Goal: Task Accomplishment & Management: Manage account settings

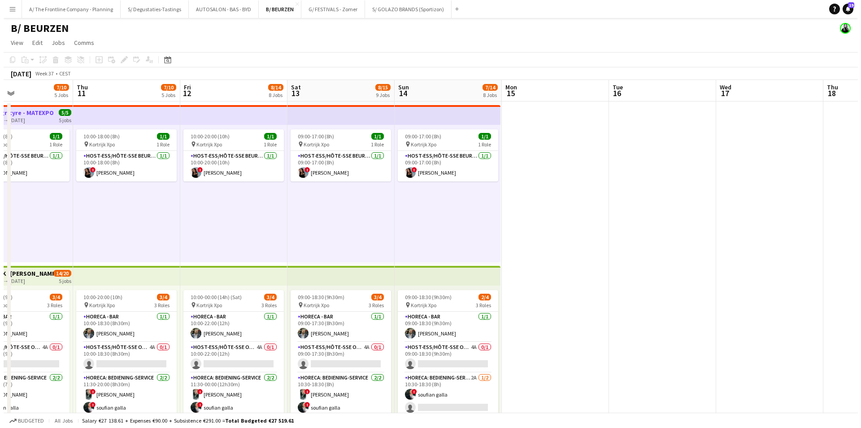
scroll to position [0, 240]
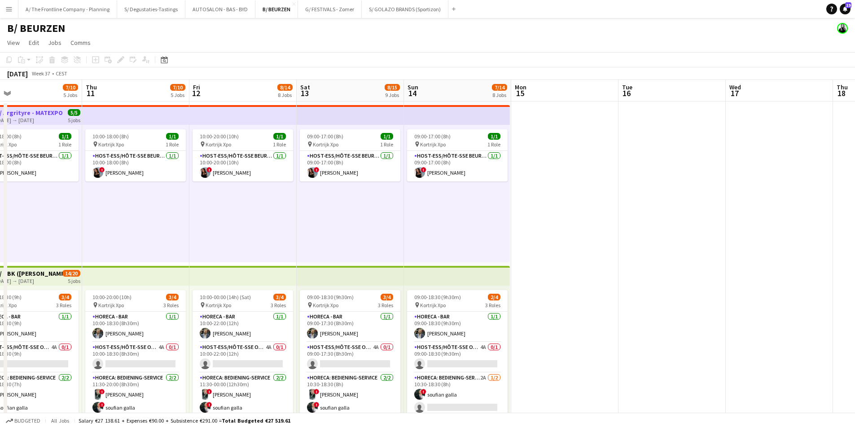
drag, startPoint x: 244, startPoint y: 206, endPoint x: 373, endPoint y: 202, distance: 129.3
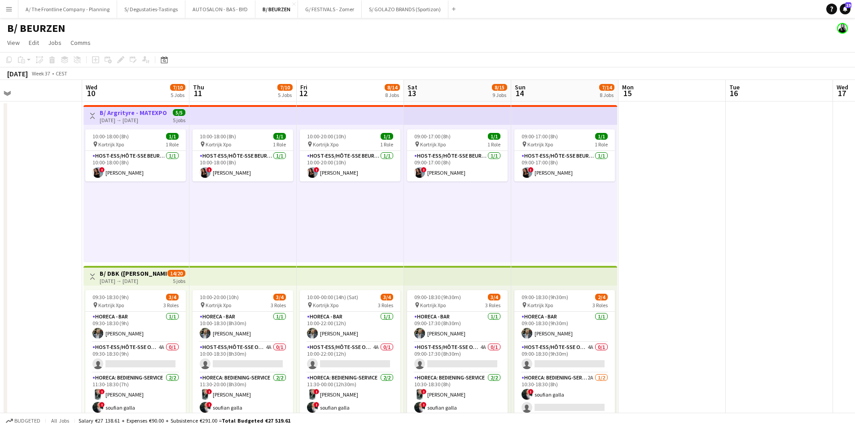
click at [139, 115] on h3 "B/ Argrityre - MATEXPO 2025 - 10-14/09" at bounding box center [133, 113] width 67 height 8
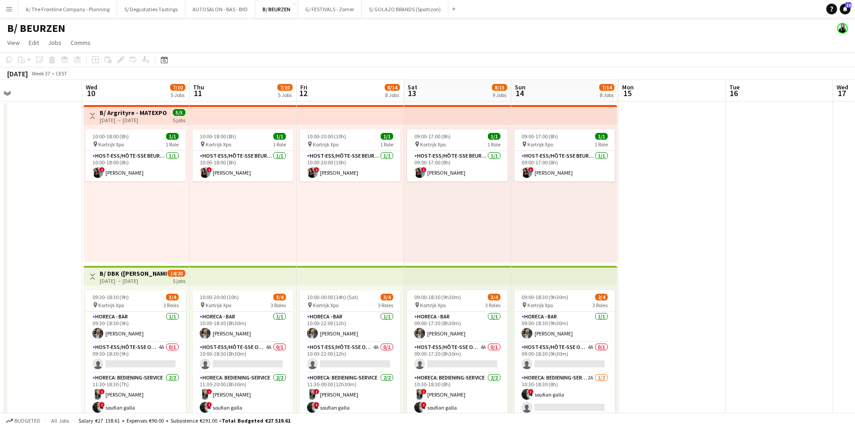
click at [139, 115] on h3 "B/ Argrityre - MATEXPO 2025 - 10-14/09" at bounding box center [133, 113] width 67 height 8
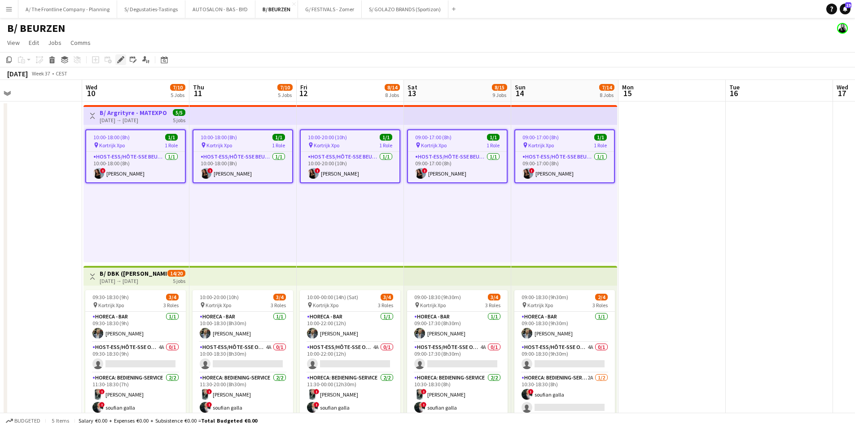
click at [117, 57] on icon "Edit" at bounding box center [120, 59] width 7 height 7
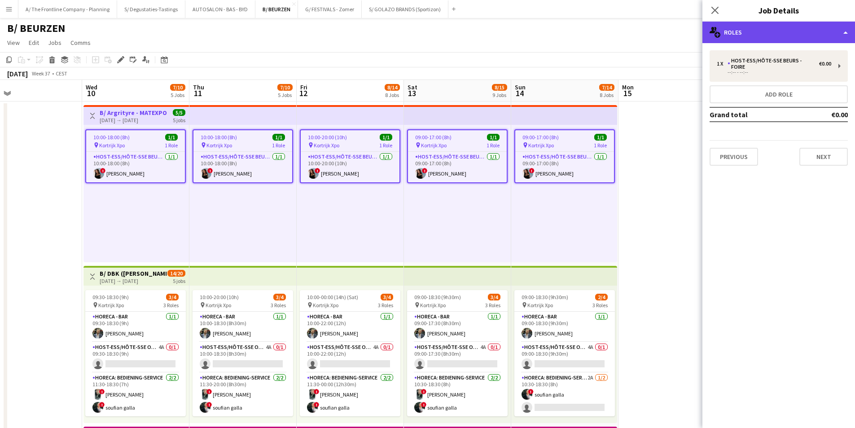
click at [804, 31] on div "multiple-users-add Roles" at bounding box center [778, 33] width 153 height 22
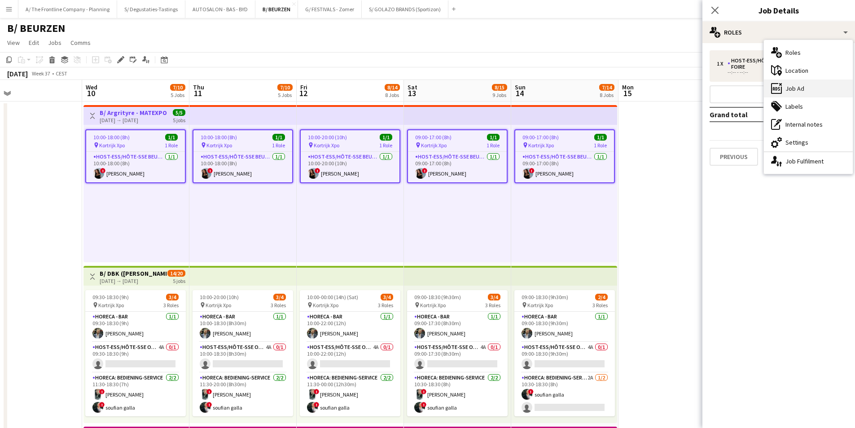
click at [825, 88] on div "ads-window Job Ad" at bounding box center [808, 88] width 89 height 18
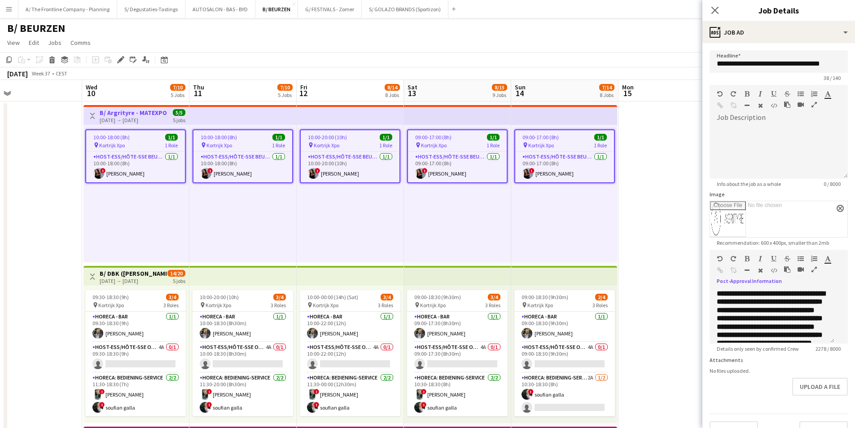
click at [811, 272] on icon "button" at bounding box center [813, 269] width 5 height 6
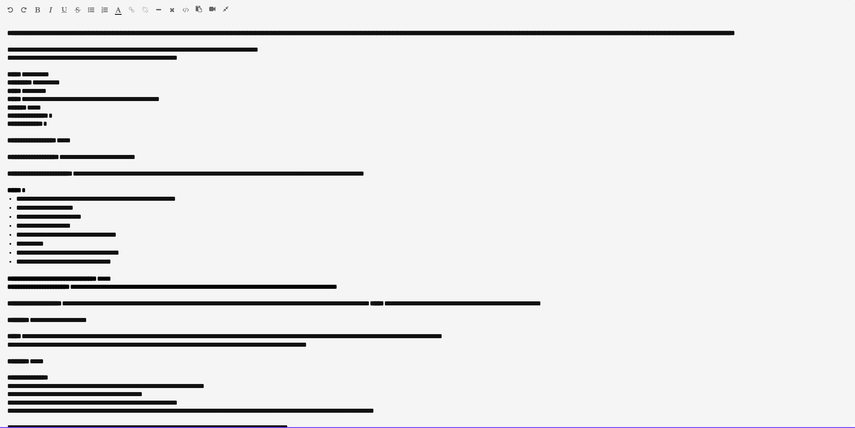
click at [52, 112] on p "******* *****" at bounding box center [424, 108] width 834 height 8
click at [74, 120] on p "**********" at bounding box center [427, 116] width 840 height 8
drag, startPoint x: 74, startPoint y: 122, endPoint x: 65, endPoint y: 127, distance: 9.2
click at [52, 119] on o\ "**********" at bounding box center [29, 115] width 45 height 7
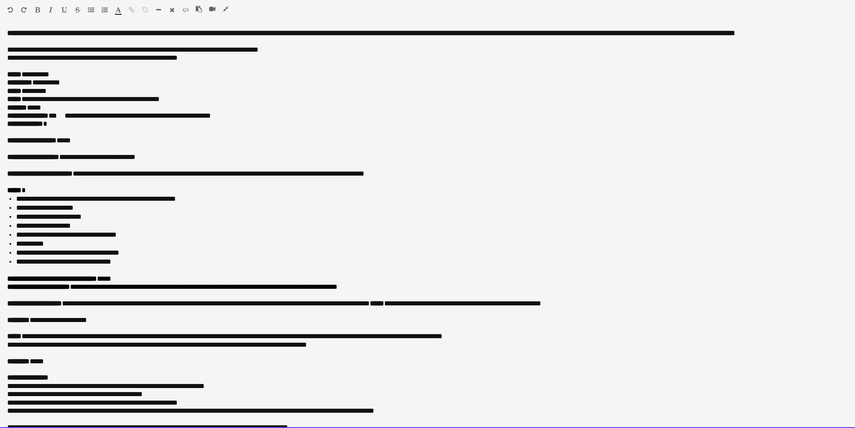
click at [76, 119] on span "**********" at bounding box center [138, 115] width 146 height 7
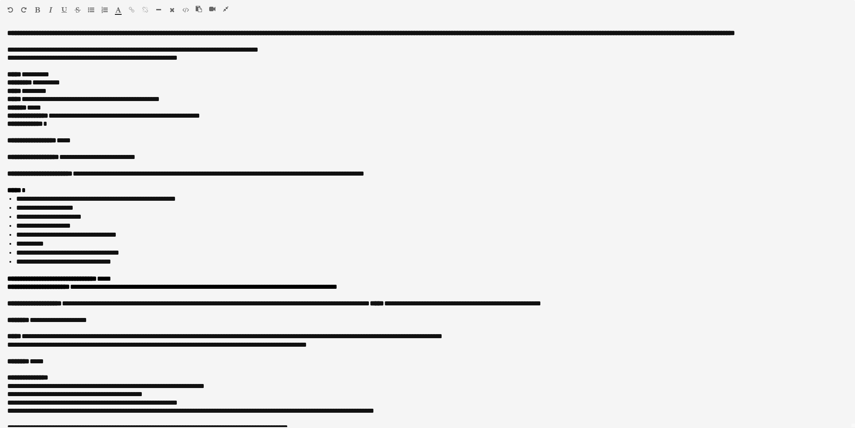
click at [227, 9] on icon "button" at bounding box center [225, 9] width 5 height 6
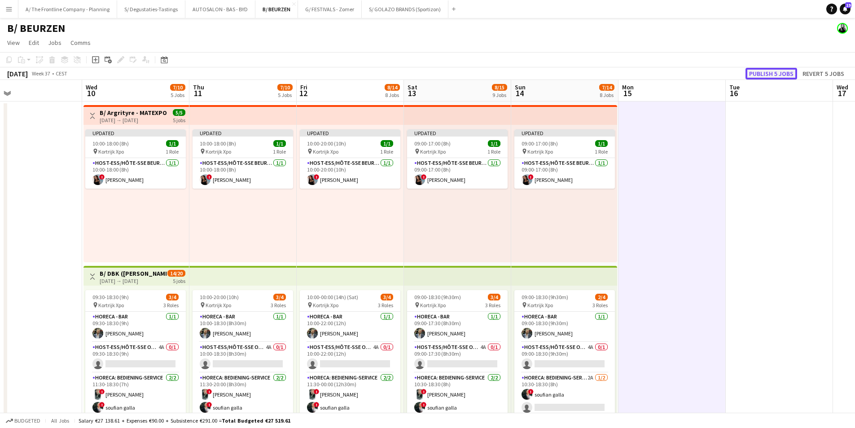
click at [759, 68] on button "Publish 5 jobs" at bounding box center [771, 74] width 52 height 12
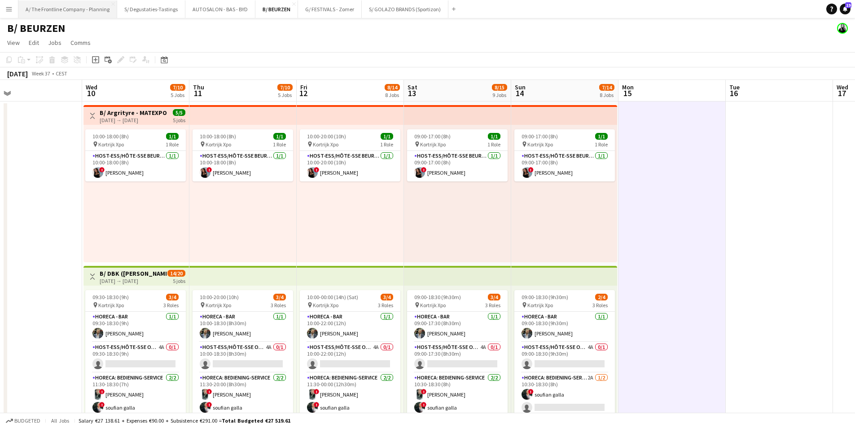
click at [76, 10] on button "A/ The Frontline Company - Planning Close" at bounding box center [67, 8] width 99 height 17
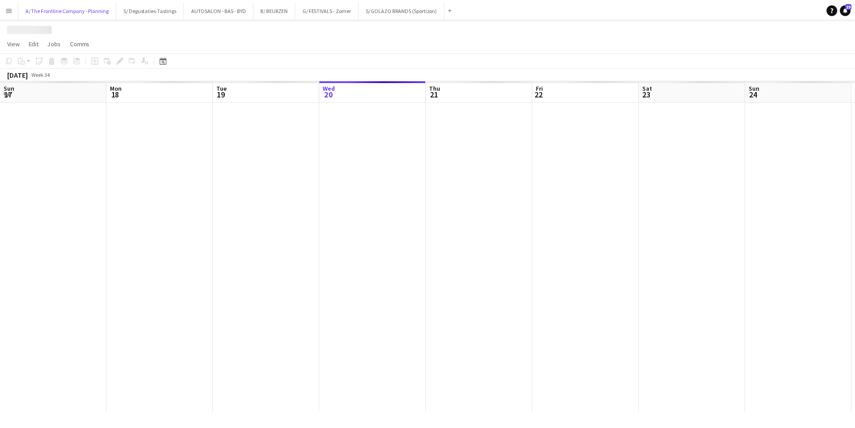
scroll to position [0, 214]
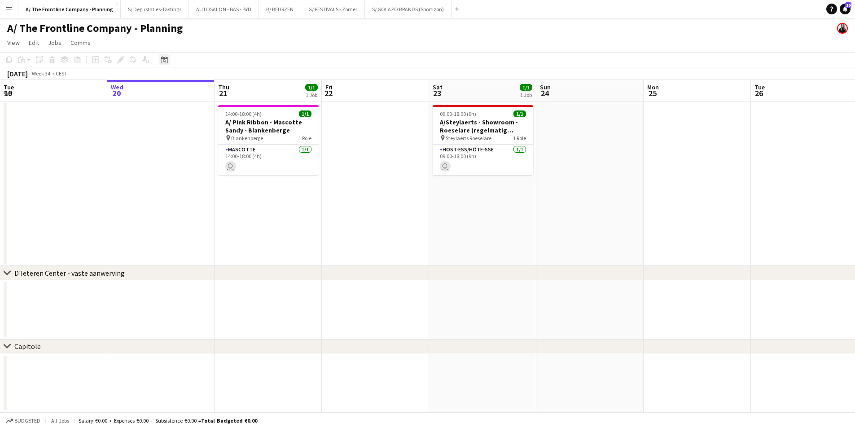
click at [162, 61] on icon "Date picker" at bounding box center [164, 59] width 7 height 7
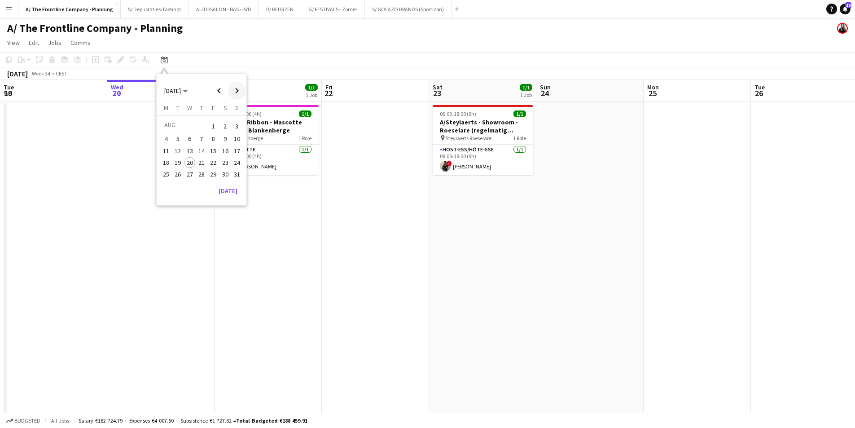
click at [236, 91] on span "Next month" at bounding box center [237, 91] width 18 height 18
click at [233, 160] on span "19" at bounding box center [236, 160] width 11 height 11
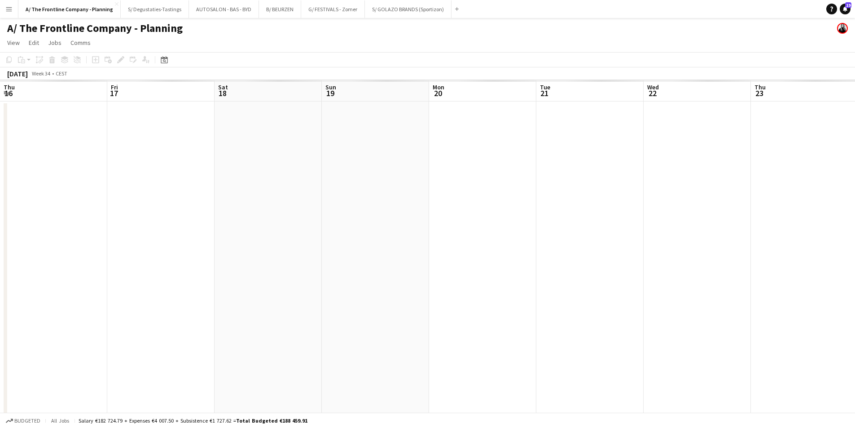
scroll to position [0, 309]
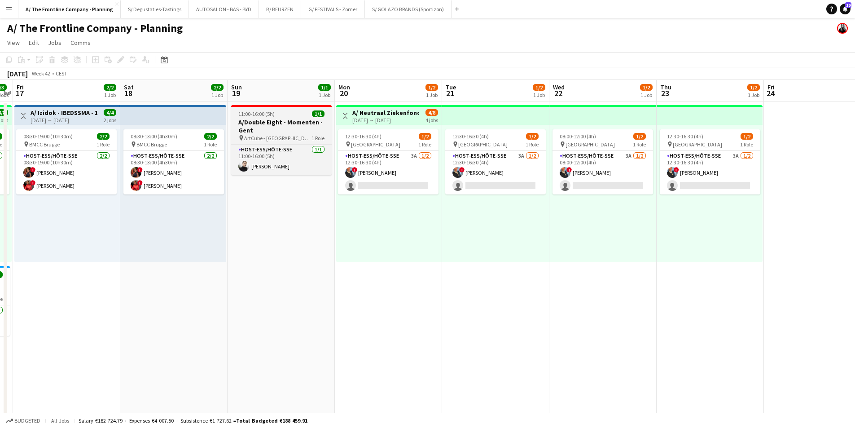
click at [271, 127] on h3 "A/Double Eight - Momenten - Gent" at bounding box center [281, 126] width 100 height 16
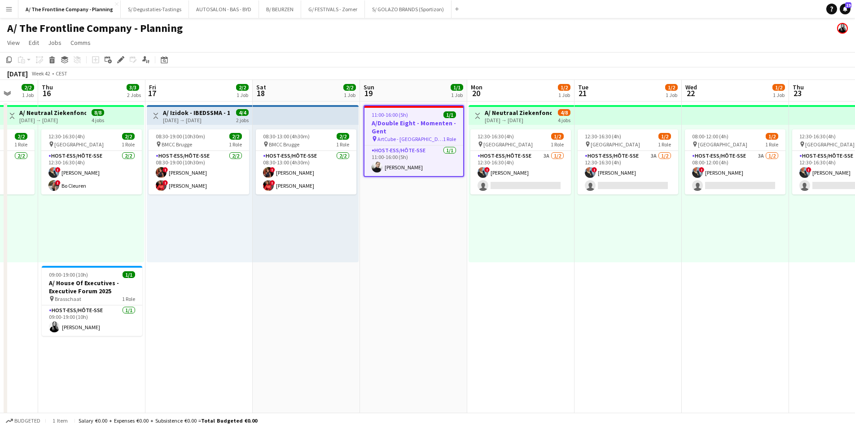
scroll to position [0, 285]
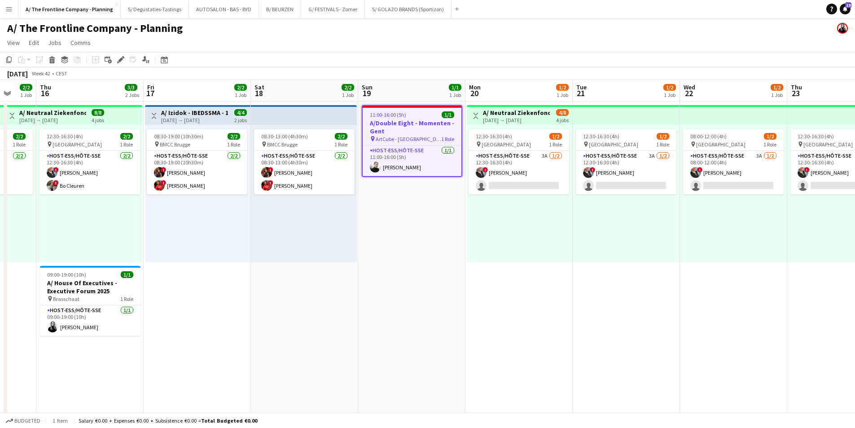
drag, startPoint x: 398, startPoint y: 221, endPoint x: 412, endPoint y: 209, distance: 18.2
click at [423, 159] on app-card-role "Host-ess/Hôte-sse 1/1 11:00-16:00 (5h) Delphine Van Snick" at bounding box center [411, 160] width 99 height 31
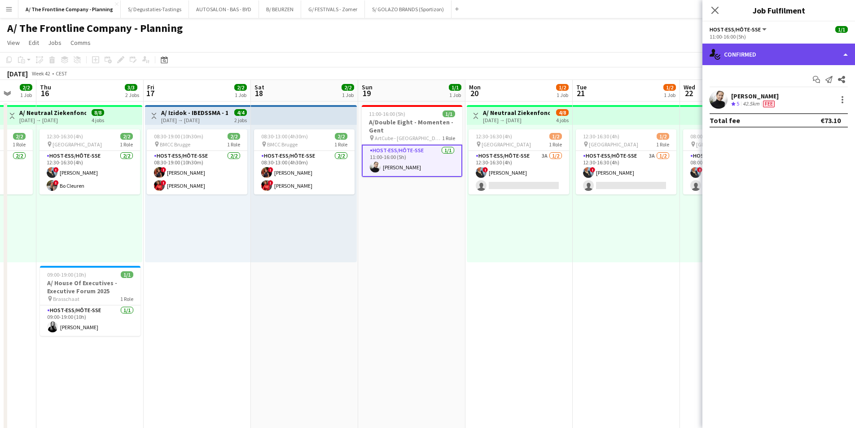
click at [725, 50] on div "single-neutral-actions-check-2 Confirmed" at bounding box center [778, 55] width 153 height 22
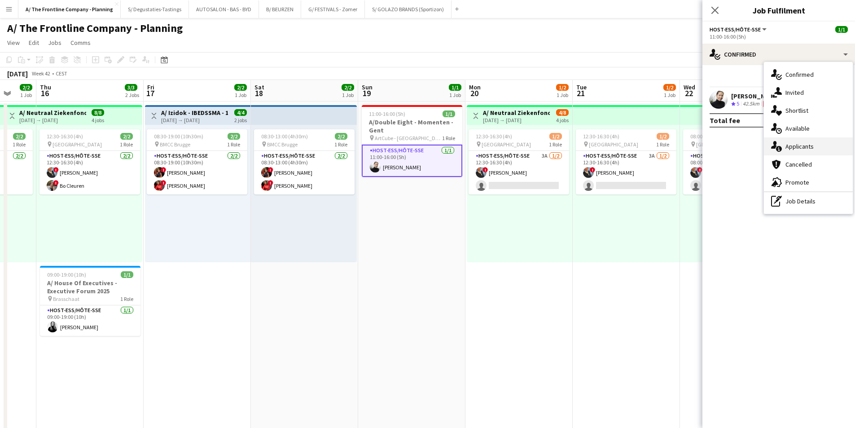
click at [781, 143] on div "single-neutral-actions-information Applicants" at bounding box center [808, 146] width 89 height 18
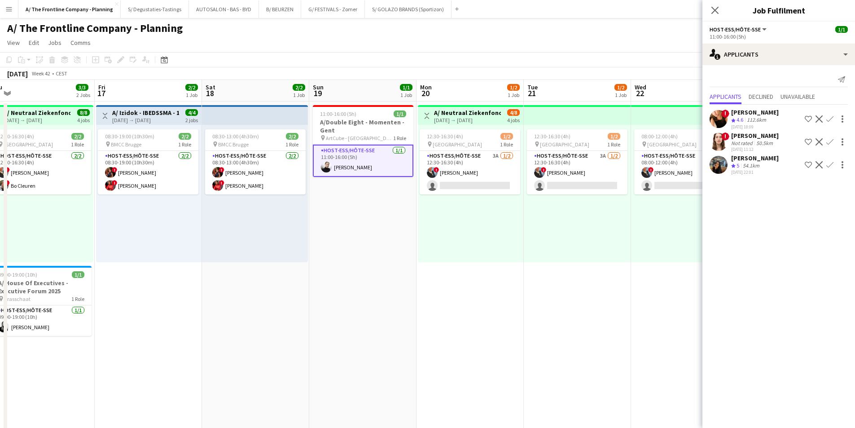
scroll to position [0, 335]
drag, startPoint x: 661, startPoint y: 210, endPoint x: 617, endPoint y: 223, distance: 45.4
click at [768, 144] on div "50.5km" at bounding box center [764, 143] width 20 height 7
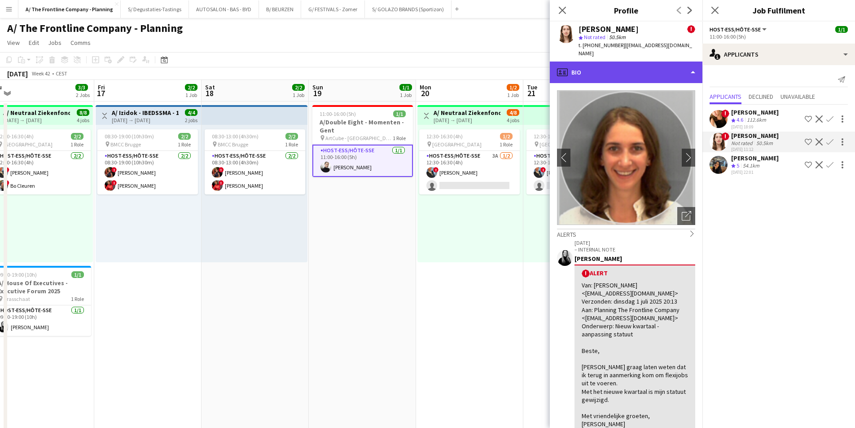
click at [658, 69] on div "profile Bio" at bounding box center [626, 72] width 153 height 22
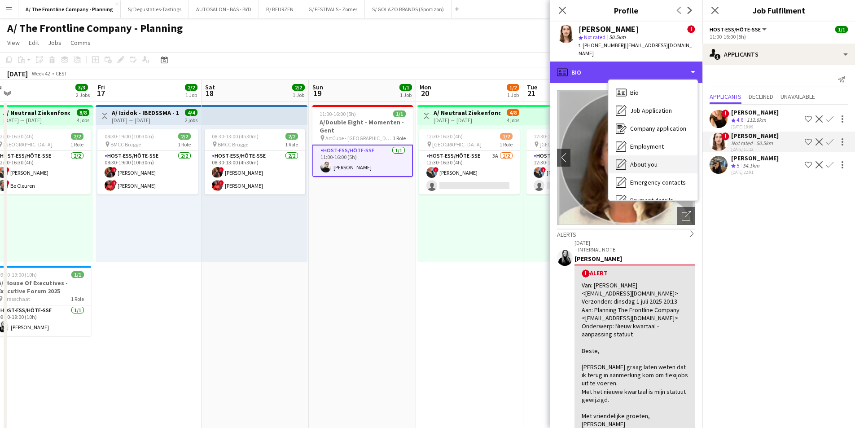
scroll to position [84, 0]
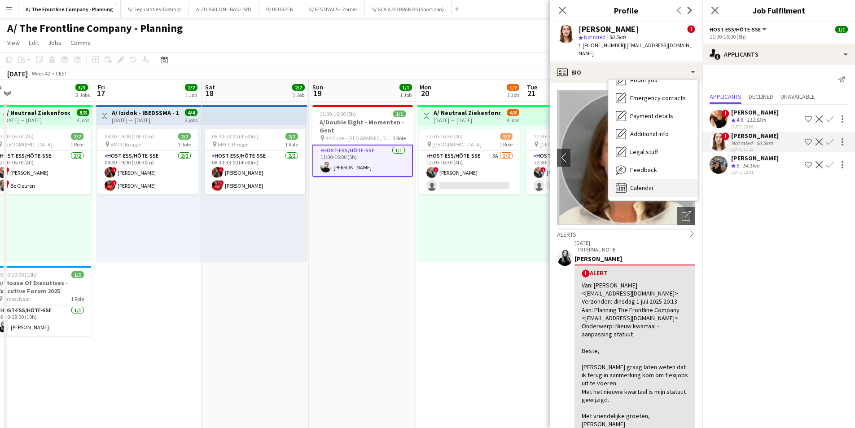
click at [663, 179] on div "Calendar Calendar" at bounding box center [652, 188] width 89 height 18
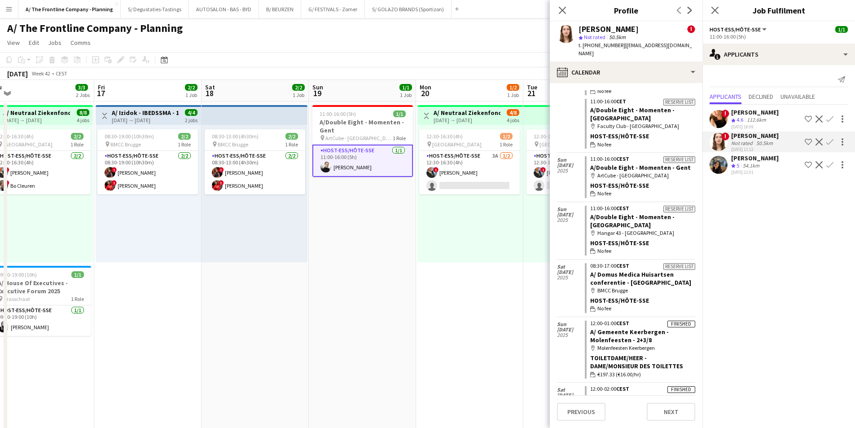
scroll to position [513, 0]
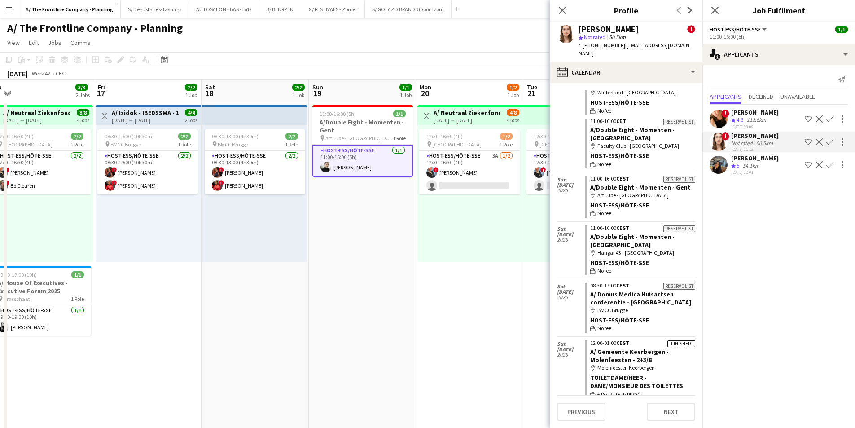
click at [370, 161] on app-card-role "Host-ess/Hôte-sse 1/1 11:00-16:00 (5h) Delphine Van Snick" at bounding box center [362, 160] width 100 height 32
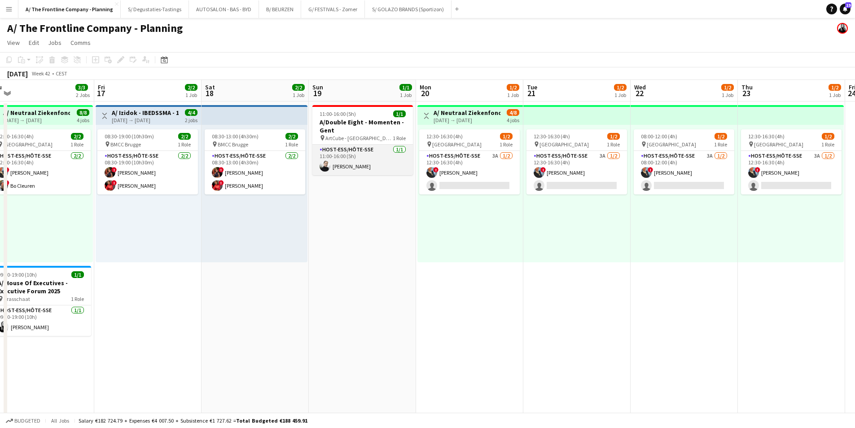
click at [370, 161] on app-card-role "Host-ess/Hôte-sse 1/1 11:00-16:00 (5h) Delphine Van Snick" at bounding box center [362, 159] width 100 height 31
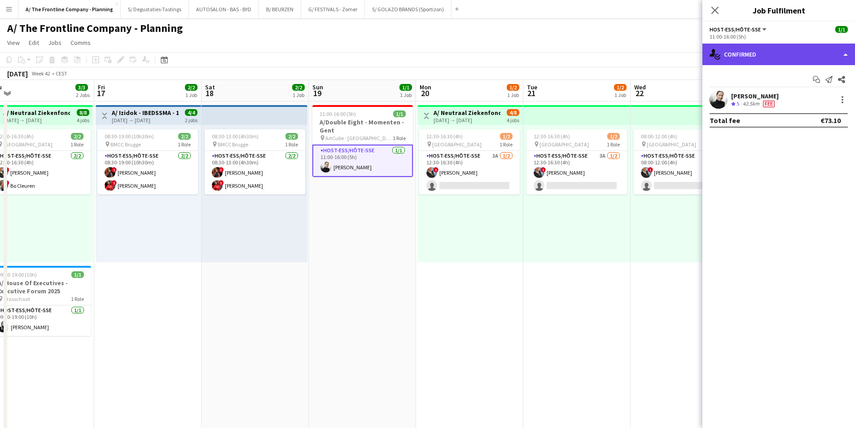
click at [782, 45] on div "single-neutral-actions-check-2 Confirmed" at bounding box center [778, 55] width 153 height 22
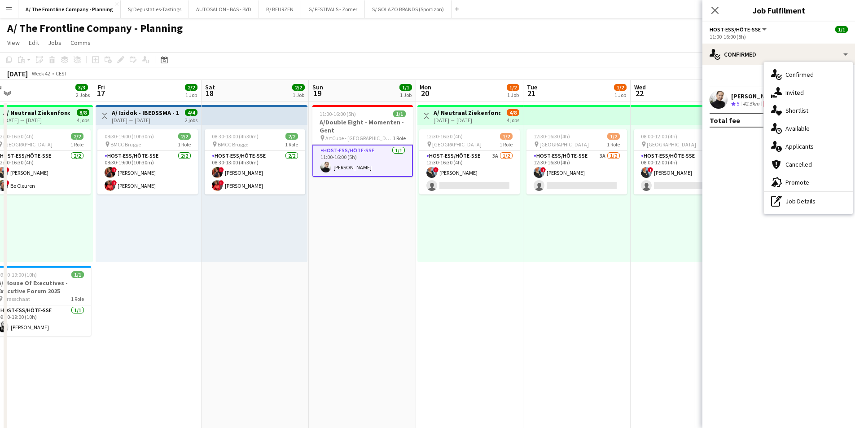
click at [727, 144] on mat-expansion-panel "check Confirmed Start chat Send notification Share Delphine Van Snick Crew rati…" at bounding box center [778, 246] width 153 height 362
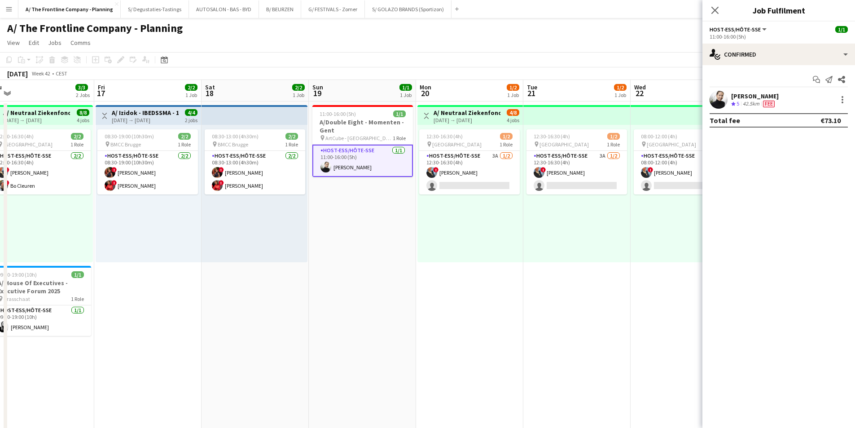
click at [795, 96] on div "Delphine Van Snick Crew rating 5 42.5km Fee" at bounding box center [778, 100] width 153 height 18
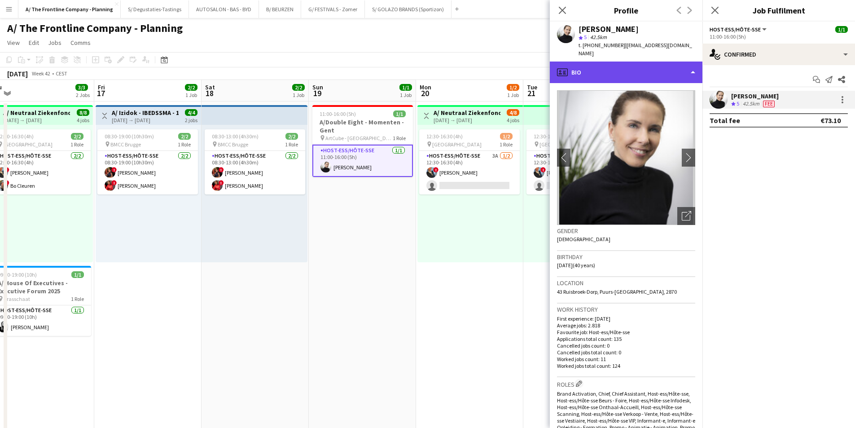
click at [664, 62] on div "profile Bio" at bounding box center [626, 72] width 153 height 22
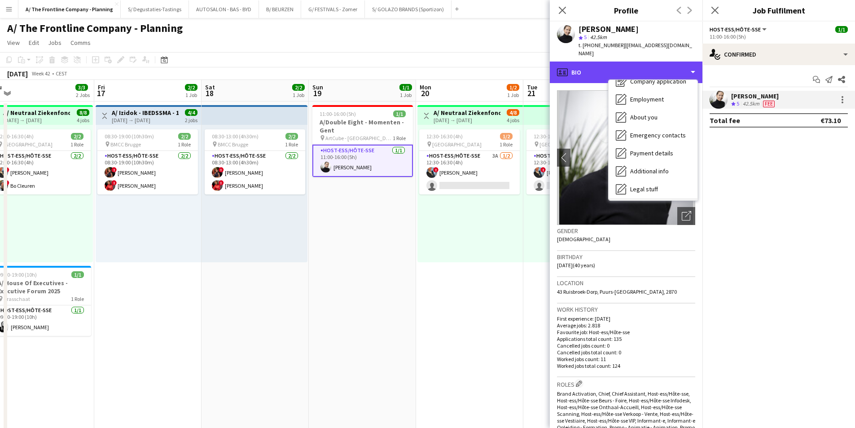
scroll to position [84, 0]
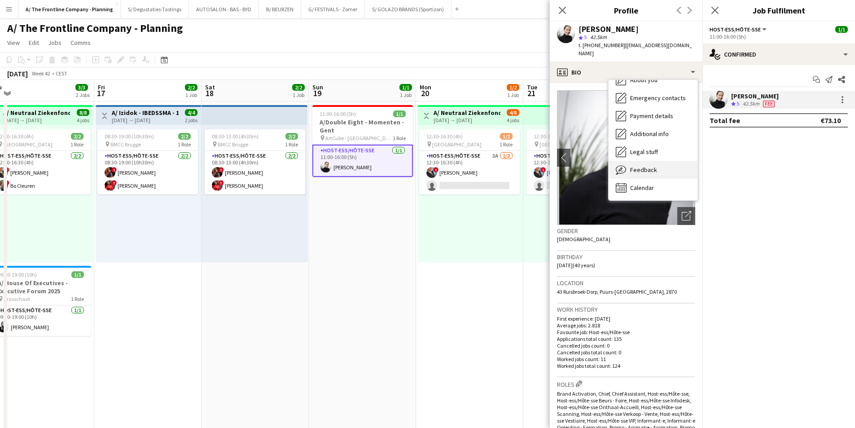
click at [652, 166] on span "Feedback" at bounding box center [643, 170] width 27 height 8
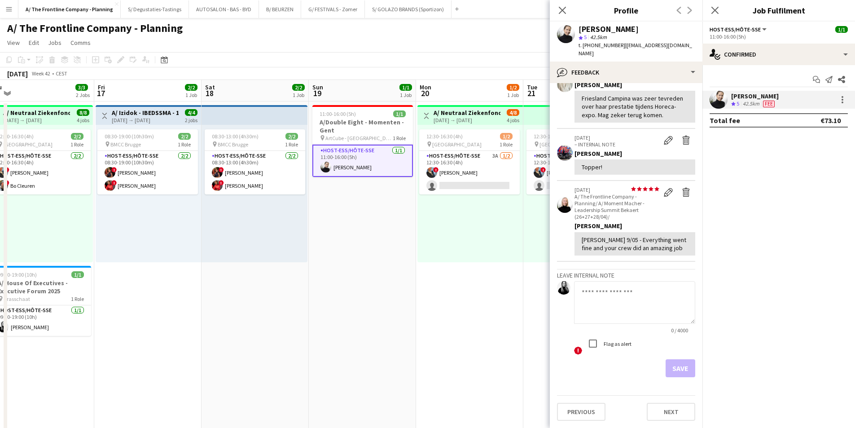
scroll to position [339, 0]
click at [591, 300] on textarea at bounding box center [634, 302] width 121 height 43
paste textarea "**********"
click at [634, 314] on textarea "**********" at bounding box center [631, 302] width 114 height 43
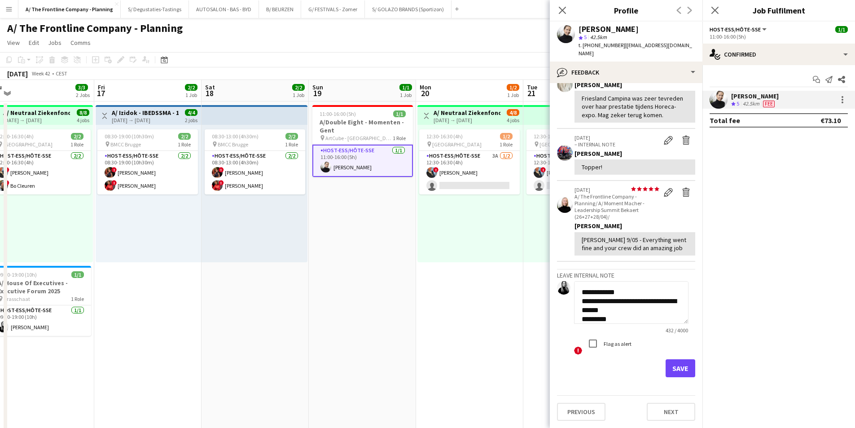
type textarea "**********"
click at [678, 365] on button "Save" at bounding box center [680, 368] width 30 height 18
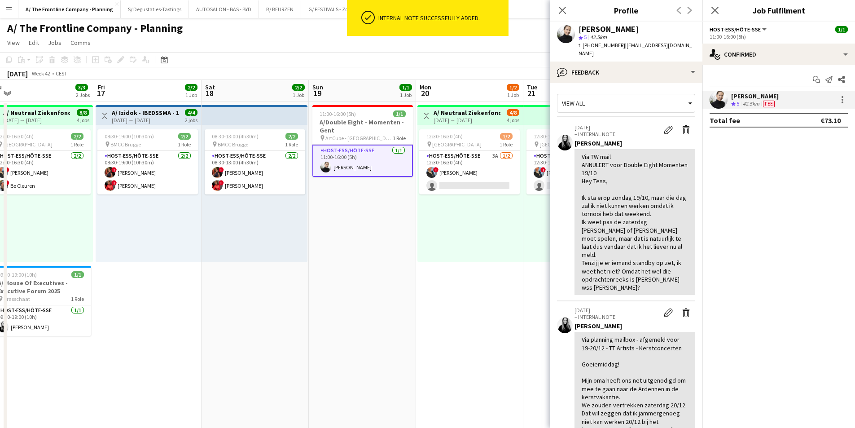
drag, startPoint x: 580, startPoint y: 156, endPoint x: 646, endPoint y: 272, distance: 134.4
click at [646, 272] on div "Via TW mail ANNULERT voor Double Eight Momenten 19/10 Hey Tess, Ik sta erop zon…" at bounding box center [634, 222] width 121 height 146
click at [646, 272] on div "Via TW mail ANNULERT voor Double Eight Momenten 19/10 Hey Tess, Ik sta erop zon…" at bounding box center [634, 222] width 106 height 139
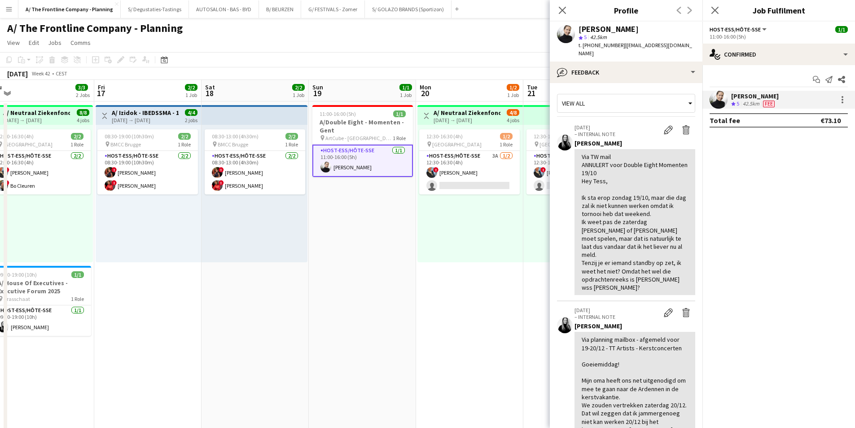
drag, startPoint x: 630, startPoint y: 248, endPoint x: 578, endPoint y: 174, distance: 90.1
click at [578, 174] on div "Via TW mail ANNULERT voor Double Eight Momenten 19/10 Hey Tess, Ik sta erop zon…" at bounding box center [634, 222] width 121 height 146
click at [846, 99] on div at bounding box center [842, 99] width 11 height 11
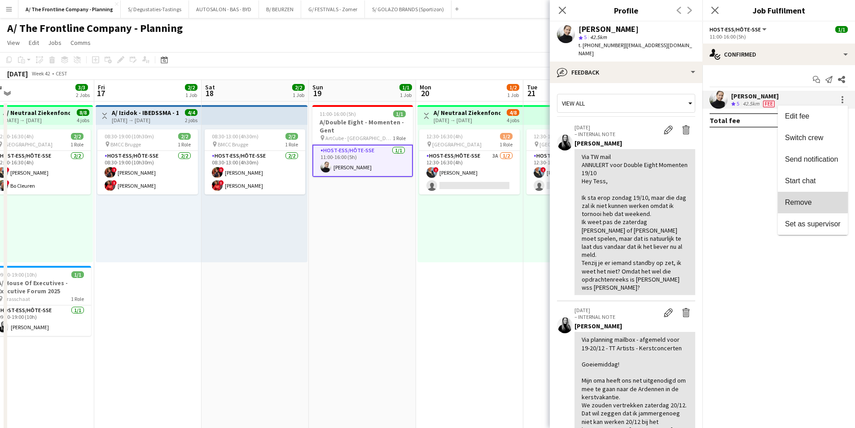
click at [800, 196] on button "Remove" at bounding box center [812, 203] width 70 height 22
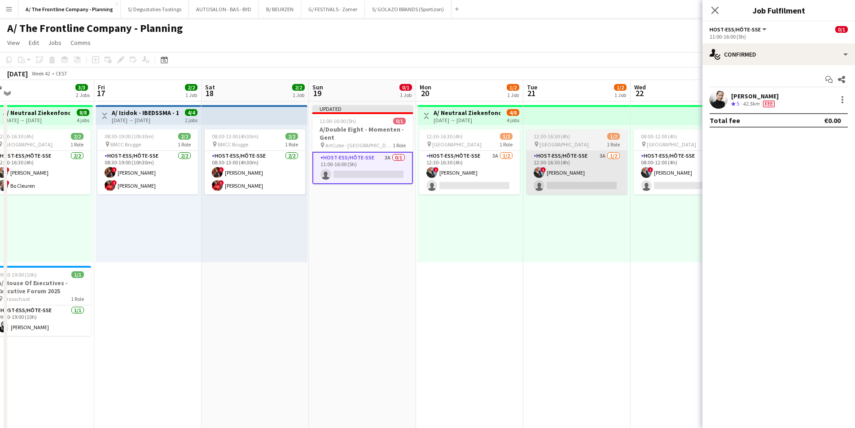
drag, startPoint x: 349, startPoint y: 260, endPoint x: 567, endPoint y: 191, distance: 228.4
click at [351, 260] on app-date-cell "Updated 11:00-16:00 (5h) 0/1 A/Double Eight - Momenten - Gent pin ArtCube - Gen…" at bounding box center [362, 407] width 107 height 612
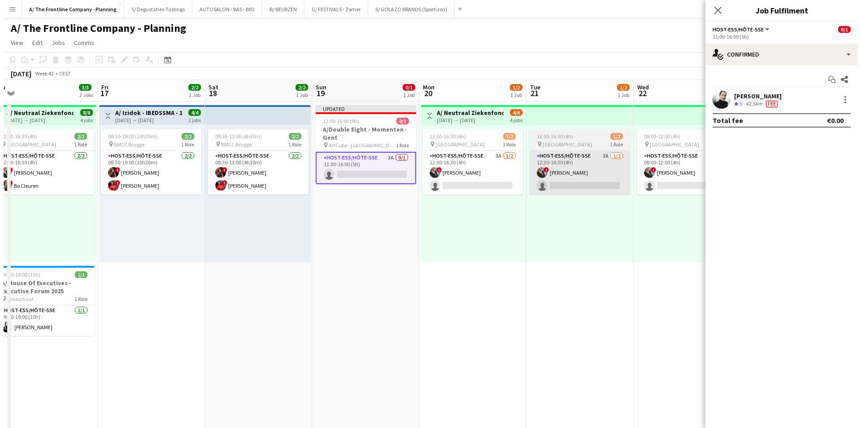
scroll to position [0, 333]
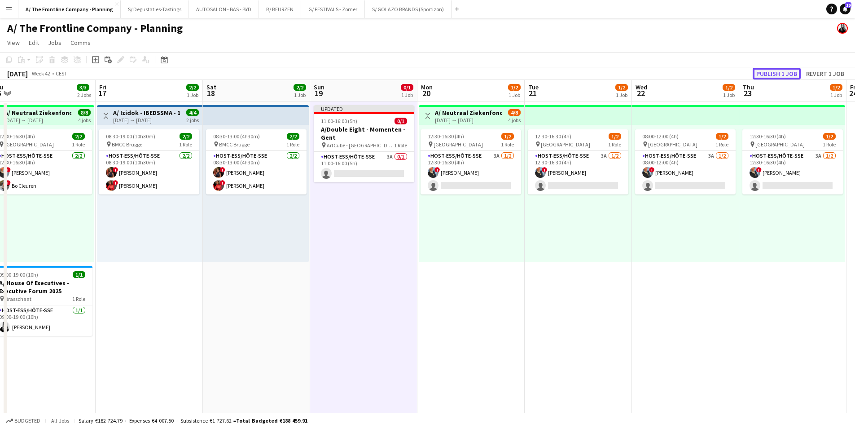
click at [781, 72] on button "Publish 1 job" at bounding box center [776, 74] width 48 height 12
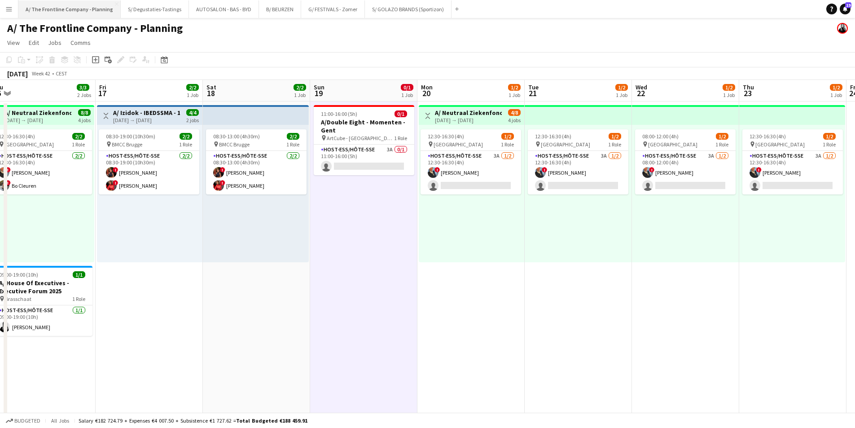
click at [74, 15] on button "A/ The Frontline Company - Planning Close" at bounding box center [69, 8] width 102 height 17
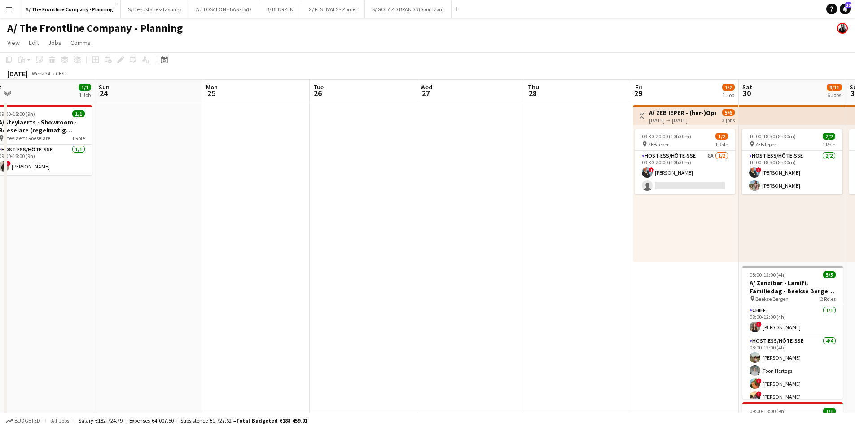
drag, startPoint x: 650, startPoint y: 214, endPoint x: 138, endPoint y: 214, distance: 511.4
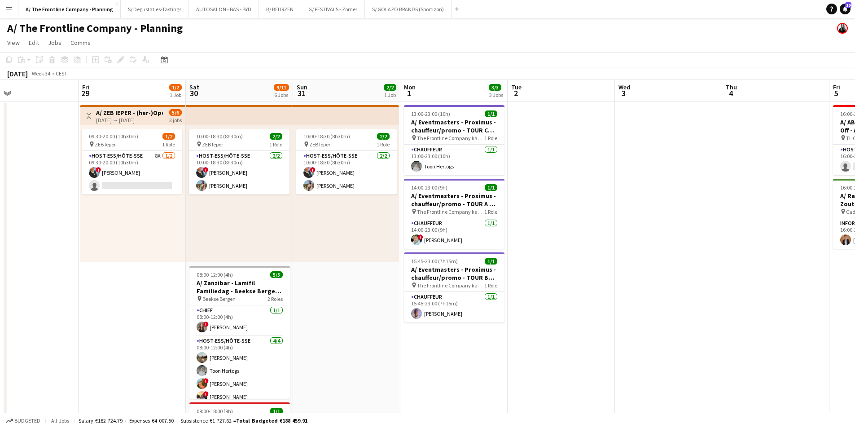
scroll to position [0, 355]
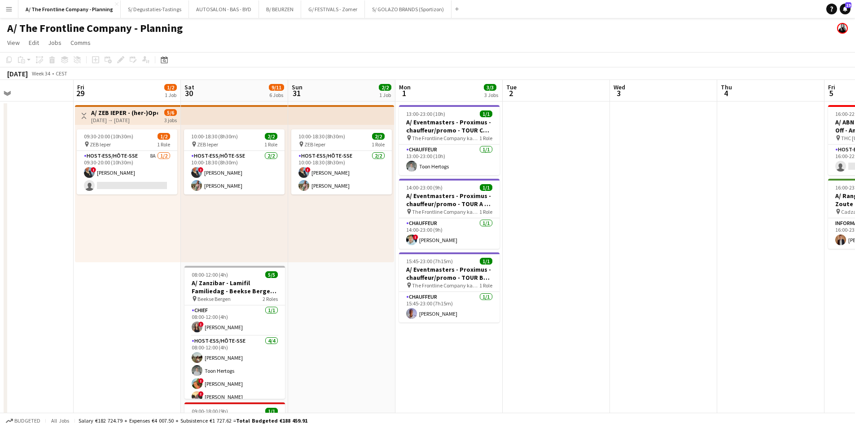
drag, startPoint x: 483, startPoint y: 212, endPoint x: 290, endPoint y: 196, distance: 193.1
click at [163, 161] on app-card-role "Host-ess/Hôte-sse 8A 1/2 09:30-20:00 (10h30m) ! Eveline Van Rompaey single-neut…" at bounding box center [127, 173] width 100 height 44
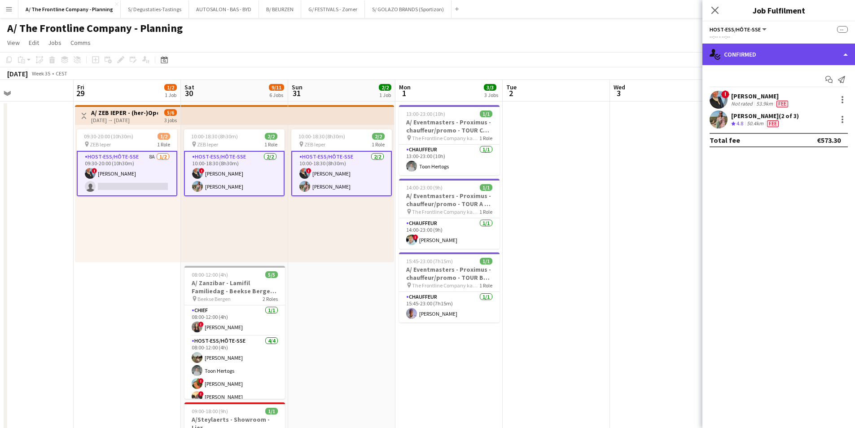
click at [760, 53] on div "single-neutral-actions-check-2 Confirmed" at bounding box center [778, 55] width 153 height 22
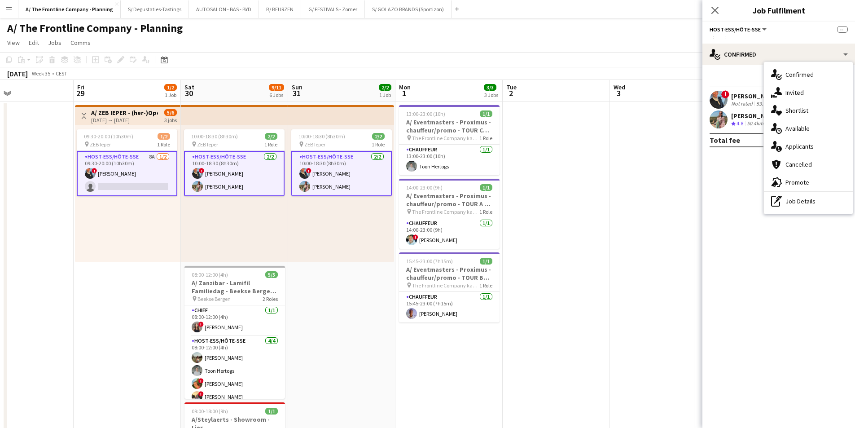
click at [139, 181] on app-card-role "Host-ess/Hôte-sse 8A 1/2 09:30-20:00 (10h30m) ! Eveline Van Rompaey single-neut…" at bounding box center [127, 173] width 100 height 45
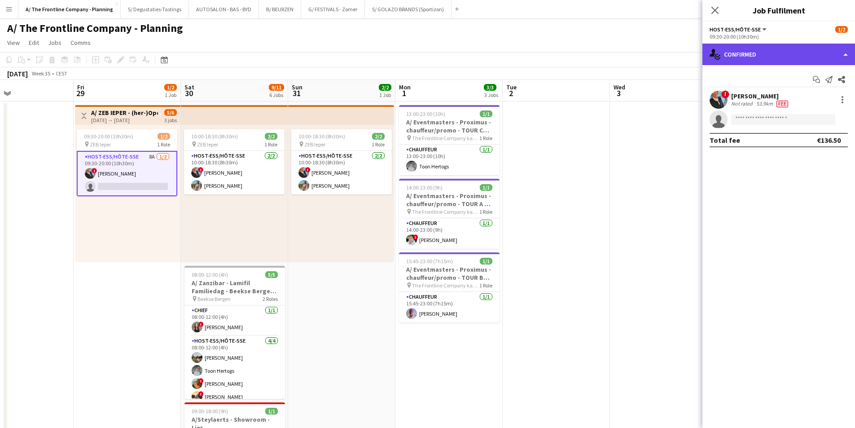
click at [806, 50] on div "single-neutral-actions-check-2 Confirmed" at bounding box center [778, 55] width 153 height 22
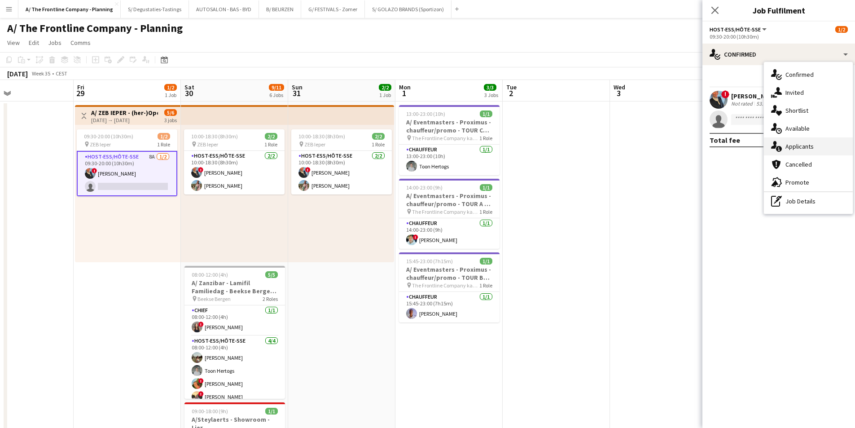
click at [806, 144] on div "single-neutral-actions-information Applicants" at bounding box center [808, 146] width 89 height 18
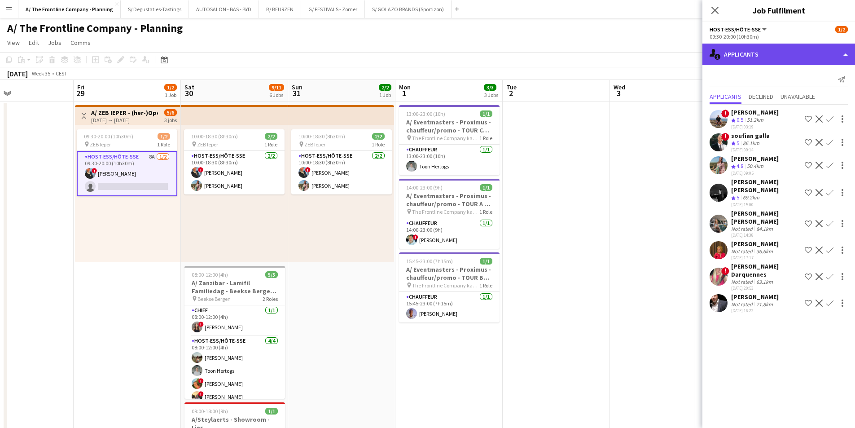
click at [763, 49] on div "single-neutral-actions-information Applicants" at bounding box center [778, 55] width 153 height 22
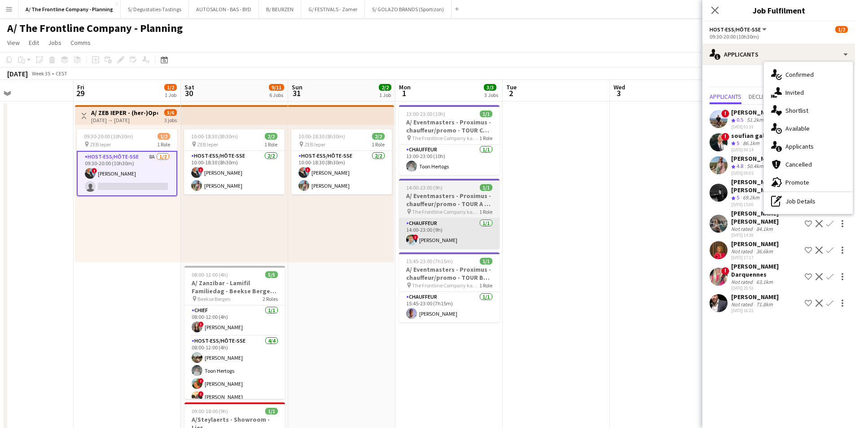
click at [535, 231] on app-date-cell at bounding box center [555, 407] width 107 height 612
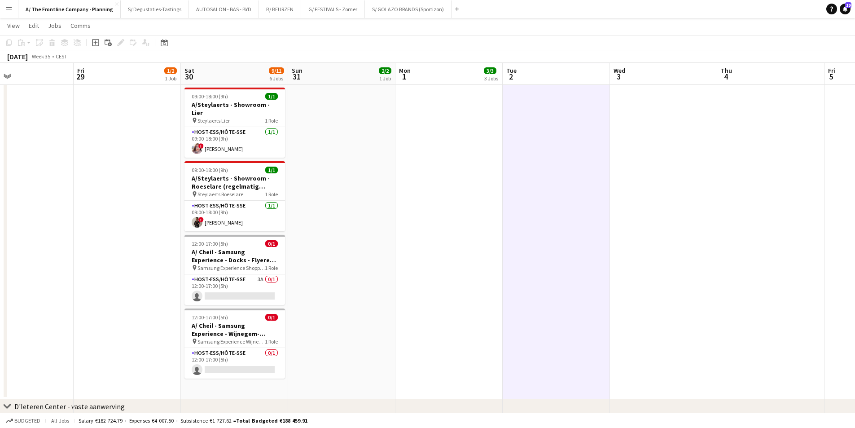
scroll to position [314, 0]
click at [243, 274] on app-card-role "Host-ess/Hôte-sse 3A 0/1 12:00-17:00 (5h) single-neutral-actions" at bounding box center [234, 289] width 100 height 31
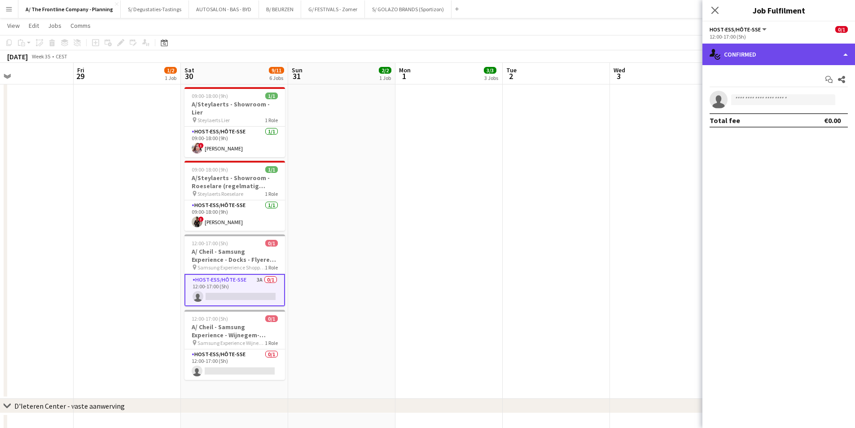
click at [740, 53] on div "single-neutral-actions-check-2 Confirmed" at bounding box center [778, 55] width 153 height 22
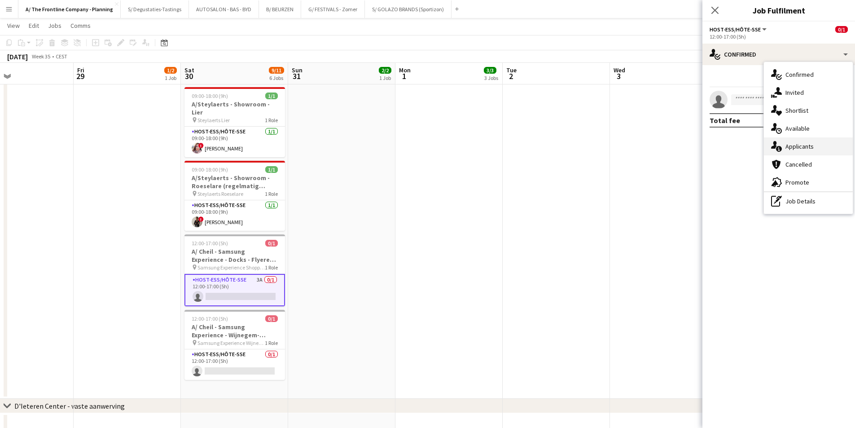
click at [803, 146] on div "single-neutral-actions-information Applicants" at bounding box center [808, 146] width 89 height 18
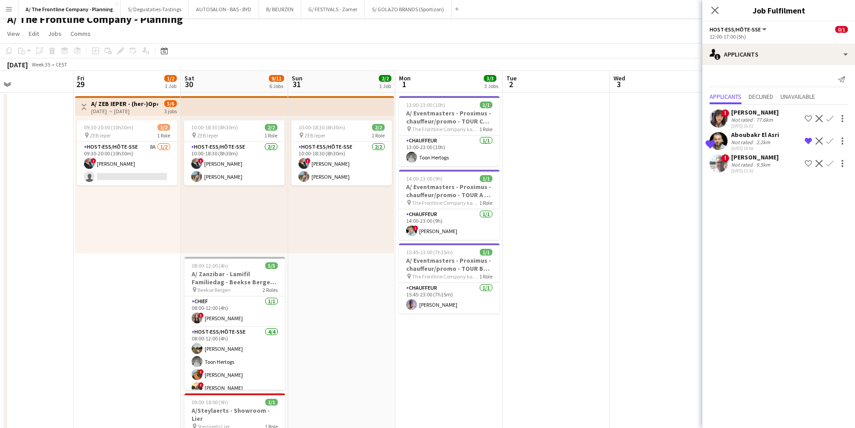
scroll to position [0, 0]
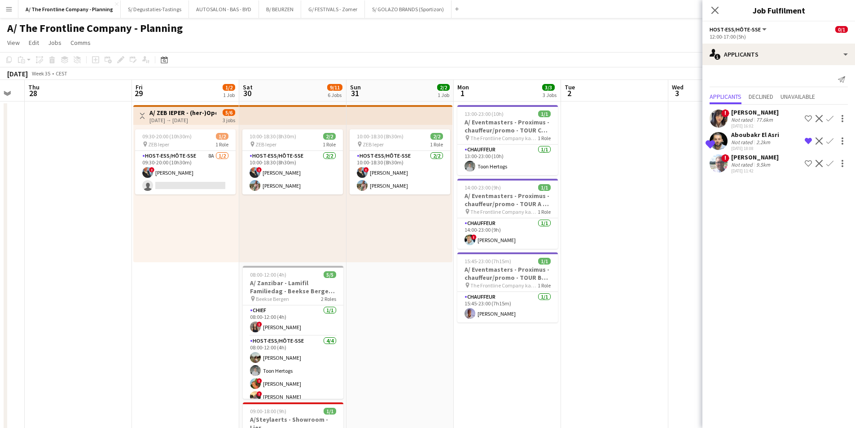
drag, startPoint x: 549, startPoint y: 247, endPoint x: 260, endPoint y: 244, distance: 288.9
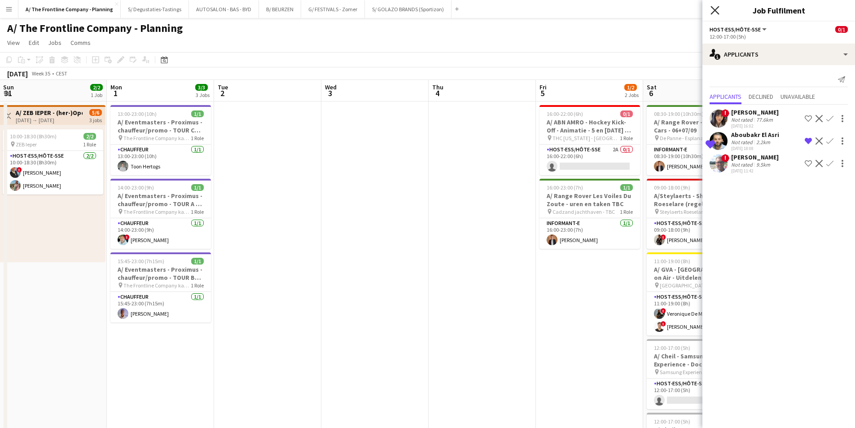
click at [712, 9] on icon "Close pop-in" at bounding box center [714, 10] width 9 height 9
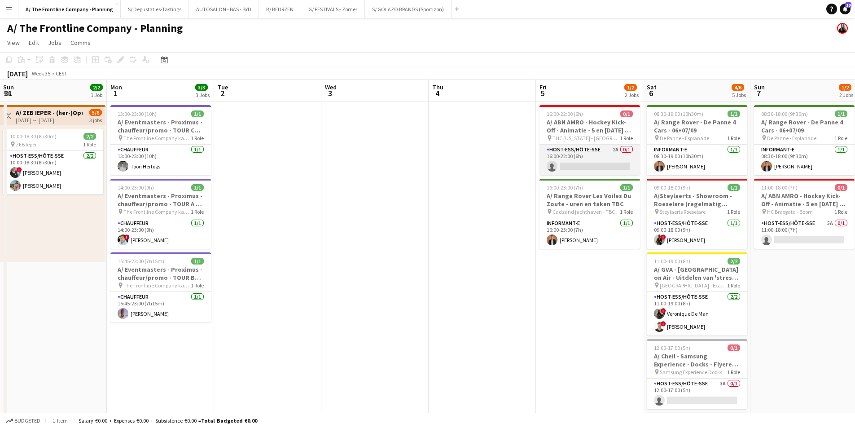
click at [597, 158] on app-card-role "Host-ess/Hôte-sse 2A 0/1 16:00-22:00 (6h) single-neutral-actions" at bounding box center [589, 159] width 100 height 31
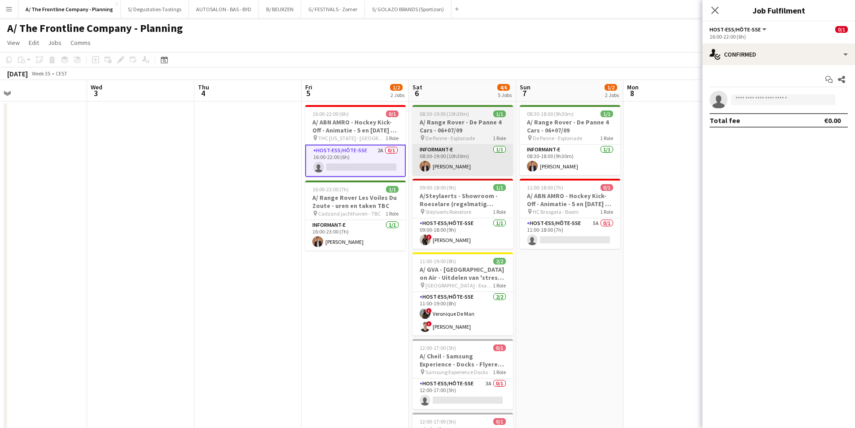
drag, startPoint x: 663, startPoint y: 150, endPoint x: 399, endPoint y: 152, distance: 264.2
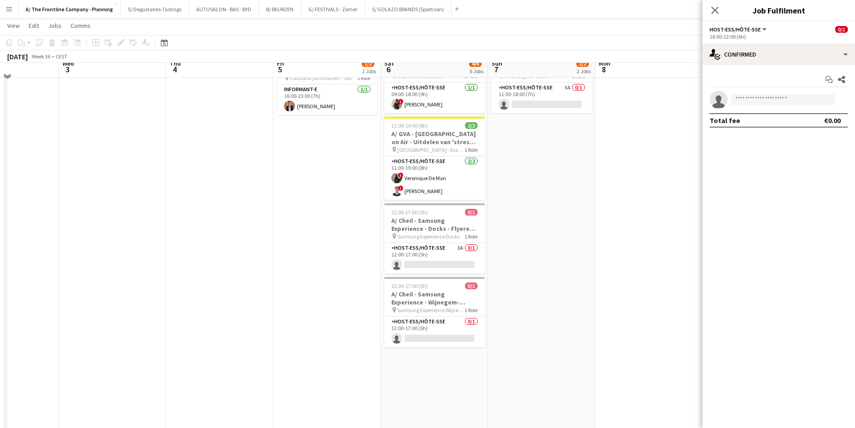
scroll to position [90, 0]
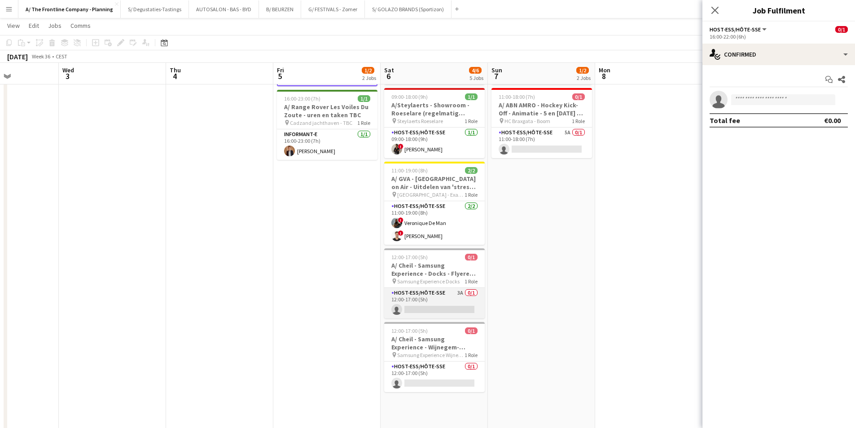
click at [440, 291] on app-card-role "Host-ess/Hôte-sse 3A 0/1 12:00-17:00 (5h) single-neutral-actions" at bounding box center [434, 303] width 100 height 31
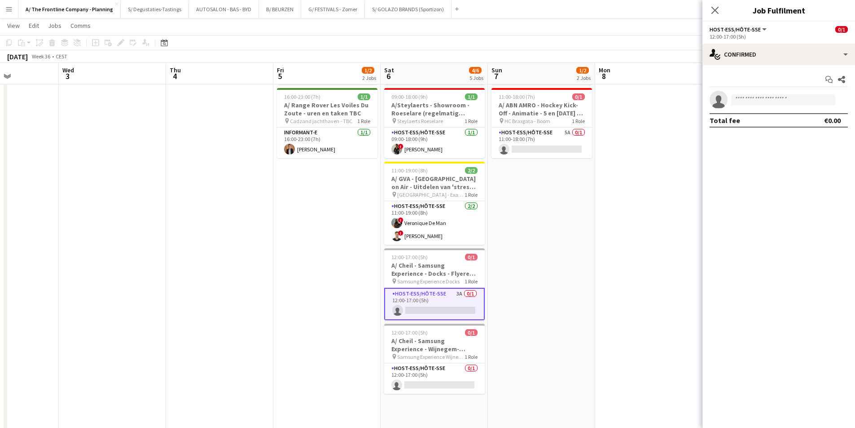
click at [786, 42] on app-options-switcher "Host-ess/Hôte-sse All roles Host-ess/Hôte-sse 0/1 12:00-17:00 (5h)" at bounding box center [778, 33] width 153 height 22
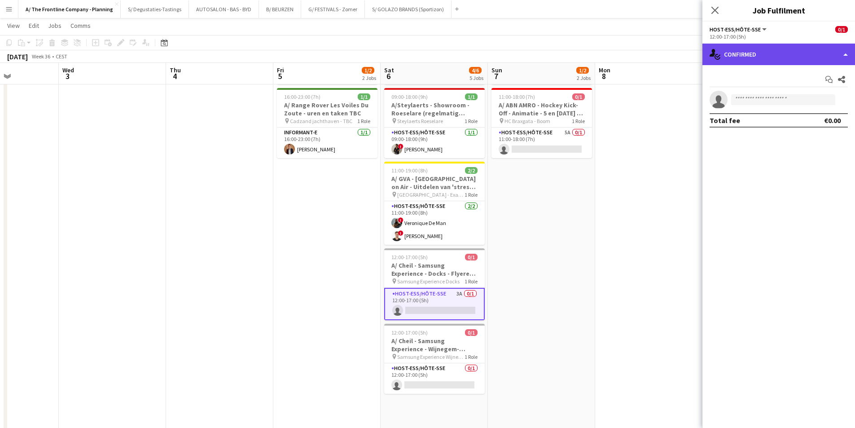
click at [786, 52] on div "single-neutral-actions-check-2 Confirmed" at bounding box center [778, 55] width 153 height 22
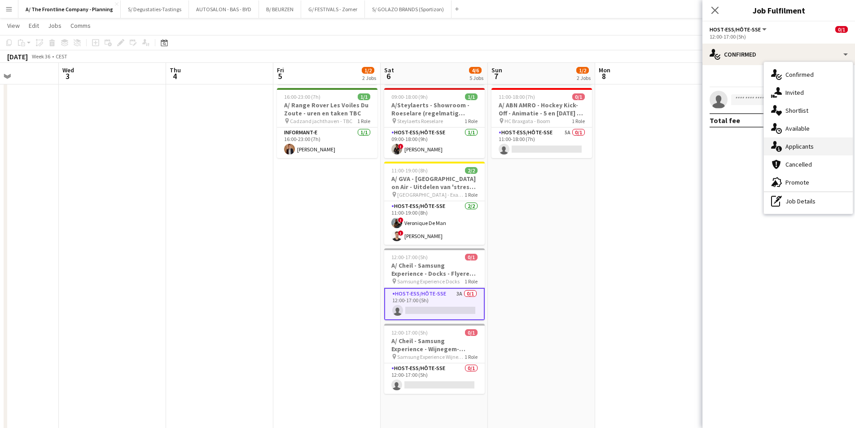
click at [807, 152] on div "single-neutral-actions-information Applicants" at bounding box center [808, 146] width 89 height 18
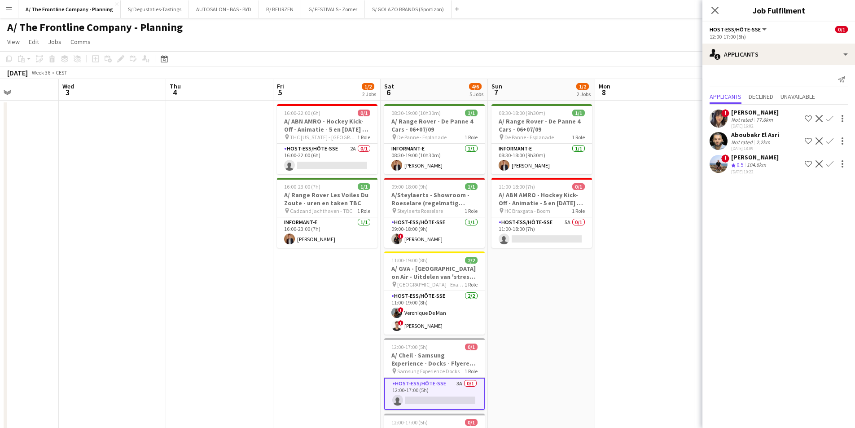
scroll to position [0, 0]
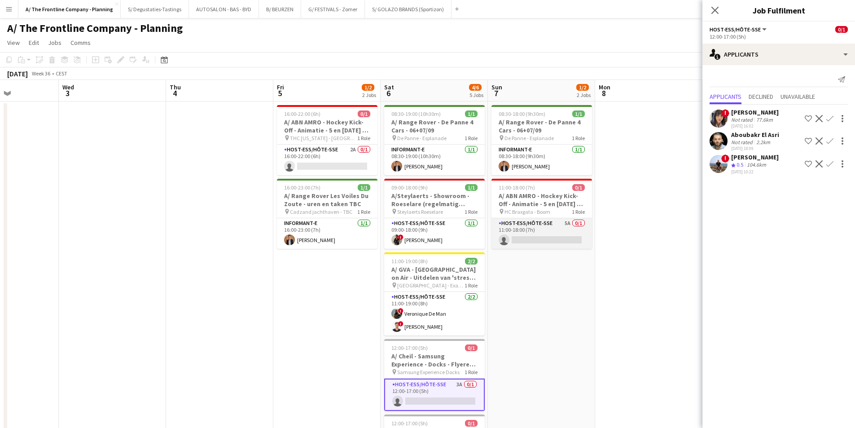
click at [547, 228] on app-card-role "Host-ess/Hôte-sse 5A 0/1 11:00-18:00 (7h) single-neutral-actions" at bounding box center [541, 233] width 100 height 31
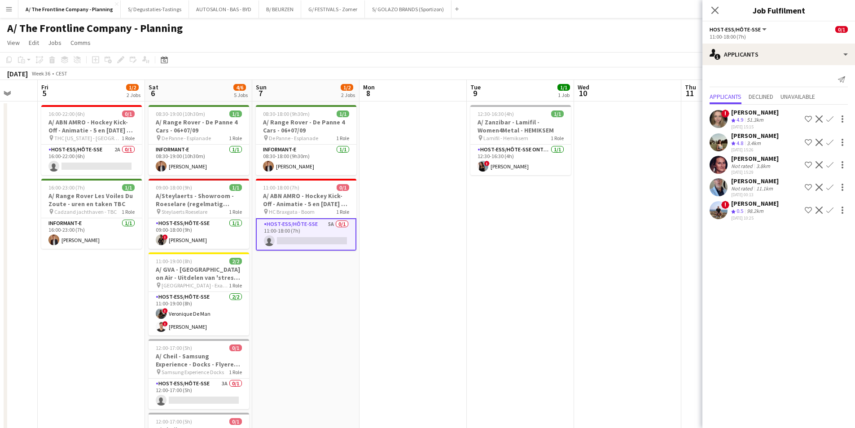
scroll to position [0, 297]
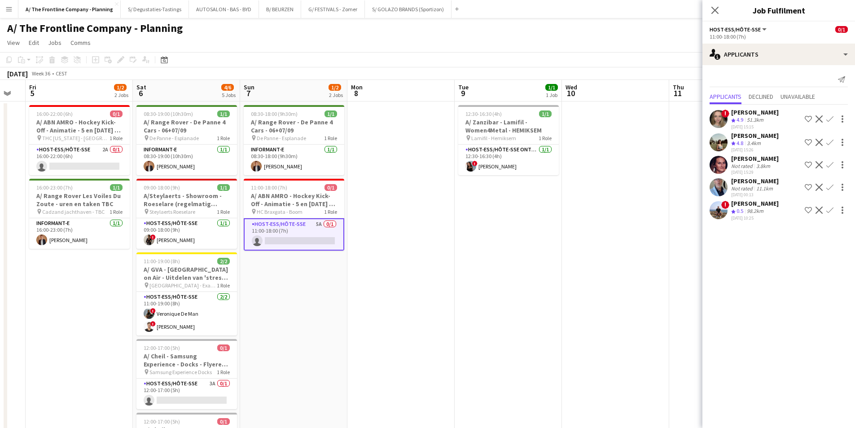
drag, startPoint x: 657, startPoint y: 199, endPoint x: 408, endPoint y: 208, distance: 249.2
click at [419, 183] on app-date-cell at bounding box center [400, 407] width 107 height 612
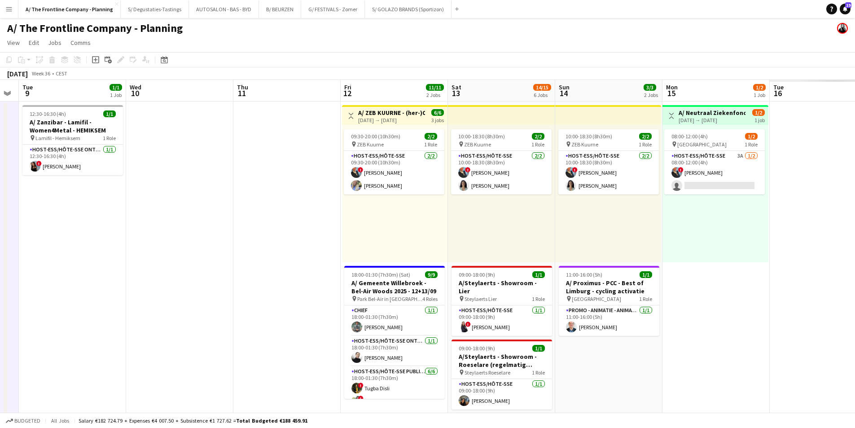
drag, startPoint x: 669, startPoint y: 191, endPoint x: 183, endPoint y: 209, distance: 486.2
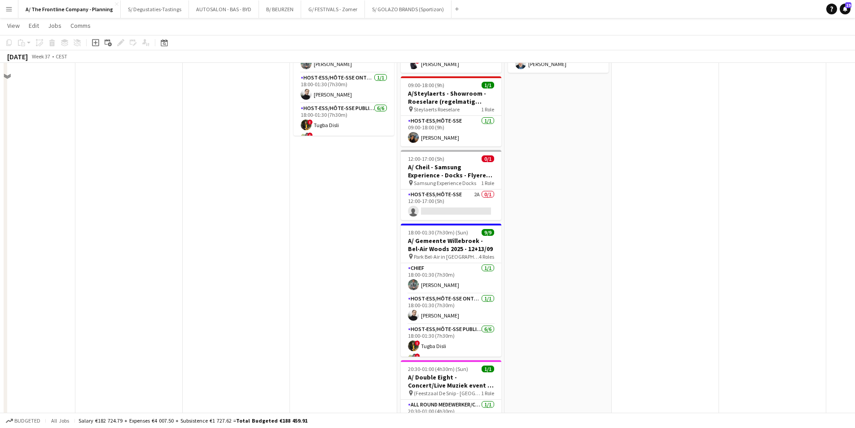
scroll to position [269, 0]
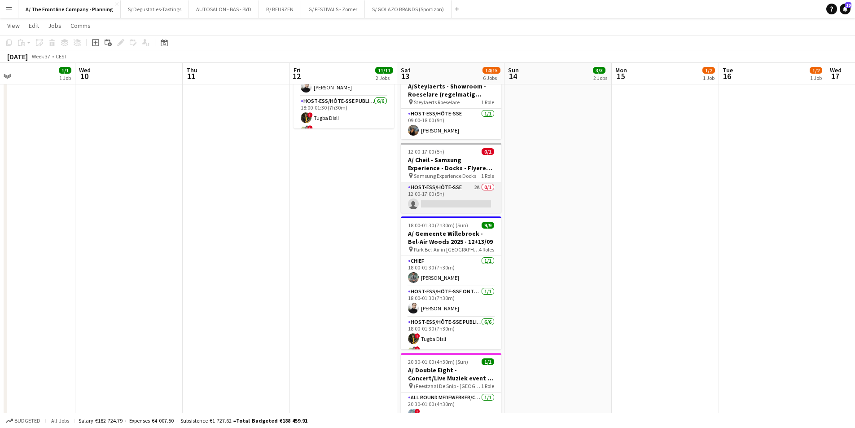
click at [493, 185] on app-card-role "Host-ess/Hôte-sse 2A 0/1 12:00-17:00 (5h) single-neutral-actions" at bounding box center [451, 197] width 100 height 31
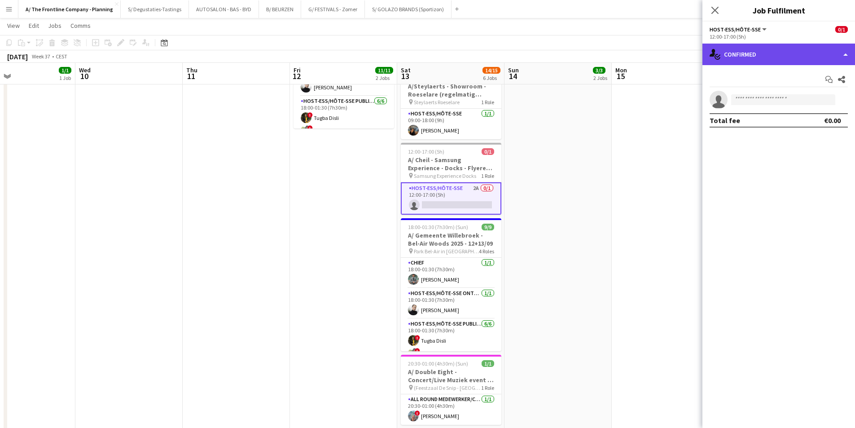
click at [726, 52] on div "single-neutral-actions-check-2 Confirmed" at bounding box center [778, 55] width 153 height 22
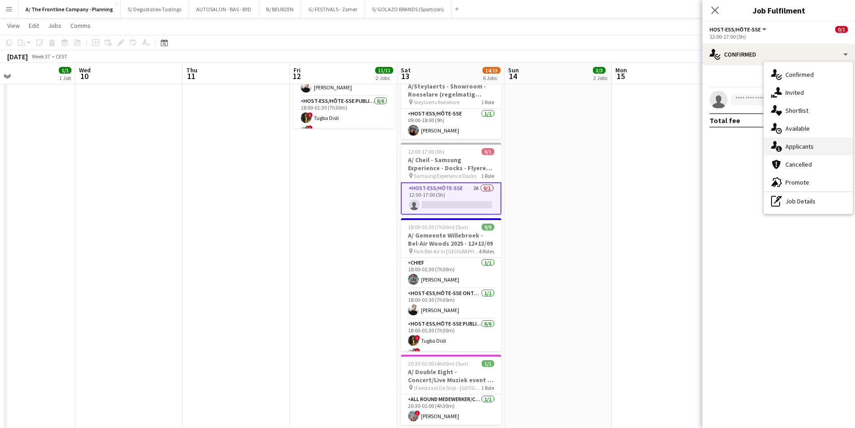
click at [838, 148] on div "single-neutral-actions-information Applicants" at bounding box center [808, 146] width 89 height 18
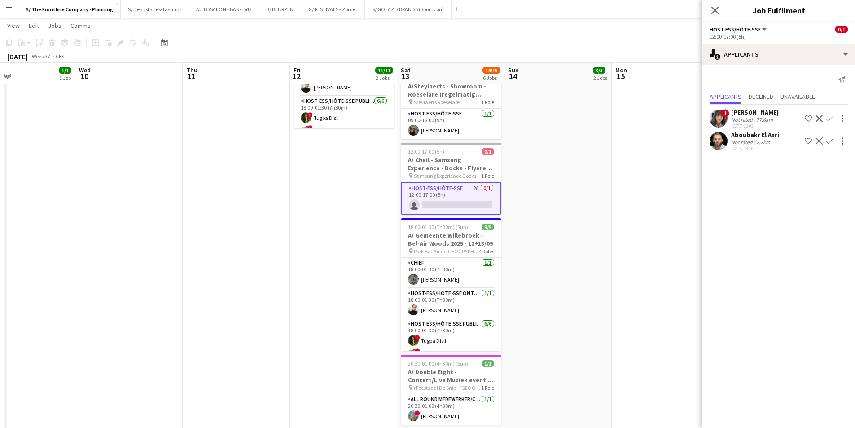
click at [608, 211] on app-date-cell "10:00-18:30 (8h30m) 2/2 pin ZEB Kuurne 1 Role Host-ess/Hôte-sse 2/2 10:00-18:30…" at bounding box center [557, 137] width 107 height 612
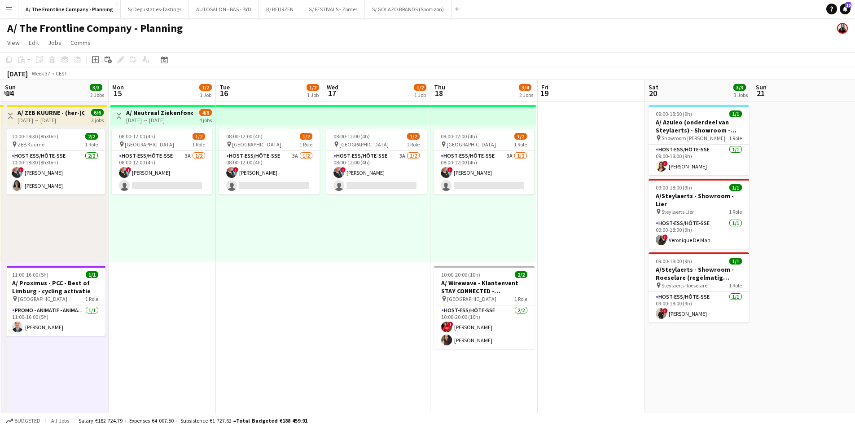
scroll to position [0, 327]
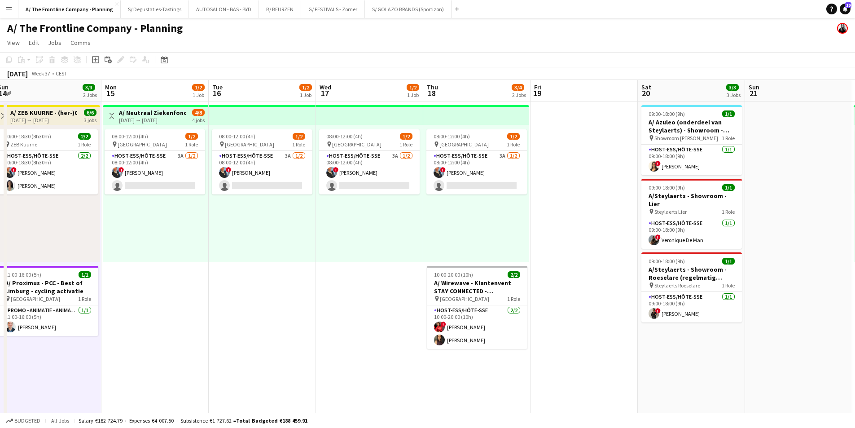
drag, startPoint x: 773, startPoint y: 243, endPoint x: 263, endPoint y: 193, distance: 512.5
click at [162, 169] on app-card-role "Host-ess/Hôte-sse 3A 1/2 08:00-12:00 (4h) ! Eveline Van Rompaey single-neutral-…" at bounding box center [155, 173] width 100 height 44
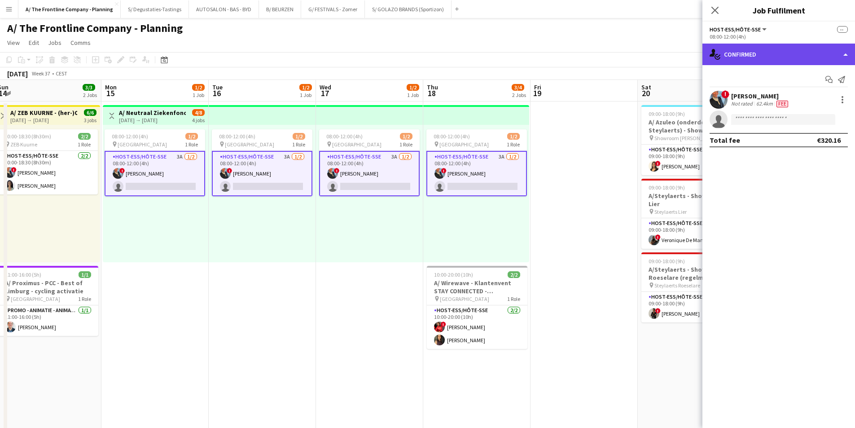
click at [732, 57] on div "single-neutral-actions-check-2 Confirmed" at bounding box center [778, 55] width 153 height 22
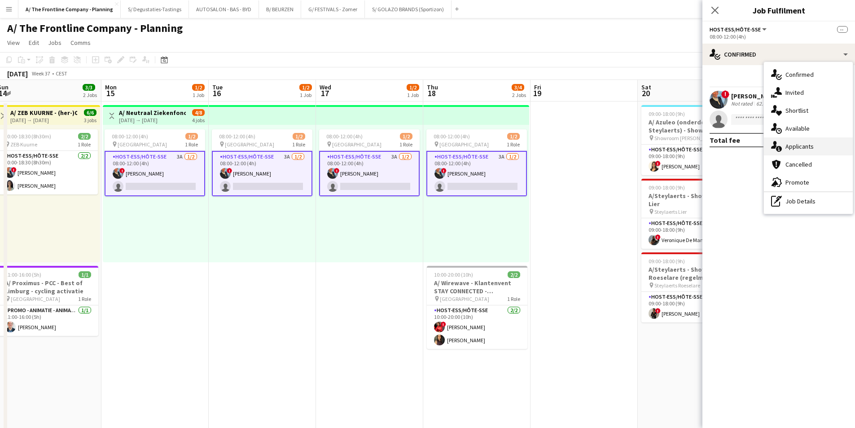
click at [796, 148] on div "single-neutral-actions-information Applicants" at bounding box center [808, 146] width 89 height 18
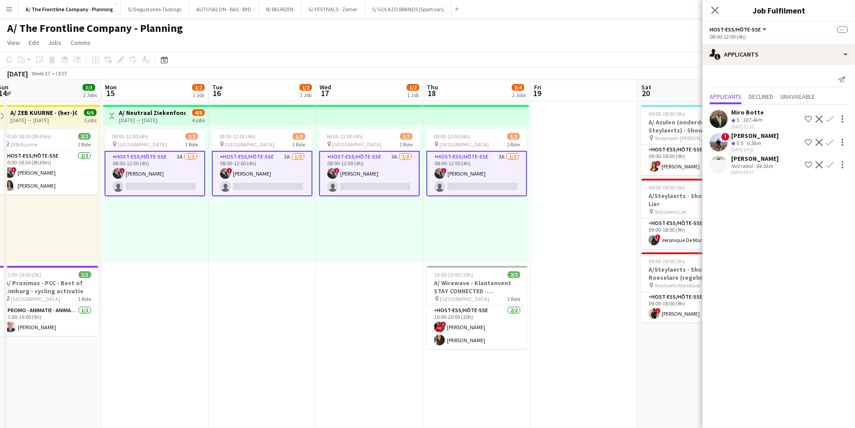
click at [232, 288] on app-date-cell "08:00-12:00 (4h) 1/2 pin Oostende 1 Role Host-ess/Hôte-sse 3A 1/2 08:00-12:00 (…" at bounding box center [262, 407] width 107 height 612
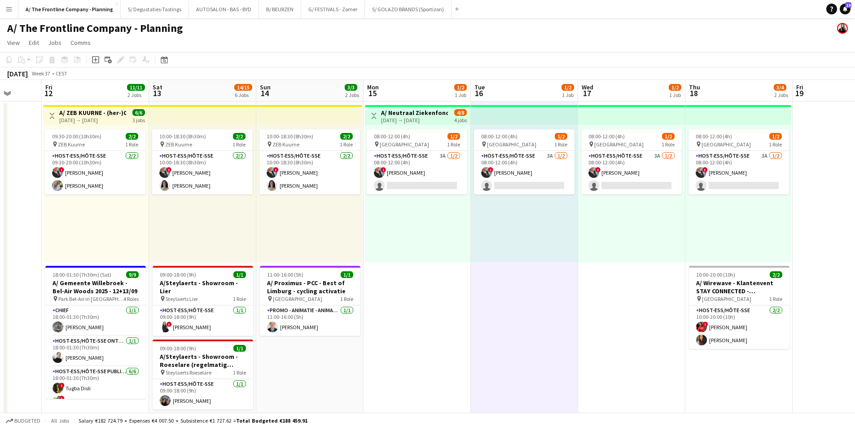
drag, startPoint x: 320, startPoint y: 214, endPoint x: 414, endPoint y: 209, distance: 93.4
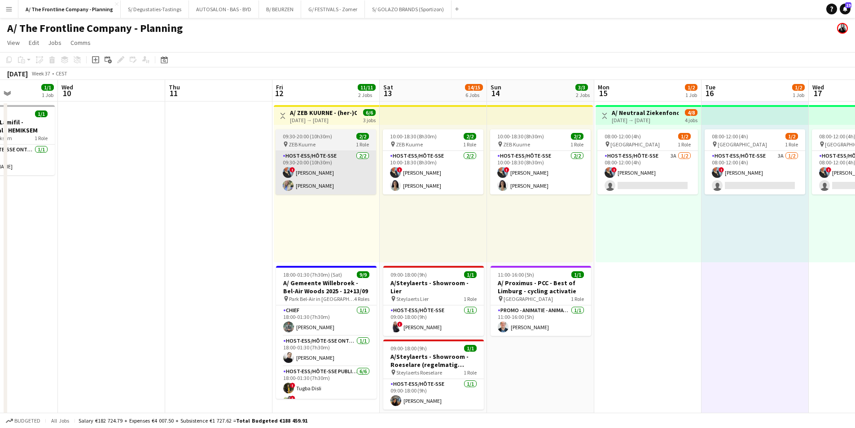
drag, startPoint x: 133, startPoint y: 181, endPoint x: 302, endPoint y: 169, distance: 169.1
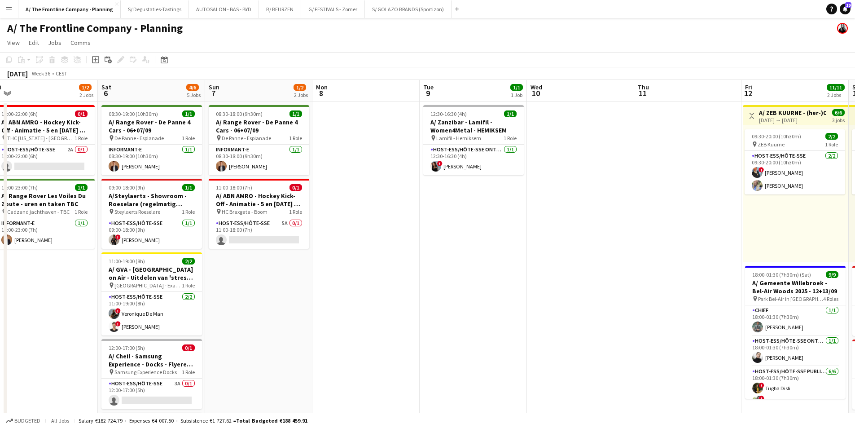
drag, startPoint x: 76, startPoint y: 199, endPoint x: 668, endPoint y: 185, distance: 592.8
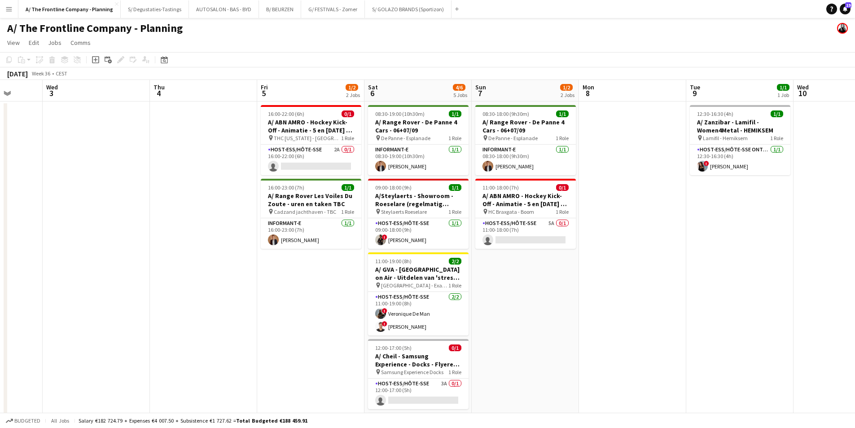
drag, startPoint x: 263, startPoint y: 211, endPoint x: 378, endPoint y: 199, distance: 115.5
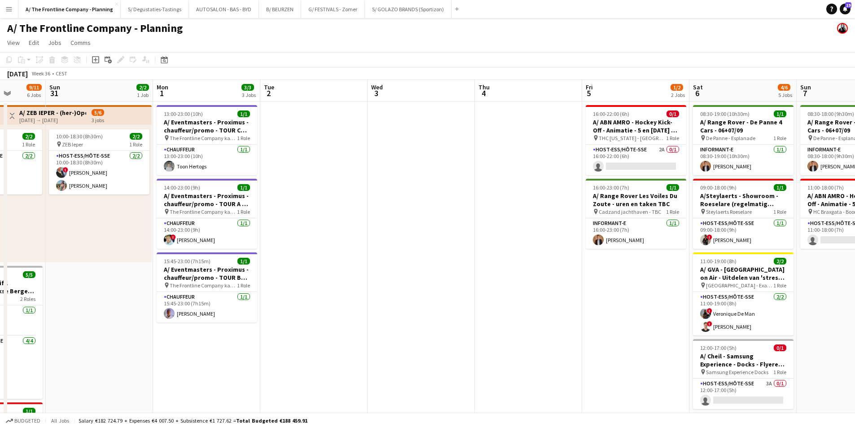
drag, startPoint x: 203, startPoint y: 231, endPoint x: 528, endPoint y: 185, distance: 328.0
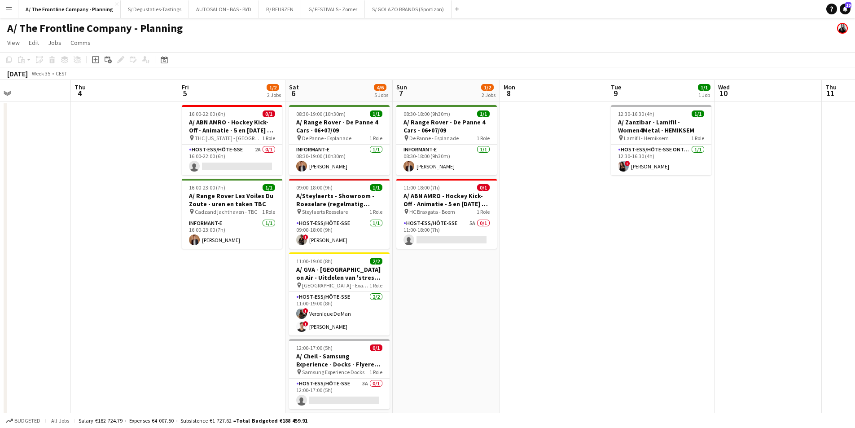
drag, startPoint x: 528, startPoint y: 185, endPoint x: 124, endPoint y: 215, distance: 404.9
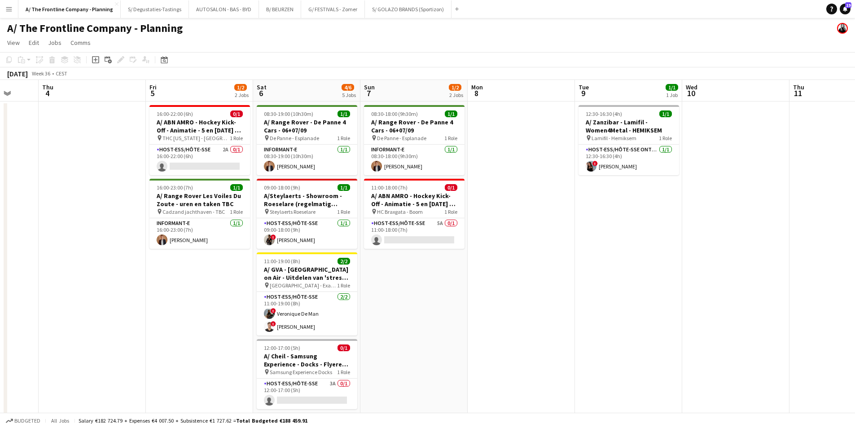
scroll to position [0, 284]
drag, startPoint x: 269, startPoint y: 196, endPoint x: 236, endPoint y: 204, distance: 34.2
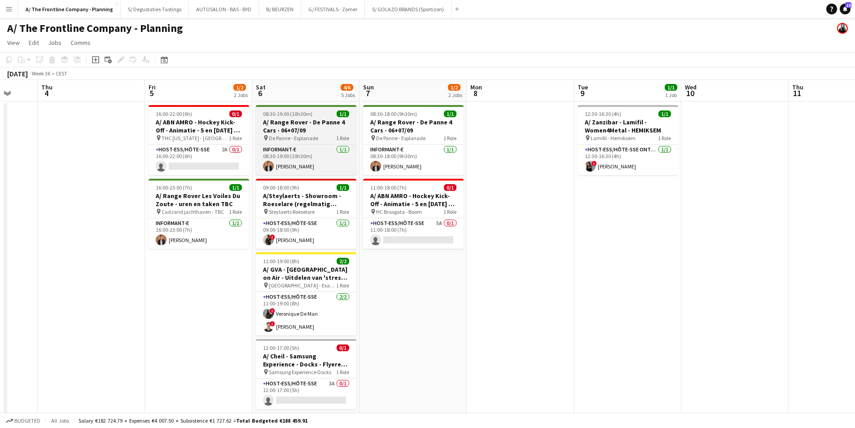
click at [292, 118] on h3 "A/ Range Rover - De Panne 4 Cars - 06+07/09" at bounding box center [306, 126] width 100 height 16
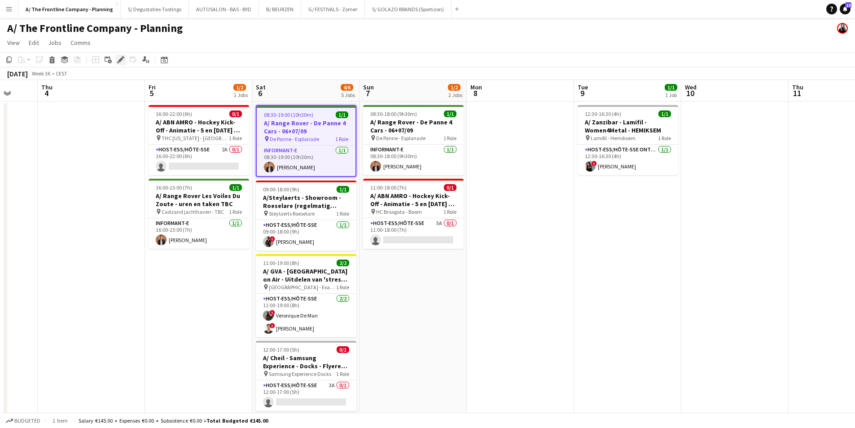
click at [119, 63] on icon "Edit" at bounding box center [120, 59] width 7 height 7
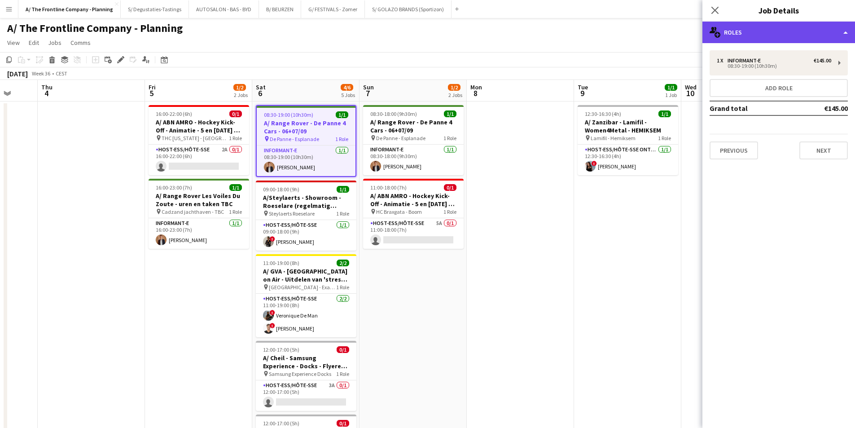
click at [722, 36] on div "multiple-users-add Roles" at bounding box center [778, 33] width 153 height 22
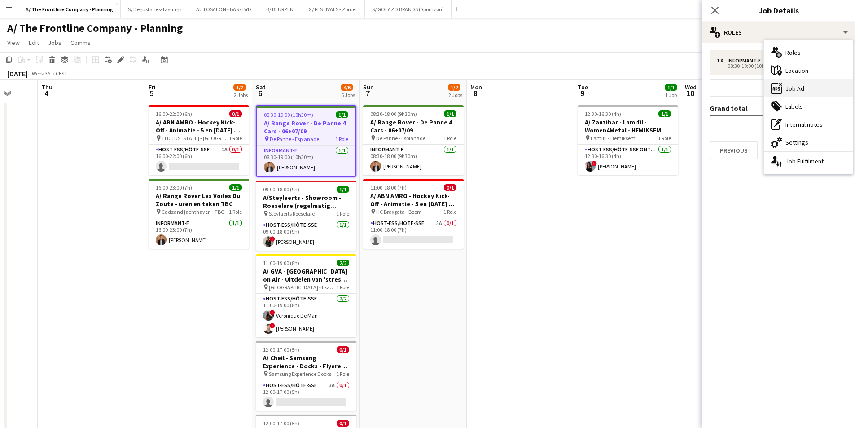
click at [825, 94] on div "ads-window Job Ad" at bounding box center [808, 88] width 89 height 18
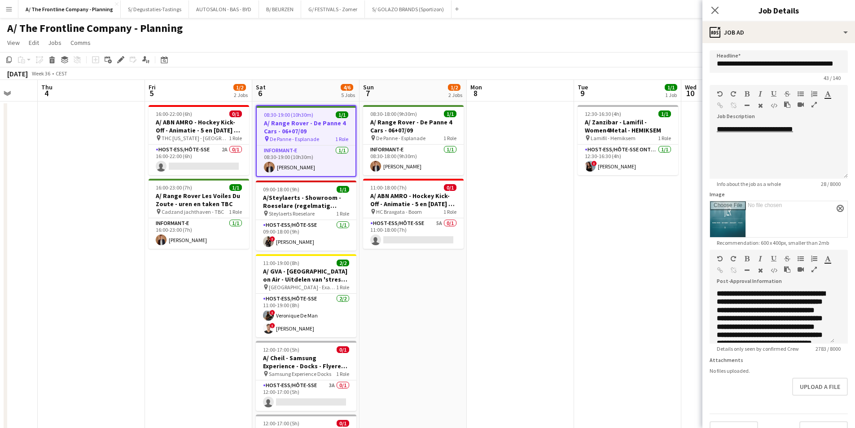
click at [811, 272] on icon "button" at bounding box center [813, 269] width 5 height 6
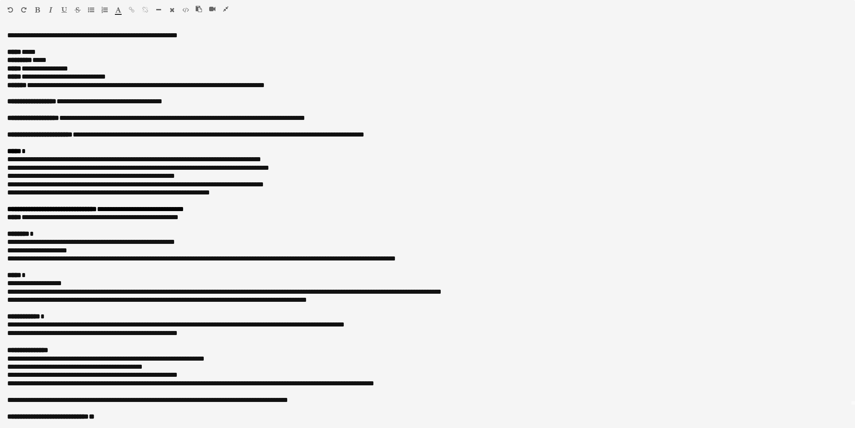
scroll to position [179, 0]
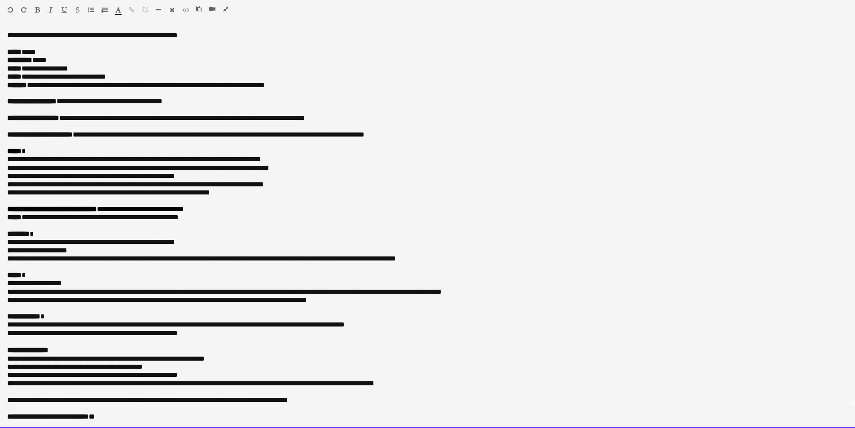
click at [219, 332] on p "**********" at bounding box center [424, 333] width 834 height 8
drag, startPoint x: 219, startPoint y: 332, endPoint x: 11, endPoint y: 332, distance: 208.2
click at [11, 332] on p "**********" at bounding box center [424, 333] width 834 height 8
copy p "**********"
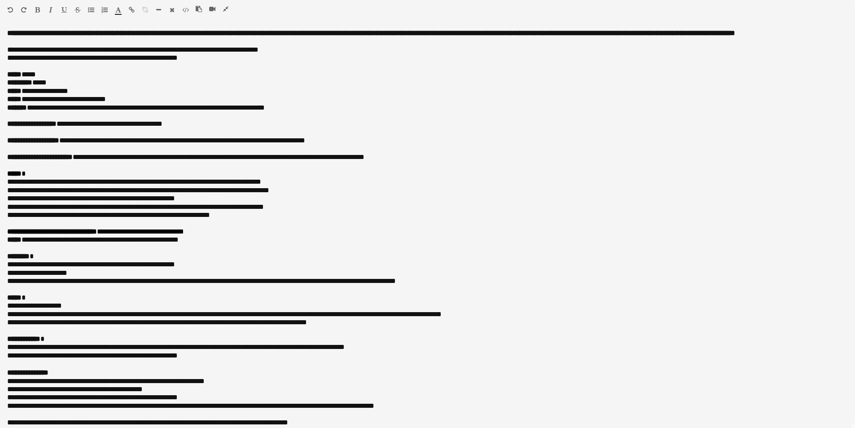
click at [227, 9] on icon "button" at bounding box center [225, 9] width 5 height 6
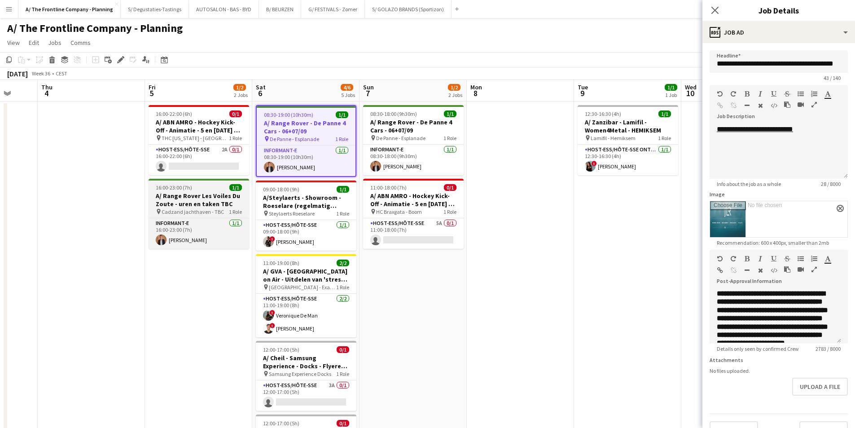
click at [188, 202] on h3 "A/ Range Rover Les Voiles Du Zoute - uren en taken TBC" at bounding box center [198, 200] width 100 height 16
type input "**********"
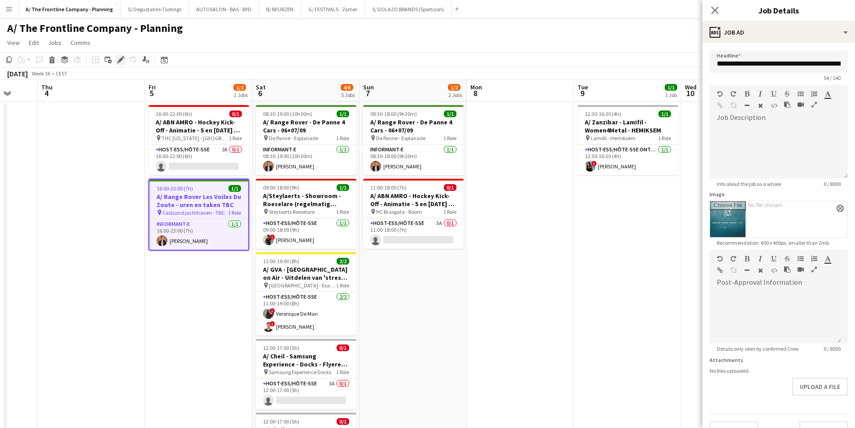
click at [118, 62] on icon at bounding box center [118, 62] width 2 height 2
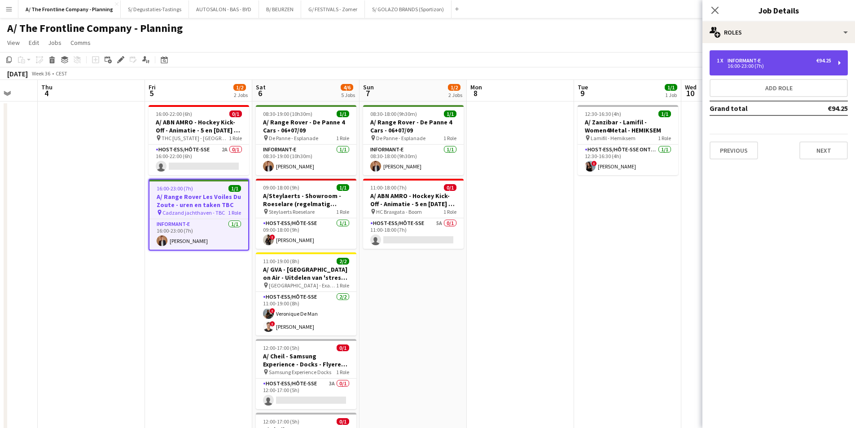
click at [764, 59] on div "1 x Informant-e €94.25" at bounding box center [773, 60] width 114 height 6
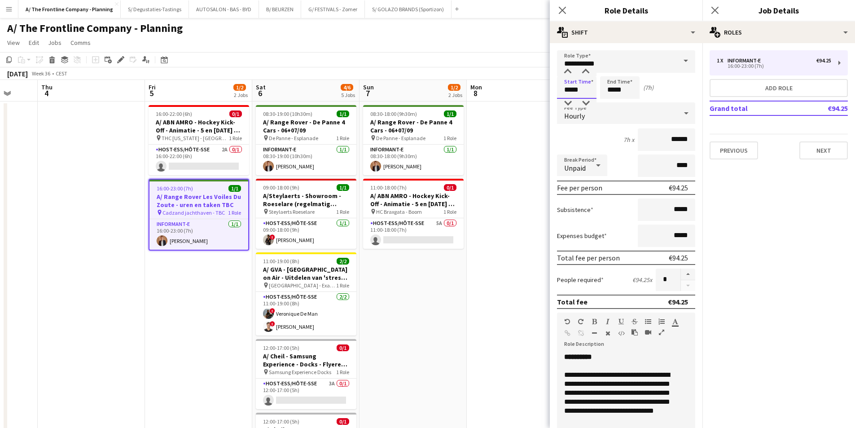
drag, startPoint x: 590, startPoint y: 87, endPoint x: 535, endPoint y: 98, distance: 56.2
click at [535, 98] on body "Menu Boards Boards Boards All jobs Status Workforce Workforce My Workforce Recr…" at bounding box center [427, 405] width 855 height 811
type input "*****"
drag, startPoint x: 626, startPoint y: 89, endPoint x: 596, endPoint y: 85, distance: 29.9
click at [596, 85] on div "Start Time ***** End Time ***** (9h)" at bounding box center [626, 87] width 138 height 22
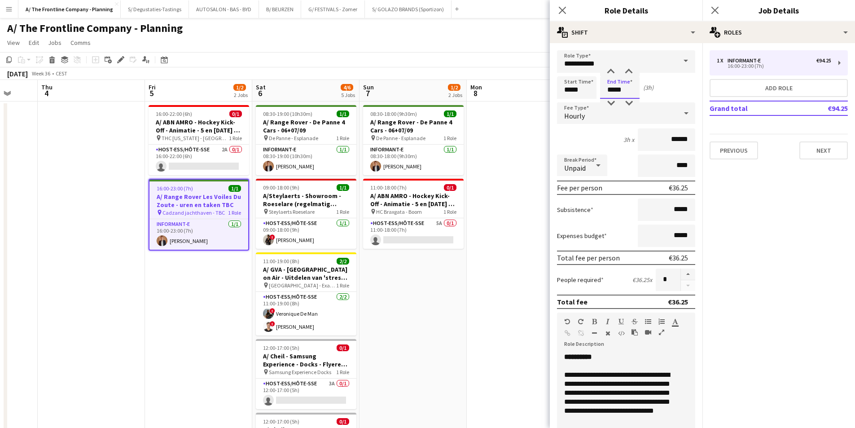
type input "*****"
click at [593, 135] on div "3h x ******" at bounding box center [626, 139] width 138 height 22
drag, startPoint x: 677, startPoint y: 167, endPoint x: 656, endPoint y: 170, distance: 20.9
click at [656, 170] on input "****" at bounding box center [665, 165] width 57 height 22
type input "***"
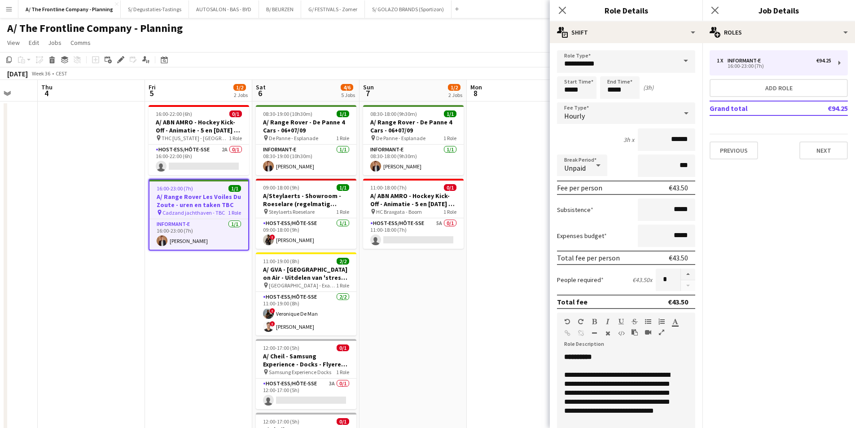
click at [498, 184] on app-date-cell at bounding box center [520, 407] width 107 height 612
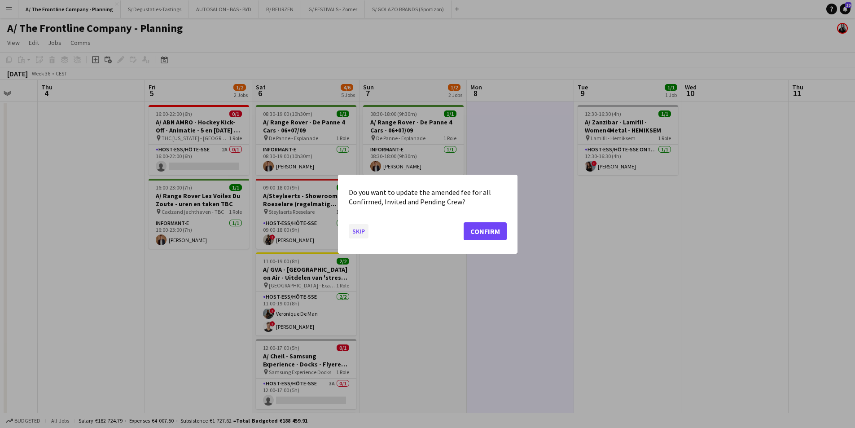
click at [355, 228] on button "Skip" at bounding box center [359, 230] width 20 height 14
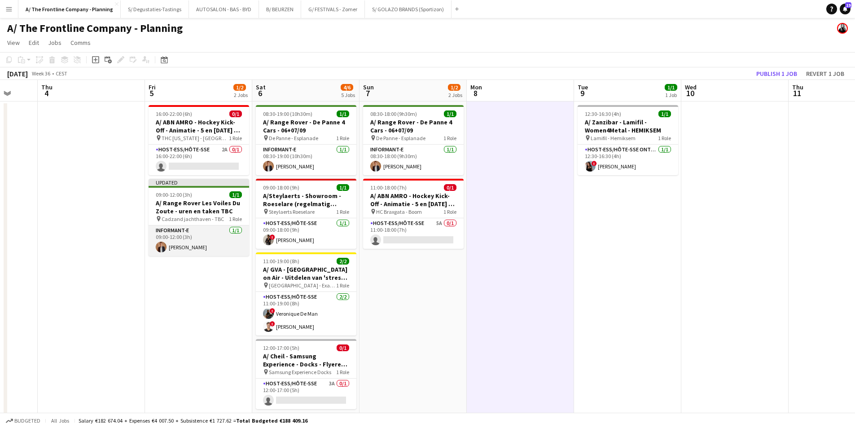
click at [200, 241] on app-card-role "Informant-e 1/1 09:00-12:00 (3h) Pierre Denys" at bounding box center [198, 240] width 100 height 31
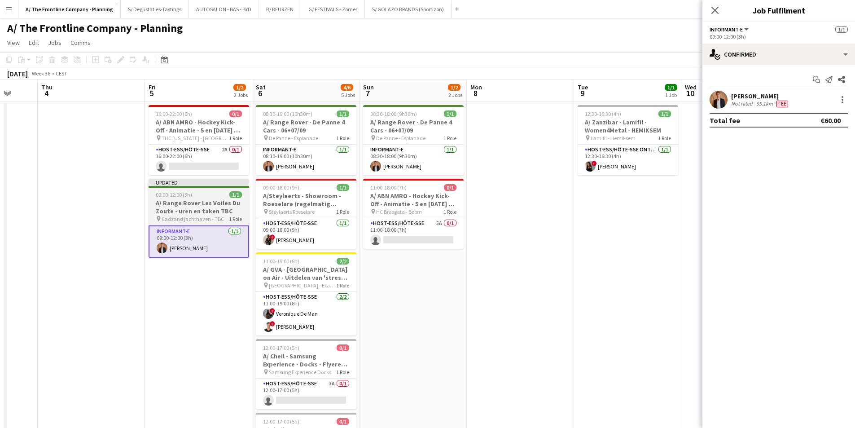
click at [199, 213] on h3 "A/ Range Rover Les Voiles Du Zoute - uren en taken TBC" at bounding box center [198, 207] width 100 height 16
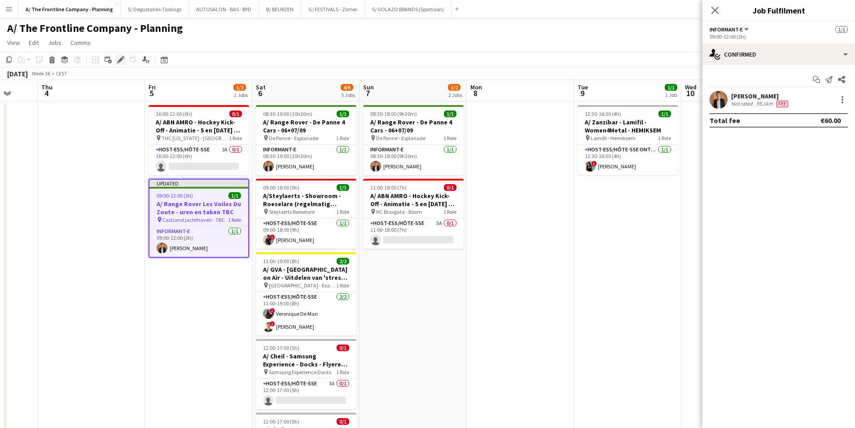
click at [119, 61] on icon at bounding box center [120, 59] width 5 height 5
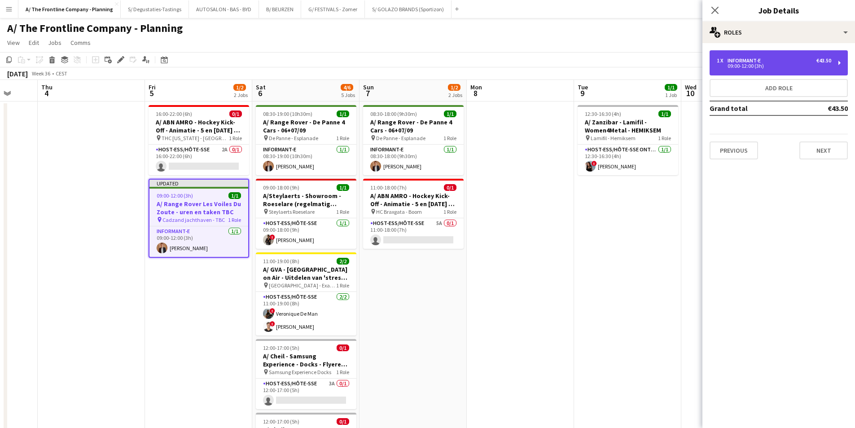
click at [766, 61] on div "1 x Informant-e €43.50" at bounding box center [773, 60] width 114 height 6
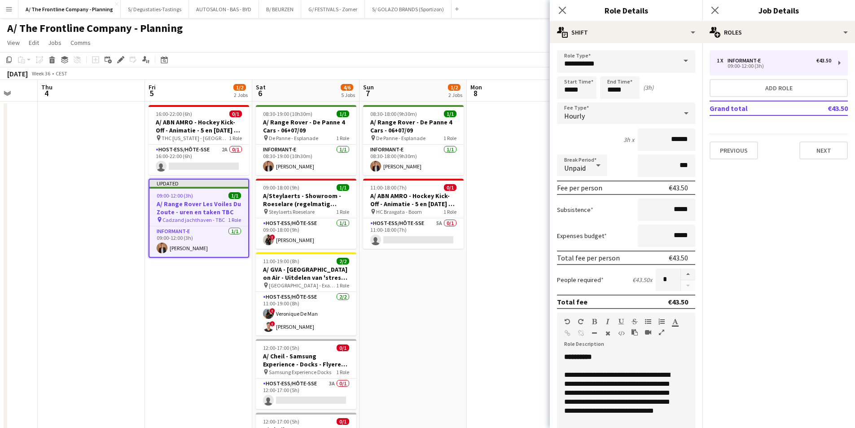
click at [188, 311] on app-date-cell "16:00-22:00 (6h) 0/1 A/ ABN AMRO - Hockey Kick-Off - Animatie - 5 en 7 Sept - D…" at bounding box center [198, 407] width 107 height 612
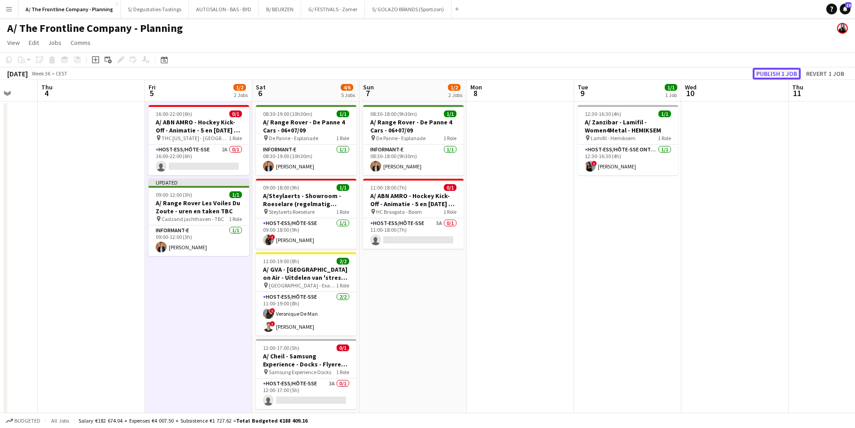
click at [759, 72] on button "Publish 1 job" at bounding box center [776, 74] width 48 height 12
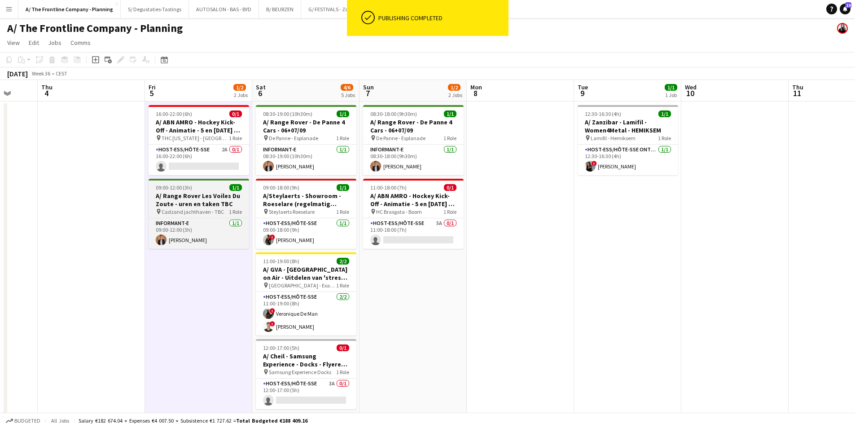
click at [191, 201] on h3 "A/ Range Rover Les Voiles Du Zoute - uren en taken TBC" at bounding box center [198, 200] width 100 height 16
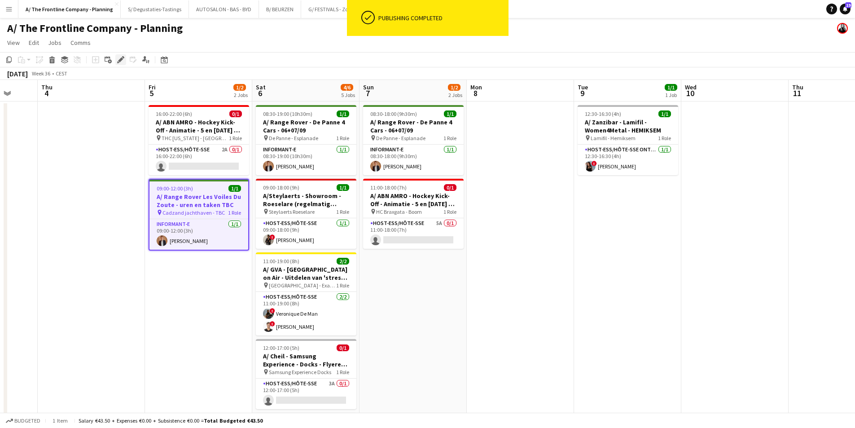
click at [116, 61] on div "Edit" at bounding box center [120, 59] width 11 height 11
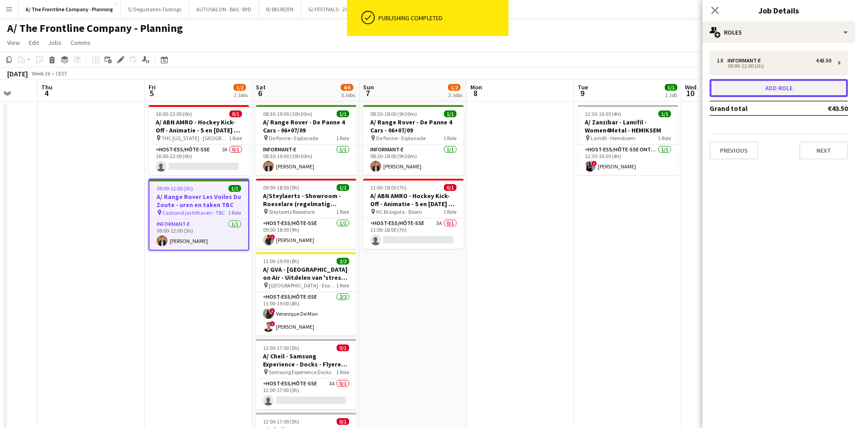
click at [777, 84] on button "Add role" at bounding box center [778, 88] width 138 height 18
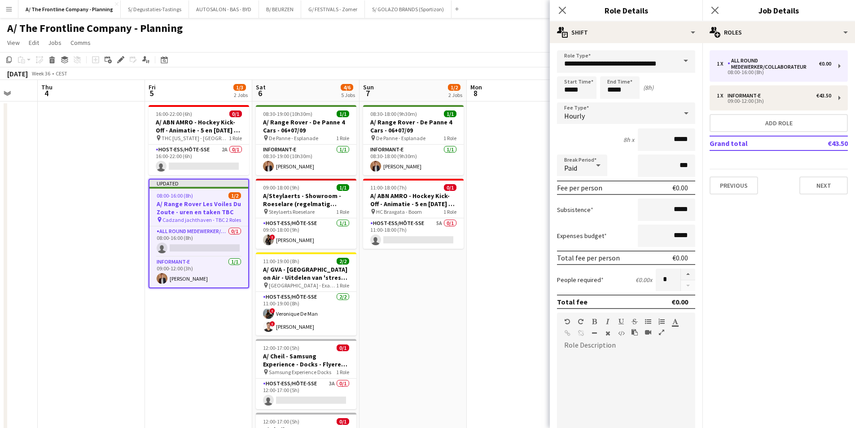
click at [636, 48] on div "**********" at bounding box center [626, 325] width 153 height 565
click at [679, 66] on span at bounding box center [685, 61] width 19 height 22
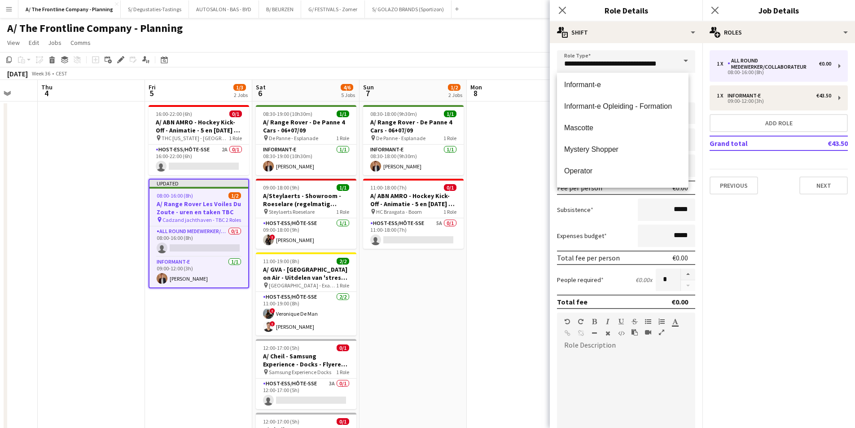
scroll to position [538, 0]
click at [643, 107] on span "Informant-e" at bounding box center [622, 108] width 117 height 9
type input "**********"
type input "******"
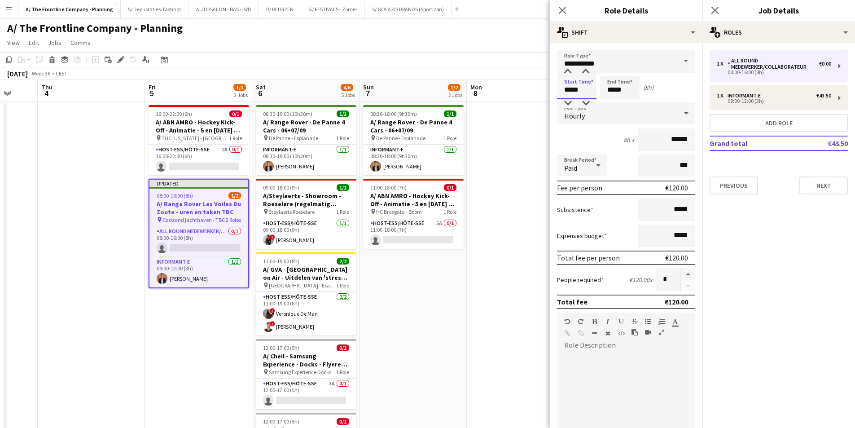
drag, startPoint x: 588, startPoint y: 90, endPoint x: 555, endPoint y: 92, distance: 33.2
click at [555, 92] on form "**********" at bounding box center [626, 329] width 153 height 558
type input "*****"
click at [581, 138] on div "1h 30m x ******" at bounding box center [626, 139] width 138 height 22
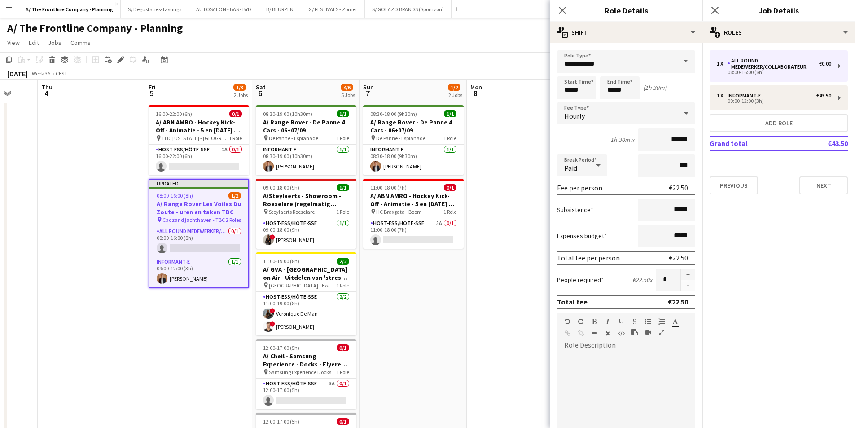
click at [496, 212] on app-date-cell at bounding box center [520, 407] width 107 height 612
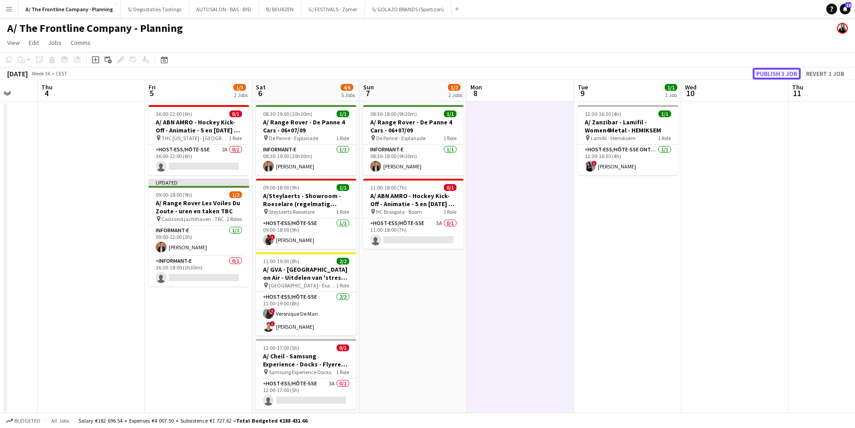
click at [783, 72] on button "Publish 1 job" at bounding box center [776, 74] width 48 height 12
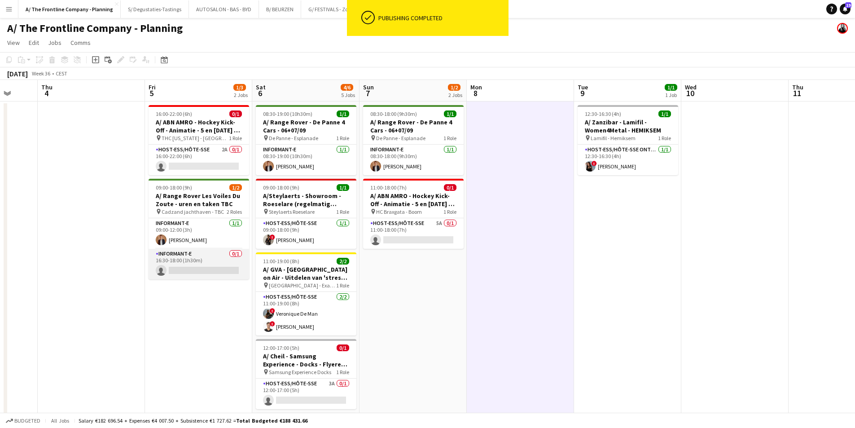
click at [193, 270] on app-card-role "Informant-e 0/1 16:30-18:00 (1h30m) single-neutral-actions" at bounding box center [198, 264] width 100 height 31
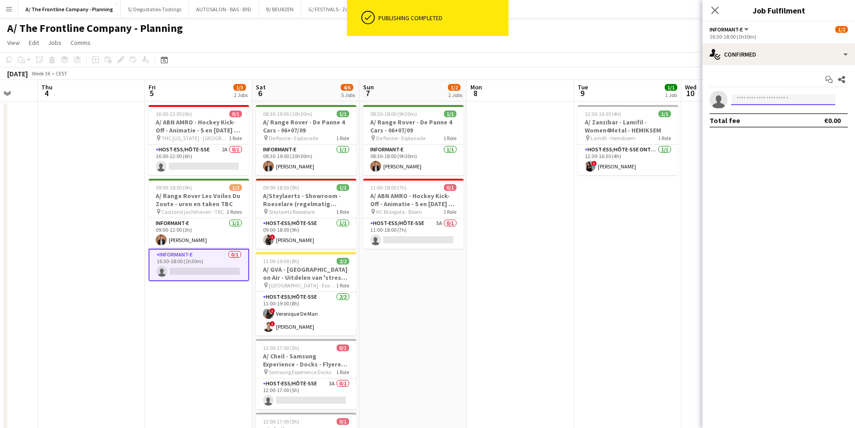
click at [769, 99] on input at bounding box center [783, 99] width 104 height 11
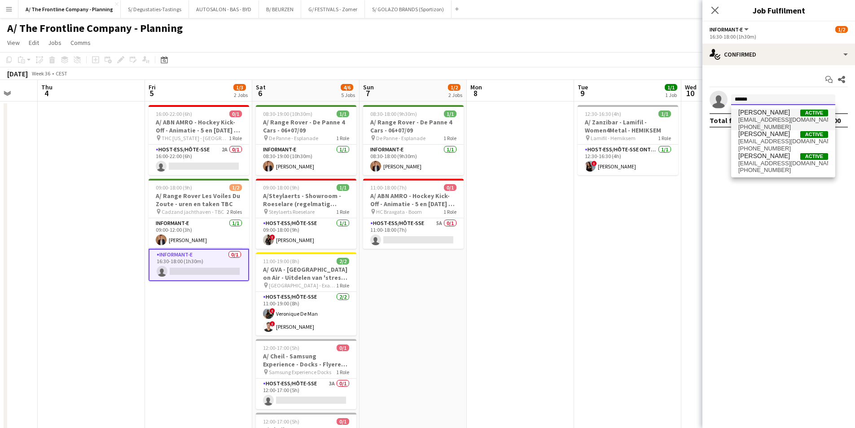
type input "******"
click at [791, 119] on span "pierre_denys@msn.com" at bounding box center [783, 119] width 90 height 7
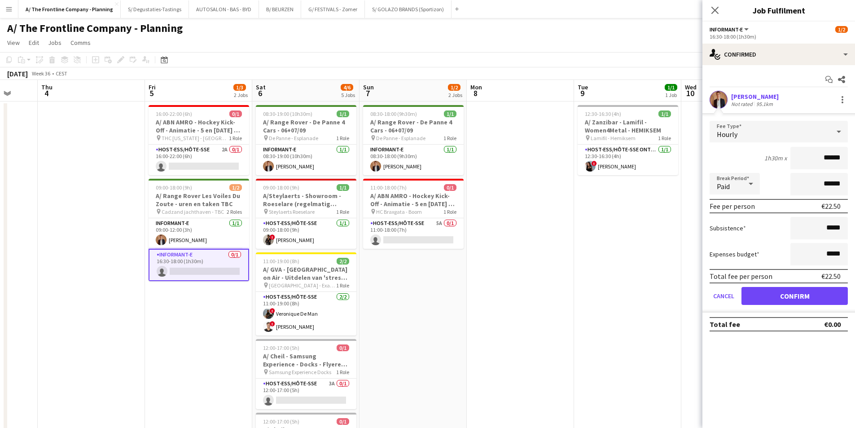
click at [747, 100] on div "Not rated" at bounding box center [742, 103] width 23 height 7
click at [770, 295] on button "Confirm" at bounding box center [794, 296] width 106 height 18
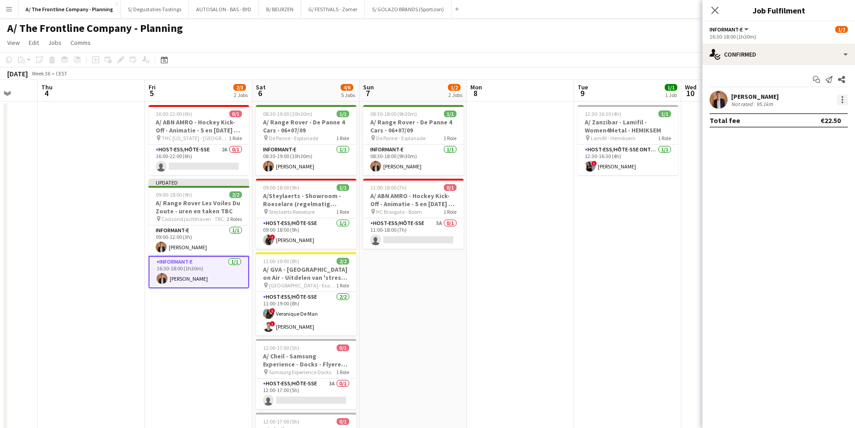
click at [841, 100] on div at bounding box center [842, 99] width 11 height 11
click at [833, 114] on span "Edit fee" at bounding box center [813, 116] width 56 height 8
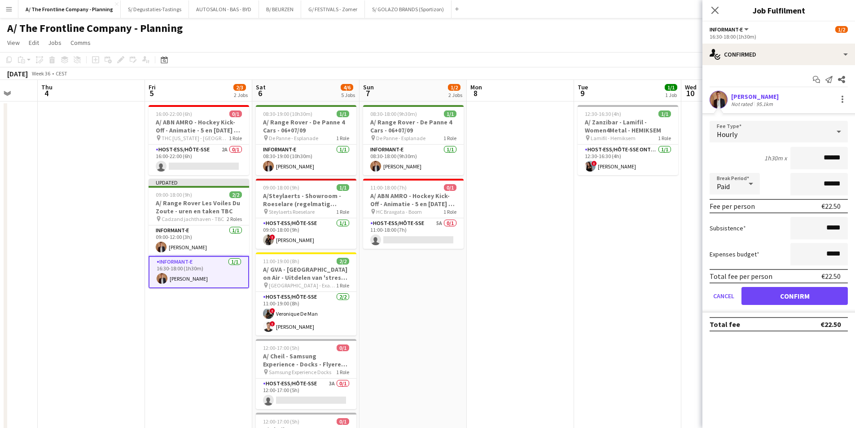
click at [746, 105] on div "Not rated" at bounding box center [742, 103] width 23 height 7
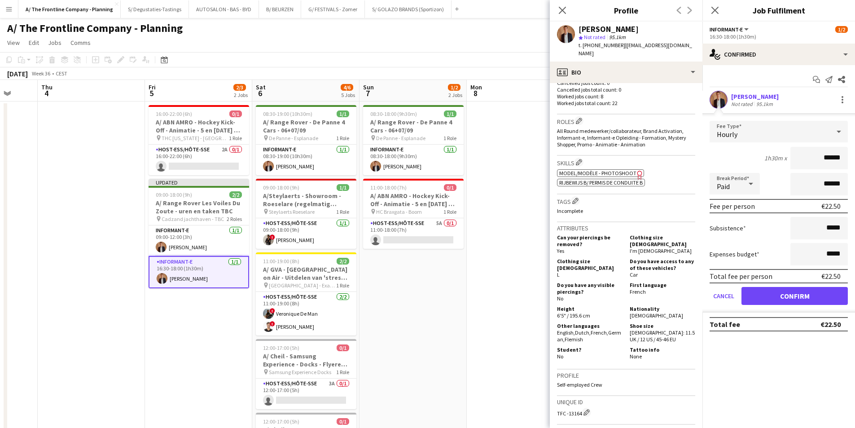
scroll to position [269, 0]
click at [599, 171] on span "Model/Modèle - Photoshoot" at bounding box center [597, 174] width 77 height 7
click at [203, 247] on app-card-role "Informant-e 1/1 09:00-12:00 (3h) Pierre Denys" at bounding box center [198, 240] width 100 height 31
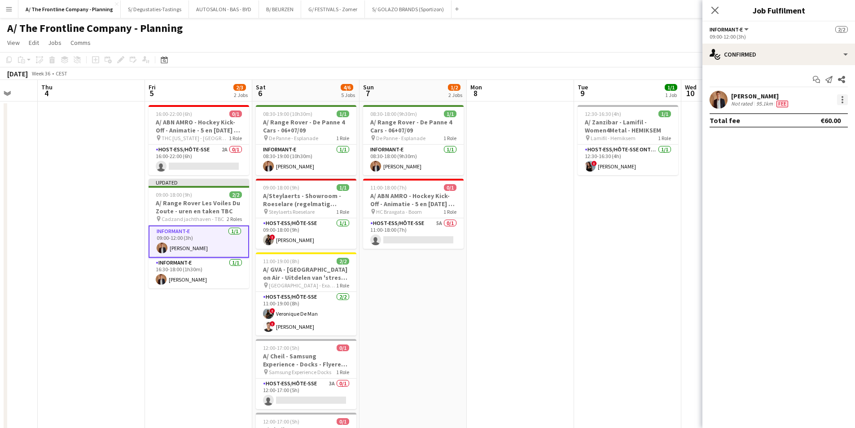
click at [843, 100] on div at bounding box center [842, 99] width 11 height 11
click at [832, 111] on button "Edit fee" at bounding box center [812, 116] width 70 height 22
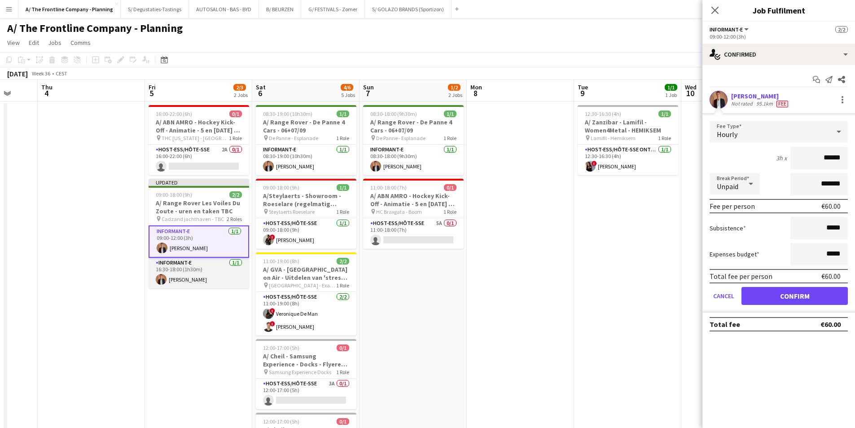
click at [169, 274] on app-card-role "Informant-e 1/1 16:30-18:00 (1h30m) Pierre Denys" at bounding box center [198, 273] width 100 height 31
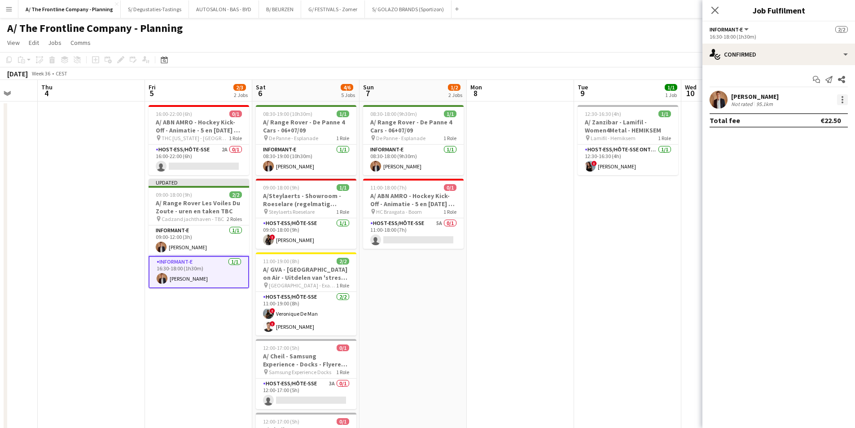
click at [841, 98] on div at bounding box center [842, 99] width 11 height 11
click at [836, 106] on button "Edit fee" at bounding box center [812, 116] width 70 height 22
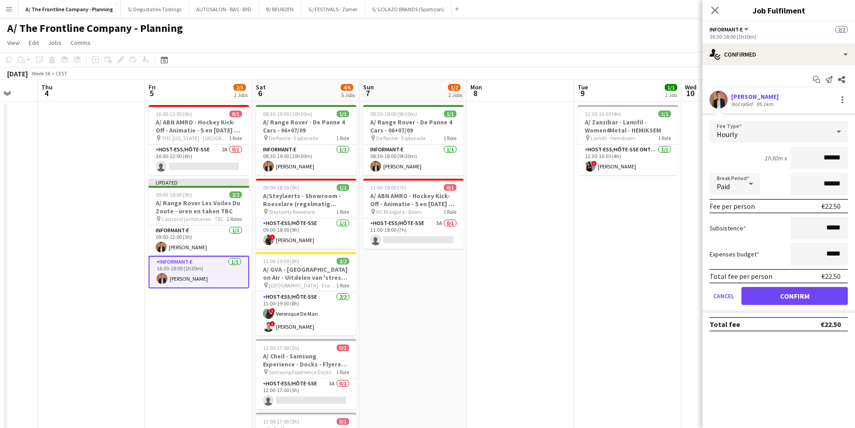
drag, startPoint x: 825, startPoint y: 160, endPoint x: 848, endPoint y: 160, distance: 23.3
click at [848, 160] on form "Fee Type Hourly 1h30m x ****** Break Period Paid ****** Fee per person €22.50 S…" at bounding box center [778, 217] width 153 height 192
type input "***"
click at [819, 300] on button "Confirm" at bounding box center [794, 296] width 106 height 18
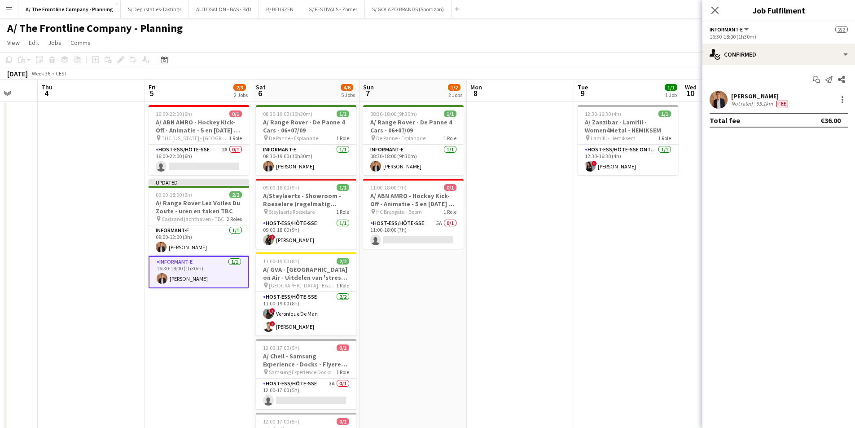
click at [508, 319] on app-date-cell at bounding box center [520, 407] width 107 height 612
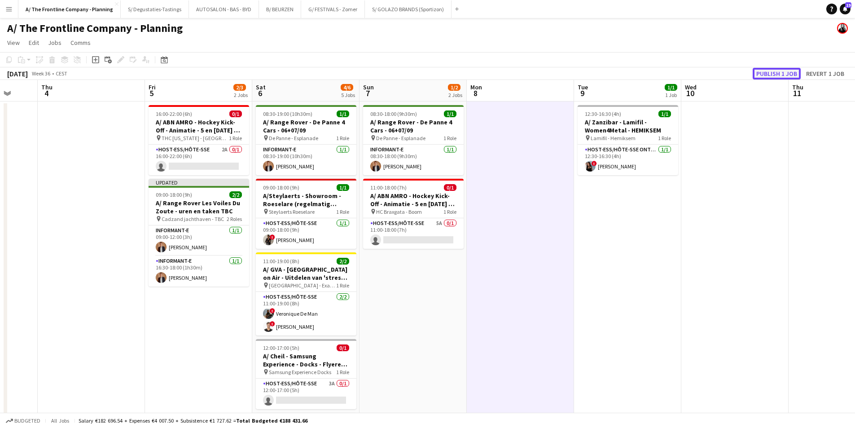
click at [771, 76] on button "Publish 1 job" at bounding box center [776, 74] width 48 height 12
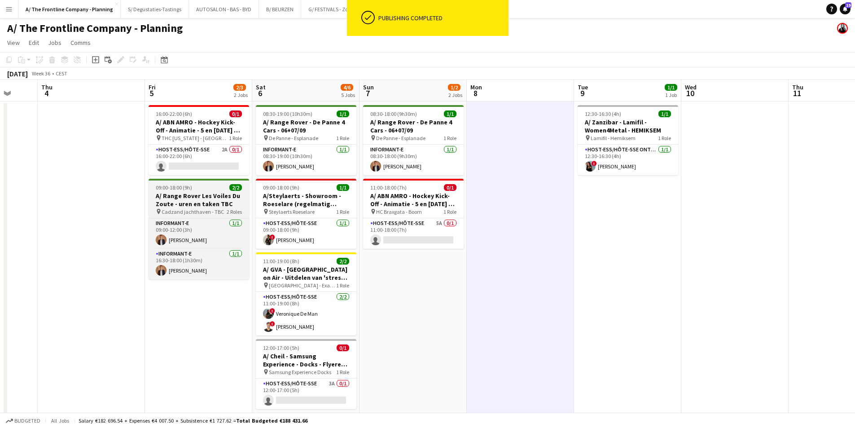
click at [200, 197] on h3 "A/ Range Rover Les Voiles Du Zoute - uren en taken TBC" at bounding box center [198, 200] width 100 height 16
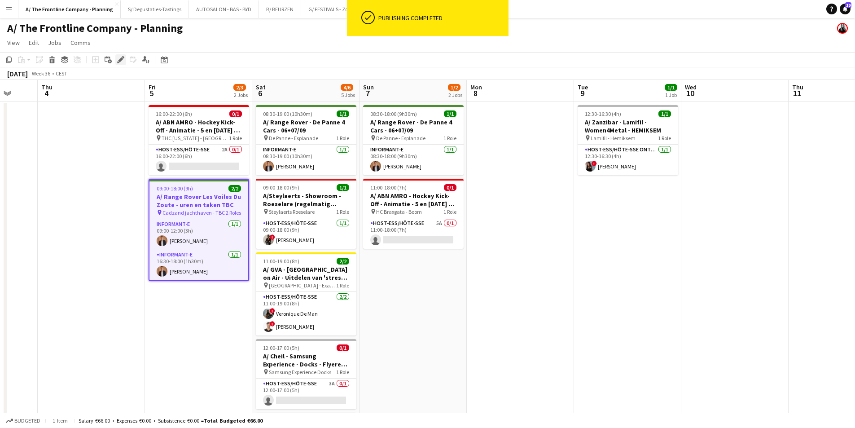
click at [121, 65] on div "Edit" at bounding box center [120, 59] width 11 height 11
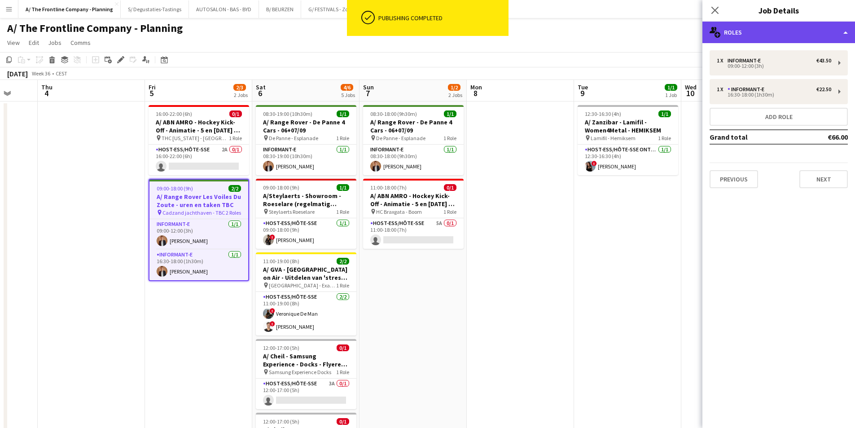
click at [711, 37] on icon "multiple-users-add" at bounding box center [714, 32] width 11 height 11
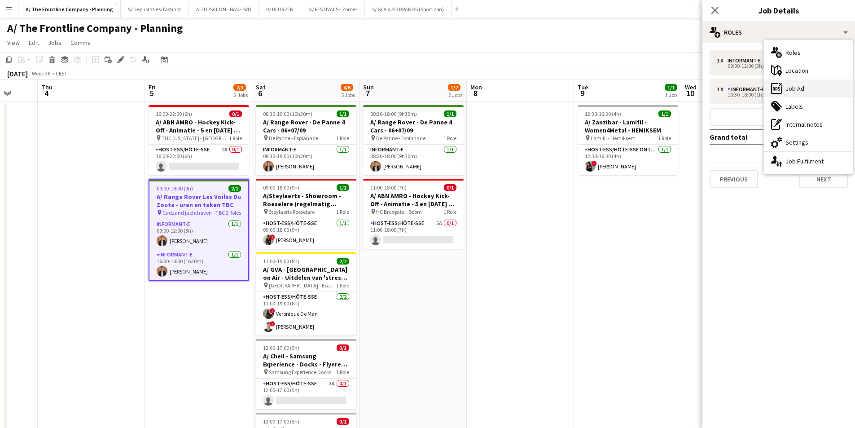
click at [788, 90] on div "ads-window Job Ad" at bounding box center [808, 88] width 89 height 18
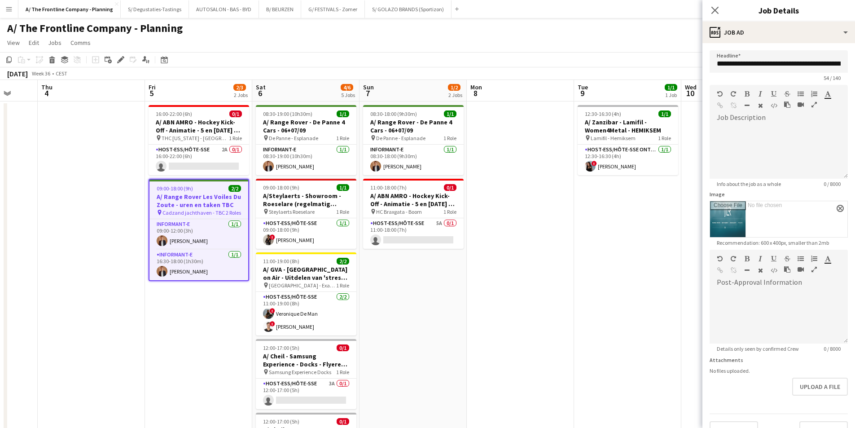
click at [813, 269] on icon "button" at bounding box center [813, 269] width 5 height 6
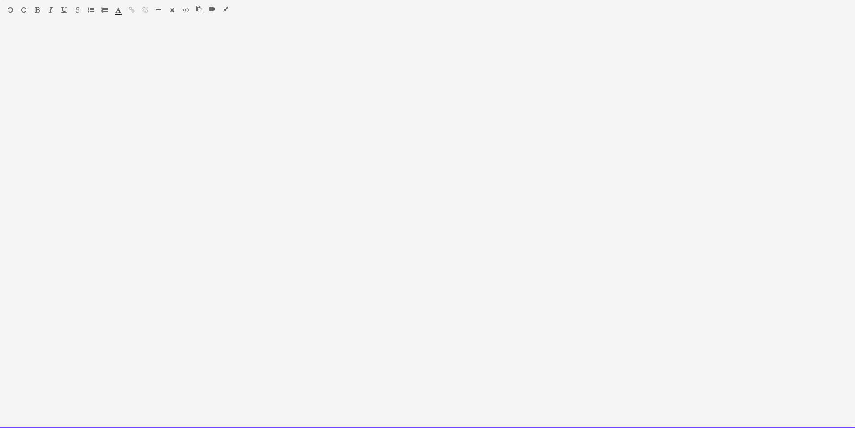
click at [435, 177] on div at bounding box center [427, 228] width 855 height 398
paste div
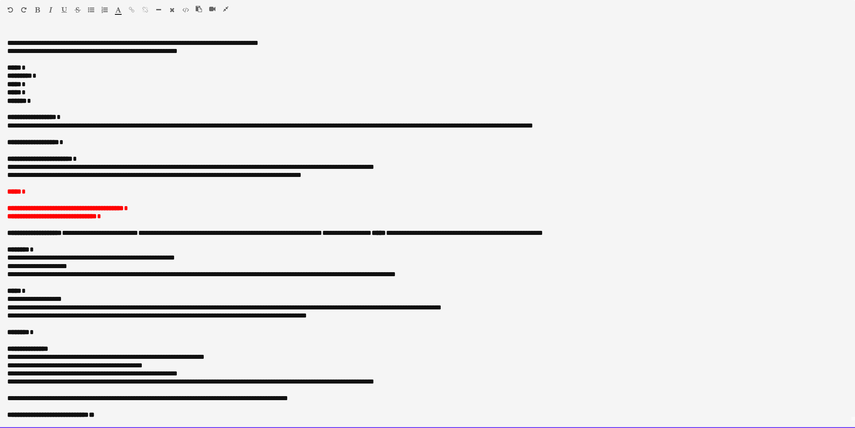
scroll to position [0, 0]
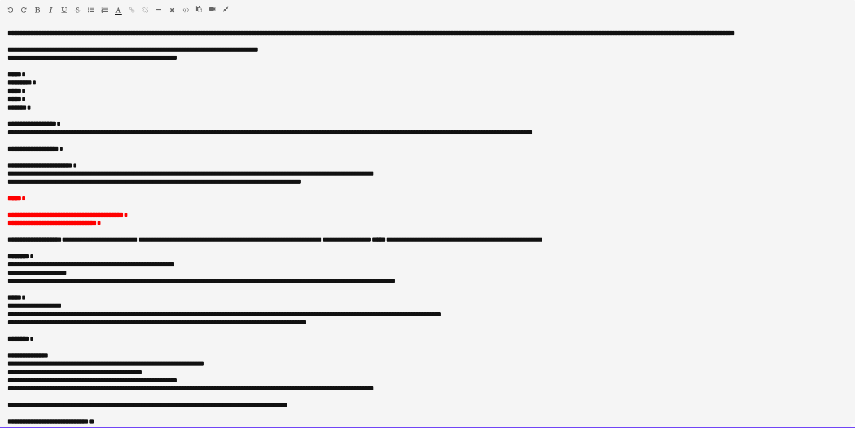
click at [70, 87] on p "********* *" at bounding box center [424, 83] width 834 height 8
click at [73, 70] on p at bounding box center [427, 66] width 840 height 8
click at [60, 79] on p "***** *" at bounding box center [424, 74] width 834 height 8
drag, startPoint x: 620, startPoint y: 146, endPoint x: 13, endPoint y: 78, distance: 611.6
click at [13, 78] on div "**********" at bounding box center [427, 228] width 855 height 398
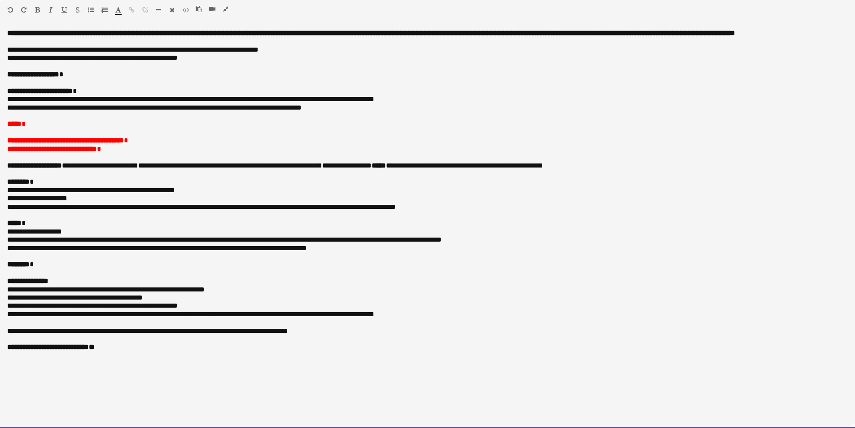
click at [120, 70] on p at bounding box center [427, 66] width 840 height 8
click at [119, 79] on p at bounding box center [427, 83] width 840 height 8
click at [122, 72] on p "**********" at bounding box center [427, 74] width 840 height 8
click at [6, 130] on div "**********" at bounding box center [427, 228] width 855 height 398
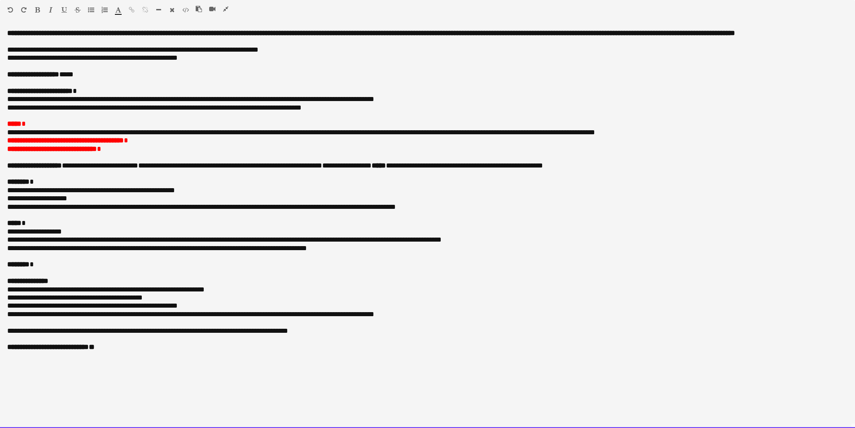
click at [34, 123] on p "***** *" at bounding box center [427, 124] width 840 height 8
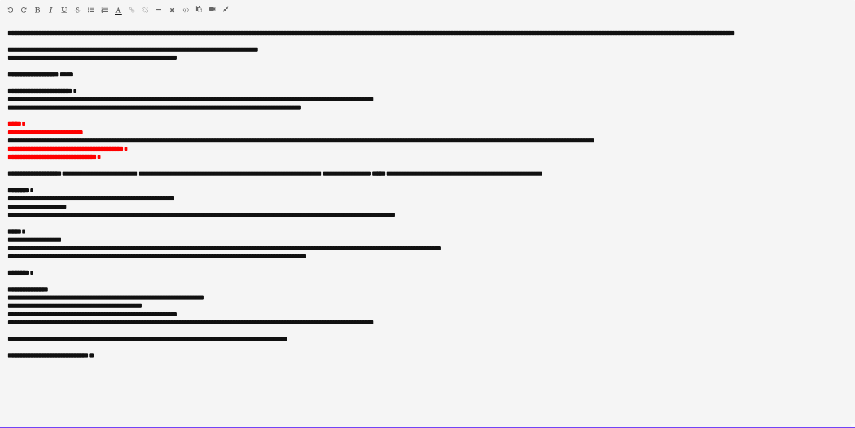
click at [125, 128] on p "**********" at bounding box center [427, 132] width 840 height 8
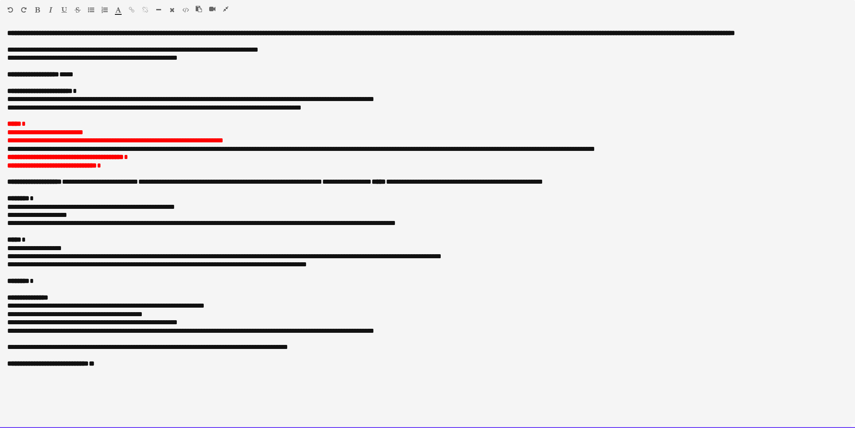
click at [4, 155] on div "**********" at bounding box center [427, 228] width 855 height 398
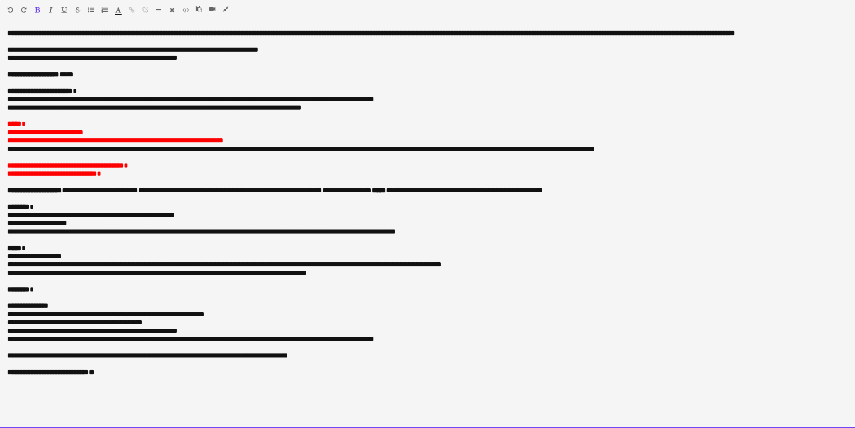
click at [200, 151] on o\ "**********" at bounding box center [301, 148] width 588 height 7
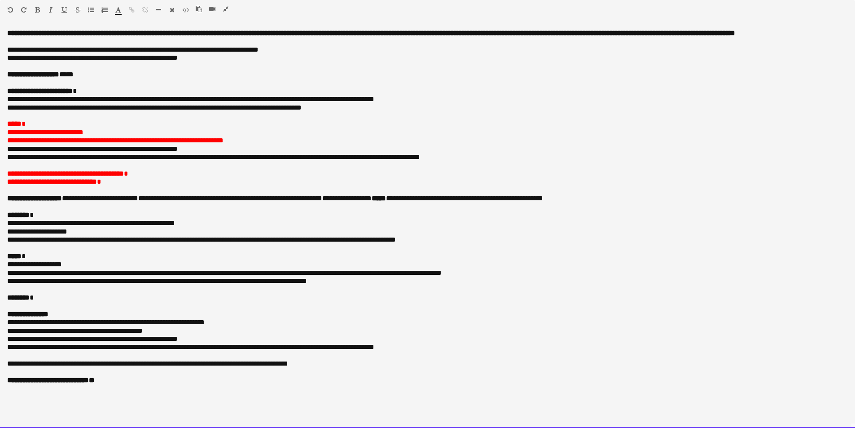
click at [157, 160] on o\ "**********" at bounding box center [213, 156] width 413 height 7
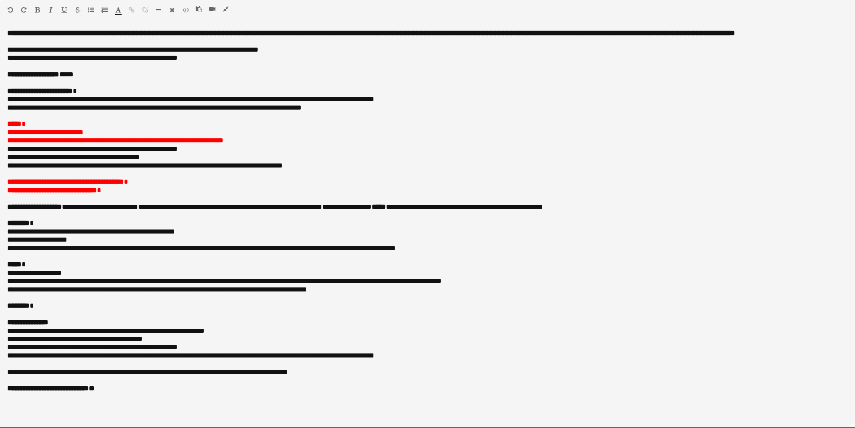
drag, startPoint x: 32, startPoint y: 167, endPoint x: 92, endPoint y: 164, distance: 60.2
click at [92, 164] on o\ "**********" at bounding box center [144, 165] width 275 height 7
click at [197, 185] on p "**********" at bounding box center [427, 182] width 840 height 8
click at [10, 82] on p at bounding box center [427, 83] width 840 height 8
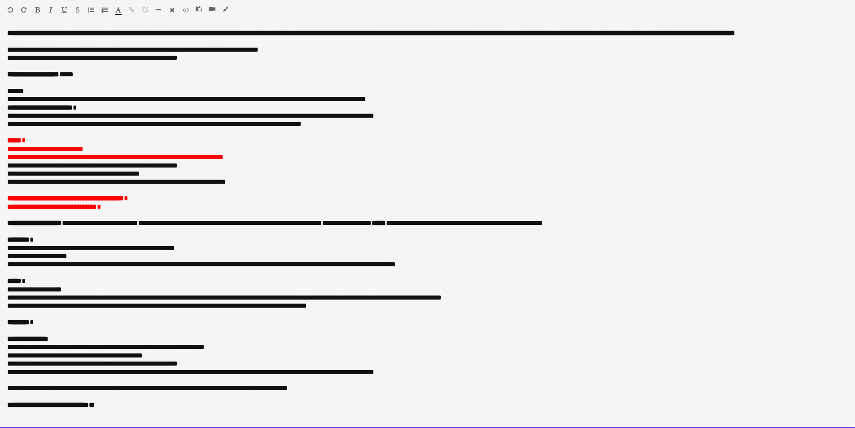
click at [244, 102] on o\ "**********" at bounding box center [186, 99] width 359 height 7
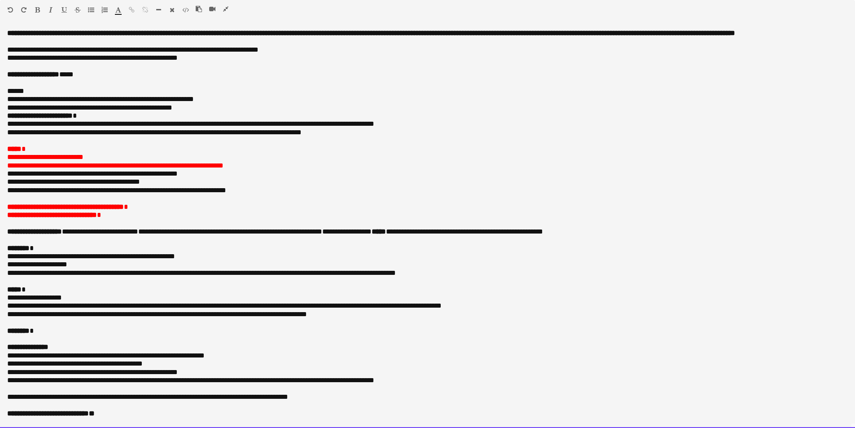
click at [9, 102] on o\ "**********" at bounding box center [100, 99] width 187 height 7
drag, startPoint x: 9, startPoint y: 102, endPoint x: 23, endPoint y: 100, distance: 14.9
click at [23, 94] on o\ "******" at bounding box center [15, 90] width 17 height 7
click at [147, 211] on p "**********" at bounding box center [427, 207] width 840 height 8
click at [152, 211] on p "**********" at bounding box center [427, 207] width 840 height 8
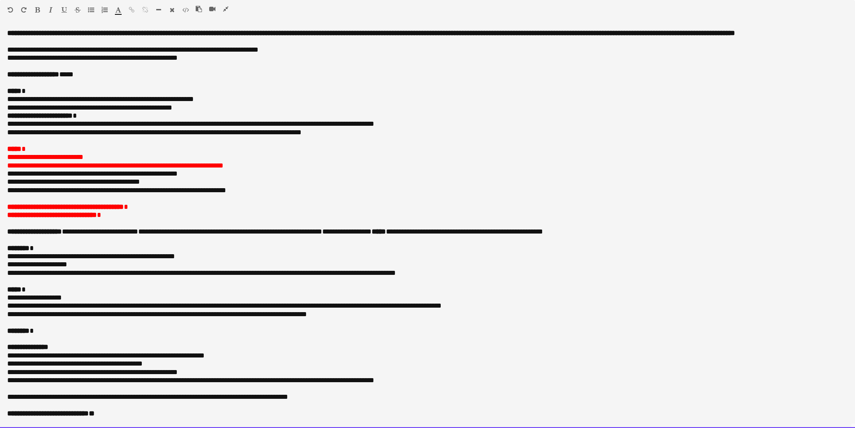
click at [29, 210] on span "**********" at bounding box center [65, 206] width 117 height 7
click at [30, 210] on span "**********" at bounding box center [65, 206] width 117 height 7
drag, startPoint x: 26, startPoint y: 215, endPoint x: 54, endPoint y: 217, distance: 27.4
click at [54, 210] on span "**********" at bounding box center [65, 206] width 117 height 7
click at [131, 219] on p "**********" at bounding box center [427, 215] width 840 height 8
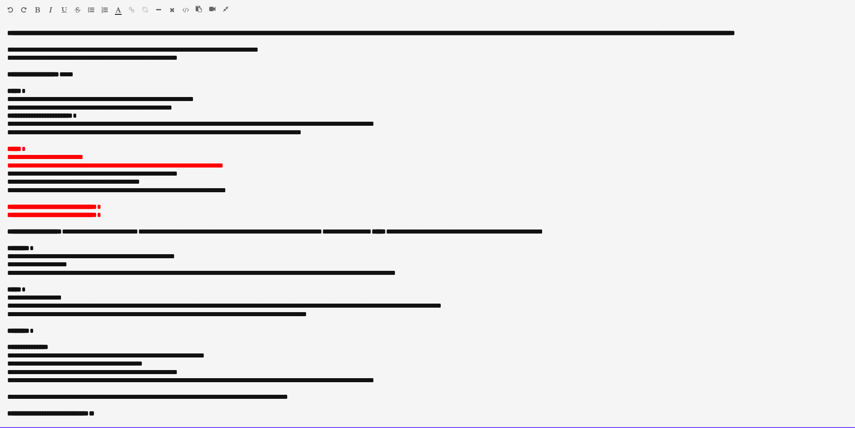
drag, startPoint x: 26, startPoint y: 220, endPoint x: 54, endPoint y: 226, distance: 27.9
click at [54, 218] on span "**********" at bounding box center [52, 214] width 90 height 7
click at [83, 210] on span "**********" at bounding box center [52, 206] width 90 height 7
click at [81, 219] on p "**********" at bounding box center [427, 215] width 840 height 8
click at [264, 103] on p "**********" at bounding box center [427, 99] width 840 height 8
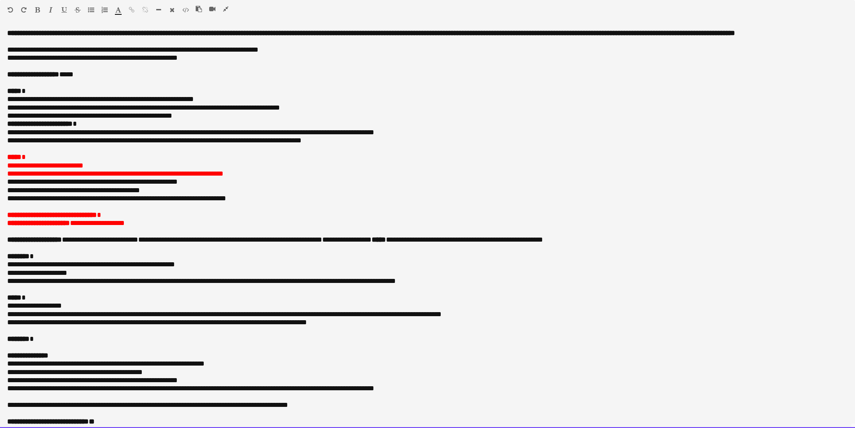
click at [6, 134] on div "**********" at bounding box center [427, 228] width 855 height 398
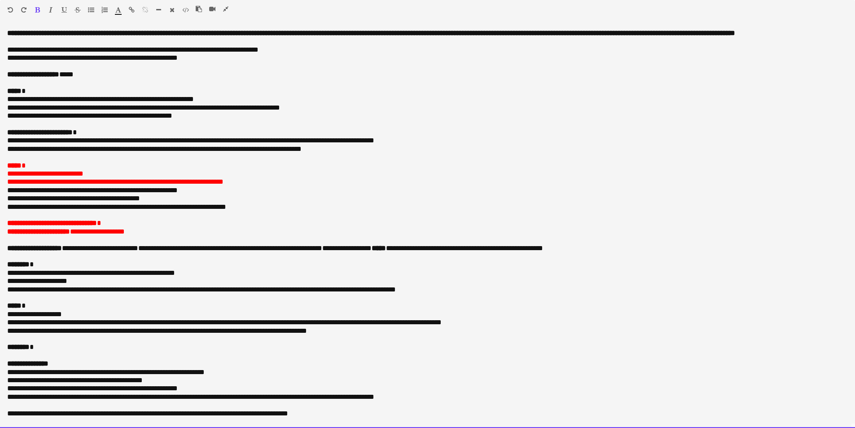
drag, startPoint x: 4, startPoint y: 147, endPoint x: 436, endPoint y: 151, distance: 432.9
click at [436, 151] on div "**********" at bounding box center [427, 228] width 855 height 398
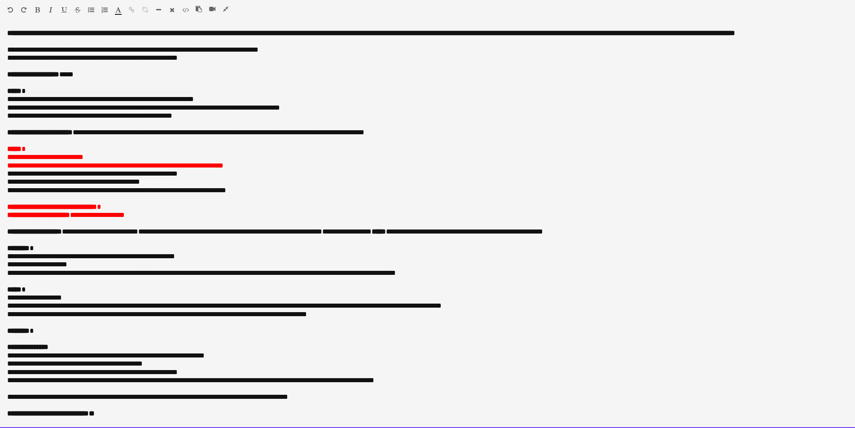
click at [6, 206] on div "**********" at bounding box center [427, 228] width 855 height 398
click at [138, 202] on p "**********" at bounding box center [427, 198] width 840 height 8
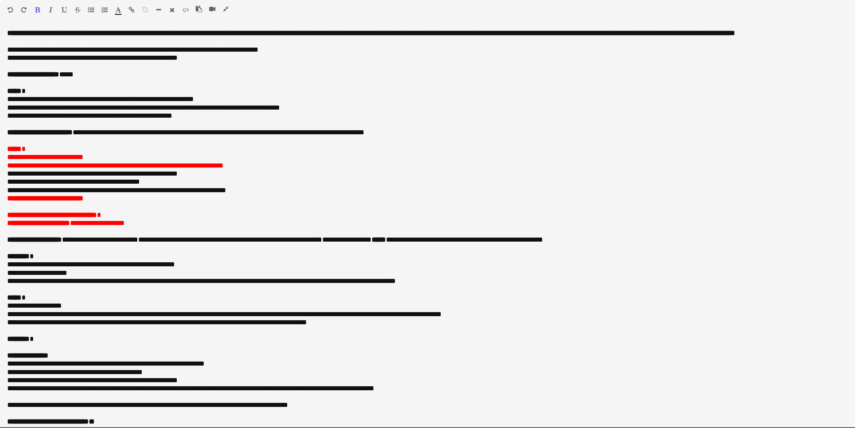
drag, startPoint x: 5, startPoint y: 164, endPoint x: 117, endPoint y: 204, distance: 119.0
click at [117, 204] on div "**********" at bounding box center [427, 228] width 855 height 398
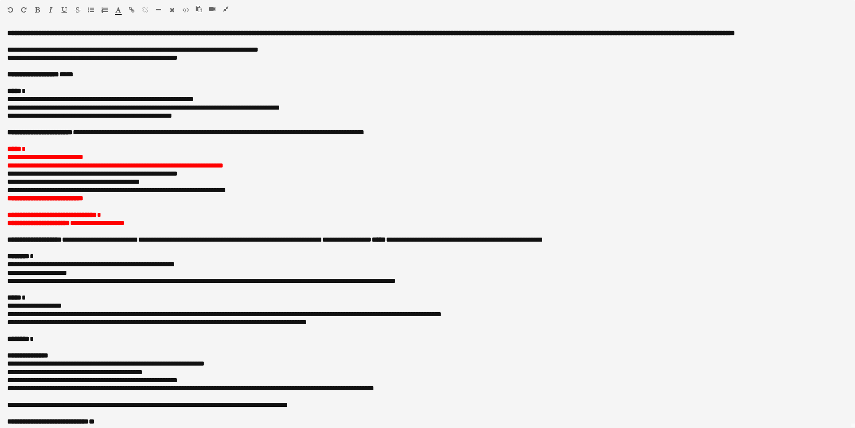
click at [35, 8] on icon "button" at bounding box center [37, 10] width 5 height 6
click at [115, 11] on icon "button" at bounding box center [118, 10] width 6 height 6
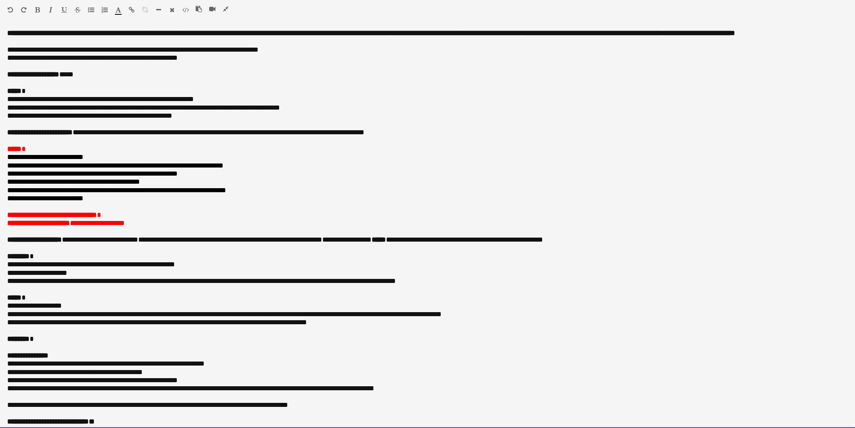
drag, startPoint x: 9, startPoint y: 154, endPoint x: 50, endPoint y: 157, distance: 40.5
click at [50, 157] on div "**********" at bounding box center [427, 228] width 855 height 398
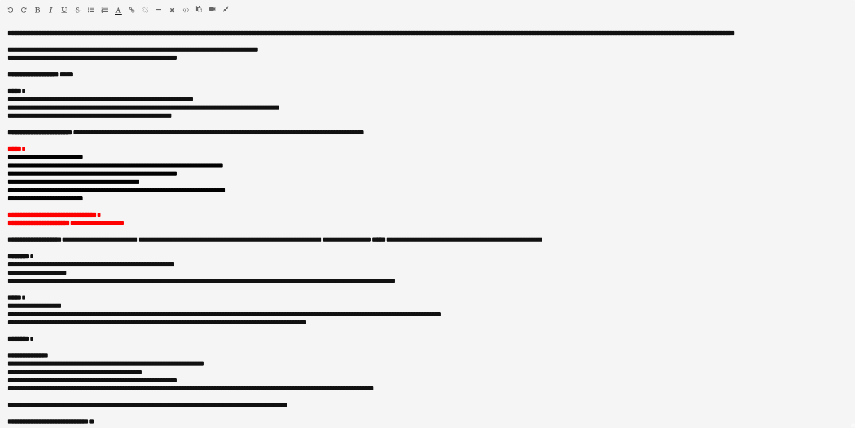
click at [118, 10] on icon "button" at bounding box center [118, 10] width 6 height 6
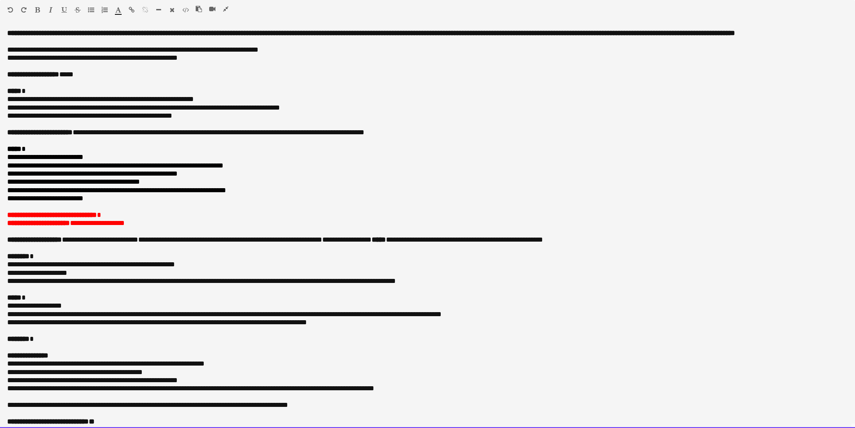
drag, startPoint x: 5, startPoint y: 218, endPoint x: 142, endPoint y: 232, distance: 138.0
click at [142, 232] on div "**********" at bounding box center [427, 228] width 855 height 398
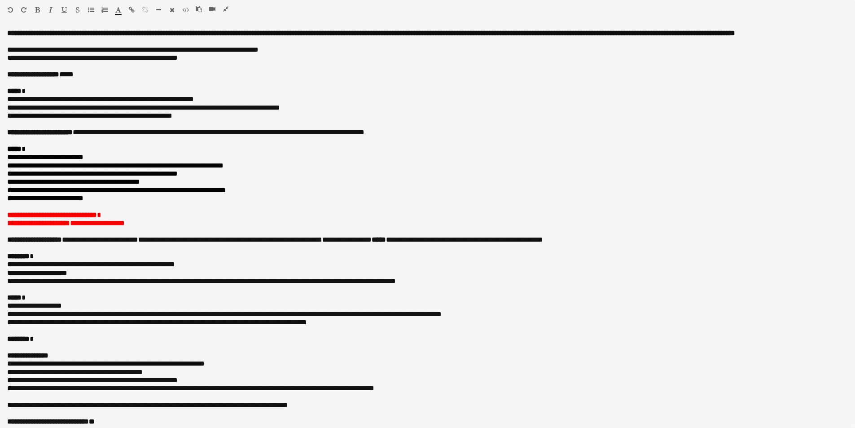
click at [116, 12] on icon "button" at bounding box center [118, 10] width 6 height 6
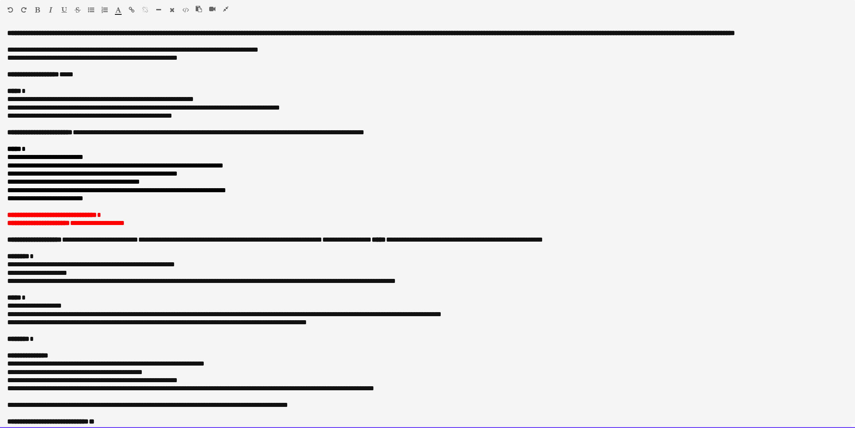
type input "*******"
click at [169, 252] on p at bounding box center [427, 248] width 840 height 8
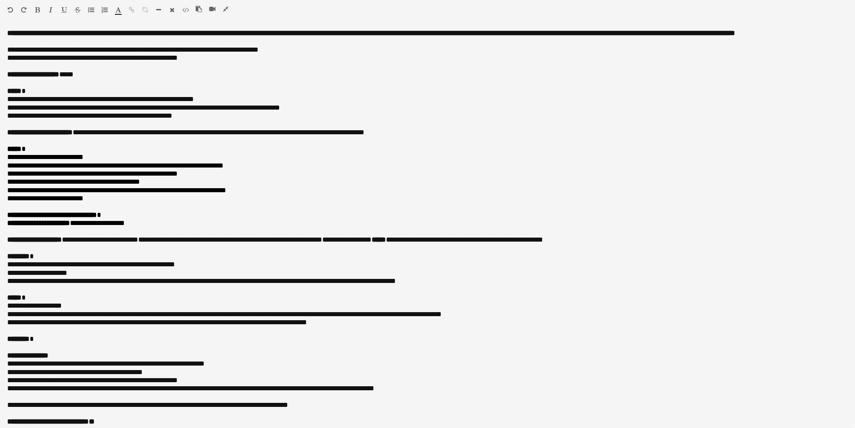
click at [223, 8] on icon "button" at bounding box center [225, 9] width 5 height 6
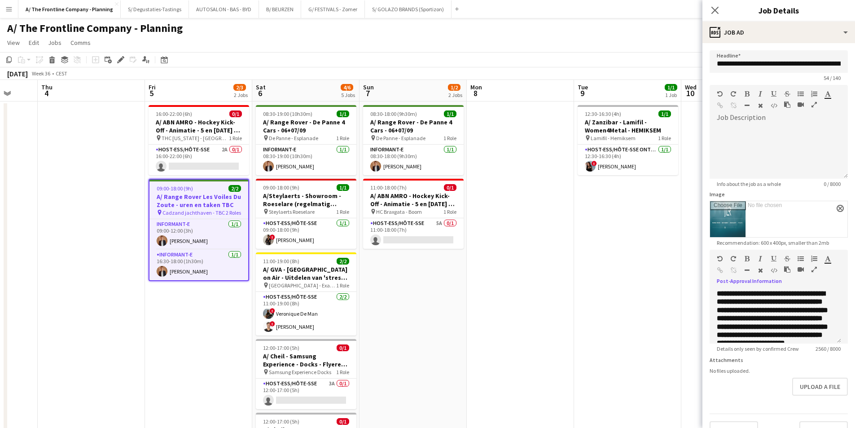
click at [416, 308] on app-date-cell "08:30-18:00 (9h30m) 1/1 A/ Range Rover - De Panne 4 Cars - 06+07/09 pin De Pann…" at bounding box center [412, 407] width 107 height 612
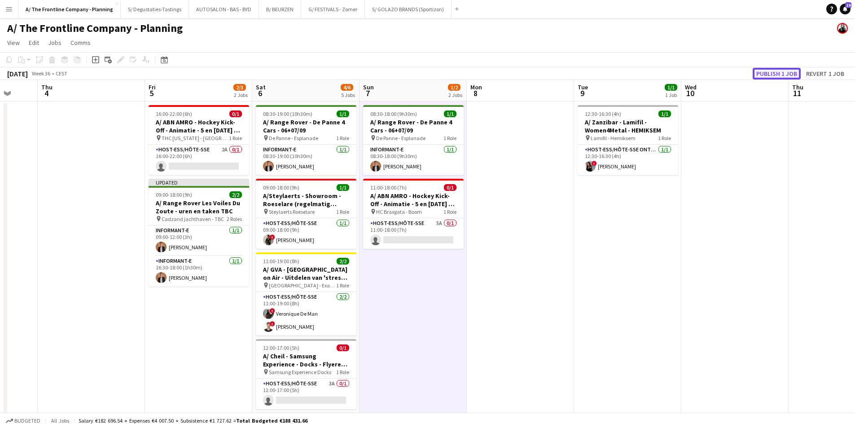
click at [764, 74] on button "Publish 1 job" at bounding box center [776, 74] width 48 height 12
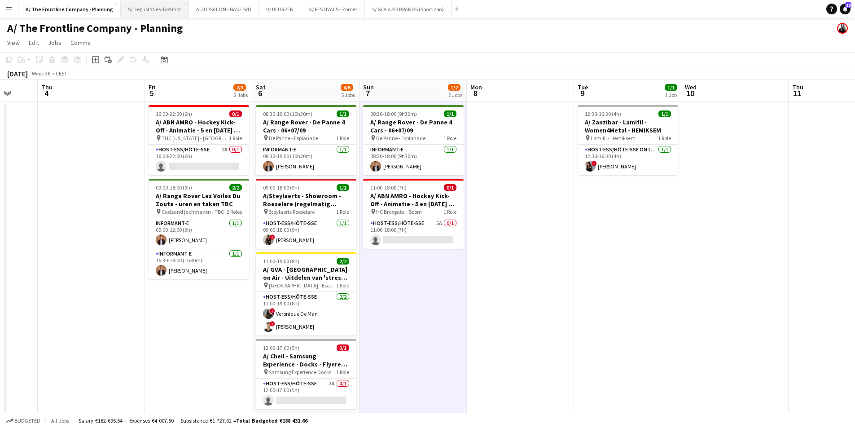
click at [157, 4] on button "S/ Degustaties-Tastings Close" at bounding box center [155, 8] width 68 height 17
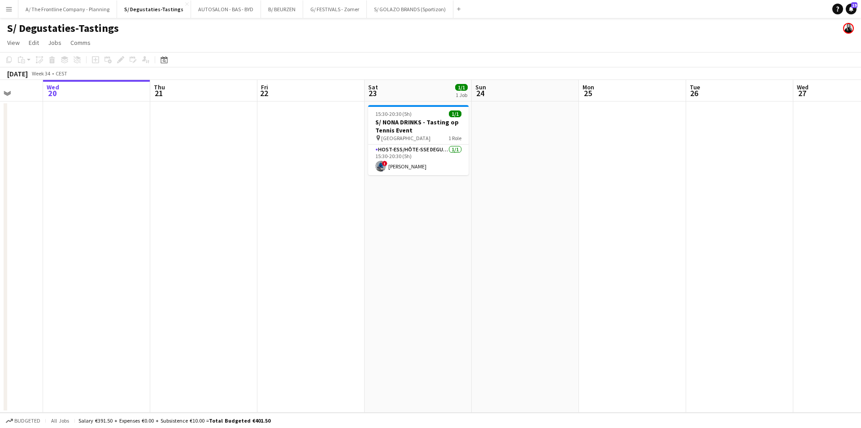
drag, startPoint x: 641, startPoint y: 185, endPoint x: 624, endPoint y: 186, distance: 17.5
click at [627, 186] on app-calendar-viewport "Sun 17 Mon 18 Tue 19 Wed 20 Thu 21 Fri 22 Sat 23 1/1 1 Job Sun 24 Mon 25 Tue 26…" at bounding box center [430, 246] width 861 height 332
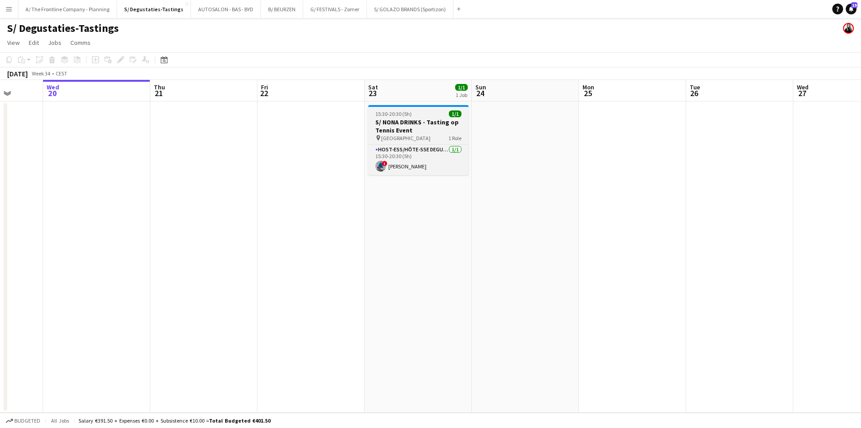
scroll to position [0, 292]
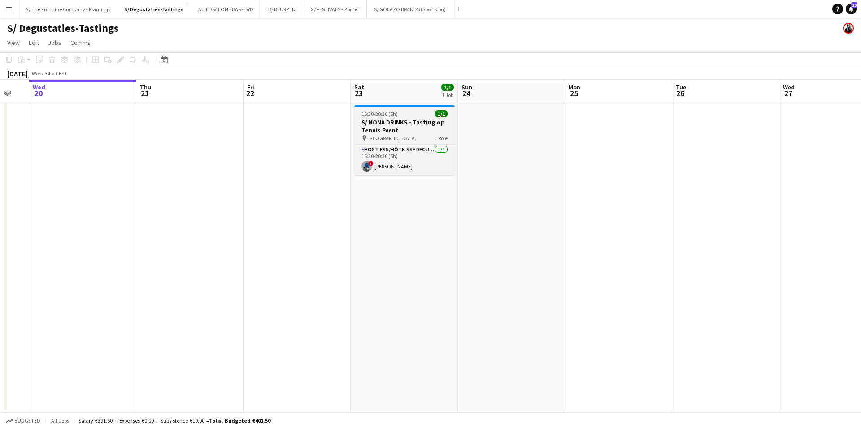
click at [358, 119] on h3 "S/ NONA DRINKS - Tasting op Tennis Event" at bounding box center [404, 126] width 100 height 16
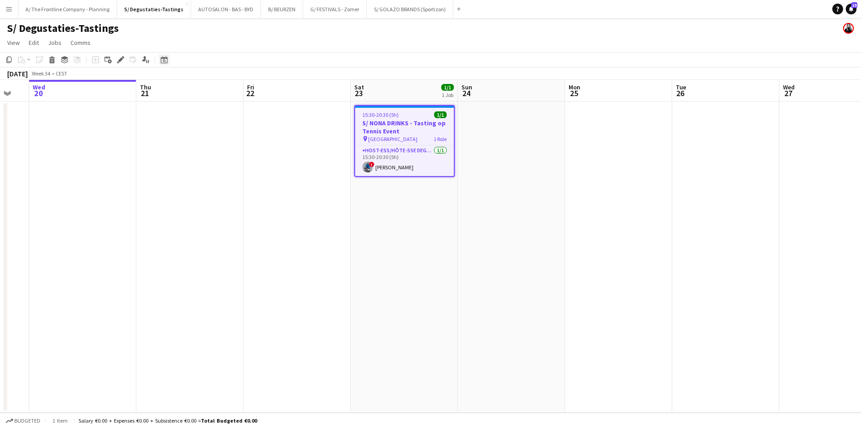
click at [121, 55] on div "Edit" at bounding box center [120, 59] width 11 height 11
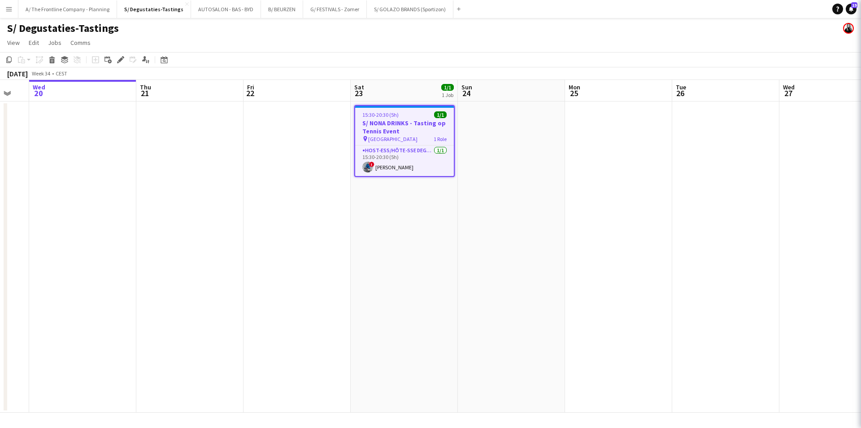
type input "**********"
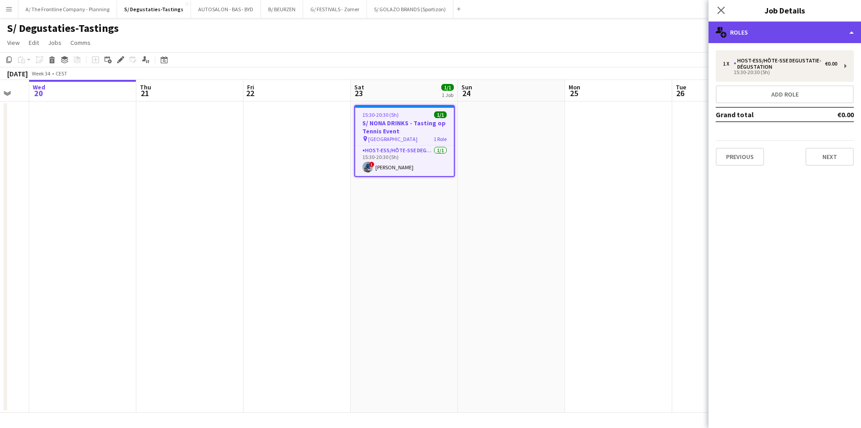
click at [752, 25] on div "multiple-users-add Roles" at bounding box center [785, 33] width 153 height 22
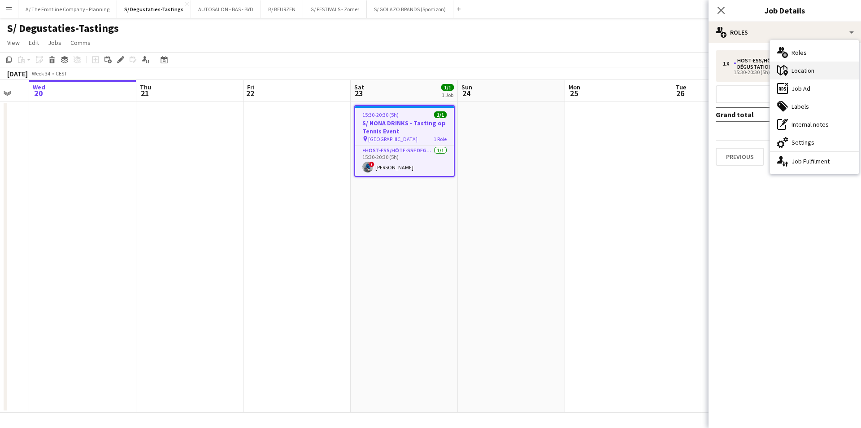
click at [802, 65] on div "maps-pin-1 Location" at bounding box center [814, 70] width 89 height 18
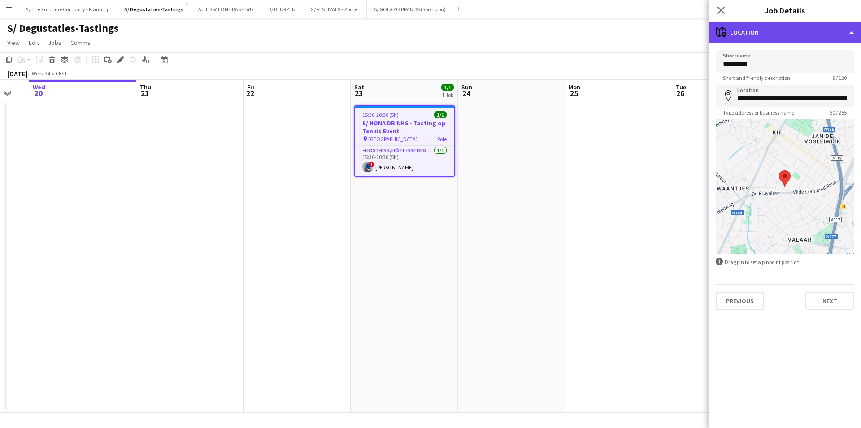
click at [795, 39] on div "maps-pin-1 Location" at bounding box center [785, 33] width 153 height 22
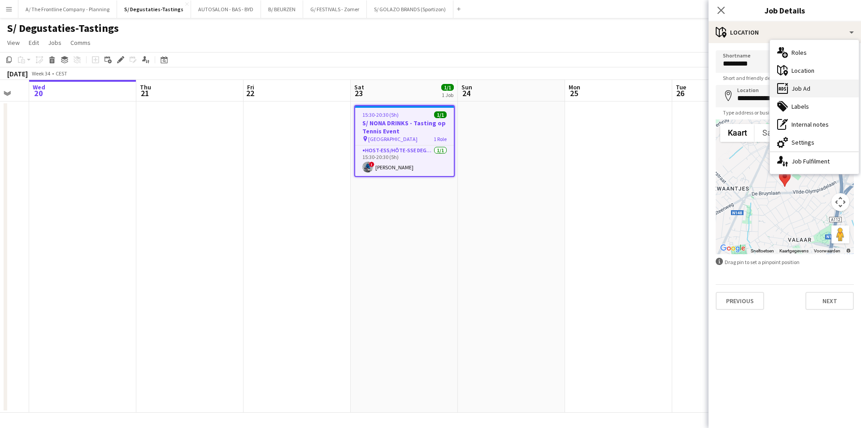
click at [803, 90] on div "ads-window Job Ad" at bounding box center [814, 88] width 89 height 18
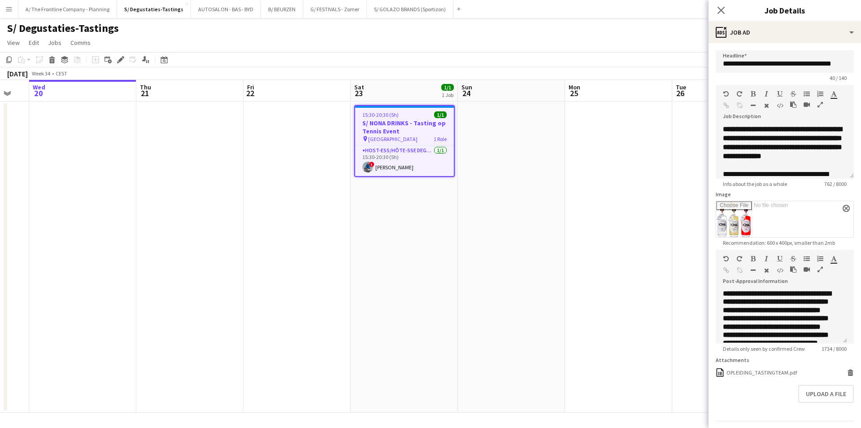
click at [821, 270] on icon "button" at bounding box center [820, 269] width 5 height 6
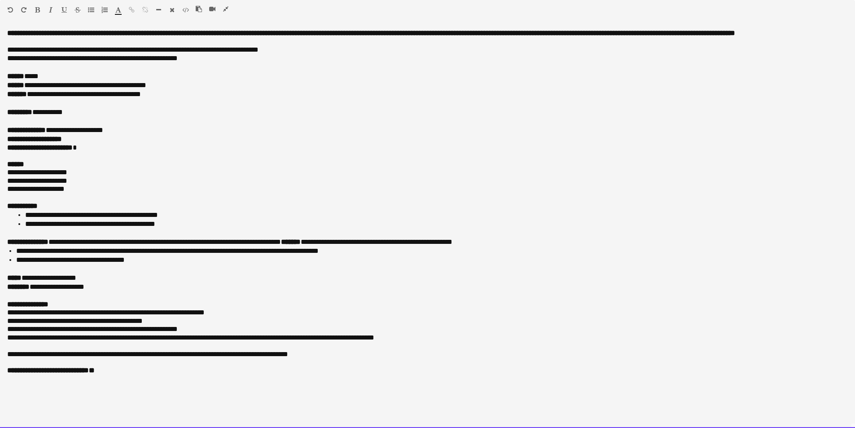
click at [91, 187] on p "**********" at bounding box center [427, 189] width 840 height 8
click at [10, 191] on p "**********" at bounding box center [427, 189] width 840 height 8
click at [180, 222] on li "**********" at bounding box center [436, 223] width 822 height 9
click at [9, 197] on p at bounding box center [427, 197] width 840 height 8
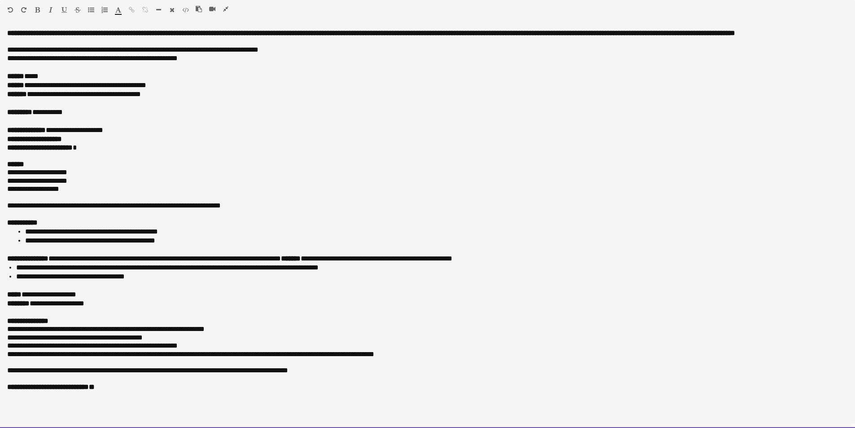
drag, startPoint x: 10, startPoint y: 205, endPoint x: 262, endPoint y: 207, distance: 251.2
click at [262, 207] on p "**********" at bounding box center [427, 205] width 840 height 8
drag, startPoint x: 262, startPoint y: 207, endPoint x: 3, endPoint y: 204, distance: 258.4
click at [3, 204] on div "**********" at bounding box center [427, 228] width 855 height 398
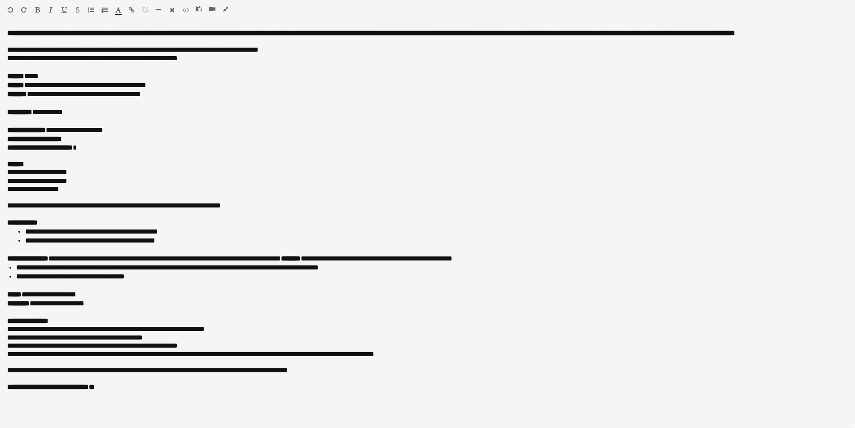
click at [63, 7] on icon "button" at bounding box center [63, 10] width 5 height 6
click at [120, 8] on icon "button" at bounding box center [118, 10] width 6 height 6
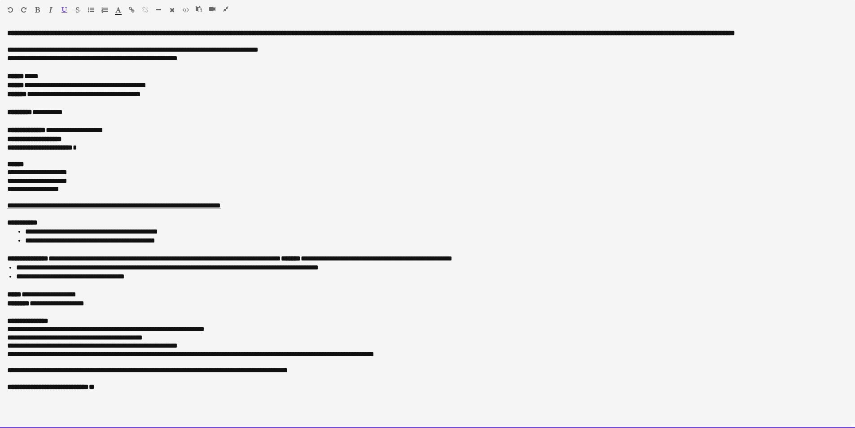
type input "*******"
click at [372, 211] on p at bounding box center [427, 213] width 840 height 8
click at [278, 269] on li "**********" at bounding box center [431, 267] width 831 height 9
click at [135, 141] on div "**********" at bounding box center [427, 139] width 840 height 9
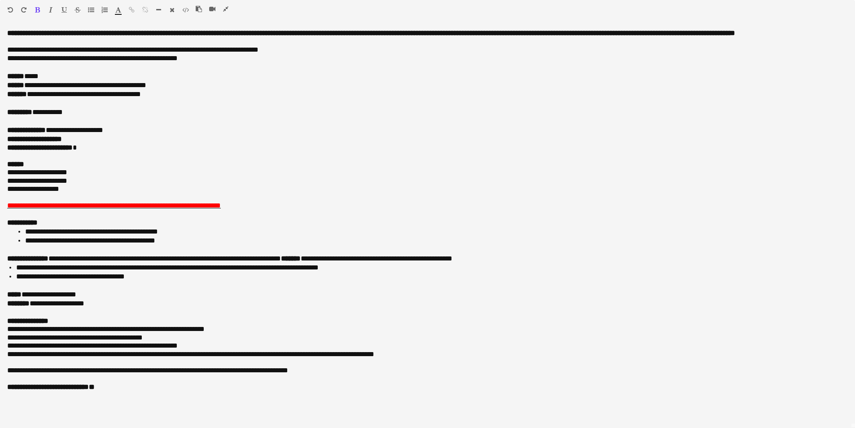
click at [224, 9] on icon "button" at bounding box center [225, 9] width 5 height 6
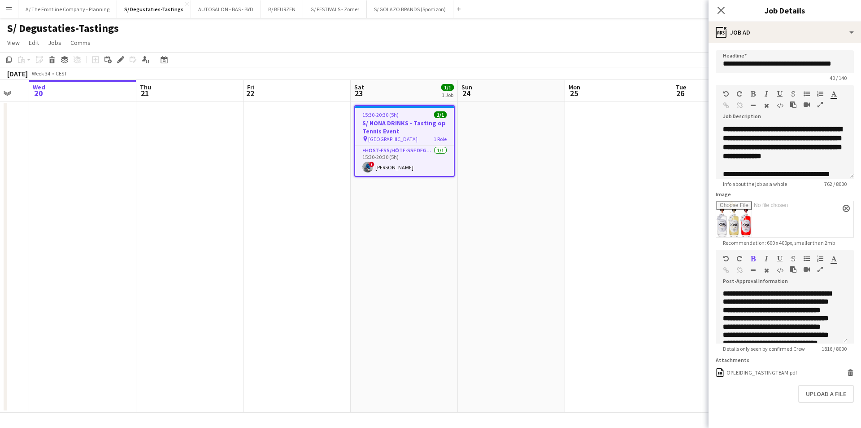
click at [518, 294] on app-date-cell at bounding box center [511, 256] width 107 height 311
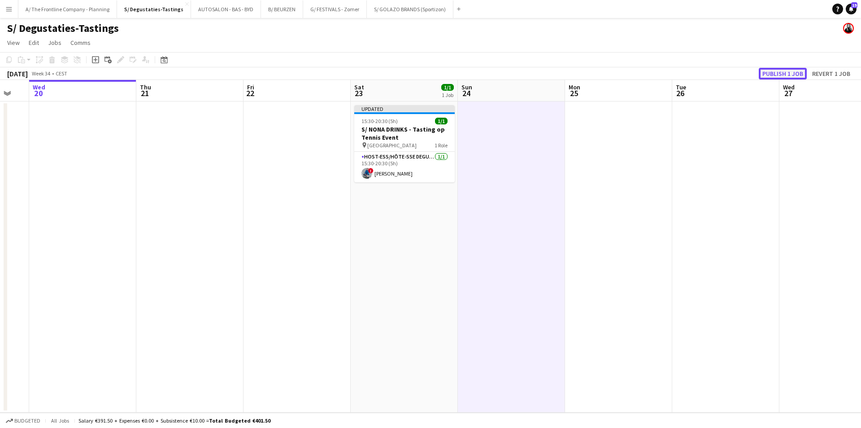
click at [768, 68] on button "Publish 1 job" at bounding box center [783, 74] width 48 height 12
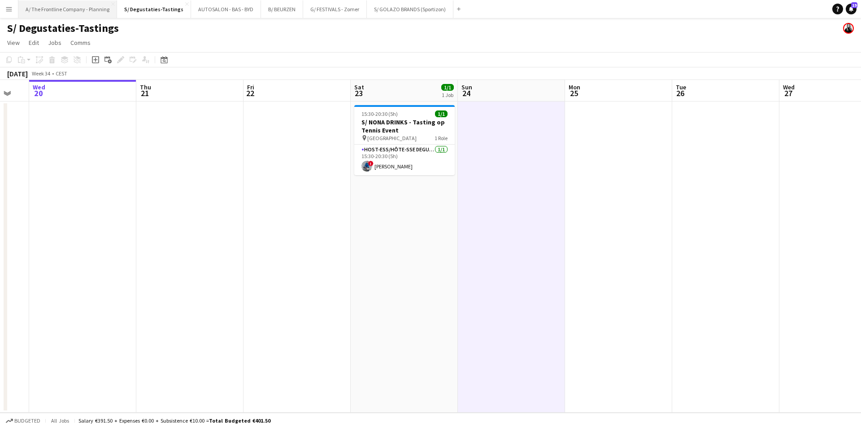
click at [51, 3] on button "A/ The Frontline Company - Planning Close" at bounding box center [67, 8] width 99 height 17
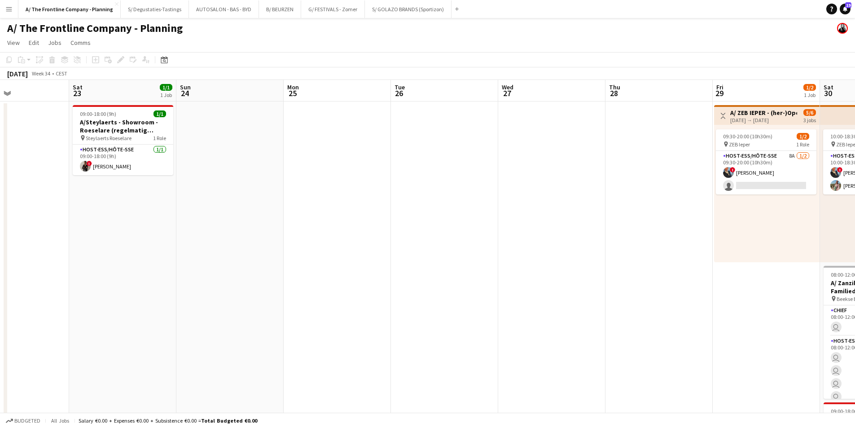
drag, startPoint x: 751, startPoint y: 174, endPoint x: 392, endPoint y: 157, distance: 358.8
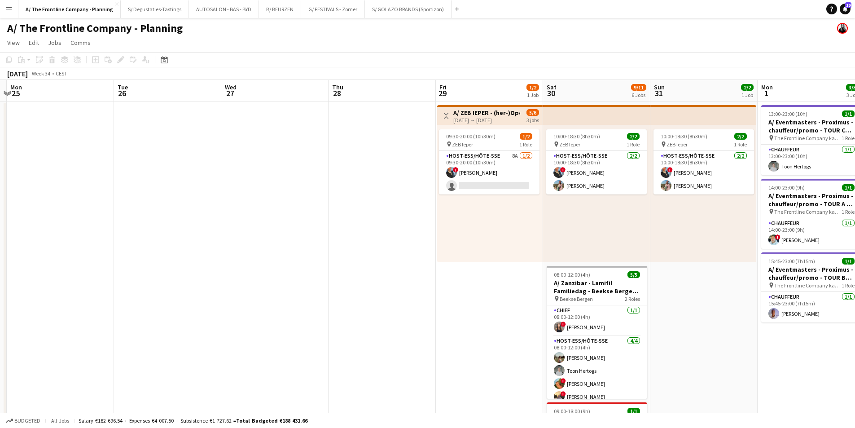
drag, startPoint x: 491, startPoint y: 162, endPoint x: 319, endPoint y: 162, distance: 172.3
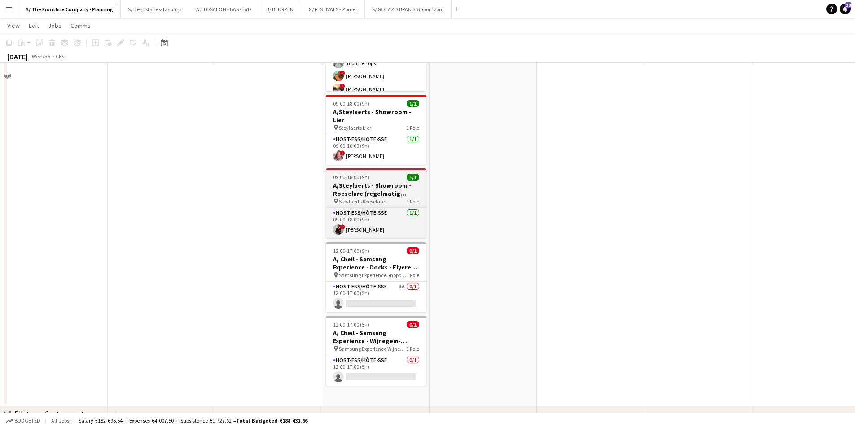
scroll to position [314, 0]
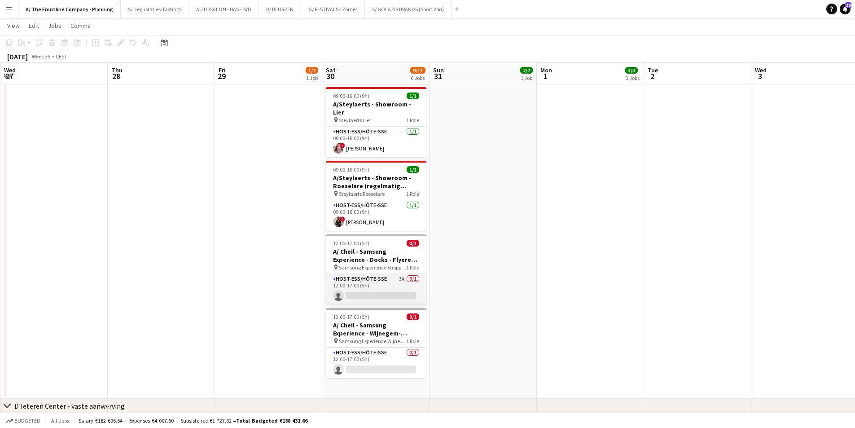
click at [399, 278] on app-card-role "Host-ess/Hôte-sse 3A 0/1 12:00-17:00 (5h) single-neutral-actions" at bounding box center [376, 289] width 100 height 31
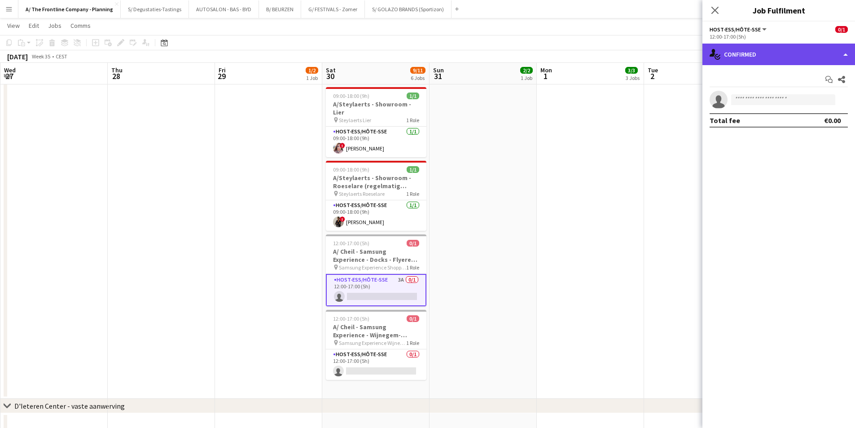
click at [768, 56] on div "single-neutral-actions-check-2 Confirmed" at bounding box center [778, 55] width 153 height 22
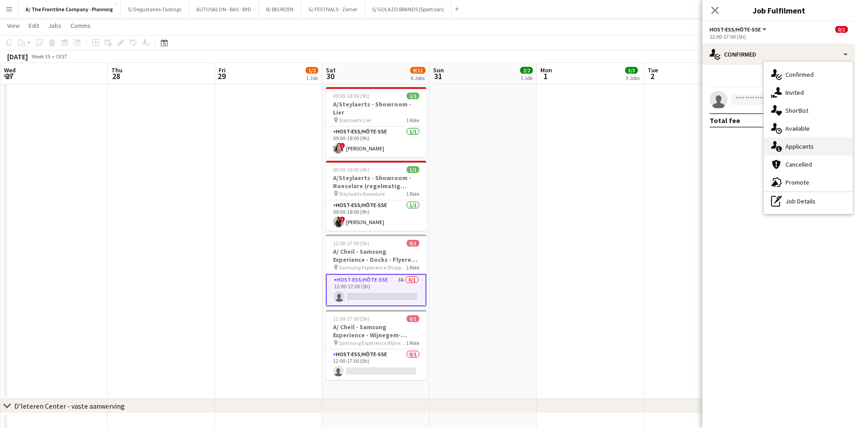
click at [807, 145] on div "single-neutral-actions-information Applicants" at bounding box center [808, 146] width 89 height 18
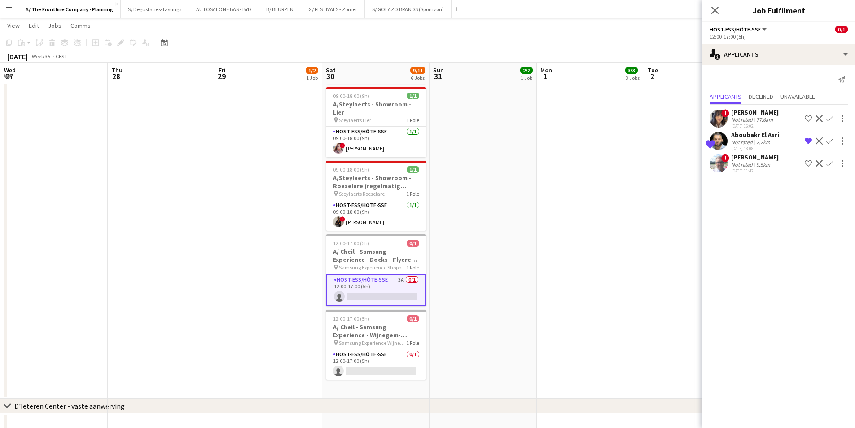
click at [742, 132] on div "Aboubakr El Asri" at bounding box center [755, 135] width 48 height 8
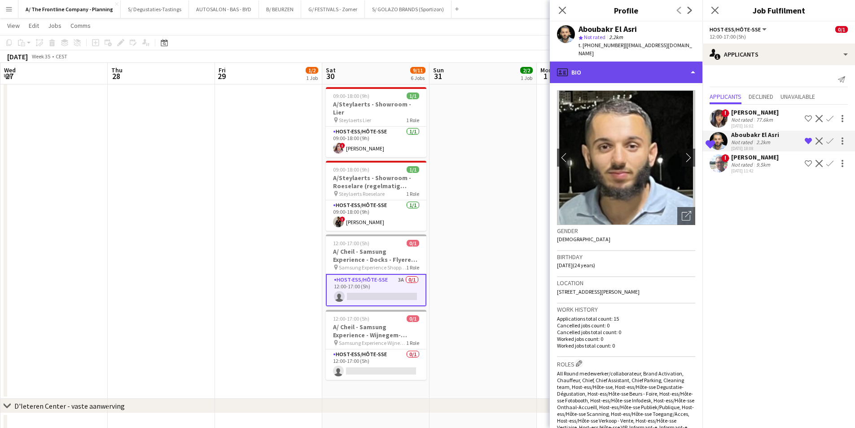
click at [634, 61] on div "profile Bio" at bounding box center [626, 72] width 153 height 22
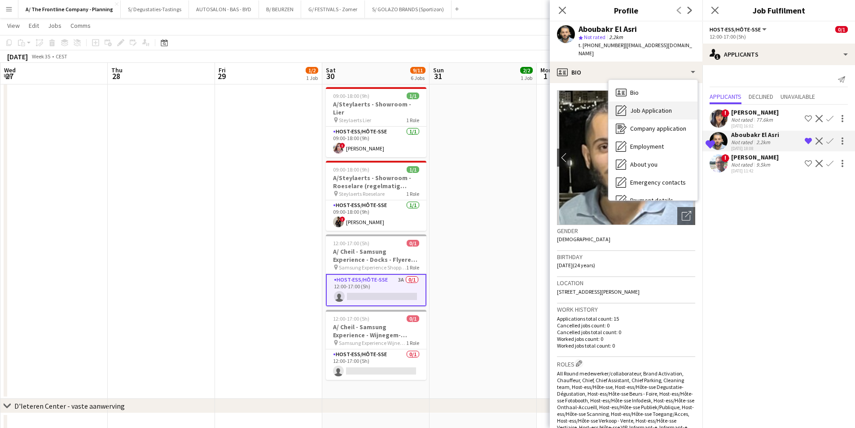
click at [645, 108] on div "Job Application Job Application" at bounding box center [652, 110] width 89 height 18
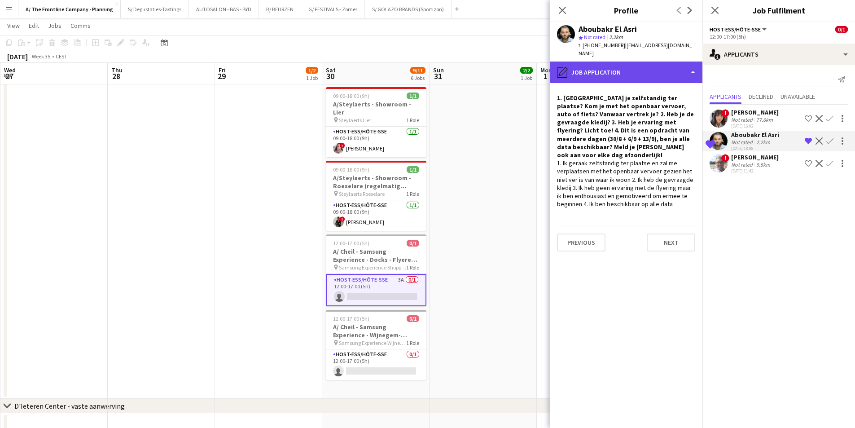
click at [628, 63] on div "pencil4 Job Application" at bounding box center [626, 72] width 153 height 22
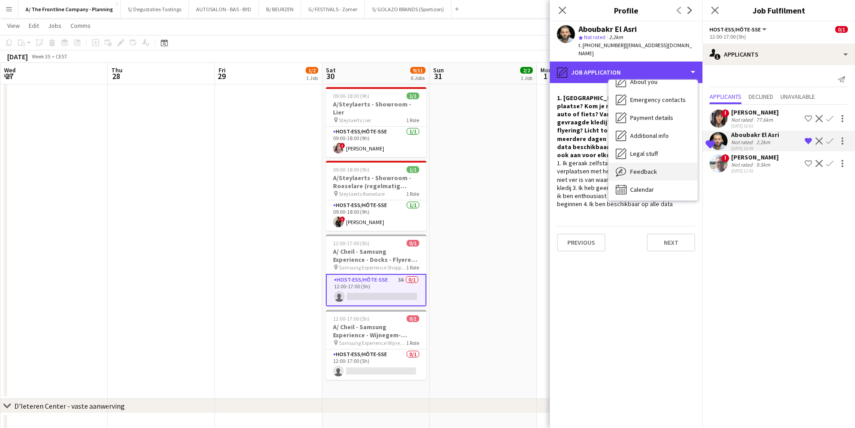
scroll to position [84, 0]
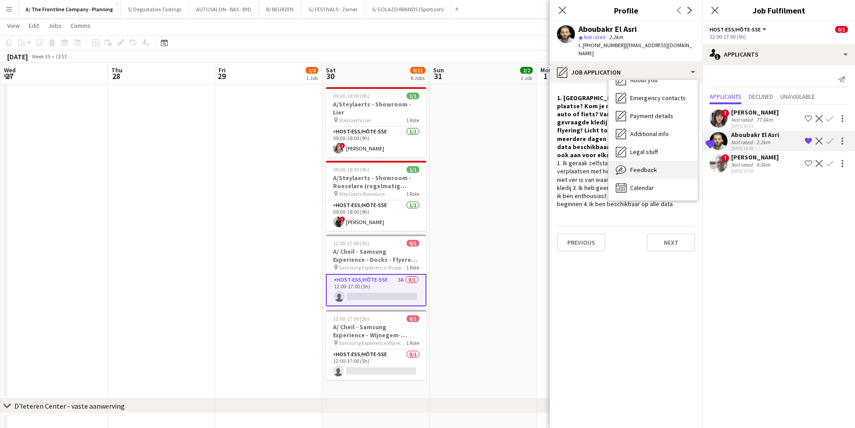
click at [639, 169] on div "Feedback Feedback" at bounding box center [652, 170] width 89 height 18
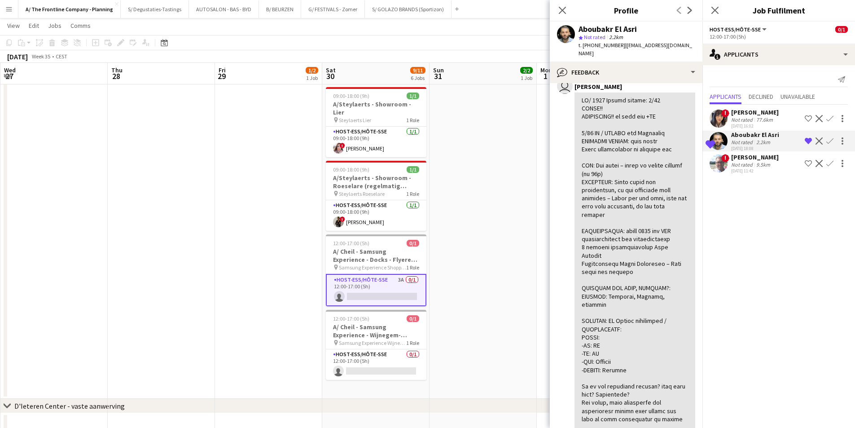
scroll to position [0, 0]
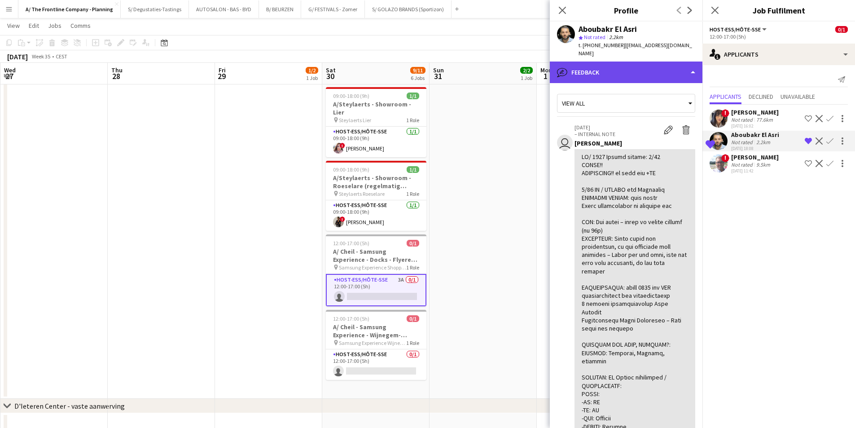
click at [646, 68] on div "bubble-pencil Feedback" at bounding box center [626, 72] width 153 height 22
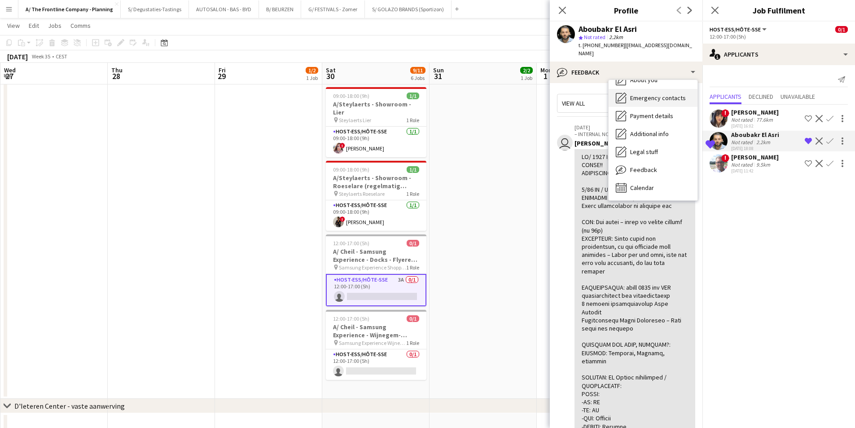
click at [641, 94] on span "Emergency contacts" at bounding box center [658, 98] width 56 height 8
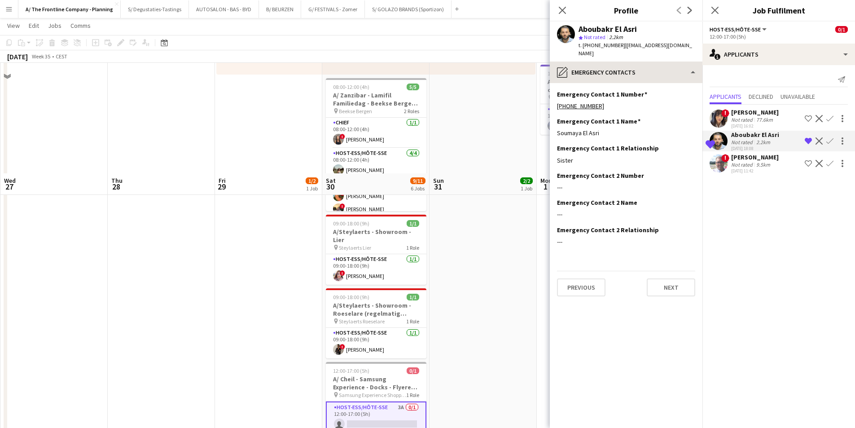
scroll to position [179, 0]
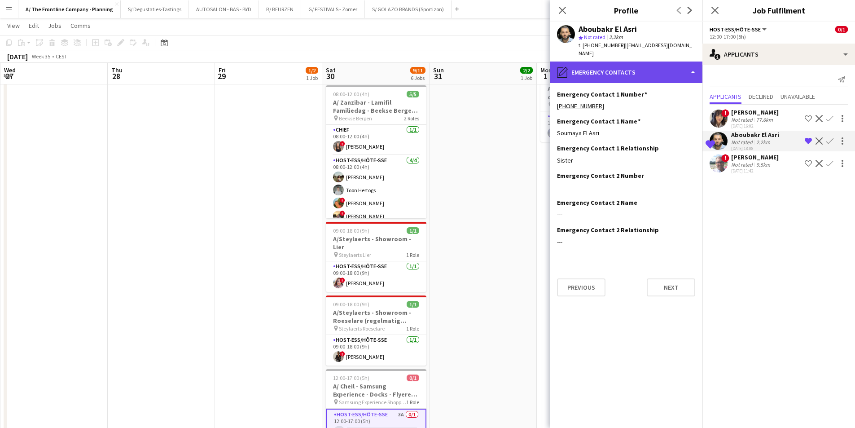
click at [657, 72] on div "pencil4 Emergency contacts" at bounding box center [626, 72] width 153 height 22
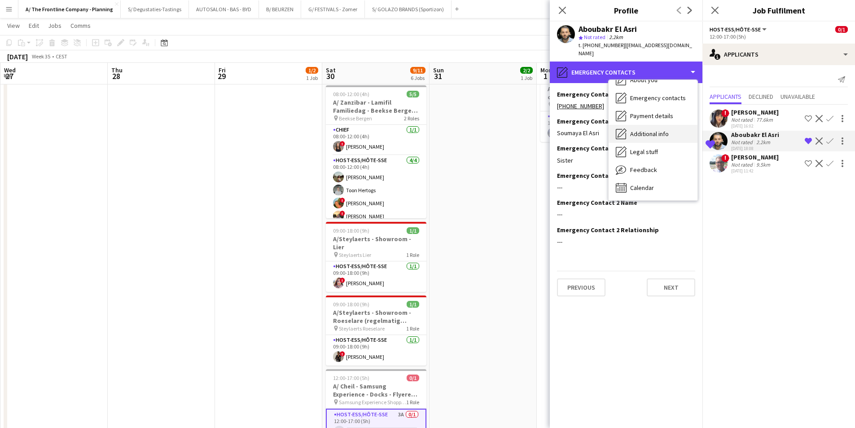
scroll to position [0, 0]
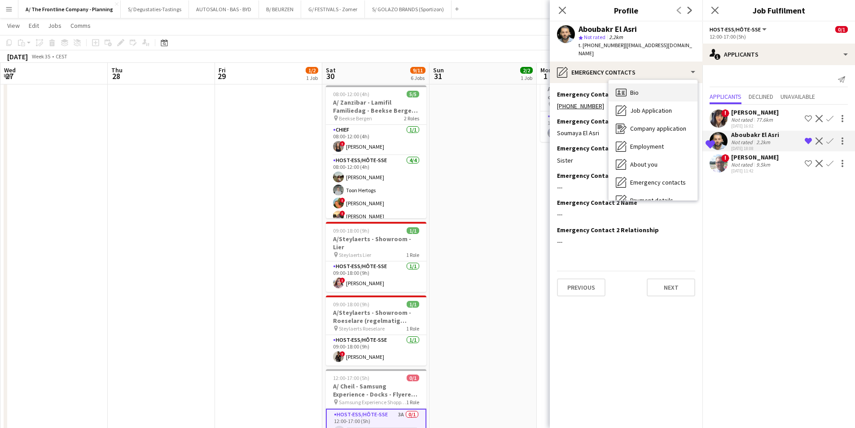
click at [653, 87] on div "Bio Bio" at bounding box center [652, 92] width 89 height 18
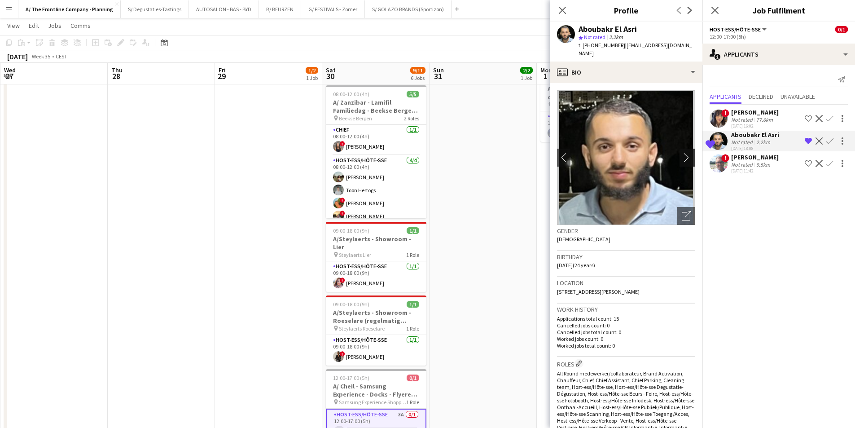
click at [688, 153] on app-icon "chevron-right" at bounding box center [688, 157] width 14 height 9
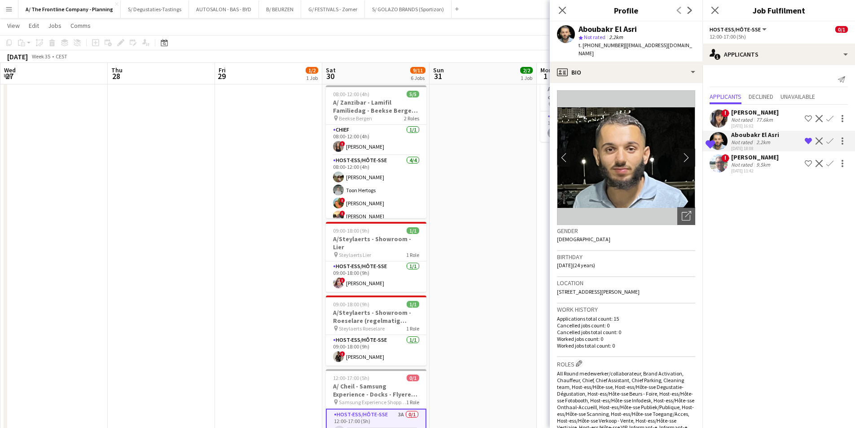
click at [681, 153] on app-icon "chevron-right" at bounding box center [688, 157] width 14 height 9
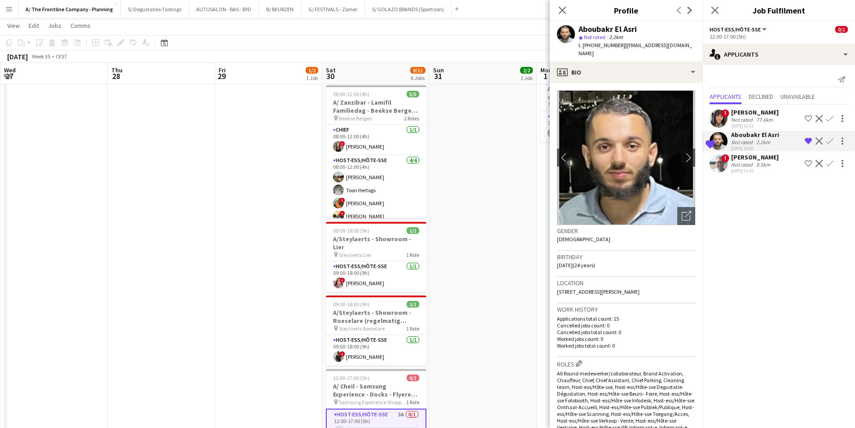
click at [467, 292] on app-date-cell "10:00-18:30 (8h30m) 2/2 pin ZEB Ieper 1 Role Host-ess/Hôte-sse 2/2 10:00-18:30 …" at bounding box center [482, 227] width 107 height 612
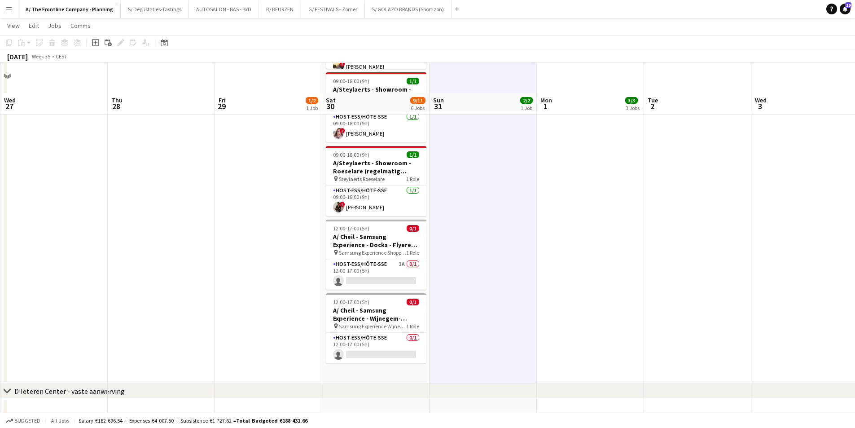
scroll to position [359, 0]
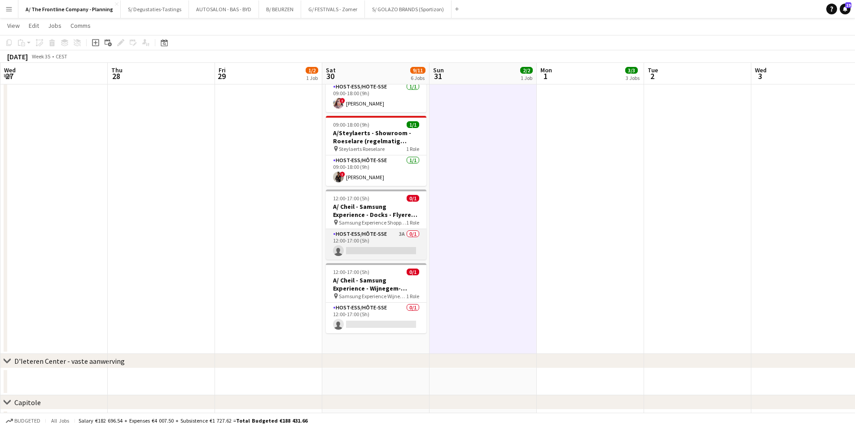
click at [380, 229] on app-card-role "Host-ess/Hôte-sse 3A 0/1 12:00-17:00 (5h) single-neutral-actions" at bounding box center [376, 244] width 100 height 31
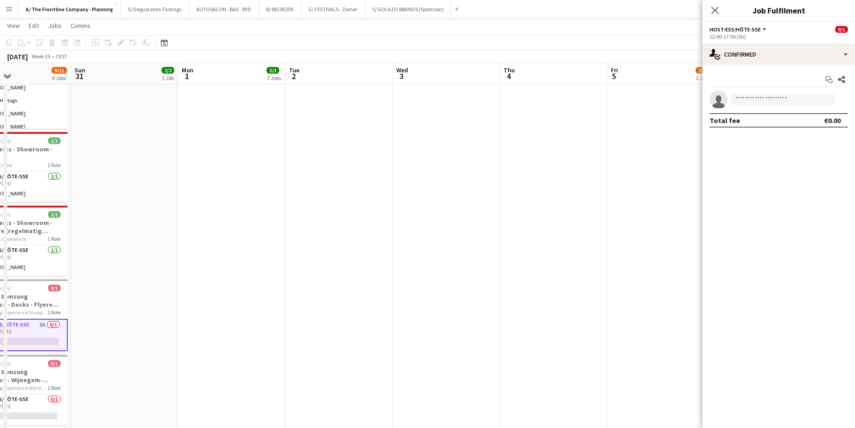
scroll to position [0, 259]
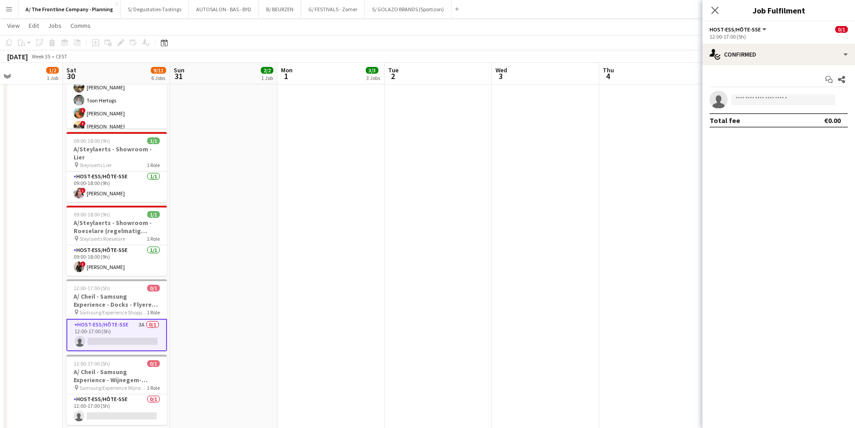
drag, startPoint x: 614, startPoint y: 249, endPoint x: 351, endPoint y: 261, distance: 262.7
click at [354, 261] on app-calendar-viewport "Wed 27 Thu 28 Fri 29 1/2 1 Job Sat 30 9/11 6 Jobs Sun 31 2/2 1 Job Mon 1 3/3 3 …" at bounding box center [427, 146] width 855 height 760
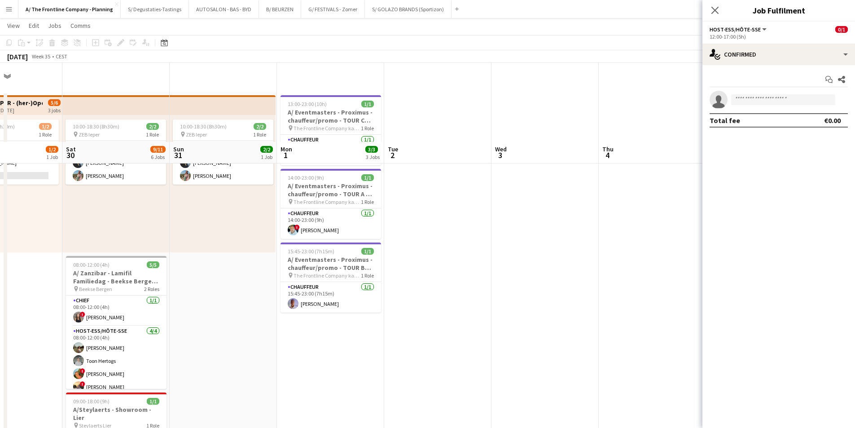
scroll to position [0, 0]
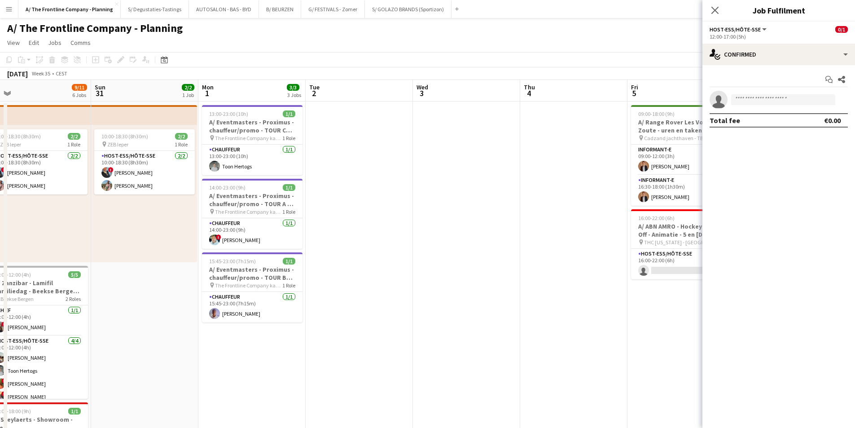
drag, startPoint x: 505, startPoint y: 229, endPoint x: 179, endPoint y: 236, distance: 326.7
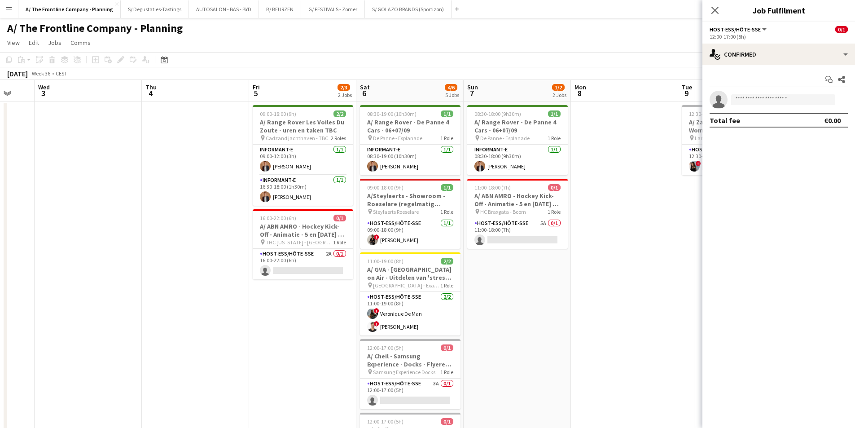
scroll to position [0, 306]
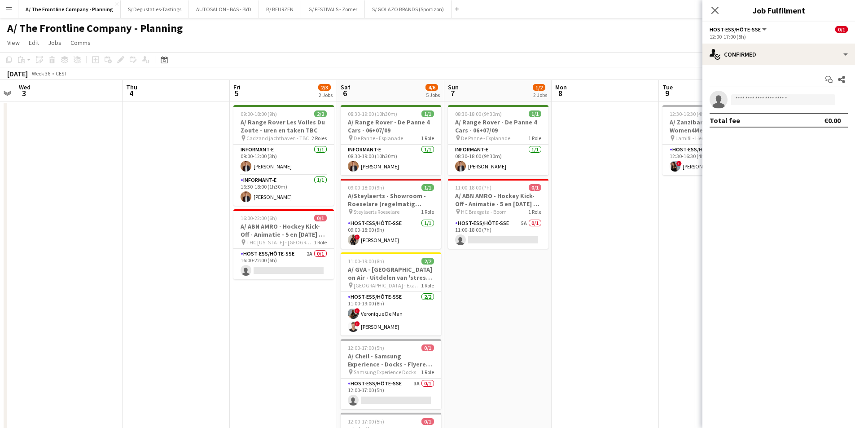
drag, startPoint x: 303, startPoint y: 223, endPoint x: 178, endPoint y: 234, distance: 126.1
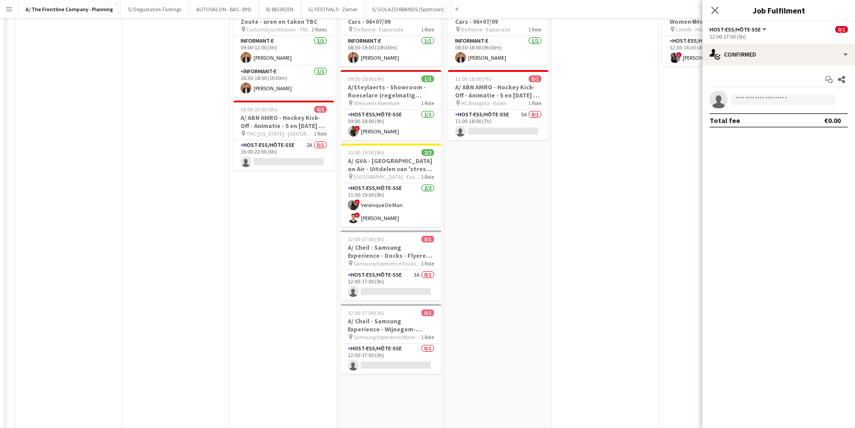
scroll to position [135, 0]
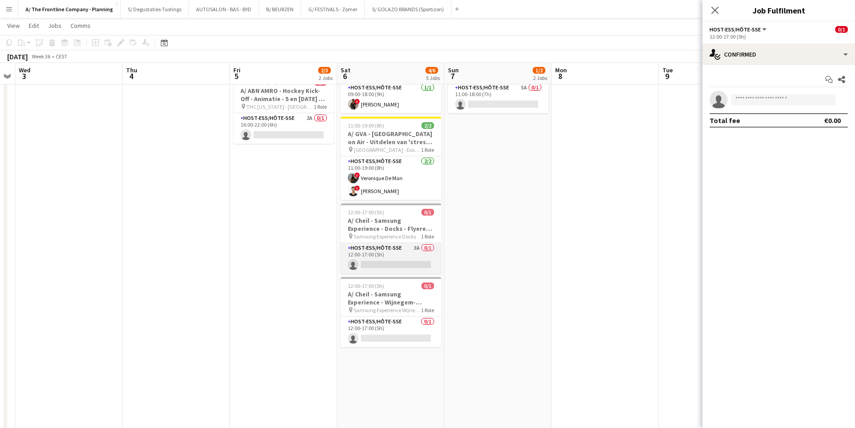
click at [405, 254] on app-card-role "Host-ess/Hôte-sse 3A 0/1 12:00-17:00 (5h) single-neutral-actions" at bounding box center [390, 258] width 100 height 31
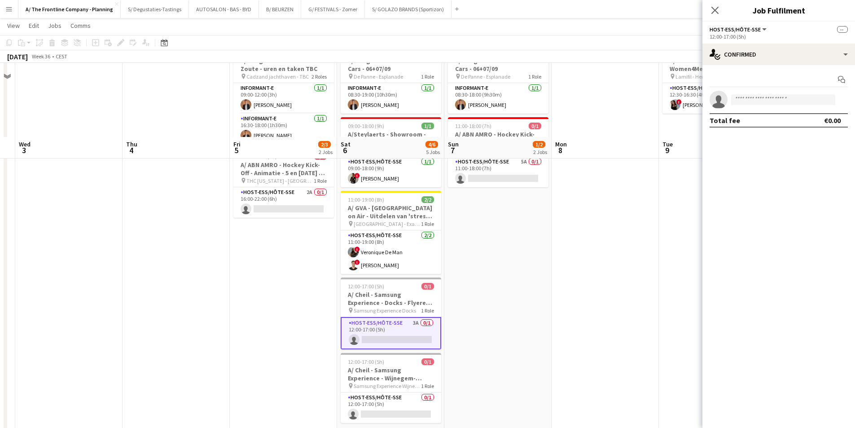
scroll to position [0, 0]
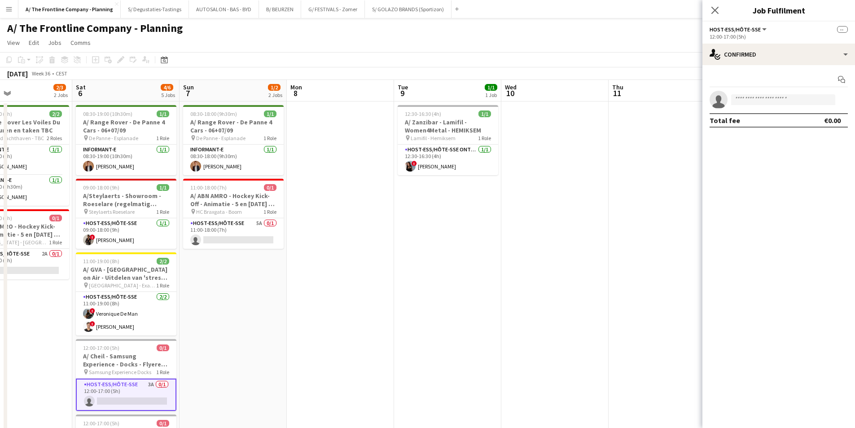
drag, startPoint x: 631, startPoint y: 237, endPoint x: 347, endPoint y: 242, distance: 284.5
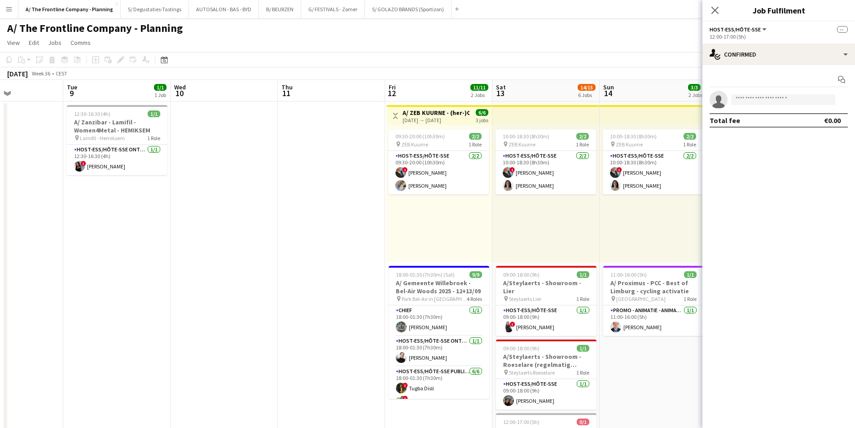
scroll to position [0, 259]
drag, startPoint x: 576, startPoint y: 219, endPoint x: 264, endPoint y: 213, distance: 311.4
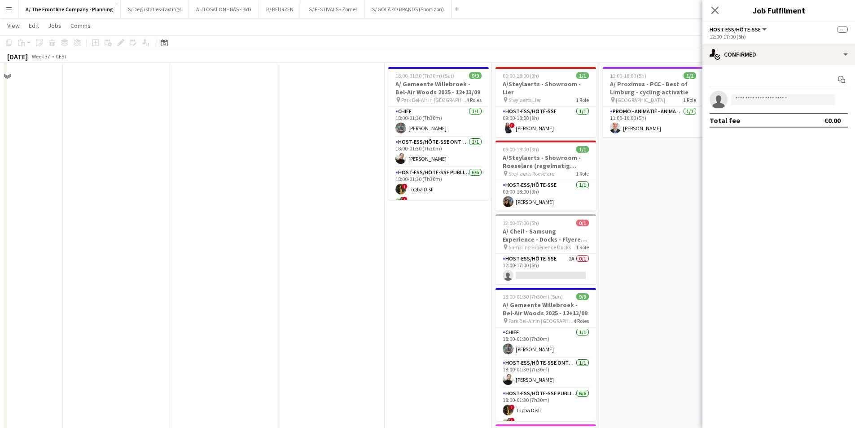
scroll to position [224, 0]
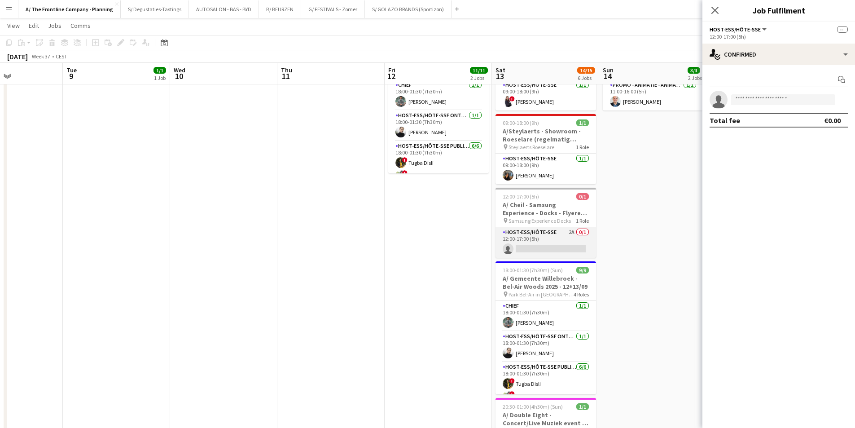
click at [532, 235] on app-card-role "Host-ess/Hôte-sse 2A 0/1 12:00-17:00 (5h) single-neutral-actions" at bounding box center [545, 242] width 100 height 31
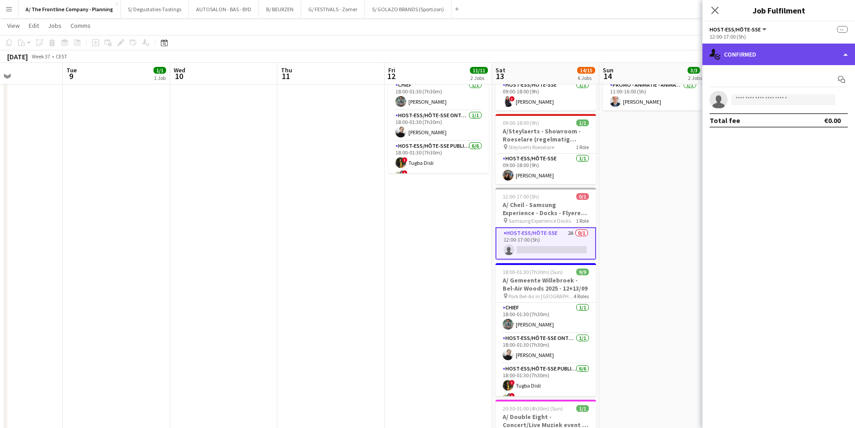
click at [793, 44] on div "single-neutral-actions-check-2 Confirmed" at bounding box center [778, 55] width 153 height 22
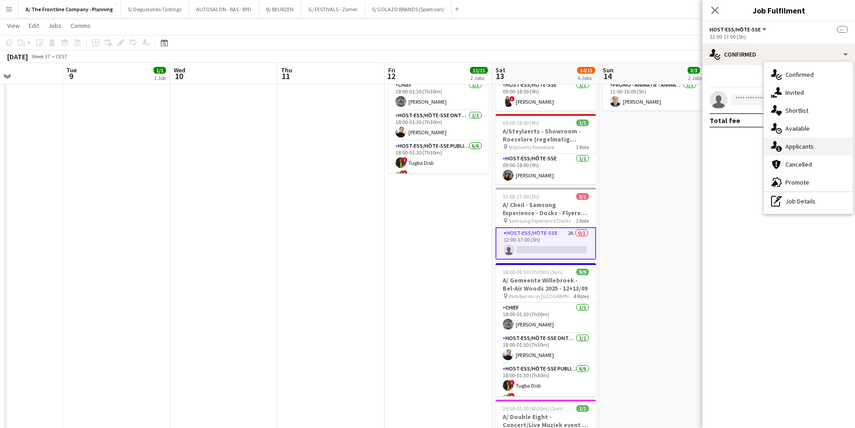
click at [814, 147] on div "single-neutral-actions-information Applicants" at bounding box center [808, 146] width 89 height 18
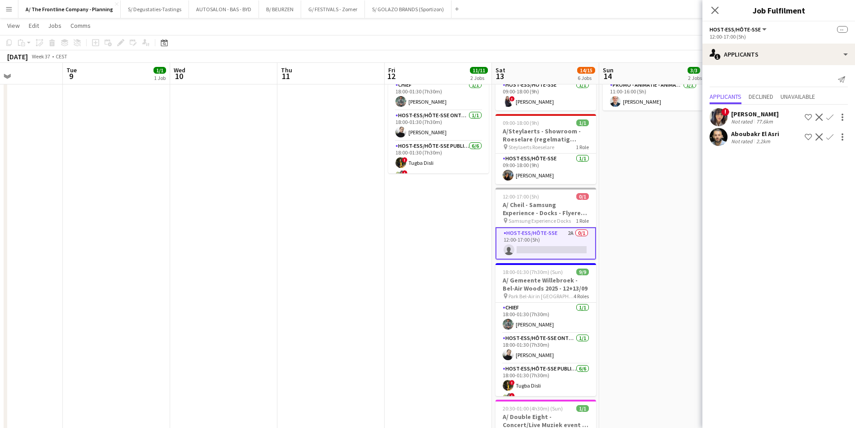
click at [830, 138] on app-icon "Confirm" at bounding box center [829, 136] width 7 height 7
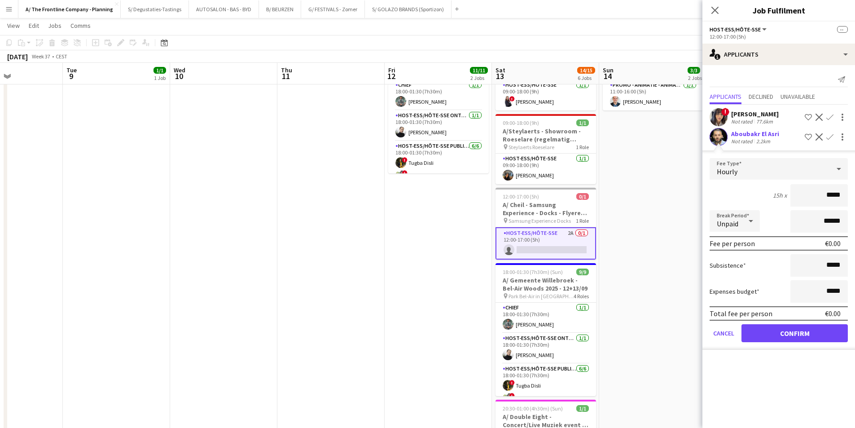
click at [722, 139] on app-user-avatar at bounding box center [718, 137] width 18 height 18
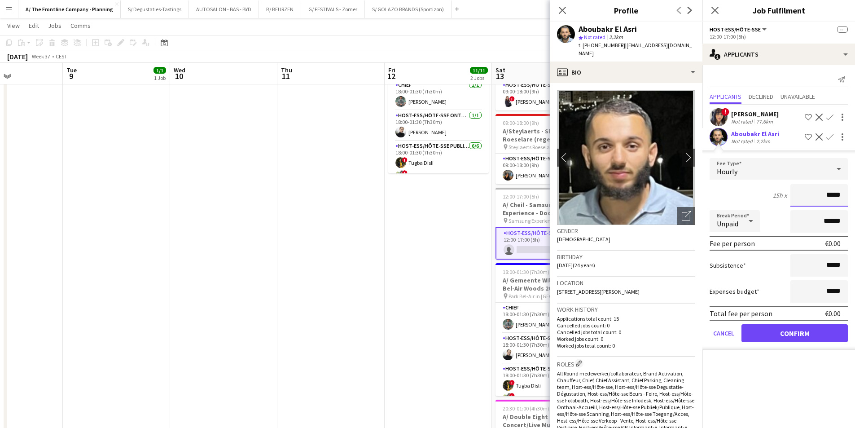
drag, startPoint x: 829, startPoint y: 195, endPoint x: 853, endPoint y: 197, distance: 23.5
click at [853, 197] on form "Fee Type Hourly 15h x ***** Break Period Unpaid ****** Fee per person €0.00 Sub…" at bounding box center [778, 254] width 153 height 192
type input "******"
drag, startPoint x: 826, startPoint y: 222, endPoint x: 812, endPoint y: 224, distance: 14.1
click at [812, 224] on input "******" at bounding box center [818, 221] width 57 height 22
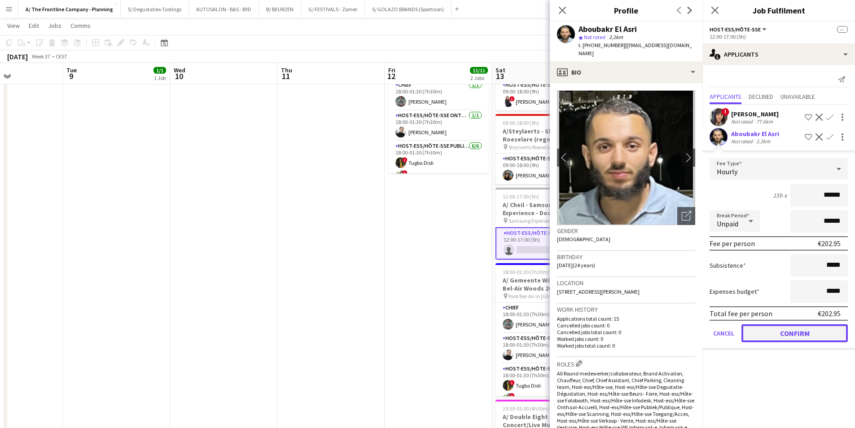
click at [798, 338] on button "Confirm" at bounding box center [794, 333] width 106 height 18
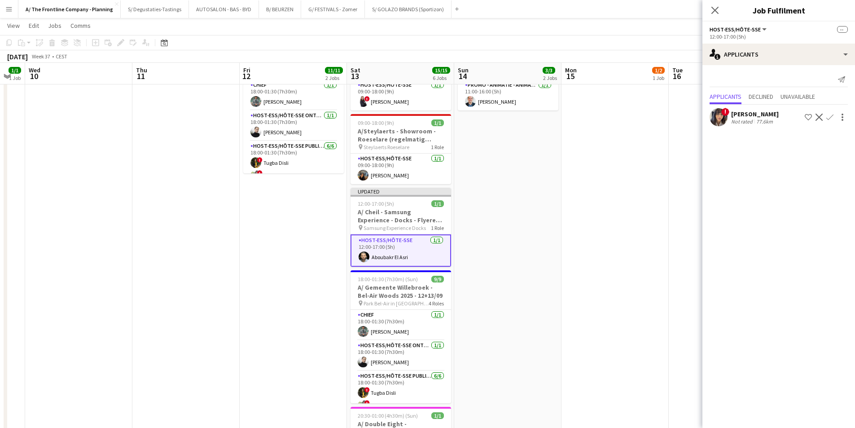
drag, startPoint x: 599, startPoint y: 281, endPoint x: 466, endPoint y: 280, distance: 133.7
click at [466, 280] on app-calendar-viewport "Sun 7 1/2 2 Jobs Mon 8 Tue 9 1/1 1 Job Wed 10 Thu 11 Fri 12 11/11 2 Jobs Sat 13…" at bounding box center [427, 191] width 855 height 760
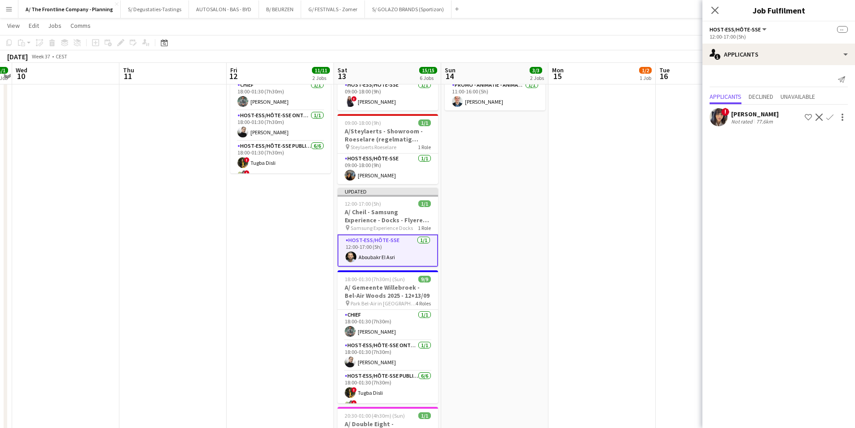
click at [515, 262] on app-date-cell "10:00-18:30 (8h30m) 2/2 pin ZEB Kuurne 1 Role Host-ess/Hôte-sse 2/2 10:00-18:30…" at bounding box center [494, 182] width 107 height 612
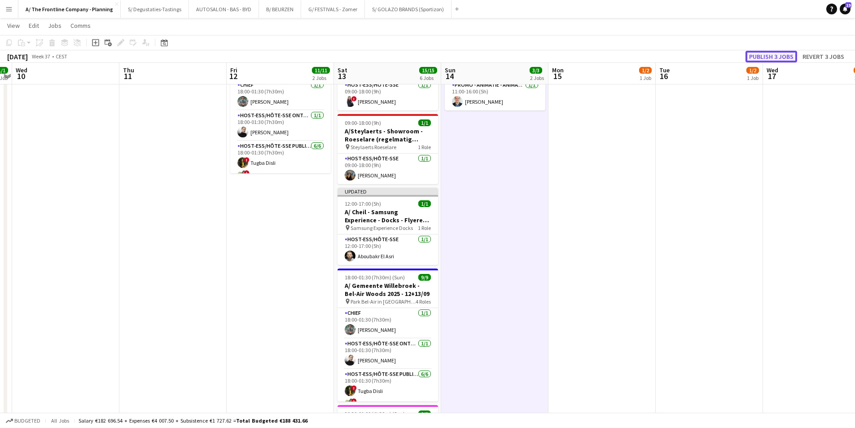
click at [783, 56] on button "Publish 3 jobs" at bounding box center [771, 57] width 52 height 12
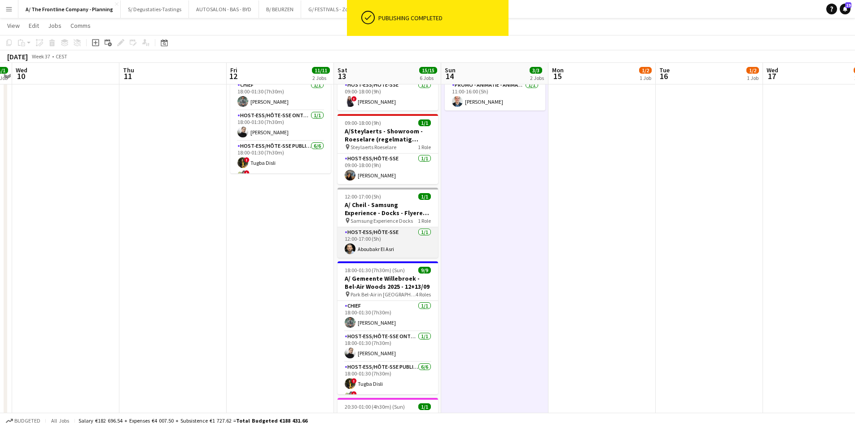
click at [365, 238] on app-card-role "Host-ess/Hôte-sse 1/1 12:00-17:00 (5h) Aboubakr El Asri" at bounding box center [387, 242] width 100 height 31
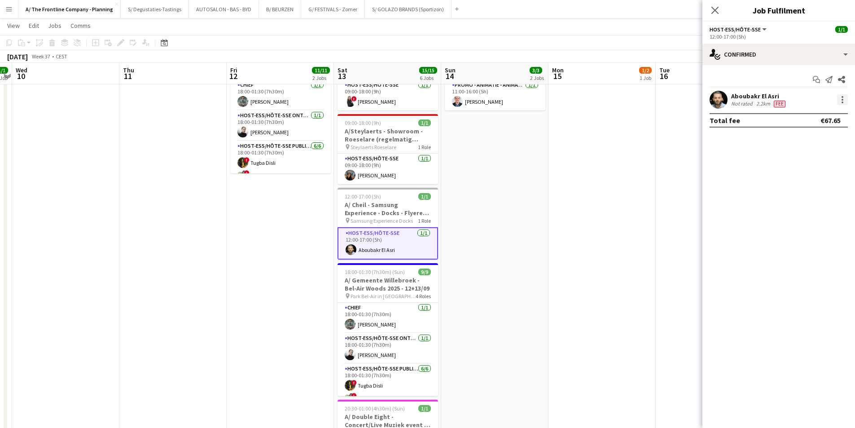
click at [842, 101] on div at bounding box center [842, 99] width 11 height 11
click at [826, 163] on span "Send notification" at bounding box center [813, 159] width 56 height 8
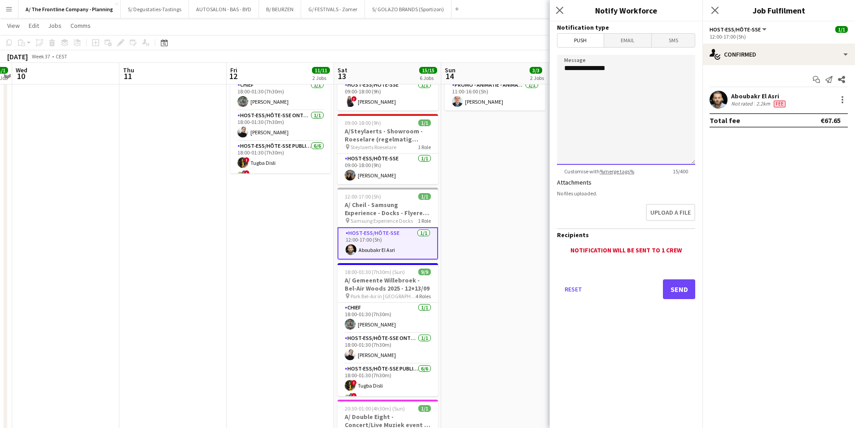
click at [625, 74] on textarea "**********" at bounding box center [626, 110] width 138 height 110
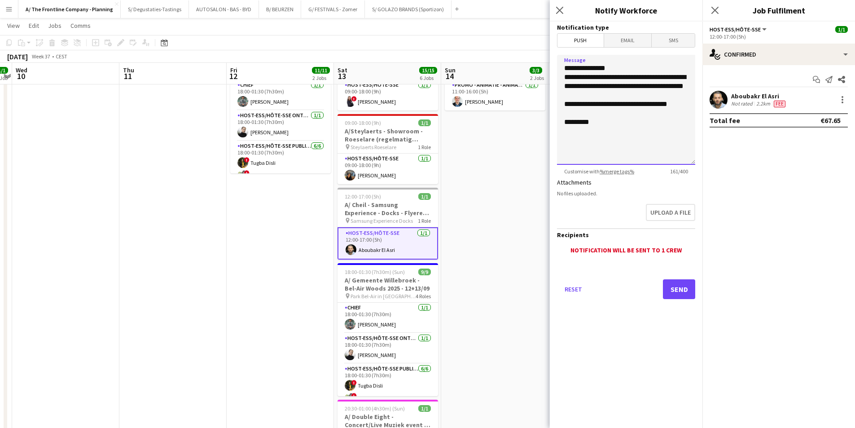
type textarea "**********"
click at [672, 291] on button "Send" at bounding box center [679, 289] width 32 height 20
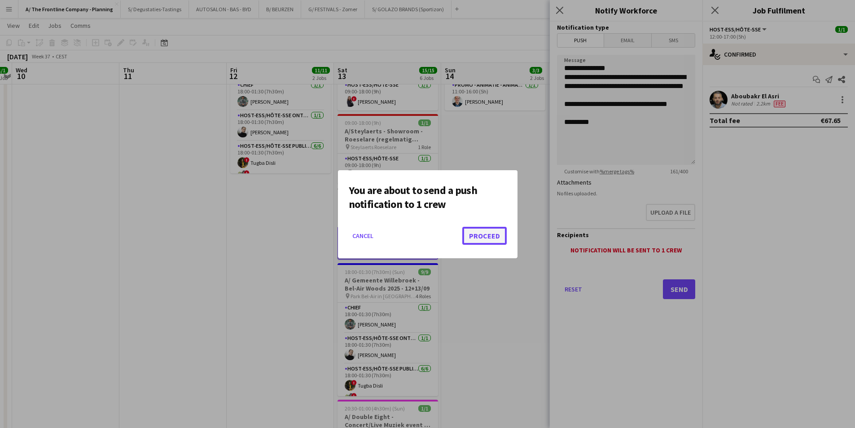
click at [503, 237] on button "Proceed" at bounding box center [484, 236] width 44 height 18
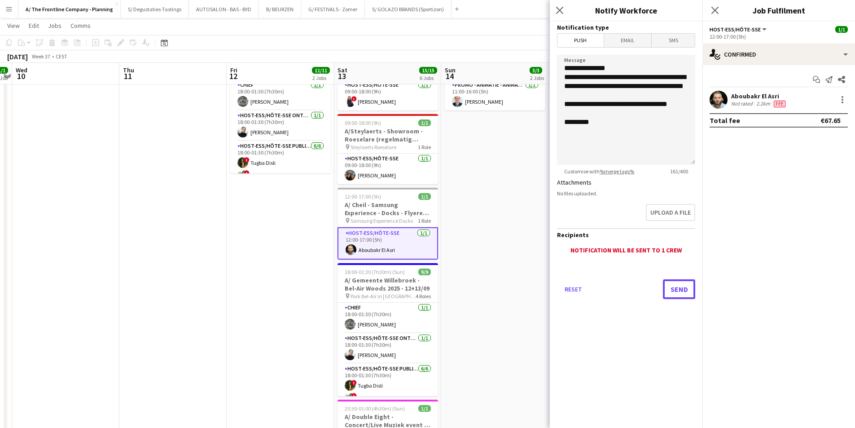
scroll to position [224, 0]
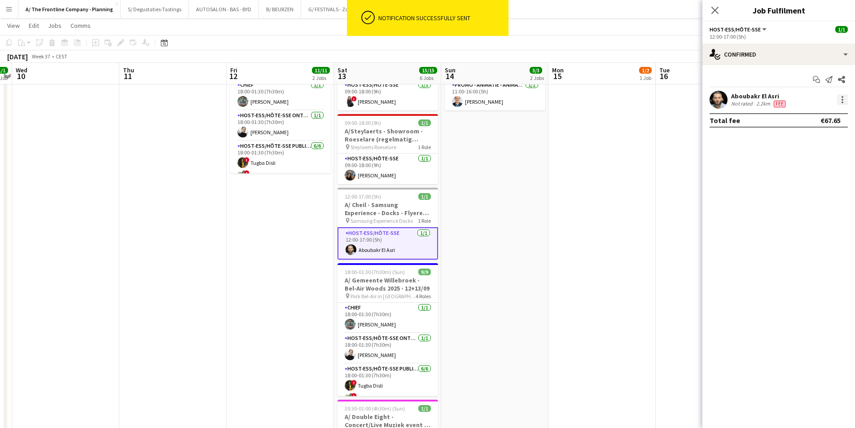
click at [842, 98] on div at bounding box center [842, 99] width 11 height 11
click at [822, 157] on span "Send notification" at bounding box center [811, 159] width 53 height 8
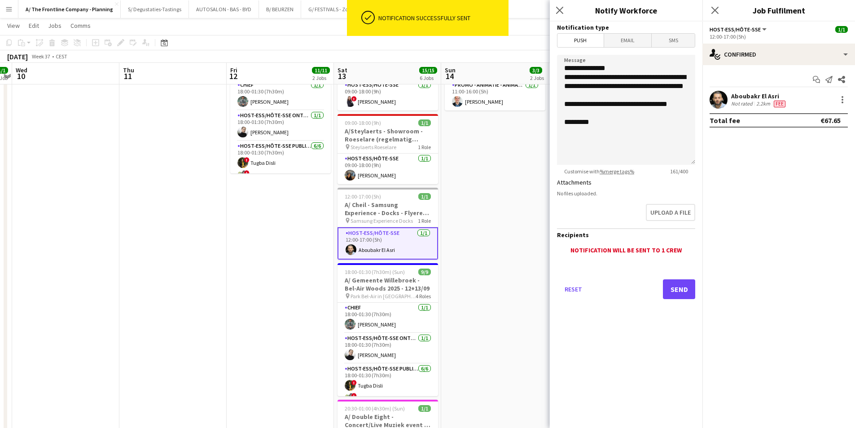
click at [629, 40] on span "Email" at bounding box center [628, 40] width 48 height 13
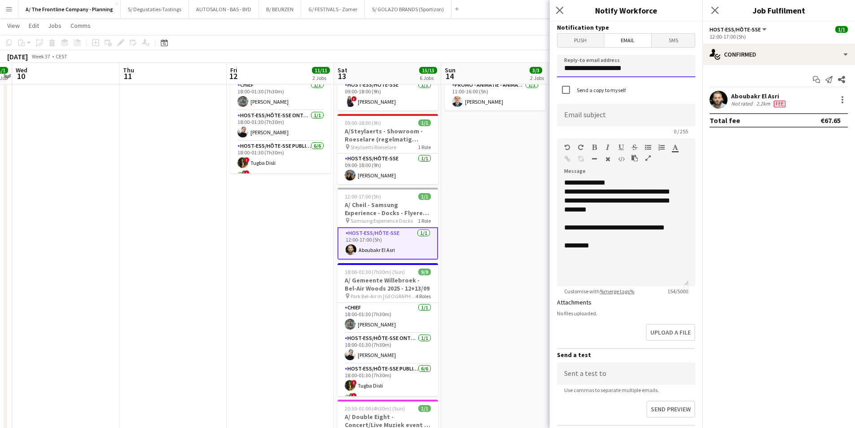
click at [598, 75] on input "**********" at bounding box center [626, 66] width 138 height 22
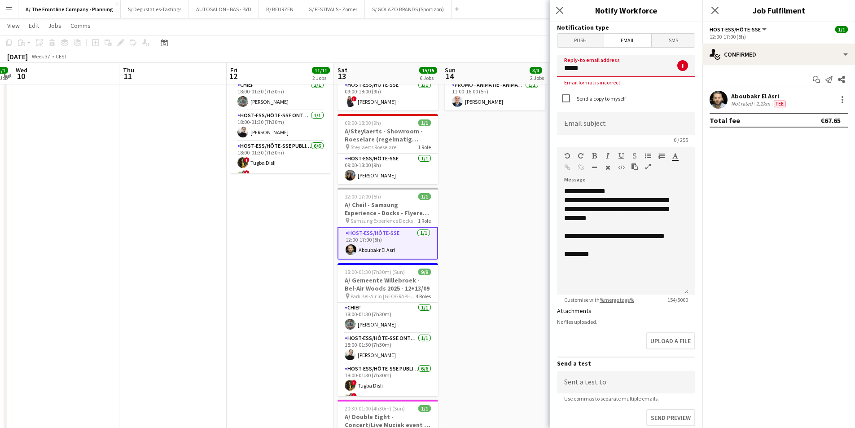
type input "**********"
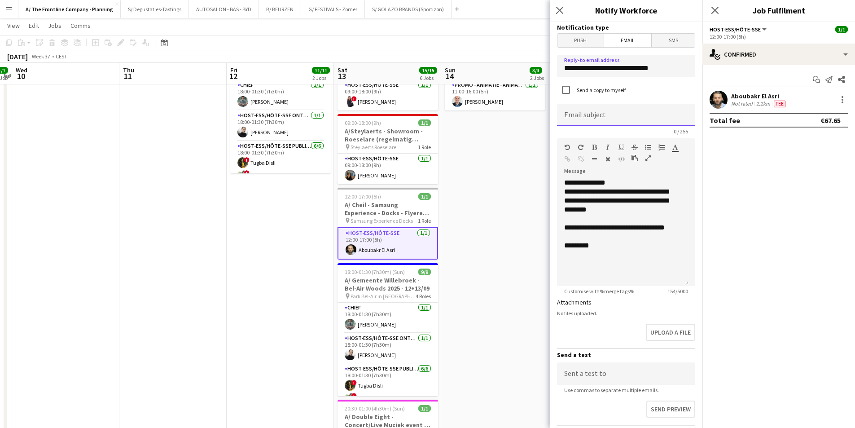
click at [582, 118] on input at bounding box center [626, 115] width 138 height 22
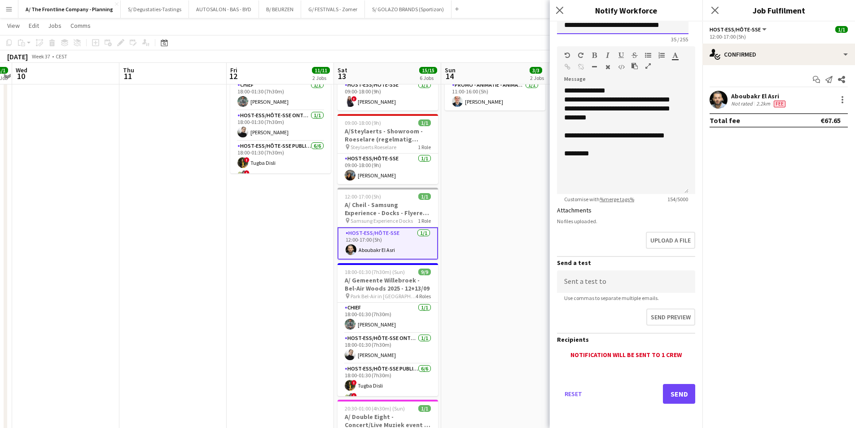
scroll to position [93, 0]
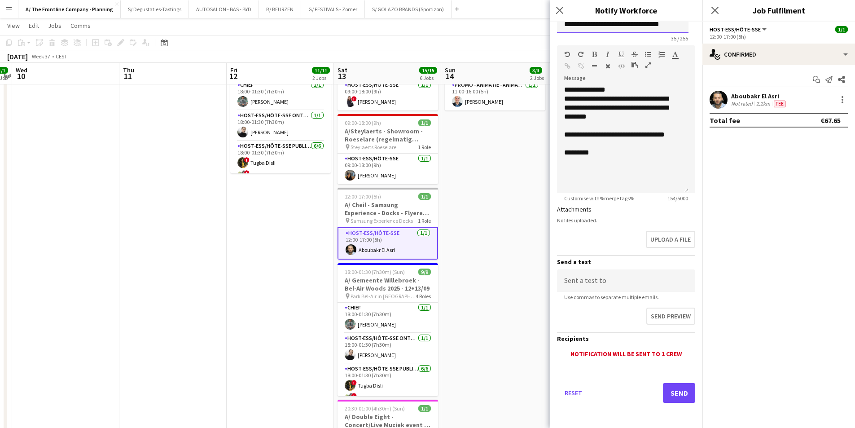
type input "**********"
click at [664, 388] on button "Send" at bounding box center [679, 393] width 32 height 20
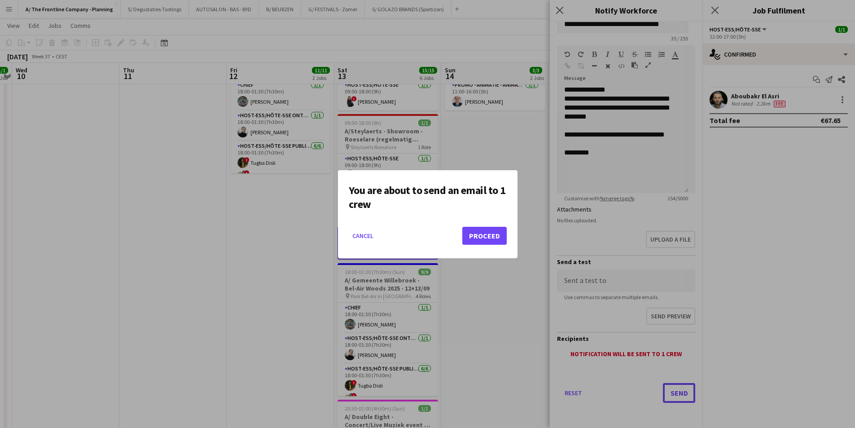
scroll to position [0, 0]
click at [492, 237] on button "Proceed" at bounding box center [484, 236] width 44 height 18
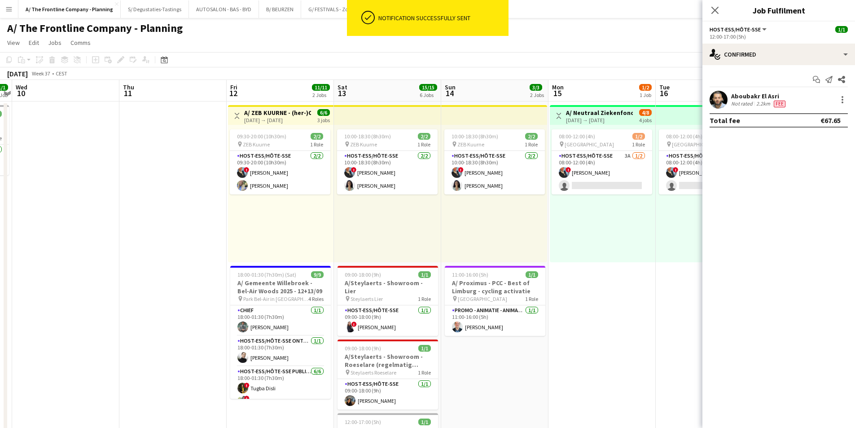
scroll to position [0, 287]
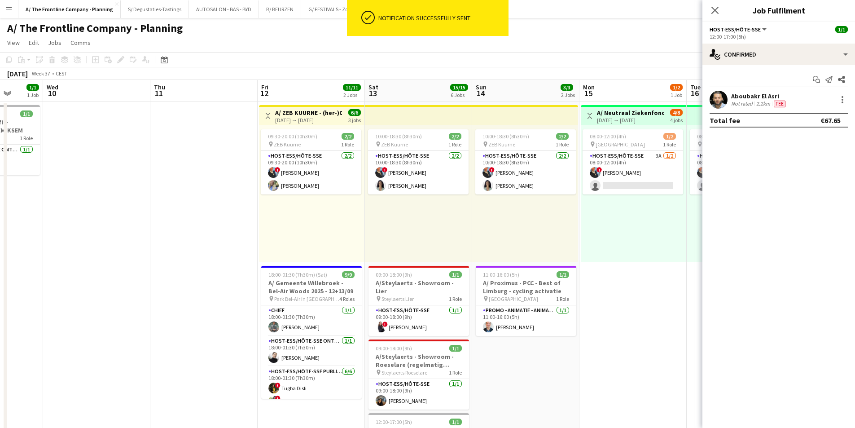
drag, startPoint x: 265, startPoint y: 236, endPoint x: 423, endPoint y: 236, distance: 158.4
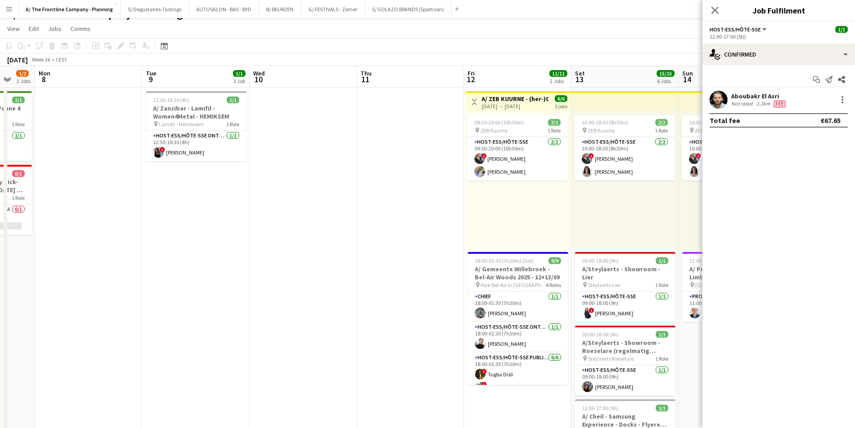
scroll to position [0, 0]
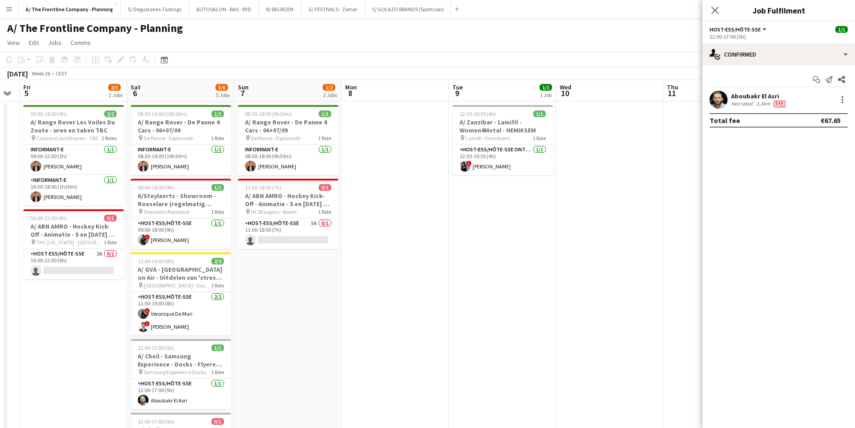
drag, startPoint x: 205, startPoint y: 223, endPoint x: 457, endPoint y: 217, distance: 251.3
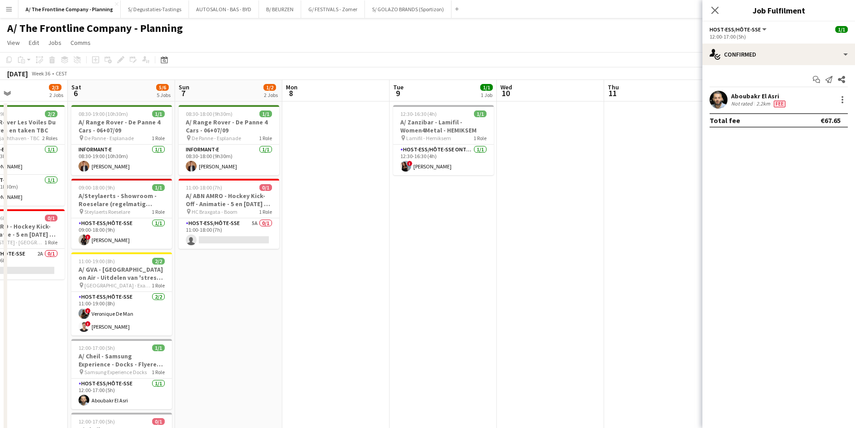
drag, startPoint x: 246, startPoint y: 223, endPoint x: 473, endPoint y: 218, distance: 226.6
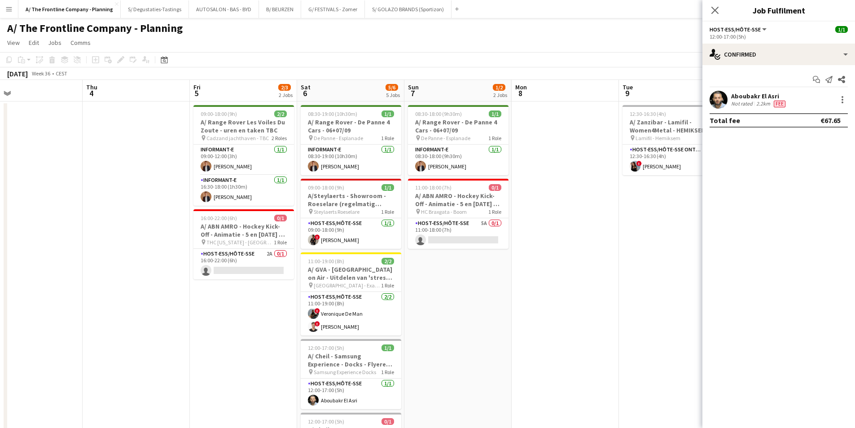
scroll to position [0, 214]
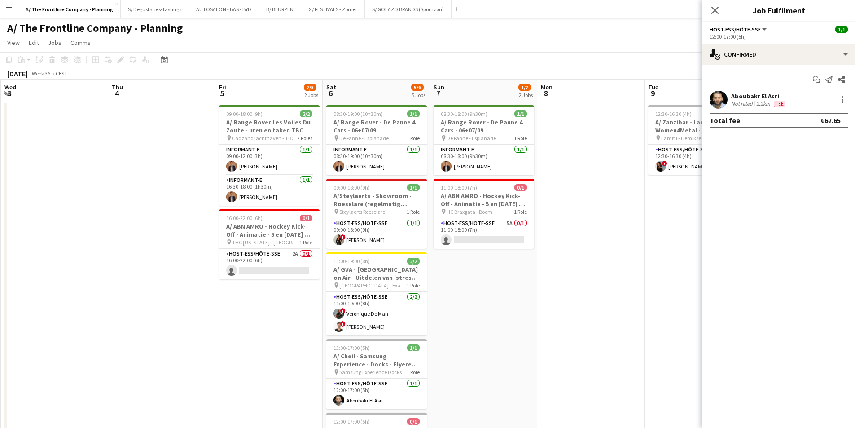
drag, startPoint x: 173, startPoint y: 230, endPoint x: 198, endPoint y: 224, distance: 26.2
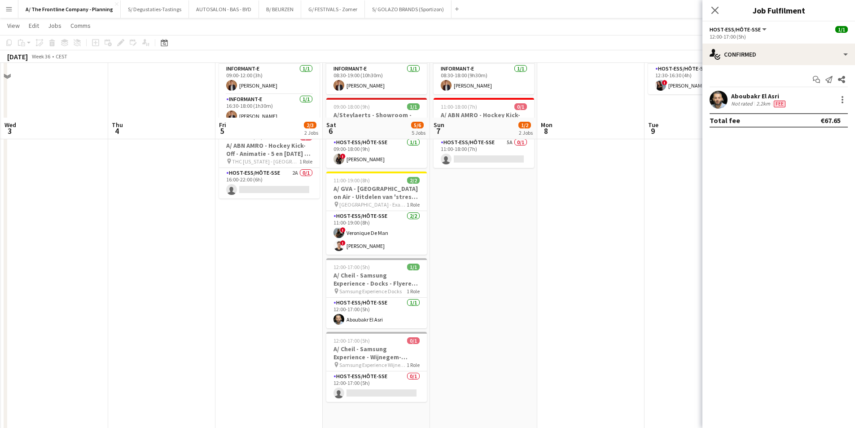
scroll to position [0, 0]
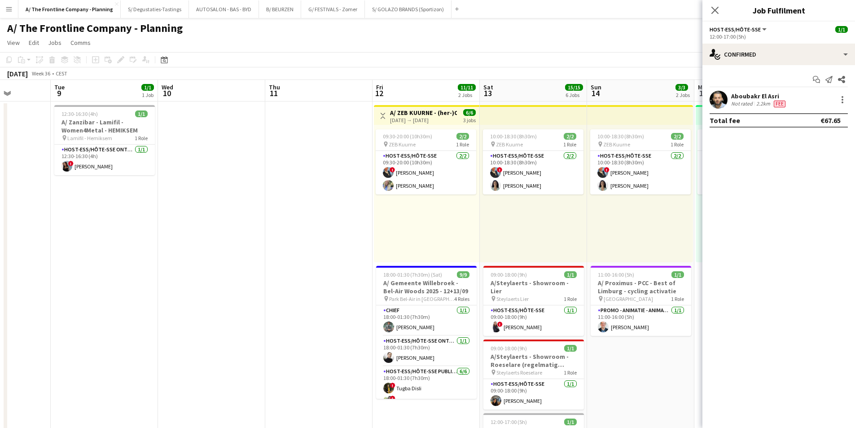
drag, startPoint x: 604, startPoint y: 251, endPoint x: 49, endPoint y: 250, distance: 554.9
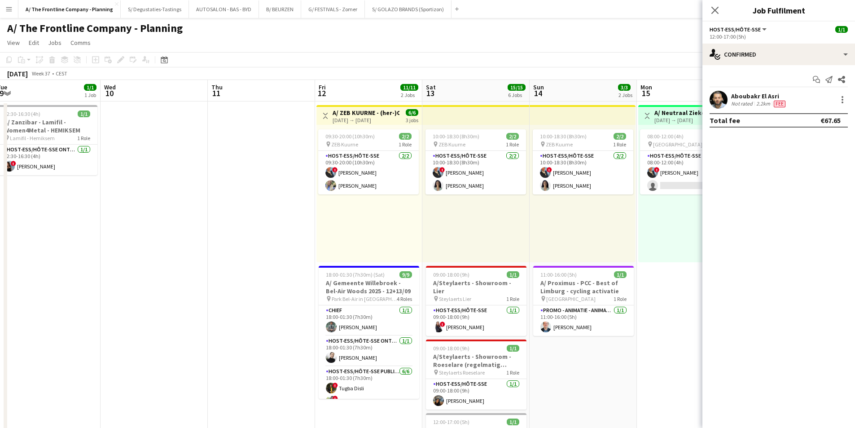
drag, startPoint x: 376, startPoint y: 247, endPoint x: 211, endPoint y: 246, distance: 165.1
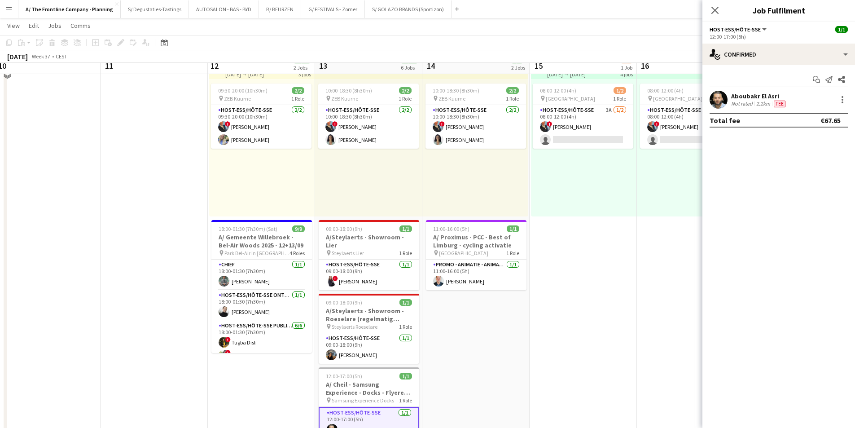
scroll to position [0, 0]
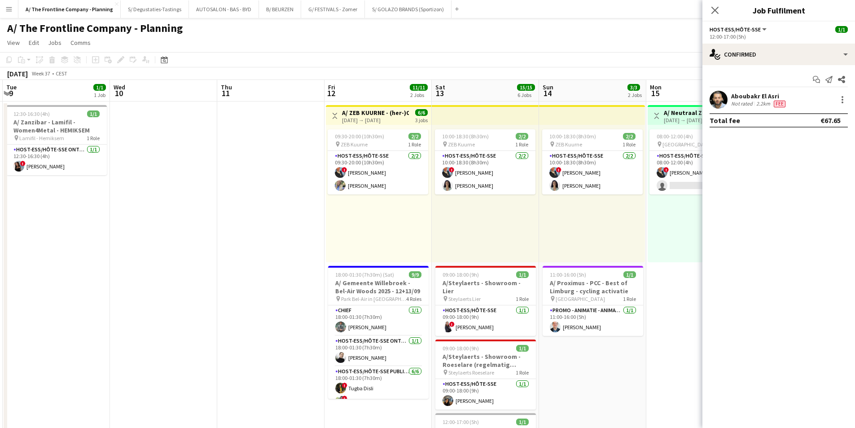
drag, startPoint x: 158, startPoint y: 193, endPoint x: 490, endPoint y: 173, distance: 333.0
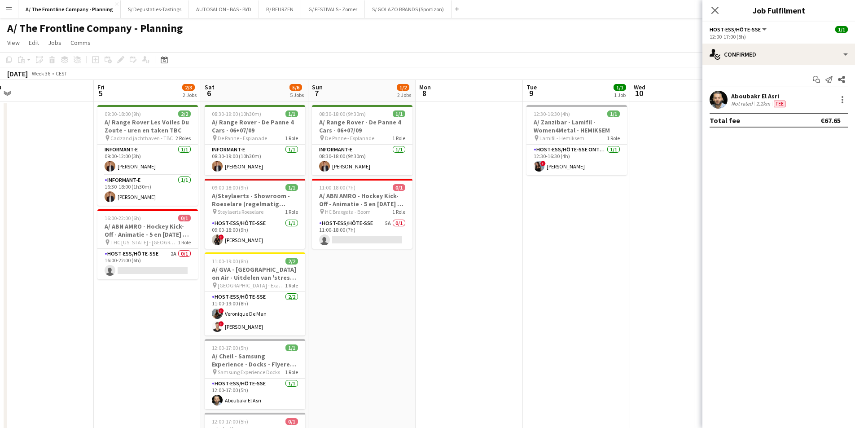
drag, startPoint x: 157, startPoint y: 183, endPoint x: 469, endPoint y: 144, distance: 313.7
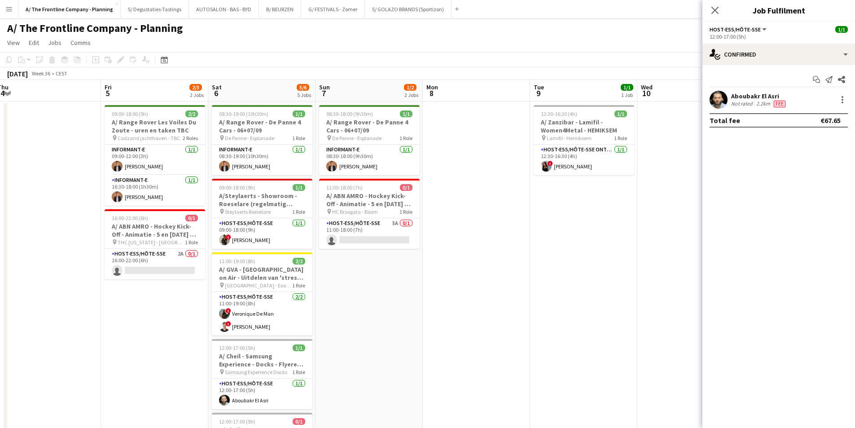
drag, startPoint x: 107, startPoint y: 166, endPoint x: 198, endPoint y: 158, distance: 91.0
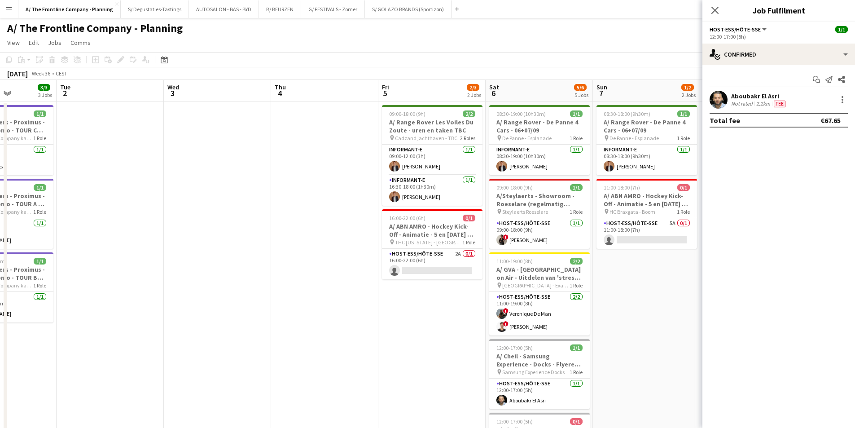
drag, startPoint x: 388, startPoint y: 148, endPoint x: 410, endPoint y: 144, distance: 22.9
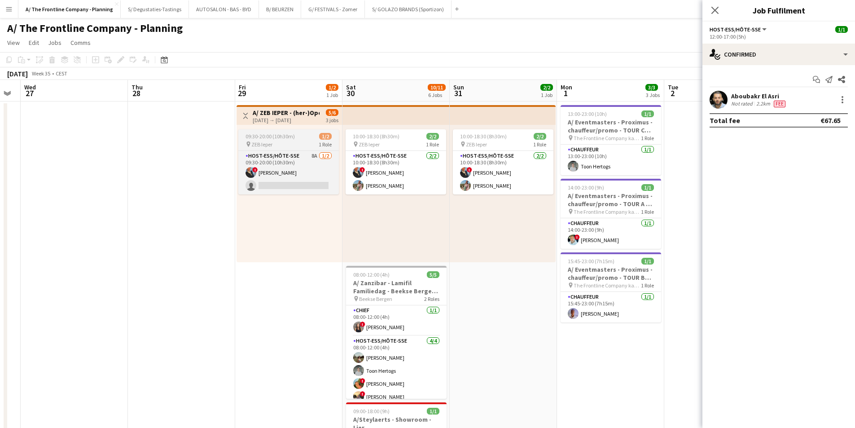
drag, startPoint x: 315, startPoint y: 141, endPoint x: 270, endPoint y: 147, distance: 46.1
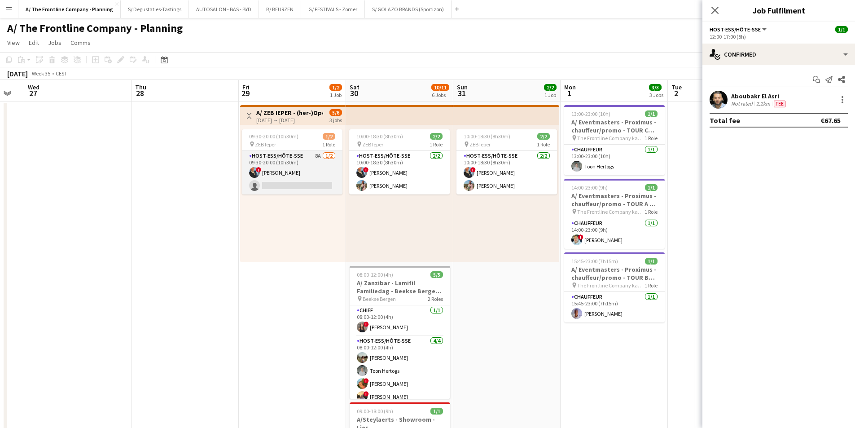
click at [298, 166] on app-card-role "Host-ess/Hôte-sse 8A 1/2 09:30-20:00 (10h30m) ! Eveline Van Rompaey single-neut…" at bounding box center [292, 173] width 100 height 44
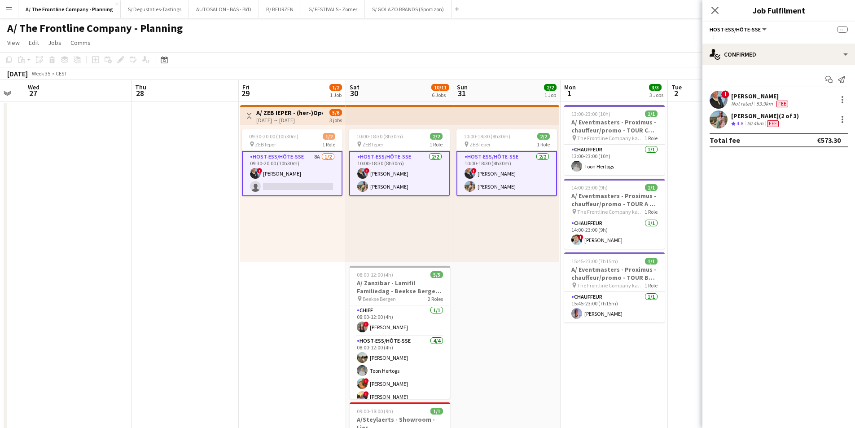
click at [290, 163] on app-card-role "Host-ess/Hôte-sse 8A 1/2 09:30-20:00 (10h30m) ! Eveline Van Rompaey single-neut…" at bounding box center [292, 173] width 100 height 45
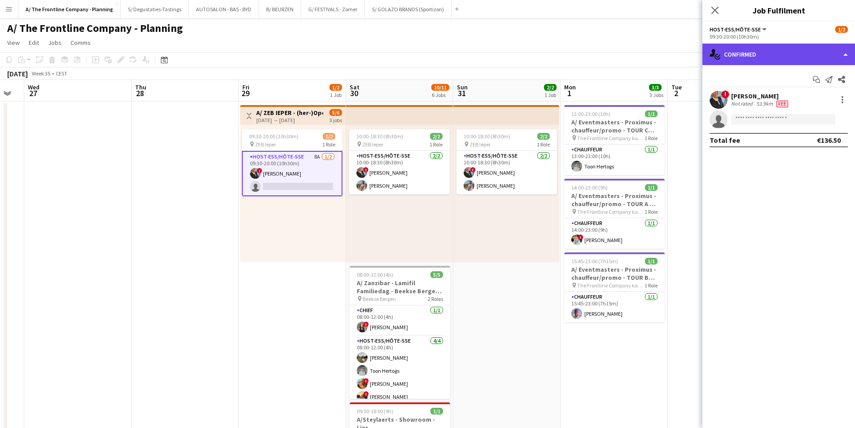
click at [735, 57] on div "single-neutral-actions-check-2 Confirmed" at bounding box center [778, 55] width 153 height 22
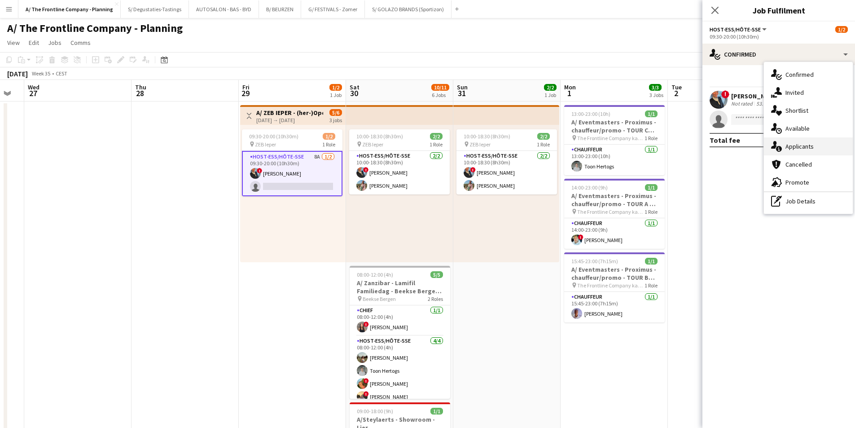
click at [802, 144] on div "single-neutral-actions-information Applicants" at bounding box center [808, 146] width 89 height 18
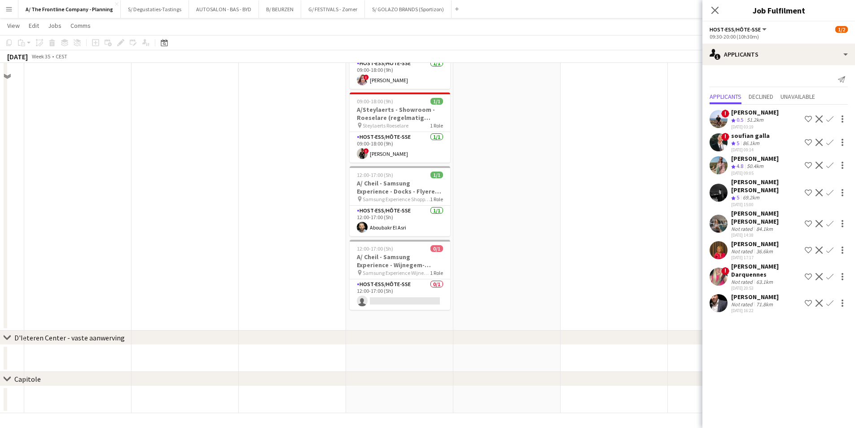
scroll to position [383, 0]
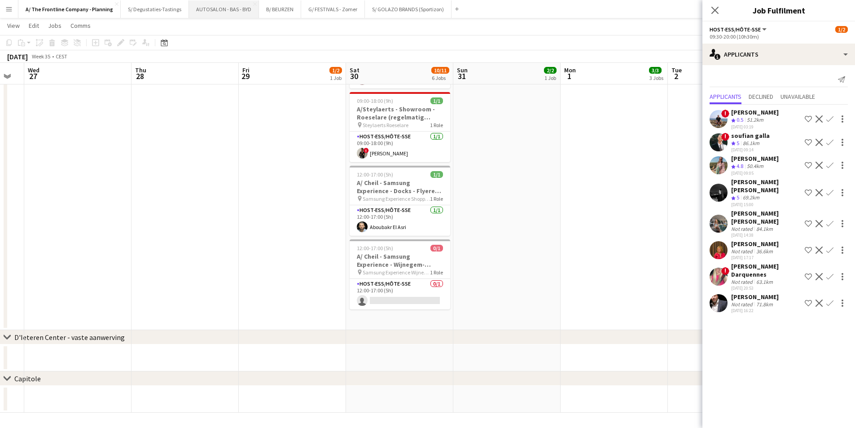
click at [216, 9] on button "AUTOSALON - BAS - BYD Close" at bounding box center [224, 8] width 70 height 17
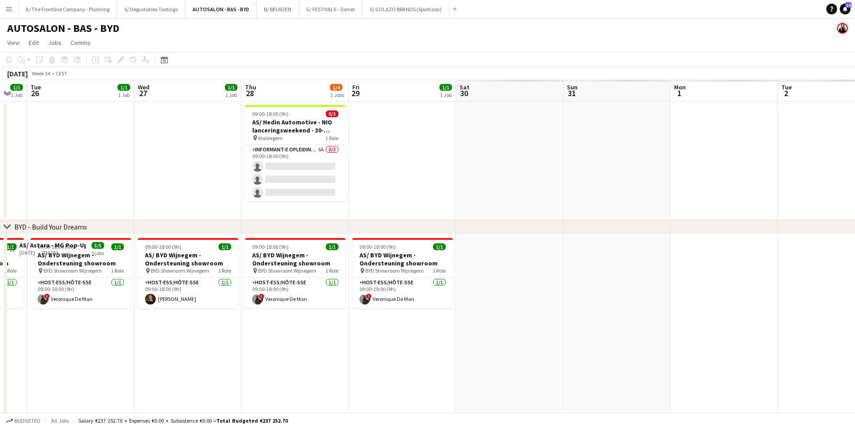
drag, startPoint x: 646, startPoint y: 310, endPoint x: 128, endPoint y: 298, distance: 518.7
click at [128, 298] on app-calendar-viewport "Thu 21 2/2 2 Jobs Fri 22 2/2 2 Jobs Sat 23 2/2 2 Jobs Sun 24 1/1 1 Job Mon 25 1…" at bounding box center [427, 307] width 855 height 455
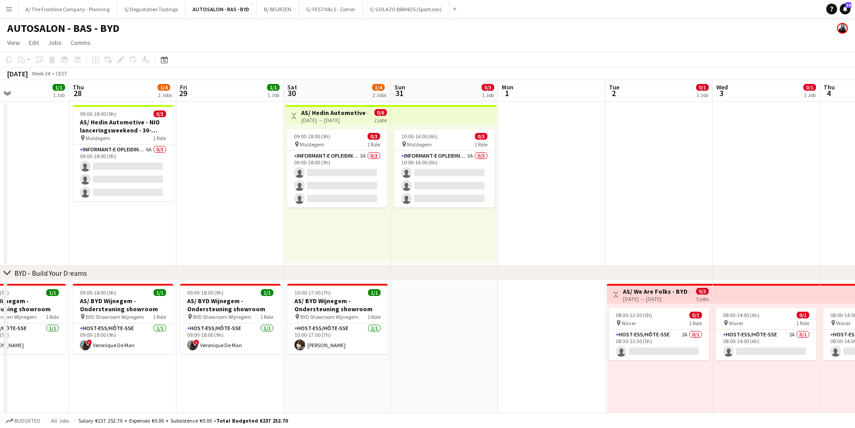
scroll to position [0, 280]
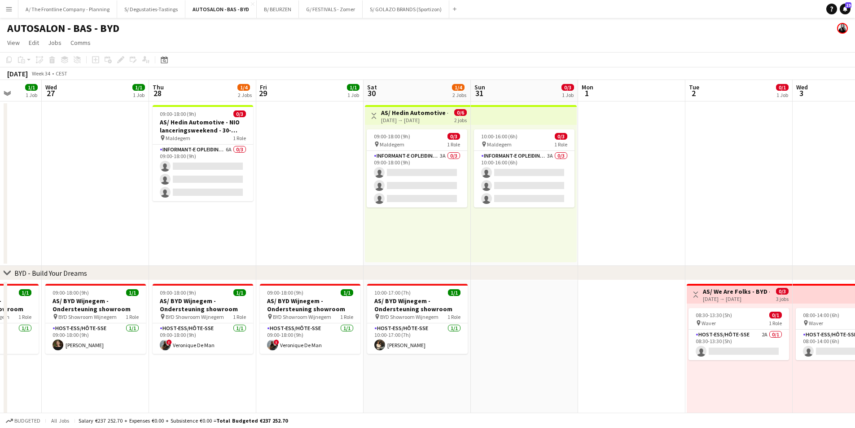
drag, startPoint x: 508, startPoint y: 230, endPoint x: 196, endPoint y: 251, distance: 312.5
click at [196, 251] on app-calendar-viewport "Sun 24 1/1 1 Job Mon 25 1/1 1 Job Tue 26 1/1 1 Job Wed 27 1/1 1 Job Thu 28 1/4 …" at bounding box center [427, 331] width 855 height 502
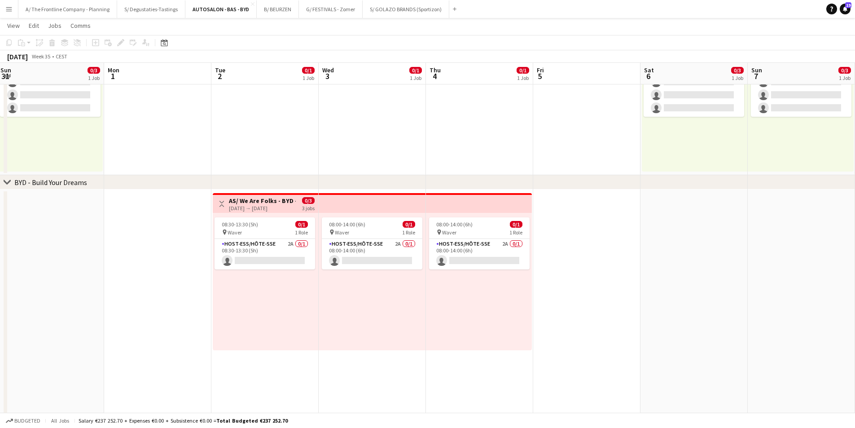
scroll to position [0, 280]
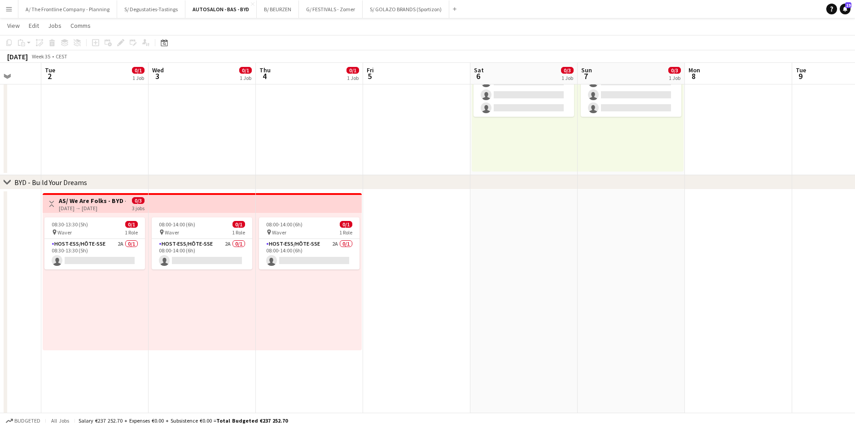
drag, startPoint x: 244, startPoint y: 285, endPoint x: 105, endPoint y: 285, distance: 139.1
click at [105, 285] on app-calendar-viewport "Sat 30 1/4 2 Jobs Sun 31 0/3 1 Job Mon 1 Tue 2 0/1 1 Job Wed 3 0/1 1 Job Thu 4 …" at bounding box center [427, 218] width 855 height 546
click at [80, 247] on app-card-role "Host-ess/Hôte-sse 2A 0/1 08:30-13:30 (5h) single-neutral-actions" at bounding box center [94, 254] width 100 height 31
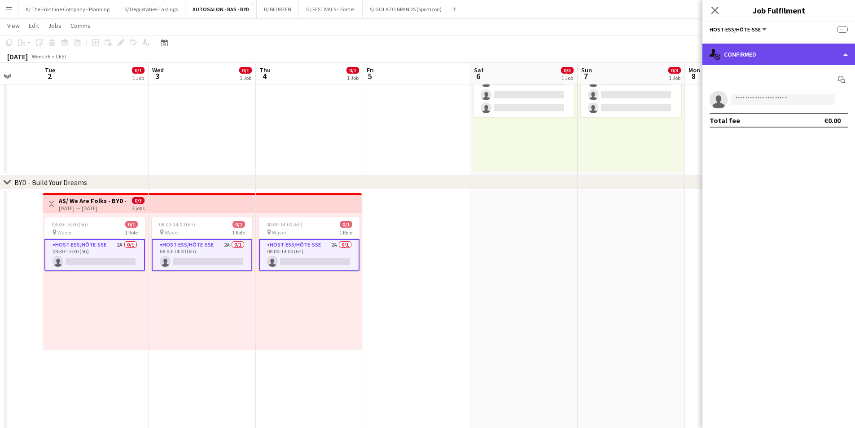
click at [748, 57] on div "single-neutral-actions-check-2 Confirmed" at bounding box center [778, 55] width 153 height 22
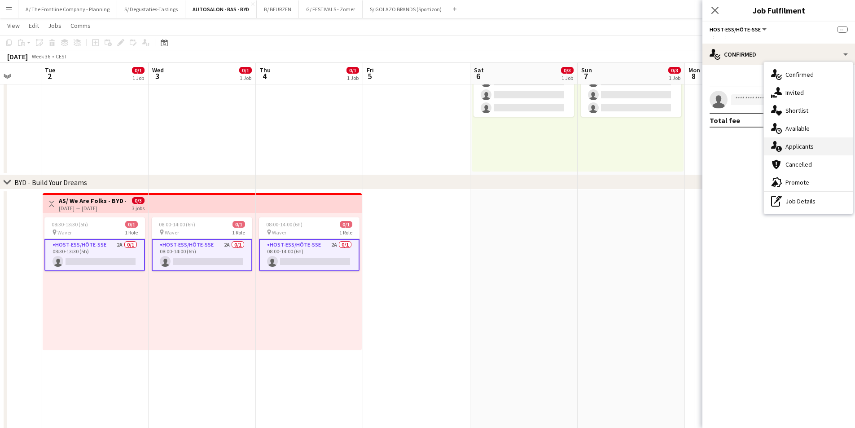
click at [807, 151] on div "single-neutral-actions-information Applicants" at bounding box center [808, 146] width 89 height 18
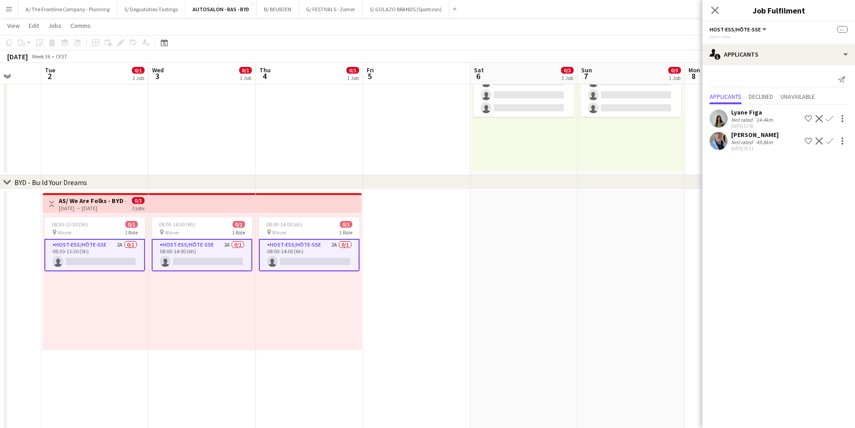
click at [767, 119] on div "14.4km" at bounding box center [764, 119] width 20 height 7
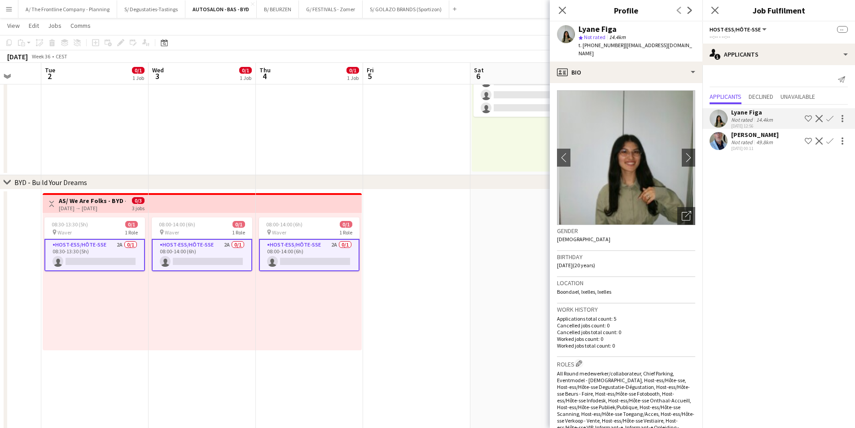
click at [777, 146] on div "Thierry Seghers Not rated 49.8km 20-08-2025 00:11 Shortlist crew Decline Confirm" at bounding box center [778, 141] width 153 height 21
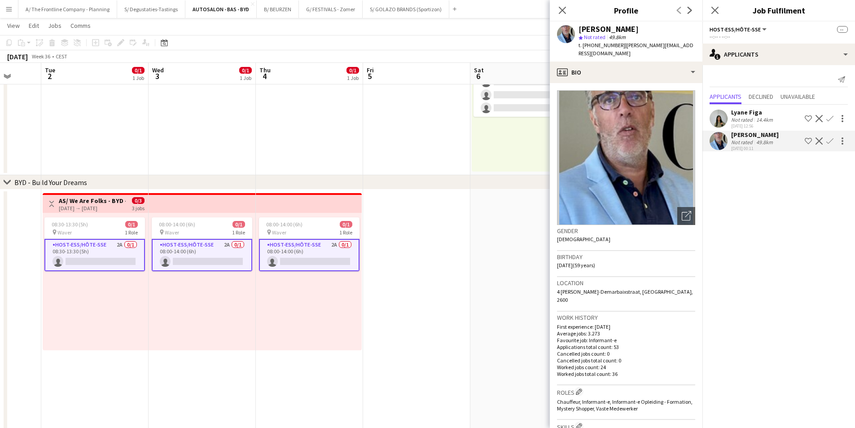
click at [101, 248] on app-card-role "Host-ess/Hôte-sse 2A 0/1 08:30-13:30 (5h) single-neutral-actions" at bounding box center [94, 255] width 100 height 32
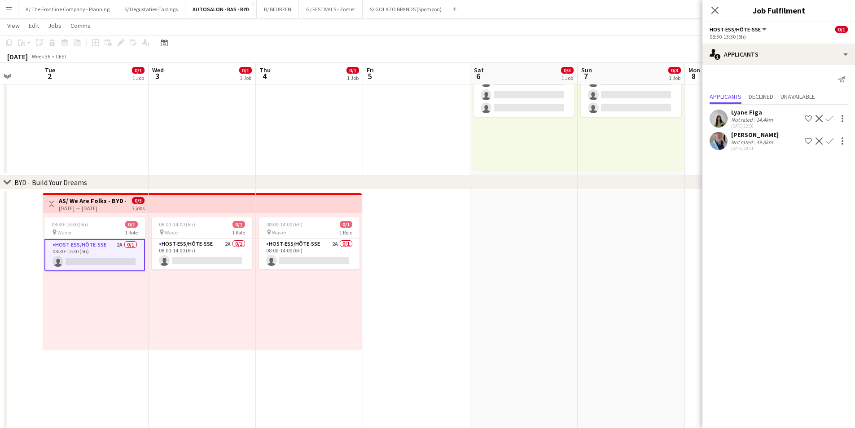
click at [101, 248] on app-card-role "Host-ess/Hôte-sse 2A 0/1 08:30-13:30 (5h) single-neutral-actions" at bounding box center [94, 255] width 100 height 32
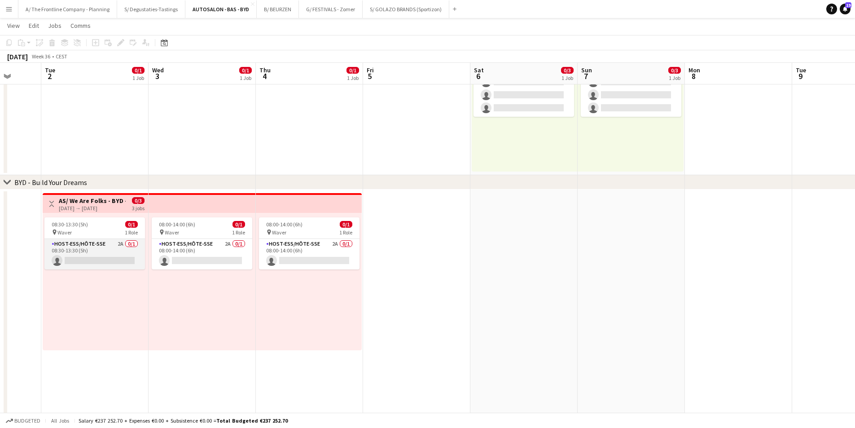
click at [101, 248] on app-card-role "Host-ess/Hôte-sse 2A 0/1 08:30-13:30 (5h) single-neutral-actions" at bounding box center [94, 254] width 100 height 31
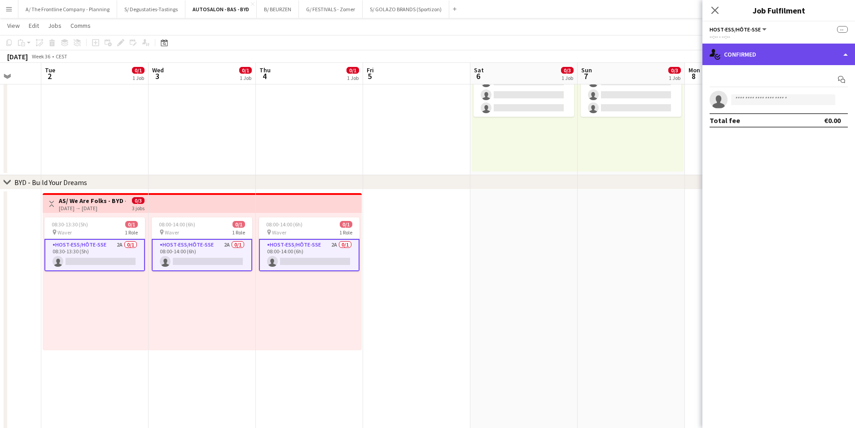
click at [748, 55] on div "single-neutral-actions-check-2 Confirmed" at bounding box center [778, 55] width 153 height 22
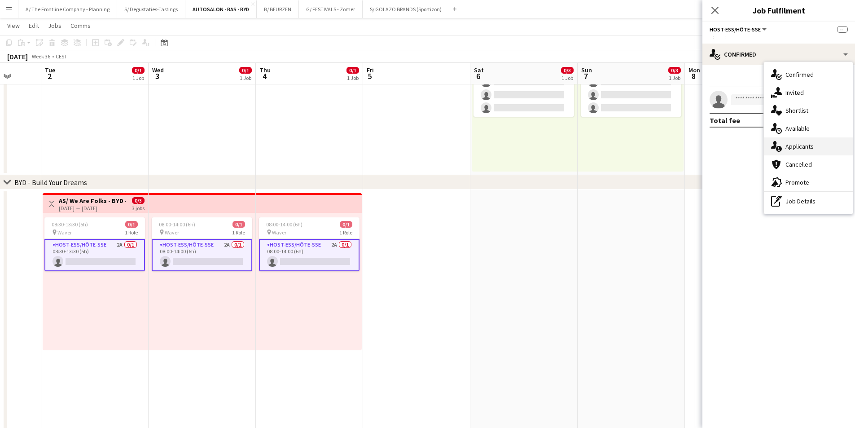
click at [803, 148] on div "single-neutral-actions-information Applicants" at bounding box center [808, 146] width 89 height 18
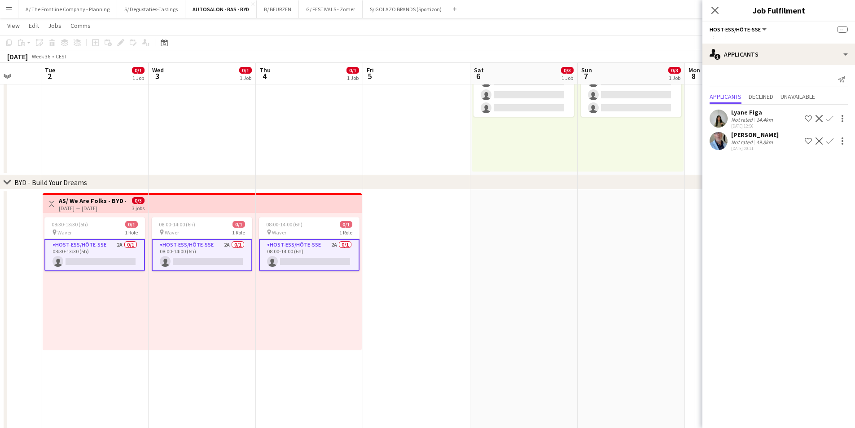
click at [754, 113] on div "Lyane Figa" at bounding box center [753, 112] width 44 height 8
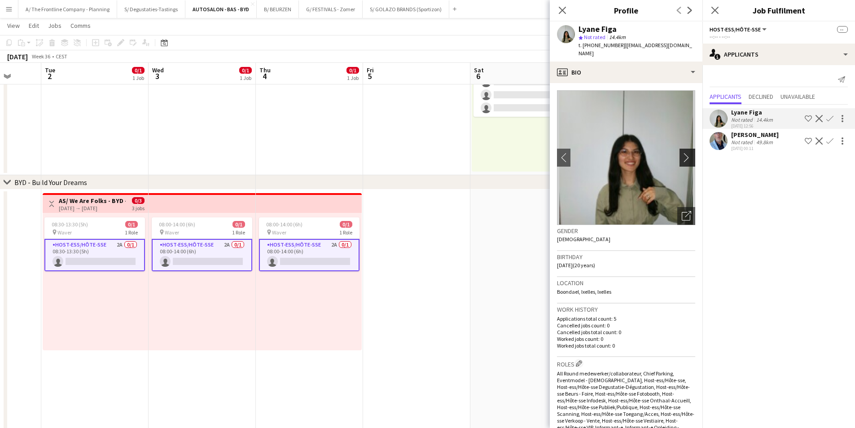
click at [685, 153] on app-icon "chevron-right" at bounding box center [688, 157] width 14 height 9
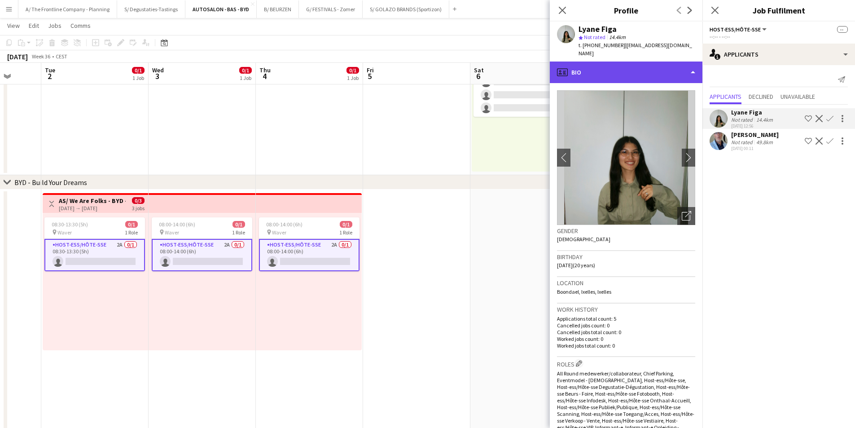
click at [653, 69] on div "profile Bio" at bounding box center [626, 72] width 153 height 22
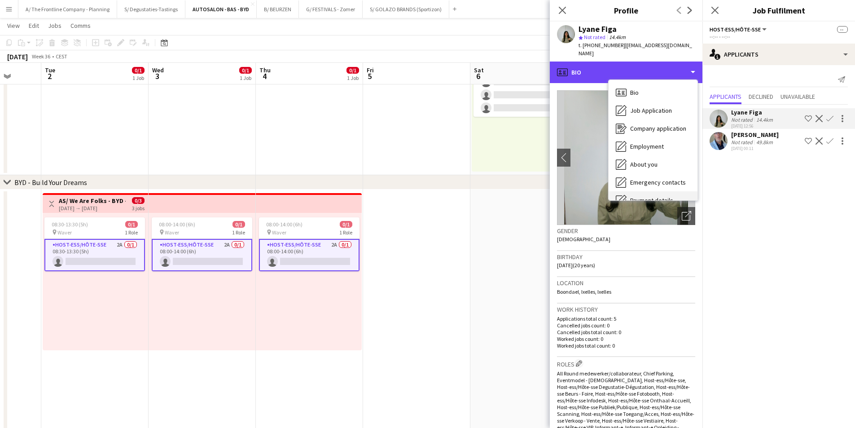
scroll to position [84, 0]
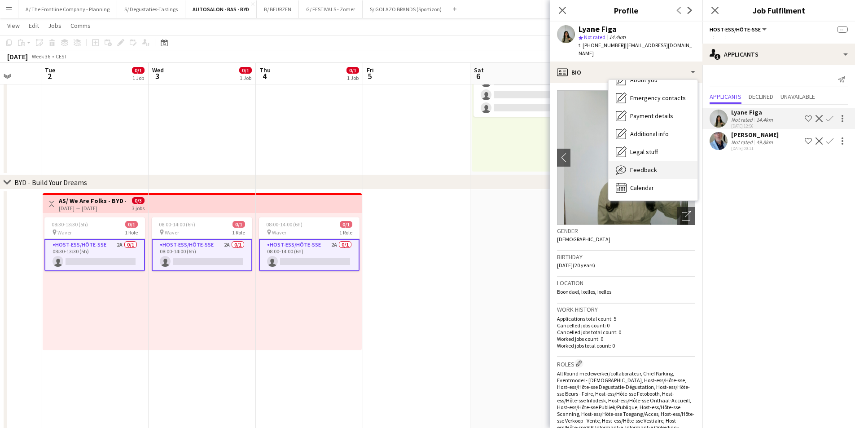
click at [658, 169] on div "Feedback Feedback" at bounding box center [652, 170] width 89 height 18
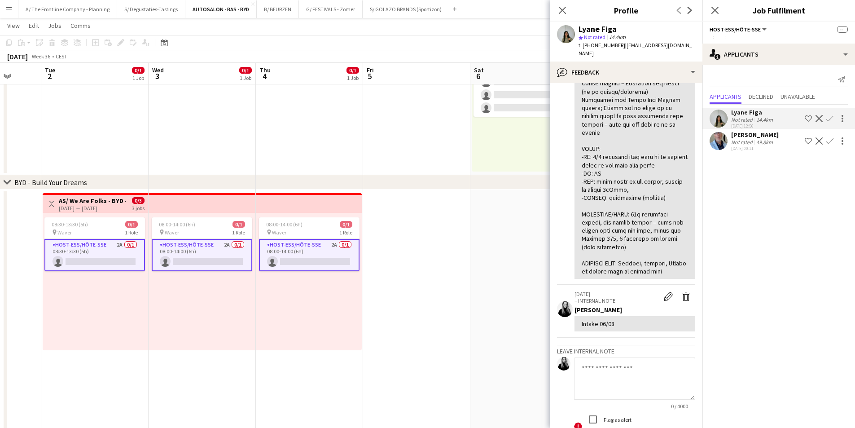
scroll to position [269, 0]
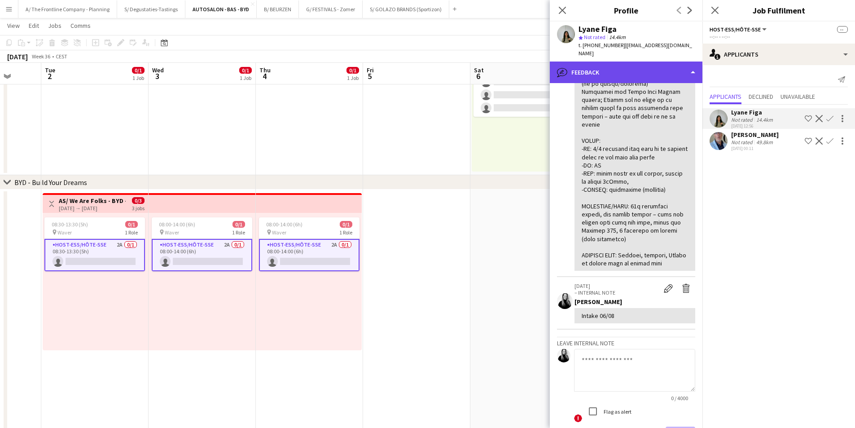
click at [658, 61] on div "bubble-pencil Feedback" at bounding box center [626, 72] width 153 height 22
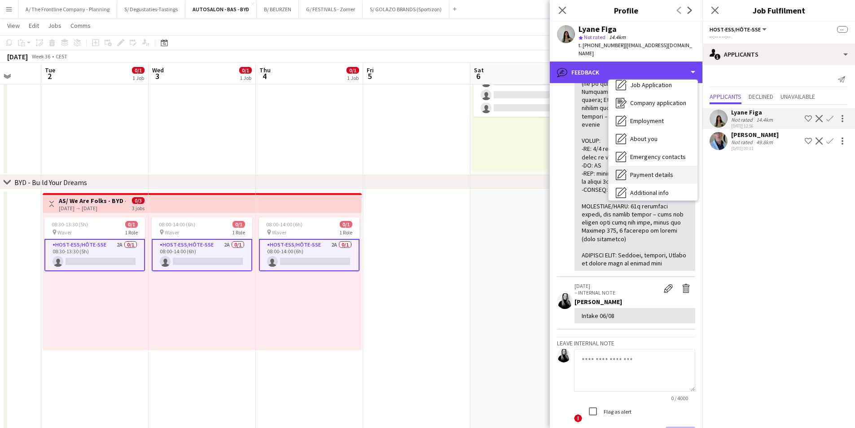
scroll to position [0, 0]
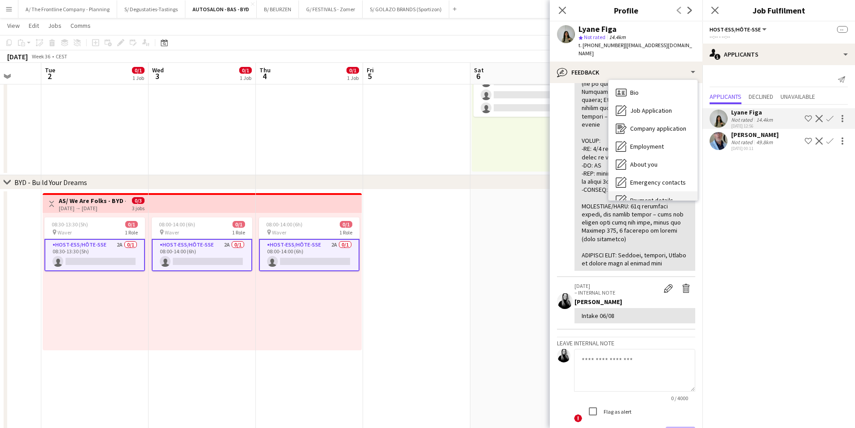
click at [661, 106] on span "Job Application" at bounding box center [651, 110] width 42 height 8
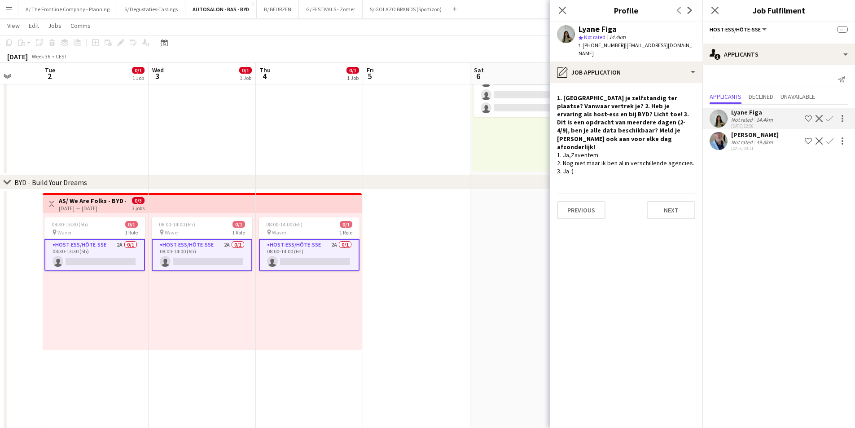
click at [728, 135] on div "Thierry Seghers Not rated 49.8km 20-08-2025 00:11 Shortlist crew Decline Confirm" at bounding box center [778, 141] width 153 height 21
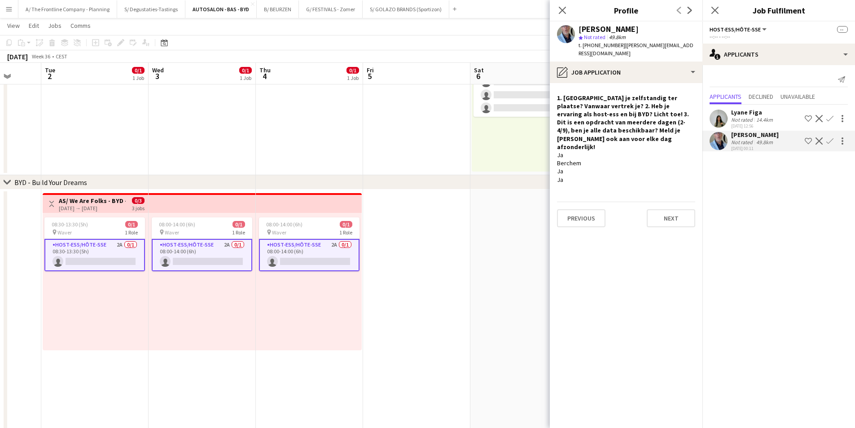
click at [79, 261] on app-card-role "Host-ess/Hôte-sse 2A 0/1 08:30-13:30 (5h) single-neutral-actions" at bounding box center [94, 255] width 100 height 32
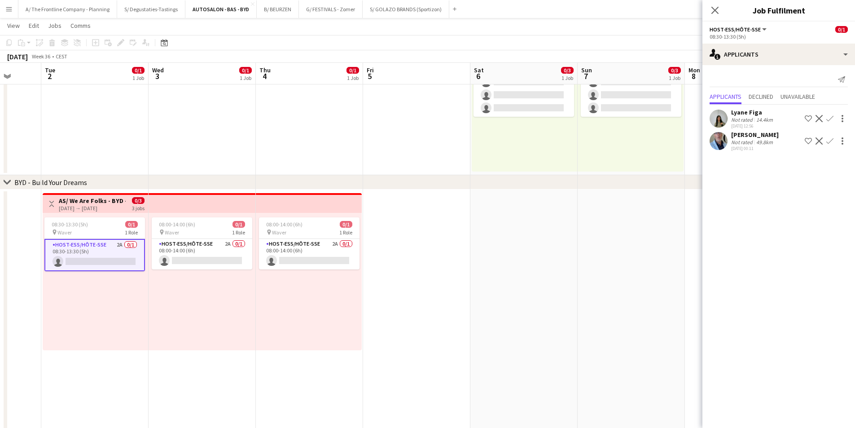
click at [88, 201] on h3 "AS/ We Are Folks - BYD - Meeting OFF - 02-04/09" at bounding box center [92, 200] width 67 height 8
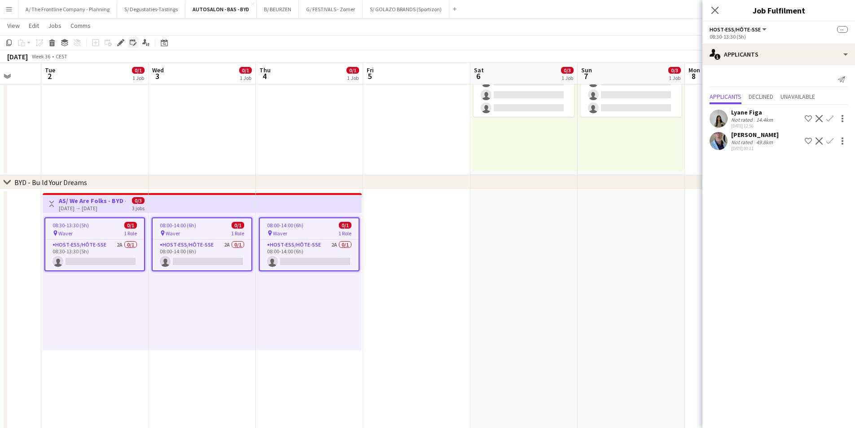
drag, startPoint x: 118, startPoint y: 47, endPoint x: 136, endPoint y: 46, distance: 18.0
click at [118, 48] on div "Edit" at bounding box center [120, 42] width 11 height 11
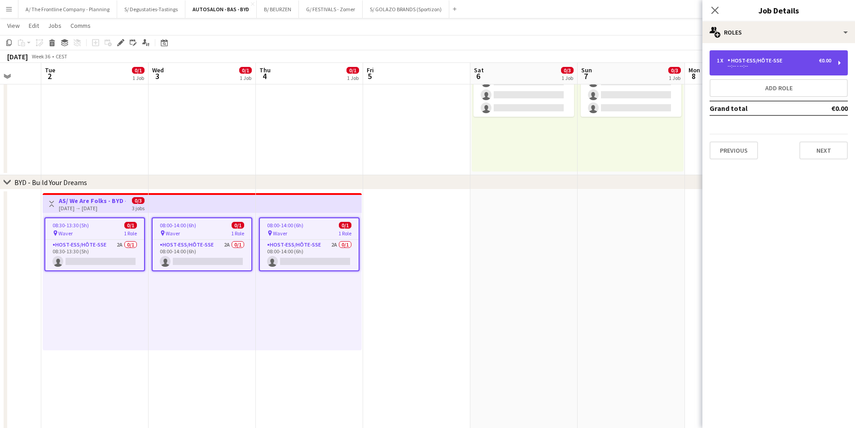
click at [757, 70] on div "1 x Host-ess/Hôte-sse €0.00 --:-- - --:--" at bounding box center [778, 62] width 138 height 25
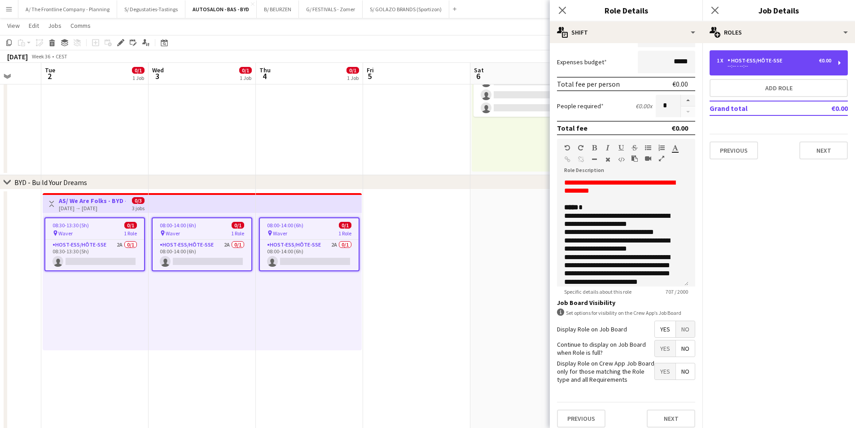
scroll to position [179, 0]
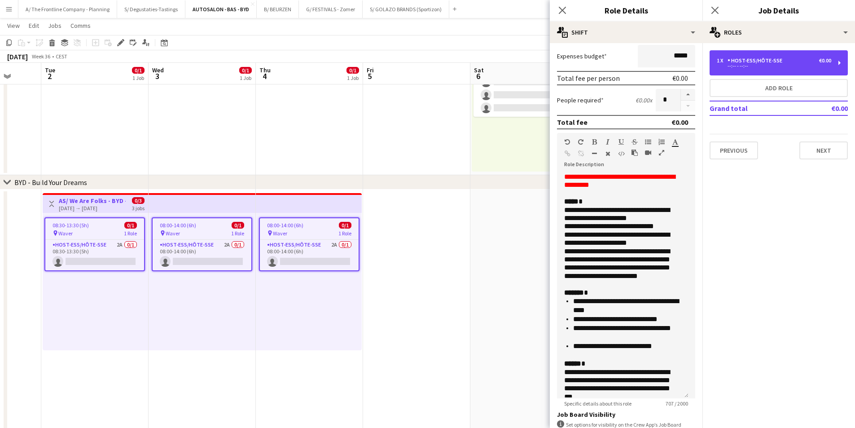
drag, startPoint x: 686, startPoint y: 276, endPoint x: 699, endPoint y: 397, distance: 121.8
click at [699, 397] on mat-expansion-panel "**********" at bounding box center [626, 235] width 153 height 384
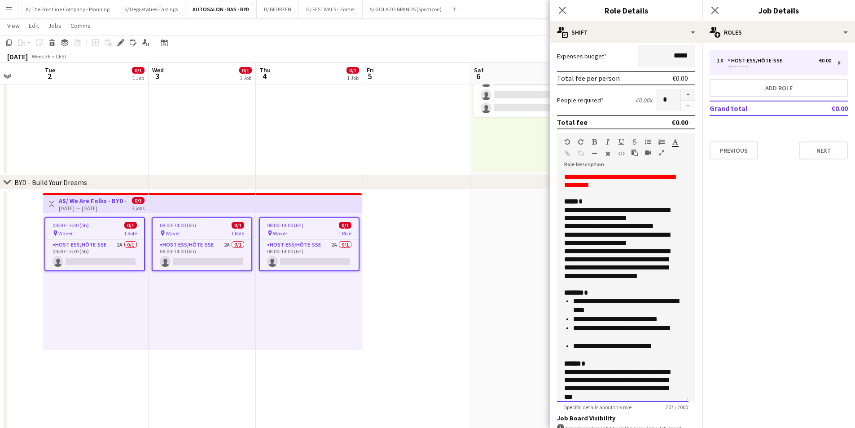
click at [650, 297] on p "******* *" at bounding box center [619, 292] width 110 height 8
drag, startPoint x: 562, startPoint y: 211, endPoint x: 625, endPoint y: 283, distance: 95.7
click at [625, 283] on div "**********" at bounding box center [622, 287] width 131 height 229
copy div "**********"
click at [123, 258] on app-card-role "Host-ess/Hôte-sse 2A 0/1 08:30-13:30 (5h) single-neutral-actions" at bounding box center [94, 255] width 99 height 31
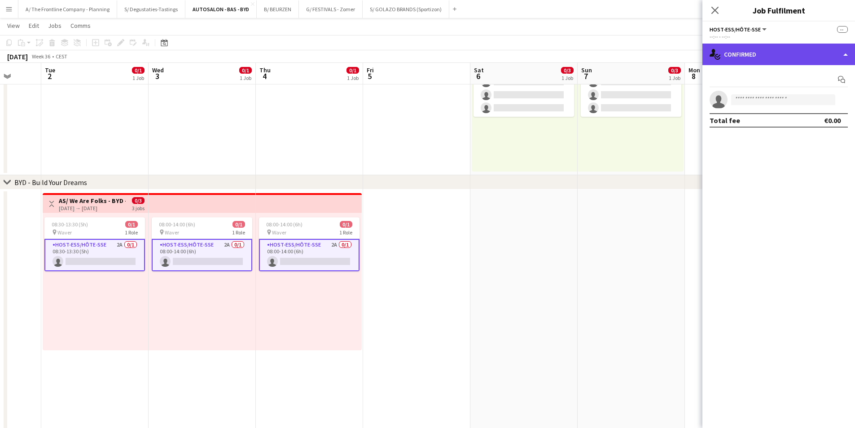
click at [781, 60] on div "single-neutral-actions-check-2 Confirmed" at bounding box center [778, 55] width 153 height 22
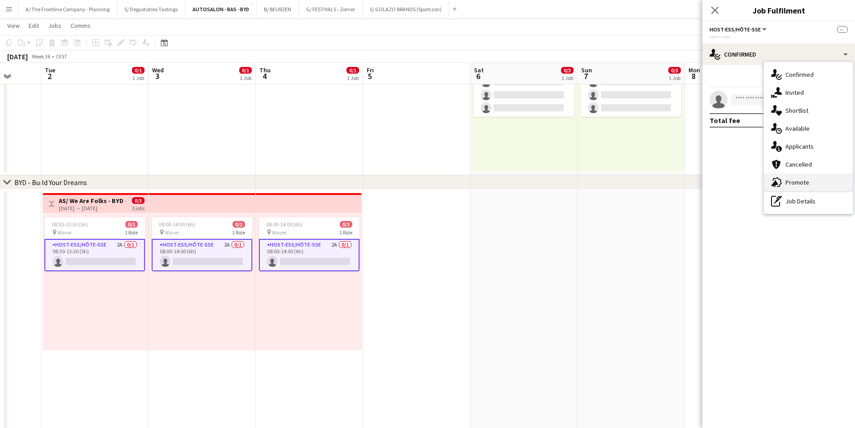
click at [787, 185] on div "advertising-megaphone Promote" at bounding box center [808, 182] width 89 height 18
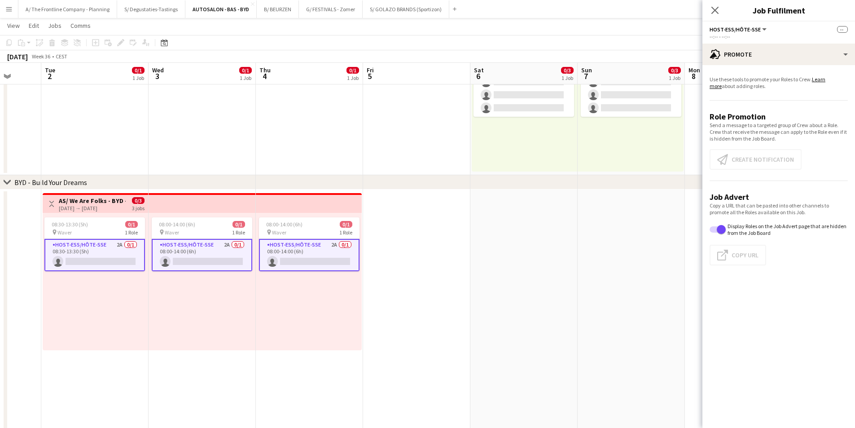
click at [104, 257] on app-card-role "Host-ess/Hôte-sse 2A 0/1 08:30-13:30 (5h) single-neutral-actions" at bounding box center [94, 255] width 100 height 32
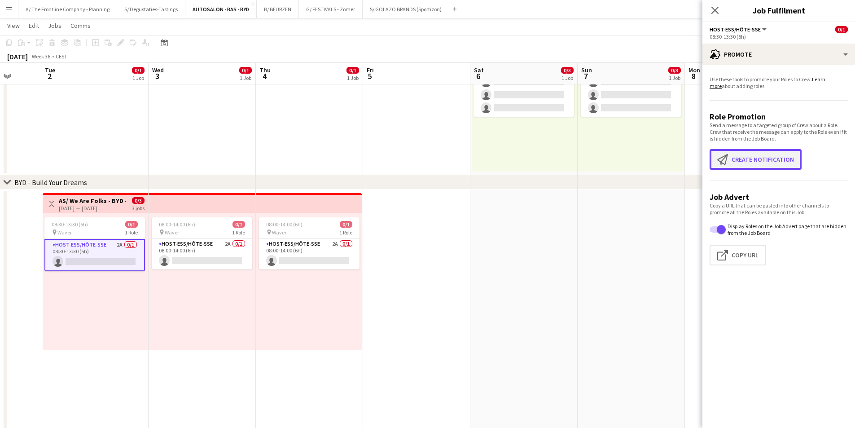
click at [735, 155] on button "Create notification Create notification" at bounding box center [755, 159] width 92 height 21
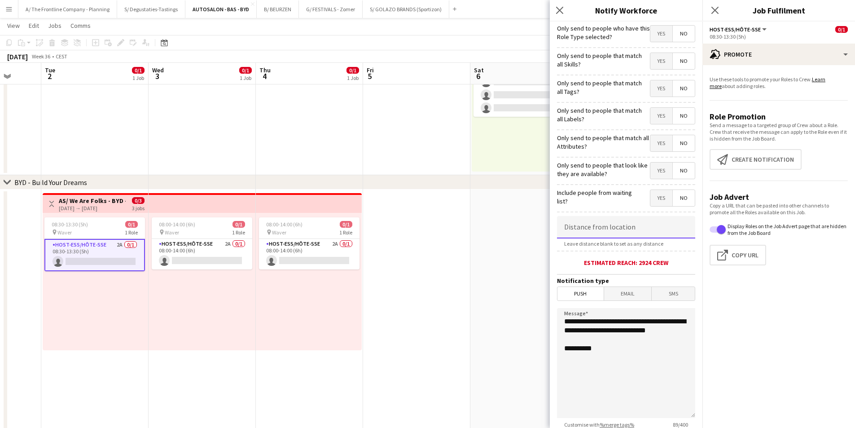
click at [592, 227] on input at bounding box center [626, 227] width 138 height 22
type input "*****"
drag, startPoint x: 626, startPoint y: 342, endPoint x: 531, endPoint y: 309, distance: 100.2
click at [531, 309] on body "Menu Boards Boards Boards All jobs Status Workforce Workforce My Workforce Recr…" at bounding box center [427, 208] width 855 height 596
paste textarea "**********"
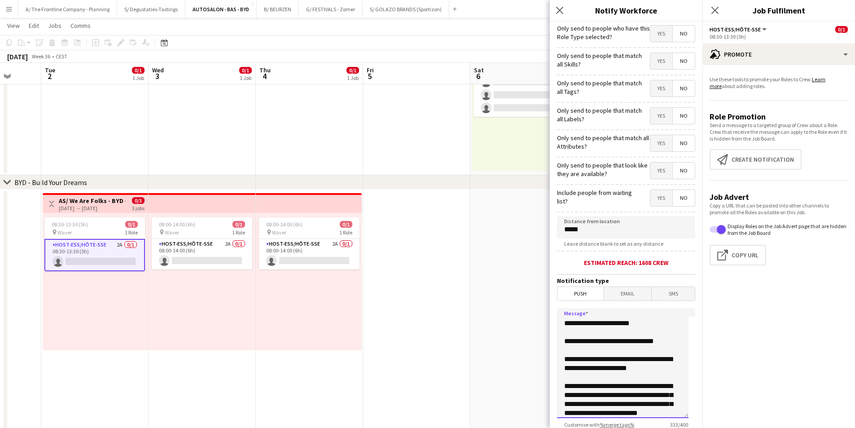
scroll to position [0, 0]
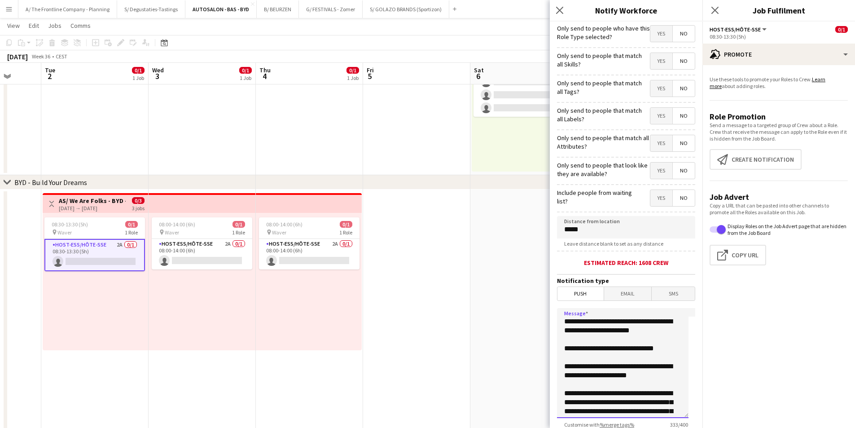
click at [563, 319] on textarea "**********" at bounding box center [622, 363] width 131 height 110
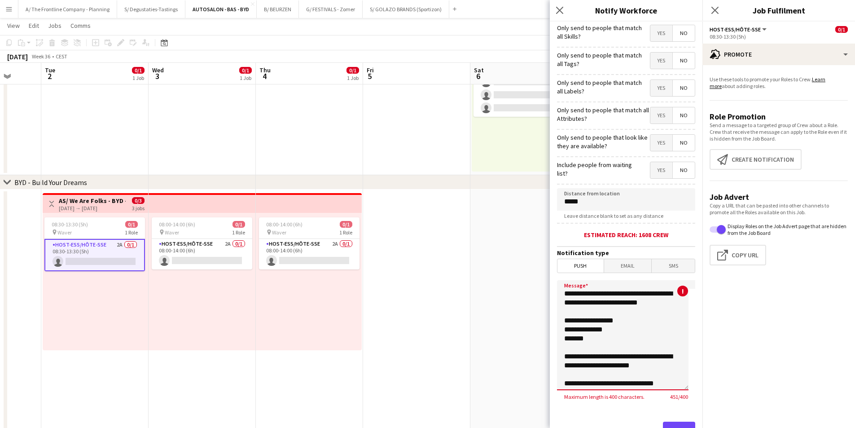
scroll to position [66, 0]
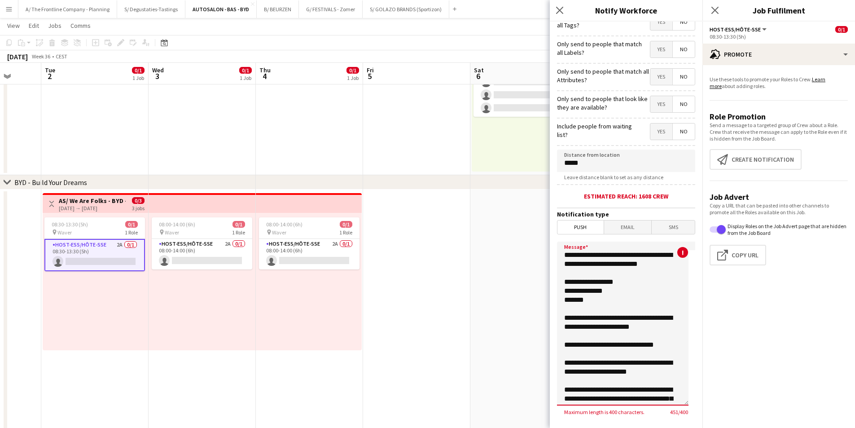
drag, startPoint x: 686, startPoint y: 344, endPoint x: 690, endPoint y: 354, distance: 10.1
click at [690, 399] on form "**********" at bounding box center [626, 218] width 153 height 526
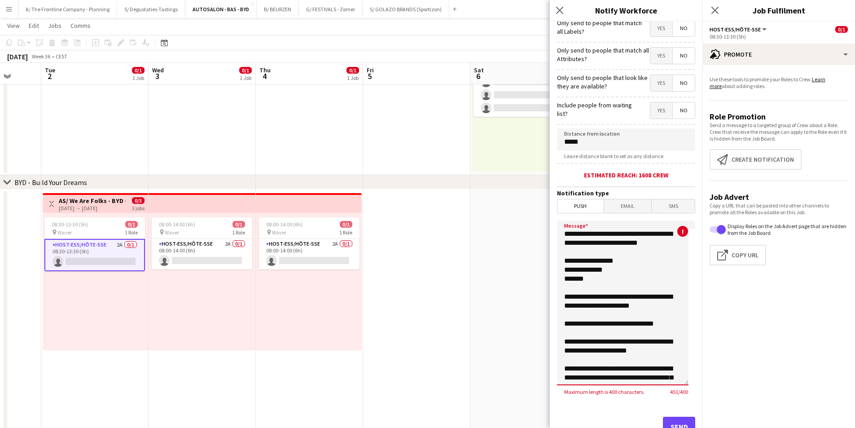
scroll to position [121, 0]
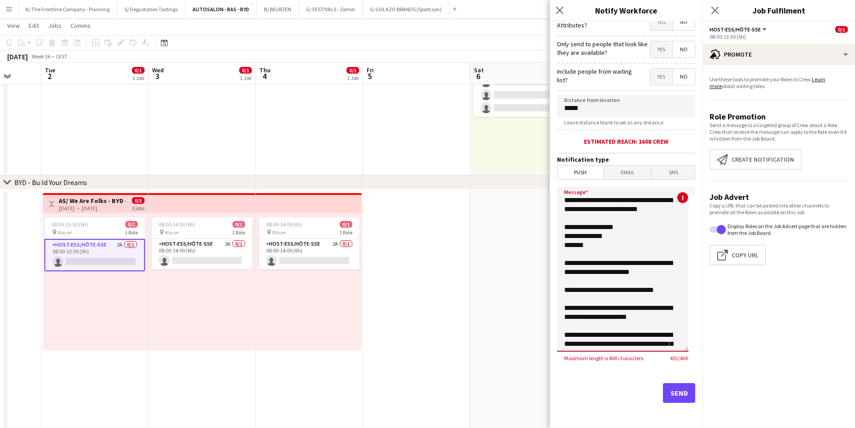
drag, startPoint x: 688, startPoint y: 348, endPoint x: 689, endPoint y: 362, distance: 14.4
click at [689, 362] on form "**********" at bounding box center [626, 163] width 153 height 527
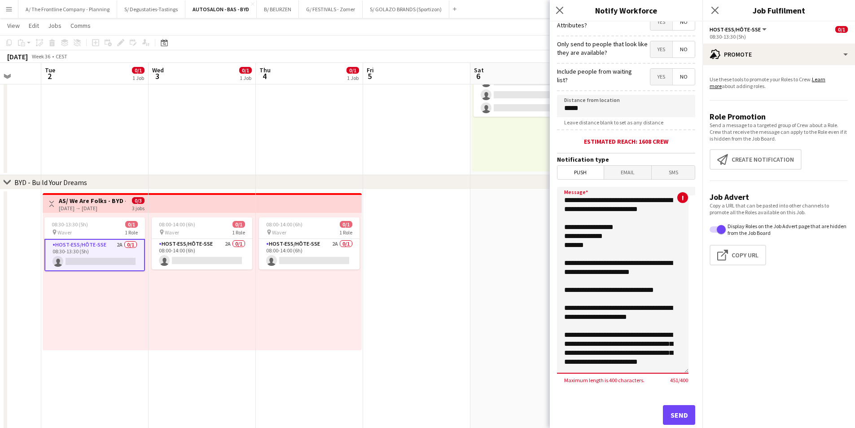
drag, startPoint x: 685, startPoint y: 347, endPoint x: 685, endPoint y: 370, distance: 22.9
click at [685, 370] on textarea "**********" at bounding box center [622, 280] width 131 height 187
drag, startPoint x: 663, startPoint y: 317, endPoint x: 558, endPoint y: 253, distance: 123.2
click at [558, 253] on textarea "**********" at bounding box center [622, 281] width 131 height 188
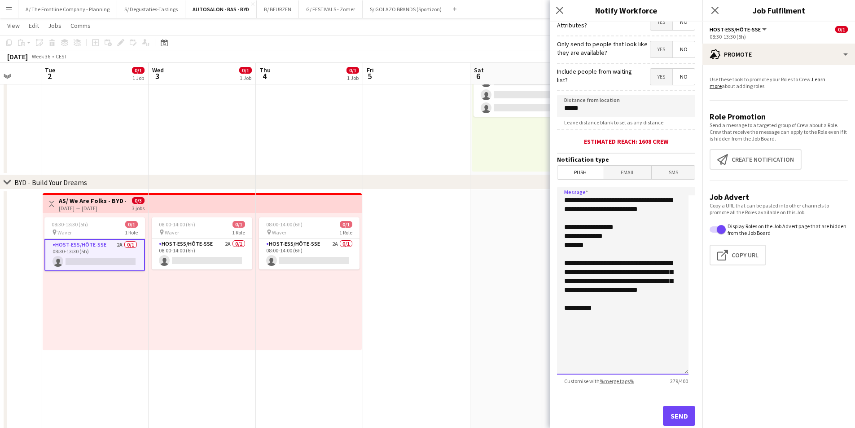
click at [561, 270] on textarea "**********" at bounding box center [622, 281] width 131 height 188
click at [563, 292] on textarea "**********" at bounding box center [622, 281] width 131 height 188
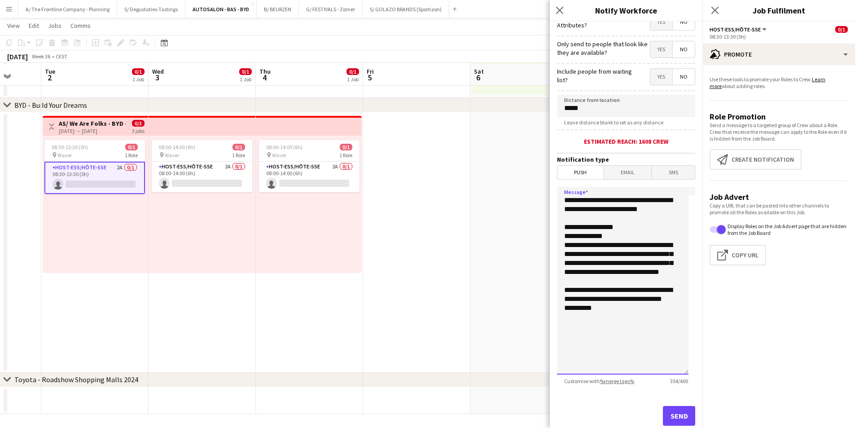
scroll to position [168, 0]
type textarea "**********"
click at [672, 408] on button "Send" at bounding box center [679, 416] width 32 height 20
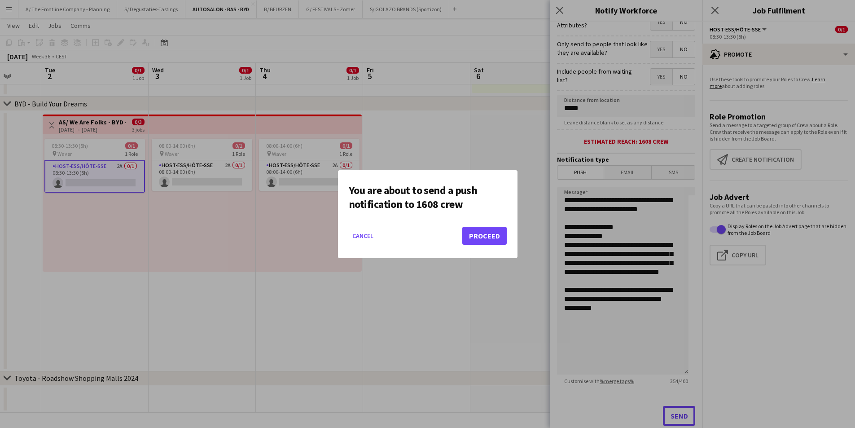
scroll to position [0, 0]
click at [476, 233] on button "Proceed" at bounding box center [484, 236] width 44 height 18
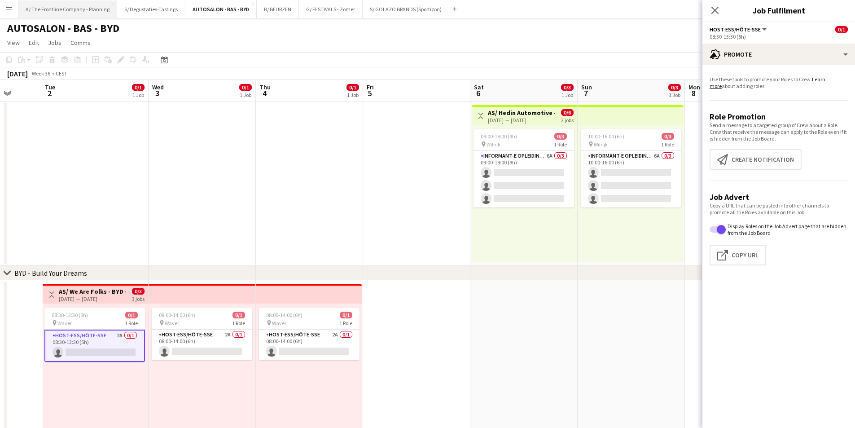
click at [71, 4] on button "A/ The Frontline Company - Planning Close" at bounding box center [67, 8] width 99 height 17
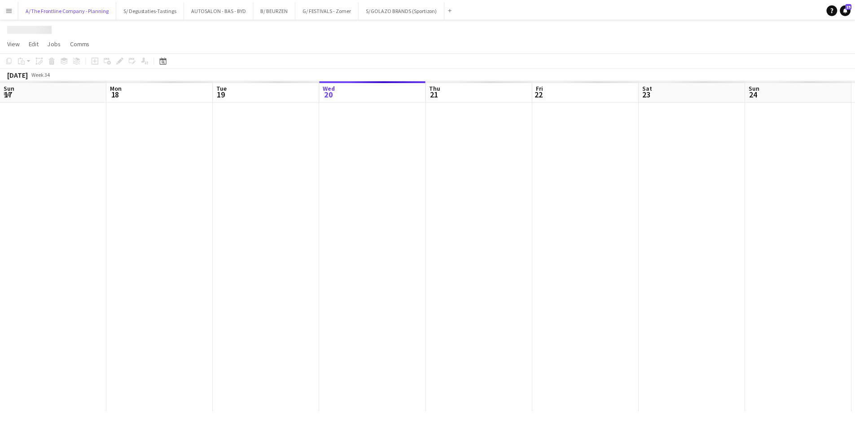
scroll to position [0, 214]
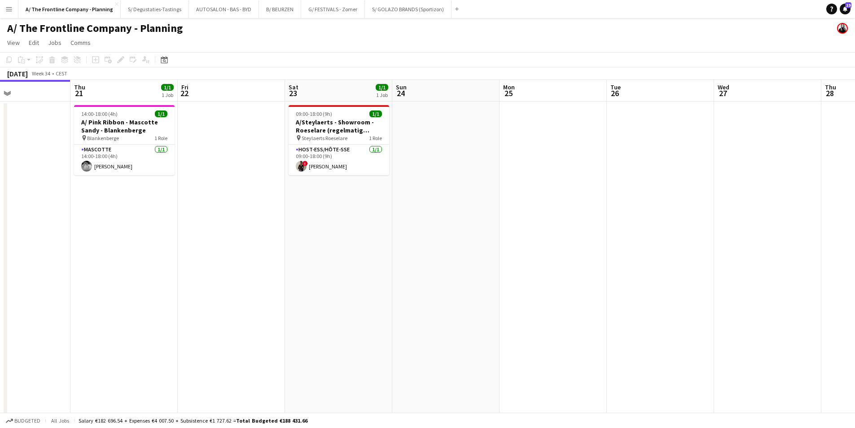
drag, startPoint x: 192, startPoint y: 188, endPoint x: 332, endPoint y: 200, distance: 140.5
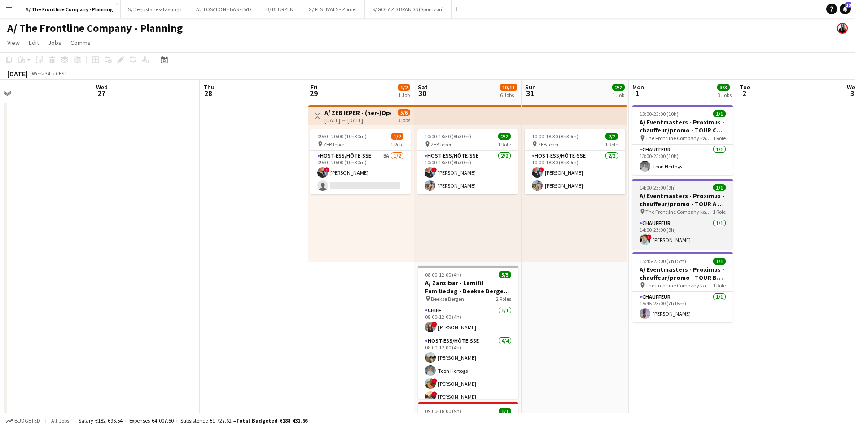
drag, startPoint x: 383, startPoint y: 191, endPoint x: 415, endPoint y: 198, distance: 33.1
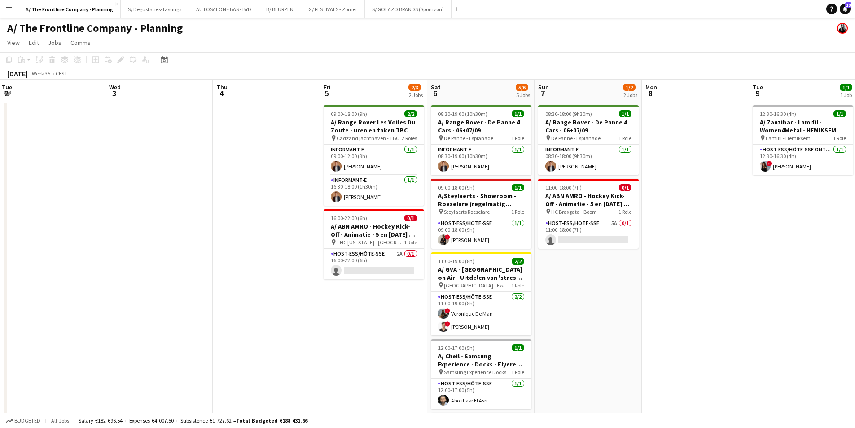
scroll to position [0, 313]
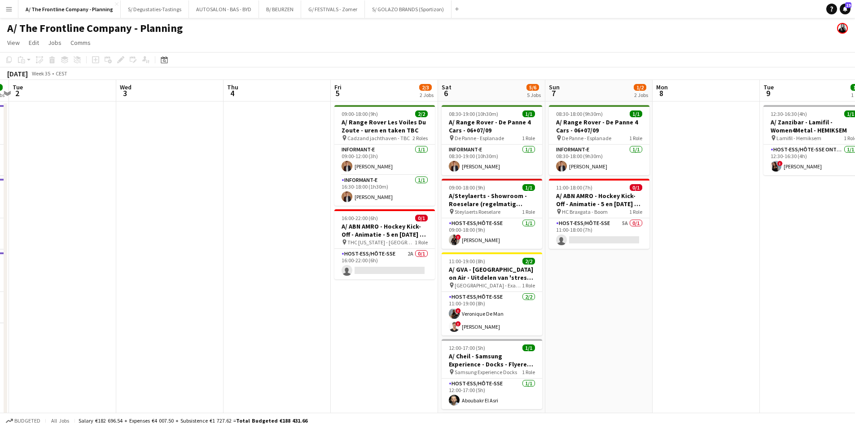
drag, startPoint x: 685, startPoint y: 199, endPoint x: 220, endPoint y: 196, distance: 465.2
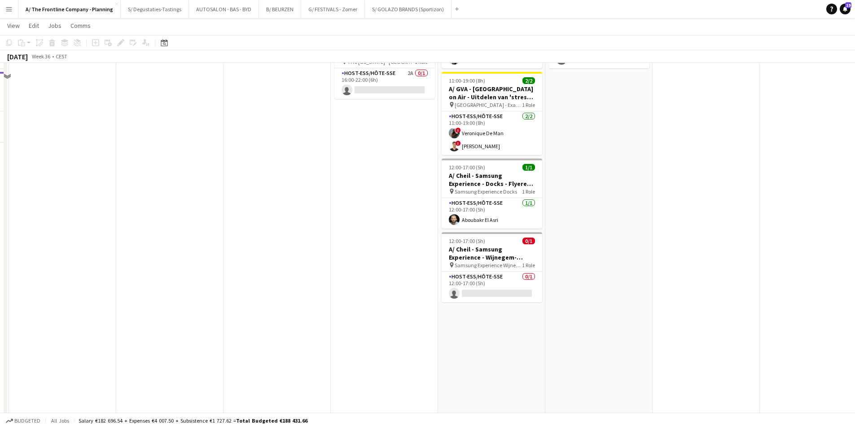
scroll to position [0, 0]
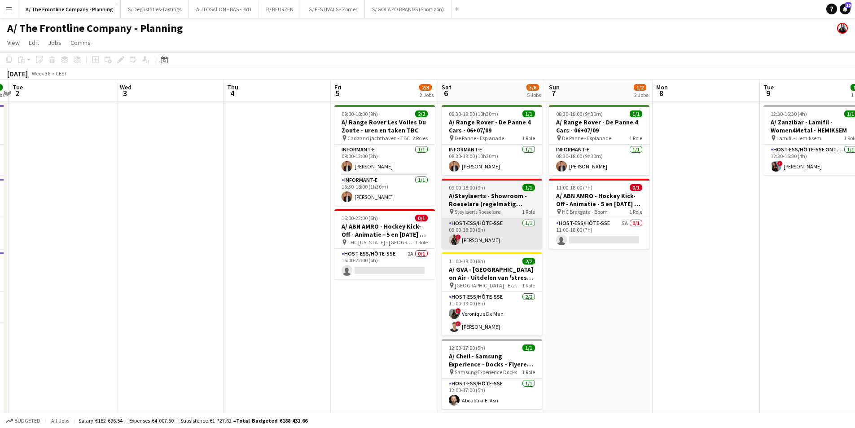
drag, startPoint x: 378, startPoint y: 252, endPoint x: 452, endPoint y: 234, distance: 76.2
click at [378, 252] on app-card-role "Host-ess/Hôte-sse 2A 0/1 16:00-22:00 (6h) single-neutral-actions" at bounding box center [384, 264] width 100 height 31
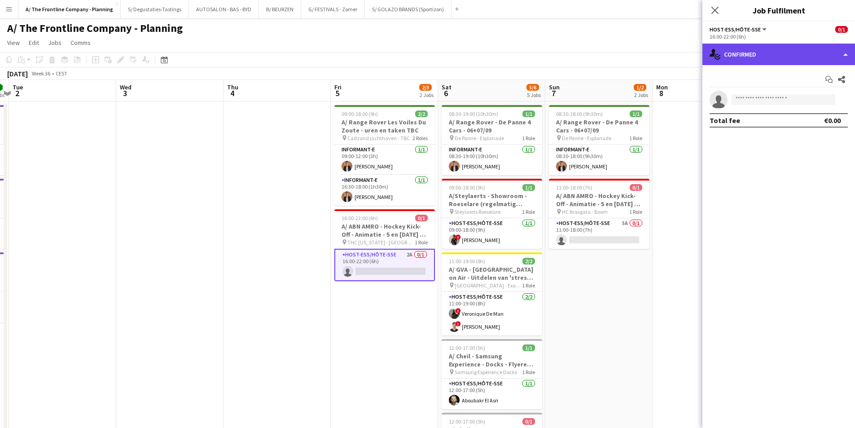
click at [795, 49] on div "single-neutral-actions-check-2 Confirmed" at bounding box center [778, 55] width 153 height 22
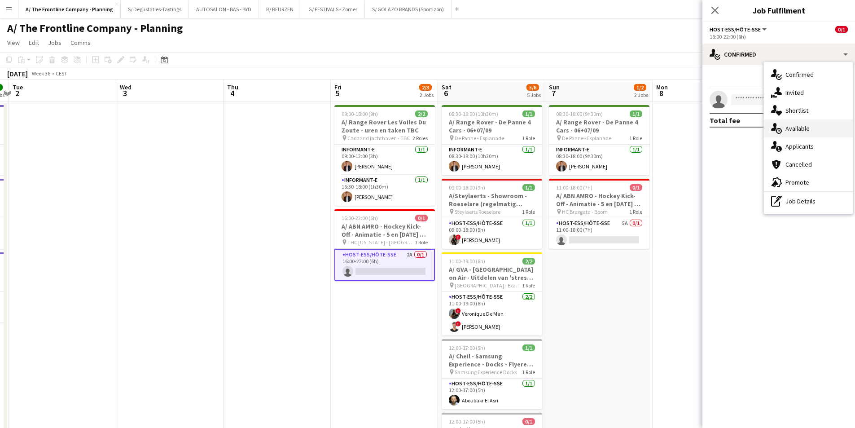
click at [807, 126] on div "single-neutral-actions-upload Available" at bounding box center [808, 128] width 89 height 18
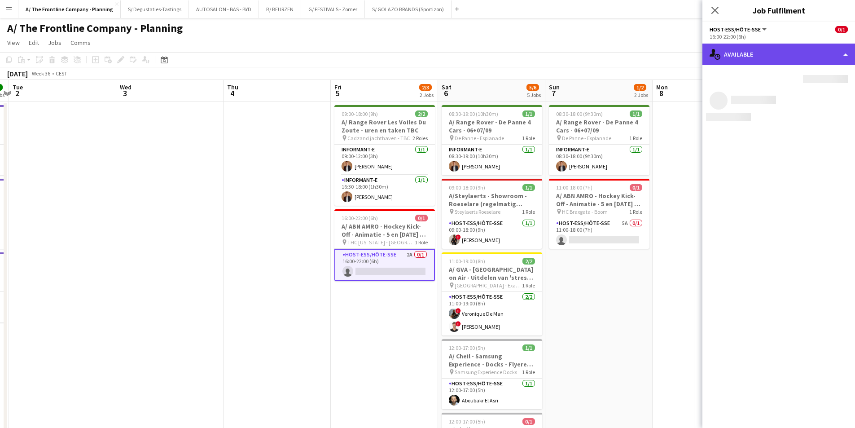
click at [793, 54] on div "single-neutral-actions-upload Available" at bounding box center [778, 55] width 153 height 22
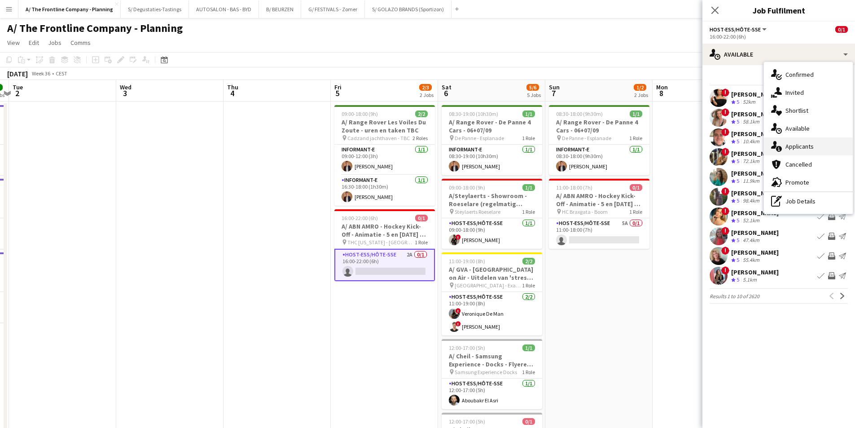
click at [822, 149] on div "single-neutral-actions-information Applicants" at bounding box center [808, 146] width 89 height 18
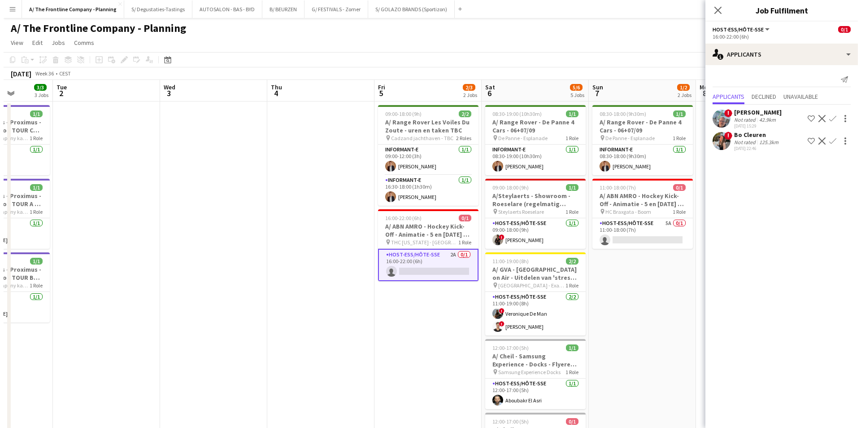
scroll to position [0, 356]
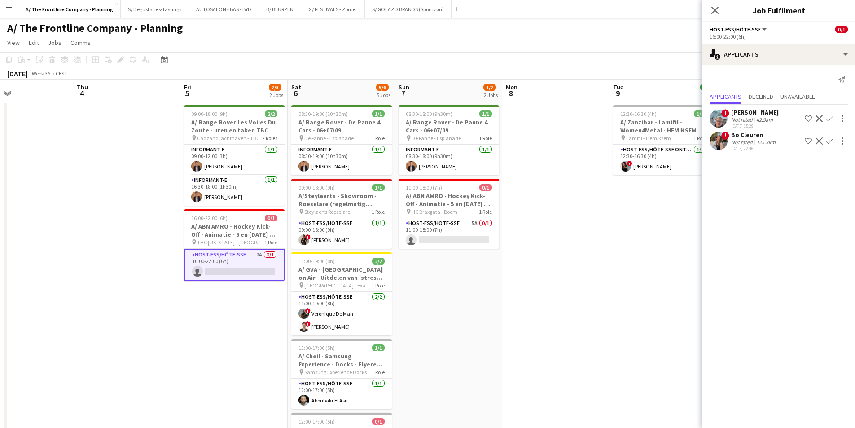
drag, startPoint x: 540, startPoint y: 228, endPoint x: 432, endPoint y: 228, distance: 107.7
click at [432, 228] on app-card-role "Host-ess/Hôte-sse 5A 0/1 11:00-18:00 (7h) single-neutral-actions" at bounding box center [448, 233] width 100 height 31
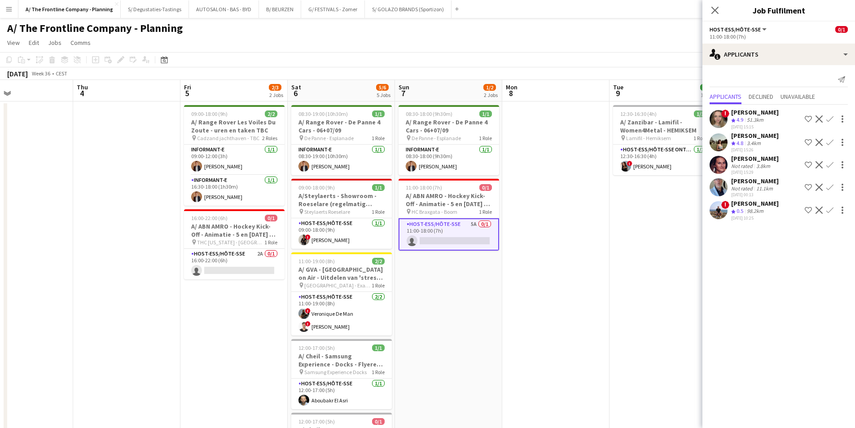
click at [807, 142] on app-icon "Shortlist crew" at bounding box center [807, 142] width 7 height 7
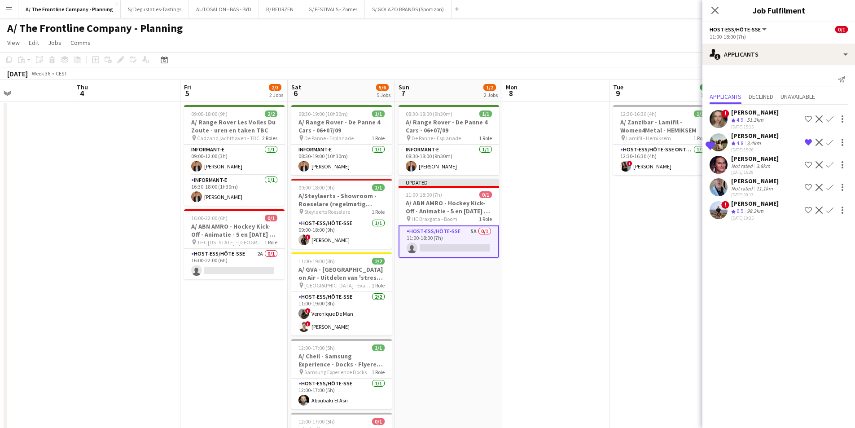
click at [457, 340] on app-date-cell "08:30-18:00 (9h30m) 1/1 A/ Range Rover - De Panne 4 Cars - 06+07/09 pin De Pann…" at bounding box center [448, 407] width 107 height 612
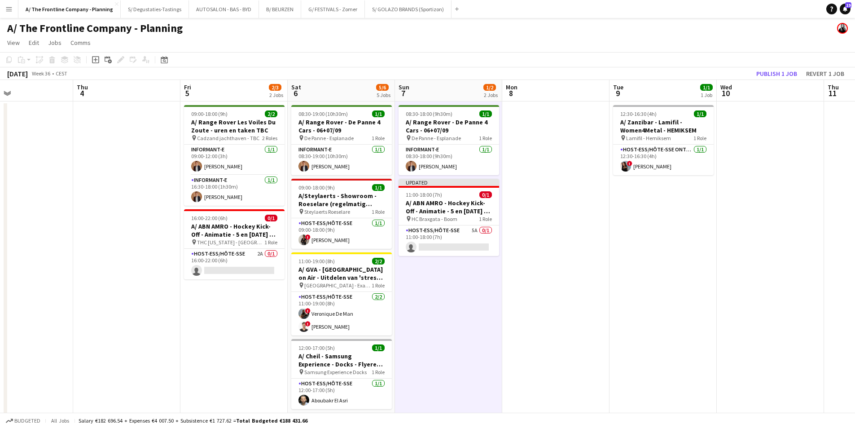
click at [777, 65] on app-toolbar "Copy Paste Paste Ctrl+V Paste with crew Ctrl+Shift+V Paste linked Job Delete Gr…" at bounding box center [427, 59] width 855 height 15
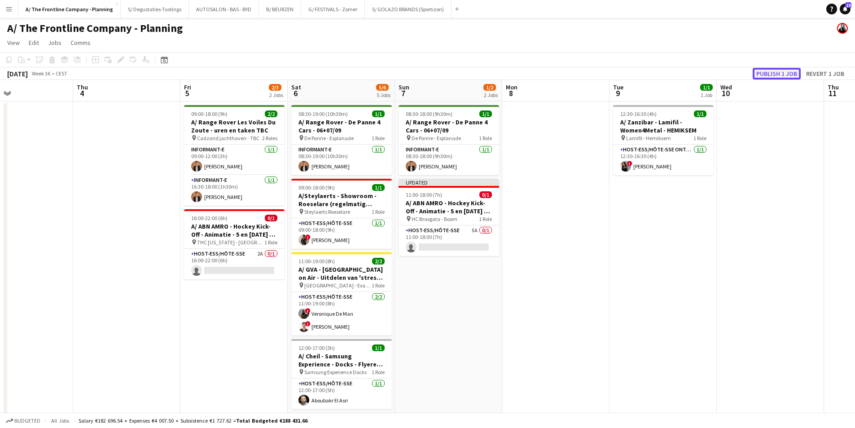
click at [773, 74] on button "Publish 1 job" at bounding box center [776, 74] width 48 height 12
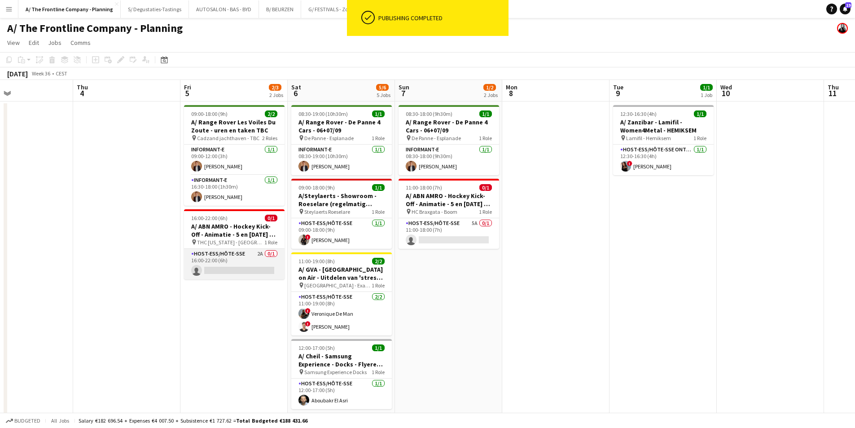
click at [260, 258] on app-card-role "Host-ess/Hôte-sse 2A 0/1 16:00-22:00 (6h) single-neutral-actions" at bounding box center [234, 264] width 100 height 31
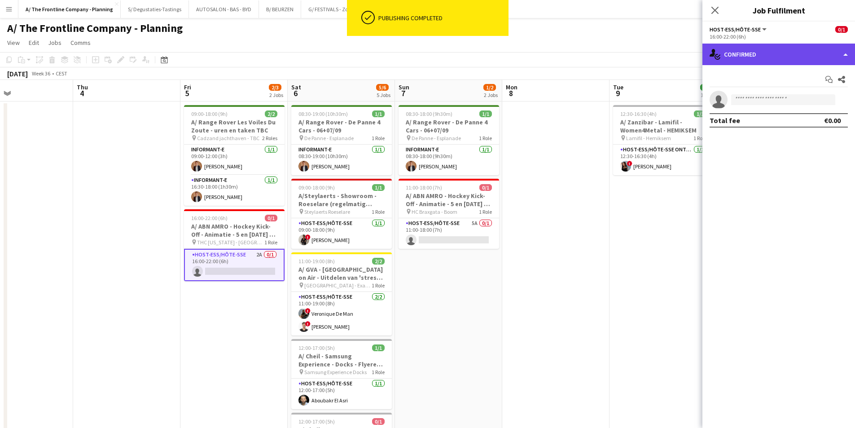
click at [795, 49] on div "single-neutral-actions-check-2 Confirmed" at bounding box center [778, 55] width 153 height 22
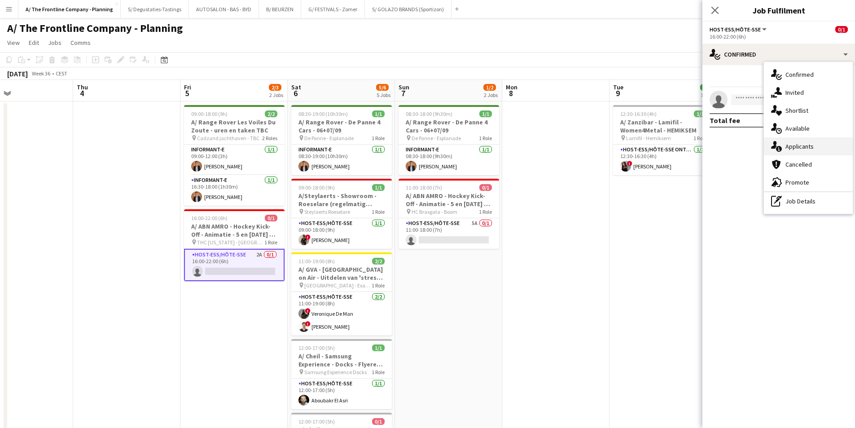
click at [785, 148] on div "single-neutral-actions-information Applicants" at bounding box center [808, 146] width 89 height 18
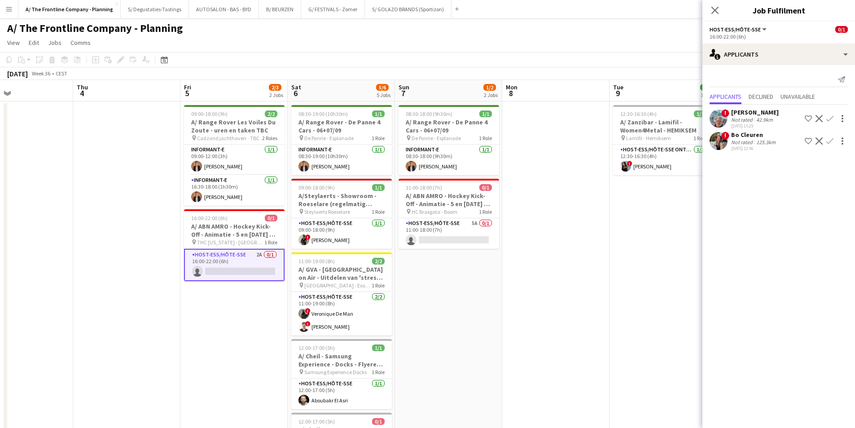
click at [737, 144] on div "Not rated" at bounding box center [742, 142] width 23 height 7
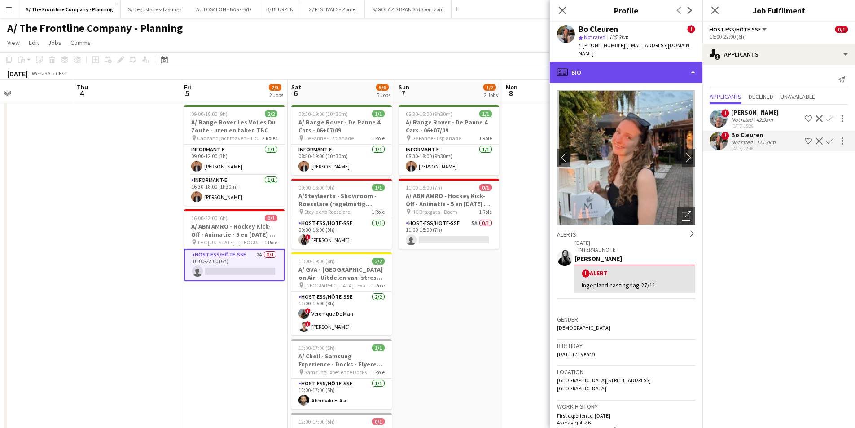
click at [670, 71] on div "profile Bio" at bounding box center [626, 72] width 153 height 22
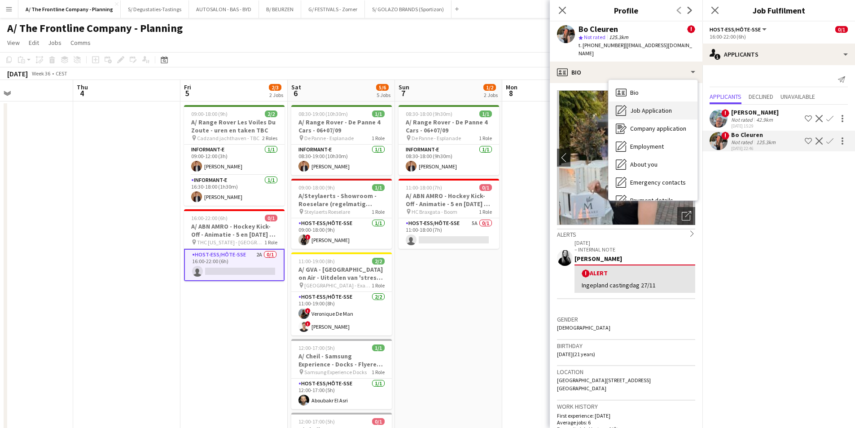
click at [672, 104] on div "Job Application Job Application" at bounding box center [652, 110] width 89 height 18
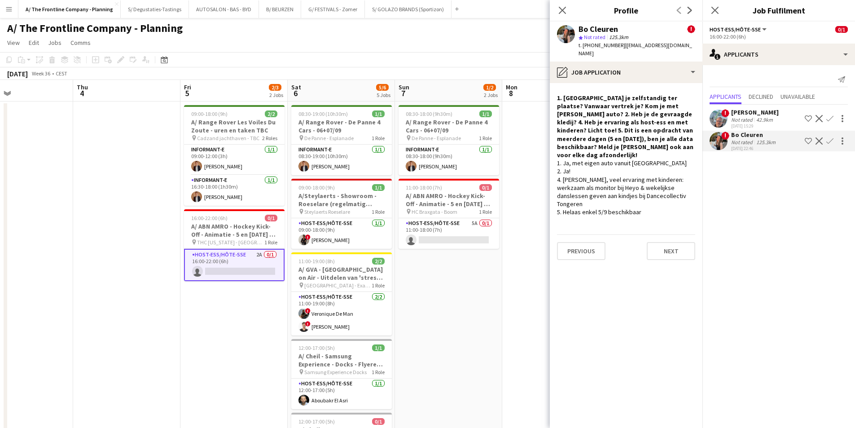
click at [480, 297] on app-date-cell "08:30-18:00 (9h30m) 1/1 A/ Range Rover - De Panne 4 Cars - 06+07/09 pin De Pann…" at bounding box center [448, 407] width 107 height 612
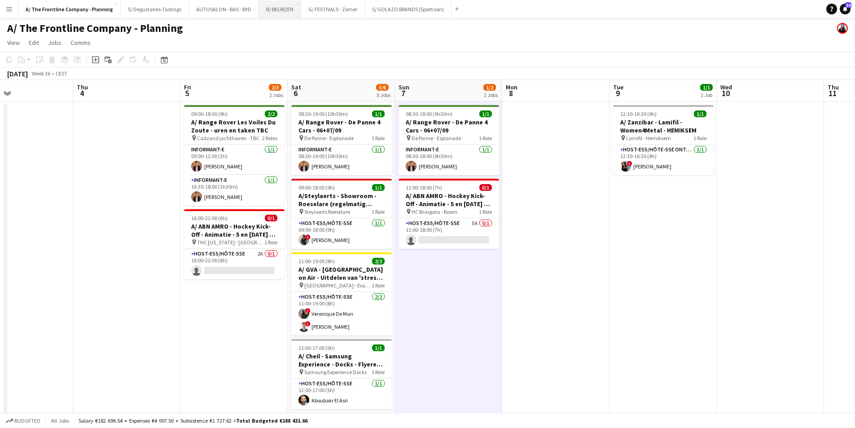
click at [271, 13] on button "B/ BEURZEN Close" at bounding box center [280, 8] width 42 height 17
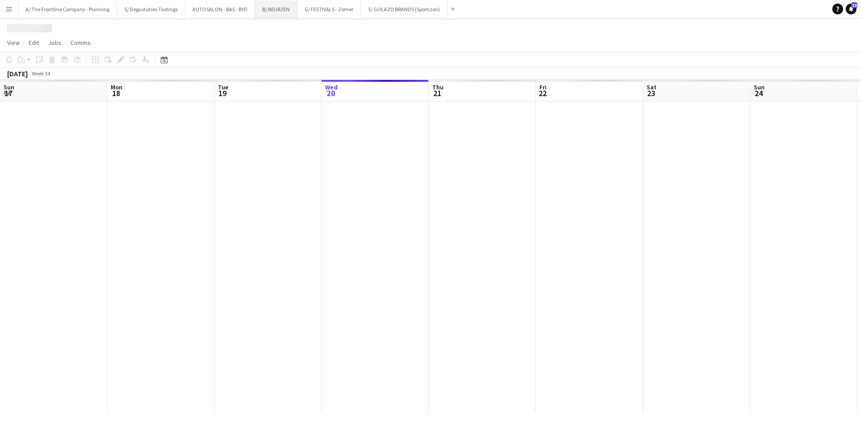
scroll to position [0, 214]
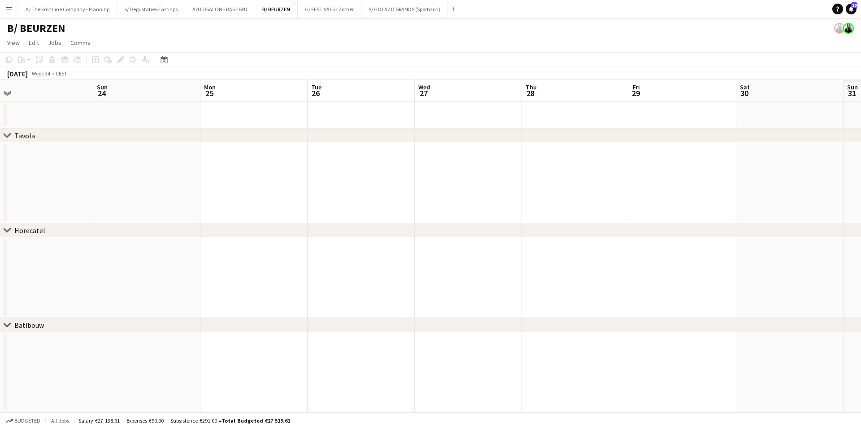
drag, startPoint x: 731, startPoint y: 164, endPoint x: 445, endPoint y: 158, distance: 286.3
click at [166, 165] on app-calendar-viewport "Wed 20 Thu 21 Fri 22 Sat 23 Sun 24 Mon 25 Tue 26 Wed 27 Thu 28 Fri 29 Sat 30 Su…" at bounding box center [430, 246] width 861 height 332
drag, startPoint x: 714, startPoint y: 158, endPoint x: 583, endPoint y: 175, distance: 132.6
click at [158, 160] on app-calendar-viewport "Wed 27 Thu 28 Fri 29 Sat 30 Sun 31 Mon 1 Tue 2 Wed 3 Thu 4 Fri 5 Sat 6 Sun 7 Mo…" at bounding box center [430, 246] width 861 height 332
drag, startPoint x: 729, startPoint y: 192, endPoint x: 136, endPoint y: 175, distance: 592.4
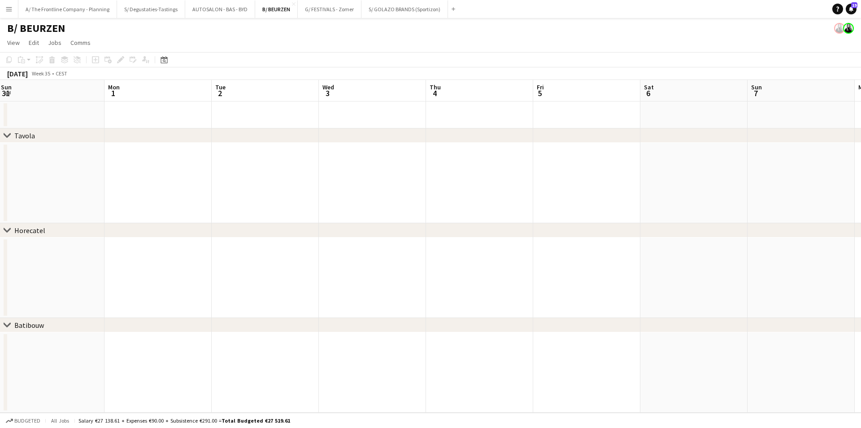
click at [136, 175] on app-calendar-viewport "Wed 27 Thu 28 Fri 29 Sat 30 Sun 31 Mon 1 Tue 2 Wed 3 Thu 4 Fri 5 Sat 6 Sun 7 Mo…" at bounding box center [430, 246] width 861 height 332
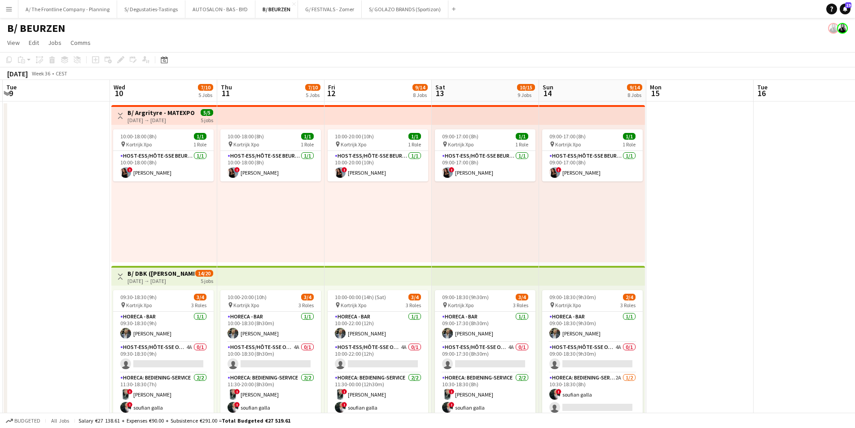
drag, startPoint x: 677, startPoint y: 171, endPoint x: 59, endPoint y: 130, distance: 619.1
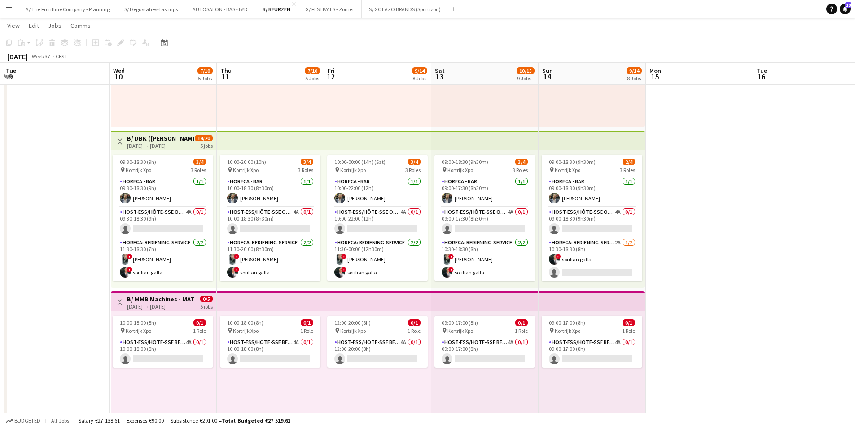
scroll to position [135, 0]
click at [182, 222] on app-card-role "Host-ess/Hôte-sse Onthaal-Accueill 4A 0/1 09:30-18:30 (9h) single-neutral-actio…" at bounding box center [163, 221] width 100 height 31
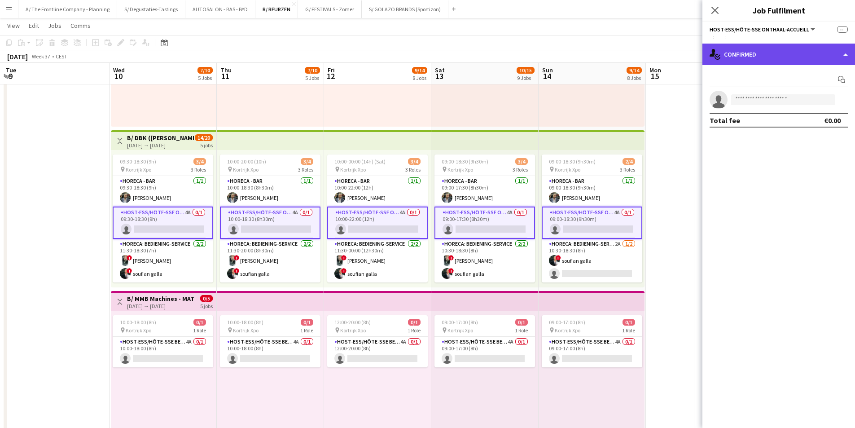
click at [747, 59] on div "single-neutral-actions-check-2 Confirmed" at bounding box center [778, 55] width 153 height 22
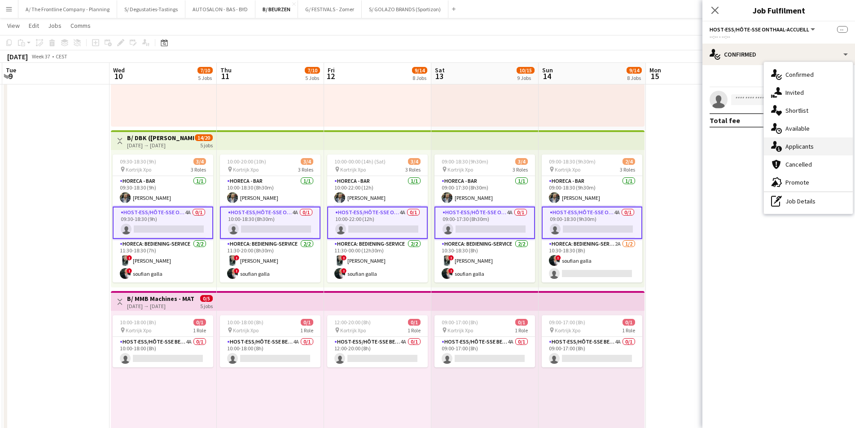
click at [812, 146] on div "single-neutral-actions-information Applicants" at bounding box center [808, 146] width 89 height 18
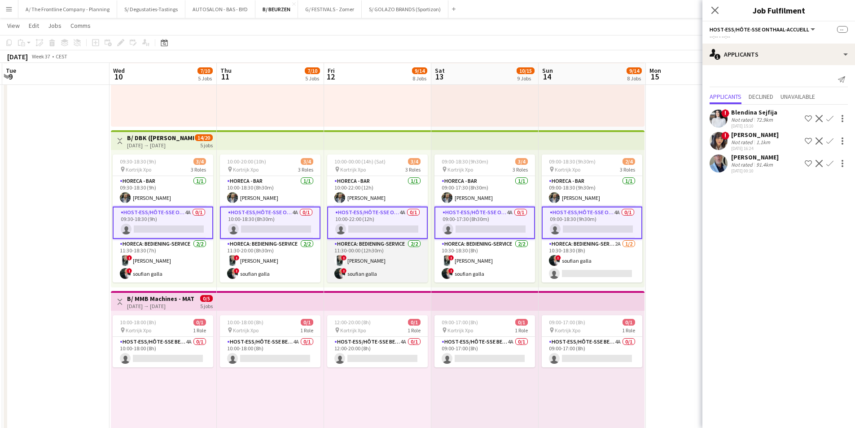
scroll to position [179, 0]
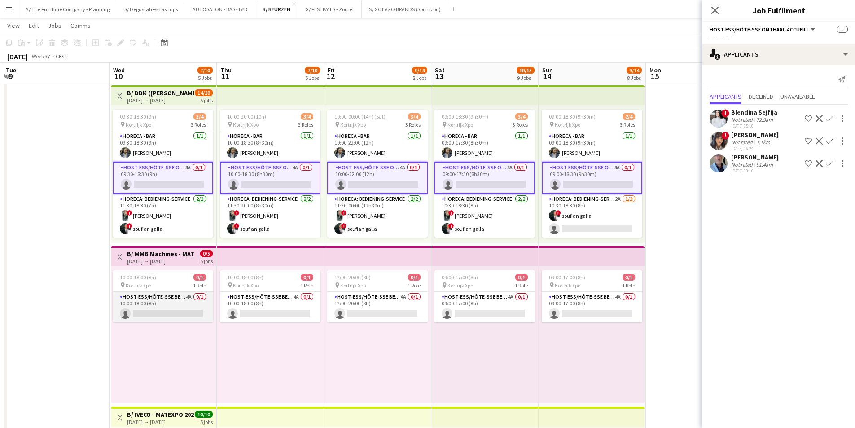
click at [158, 298] on app-card-role "Host-ess/Hôte-sse Beurs - Foire 4A 0/1 10:00-18:00 (8h) single-neutral-actions" at bounding box center [163, 307] width 100 height 31
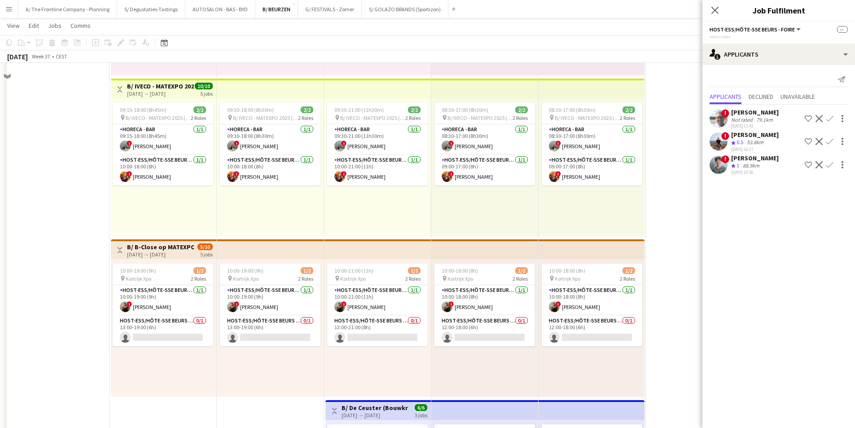
scroll to position [538, 0]
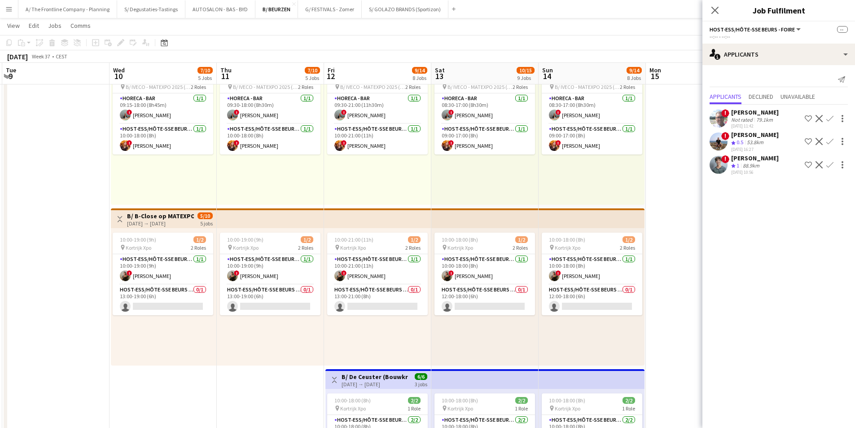
click at [160, 287] on app-card-role "Host-ess/Hôte-sse Beurs - Foire 0/1 13:00-19:00 (6h) single-neutral-actions" at bounding box center [163, 299] width 100 height 31
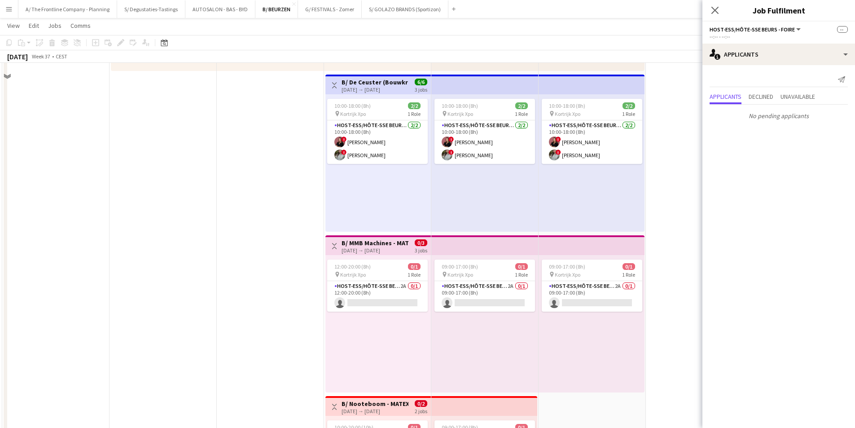
scroll to position [852, 0]
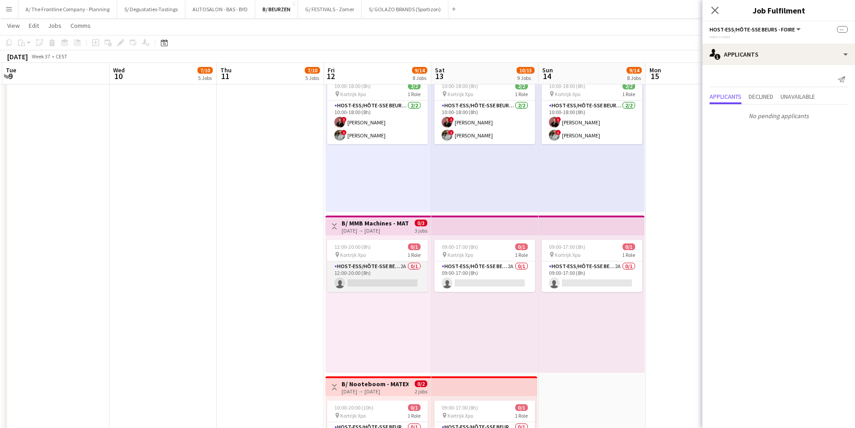
click at [358, 276] on app-card-role "Host-ess/Hôte-sse Beurs - Foire 2A 0/1 12:00-20:00 (8h) single-neutral-actions" at bounding box center [377, 276] width 100 height 31
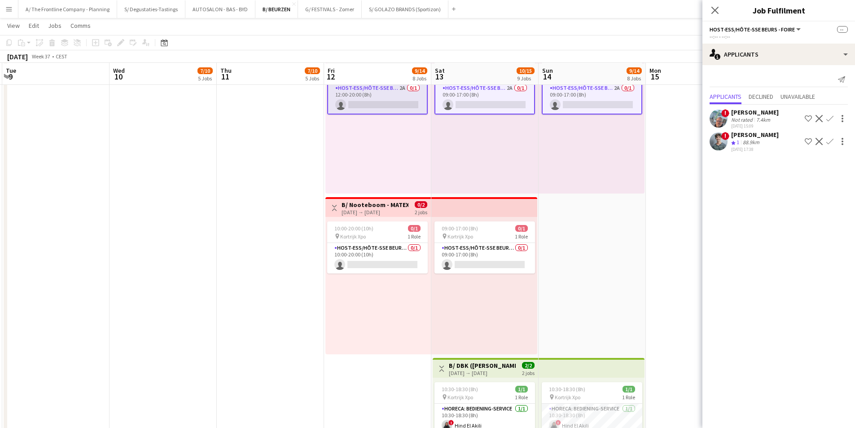
scroll to position [1032, 0]
click at [359, 263] on app-card-role "Host-ess/Hôte-sse Beurs - Foire 0/1 10:00-20:00 (10h) single-neutral-actions" at bounding box center [377, 257] width 100 height 31
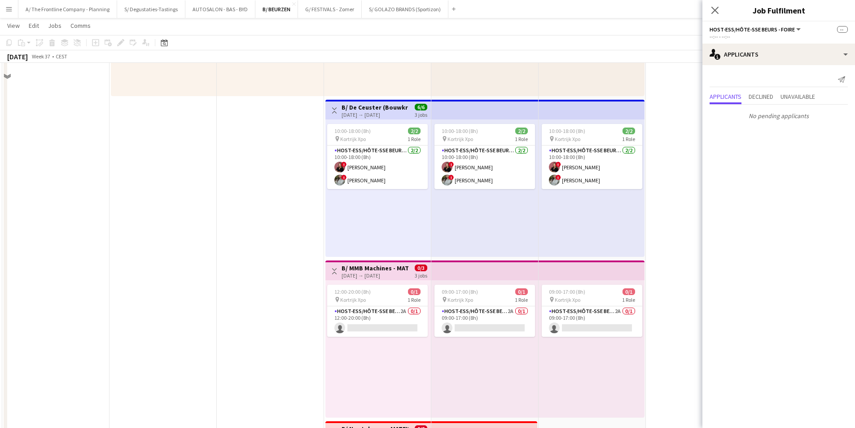
scroll to position [628, 0]
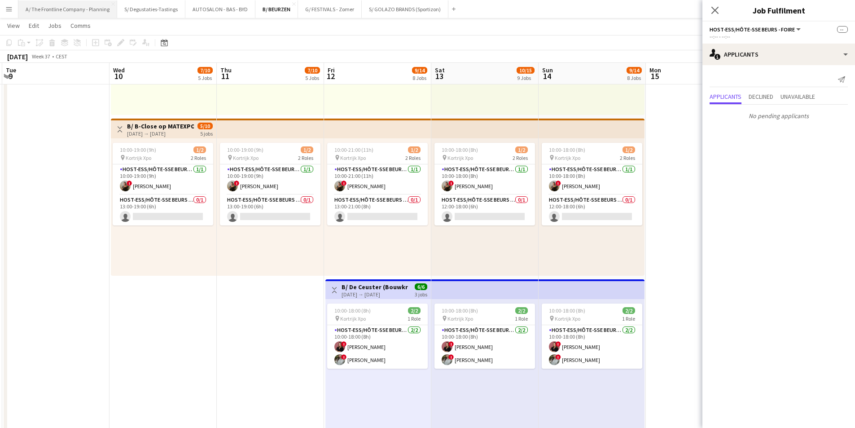
click at [69, 13] on button "A/ The Frontline Company - Planning Close" at bounding box center [67, 8] width 99 height 17
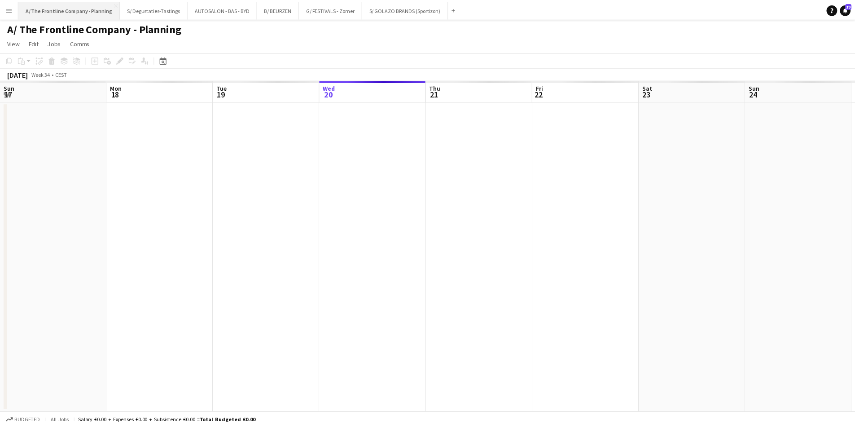
scroll to position [0, 214]
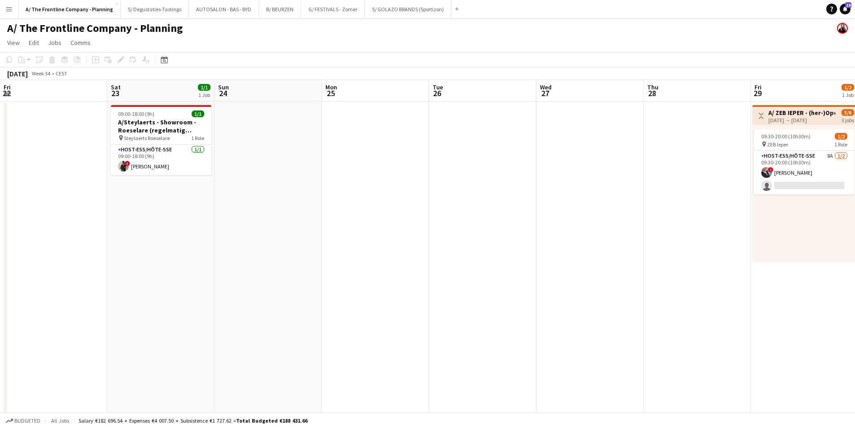
drag, startPoint x: 605, startPoint y: 152, endPoint x: -39, endPoint y: 126, distance: 644.7
click at [0, 126] on html "Menu Boards Boards Boards All jobs Status Workforce Workforce My Workforce Recr…" at bounding box center [427, 405] width 855 height 811
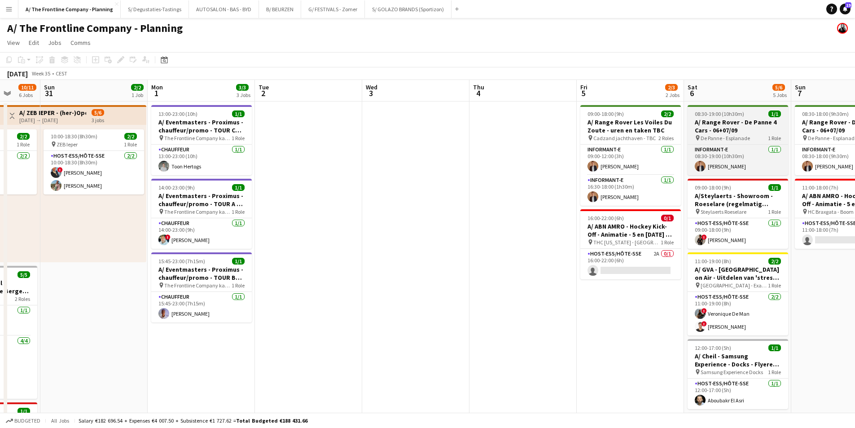
drag, startPoint x: 627, startPoint y: 131, endPoint x: 282, endPoint y: 125, distance: 344.6
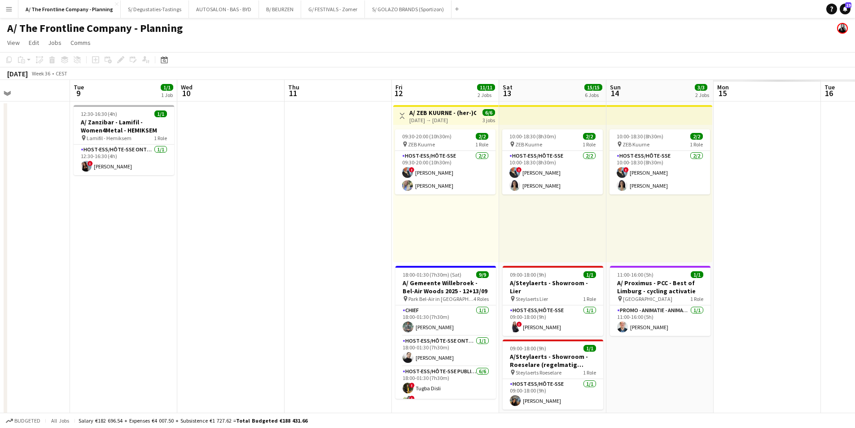
drag, startPoint x: 601, startPoint y: 147, endPoint x: 139, endPoint y: 146, distance: 462.1
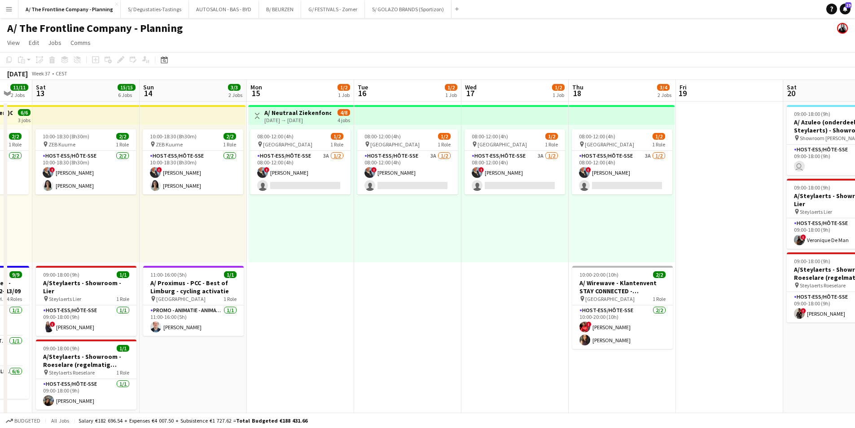
scroll to position [0, 290]
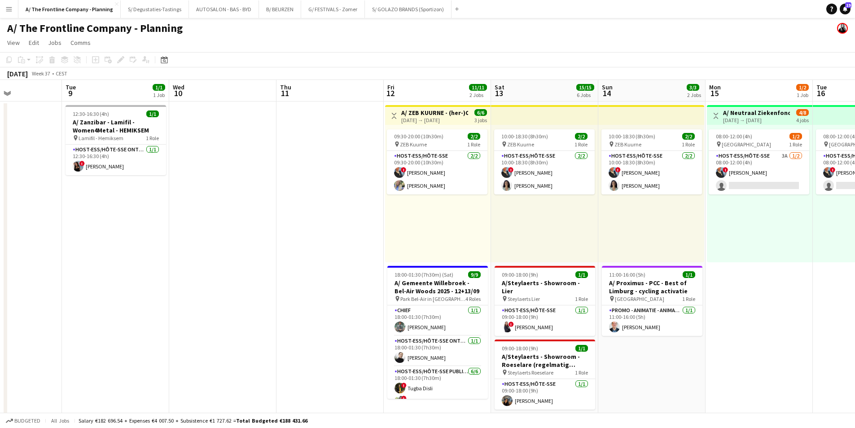
drag, startPoint x: 224, startPoint y: 137, endPoint x: 684, endPoint y: 119, distance: 459.7
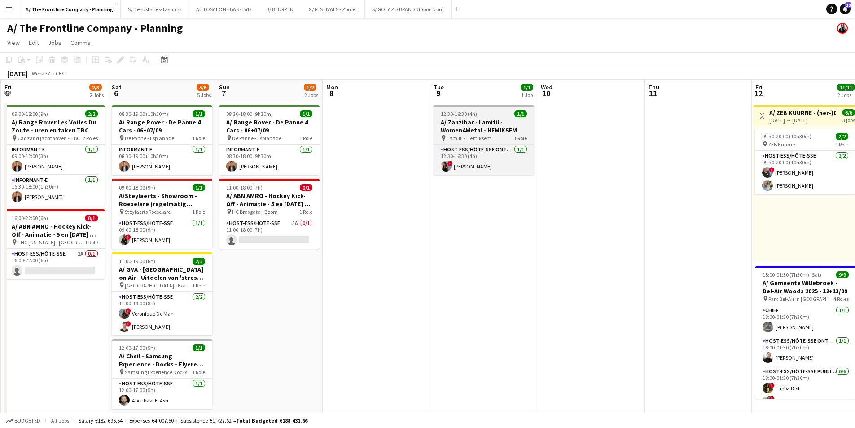
drag, startPoint x: 178, startPoint y: 122, endPoint x: 496, endPoint y: 121, distance: 317.6
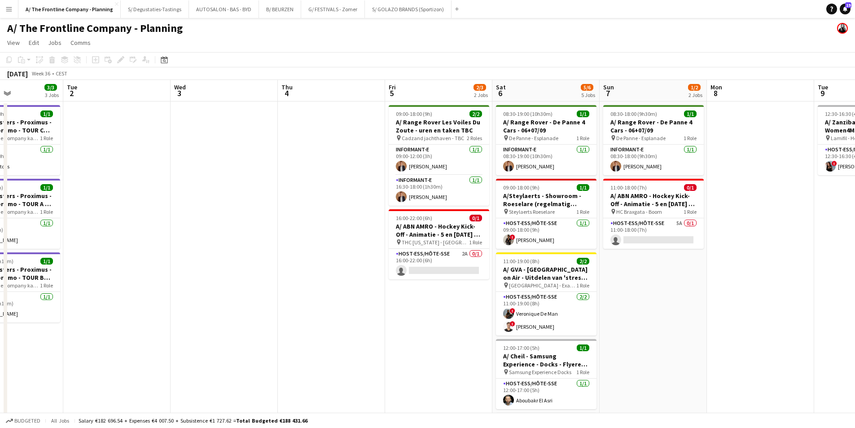
drag, startPoint x: 499, startPoint y: 134, endPoint x: 545, endPoint y: 130, distance: 46.3
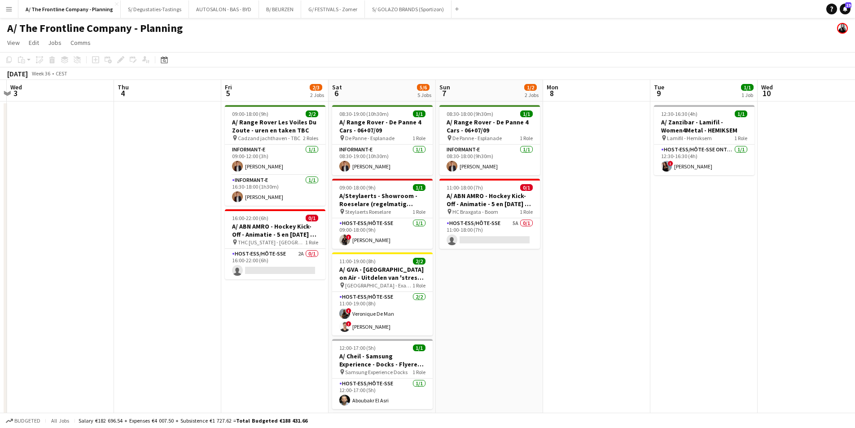
drag, startPoint x: 545, startPoint y: 130, endPoint x: 52, endPoint y: 136, distance: 493.1
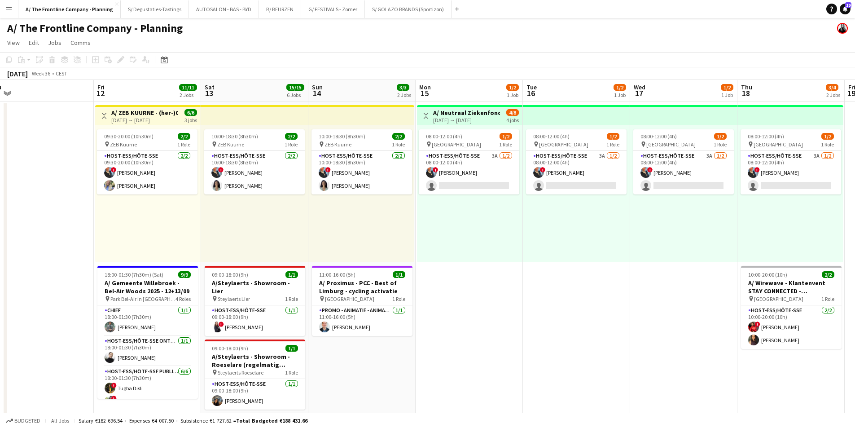
drag, startPoint x: 134, startPoint y: 125, endPoint x: 144, endPoint y: 102, distance: 24.9
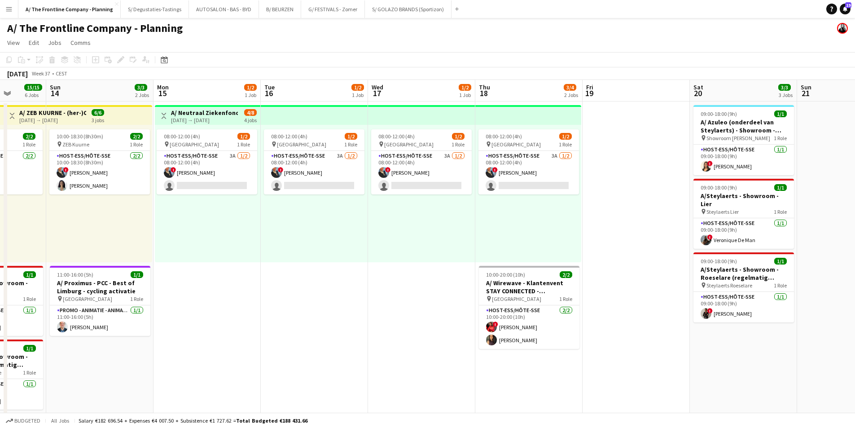
scroll to position [0, 288]
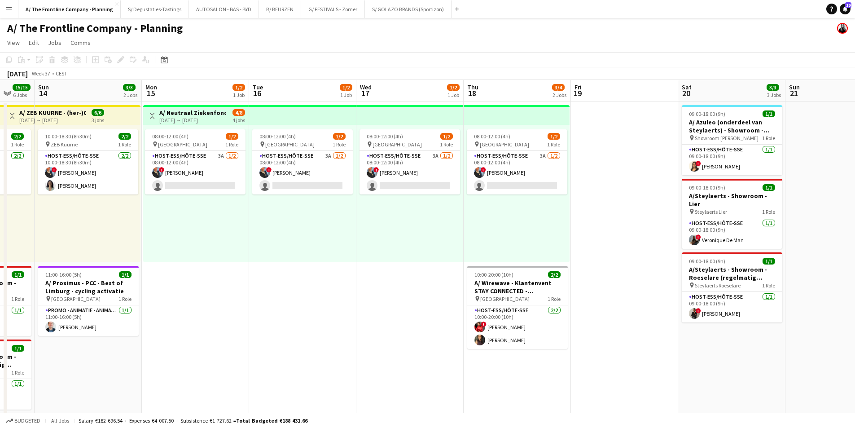
drag, startPoint x: 516, startPoint y: 109, endPoint x: 240, endPoint y: 141, distance: 278.6
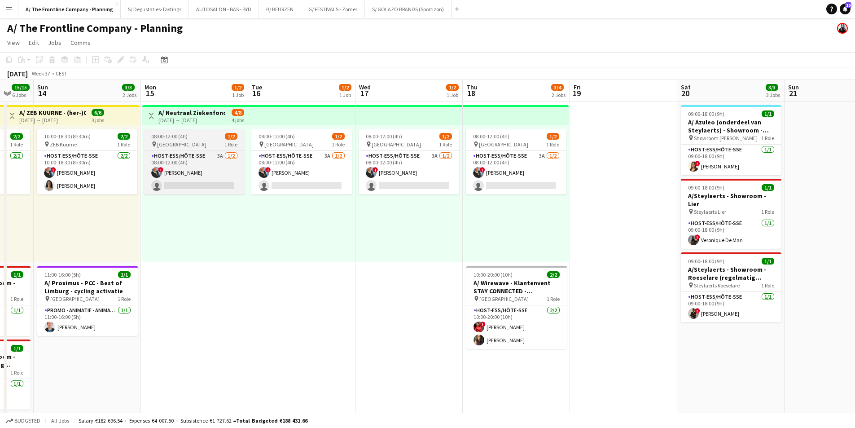
click at [212, 144] on div "pin Oostende 1 Role" at bounding box center [194, 143] width 100 height 7
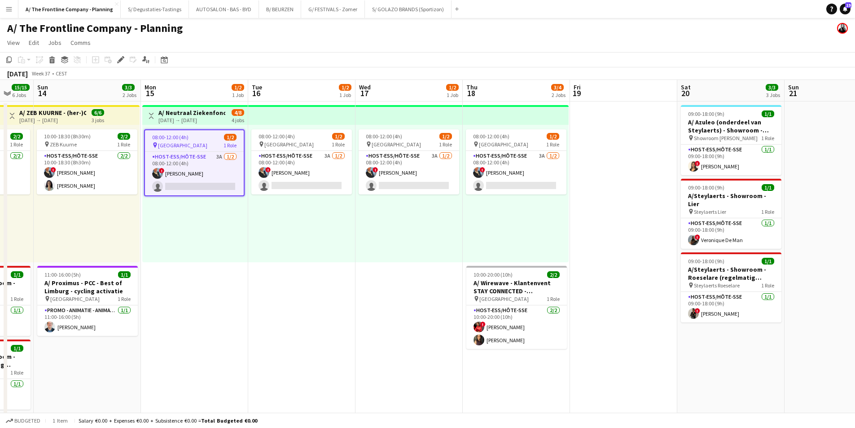
click at [189, 117] on div "15-09-2025 → 18-09-2025" at bounding box center [191, 120] width 67 height 7
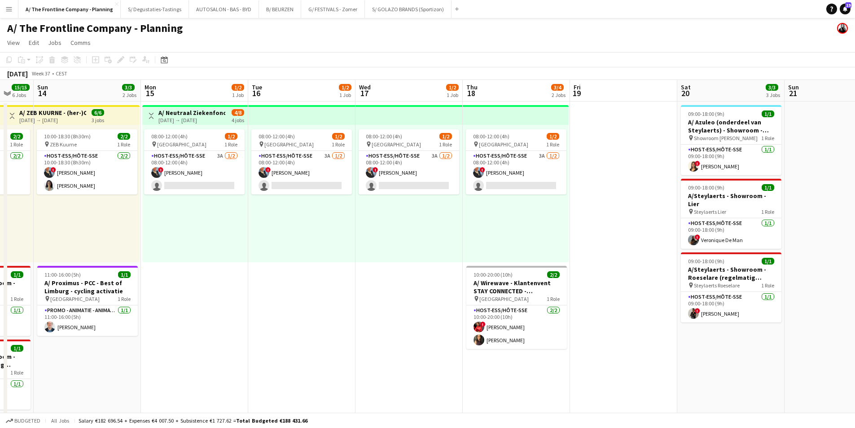
click at [185, 115] on h3 "A/ Neutraal Ziekenfonds Vlaanderen (NZVL) - Oostende - 15-18/09" at bounding box center [191, 113] width 67 height 8
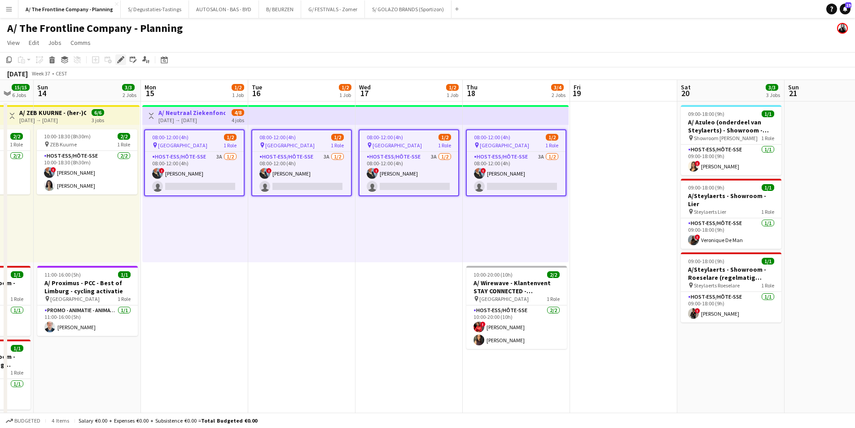
click at [121, 62] on icon "Edit" at bounding box center [120, 59] width 7 height 7
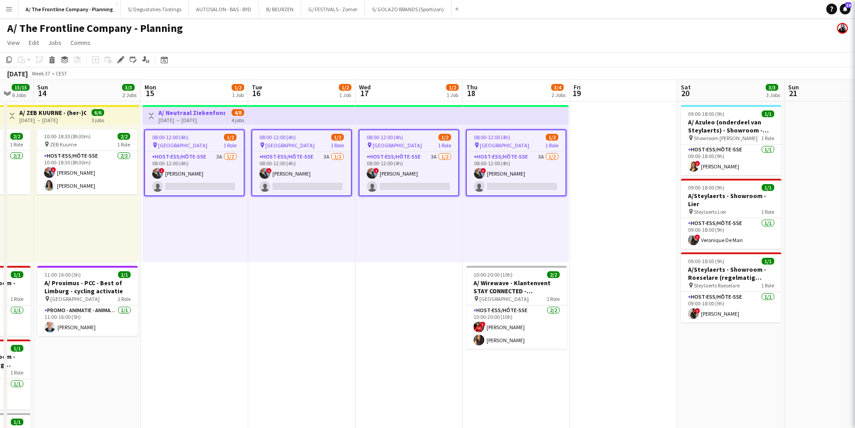
type input "**********"
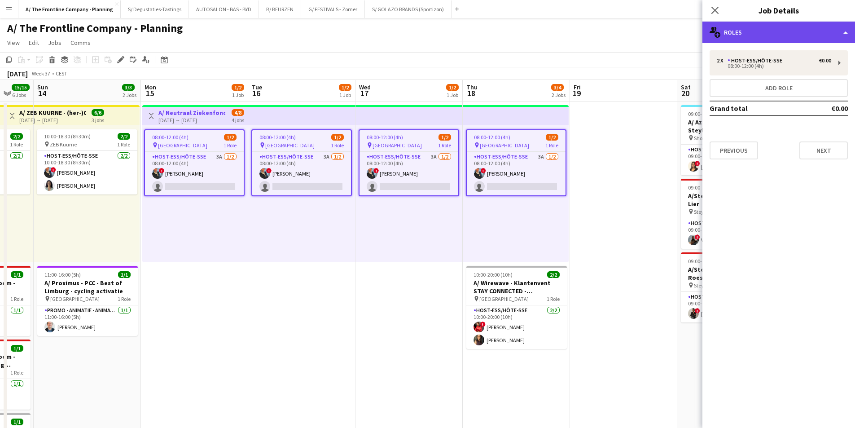
click at [768, 43] on div "multiple-users-add Roles" at bounding box center [778, 33] width 153 height 22
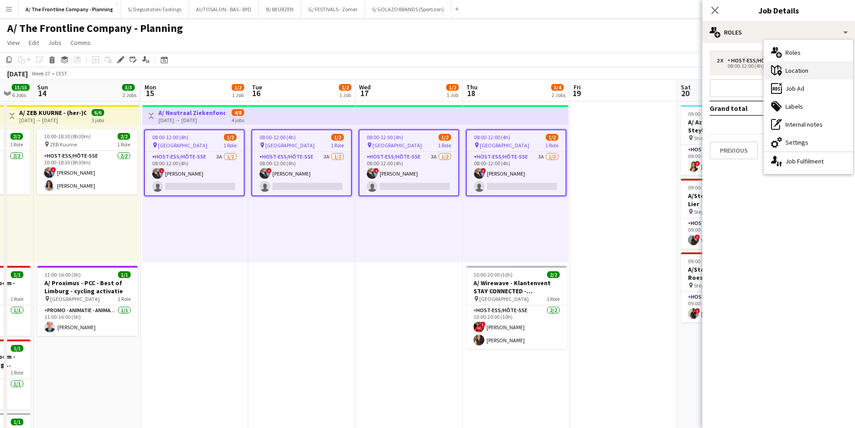
click at [786, 74] on div "maps-pin-1 Location" at bounding box center [808, 70] width 89 height 18
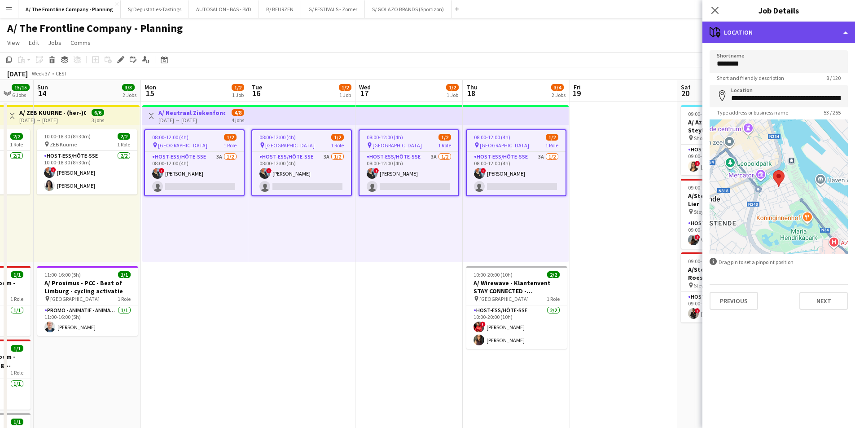
click at [774, 35] on div "maps-pin-1 Location" at bounding box center [778, 33] width 153 height 22
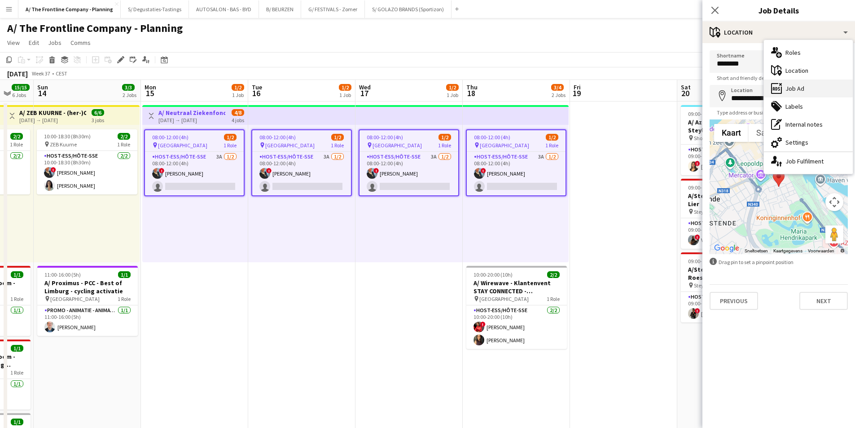
click at [801, 88] on div "ads-window Job Ad" at bounding box center [808, 88] width 89 height 18
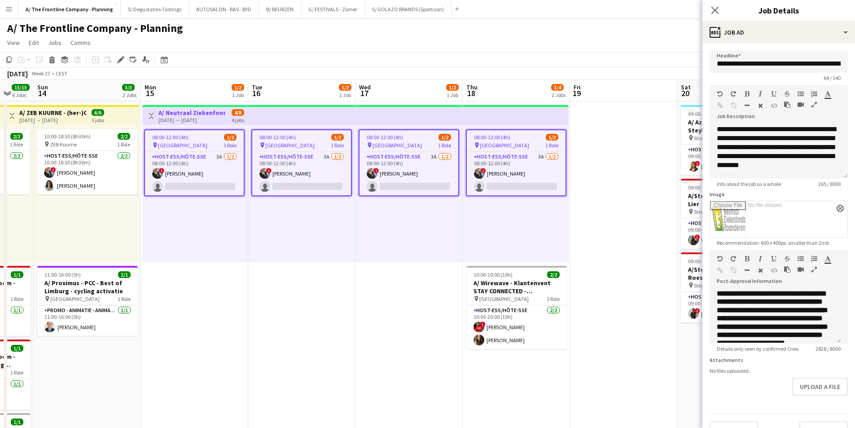
click at [812, 272] on button "button" at bounding box center [814, 269] width 6 height 7
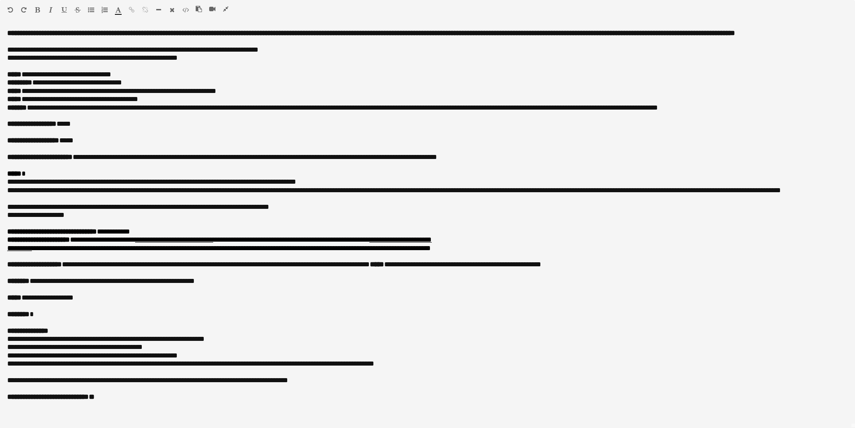
scroll to position [90, 0]
click at [227, 9] on icon "button" at bounding box center [225, 9] width 5 height 6
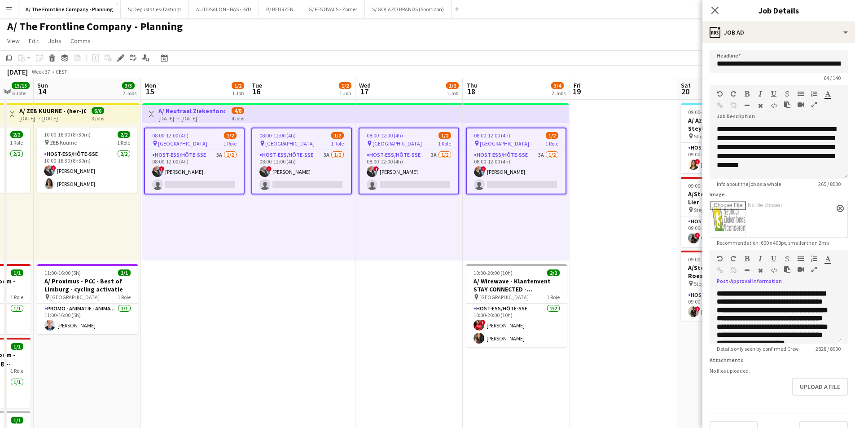
scroll to position [0, 0]
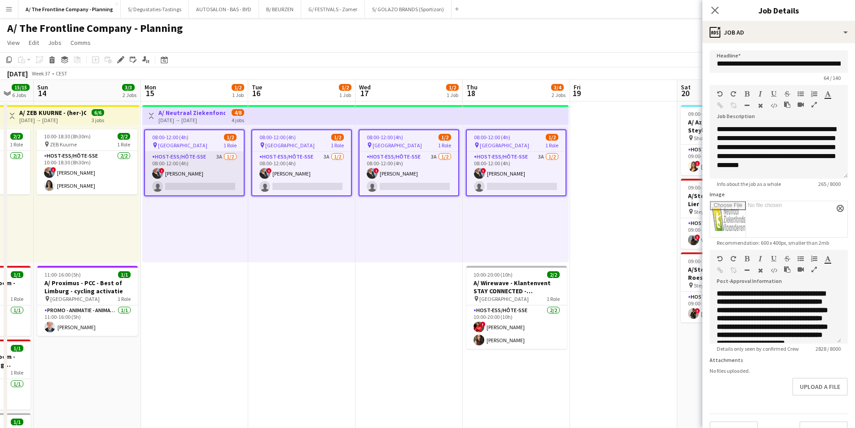
click at [198, 166] on app-card-role "Host-ess/Hôte-sse 3A 1/2 08:00-12:00 (4h) ! Eveline Van Rompaey single-neutral-…" at bounding box center [194, 174] width 99 height 44
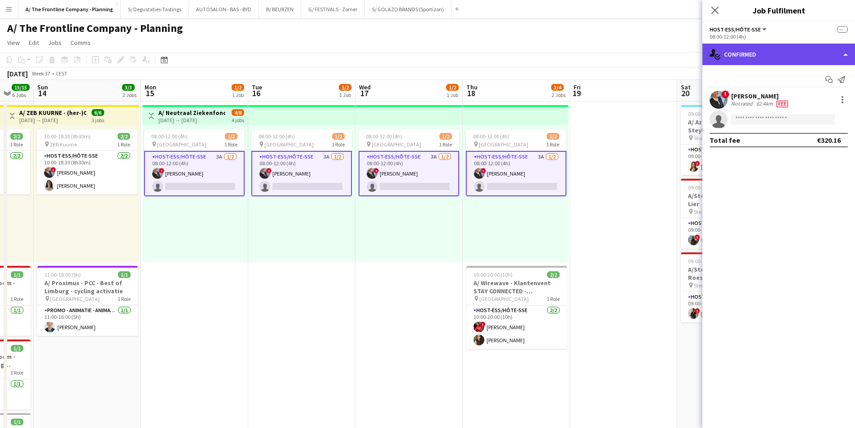
click at [760, 54] on div "single-neutral-actions-check-2 Confirmed" at bounding box center [778, 55] width 153 height 22
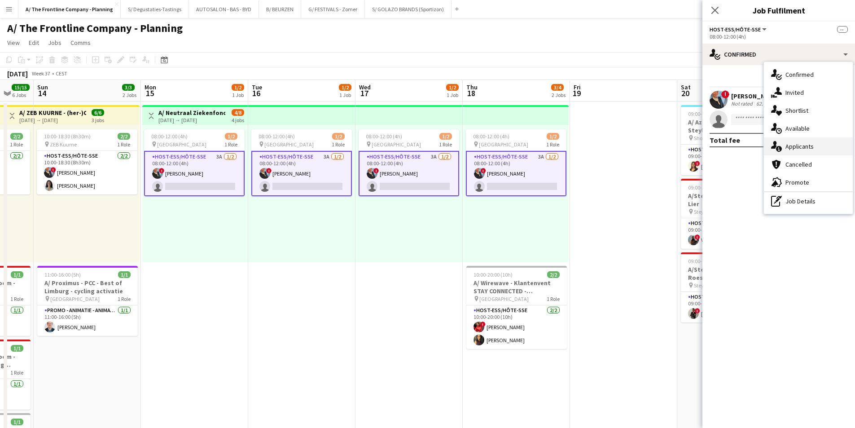
click at [808, 144] on div "single-neutral-actions-information Applicants" at bounding box center [808, 146] width 89 height 18
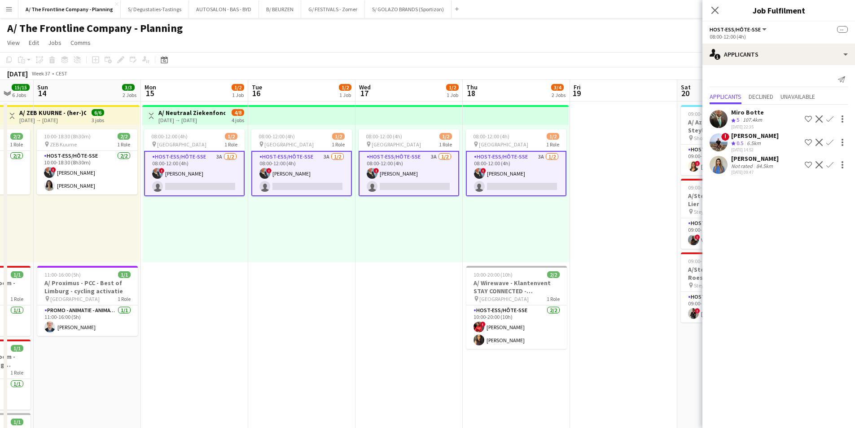
click at [761, 120] on div "107.4km" at bounding box center [752, 120] width 23 height 8
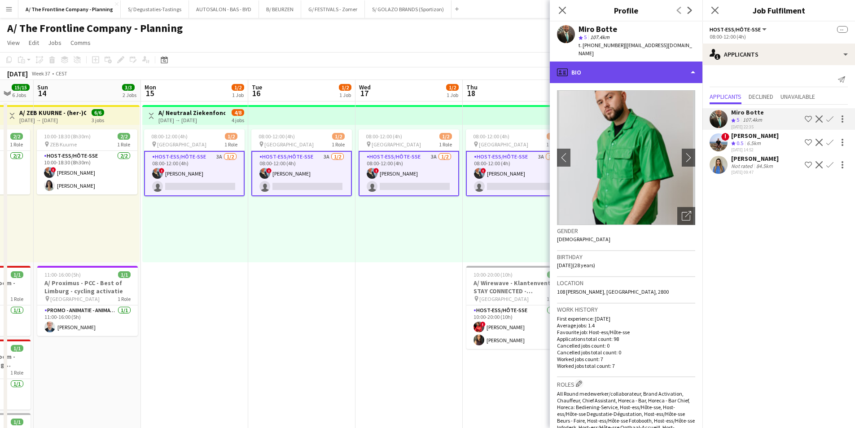
click at [639, 70] on div "profile Bio" at bounding box center [626, 72] width 153 height 22
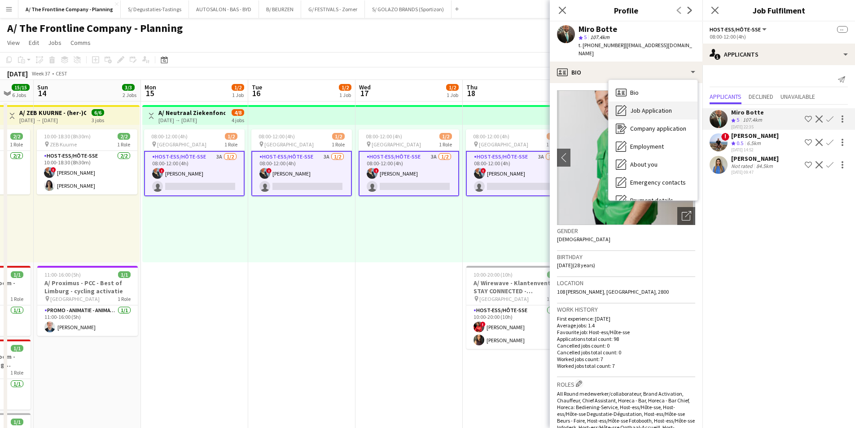
click at [641, 106] on span "Job Application" at bounding box center [651, 110] width 42 height 8
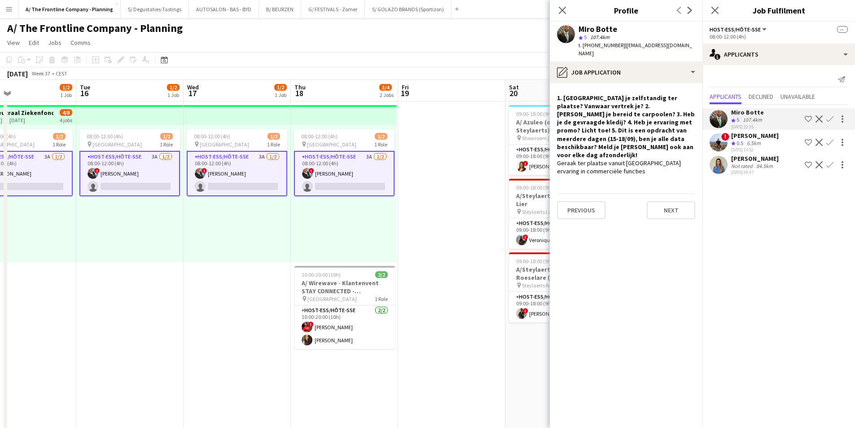
scroll to position [0, 288]
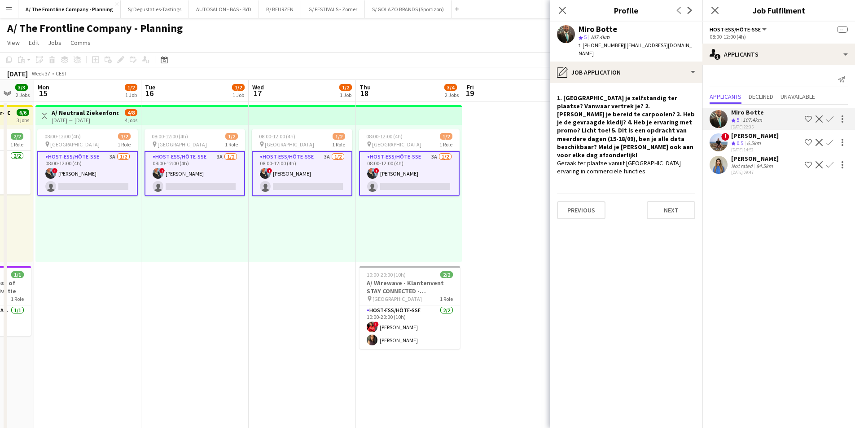
drag, startPoint x: 383, startPoint y: 157, endPoint x: 276, endPoint y: 169, distance: 107.5
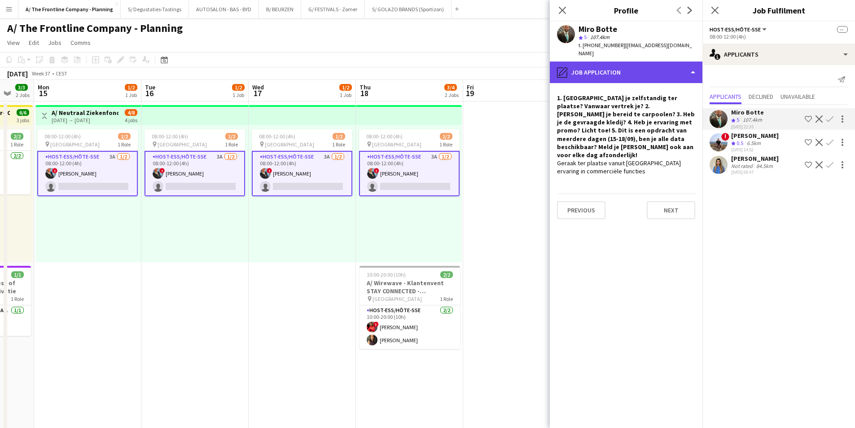
click at [646, 61] on div "pencil4 Job Application" at bounding box center [626, 72] width 153 height 22
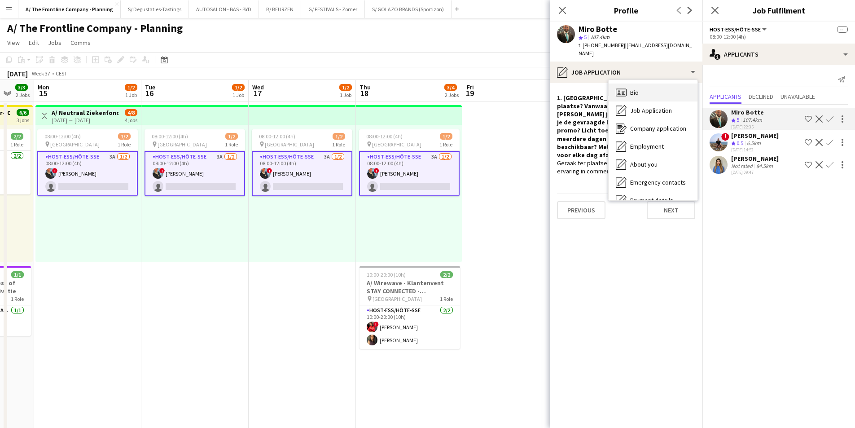
click at [652, 84] on div "Bio Bio" at bounding box center [652, 92] width 89 height 18
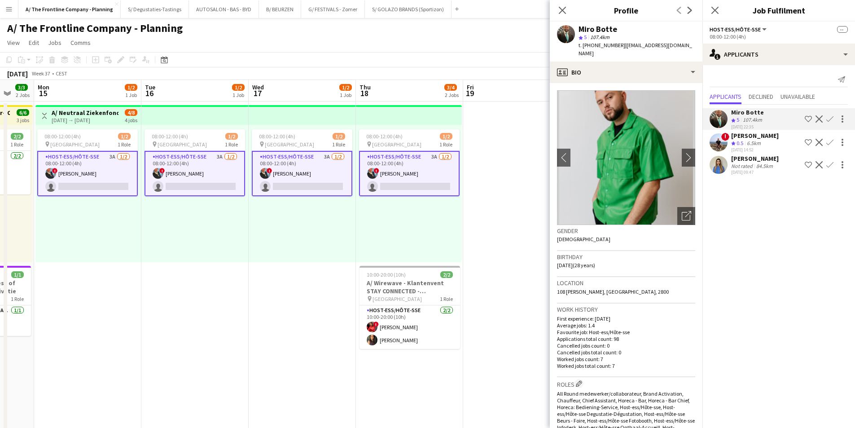
click at [624, 286] on div "Location 108 Baron Eduard Empainlaan, Mechelen, 2800" at bounding box center [626, 290] width 138 height 26
copy span "108 Baron Eduard Empainlaan, Mechelen, 2800"
click at [93, 170] on app-card-role "Host-ess/Hôte-sse 3A 1/2 08:00-12:00 (4h) ! Eveline Van Rompaey single-neutral-…" at bounding box center [87, 173] width 100 height 45
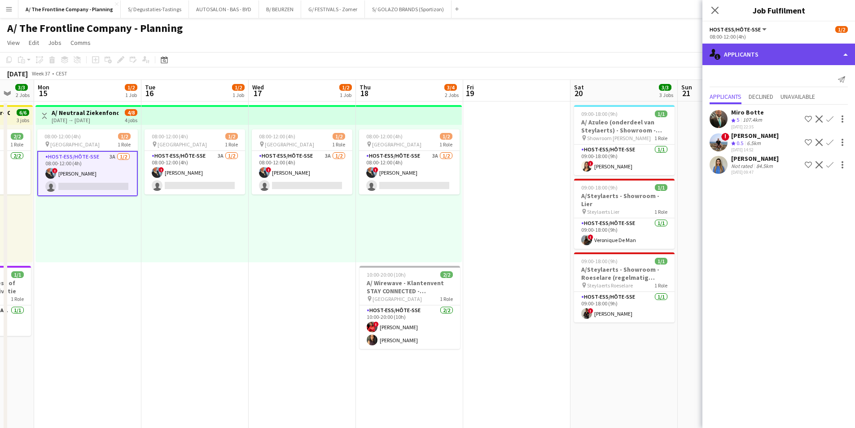
click at [756, 60] on div "single-neutral-actions-information Applicants" at bounding box center [778, 55] width 153 height 22
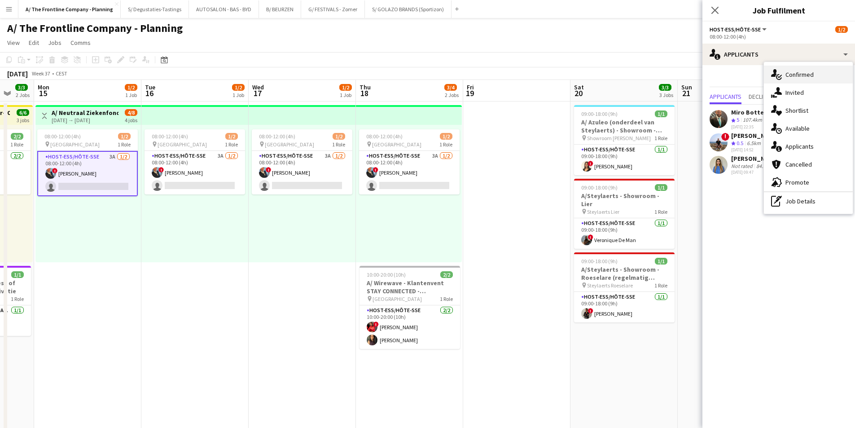
click at [813, 74] on div "single-neutral-actions-check-2 Confirmed" at bounding box center [808, 74] width 89 height 18
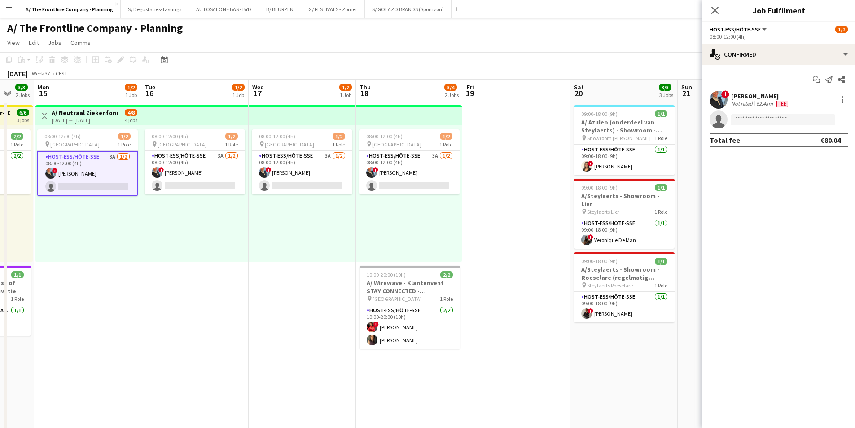
click at [738, 99] on div "Eveline Van Rompaey" at bounding box center [760, 96] width 59 height 8
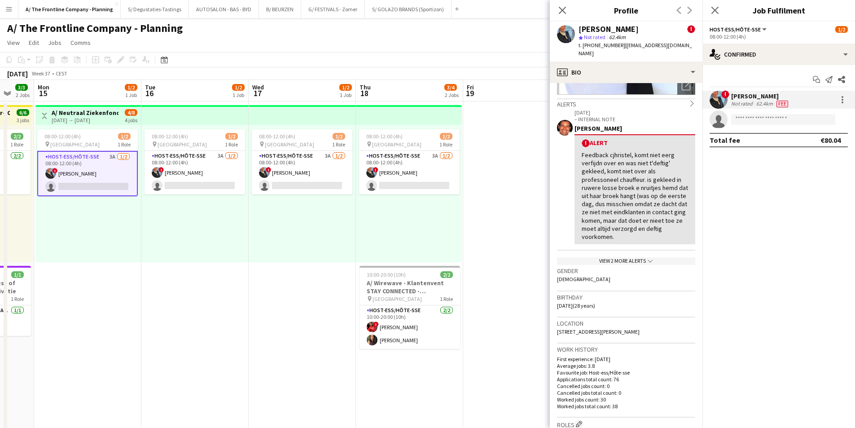
scroll to position [135, 0]
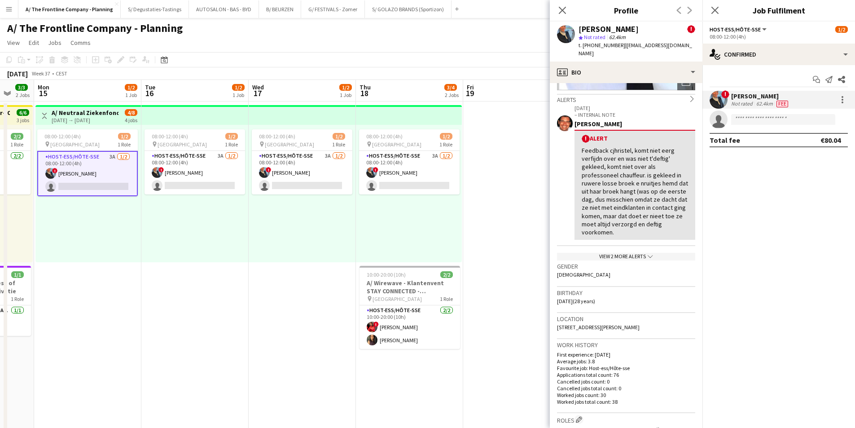
click at [613, 323] on span "41 Theophiel de Jaegerstraat, Gent, 9050" at bounding box center [598, 326] width 83 height 7
copy span "41 Theophiel de Jaegerstraat, Gent, 9050"
click at [83, 115] on h3 "A/ Neutraal Ziekenfonds Vlaanderen (NZVL) - Oostende - 15-18/09" at bounding box center [85, 113] width 67 height 8
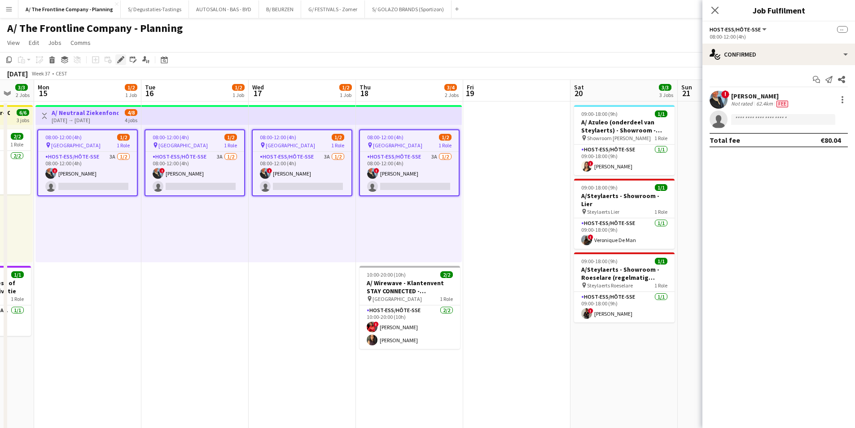
click at [115, 62] on div "Edit" at bounding box center [120, 59] width 11 height 11
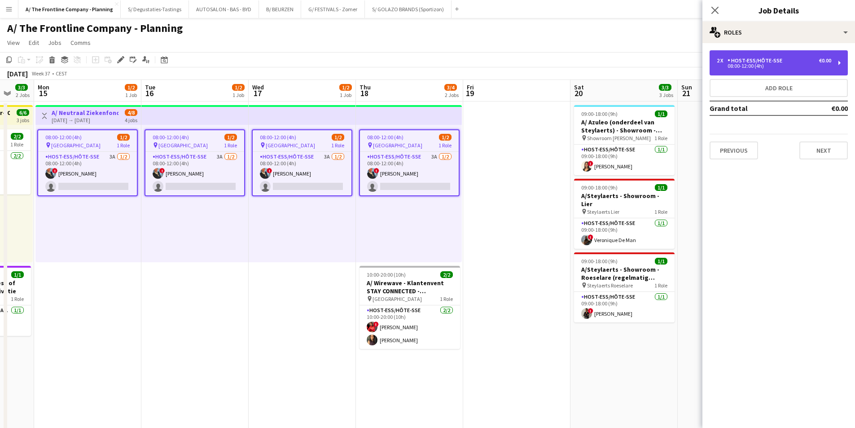
click at [782, 62] on div "Host-ess/Hôte-sse" at bounding box center [756, 60] width 58 height 6
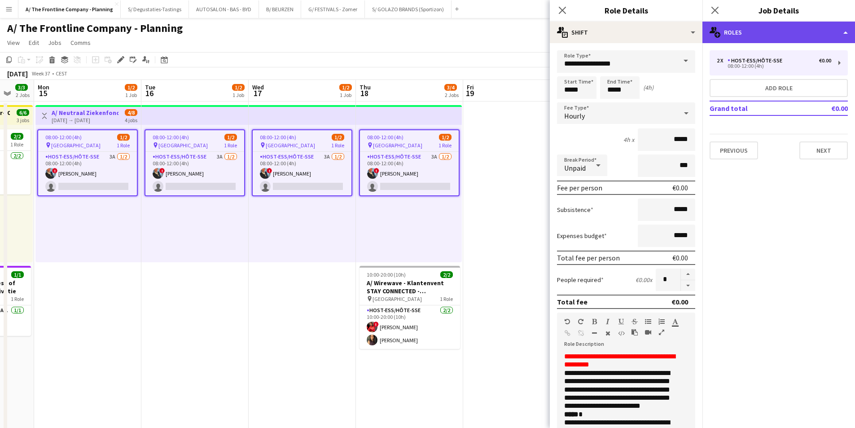
click at [780, 26] on div "multiple-users-add Roles" at bounding box center [778, 33] width 153 height 22
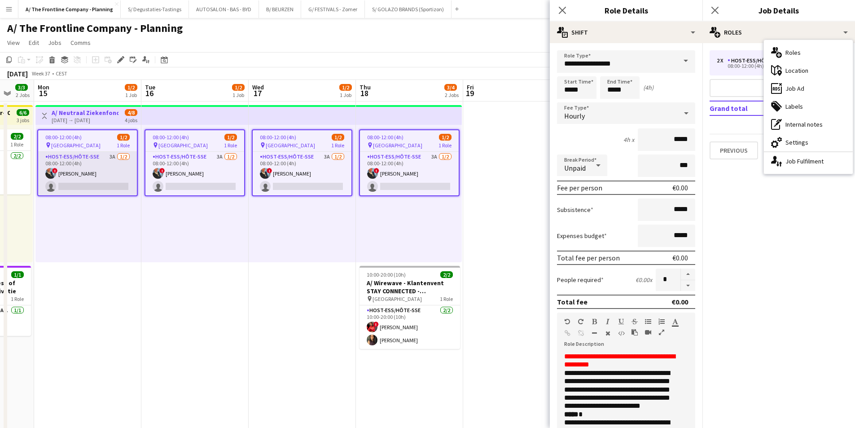
click at [96, 174] on app-card-role "Host-ess/Hôte-sse 3A 1/2 08:00-12:00 (4h) ! Eveline Van Rompaey single-neutral-…" at bounding box center [87, 174] width 99 height 44
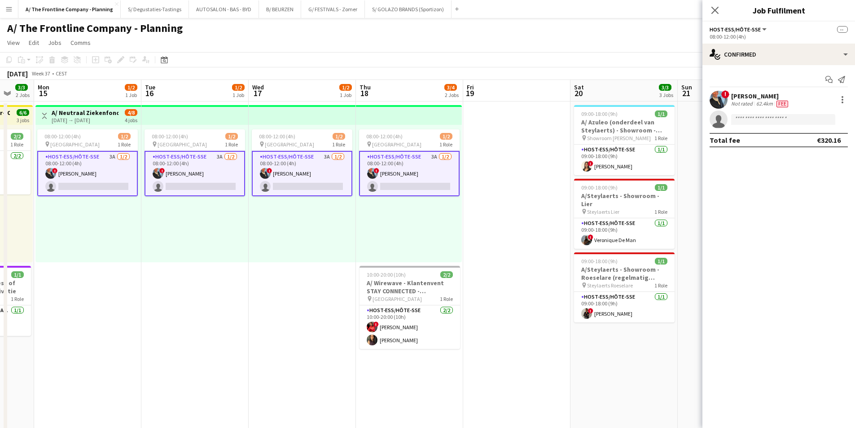
click at [775, 96] on div "Eveline Van Rompaey" at bounding box center [760, 96] width 59 height 8
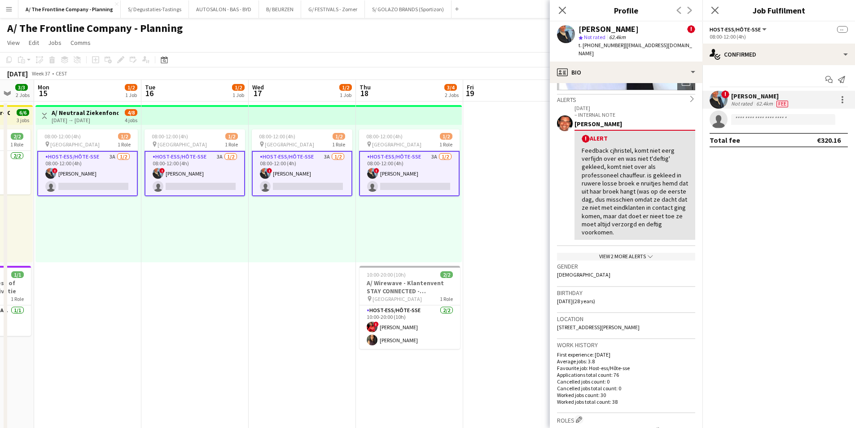
click at [611, 323] on span "41 Theophiel de Jaegerstraat, Gent, 9050" at bounding box center [598, 326] width 83 height 7
copy span "41 Theophiel de Jaegerstraat, Gent, 9050"
click at [88, 112] on h3 "A/ Neutraal Ziekenfonds Vlaanderen (NZVL) - Oostende - 15-18/09" at bounding box center [85, 113] width 67 height 8
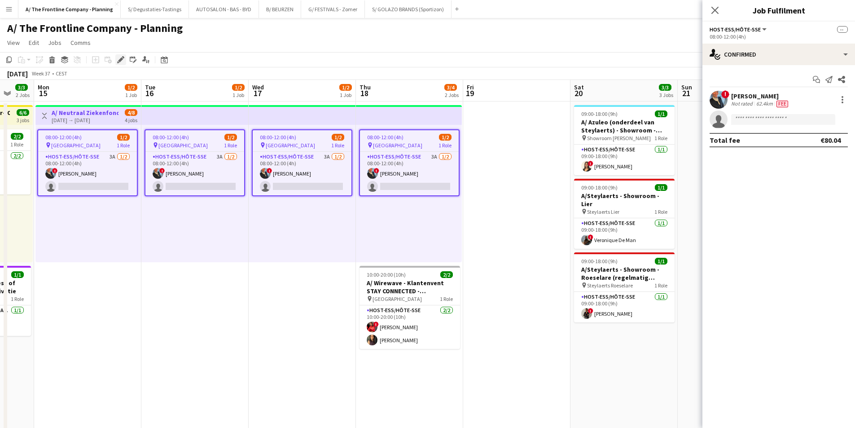
click at [121, 55] on div "Edit" at bounding box center [120, 59] width 11 height 11
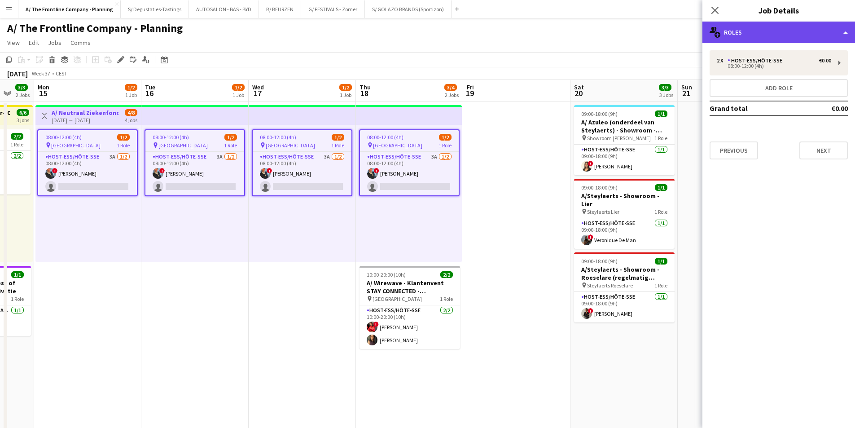
click at [721, 30] on div "multiple-users-add Roles" at bounding box center [778, 33] width 153 height 22
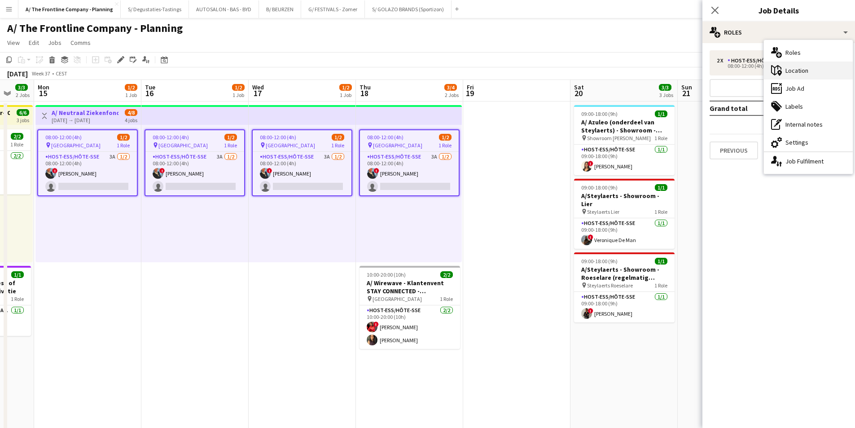
click at [815, 70] on div "maps-pin-1 Location" at bounding box center [808, 70] width 89 height 18
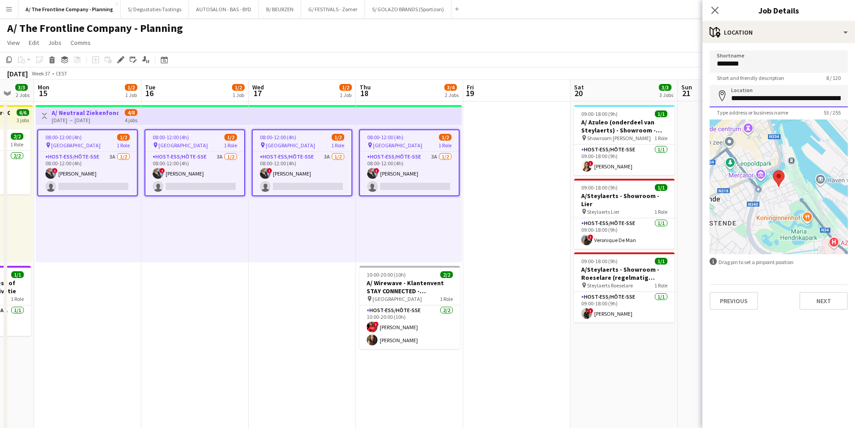
click at [759, 89] on input "**********" at bounding box center [778, 96] width 138 height 22
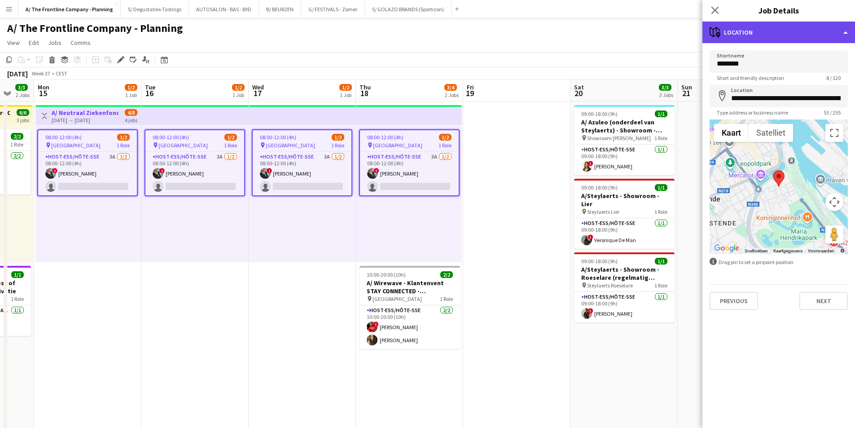
click at [772, 38] on div "maps-pin-1 Location" at bounding box center [778, 33] width 153 height 22
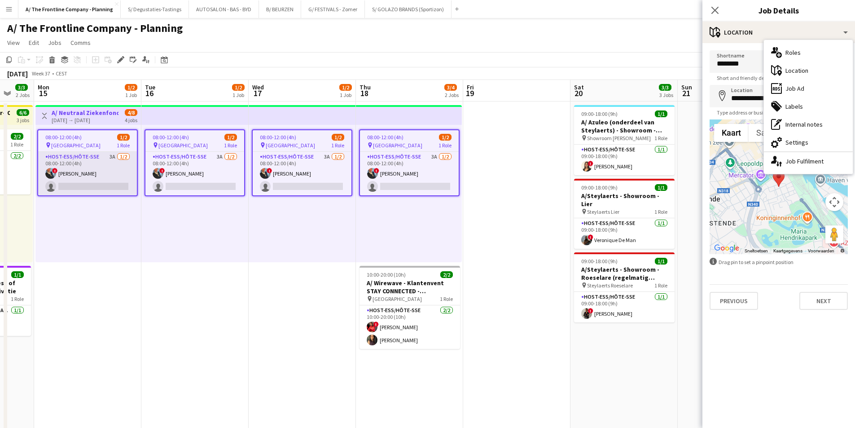
click at [81, 184] on app-card-role "Host-ess/Hôte-sse 3A 1/2 08:00-12:00 (4h) ! Eveline Van Rompaey single-neutral-…" at bounding box center [87, 174] width 99 height 44
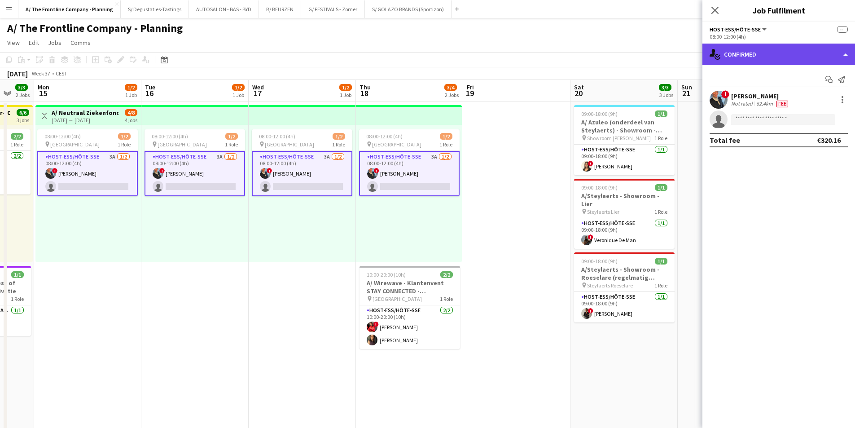
click at [778, 56] on div "single-neutral-actions-check-2 Confirmed" at bounding box center [778, 55] width 153 height 22
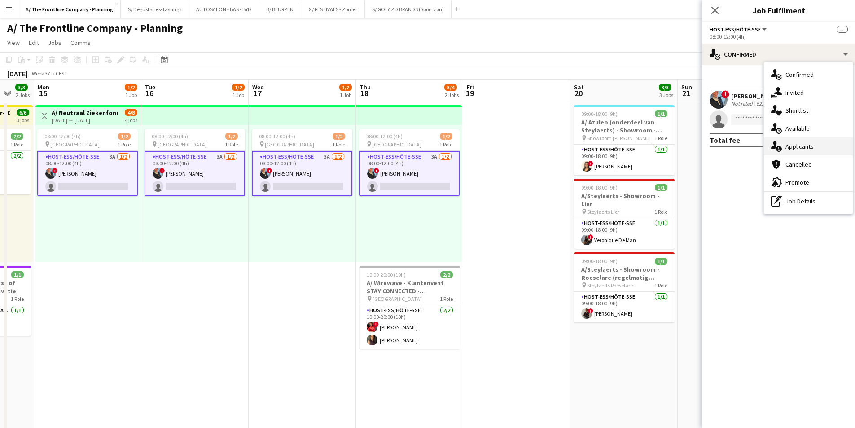
click at [800, 148] on div "single-neutral-actions-information Applicants" at bounding box center [808, 146] width 89 height 18
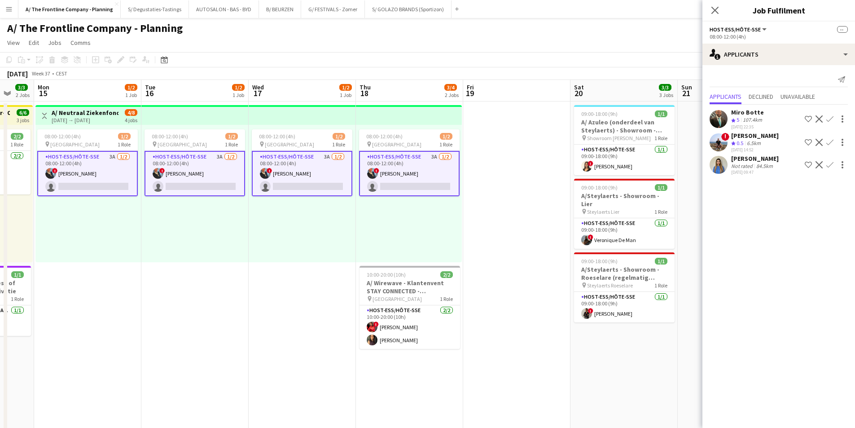
click at [757, 114] on div "Miro Botte" at bounding box center [747, 112] width 33 height 8
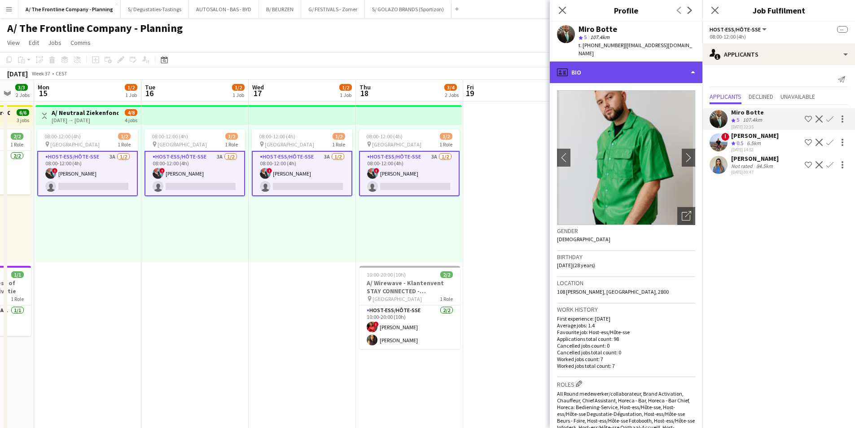
click at [608, 61] on div "profile Bio" at bounding box center [626, 72] width 153 height 22
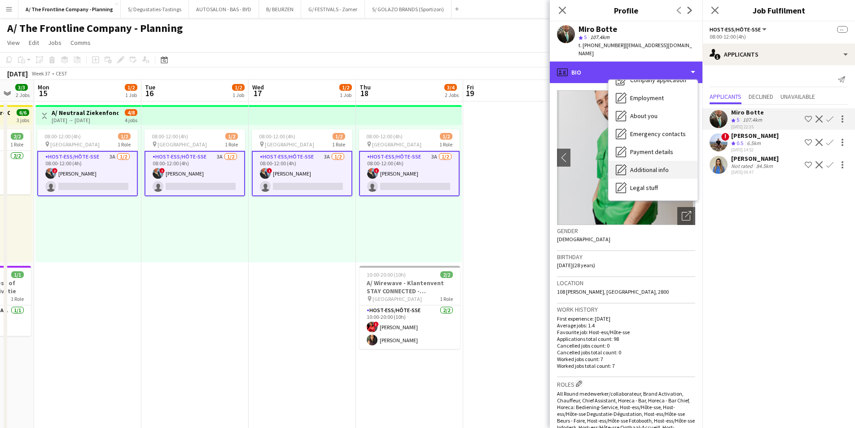
scroll to position [84, 0]
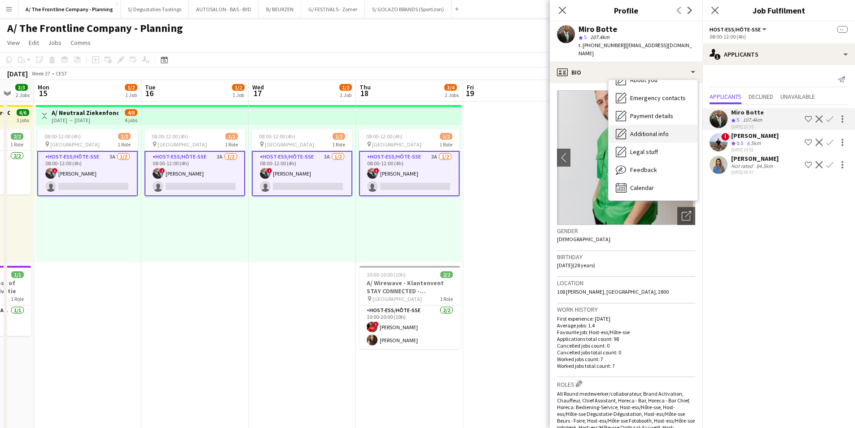
click at [648, 168] on div "Feedback Feedback" at bounding box center [652, 170] width 89 height 18
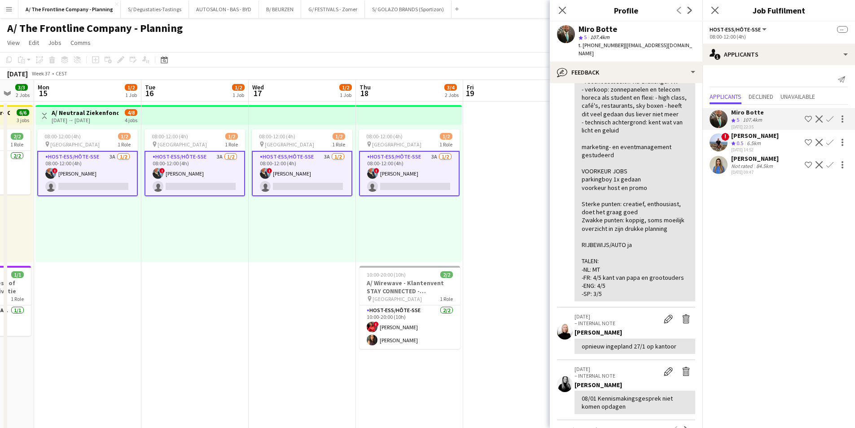
scroll to position [513, 0]
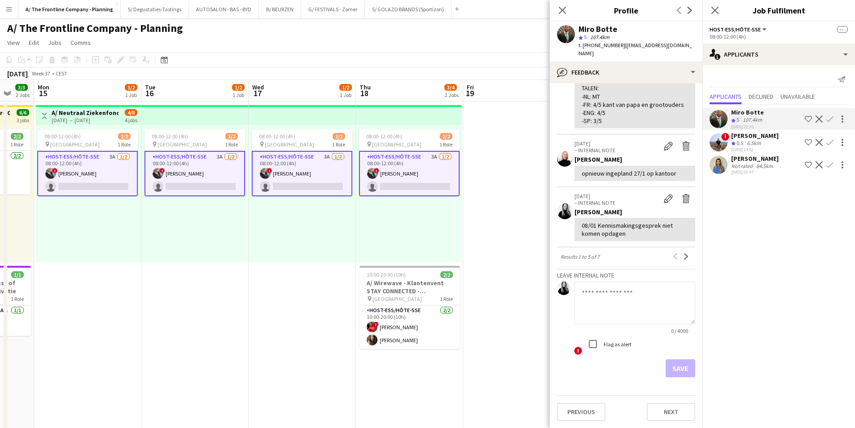
click at [626, 272] on h3 "Leave internal note" at bounding box center [626, 275] width 138 height 8
click at [612, 296] on textarea at bounding box center [634, 302] width 121 height 43
type textarea "**********"
click at [666, 359] on button "Save" at bounding box center [680, 368] width 30 height 18
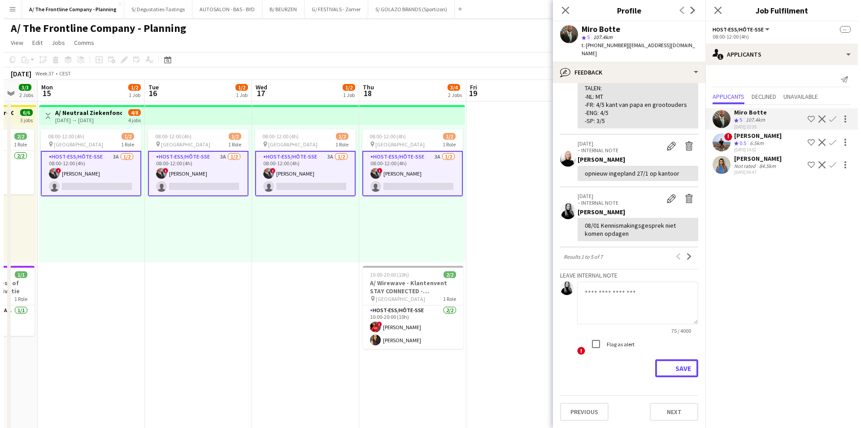
scroll to position [0, 0]
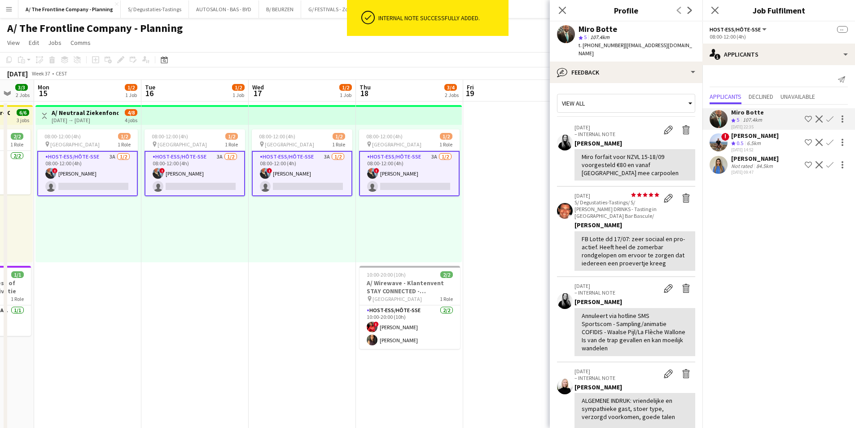
click at [486, 212] on app-date-cell at bounding box center [516, 407] width 107 height 612
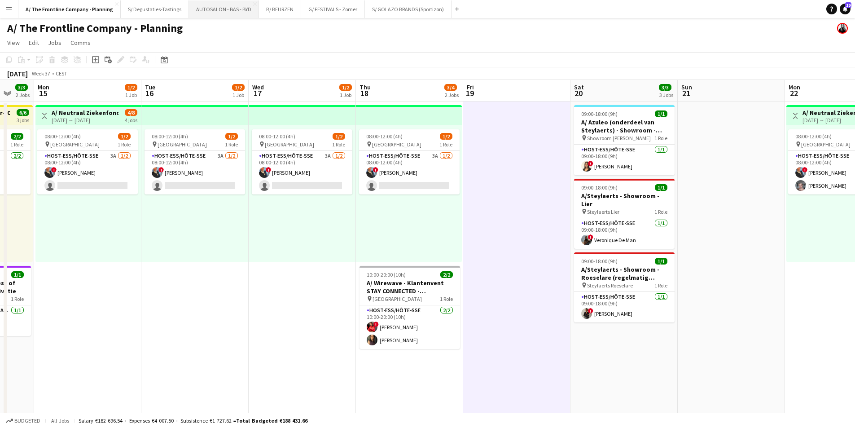
click at [215, 14] on button "AUTOSALON - BAS - BYD Close" at bounding box center [224, 8] width 70 height 17
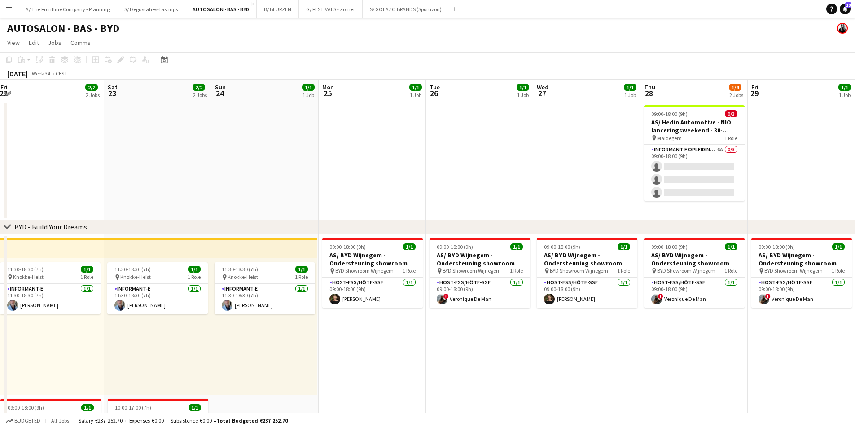
drag, startPoint x: 794, startPoint y: 285, endPoint x: 263, endPoint y: 249, distance: 532.4
click at [263, 249] on app-calendar-viewport "Sun 17 1/1 1 Job Mon 18 1/1 1 Job Tue 19 1/1 1 Job Wed 20 2/2 2 Jobs Thu 21 2/2…" at bounding box center [427, 307] width 855 height 455
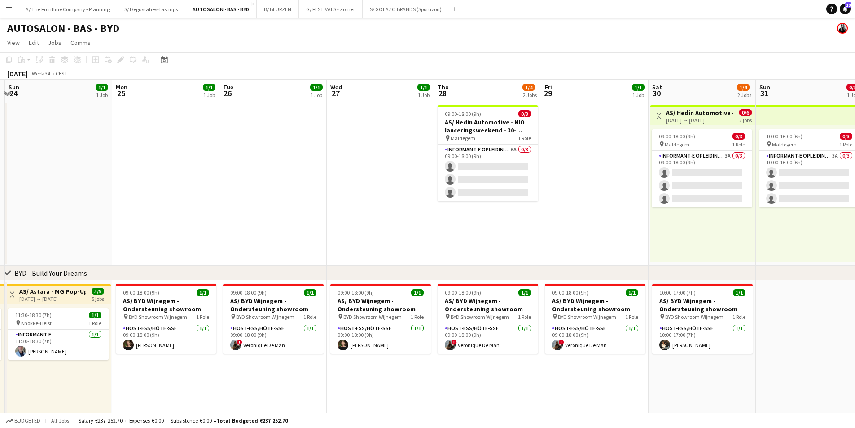
click at [99, 231] on app-calendar-viewport "Thu 21 2/2 2 Jobs Fri 22 2/2 2 Jobs Sat 23 2/2 2 Jobs Sun 24 1/1 1 Job Mon 25 1…" at bounding box center [427, 331] width 855 height 502
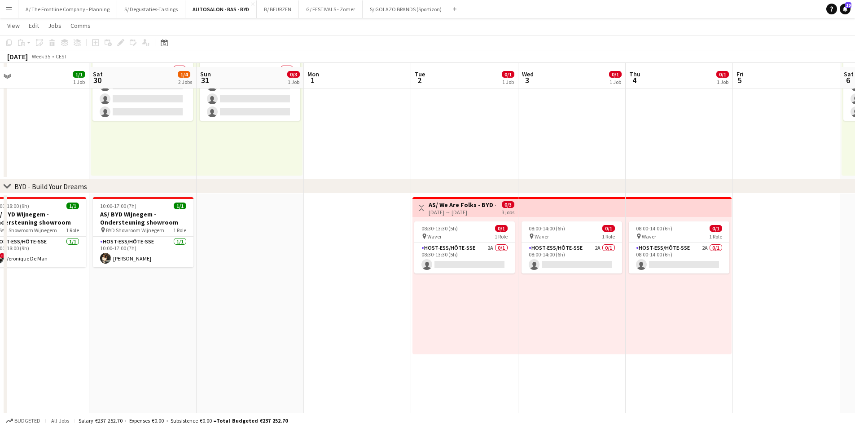
scroll to position [90, 0]
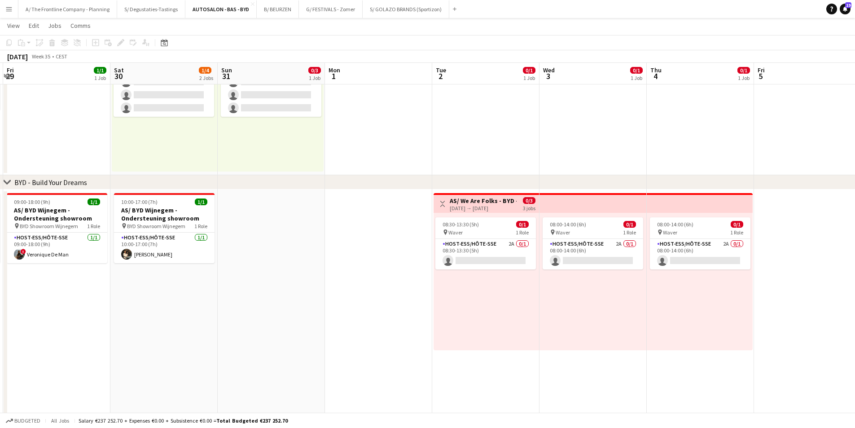
drag, startPoint x: 494, startPoint y: 259, endPoint x: 350, endPoint y: 234, distance: 146.2
click at [101, 250] on app-calendar-viewport "Tue 26 1/1 1 Job Wed 27 1/1 1 Job Thu 28 1/4 2 Jobs Fri 29 1/1 1 Job Sat 30 1/4…" at bounding box center [427, 218] width 855 height 546
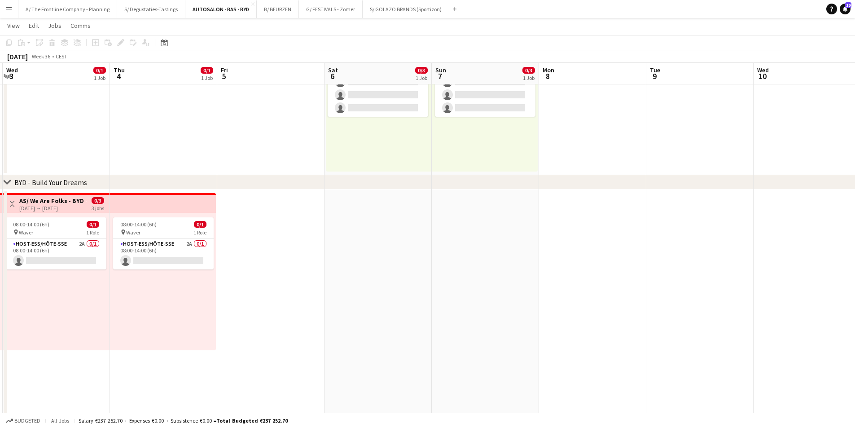
drag, startPoint x: 477, startPoint y: 241, endPoint x: 243, endPoint y: 242, distance: 233.7
click at [244, 241] on app-calendar-viewport "Sun 31 0/3 1 Job Mon 1 Tue 2 0/1 1 Job Wed 3 0/1 1 Job Thu 4 0/1 1 Job Fri 5 Sa…" at bounding box center [427, 218] width 855 height 546
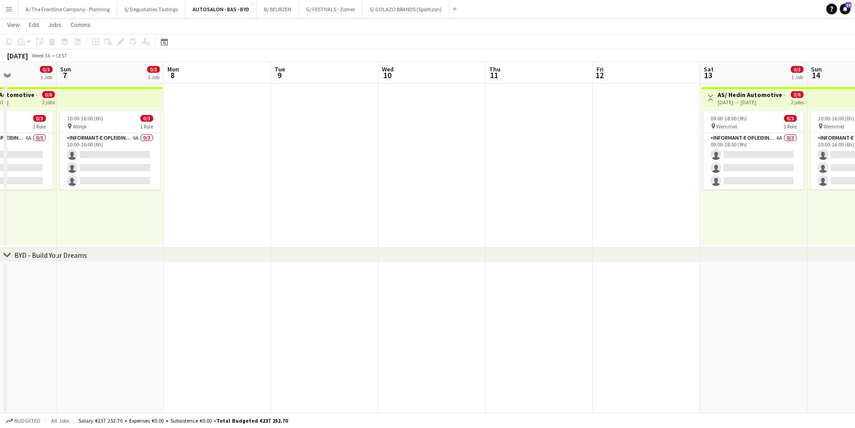
scroll to position [0, 0]
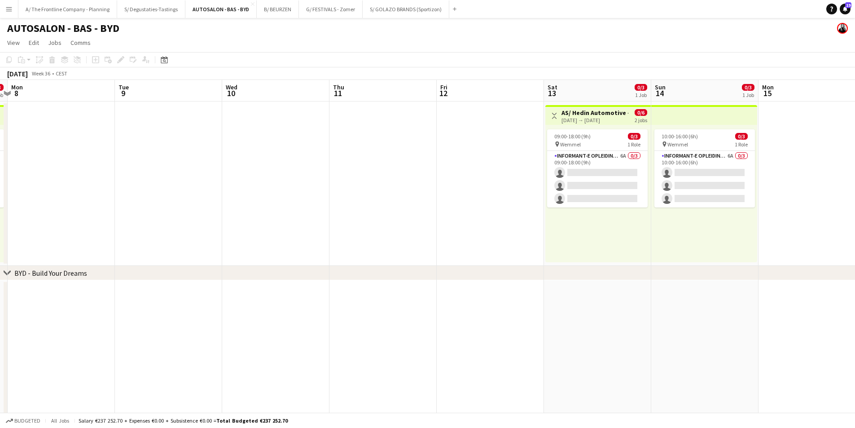
drag, startPoint x: 629, startPoint y: 228, endPoint x: 154, endPoint y: 232, distance: 475.1
click at [148, 232] on app-calendar-viewport "Thu 4 0/1 1 Job Fri 5 Sat 6 0/3 1 Job Sun 7 0/3 1 Job Mon 8 Tue 9 Wed 10 Thu 11…" at bounding box center [427, 331] width 855 height 502
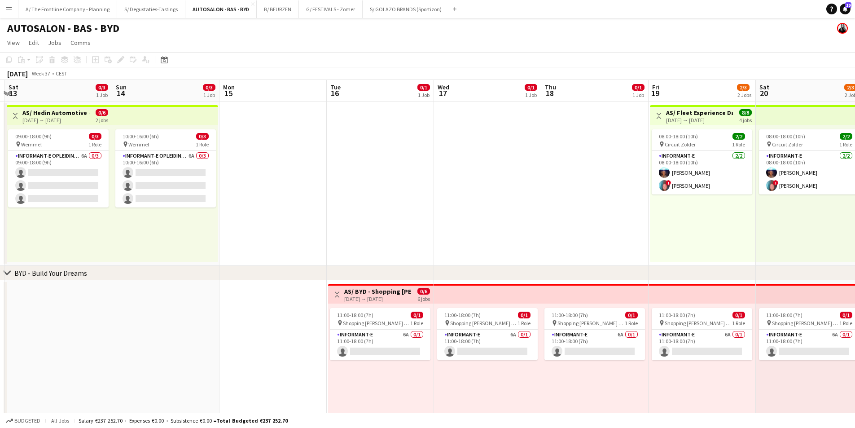
scroll to position [0, 357]
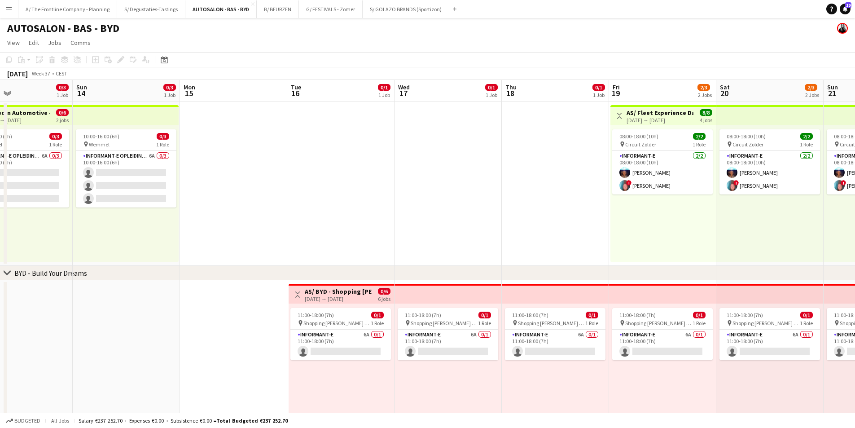
drag, startPoint x: 630, startPoint y: 280, endPoint x: 284, endPoint y: 310, distance: 347.6
click at [268, 281] on app-calendar-viewport "Wed 10 Thu 11 Fri 12 Sat 13 0/3 1 Job Sun 14 0/3 1 Job Mon 15 Tue 16 0/1 1 Job …" at bounding box center [427, 331] width 855 height 502
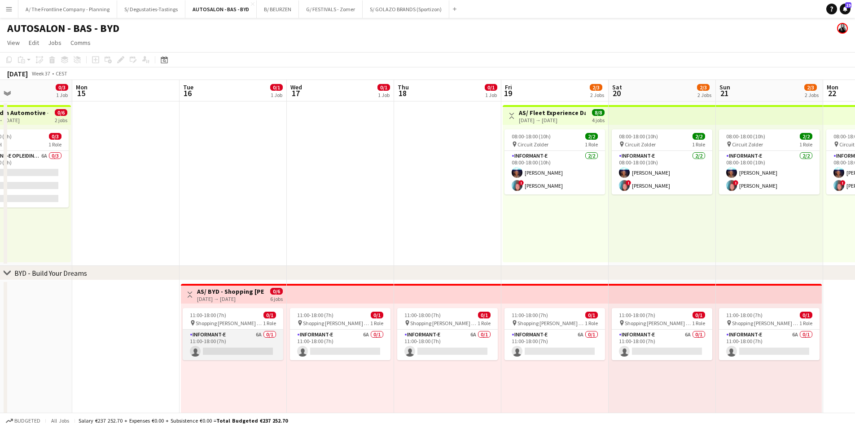
click at [269, 346] on app-card-role "Informant-e 6A 0/1 11:00-18:00 (7h) single-neutral-actions" at bounding box center [233, 344] width 100 height 31
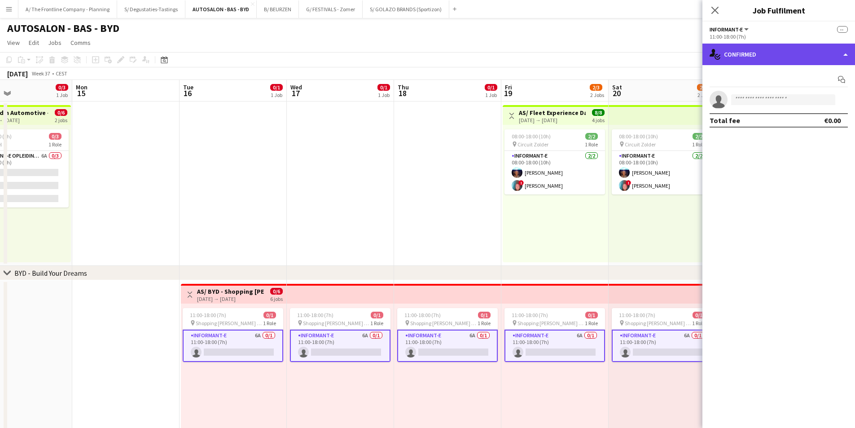
click at [736, 58] on div "single-neutral-actions-check-2 Confirmed" at bounding box center [778, 55] width 153 height 22
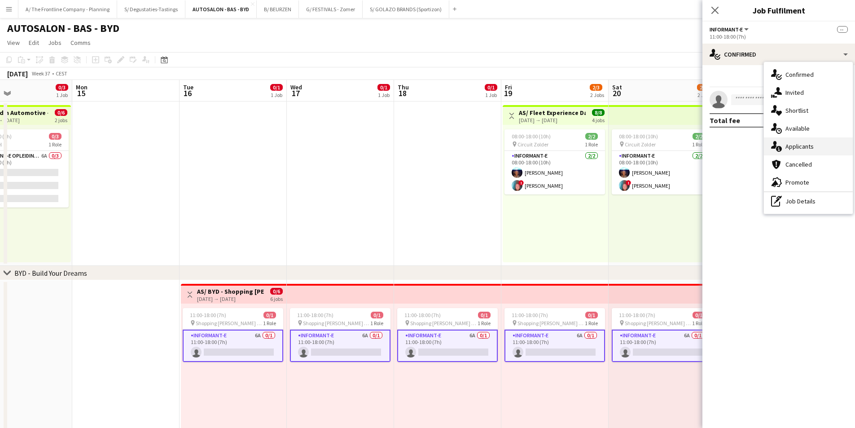
click at [806, 144] on div "single-neutral-actions-information Applicants" at bounding box center [808, 146] width 89 height 18
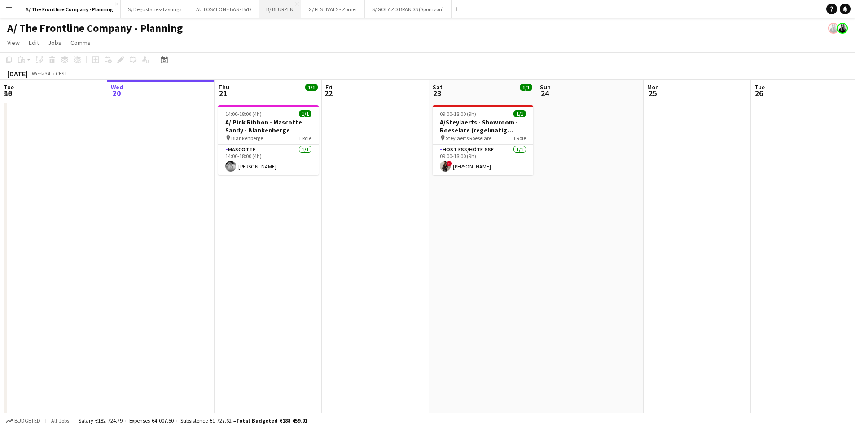
click at [262, 12] on button "B/ BEURZEN Close" at bounding box center [280, 8] width 42 height 17
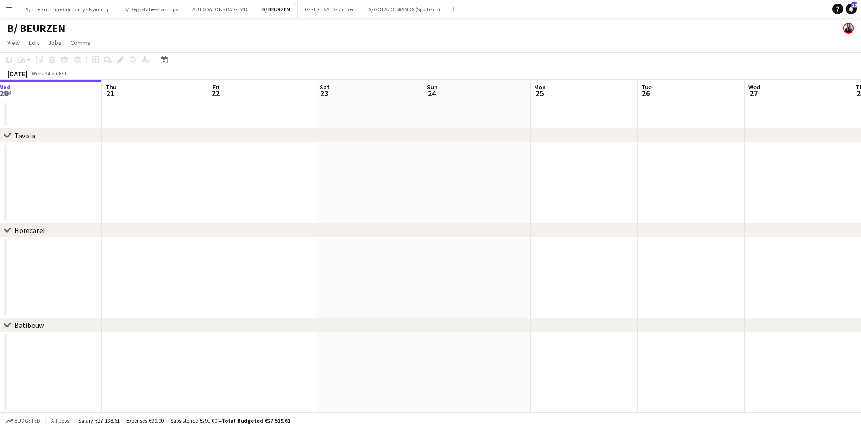
drag, startPoint x: 453, startPoint y: 209, endPoint x: 175, endPoint y: 201, distance: 277.8
click at [124, 201] on app-calendar-viewport "Sun 17 Mon 18 Tue 19 Wed 20 Thu 21 Fri 22 Sat 23 Sun 24 Mon 25 Tue 26 Wed 27 Th…" at bounding box center [430, 246] width 861 height 332
drag, startPoint x: 493, startPoint y: 181, endPoint x: 602, endPoint y: 206, distance: 111.1
click at [203, 226] on div "chevron-right Tavola chevron-right Horecatel chevron-right Batibouw Wed 20 Thu …" at bounding box center [430, 246] width 861 height 332
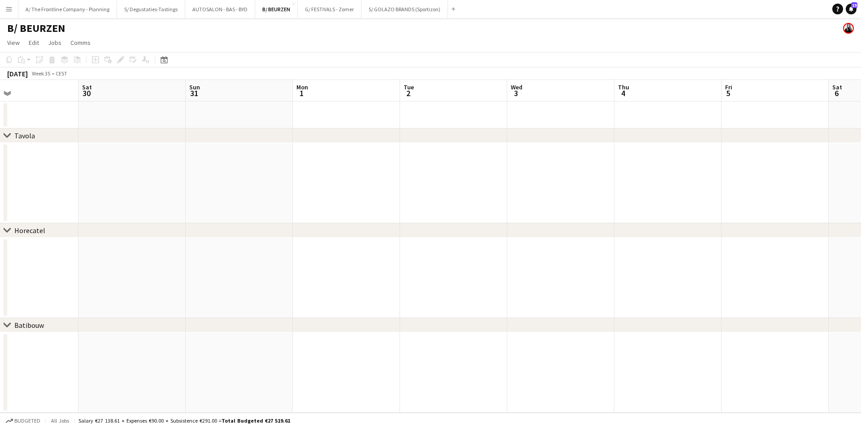
drag, startPoint x: 481, startPoint y: 200, endPoint x: 170, endPoint y: 200, distance: 311.3
click at [156, 200] on app-calendar-viewport "Tue 26 Wed 27 Thu 28 Fri 29 Sat 30 Sun 31 Mon 1 Tue 2 Wed 3 Thu 4 Fri 5 Sat 6 S…" at bounding box center [430, 246] width 861 height 332
drag, startPoint x: 649, startPoint y: 200, endPoint x: 255, endPoint y: 196, distance: 394.3
click at [195, 196] on app-calendar-viewport "Tue 26 Wed 27 Thu 28 Fri 29 Sat 30 Sun 31 Mon 1 Tue 2 Wed 3 Thu 4 Fri 5 Sat 6 S…" at bounding box center [430, 246] width 861 height 332
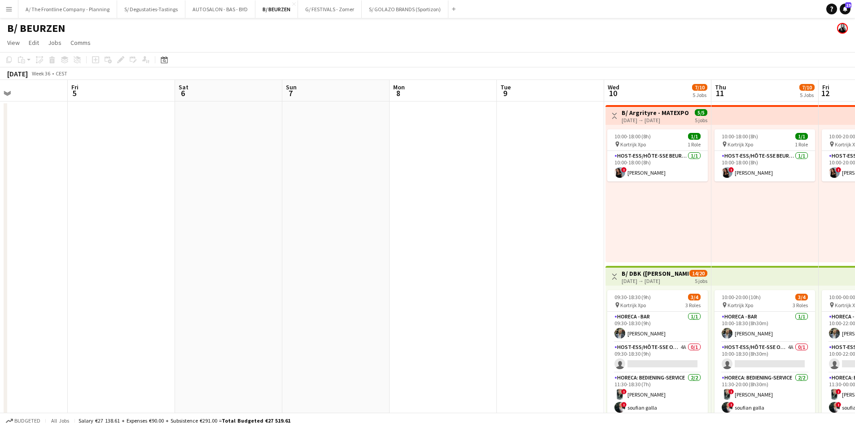
drag, startPoint x: 165, startPoint y: 174, endPoint x: 374, endPoint y: 192, distance: 210.3
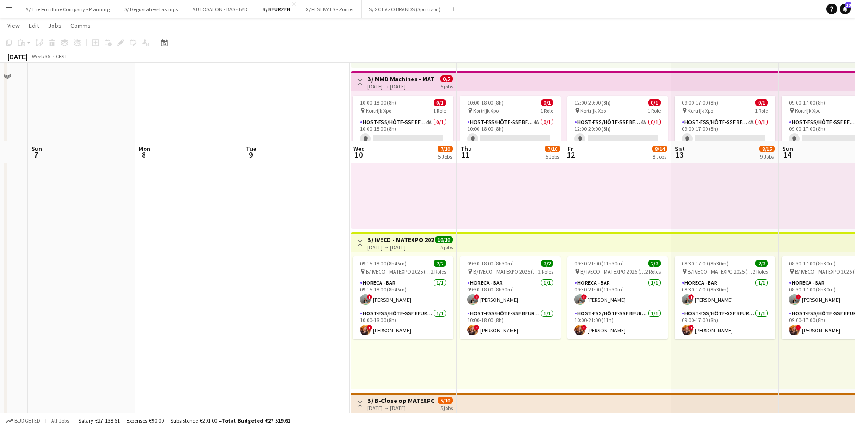
scroll to position [493, 0]
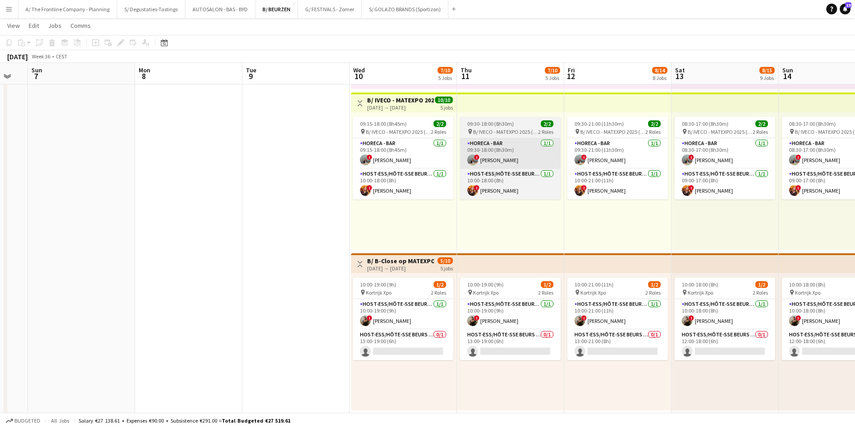
drag, startPoint x: 405, startPoint y: 156, endPoint x: 465, endPoint y: 153, distance: 60.2
click at [404, 156] on app-card-role "Horeca - Bar 1/1 09:15-18:00 (8h45m) ! Ann Wijnendaele" at bounding box center [403, 153] width 100 height 31
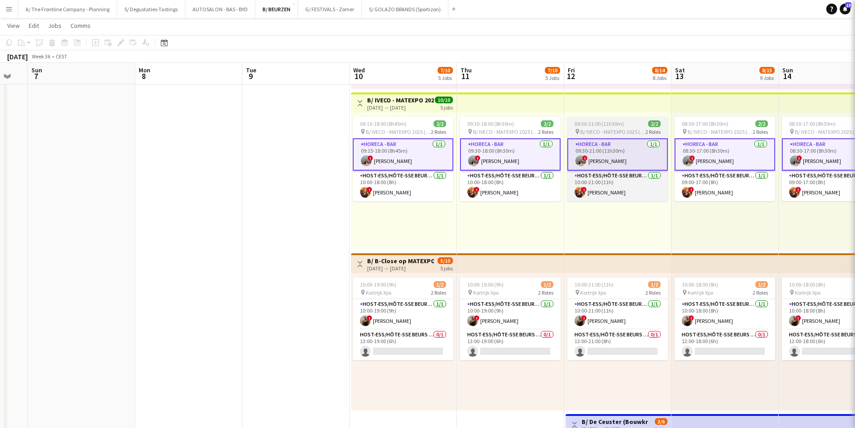
scroll to position [0, 294]
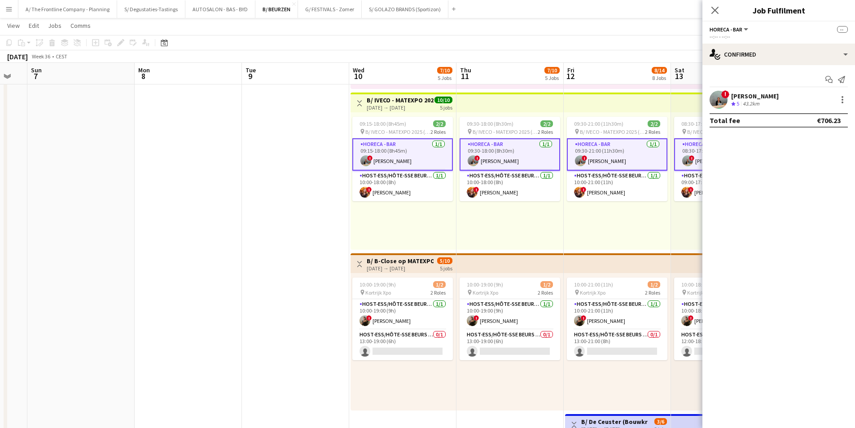
click at [781, 101] on div "! Ann Wijnendaele Crew rating 5 43.2km" at bounding box center [778, 100] width 153 height 18
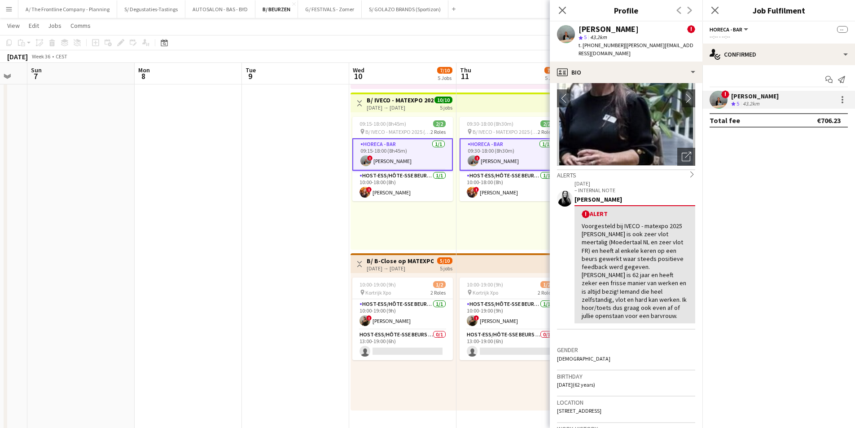
scroll to position [179, 0]
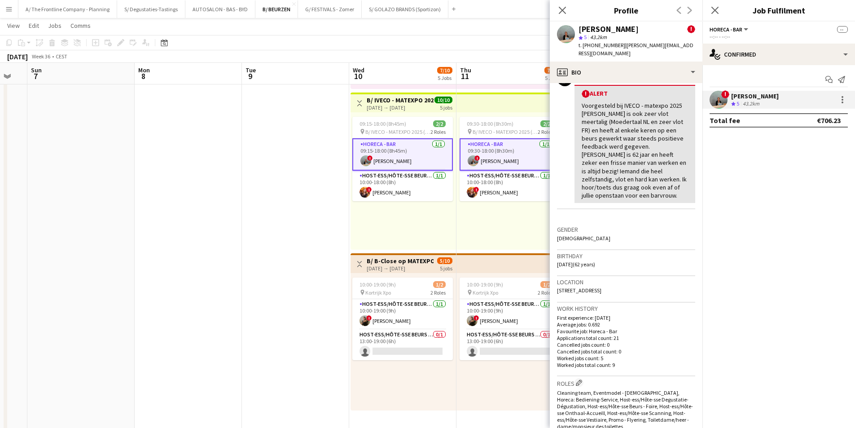
click at [623, 278] on div "Location 32 Krabbenijkstraat, Sint-Lievens-Houtem, 9520" at bounding box center [626, 289] width 138 height 26
click at [601, 287] on span "32 Krabbenijkstraat, Sint-Lievens-Houtem, 9520" at bounding box center [579, 290] width 44 height 7
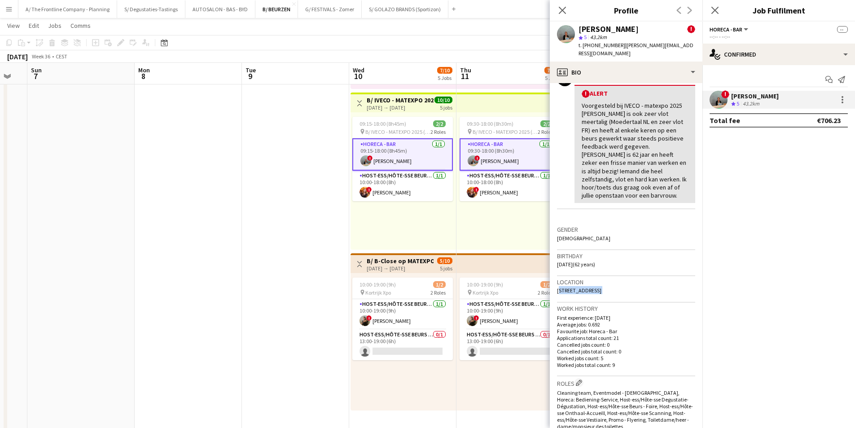
click at [601, 287] on span "32 Krabbenijkstraat, Sint-Lievens-Houtem, 9520" at bounding box center [579, 290] width 44 height 7
copy span "32 Krabbenijkstraat, Sint-Lievens-Houtem, 9520"
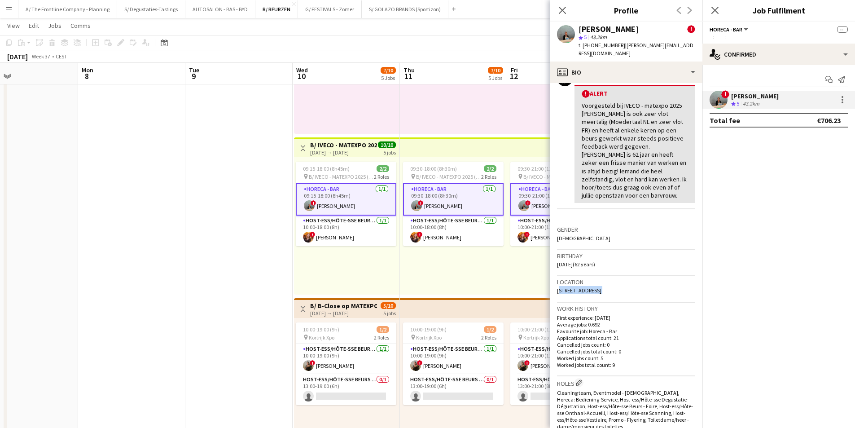
scroll to position [0, 250]
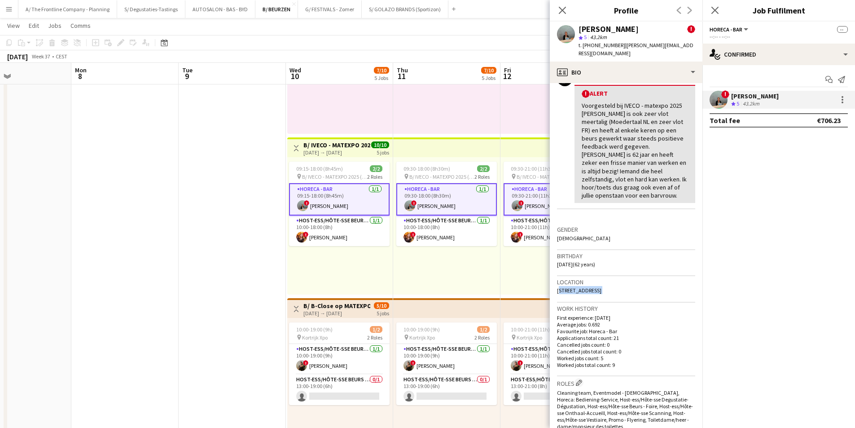
drag, startPoint x: 406, startPoint y: 207, endPoint x: 128, endPoint y: 202, distance: 277.7
click at [128, 202] on app-calendar-viewport "Fri 5 Sat 6 Sun 7 Mon 8 Tue 9 Wed 10 7/10 5 Jobs Thu 11 7/10 5 Jobs Fri 12 8/14…" at bounding box center [427, 405] width 855 height 1638
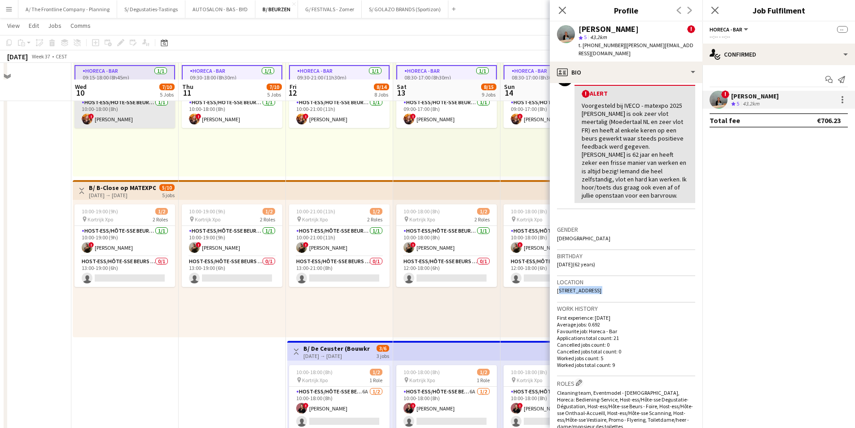
scroll to position [583, 0]
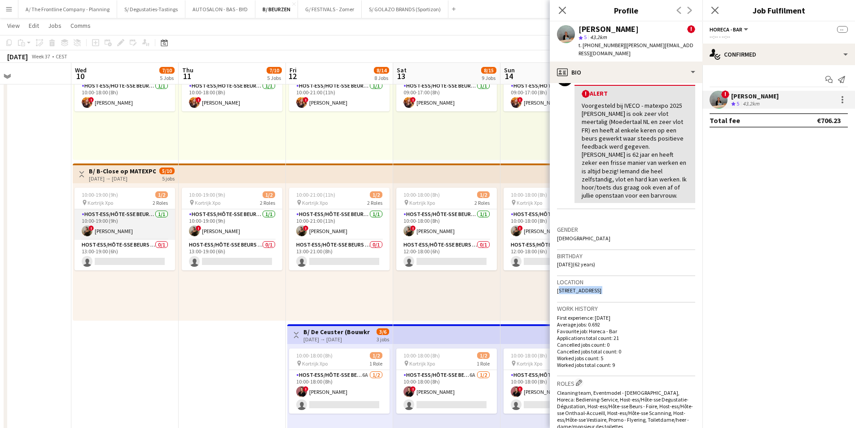
click at [137, 237] on app-card-role "Host-ess/Hôte-sse Beurs - Foire 1/1 10:00-19:00 (9h) ! Zoë Vanderaa" at bounding box center [124, 224] width 100 height 31
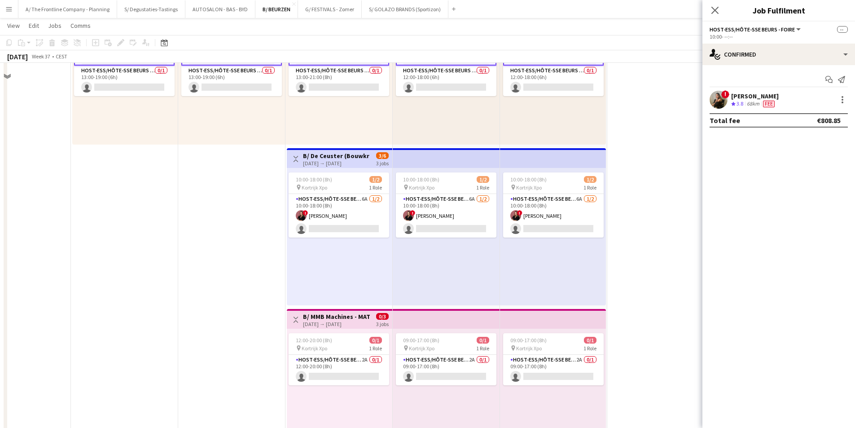
scroll to position [763, 0]
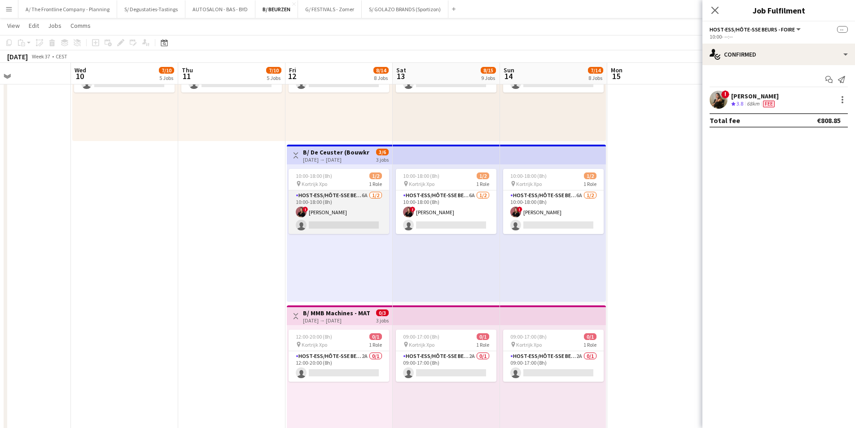
click at [331, 203] on app-card-role "Host-ess/Hôte-sse Beurs - Foire 6A 1/2 10:00-18:00 (8h) ! Heleen Van der Biest …" at bounding box center [338, 212] width 100 height 44
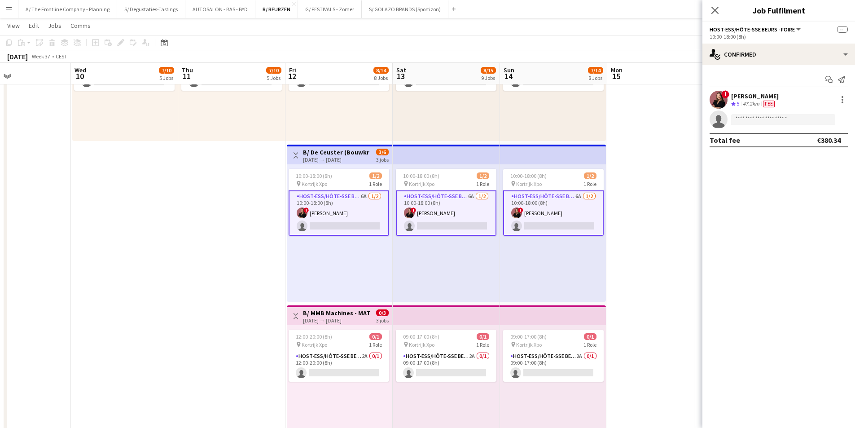
click at [737, 103] on span "5" at bounding box center [737, 103] width 3 height 7
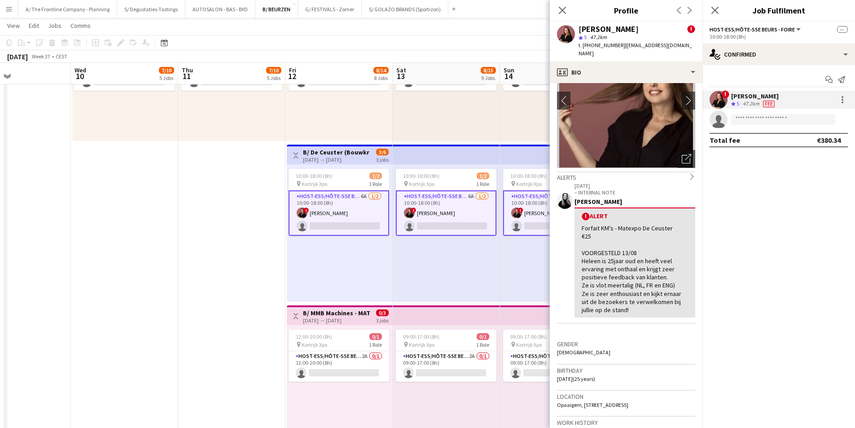
scroll to position [135, 0]
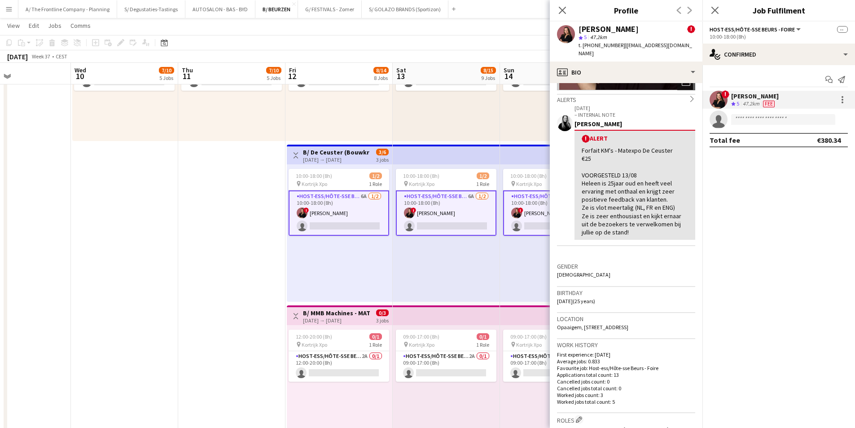
click at [590, 323] on span "Opaaigem, 42/1, Erpe-Mere, 9420" at bounding box center [592, 326] width 71 height 7
copy span "Opaaigem, 42/1, Erpe-Mere, 9420"
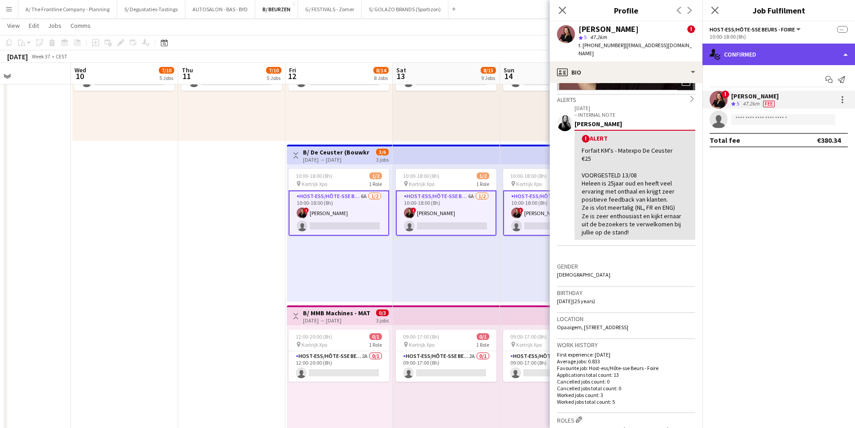
click at [777, 54] on div "single-neutral-actions-check-2 Confirmed" at bounding box center [778, 55] width 153 height 22
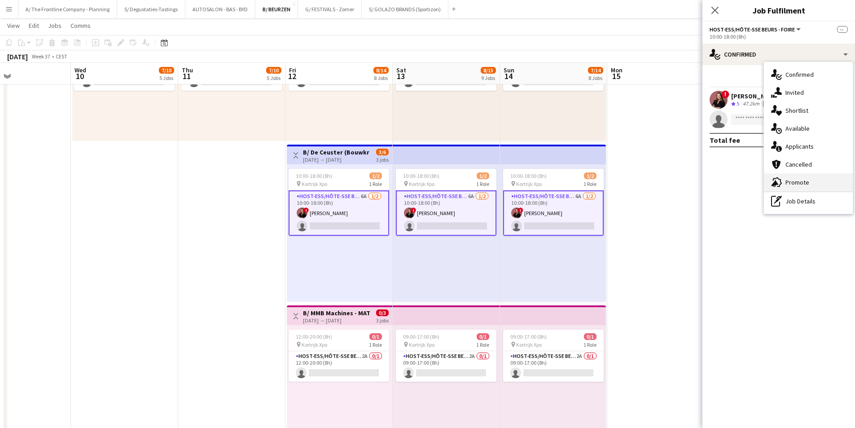
click at [803, 181] on div "advertising-megaphone Promote" at bounding box center [808, 182] width 89 height 18
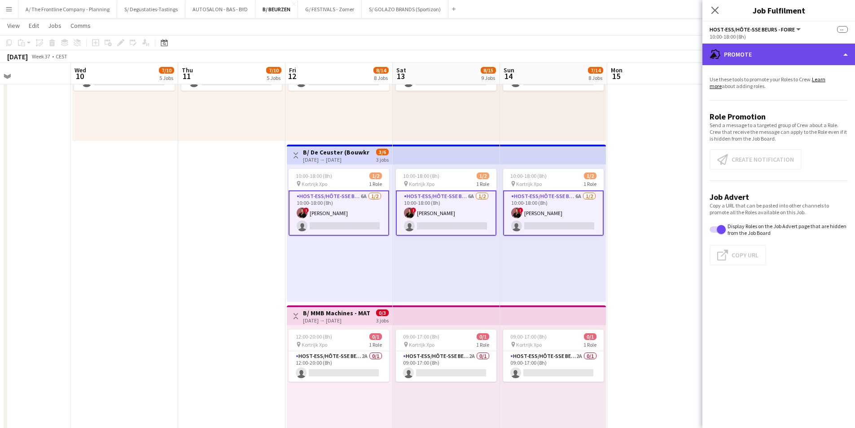
click at [762, 50] on div "advertising-megaphone Promote" at bounding box center [778, 55] width 153 height 22
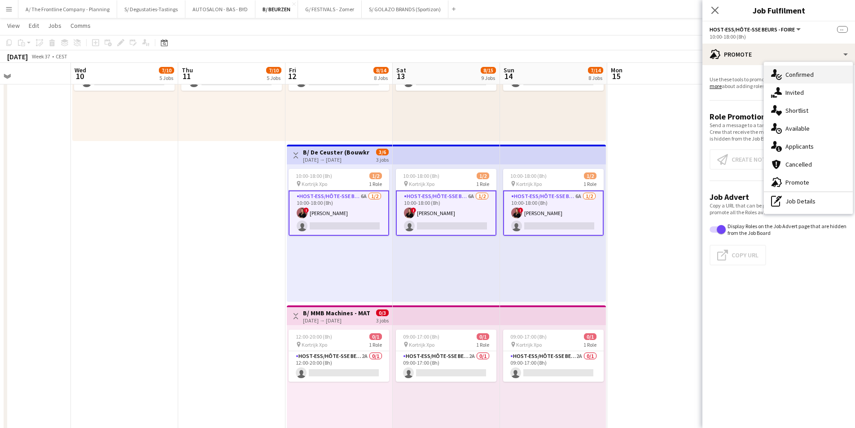
click at [785, 68] on div "single-neutral-actions-check-2 Confirmed" at bounding box center [808, 74] width 89 height 18
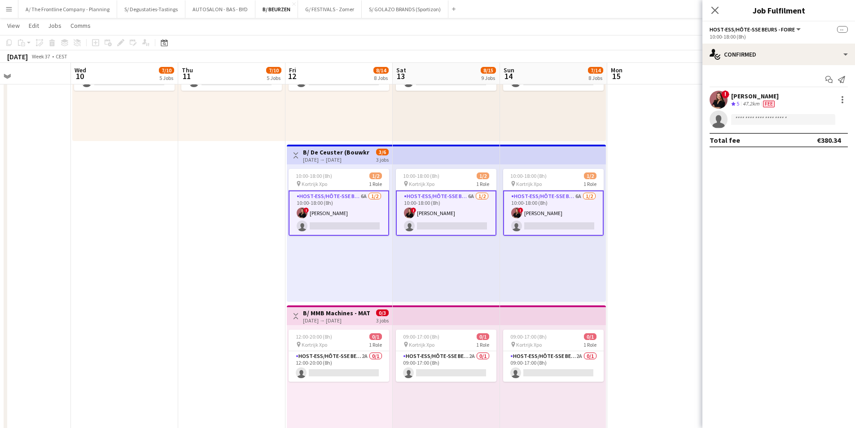
click at [783, 110] on app-invite-slot "single-neutral-actions" at bounding box center [778, 119] width 153 height 18
click at [779, 122] on input at bounding box center [783, 119] width 104 height 11
type input "**********"
click at [787, 138] on span "charlottevanboven@hotmail.com" at bounding box center [783, 139] width 90 height 7
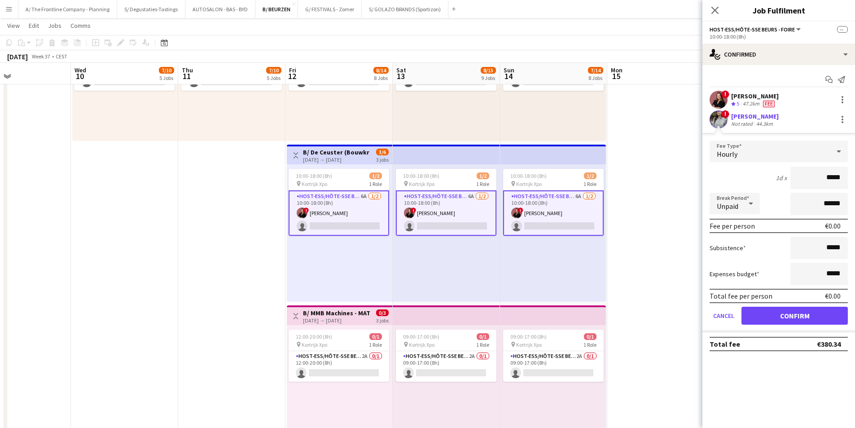
click at [725, 120] on app-user-avatar at bounding box center [718, 119] width 18 height 18
click at [795, 315] on button "Confirm" at bounding box center [794, 315] width 106 height 18
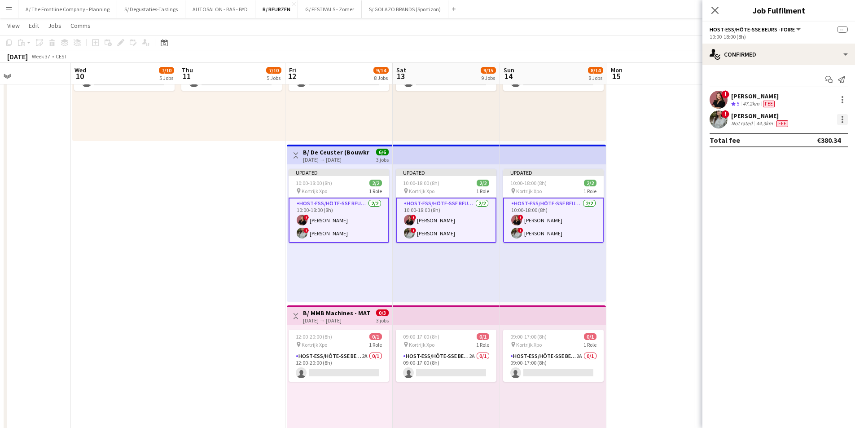
click at [840, 120] on div at bounding box center [842, 119] width 11 height 11
click at [811, 136] on span "Edit fee" at bounding box center [813, 136] width 56 height 8
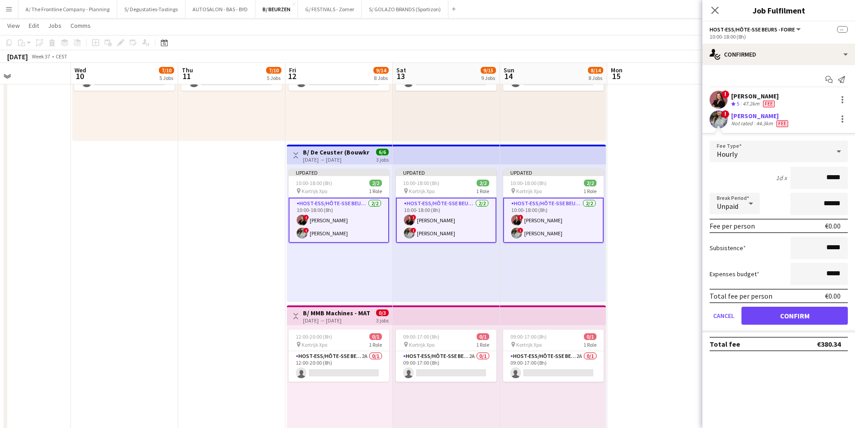
click at [763, 115] on div "Charlotte Van Boven" at bounding box center [760, 116] width 59 height 8
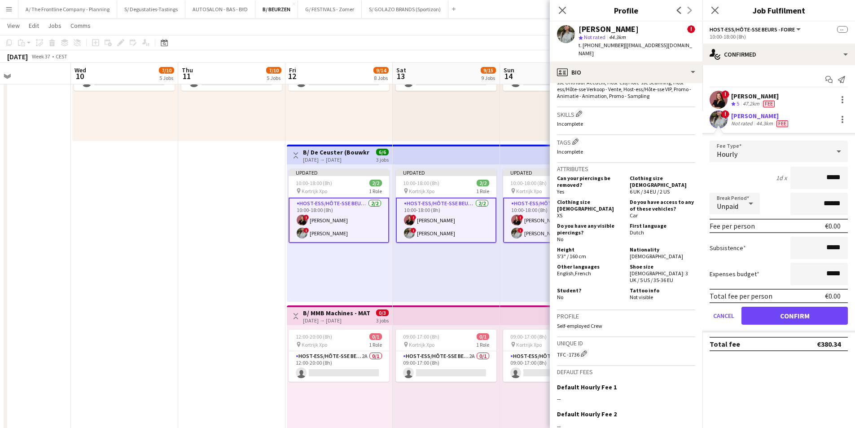
scroll to position [449, 0]
drag, startPoint x: 828, startPoint y: 179, endPoint x: 855, endPoint y: 179, distance: 27.4
click at [855, 179] on html "Menu Boards Boards Boards All jobs Status Workforce Workforce My Workforce Recr…" at bounding box center [427, 81] width 855 height 1689
type input "***"
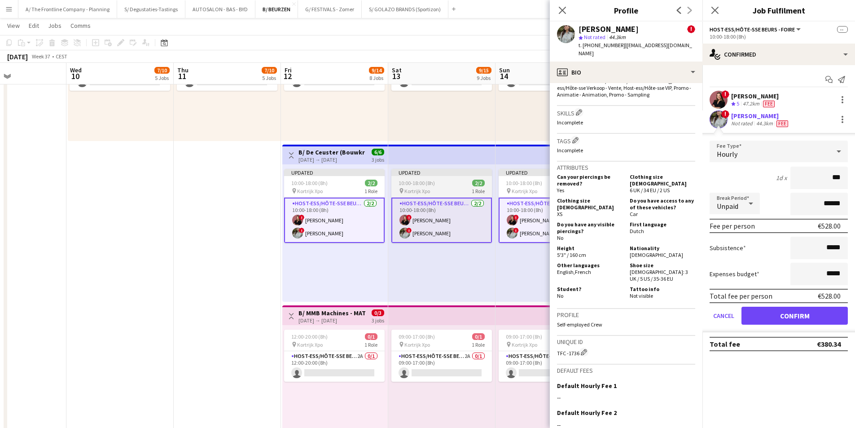
drag, startPoint x: 384, startPoint y: 239, endPoint x: 323, endPoint y: 230, distance: 61.7
click at [287, 239] on app-calendar-viewport "Sun 7 Mon 8 Tue 9 Wed 10 7/10 5 Jobs Thu 11 7/10 5 Jobs Fri 12 9/14 8 Jobs Sat …" at bounding box center [427, 91] width 855 height 1638
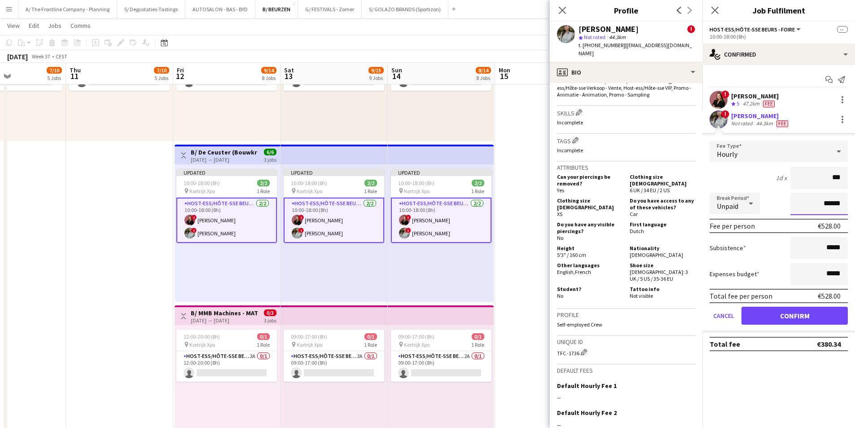
drag, startPoint x: 827, startPoint y: 204, endPoint x: 802, endPoint y: 207, distance: 25.4
click at [802, 207] on input "******" at bounding box center [818, 203] width 57 height 22
type input "*******"
click at [766, 319] on button "Confirm" at bounding box center [794, 315] width 106 height 18
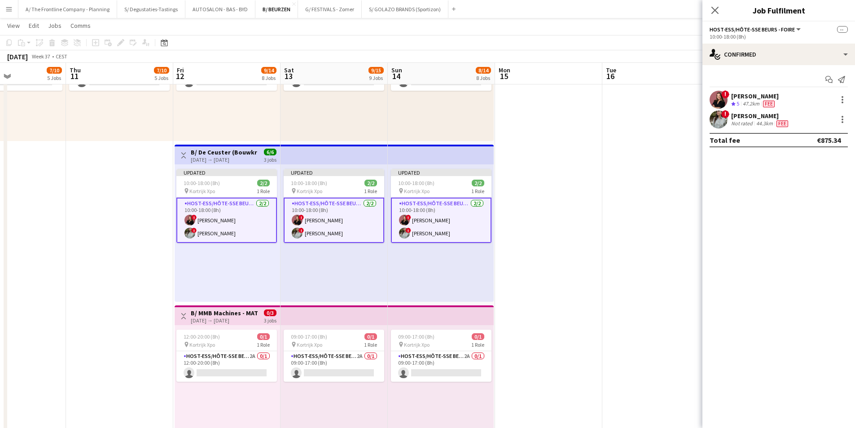
click at [585, 219] on app-date-cell at bounding box center [548, 62] width 107 height 1449
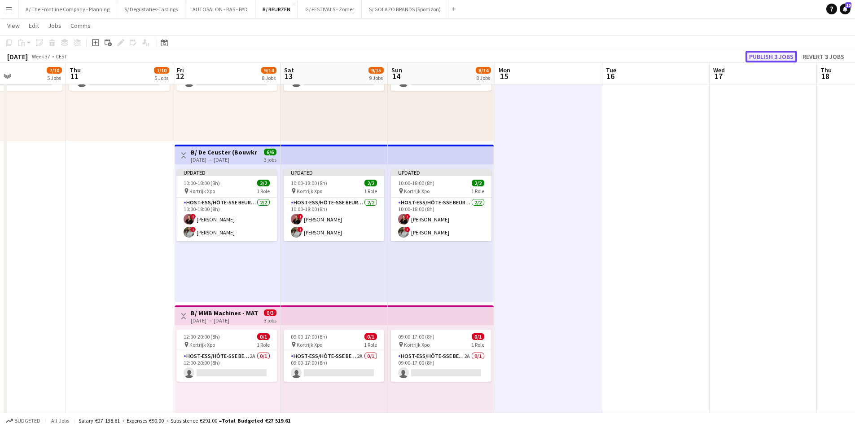
click at [786, 55] on button "Publish 3 jobs" at bounding box center [771, 57] width 52 height 12
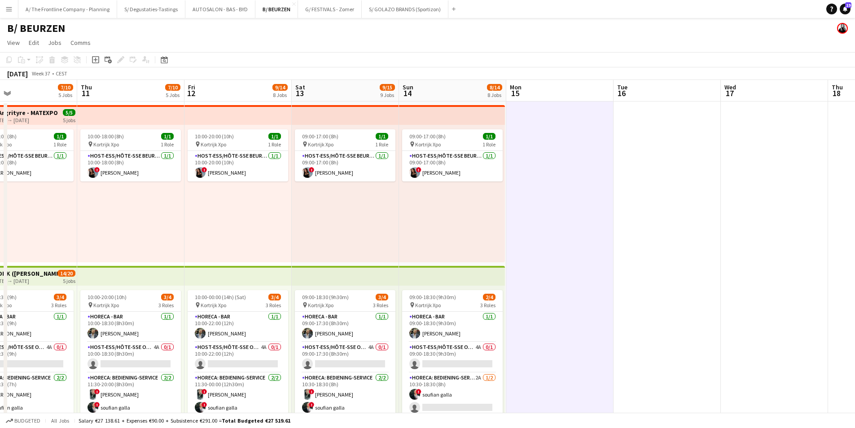
scroll to position [0, 223]
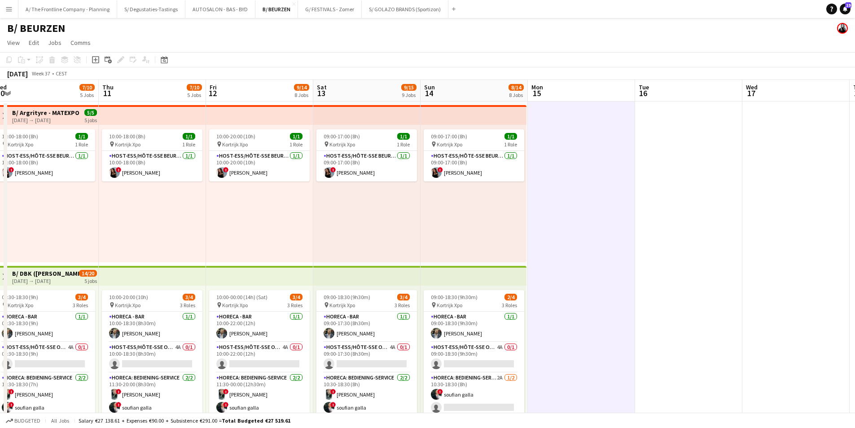
drag, startPoint x: 148, startPoint y: 183, endPoint x: 396, endPoint y: 183, distance: 247.2
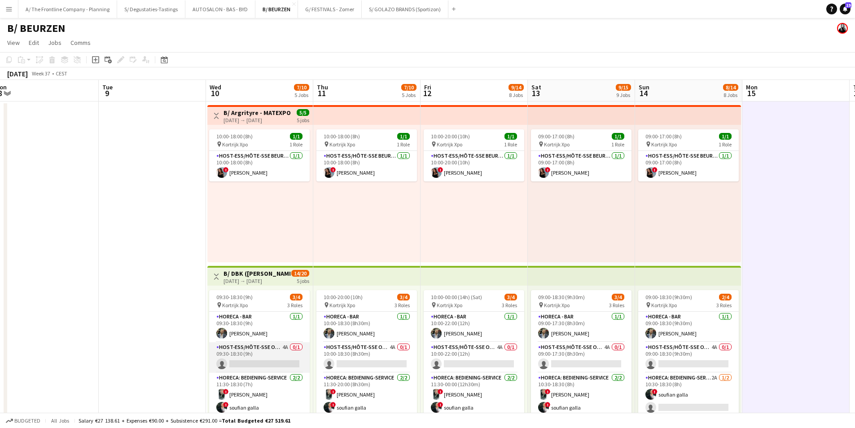
click at [267, 350] on app-card-role "Host-ess/Hôte-sse Onthaal-Accueill 4A 0/1 09:30-18:30 (9h) single-neutral-actio…" at bounding box center [259, 357] width 100 height 31
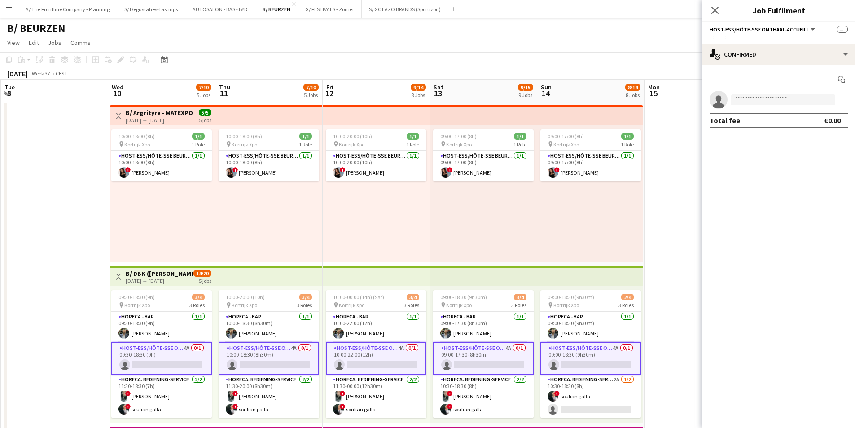
drag, startPoint x: 582, startPoint y: 244, endPoint x: 454, endPoint y: 241, distance: 127.9
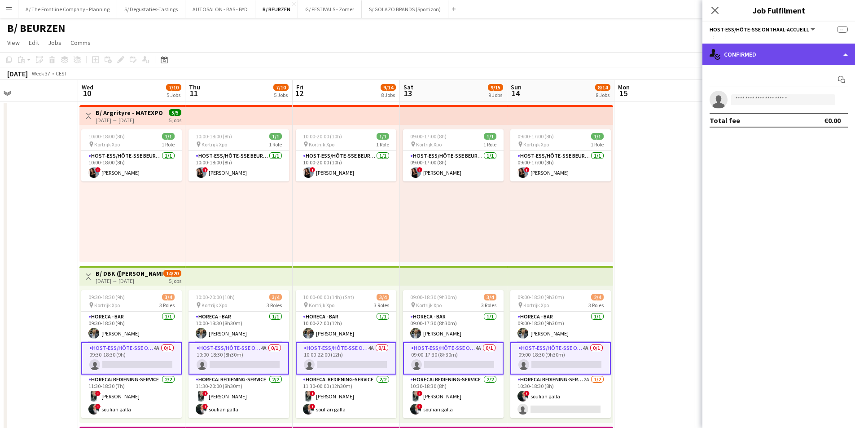
click at [761, 52] on div "single-neutral-actions-check-2 Confirmed" at bounding box center [778, 55] width 153 height 22
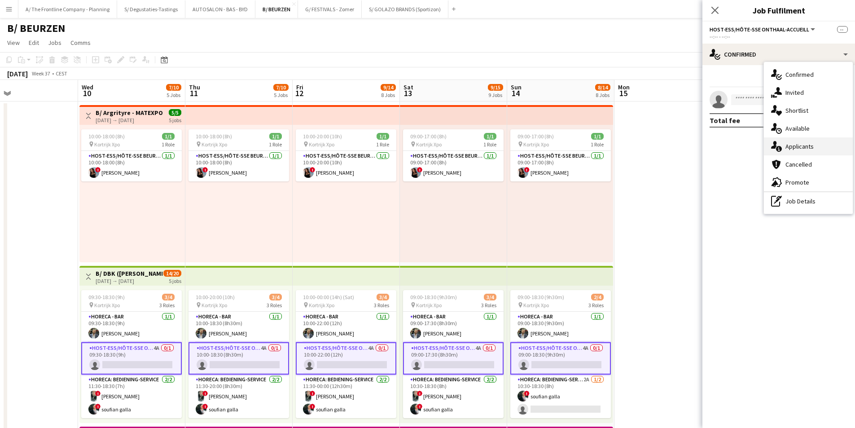
click at [797, 143] on div "single-neutral-actions-information Applicants" at bounding box center [808, 146] width 89 height 18
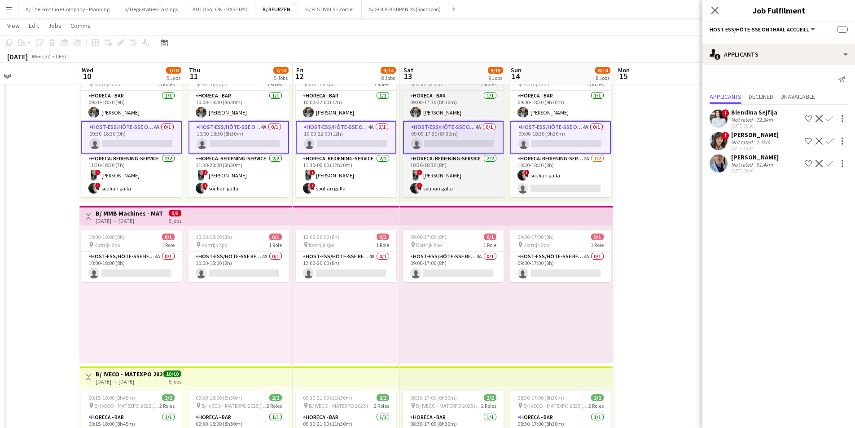
scroll to position [224, 0]
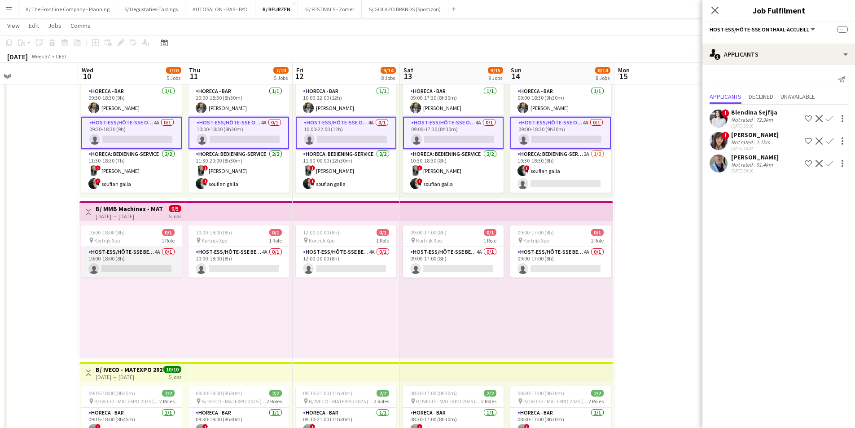
click at [149, 261] on app-card-role "Host-ess/Hôte-sse Beurs - Foire 4A 0/1 10:00-18:00 (8h) single-neutral-actions" at bounding box center [131, 262] width 100 height 31
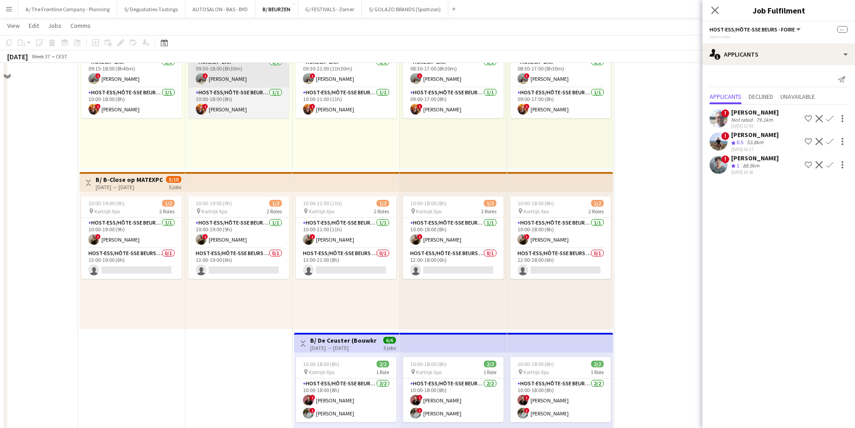
scroll to position [583, 0]
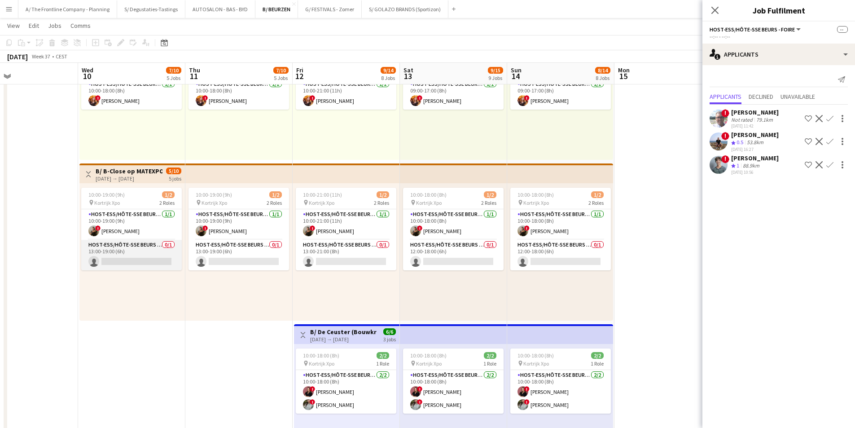
click at [129, 249] on app-card-role "Host-ess/Hôte-sse Beurs - Foire 0/1 13:00-19:00 (6h) single-neutral-actions" at bounding box center [131, 255] width 100 height 31
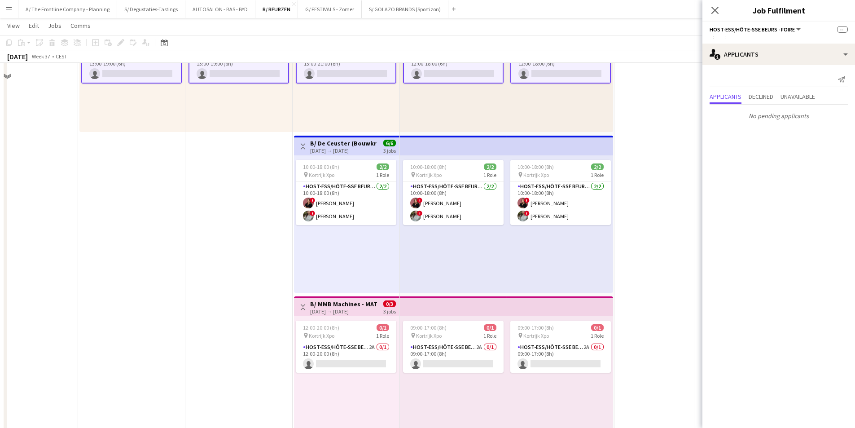
scroll to position [852, 0]
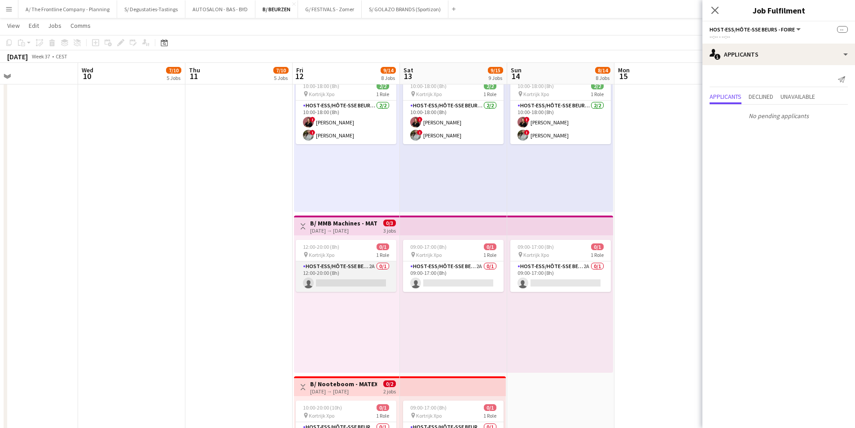
click at [357, 268] on app-card-role "Host-ess/Hôte-sse Beurs - Foire 2A 0/1 12:00-20:00 (8h) single-neutral-actions" at bounding box center [346, 276] width 100 height 31
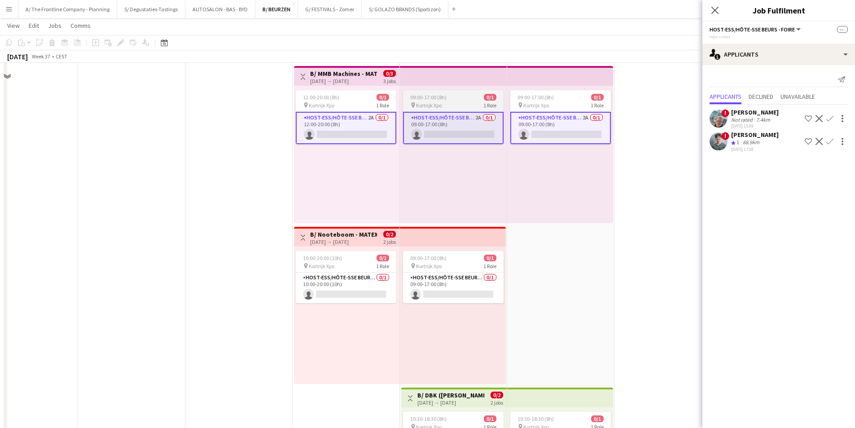
scroll to position [1032, 0]
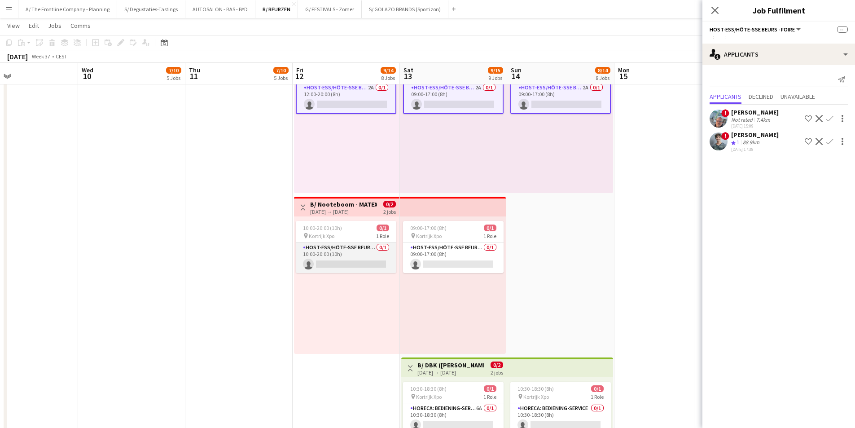
click at [366, 253] on app-card-role "Host-ess/Hôte-sse Beurs - Foire 0/1 10:00-20:00 (10h) single-neutral-actions" at bounding box center [346, 257] width 100 height 31
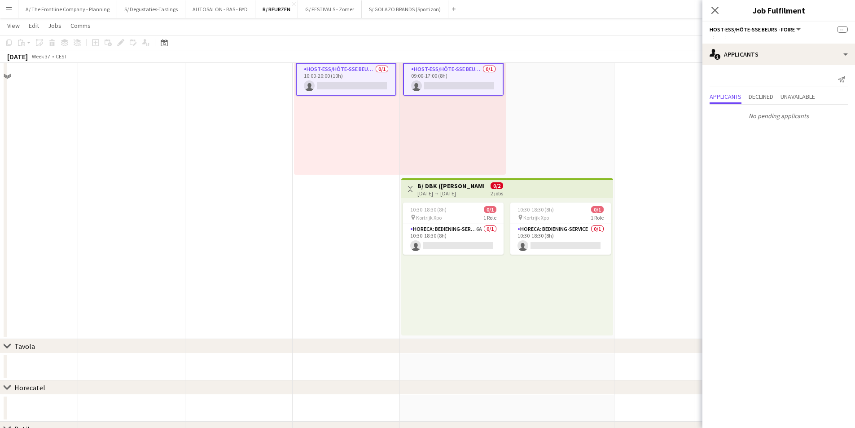
scroll to position [1211, 0]
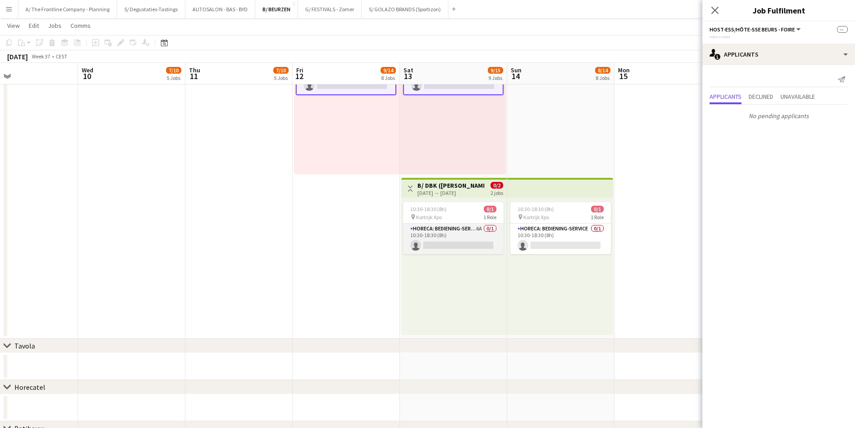
click at [446, 233] on app-card-role "Horeca: Bediening-Service 6A 0/1 10:30-18:30 (8h) single-neutral-actions" at bounding box center [453, 238] width 100 height 31
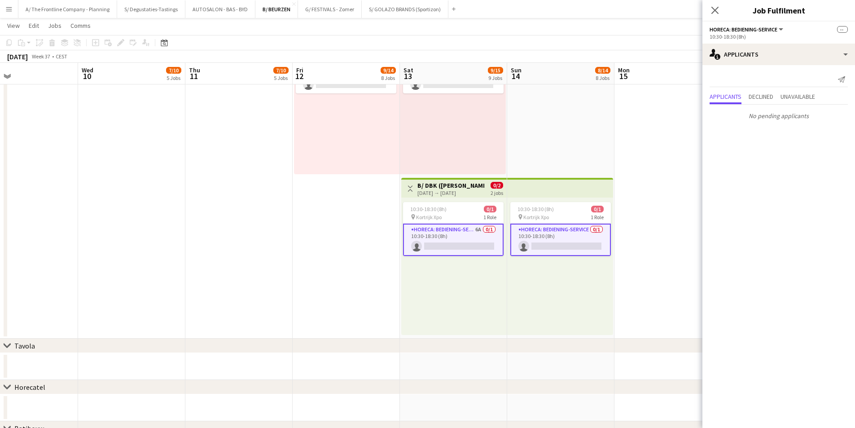
click at [466, 237] on app-card-role "Horeca: Bediening-Service 6A 0/1 10:30-18:30 (8h) single-neutral-actions" at bounding box center [453, 239] width 100 height 32
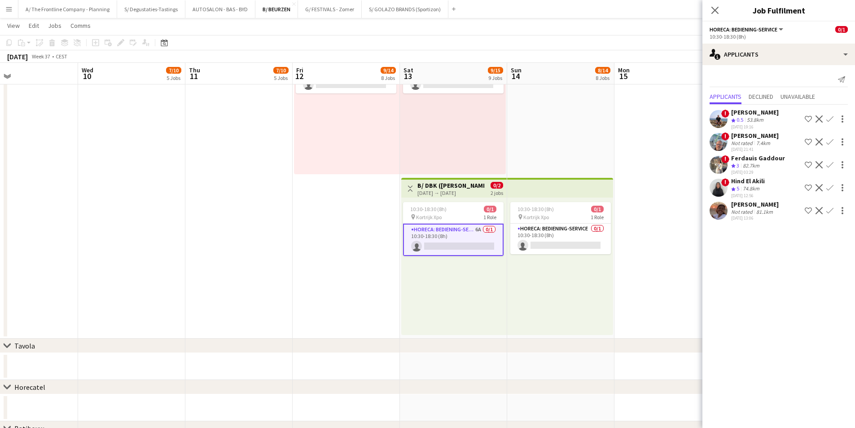
click at [765, 193] on div "! Hind El Akili Crew rating 5 74.8km 12-08-2025 12:56 Shortlist crew Decline Co…" at bounding box center [778, 188] width 153 height 22
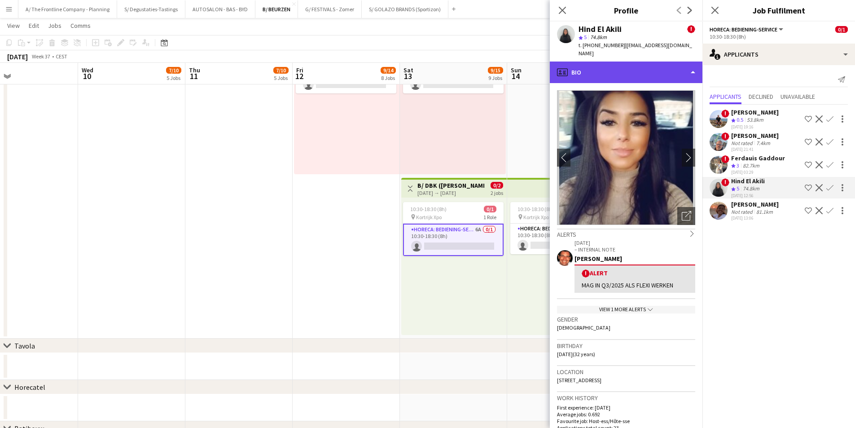
click at [647, 73] on div "profile Bio" at bounding box center [626, 72] width 153 height 22
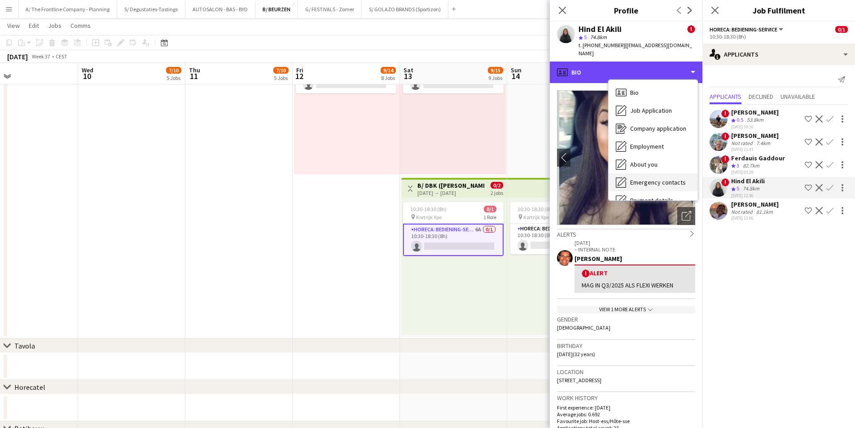
scroll to position [84, 0]
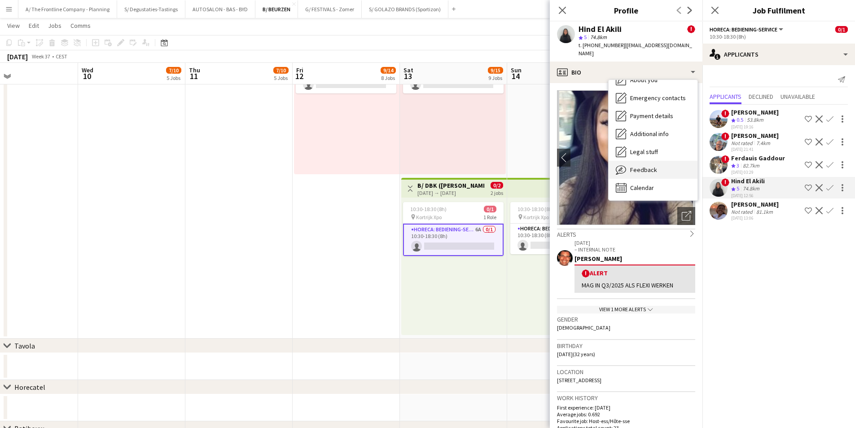
click at [648, 161] on div "Feedback Feedback" at bounding box center [652, 170] width 89 height 18
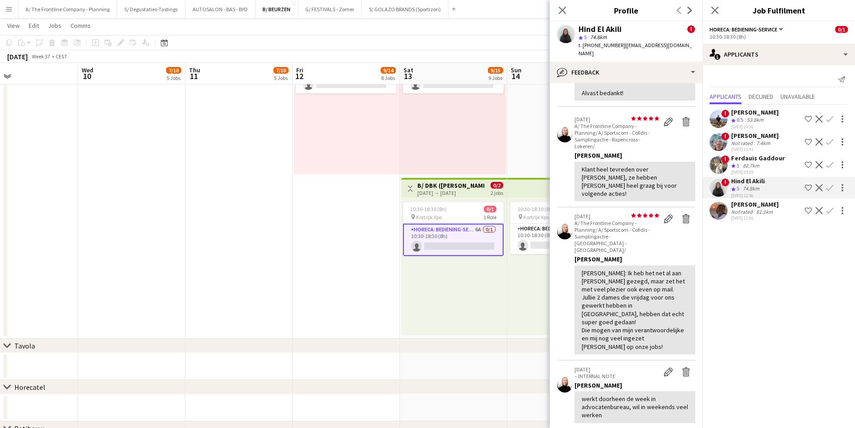
scroll to position [224, 0]
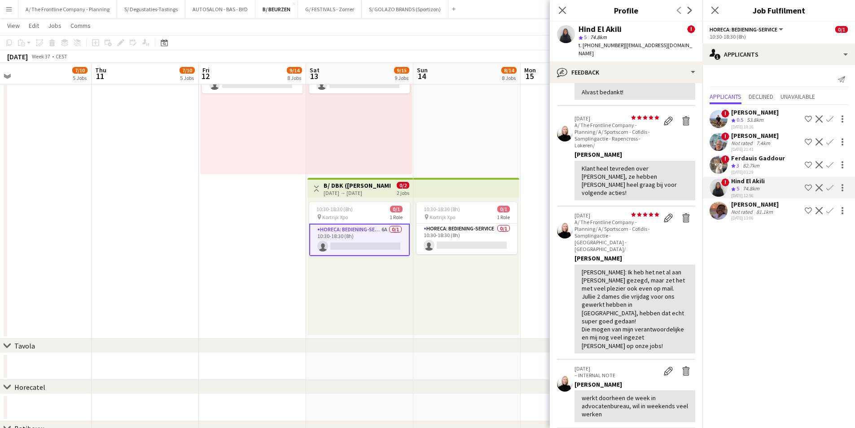
drag, startPoint x: 506, startPoint y: 166, endPoint x: 436, endPoint y: 165, distance: 69.1
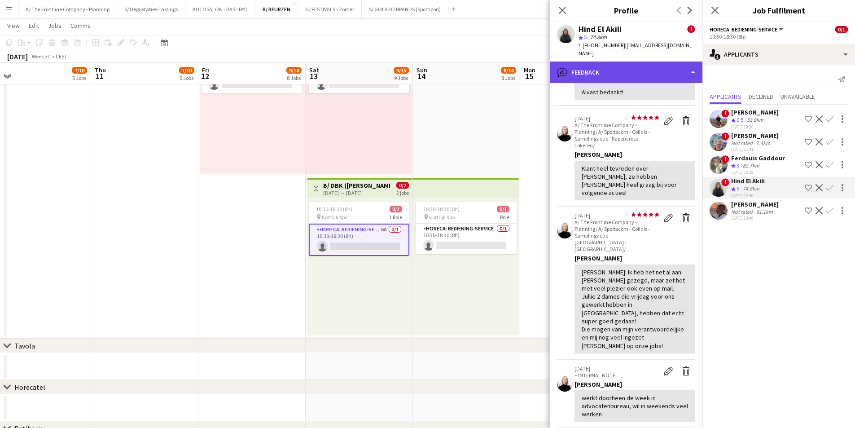
click at [622, 70] on div "bubble-pencil Feedback" at bounding box center [626, 72] width 153 height 22
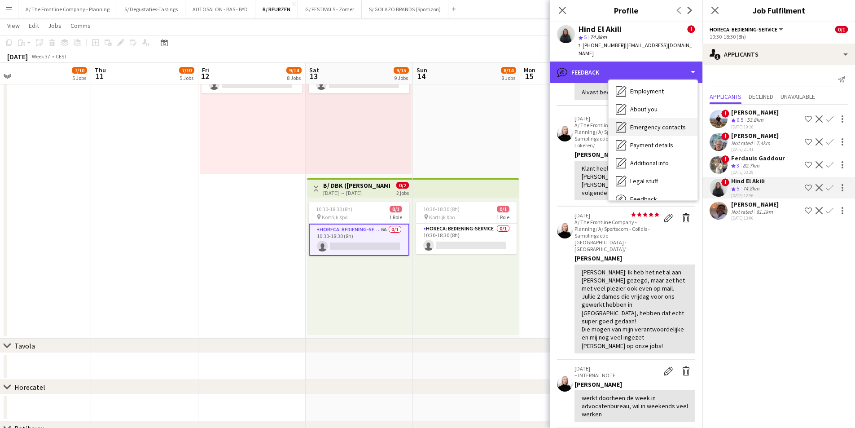
scroll to position [0, 0]
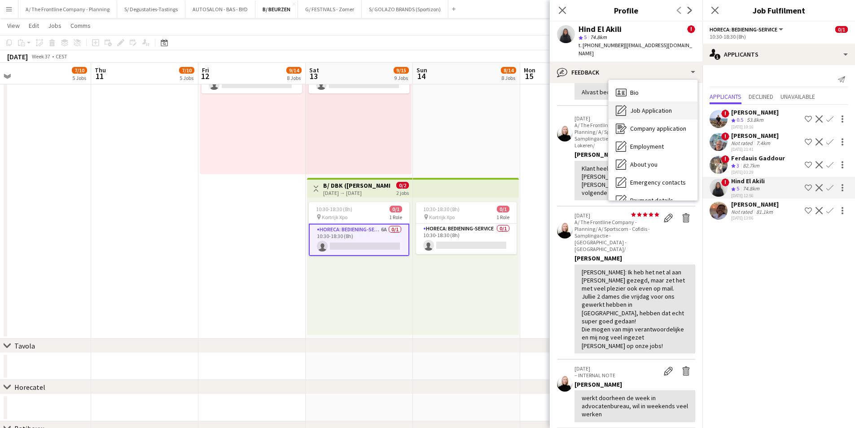
click at [639, 106] on span "Job Application" at bounding box center [651, 110] width 42 height 8
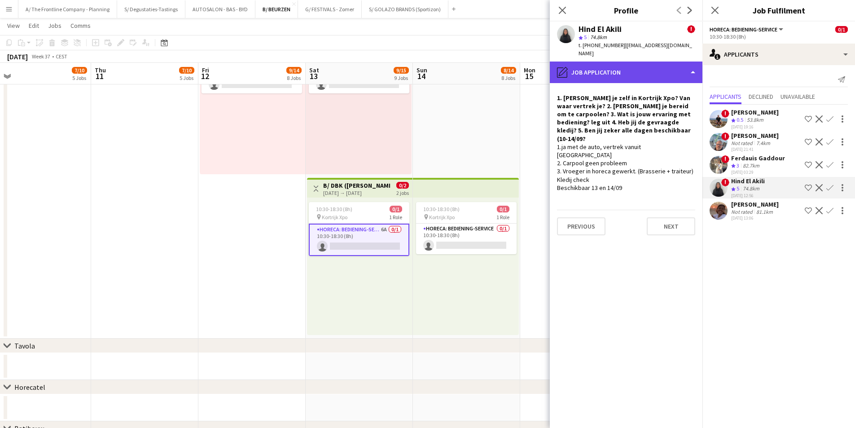
click at [642, 61] on div "pencil4 Job Application" at bounding box center [626, 72] width 153 height 22
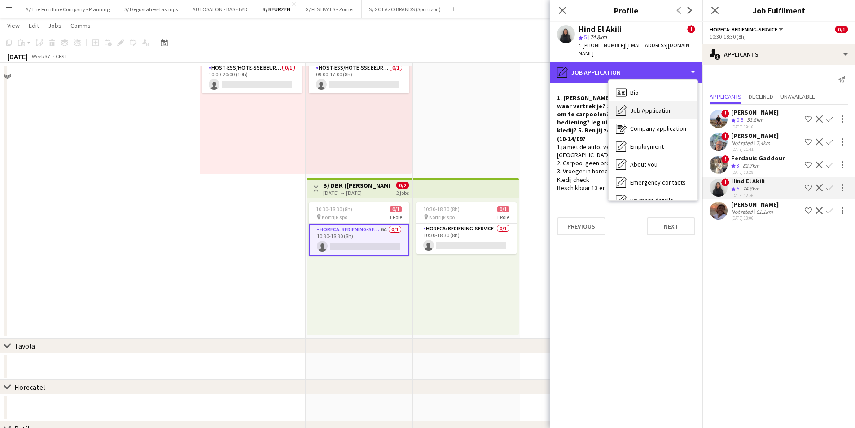
scroll to position [1077, 0]
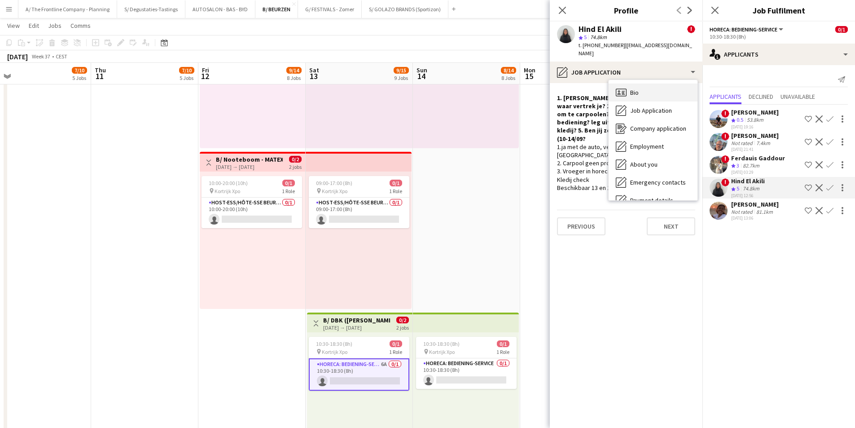
click at [655, 87] on div "Bio Bio" at bounding box center [652, 92] width 89 height 18
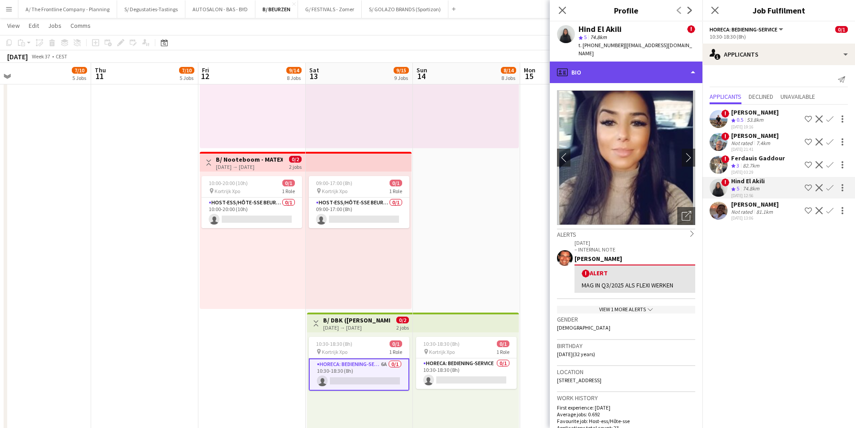
click at [660, 69] on div "profile Bio" at bounding box center [626, 72] width 153 height 22
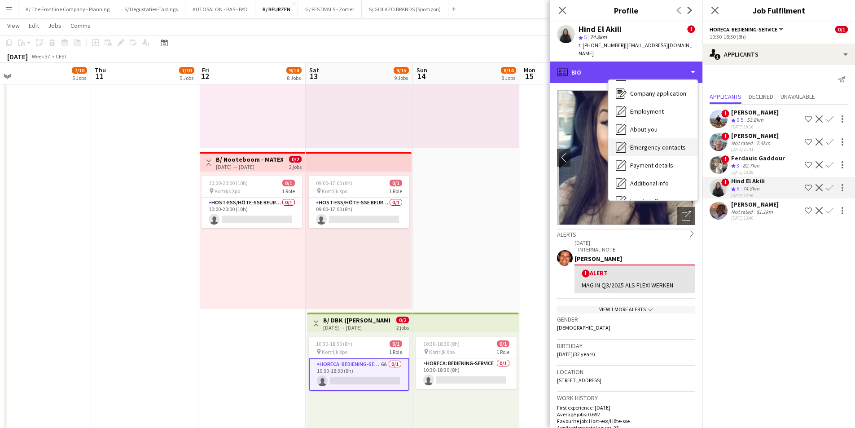
scroll to position [84, 0]
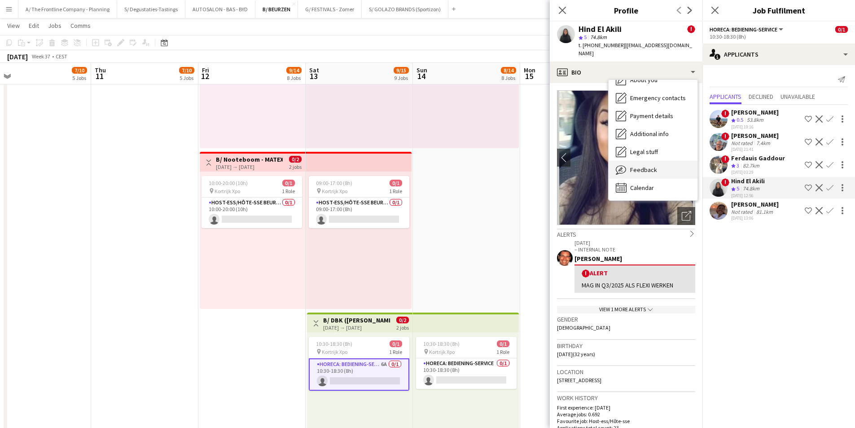
click at [659, 161] on div "Feedback Feedback" at bounding box center [652, 170] width 89 height 18
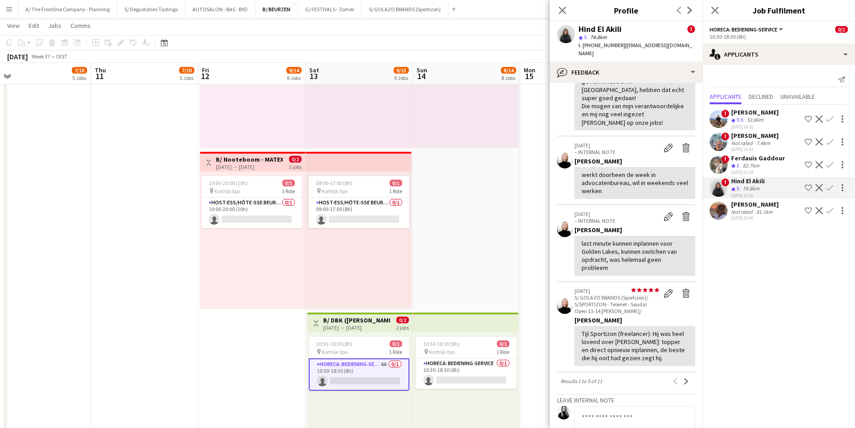
scroll to position [449, 0]
click at [683, 376] on app-icon "Next" at bounding box center [686, 379] width 6 height 6
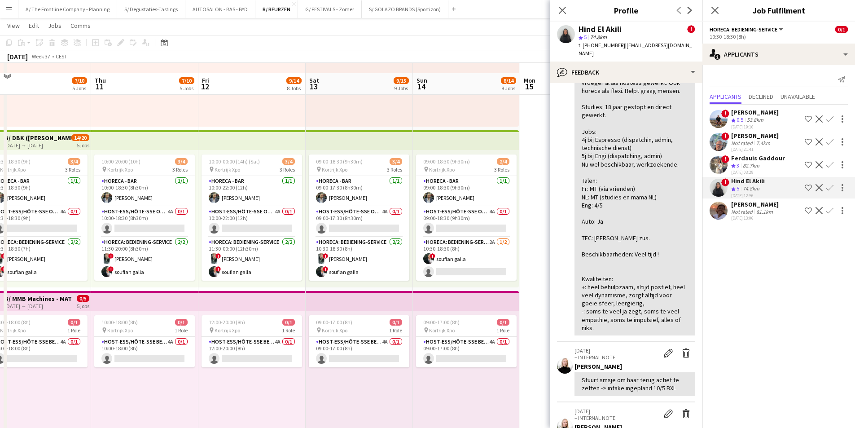
scroll to position [314, 0]
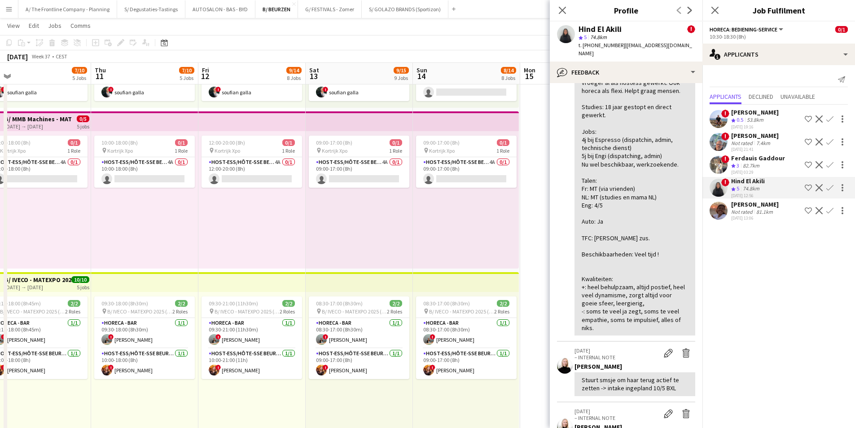
click at [659, 75] on div "Conclusie: TOP PROFIEL! Algemeen: 30 jaar , maar heel jonge uitstralinng; vroeg…" at bounding box center [634, 189] width 106 height 286
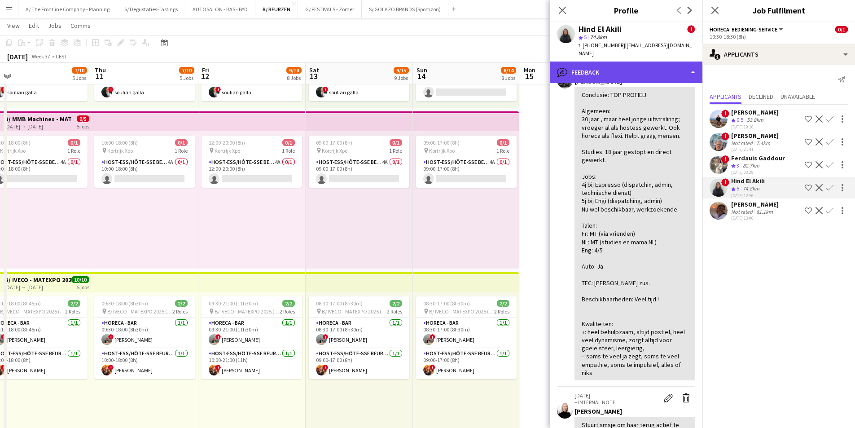
click at [659, 65] on div "bubble-pencil Feedback" at bounding box center [626, 72] width 153 height 22
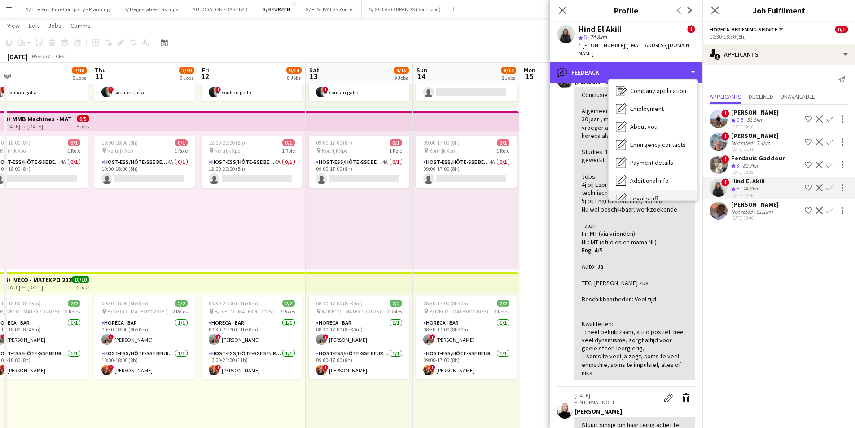
scroll to position [0, 0]
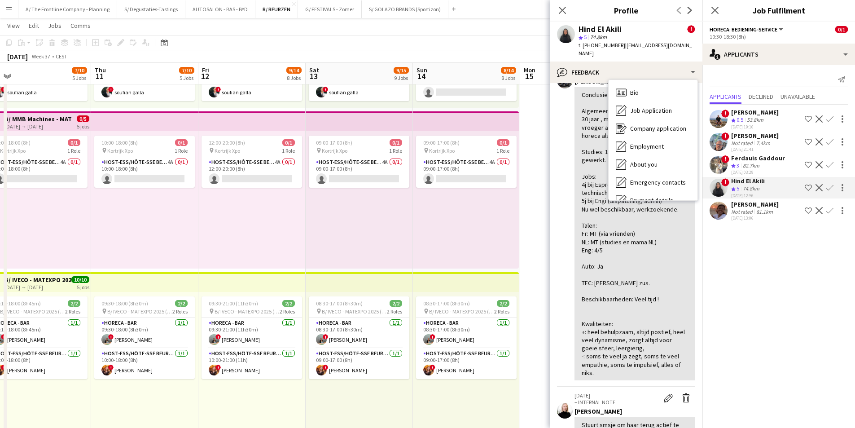
click at [670, 80] on div "Bio Bio Job Application Job Application Company application Company application…" at bounding box center [652, 140] width 89 height 120
click at [665, 85] on div "Bio Bio" at bounding box center [652, 92] width 89 height 18
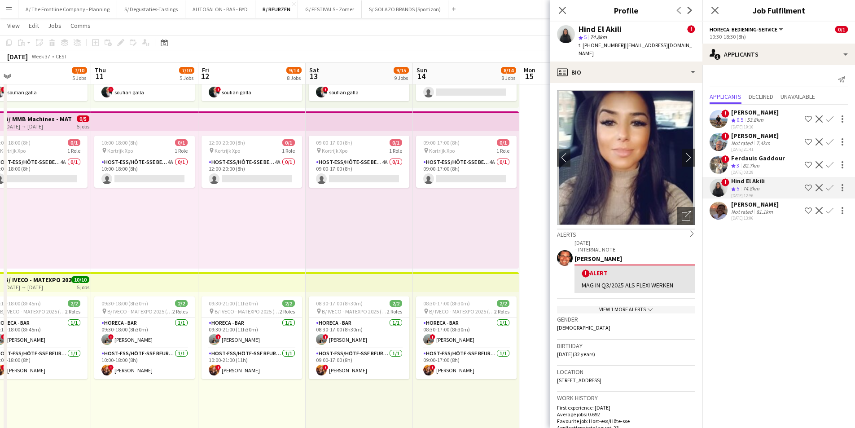
click at [601, 376] on span "185 Rue d'Anderlecht, Bruxelles, 1000" at bounding box center [579, 379] width 44 height 7
copy span "185 Rue d'Anderlecht, Bruxelles, 1000"
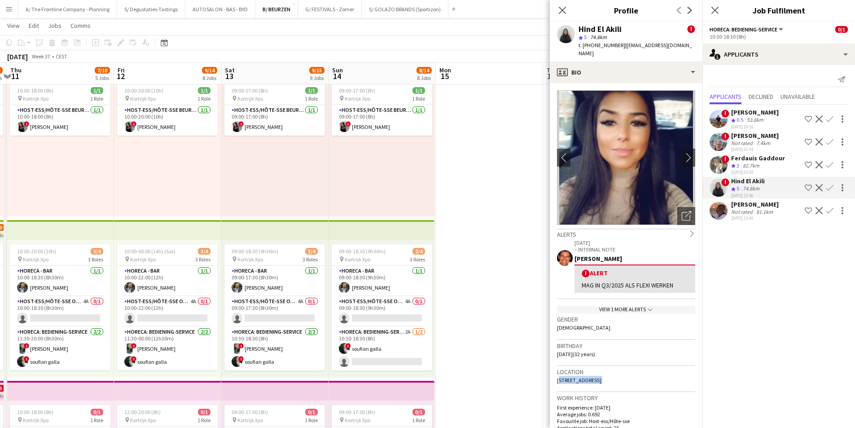
scroll to position [0, 341]
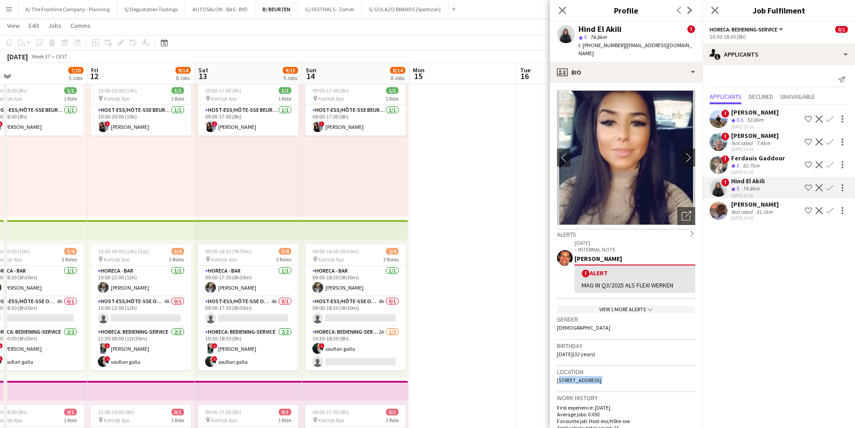
drag, startPoint x: 304, startPoint y: 245, endPoint x: 193, endPoint y: 248, distance: 110.8
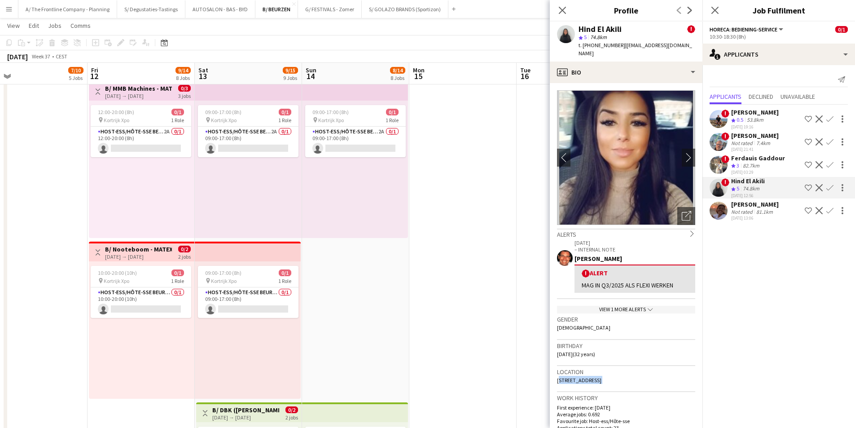
scroll to position [1166, 0]
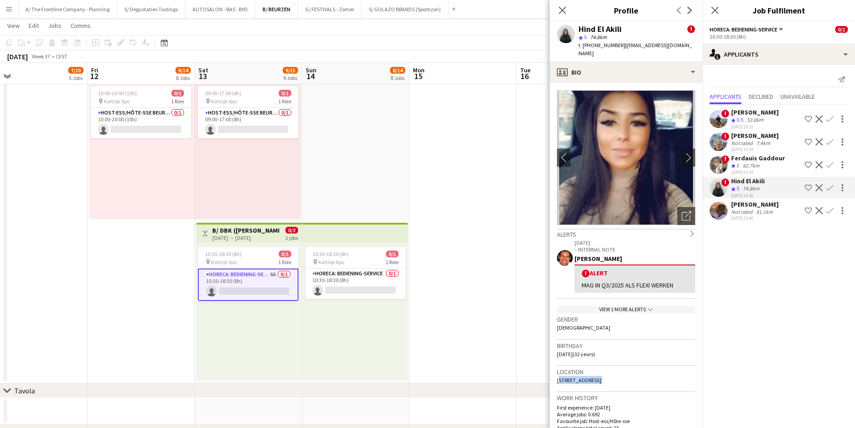
click at [273, 317] on div "10:30-18:30 (8h) 0/1 pin Kortrijk Xpo 1 Role Horeca: Bediening-Service 6A 0/1 1…" at bounding box center [248, 310] width 105 height 137
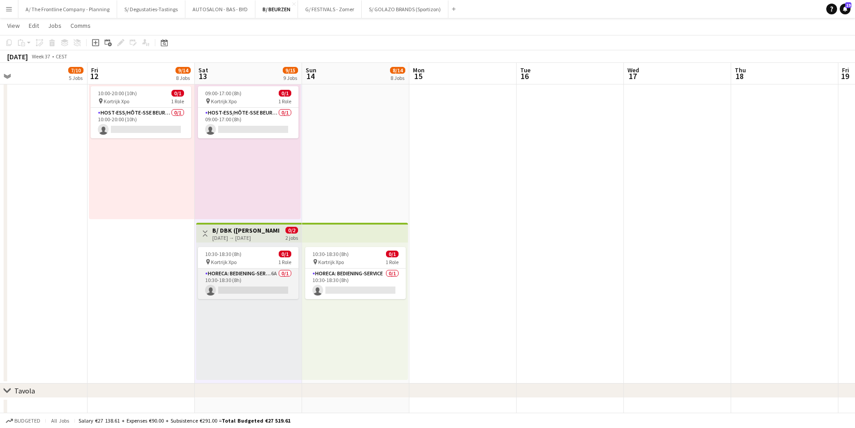
click at [273, 281] on app-card-role "Horeca: Bediening-Service 6A 0/1 10:30-18:30 (8h) single-neutral-actions" at bounding box center [248, 283] width 100 height 31
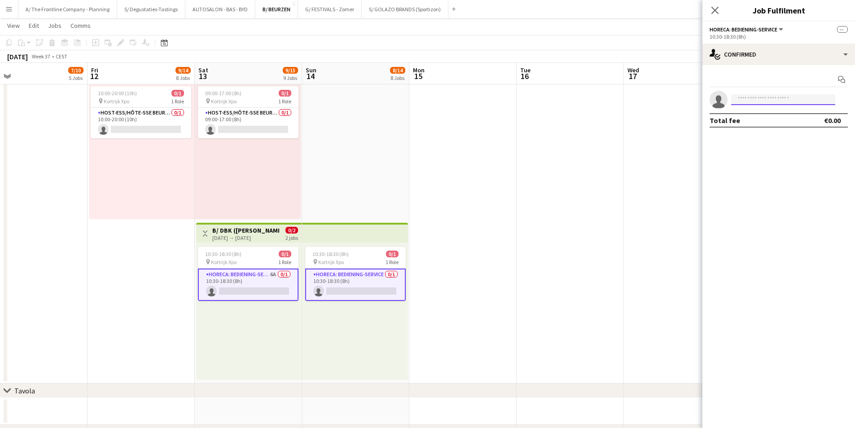
click at [796, 100] on input at bounding box center [783, 99] width 104 height 11
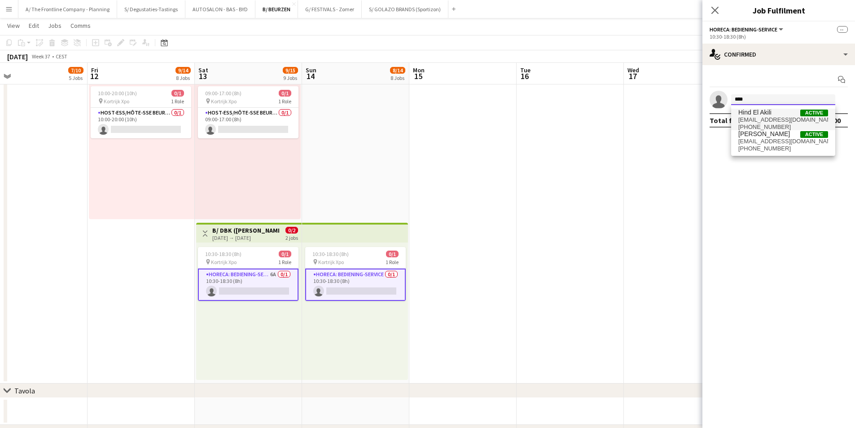
type input "****"
click at [794, 127] on span "+32488199686" at bounding box center [783, 126] width 90 height 7
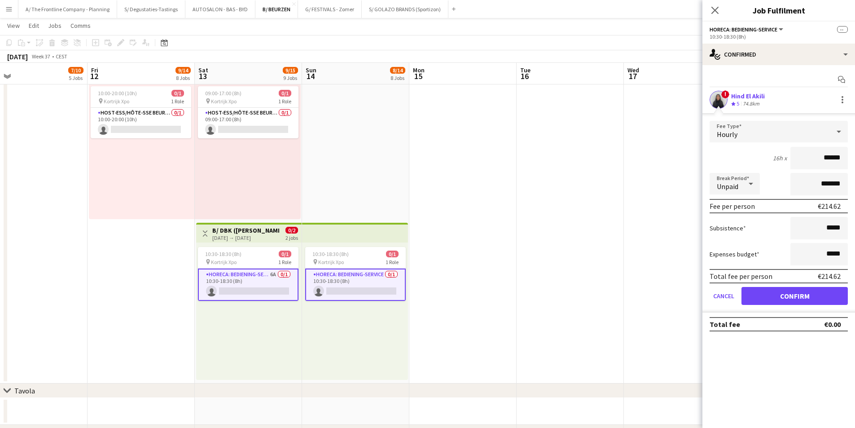
click at [722, 107] on app-user-avatar at bounding box center [718, 100] width 18 height 18
click at [812, 301] on button "Confirm" at bounding box center [794, 296] width 106 height 18
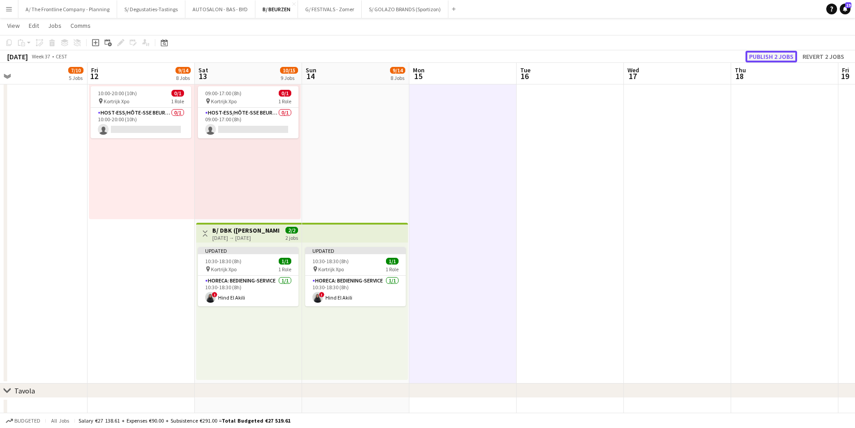
click at [764, 57] on button "Publish 2 jobs" at bounding box center [771, 57] width 52 height 12
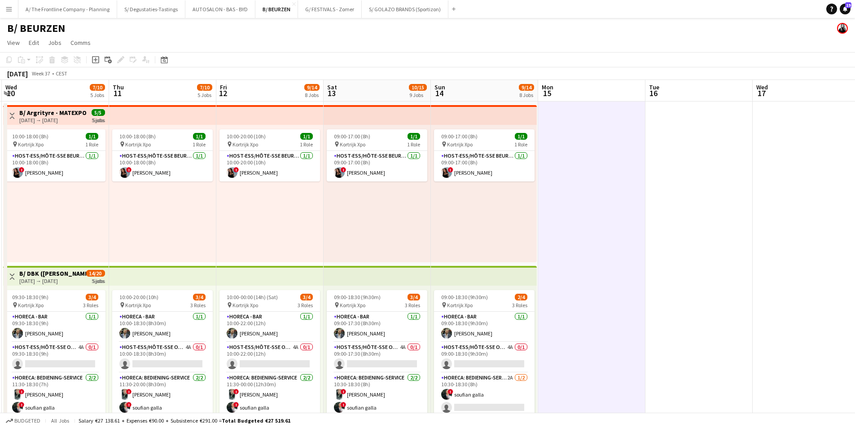
scroll to position [0, 242]
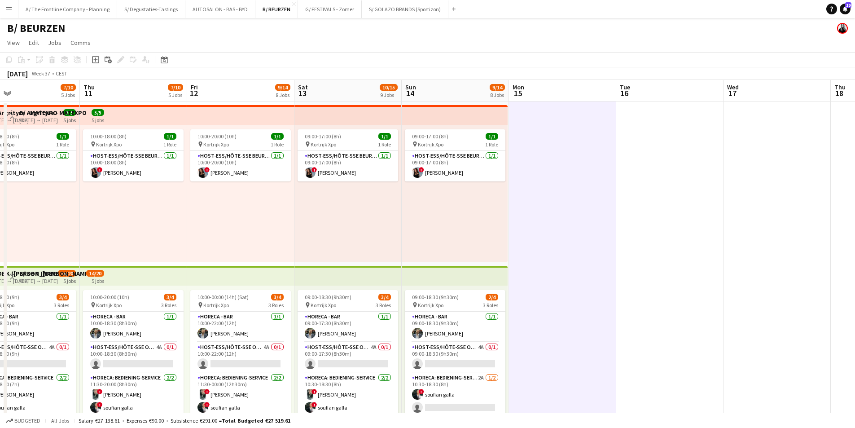
drag, startPoint x: 340, startPoint y: 244, endPoint x: 528, endPoint y: 231, distance: 187.5
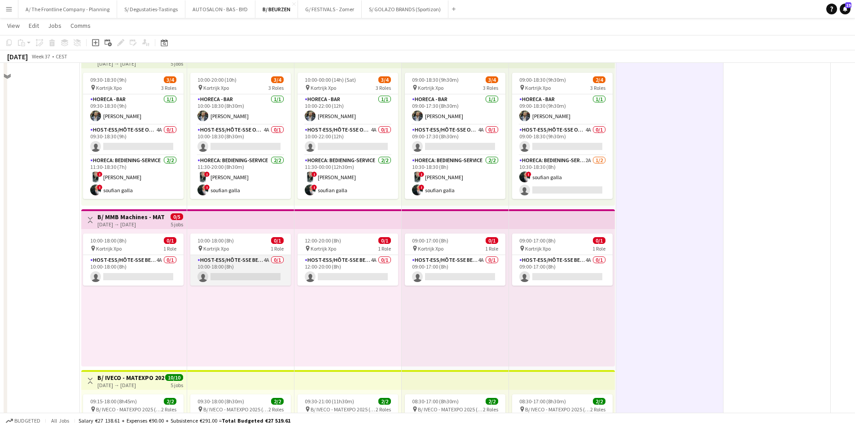
scroll to position [224, 0]
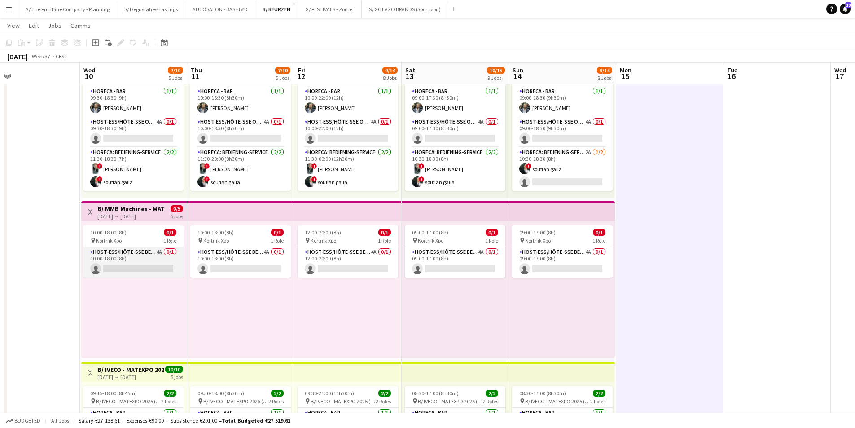
click at [123, 253] on app-card-role "Host-ess/Hôte-sse Beurs - Foire 4A 0/1 10:00-18:00 (8h) single-neutral-actions" at bounding box center [133, 262] width 100 height 31
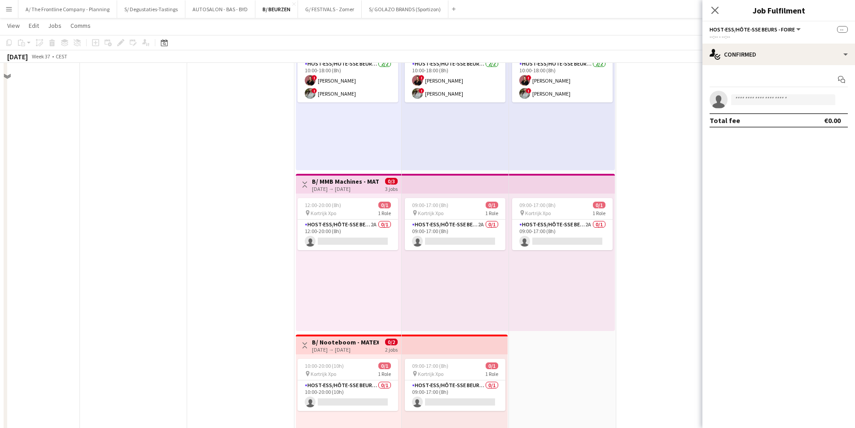
scroll to position [897, 0]
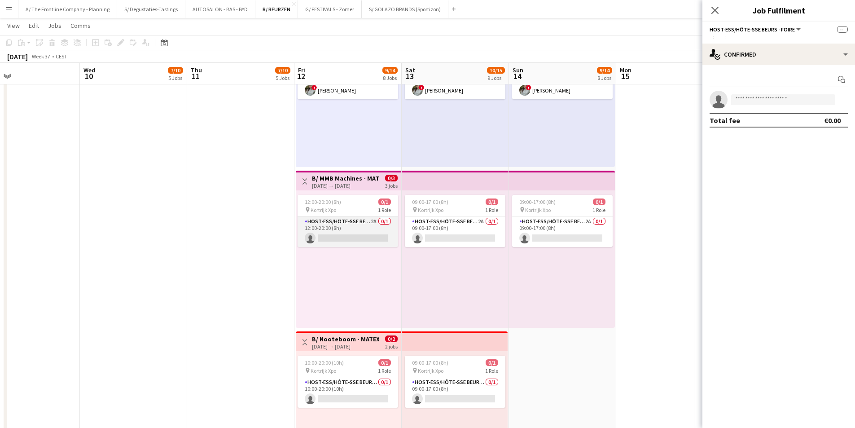
click at [333, 223] on app-card-role "Host-ess/Hôte-sse Beurs - Foire 2A 0/1 12:00-20:00 (8h) single-neutral-actions" at bounding box center [347, 231] width 100 height 31
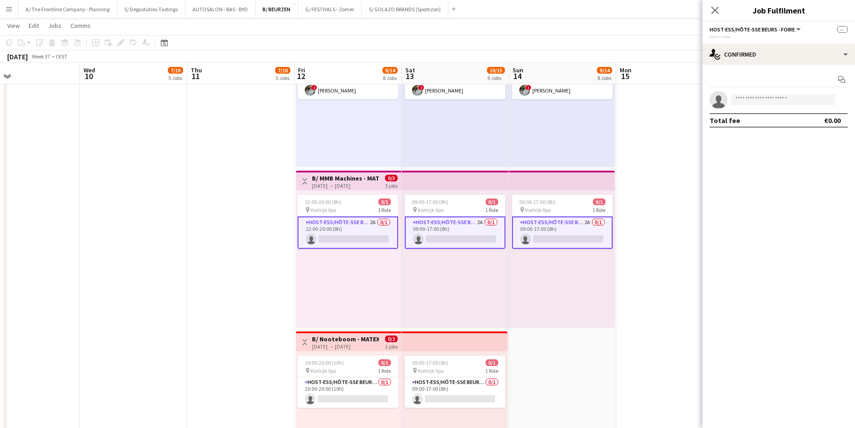
scroll to position [0, 241]
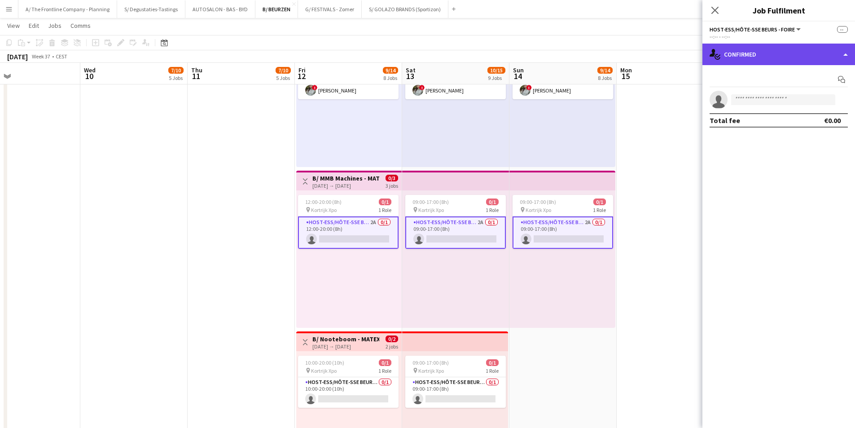
click at [805, 56] on div "single-neutral-actions-check-2 Confirmed" at bounding box center [778, 55] width 153 height 22
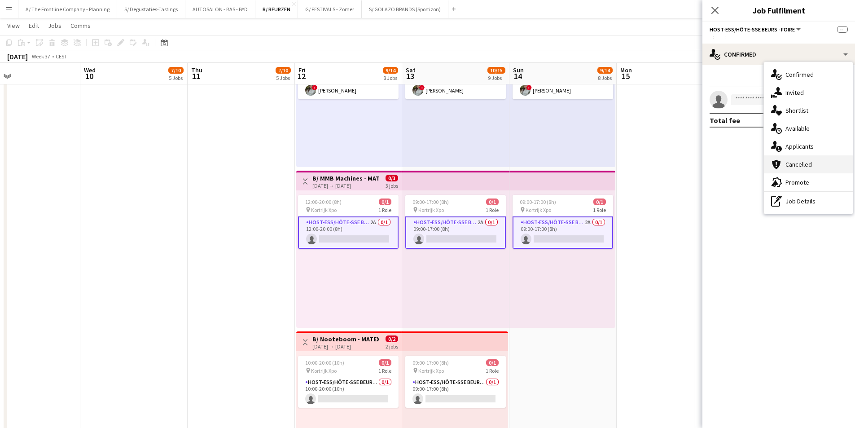
click at [805, 165] on div "cancellation Cancelled" at bounding box center [808, 164] width 89 height 18
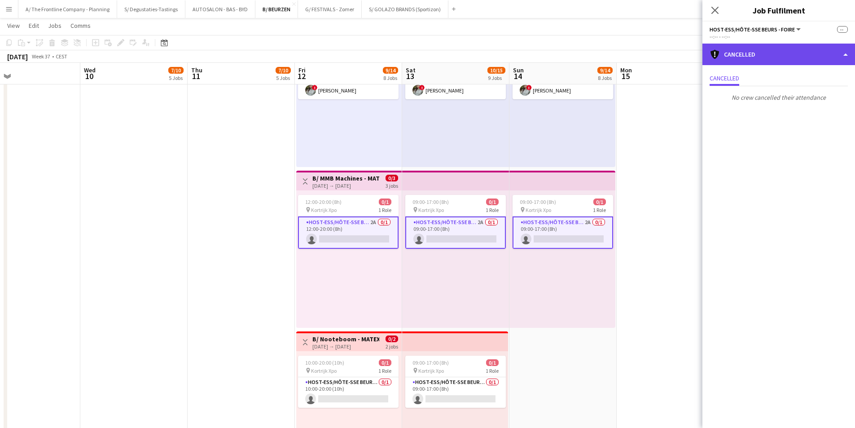
click at [778, 47] on div "cancellation Cancelled" at bounding box center [778, 55] width 153 height 22
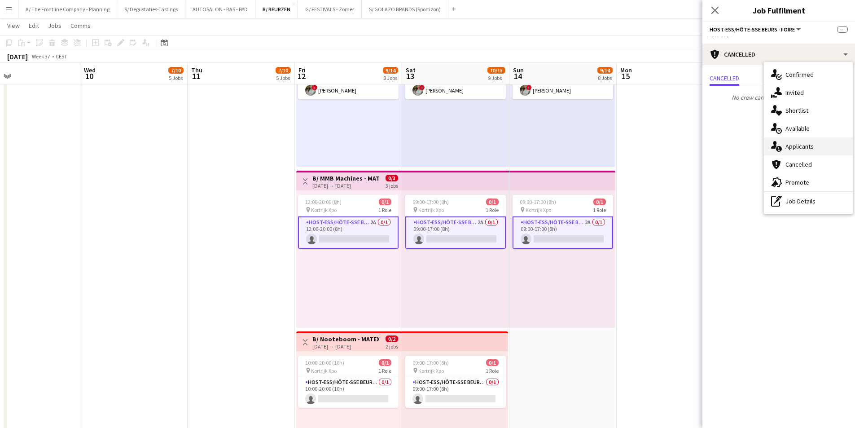
click at [793, 144] on div "single-neutral-actions-information Applicants" at bounding box center [808, 146] width 89 height 18
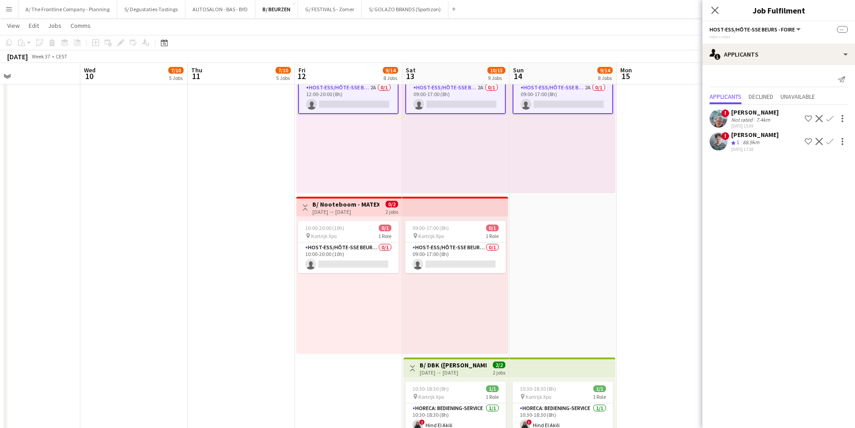
click at [325, 250] on app-card-role "Host-ess/Hôte-sse Beurs - Foire 0/1 10:00-20:00 (10h) single-neutral-actions" at bounding box center [348, 257] width 100 height 31
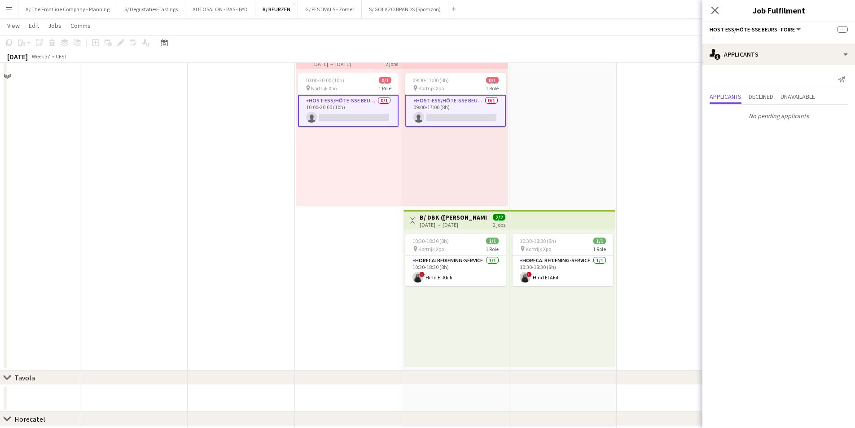
scroll to position [1211, 0]
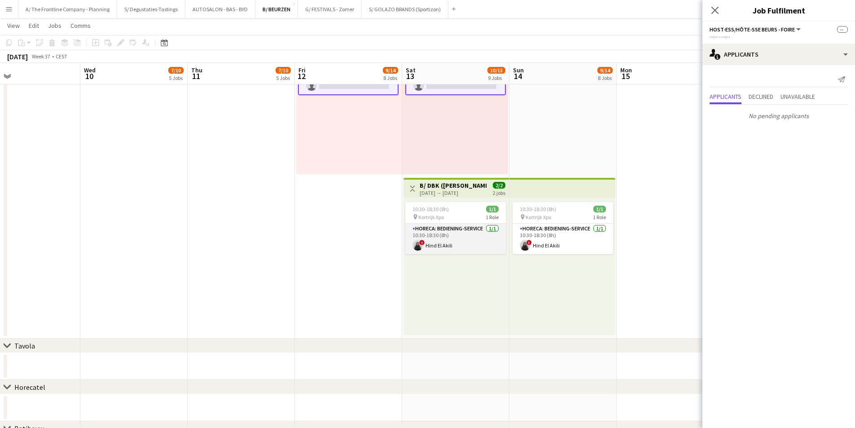
click at [464, 241] on app-card-role "Horeca: Bediening-Service 1/1 10:30-18:30 (8h) ! Hind El Akili" at bounding box center [455, 238] width 100 height 31
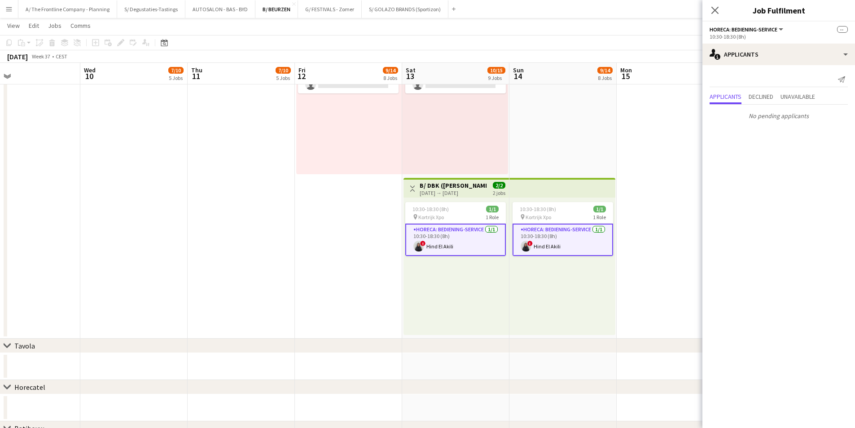
click at [576, 240] on app-card-role "Horeca: Bediening-Service 1/1 10:30-18:30 (8h) ! Hind El Akili" at bounding box center [562, 239] width 100 height 32
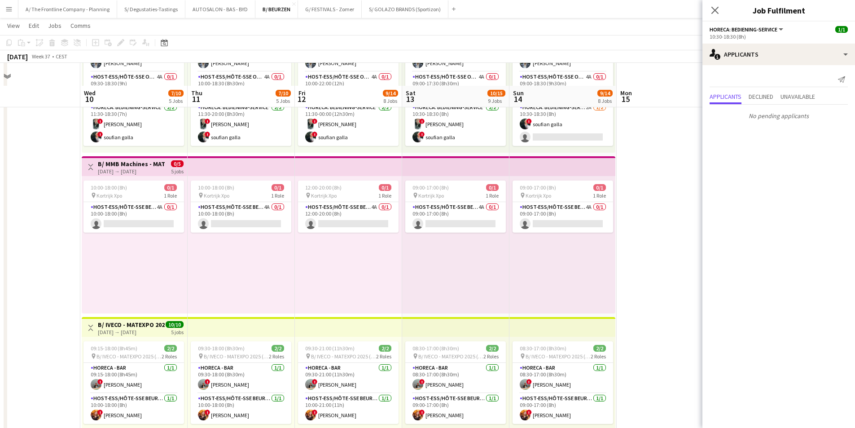
scroll to position [314, 0]
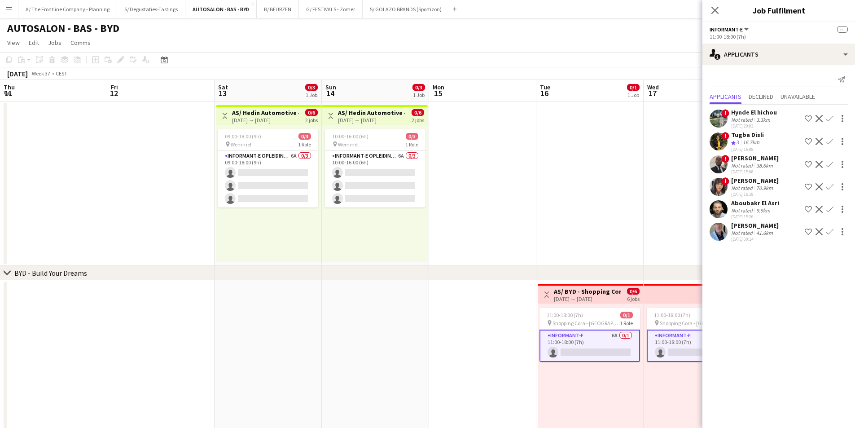
scroll to position [0, 357]
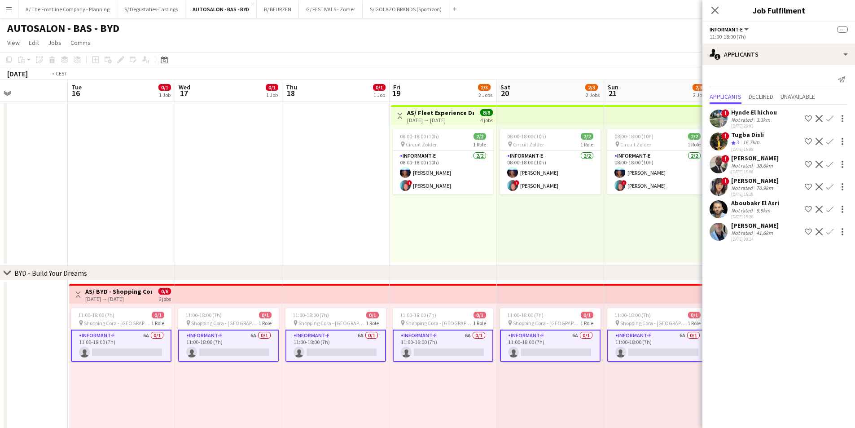
drag, startPoint x: 483, startPoint y: 247, endPoint x: 472, endPoint y: 247, distance: 11.2
click at [473, 247] on app-calendar-viewport "Fri 12 Sat 13 0/3 1 Job Sun 14 0/3 1 Job Mon 15 Tue 16 0/1 1 Job Wed 17 0/1 1 J…" at bounding box center [427, 331] width 855 height 502
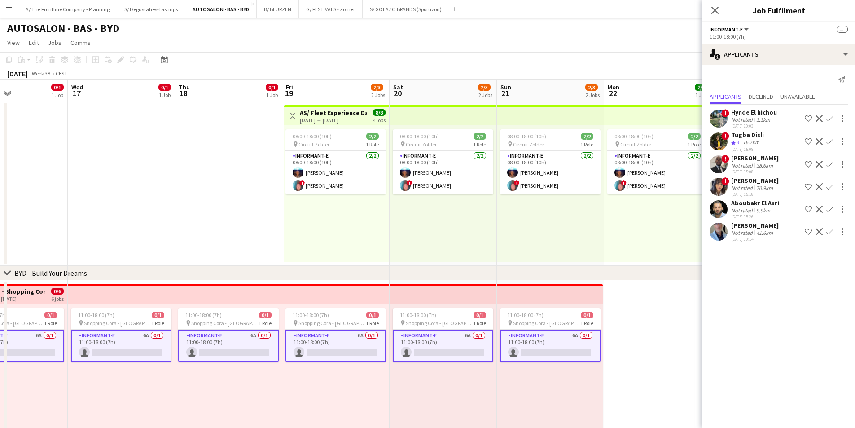
scroll to position [0, 254]
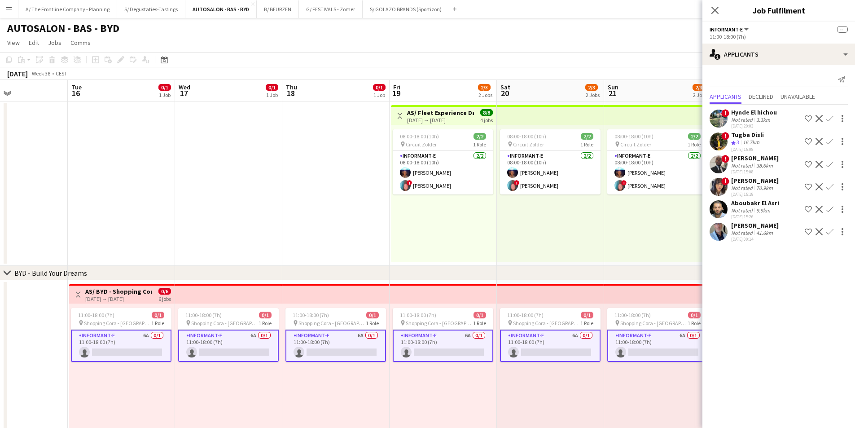
click at [763, 237] on div "[DATE] 00:14" at bounding box center [755, 239] width 48 height 6
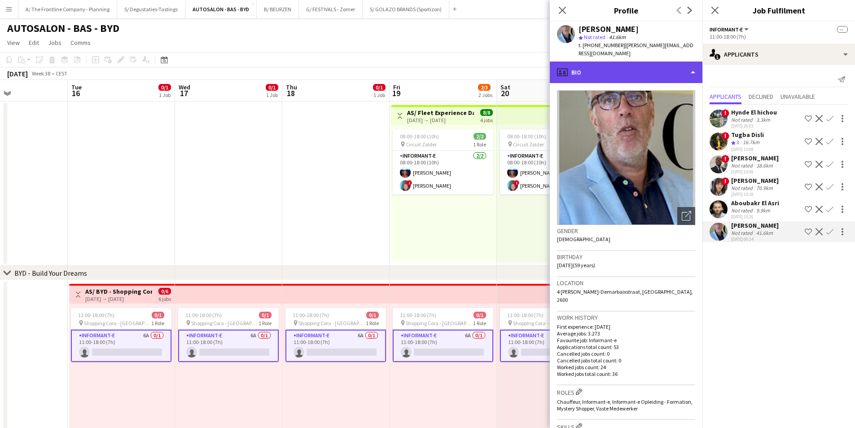
click at [673, 72] on div "profile Bio" at bounding box center [626, 72] width 153 height 22
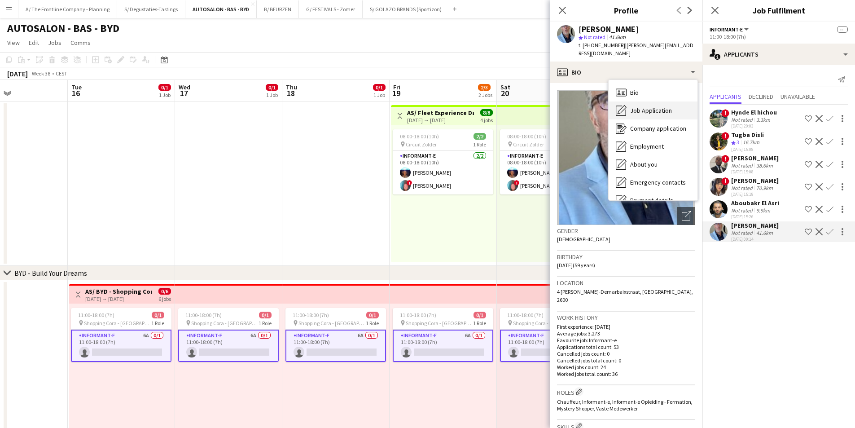
click at [672, 101] on div "Job Application Job Application" at bounding box center [652, 110] width 89 height 18
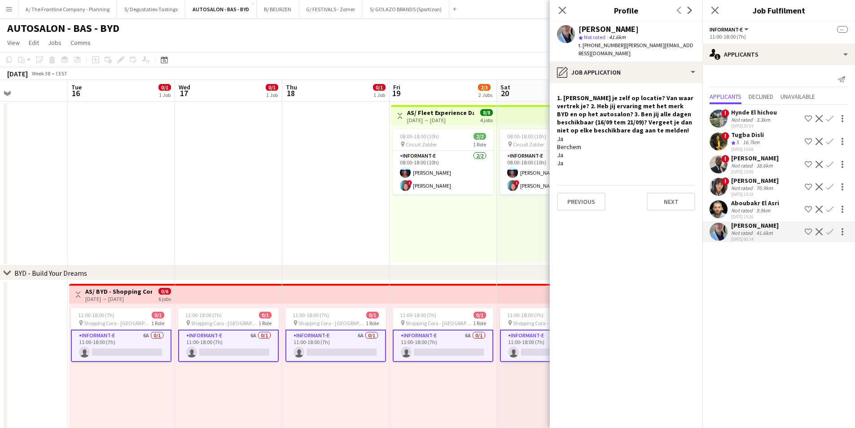
click at [749, 160] on div "Graciano Mukendi" at bounding box center [755, 158] width 48 height 8
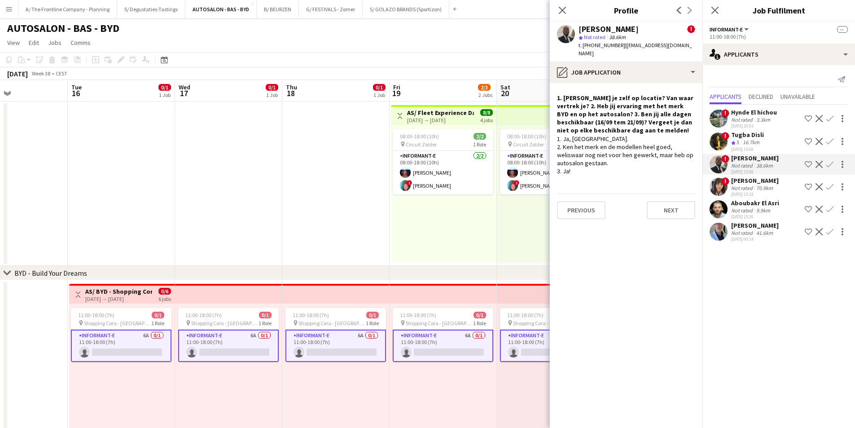
click at [747, 140] on div "16.7km" at bounding box center [751, 143] width 20 height 8
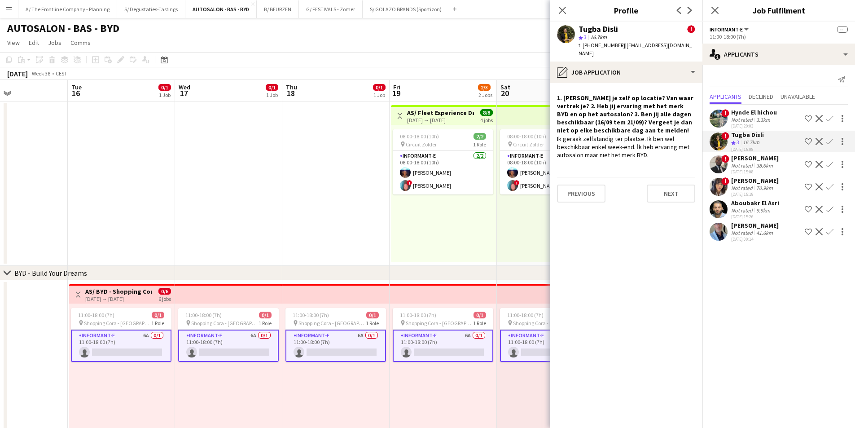
click at [747, 118] on div "Not rated" at bounding box center [742, 119] width 23 height 7
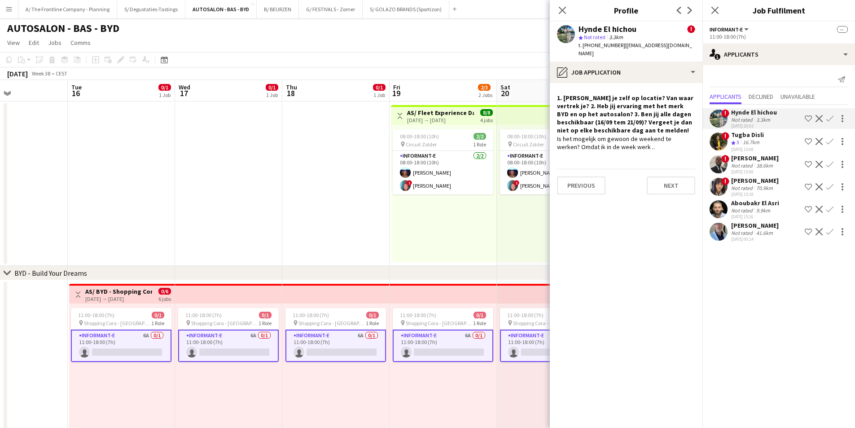
click at [753, 140] on div "16.7km" at bounding box center [751, 143] width 20 height 8
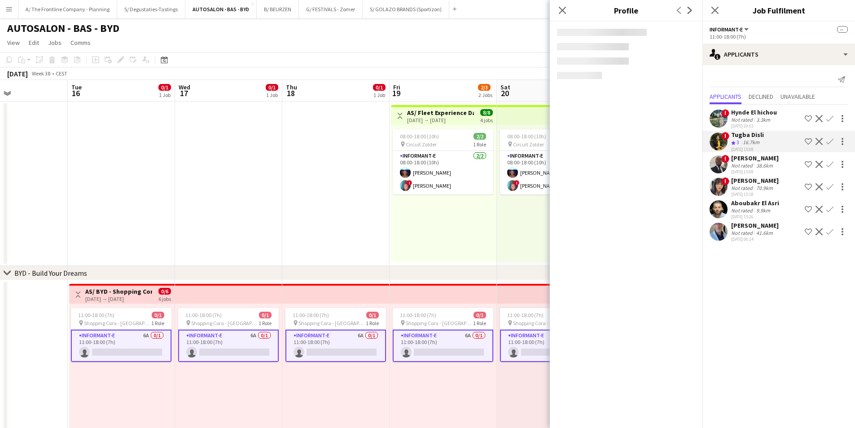
click at [751, 162] on div "Not rated" at bounding box center [742, 165] width 23 height 7
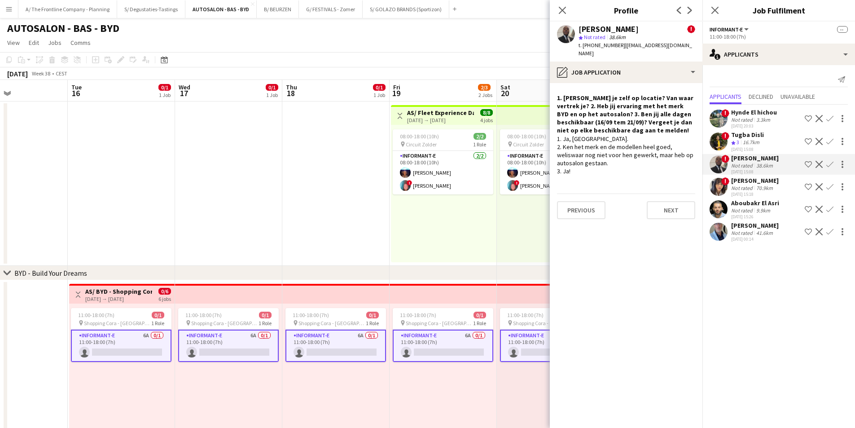
click at [746, 185] on div "Not rated" at bounding box center [742, 187] width 23 height 7
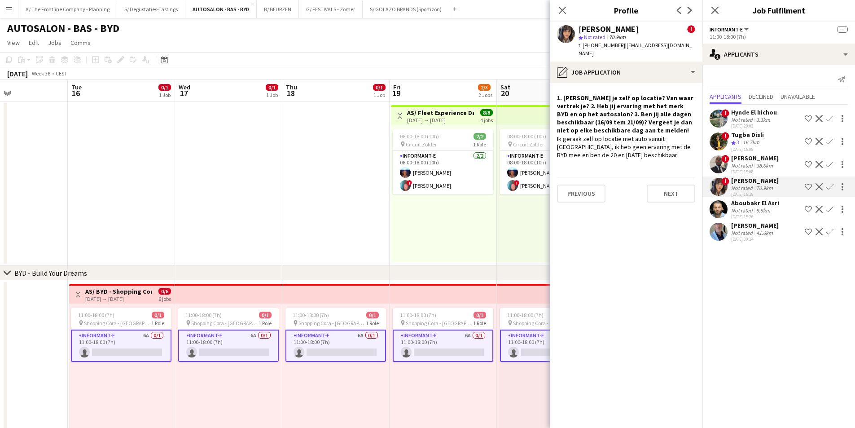
drag, startPoint x: 485, startPoint y: 268, endPoint x: 478, endPoint y: 240, distance: 28.6
click at [400, 269] on div "chevron-right BYD - Build Your Dreams" at bounding box center [427, 273] width 855 height 14
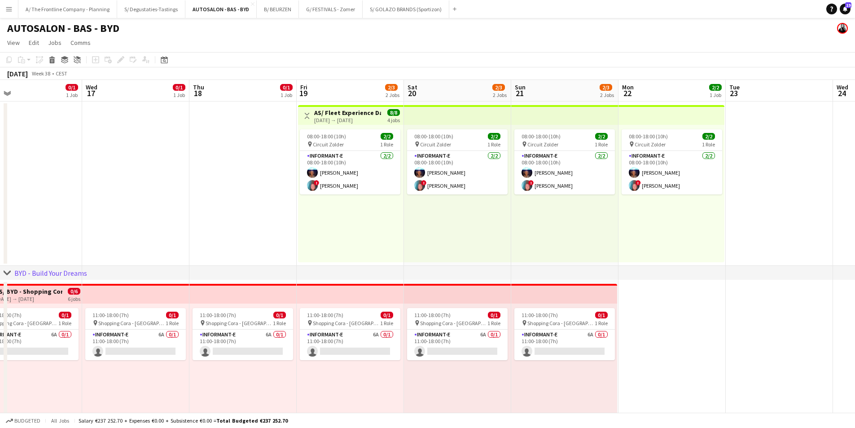
drag, startPoint x: 522, startPoint y: 228, endPoint x: 429, endPoint y: 244, distance: 94.3
click at [429, 244] on app-calendar-viewport "Sat 13 0/3 1 Job Sun 14 0/3 1 Job Mon 15 Tue 16 0/1 1 Job Wed 17 0/1 1 Job Thu …" at bounding box center [427, 331] width 855 height 502
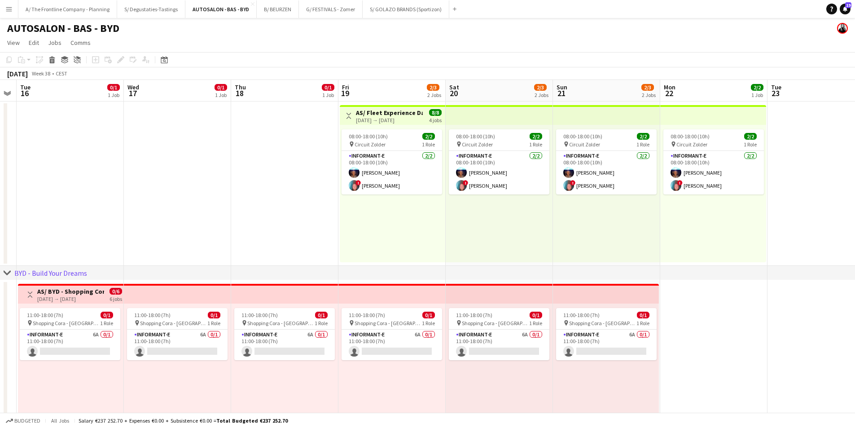
drag, startPoint x: 560, startPoint y: 202, endPoint x: 602, endPoint y: 196, distance: 42.1
click at [602, 196] on app-calendar-viewport "Sat 13 0/3 1 Job Sun 14 0/3 1 Job Mon 15 Tue 16 0/1 1 Job Wed 17 0/1 1 Job Thu …" at bounding box center [427, 331] width 855 height 502
drag, startPoint x: 92, startPoint y: 339, endPoint x: 694, endPoint y: 134, distance: 636.3
click at [93, 339] on app-card-role "Informant-e 6A 0/1 11:00-18:00 (7h) single-neutral-actions" at bounding box center [70, 344] width 100 height 31
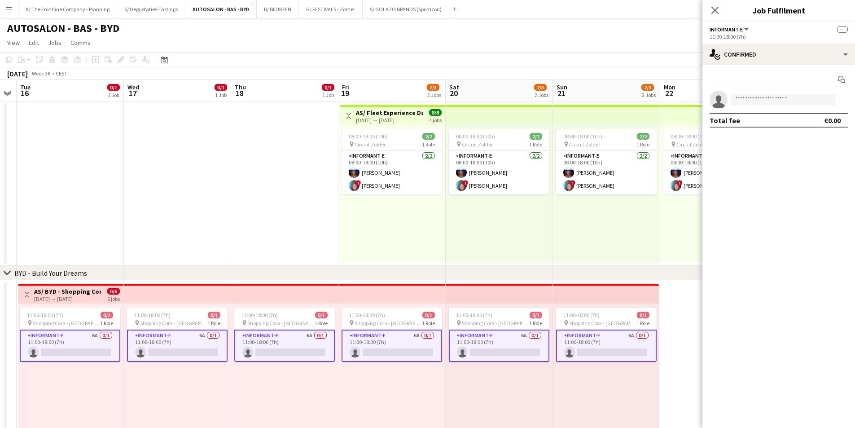
scroll to position [0, 304]
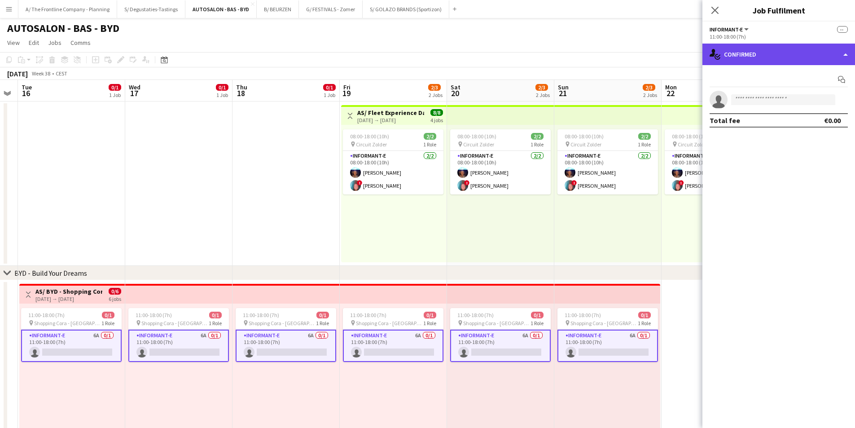
click at [790, 51] on div "single-neutral-actions-check-2 Confirmed" at bounding box center [778, 55] width 153 height 22
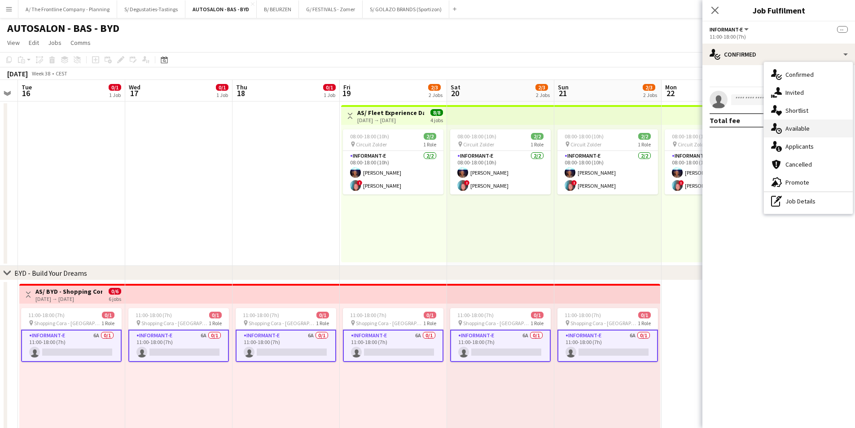
click at [799, 134] on div "single-neutral-actions-upload Available" at bounding box center [808, 128] width 89 height 18
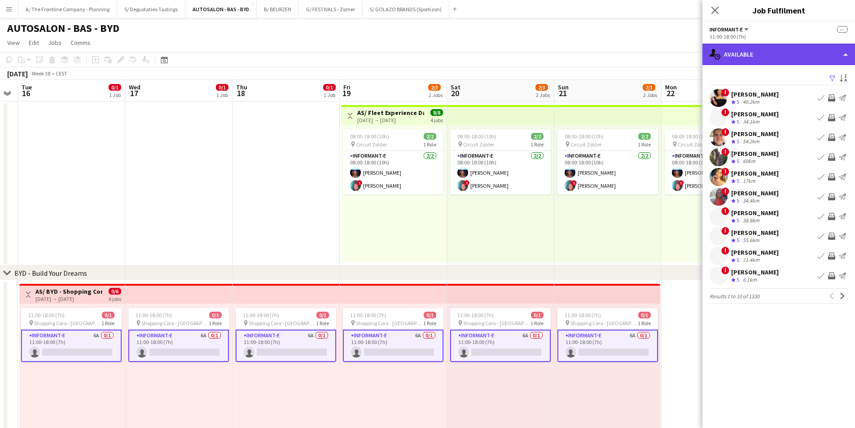
click at [781, 44] on div "single-neutral-actions-upload Available" at bounding box center [778, 55] width 153 height 22
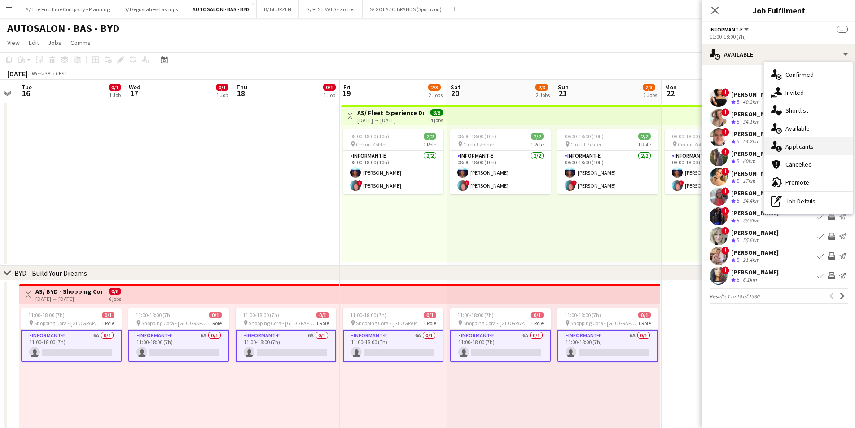
click at [799, 151] on div "single-neutral-actions-information Applicants" at bounding box center [808, 146] width 89 height 18
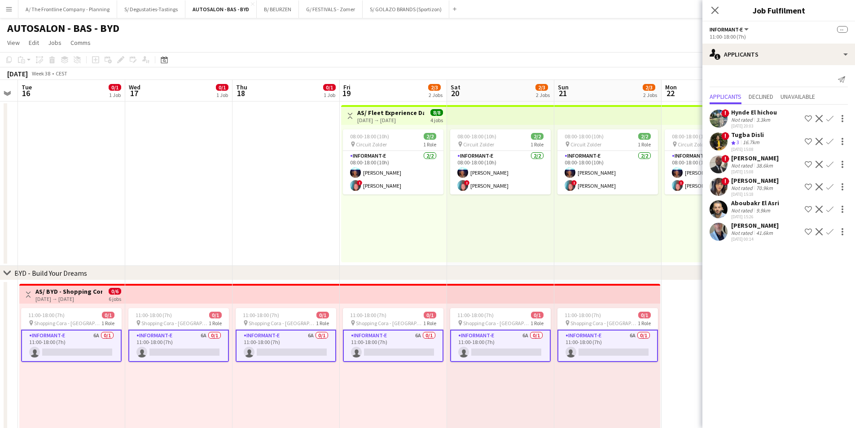
click at [807, 233] on app-icon "Shortlist crew" at bounding box center [807, 231] width 7 height 7
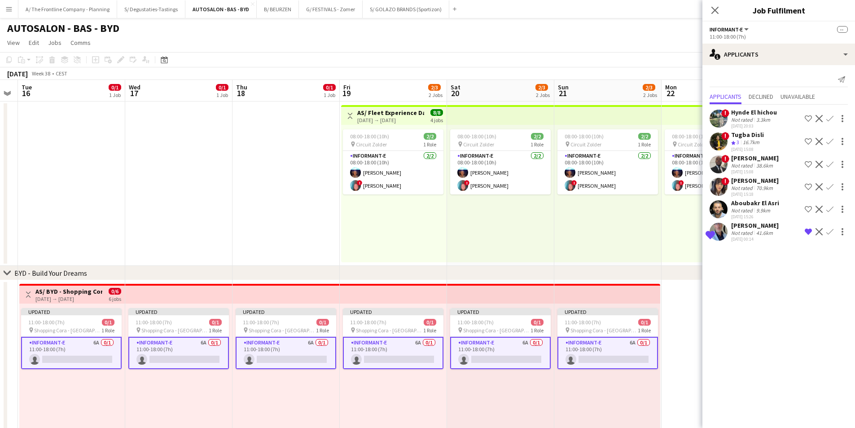
click at [728, 236] on div "Shortlisted Thierry Seghers Not rated 41.6km 20-08-2025 00:14 Remove crew from …" at bounding box center [778, 231] width 153 height 21
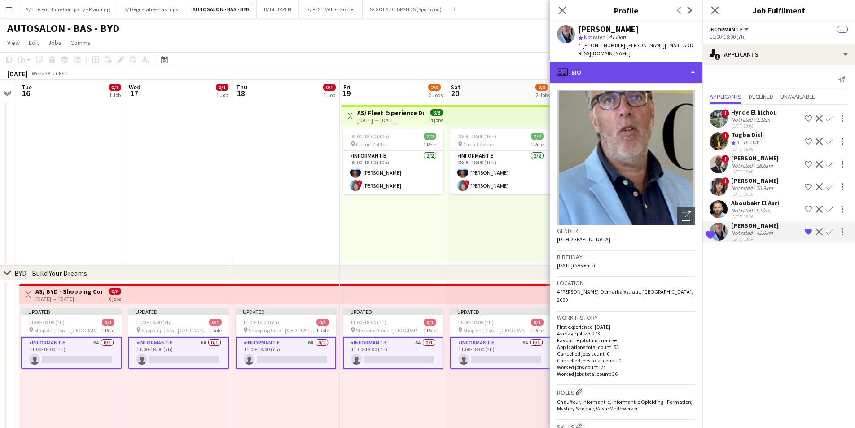
click at [650, 64] on div "profile Bio" at bounding box center [626, 72] width 153 height 22
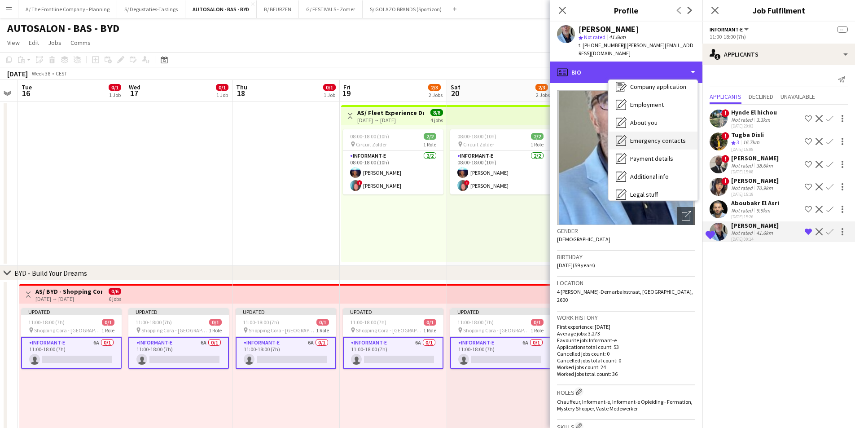
scroll to position [84, 0]
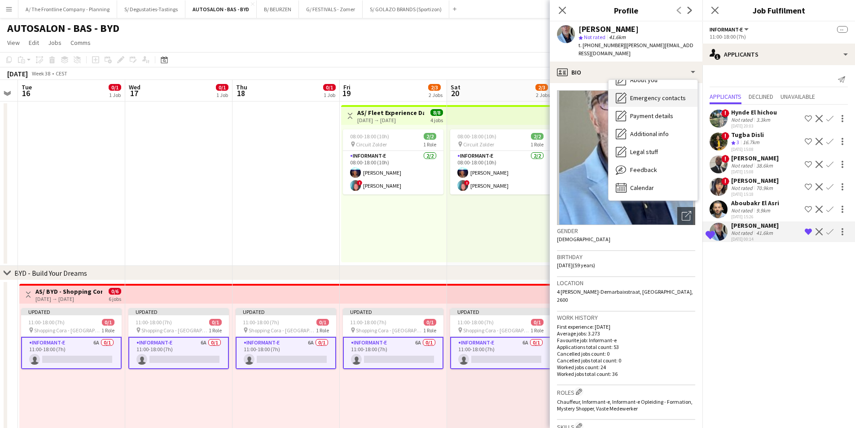
click at [667, 179] on div "Calendar Calendar" at bounding box center [652, 188] width 89 height 18
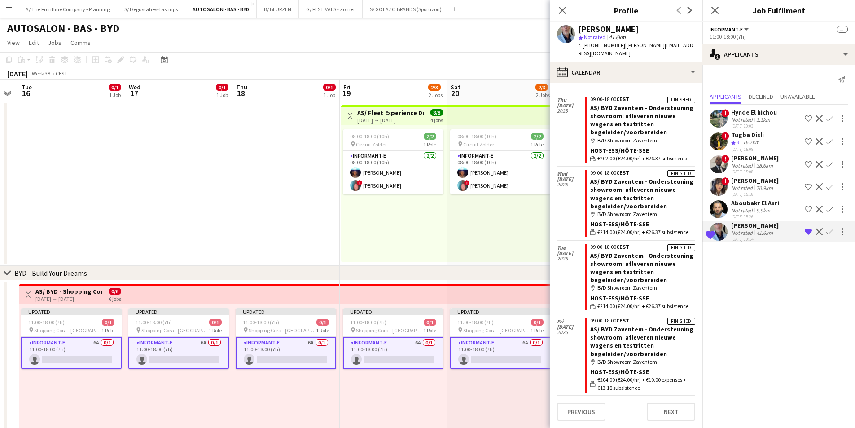
scroll to position [1839, 0]
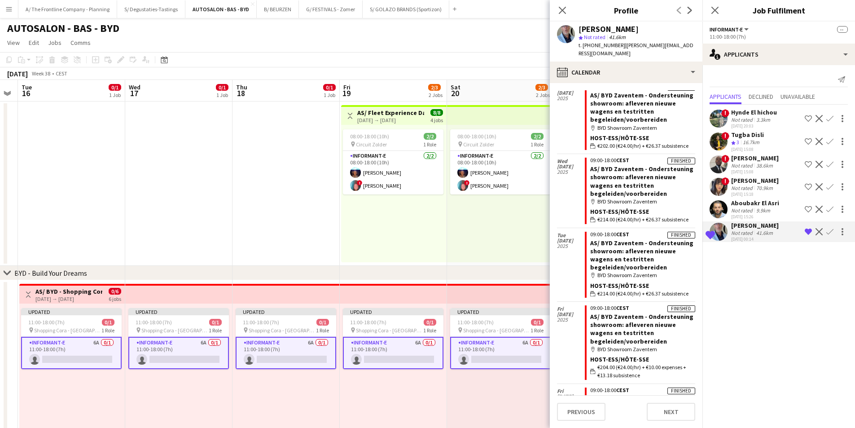
click at [766, 233] on div "41.6km" at bounding box center [764, 232] width 20 height 7
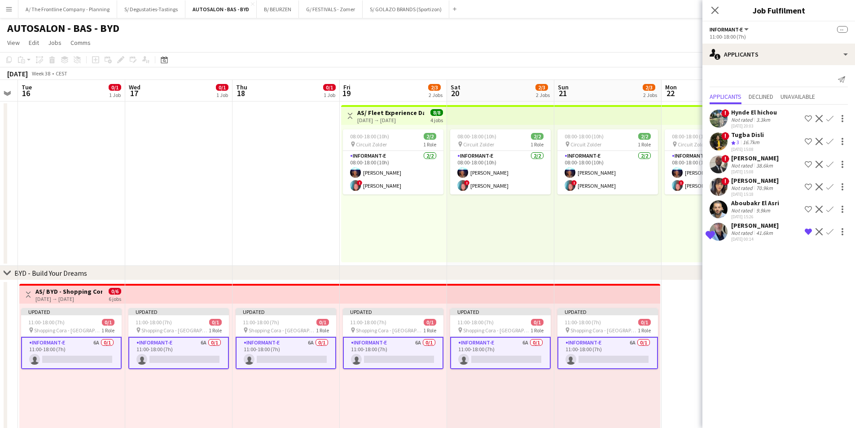
click at [766, 233] on div "41.6km" at bounding box center [764, 232] width 20 height 7
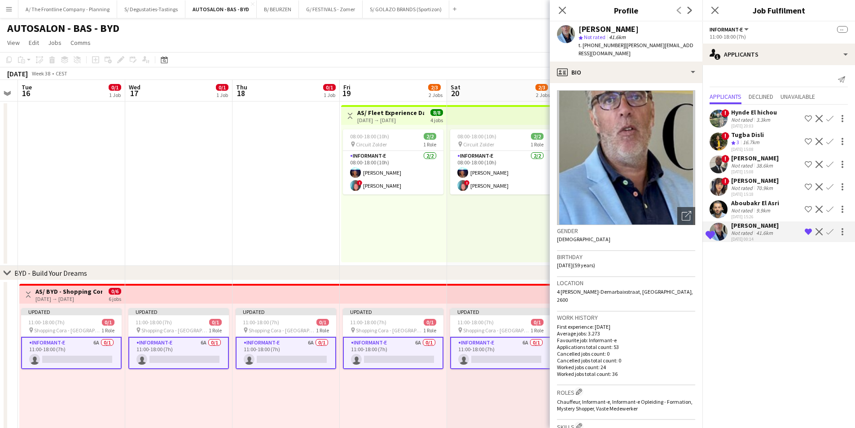
click at [828, 231] on app-icon "Confirm" at bounding box center [829, 231] width 7 height 7
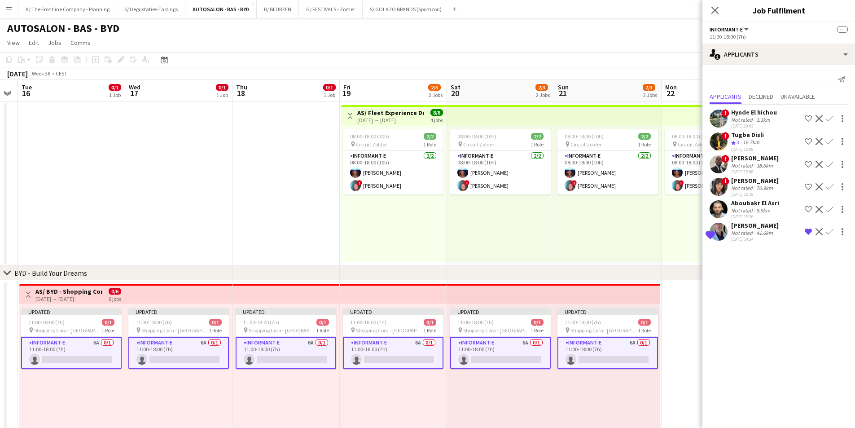
click at [830, 233] on app-icon "Confirm" at bounding box center [829, 231] width 7 height 7
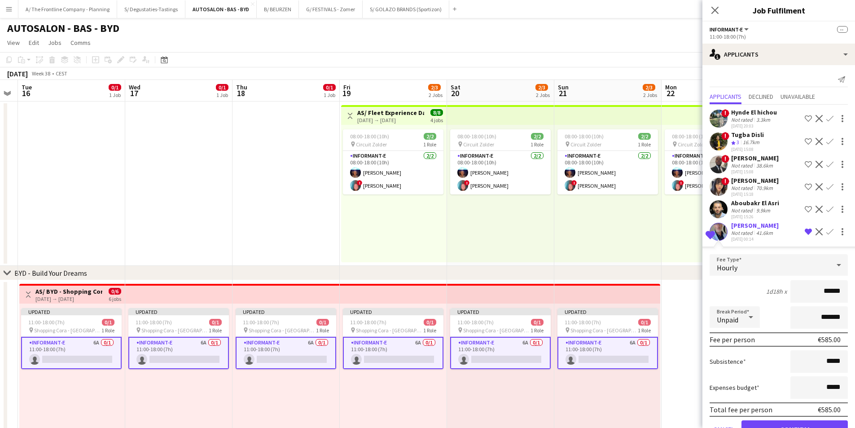
click at [750, 232] on div "Not rated" at bounding box center [742, 232] width 23 height 7
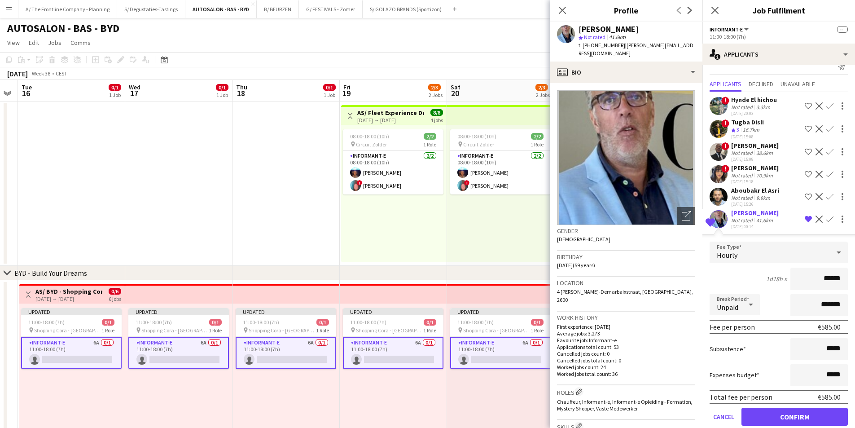
scroll to position [27, 0]
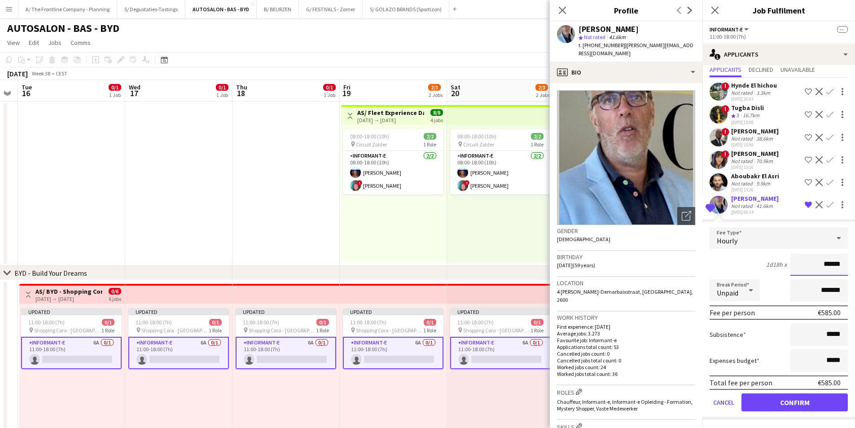
drag, startPoint x: 822, startPoint y: 263, endPoint x: 846, endPoint y: 265, distance: 24.3
click at [846, 265] on form "Fee Type Hourly 1d18h x ****** Break Period Unpaid ******* Fee per person €585.…" at bounding box center [778, 323] width 153 height 192
type input "***"
click at [732, 262] on div "1d18h x ***" at bounding box center [778, 264] width 138 height 22
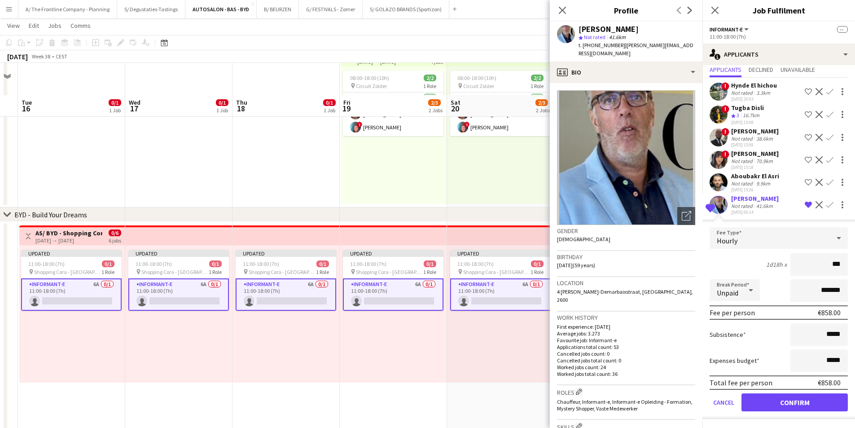
scroll to position [90, 0]
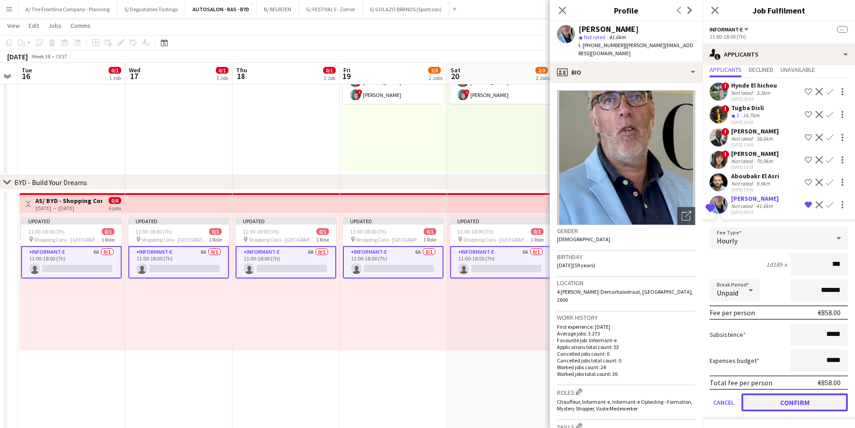
click at [811, 408] on button "Confirm" at bounding box center [794, 402] width 106 height 18
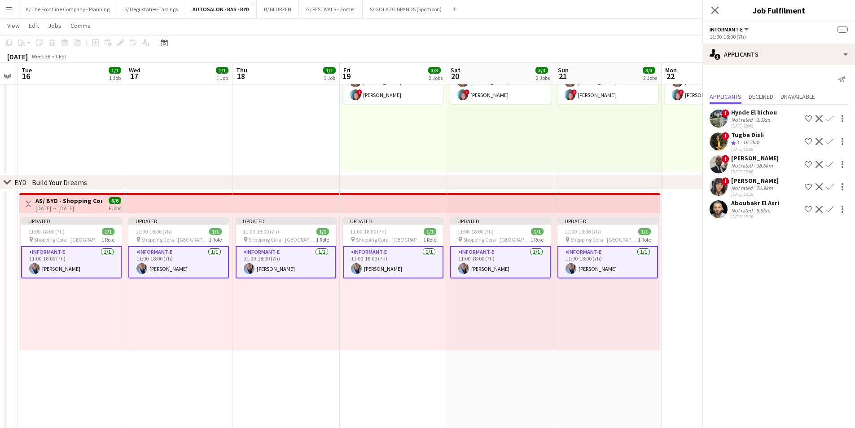
scroll to position [0, 0]
click at [541, 369] on app-date-cell "Updated 11:00-18:00 (7h) 1/1 pin Shopping Cora - Anderlecht 1 Role Informant-e …" at bounding box center [500, 319] width 107 height 260
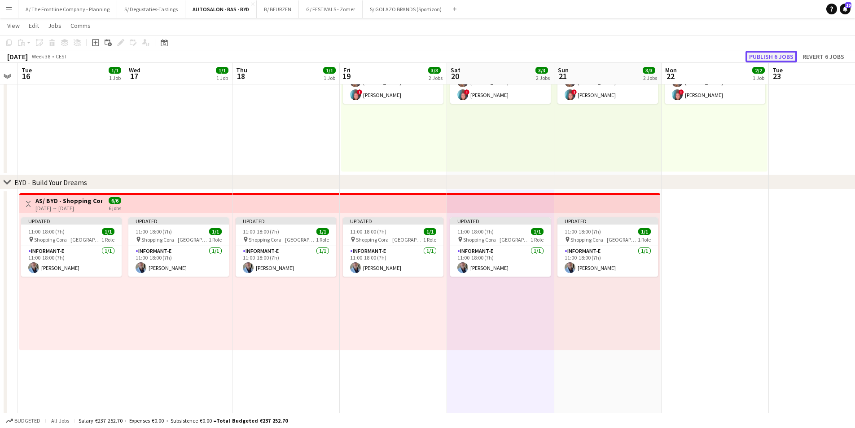
click at [759, 53] on button "Publish 6 jobs" at bounding box center [771, 57] width 52 height 12
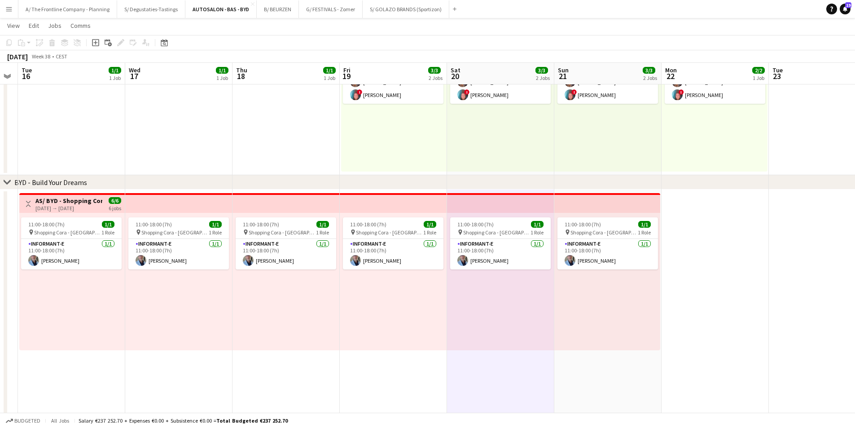
drag, startPoint x: 70, startPoint y: 253, endPoint x: 853, endPoint y: 144, distance: 791.3
click at [70, 253] on app-card-role "Informant-e 1/1 11:00-18:00 (7h) Thierry Seghers" at bounding box center [71, 254] width 100 height 31
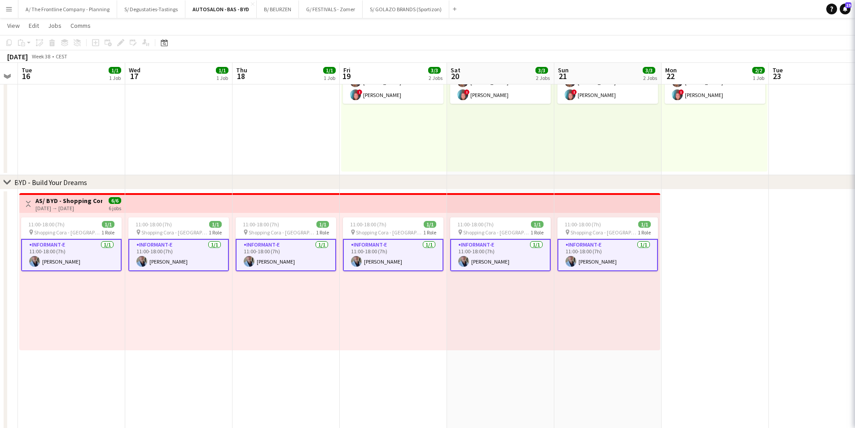
scroll to position [0, 303]
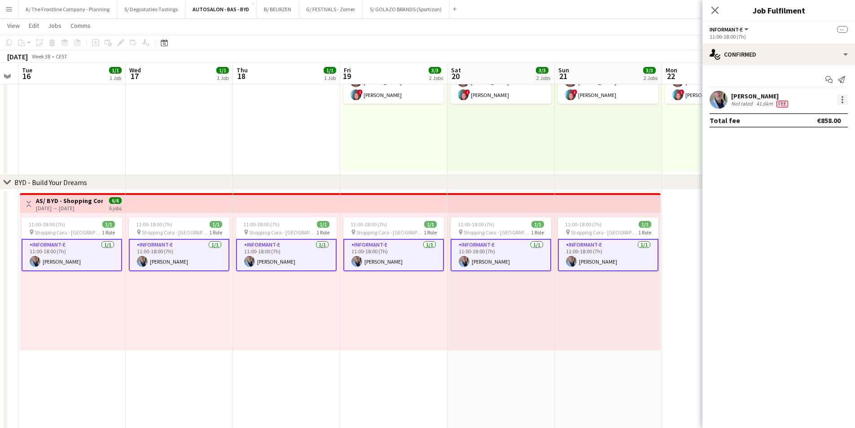
click at [839, 100] on div at bounding box center [842, 99] width 11 height 11
click at [821, 143] on button "Send notification" at bounding box center [812, 138] width 70 height 22
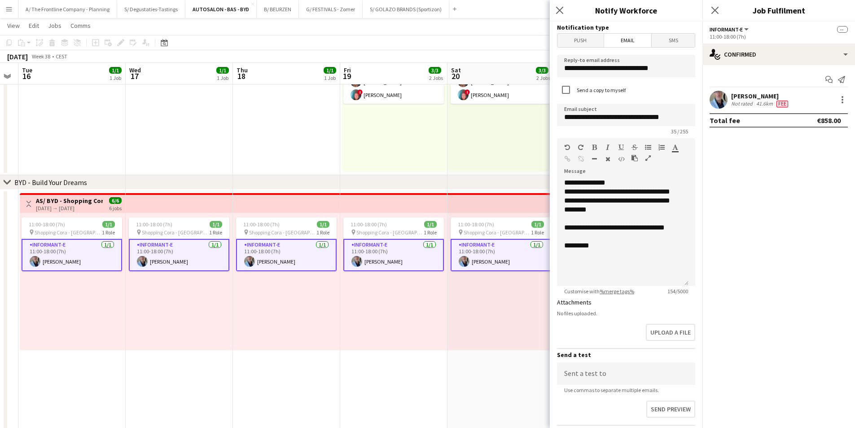
click at [571, 42] on span "Push" at bounding box center [580, 40] width 46 height 13
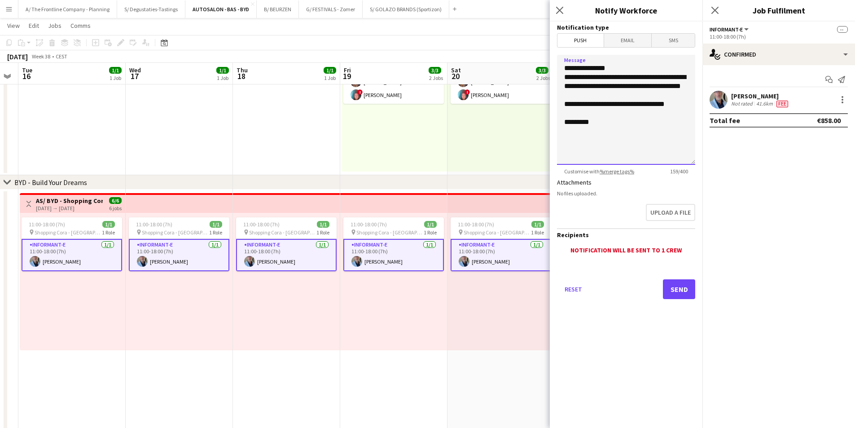
drag, startPoint x: 601, startPoint y: 89, endPoint x: 648, endPoint y: 100, distance: 48.9
click at [648, 100] on textarea "**********" at bounding box center [626, 110] width 138 height 110
type textarea "**********"
click at [677, 280] on button "Send" at bounding box center [679, 289] width 32 height 20
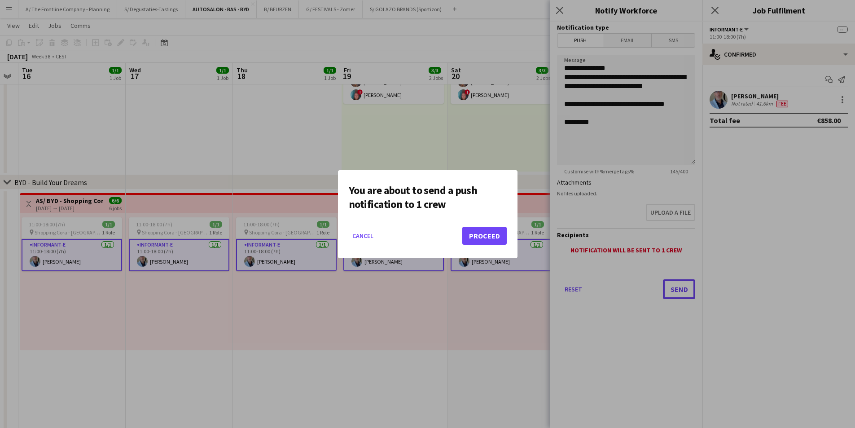
scroll to position [0, 0]
click at [480, 236] on button "Proceed" at bounding box center [484, 236] width 44 height 18
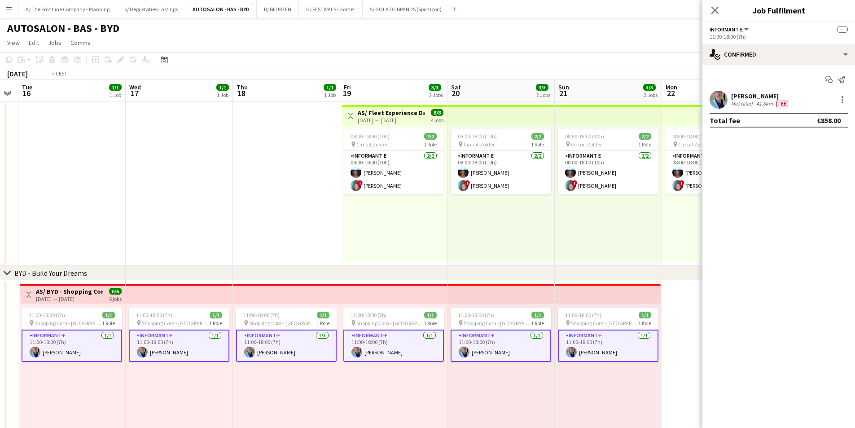
drag, startPoint x: 442, startPoint y: 209, endPoint x: 463, endPoint y: 205, distance: 21.9
click at [463, 205] on app-calendar-viewport "Sat 13 0/3 1 Job Sun 14 0/3 1 Job Mon 15 Tue 16 1/1 1 Job Wed 17 1/1 1 Job Thu …" at bounding box center [427, 331] width 855 height 502
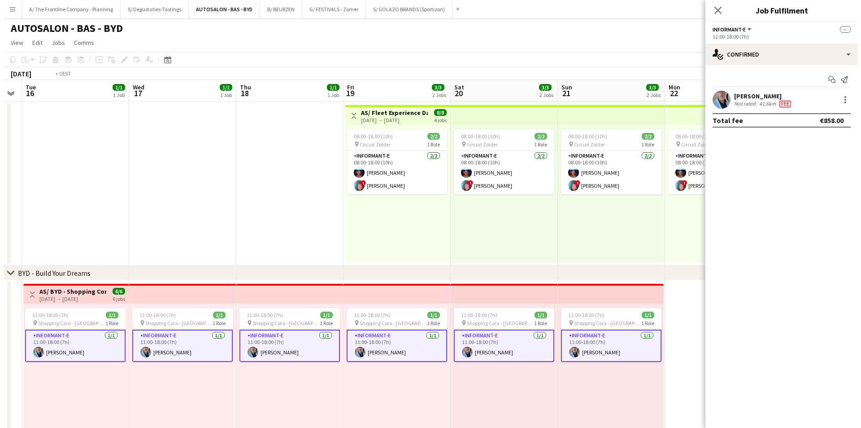
scroll to position [0, 265]
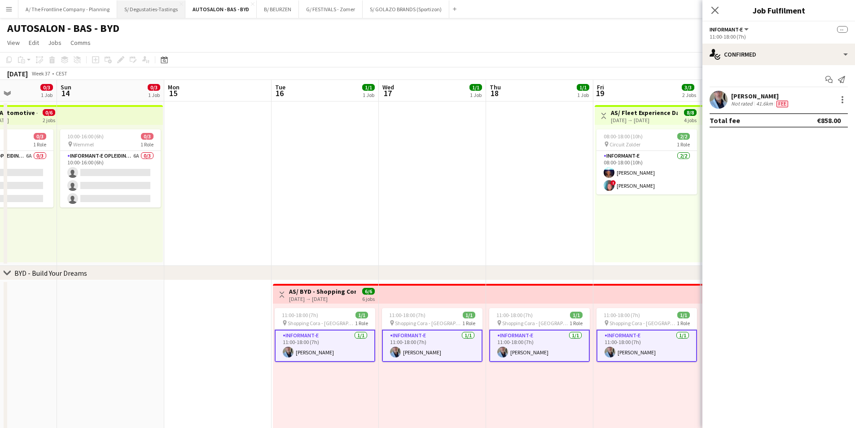
click at [158, 8] on button "S/ Degustaties-Tastings Close" at bounding box center [151, 8] width 68 height 17
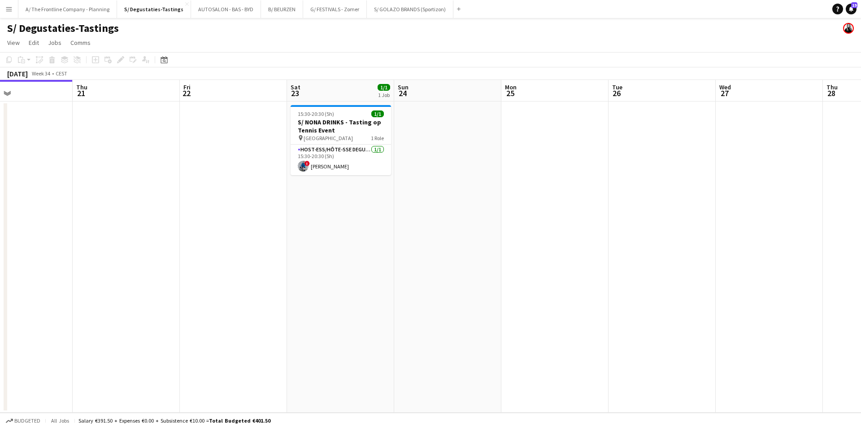
scroll to position [0, 351]
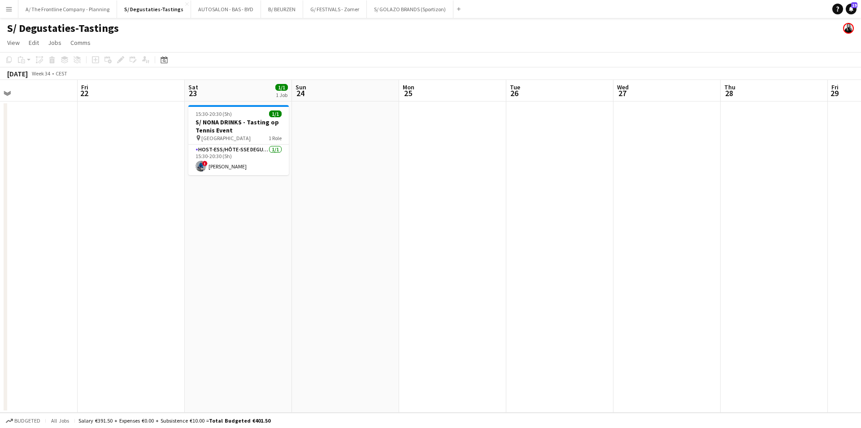
drag, startPoint x: 502, startPoint y: 201, endPoint x: 258, endPoint y: 196, distance: 244.1
click at [258, 196] on app-calendar-viewport "Mon 18 Tue 19 Wed 20 Thu 21 Fri 22 Sat 23 1/1 1 Job Sun 24 Mon 25 Tue 26 Wed 27…" at bounding box center [430, 246] width 861 height 332
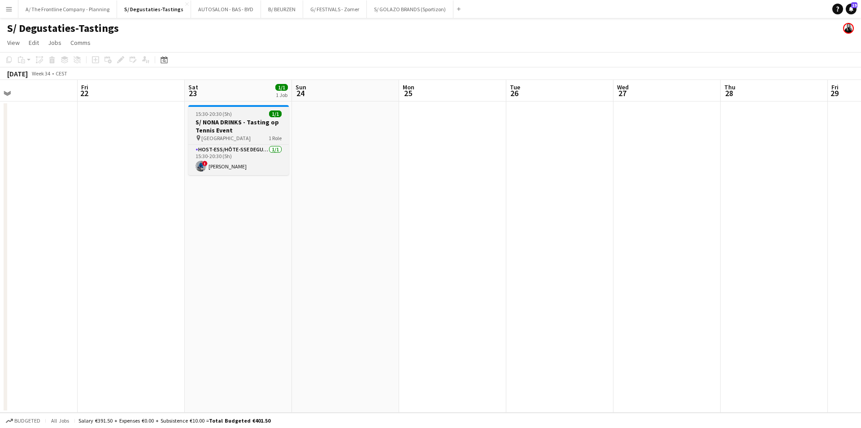
click at [227, 127] on h3 "S/ NONA DRINKS - Tasting op Tennis Event" at bounding box center [238, 126] width 100 height 16
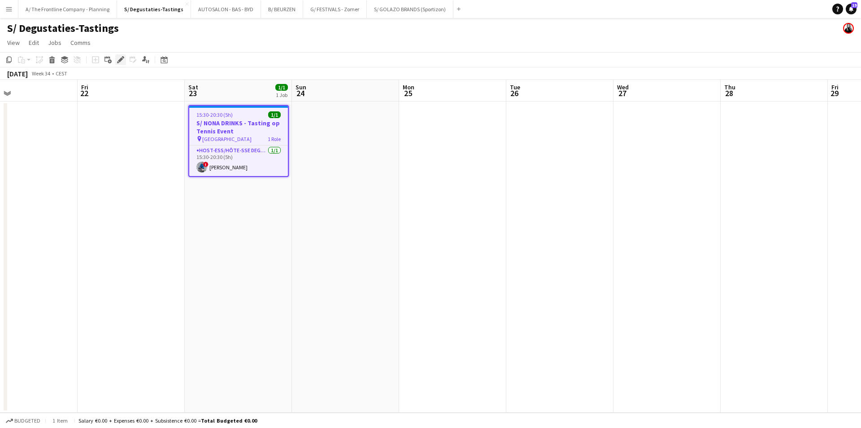
click at [119, 61] on icon at bounding box center [120, 59] width 5 height 5
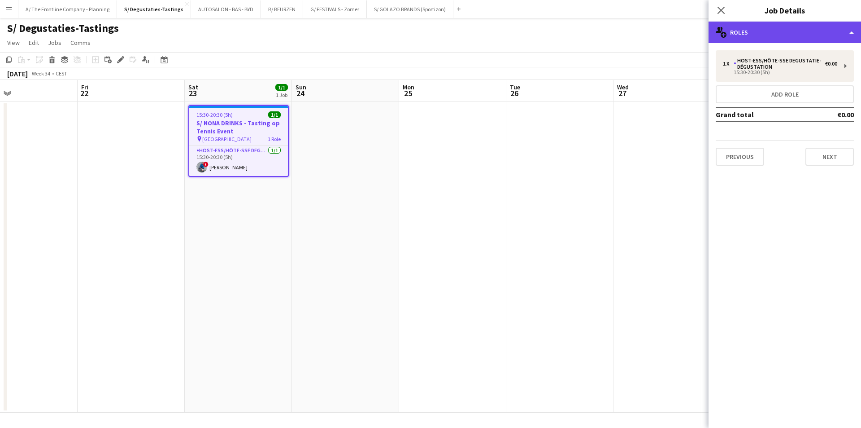
click at [773, 30] on div "multiple-users-add Roles" at bounding box center [785, 33] width 153 height 22
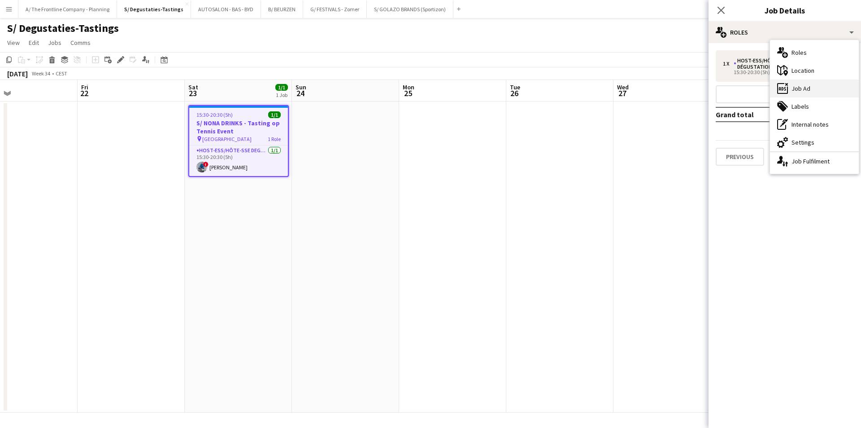
click at [796, 87] on div "ads-window Job Ad" at bounding box center [814, 88] width 89 height 18
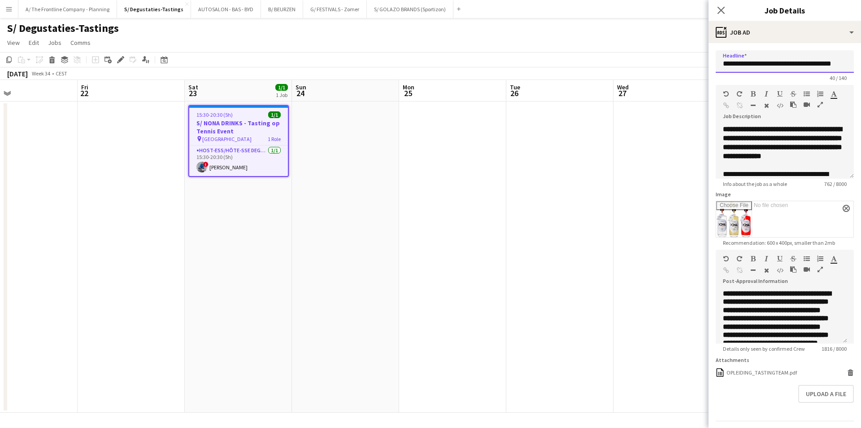
scroll to position [0, 9]
drag, startPoint x: 732, startPoint y: 64, endPoint x: 851, endPoint y: 64, distance: 119.3
click at [851, 64] on form "**********" at bounding box center [785, 248] width 153 height 396
click at [243, 160] on app-card-role "Host-ess/Hôte-sse Degustatie-Dégustation 1/1 15:30-20:30 (5h) ! Yari De Herdt" at bounding box center [238, 160] width 99 height 31
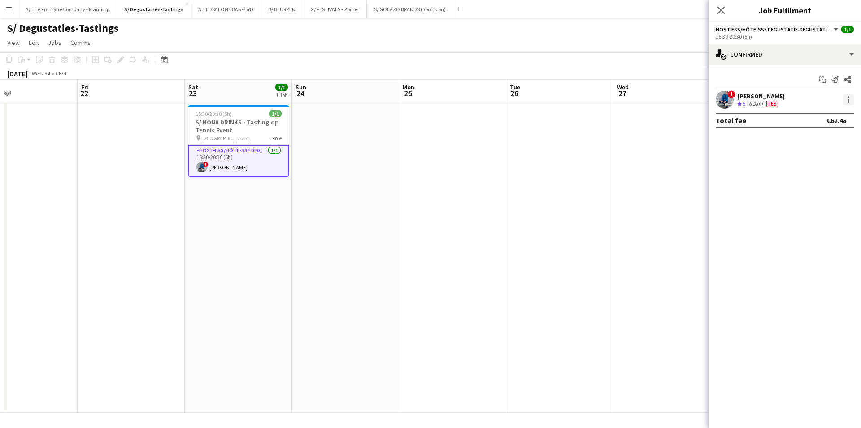
click at [845, 99] on div at bounding box center [848, 99] width 11 height 11
click at [819, 165] on button "Send notification" at bounding box center [819, 159] width 70 height 22
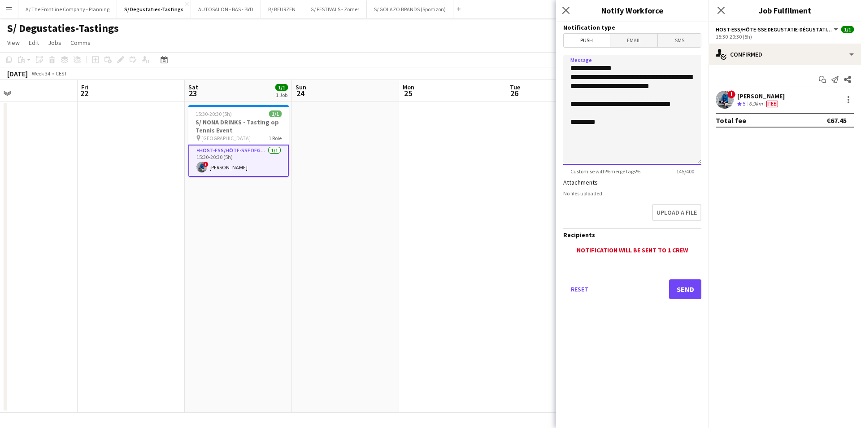
drag, startPoint x: 646, startPoint y: 141, endPoint x: 568, endPoint y: 79, distance: 99.8
click at [568, 79] on textarea "**********" at bounding box center [632, 110] width 138 height 110
paste textarea "**********"
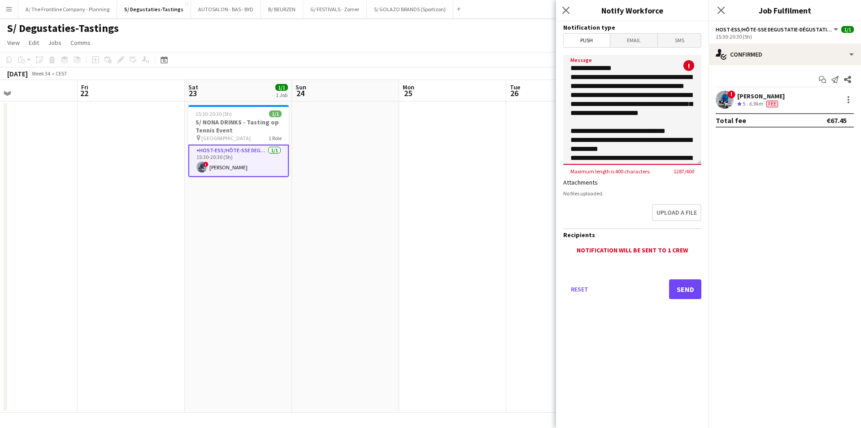
type textarea "**********"
click at [641, 43] on span "Email" at bounding box center [635, 40] width 48 height 13
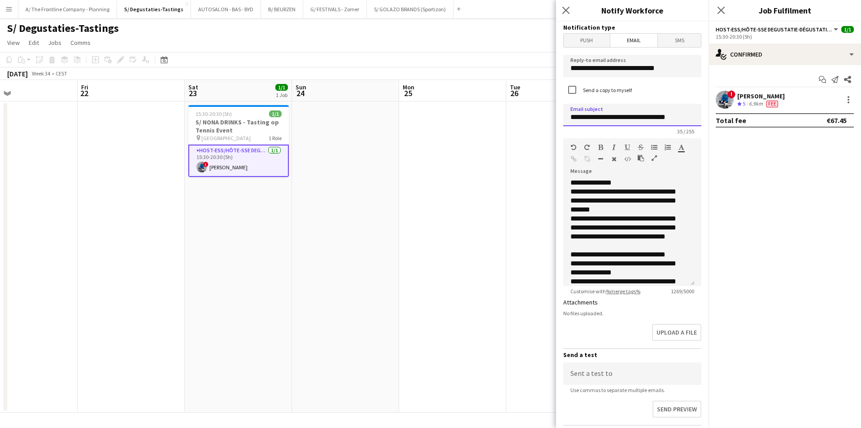
scroll to position [0, 1]
drag, startPoint x: 568, startPoint y: 119, endPoint x: 700, endPoint y: 117, distance: 131.5
click at [700, 117] on form "**********" at bounding box center [632, 271] width 153 height 499
type input "**********"
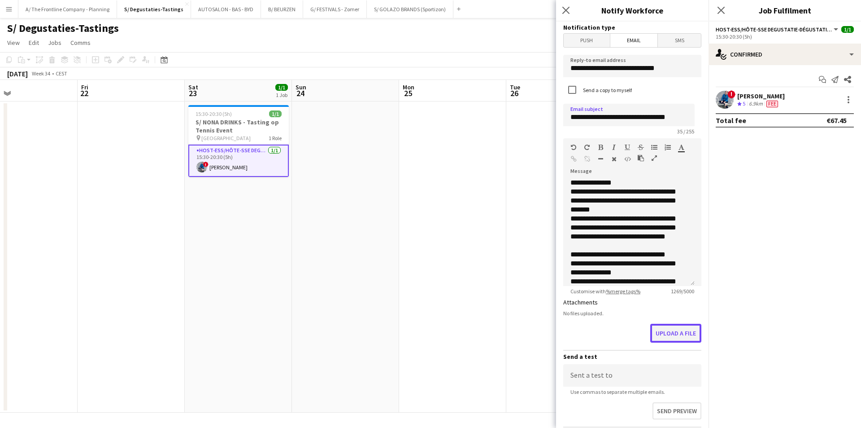
click at [666, 327] on button "Upload a file" at bounding box center [675, 332] width 51 height 19
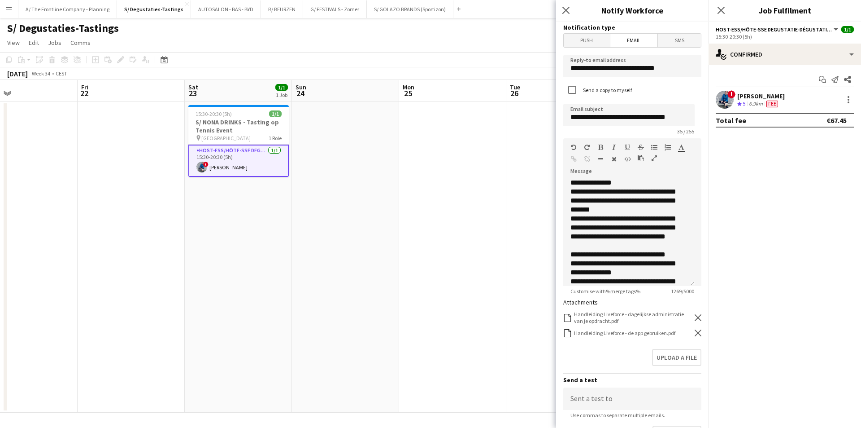
click at [662, 358] on div "Upload a file" at bounding box center [632, 359] width 138 height 28
click at [662, 358] on button "Upload a file" at bounding box center [675, 358] width 51 height 19
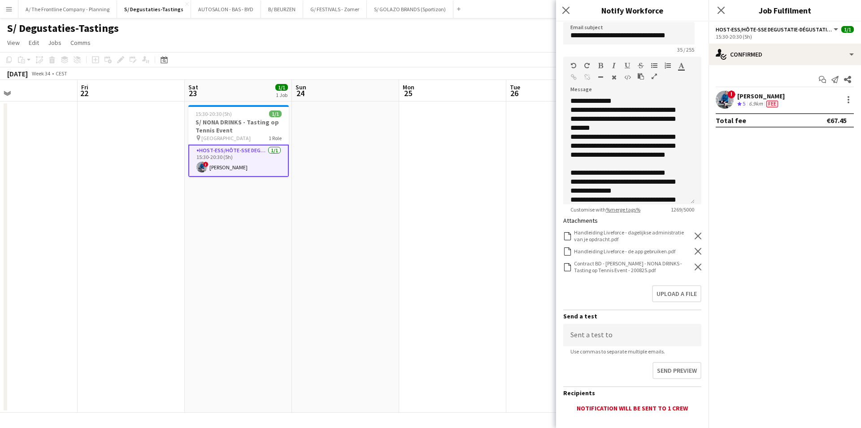
scroll to position [136, 0]
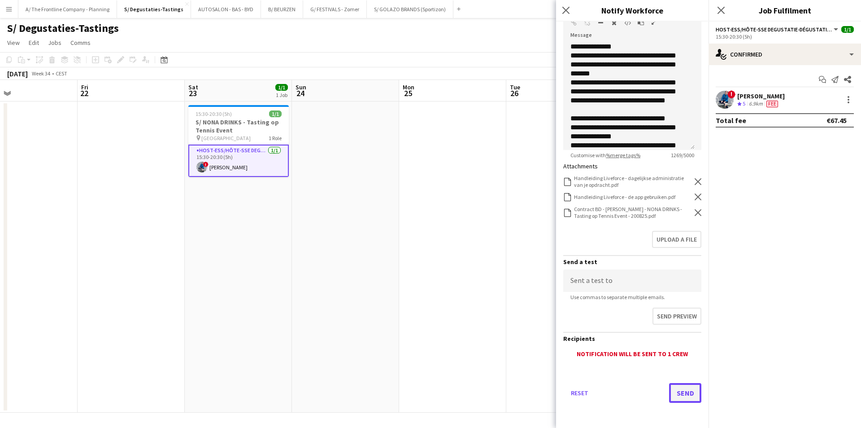
click at [669, 389] on button "Send" at bounding box center [685, 393] width 32 height 20
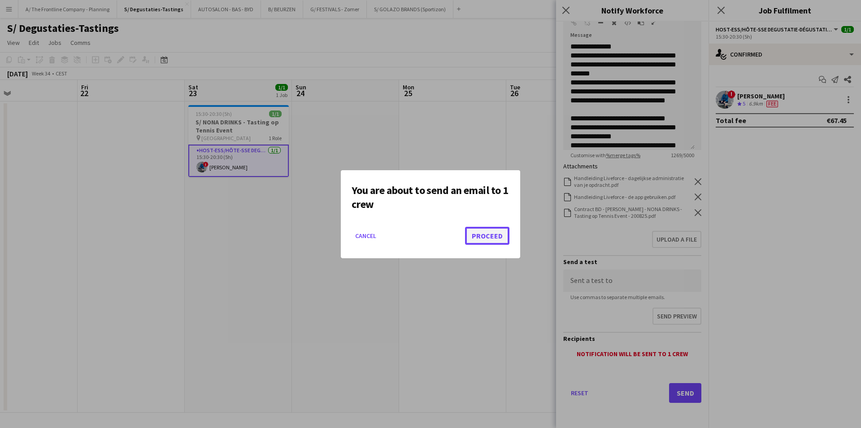
click at [485, 236] on button "Proceed" at bounding box center [487, 236] width 44 height 18
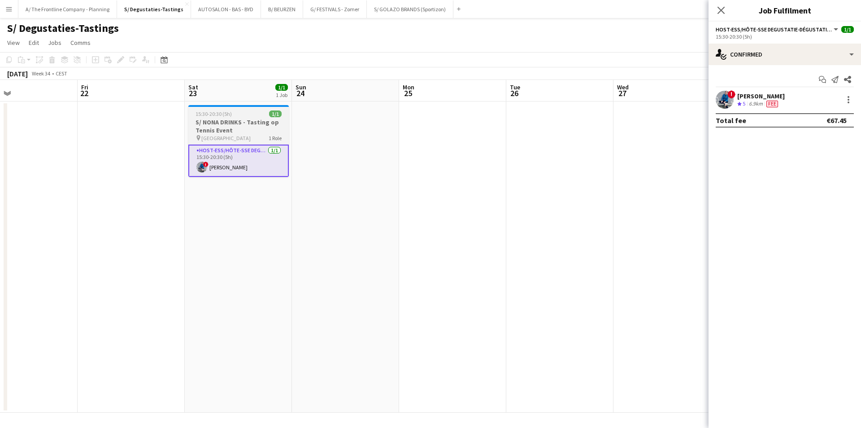
click at [240, 125] on h3 "S/ NONA DRINKS - Tasting op Tennis Event" at bounding box center [238, 126] width 100 height 16
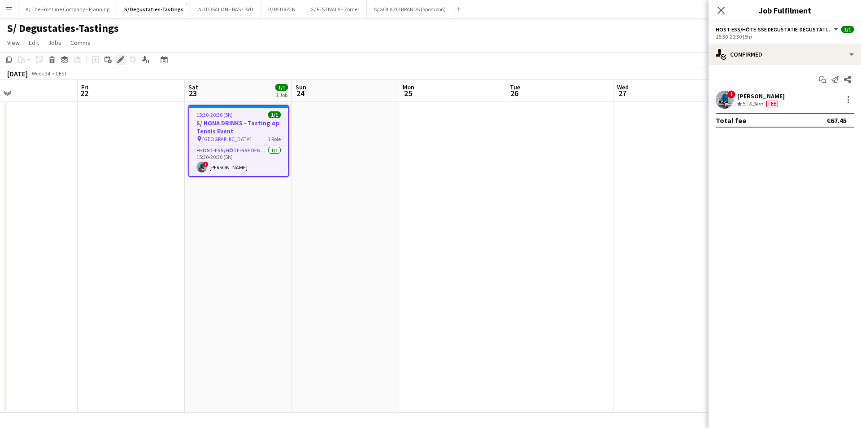
click at [118, 59] on icon "Edit" at bounding box center [120, 59] width 7 height 7
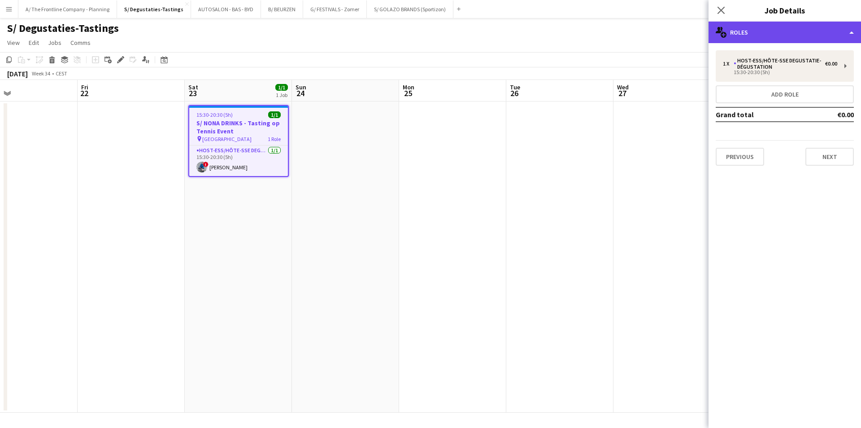
click at [812, 36] on div "multiple-users-add Roles" at bounding box center [785, 33] width 153 height 22
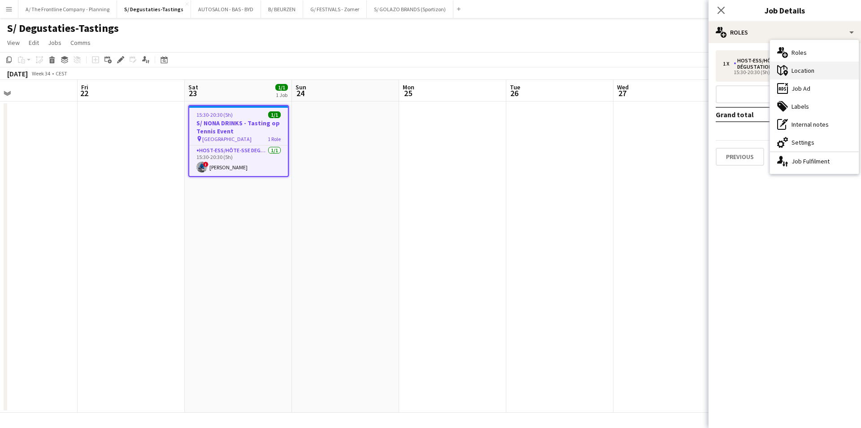
click at [806, 73] on div "maps-pin-1 Location" at bounding box center [814, 70] width 89 height 18
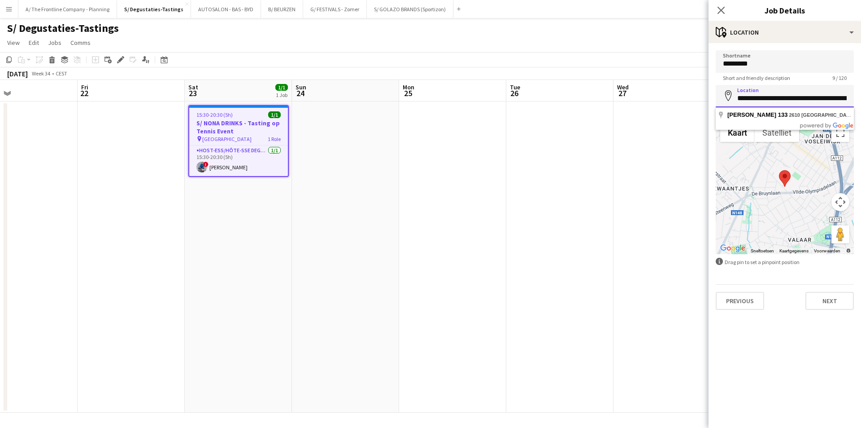
scroll to position [0, 41]
drag, startPoint x: 737, startPoint y: 93, endPoint x: 854, endPoint y: 95, distance: 116.6
click at [854, 95] on input "**********" at bounding box center [785, 96] width 138 height 22
click at [83, 13] on button "A/ The Frontline Company - Planning Close" at bounding box center [67, 8] width 99 height 17
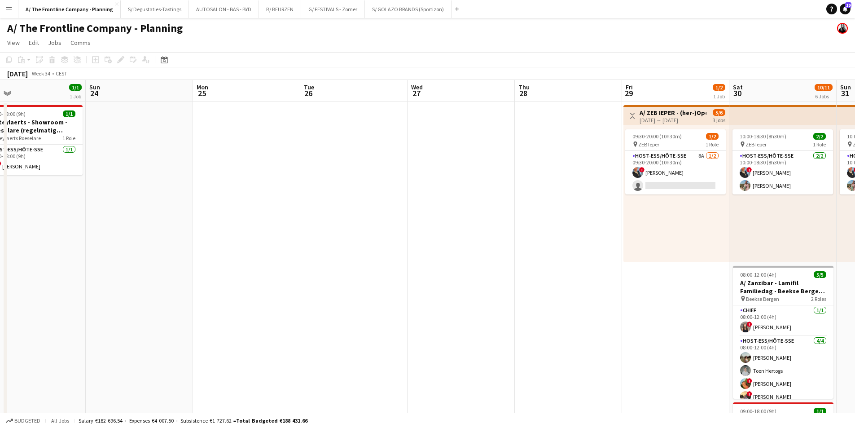
drag, startPoint x: 578, startPoint y: 162, endPoint x: 212, endPoint y: 147, distance: 365.9
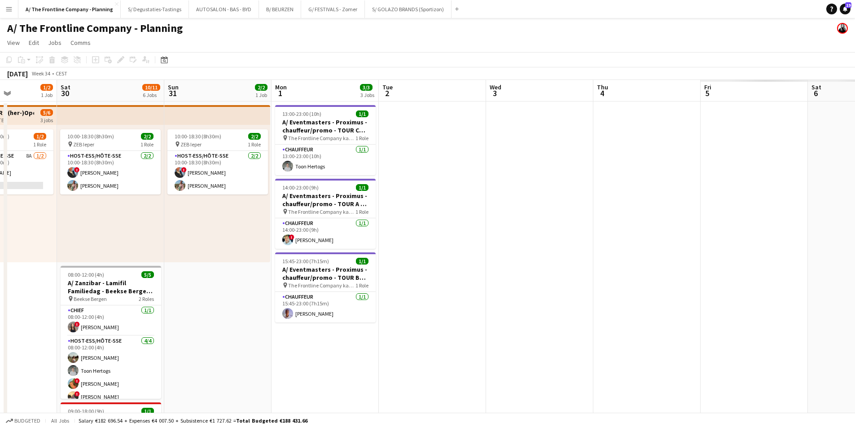
scroll to position [0, 287]
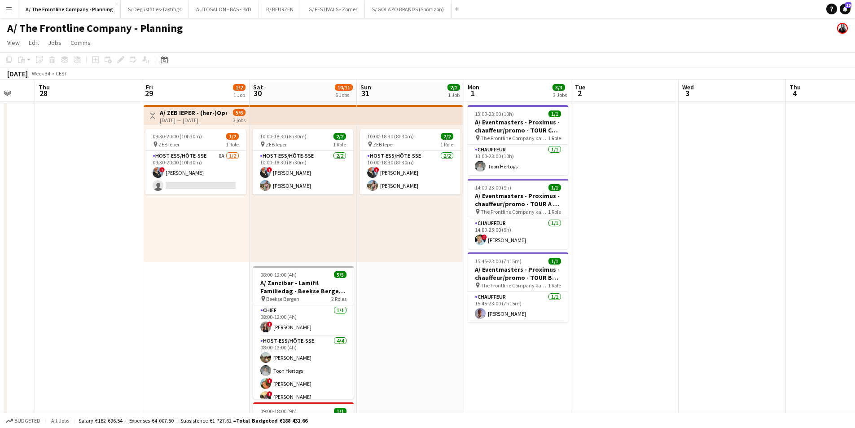
drag, startPoint x: 69, startPoint y: 151, endPoint x: 47, endPoint y: 151, distance: 22.0
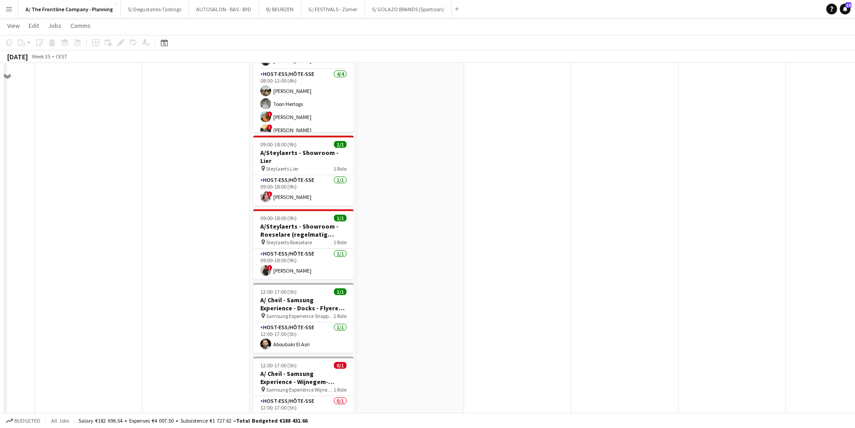
scroll to position [269, 0]
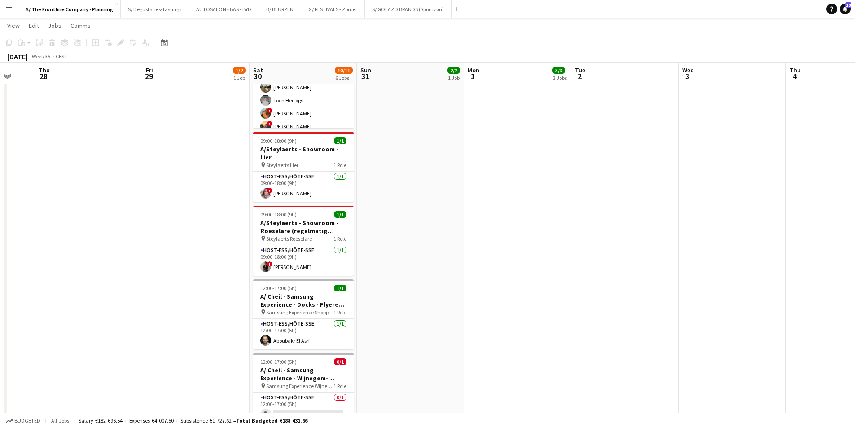
drag, startPoint x: 297, startPoint y: 321, endPoint x: 384, endPoint y: 263, distance: 104.3
click at [297, 321] on app-card-role "Host-ess/Hôte-sse 1/1 12:00-17:00 (5h) Aboubakr El Asri" at bounding box center [303, 334] width 100 height 31
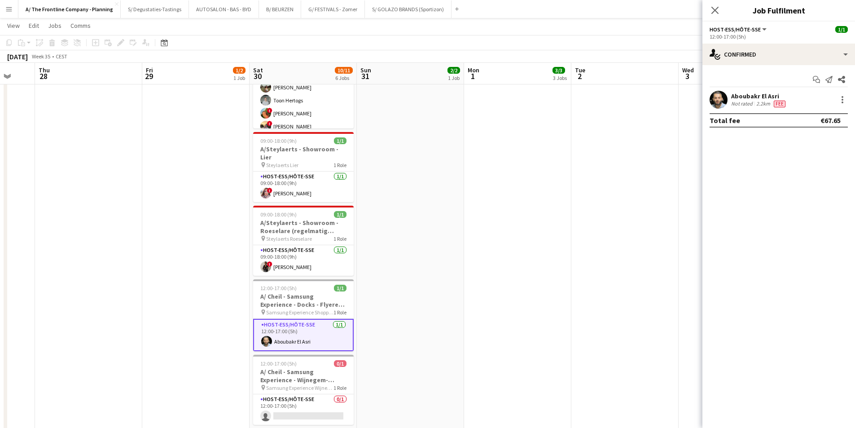
click at [740, 89] on div "Start chat Send notification Share Aboubakr El Asri Not rated 2.2km Fee Total f…" at bounding box center [778, 100] width 153 height 70
click at [740, 97] on div "Aboubakr El Asri" at bounding box center [759, 96] width 56 height 8
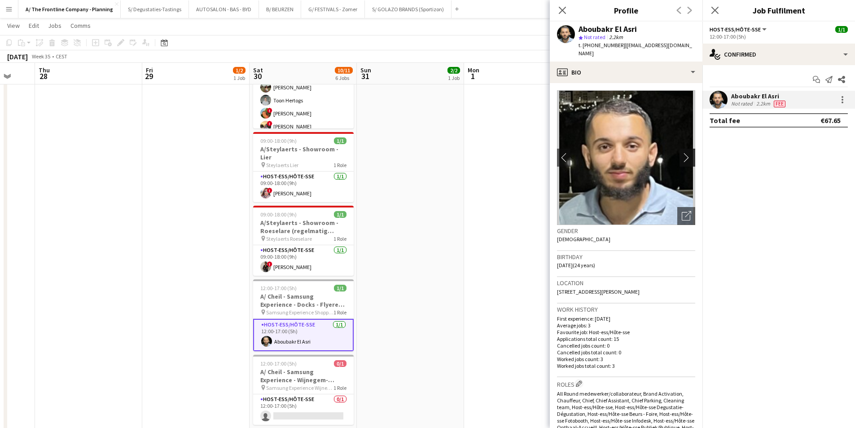
click at [685, 153] on app-icon "chevron-right" at bounding box center [688, 157] width 14 height 9
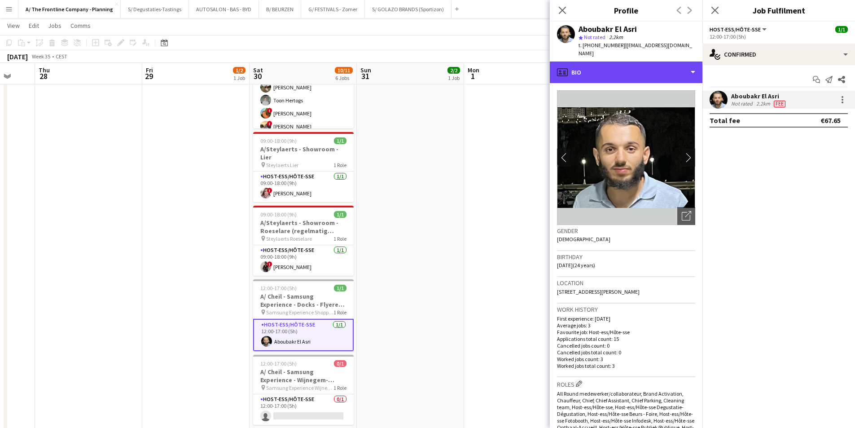
drag, startPoint x: 614, startPoint y: 59, endPoint x: 628, endPoint y: 90, distance: 34.3
click at [614, 61] on div "profile Bio" at bounding box center [626, 72] width 153 height 22
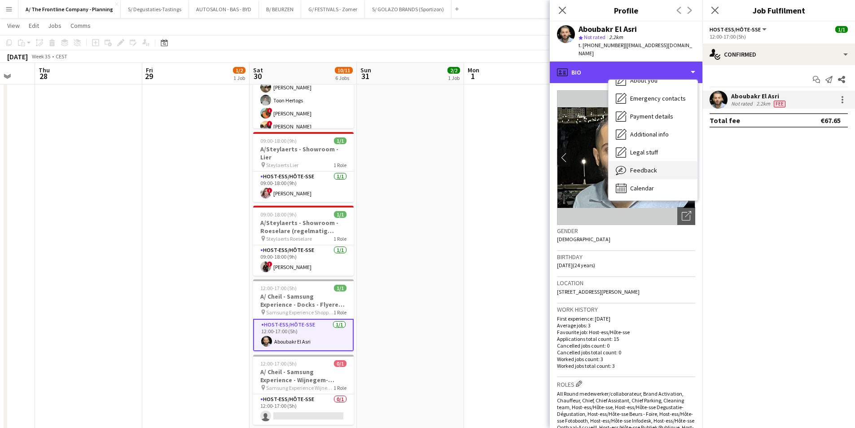
scroll to position [84, 0]
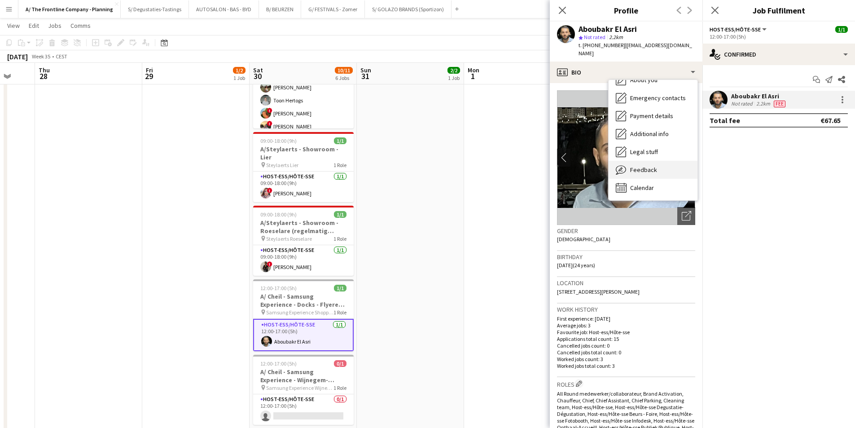
click at [632, 166] on span "Feedback" at bounding box center [643, 170] width 27 height 8
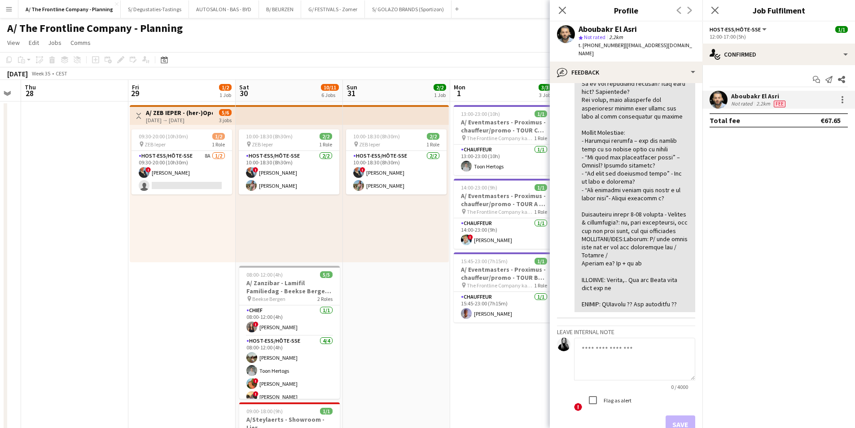
scroll to position [0, 269]
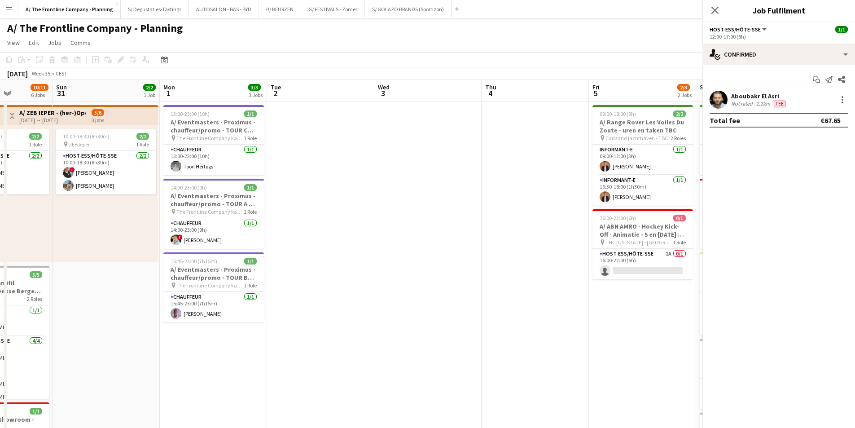
drag, startPoint x: 393, startPoint y: 249, endPoint x: 88, endPoint y: 243, distance: 304.2
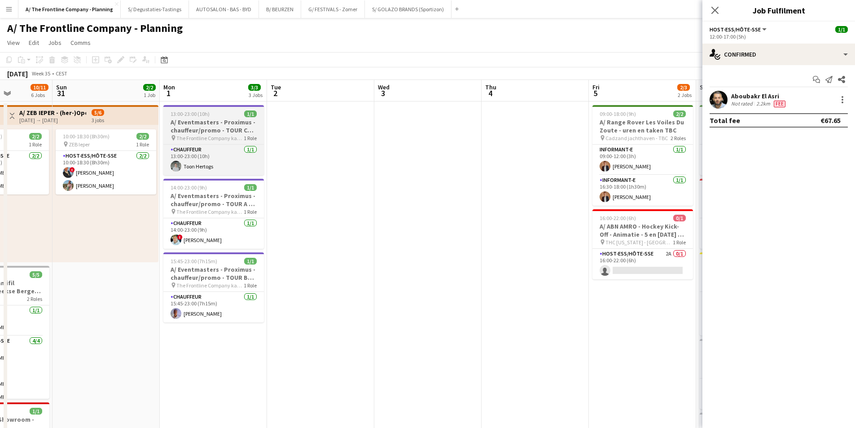
click at [220, 125] on h3 "A/ Eventmasters - Proximus - chauffeur/promo - TOUR C Wilrijk-Antwerpen-Hasselt…" at bounding box center [213, 126] width 100 height 16
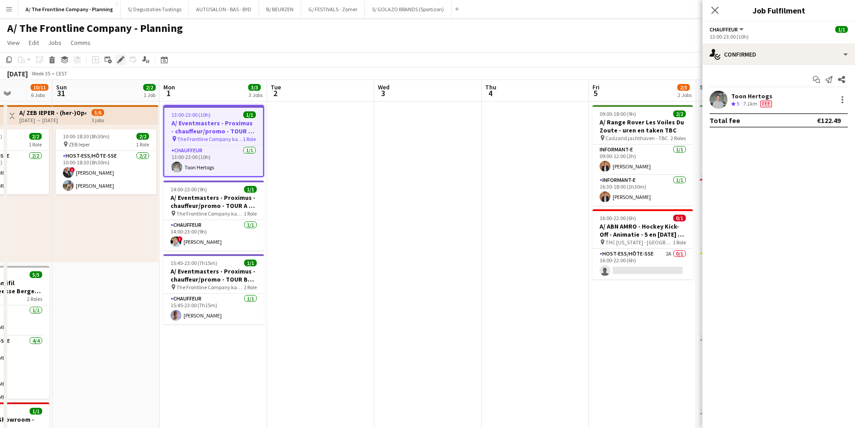
click at [116, 64] on div "Edit" at bounding box center [120, 59] width 11 height 11
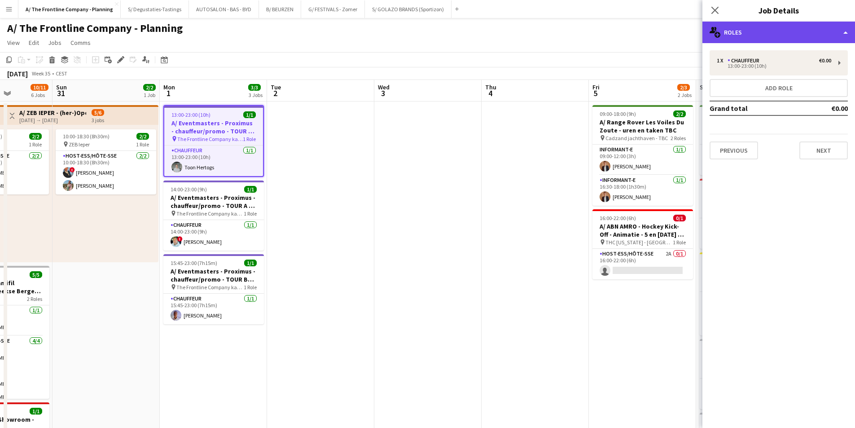
click at [749, 40] on div "multiple-users-add Roles" at bounding box center [778, 33] width 153 height 22
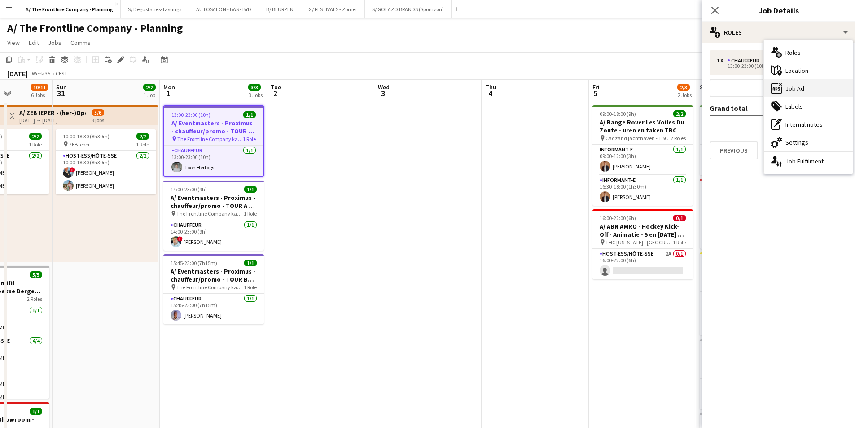
click at [811, 90] on div "ads-window Job Ad" at bounding box center [808, 88] width 89 height 18
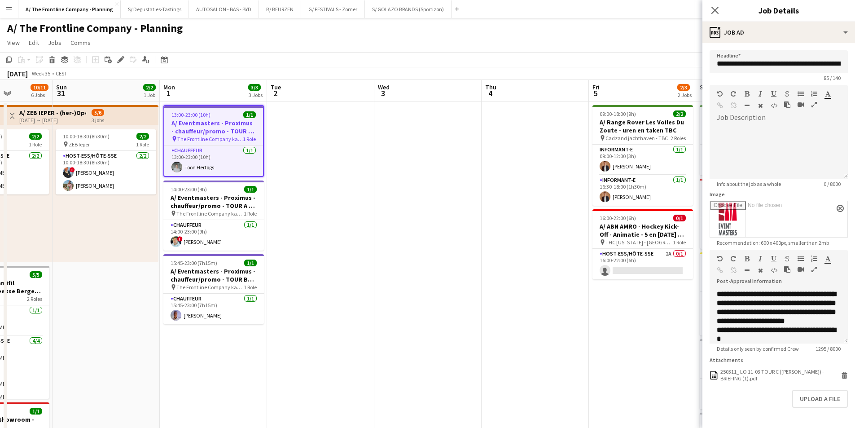
click at [811, 272] on icon "button" at bounding box center [813, 269] width 5 height 6
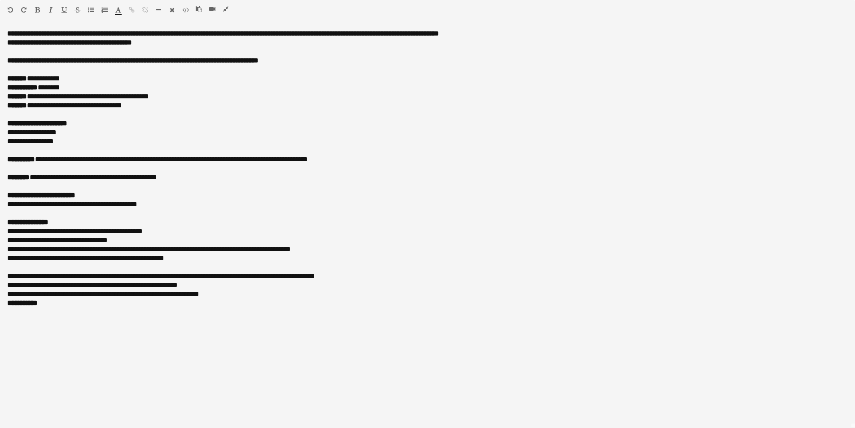
click at [227, 10] on icon "button" at bounding box center [225, 9] width 5 height 6
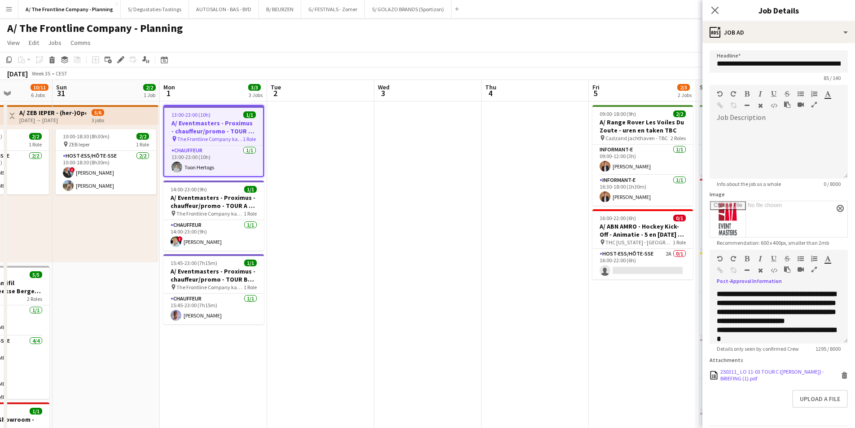
click at [839, 381] on div "250311_ LO 11-03 TOUR C (Dirk Roelants) - BRIEFING (1).pdf 250311_ LO 11-03 TOU…" at bounding box center [778, 374] width 138 height 13
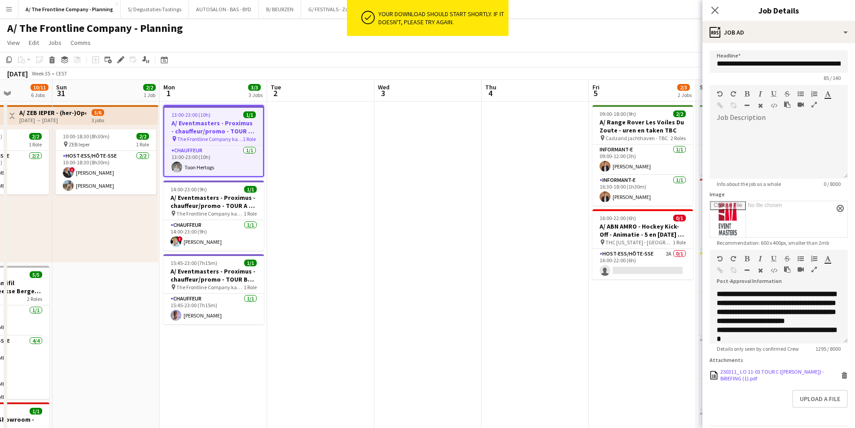
click at [842, 378] on icon at bounding box center [844, 376] width 4 height 4
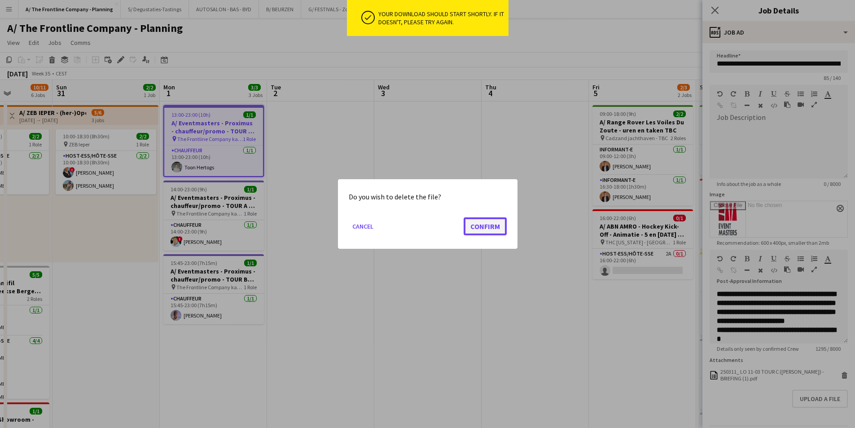
click at [495, 226] on button "Confirm" at bounding box center [484, 226] width 43 height 18
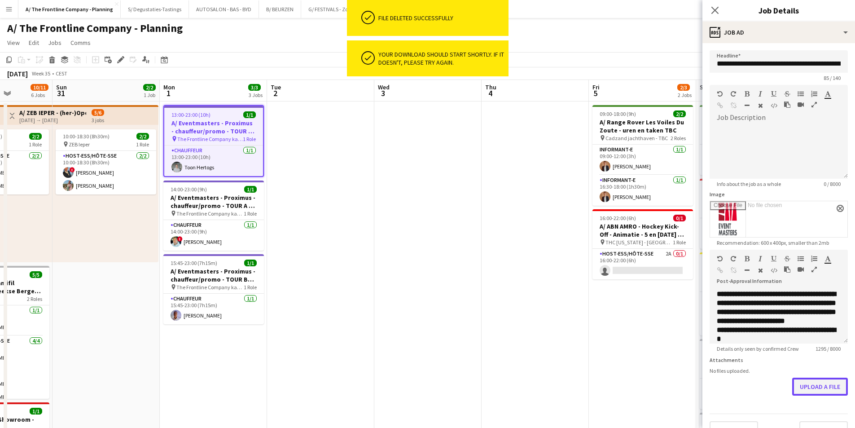
click at [805, 389] on button "Upload a file" at bounding box center [820, 386] width 56 height 18
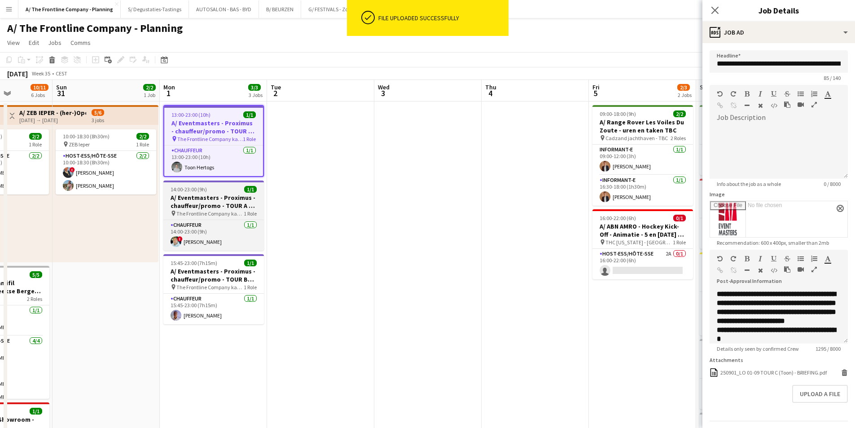
click at [212, 202] on h3 "A/ Eventmasters - Proximus - chauffeur/promo - TOUR A - Wilrijk-Gent-Kortrijk-W…" at bounding box center [213, 201] width 100 height 16
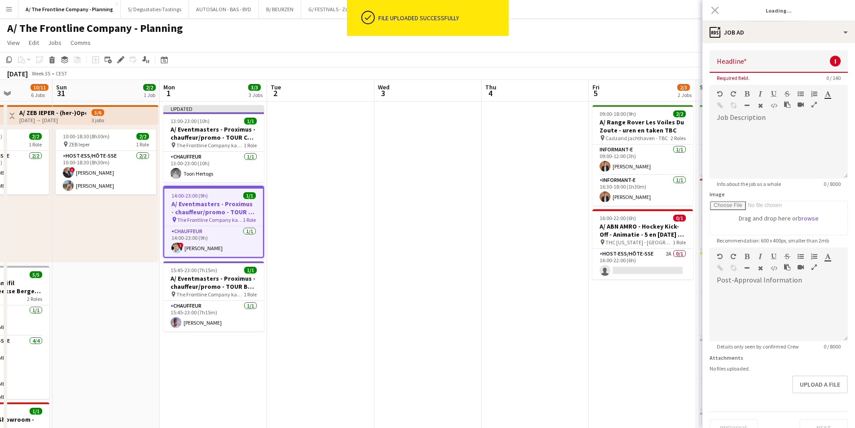
type input "**********"
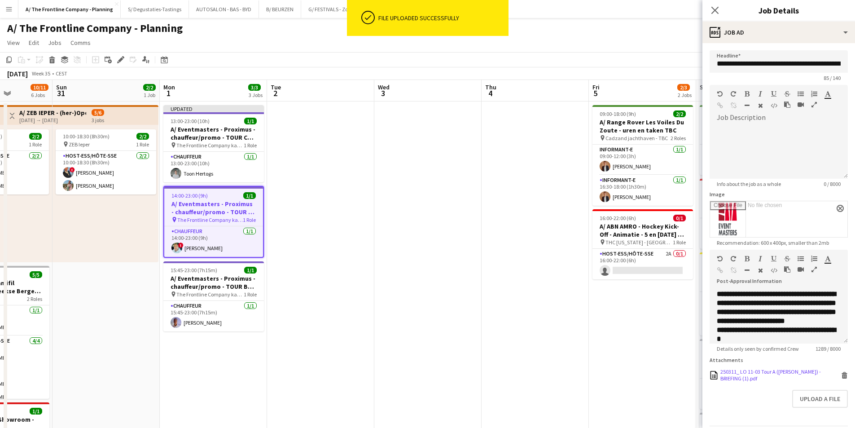
click at [841, 378] on icon "Delete" at bounding box center [844, 374] width 7 height 7
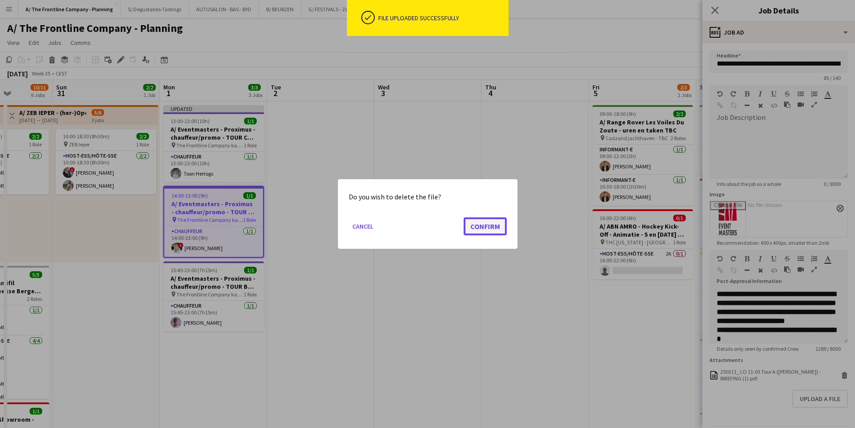
click at [495, 223] on button "Confirm" at bounding box center [484, 226] width 43 height 18
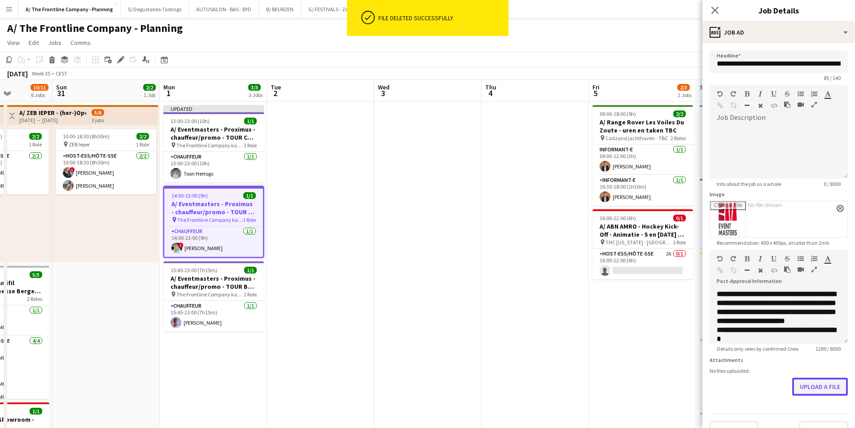
click at [830, 391] on button "Upload a file" at bounding box center [820, 386] width 56 height 18
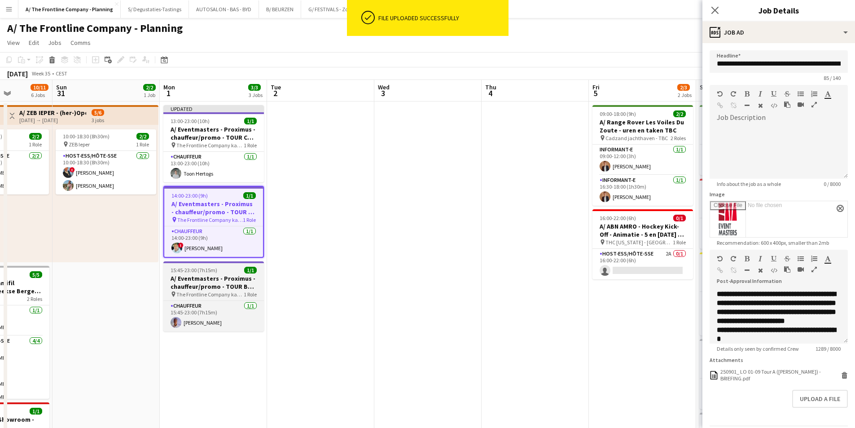
click at [207, 291] on span "The Frontline Company kantoor" at bounding box center [209, 294] width 67 height 7
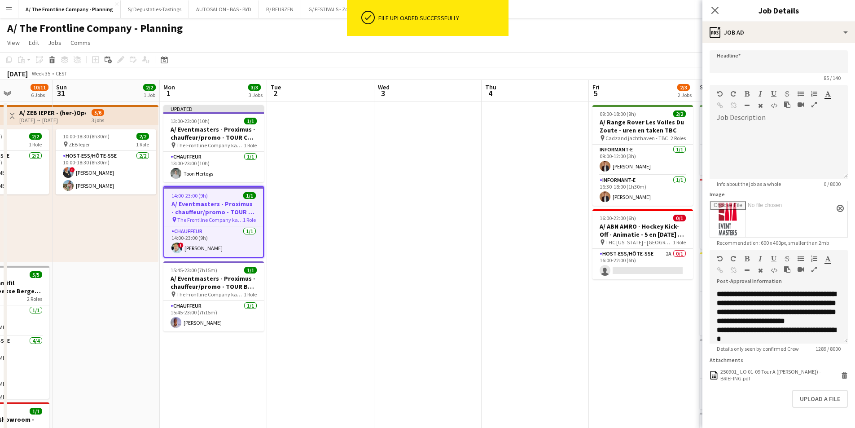
type input "**********"
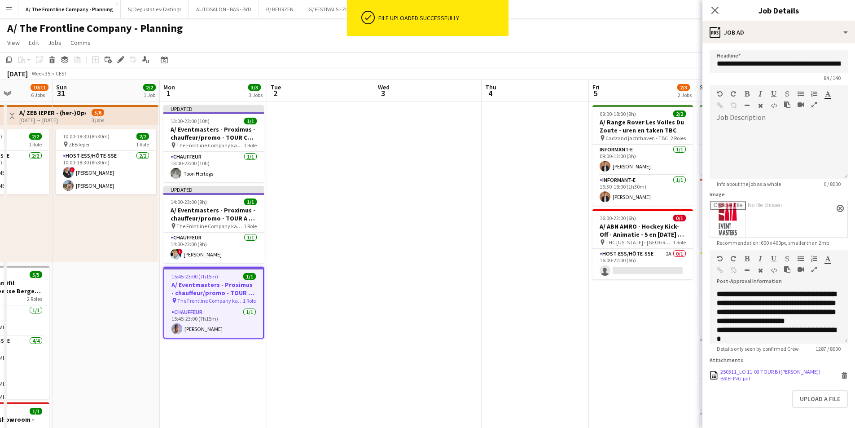
click at [841, 378] on icon "Delete" at bounding box center [844, 374] width 7 height 7
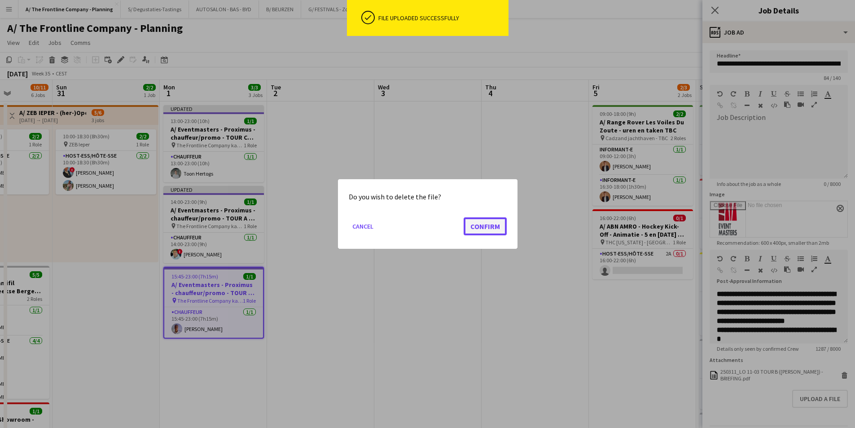
click at [474, 227] on button "Confirm" at bounding box center [484, 226] width 43 height 18
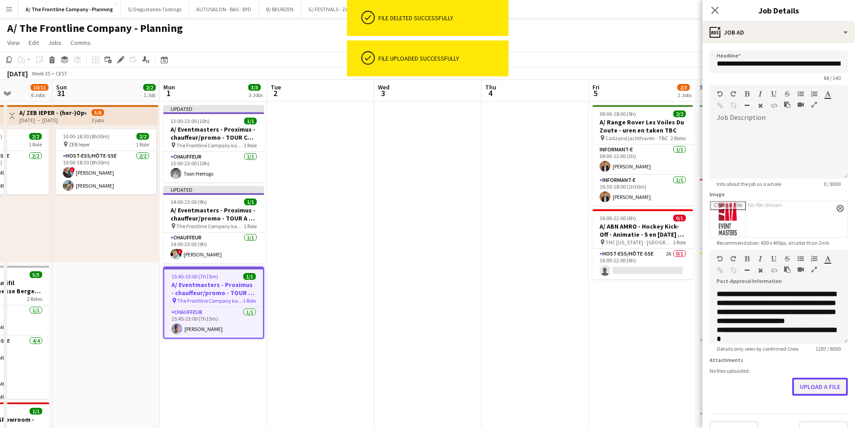
click at [805, 394] on button "Upload a file" at bounding box center [820, 386] width 56 height 18
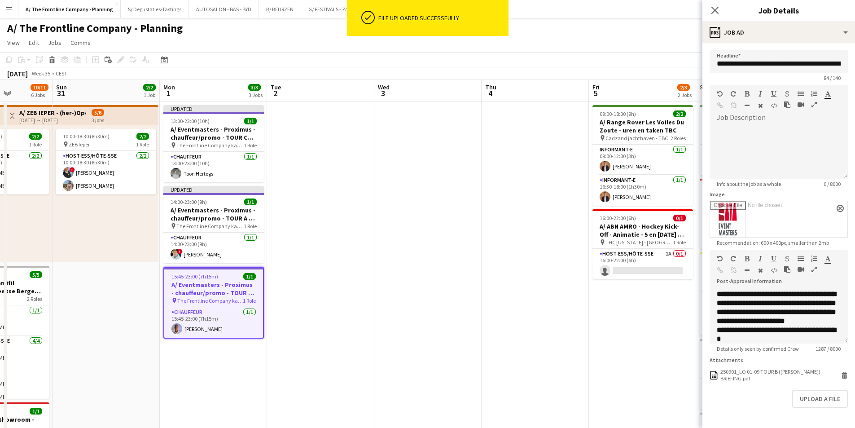
click at [280, 358] on app-date-cell at bounding box center [320, 407] width 107 height 612
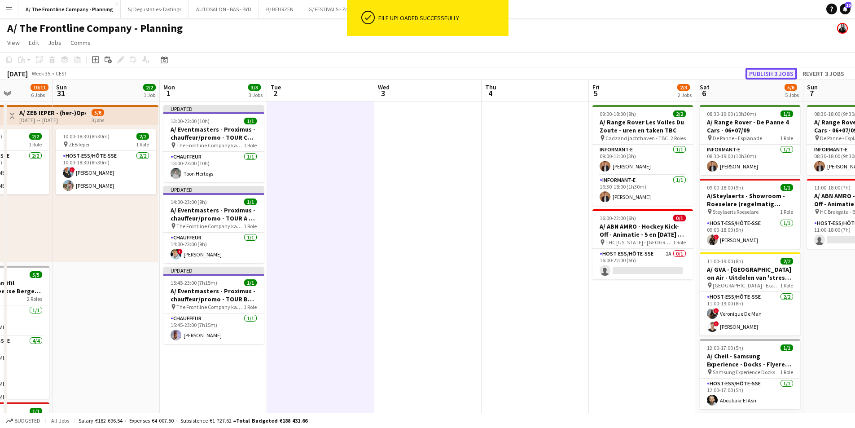
click at [761, 72] on button "Publish 3 jobs" at bounding box center [771, 74] width 52 height 12
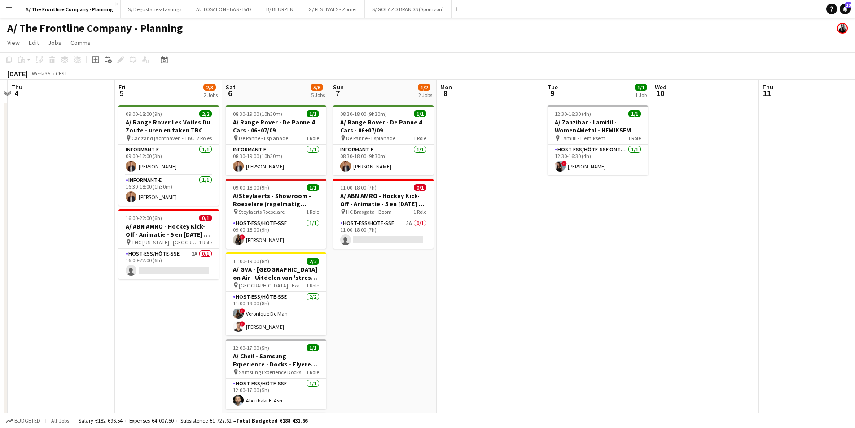
drag, startPoint x: 637, startPoint y: 190, endPoint x: 177, endPoint y: 185, distance: 459.8
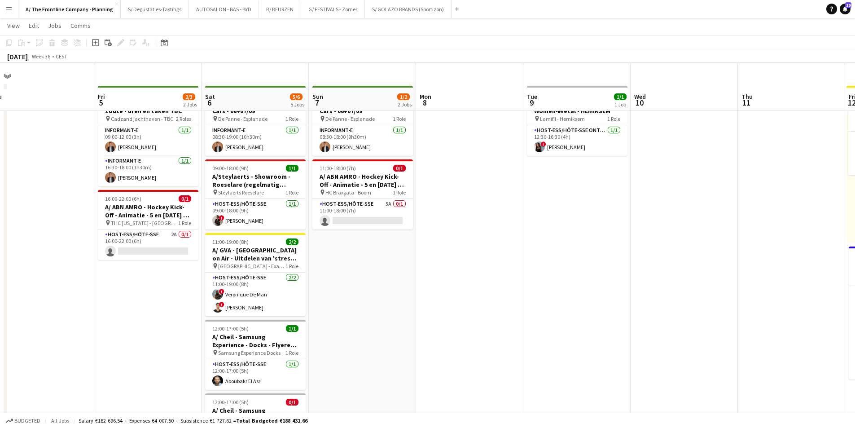
scroll to position [0, 0]
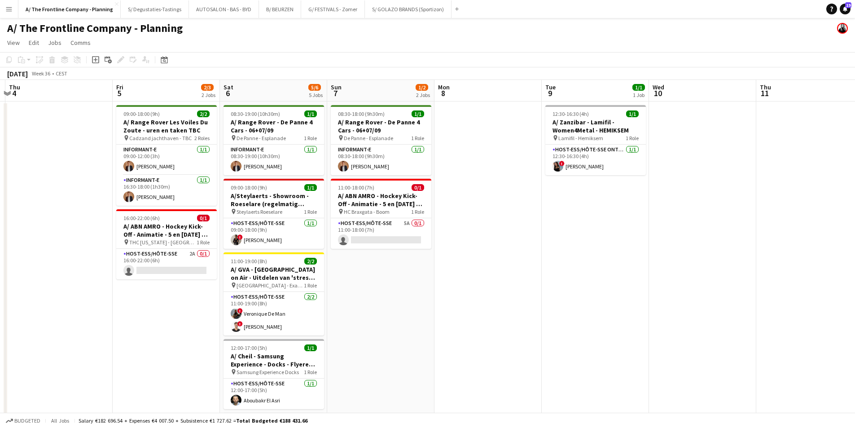
drag, startPoint x: 589, startPoint y: 214, endPoint x: 197, endPoint y: 209, distance: 391.2
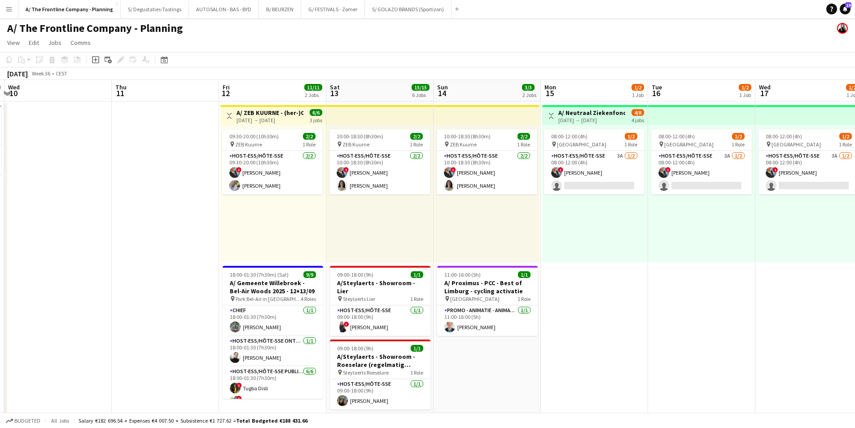
scroll to position [0, 334]
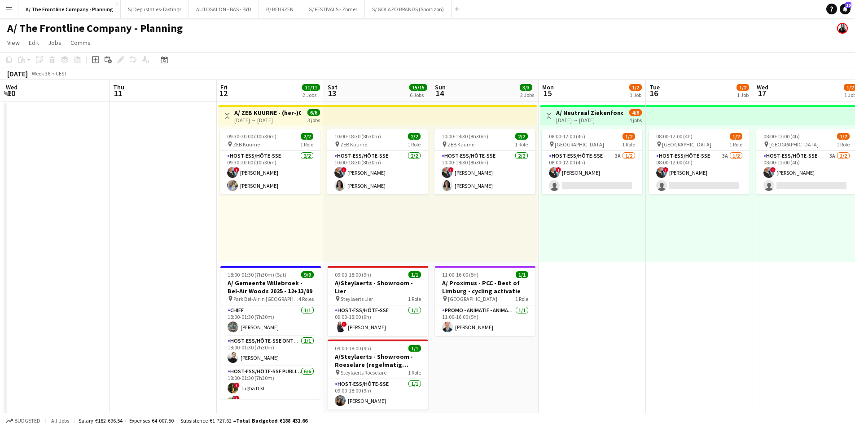
drag, startPoint x: 580, startPoint y: 216, endPoint x: 300, endPoint y: 217, distance: 280.4
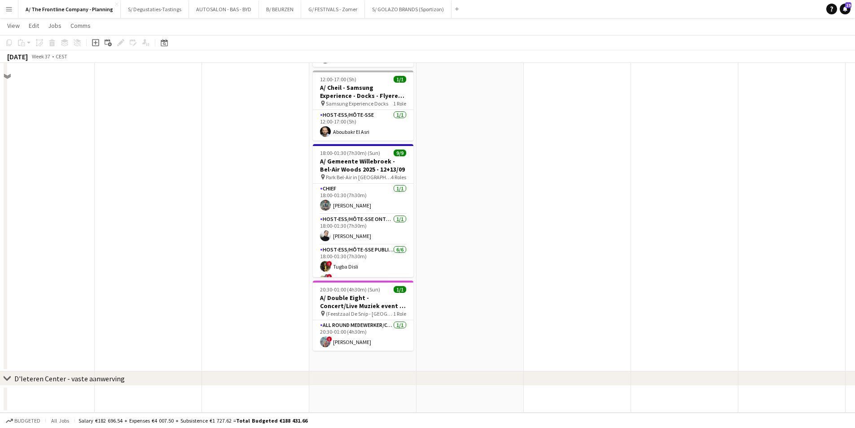
scroll to position [359, 0]
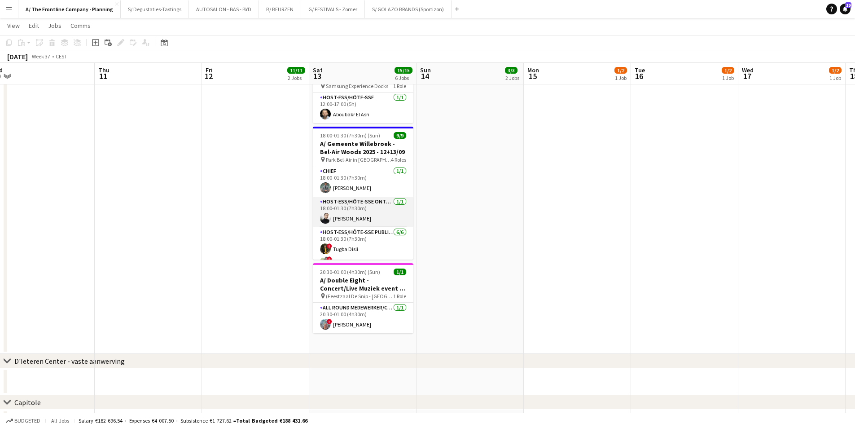
click at [373, 215] on app-card-role "Host-ess/Hôte-sse Onthaal-Accueill 1/1 18:00-01:30 (7h30m) Delphine Van Snick" at bounding box center [363, 211] width 100 height 31
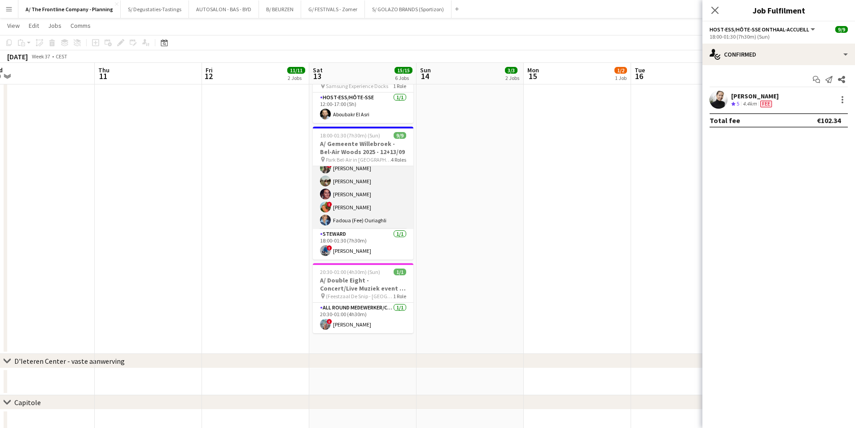
click at [372, 203] on app-card-role "Host-ess/Hôte-sse Publiek/Publique 6/6 18:00-01:30 (7h30m) ! Tugba Disli ! Vane…" at bounding box center [363, 181] width 100 height 96
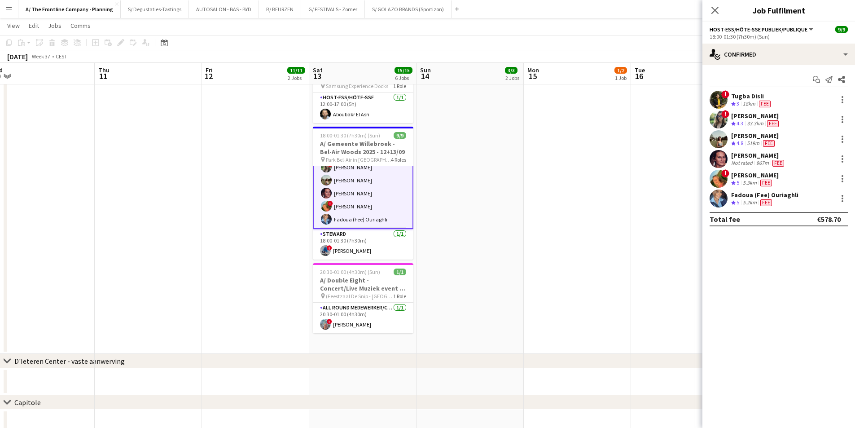
scroll to position [95, 0]
click at [746, 199] on div "5.2km" at bounding box center [749, 203] width 17 height 8
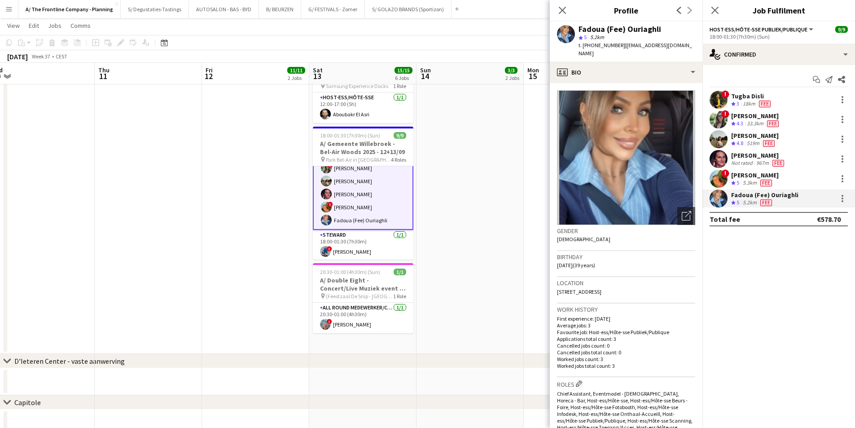
click at [589, 26] on div "Fadoua (Fee) Ouriaghli" at bounding box center [619, 29] width 83 height 8
copy div "Fadoua"
click at [646, 25] on div "Fadoua (Fee) Ouriaghli" at bounding box center [619, 29] width 83 height 8
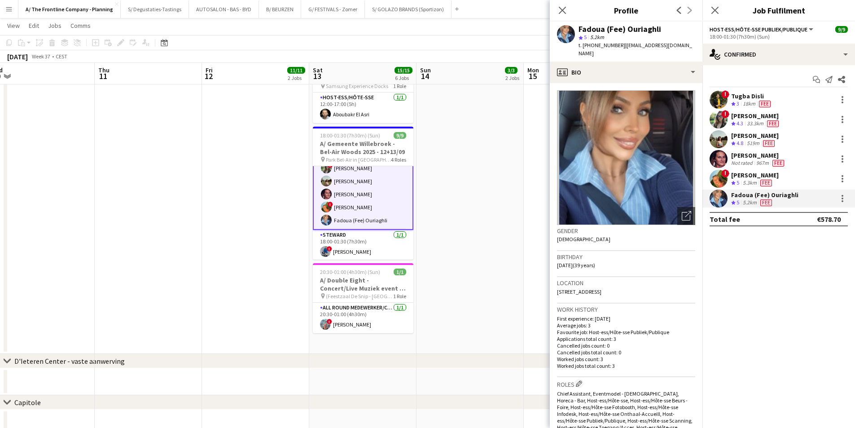
copy div "Ouriaghli"
click at [840, 196] on div at bounding box center [842, 198] width 11 height 11
click at [838, 200] on div at bounding box center [427, 214] width 855 height 428
click at [834, 209] on app-confirmed-crew "! Tugba Disli Crew rating 3 18km Fee ! Vanessa Pirlet Crew rating 4.3 33.3km Fe…" at bounding box center [778, 158] width 153 height 135
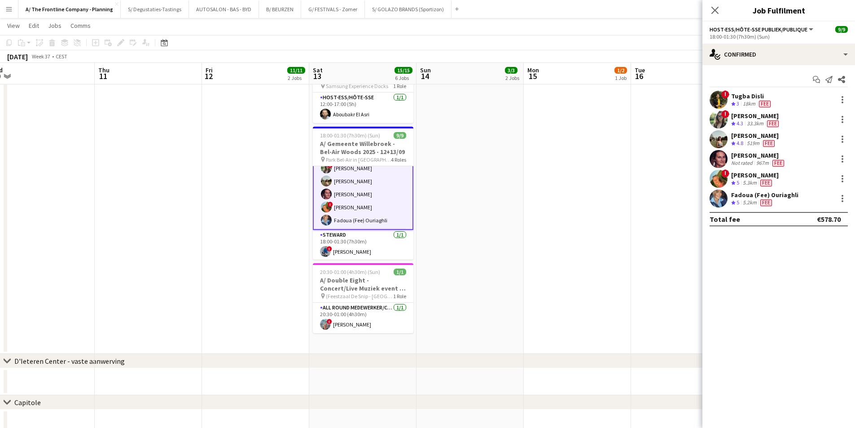
click at [841, 204] on div "Fadoua (Fee) Ouriaghli Crew rating 5 5.2km Fee" at bounding box center [778, 198] width 153 height 18
click at [841, 196] on div at bounding box center [842, 198] width 11 height 11
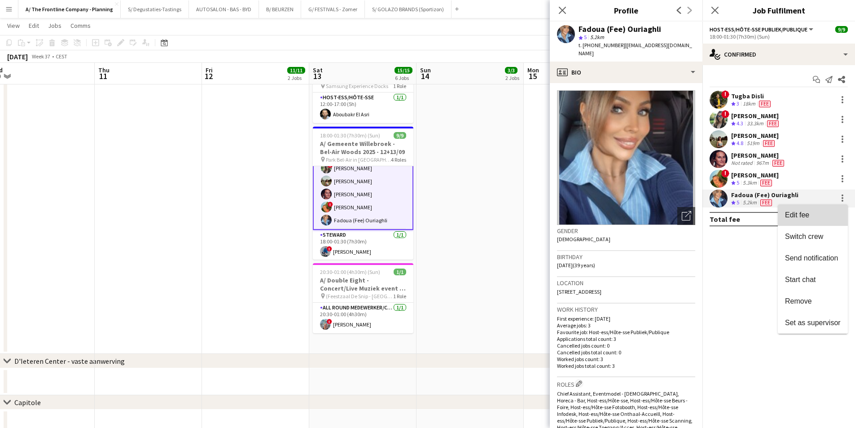
click at [829, 212] on span "Edit fee" at bounding box center [813, 215] width 56 height 8
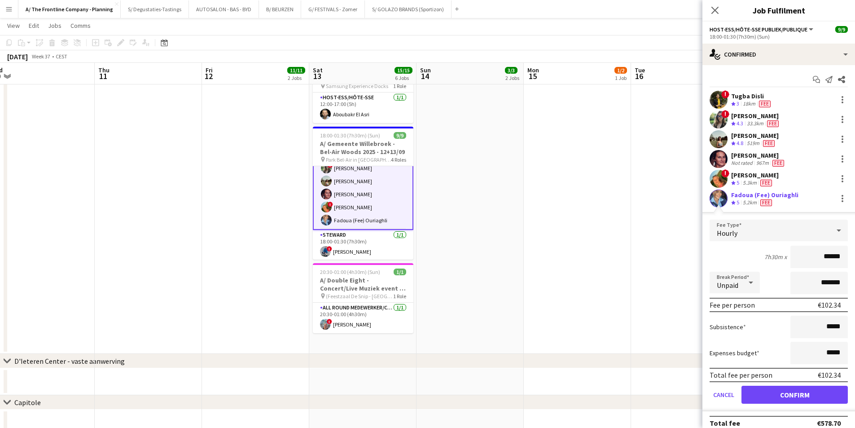
click at [753, 202] on div "5.2km" at bounding box center [749, 203] width 17 height 8
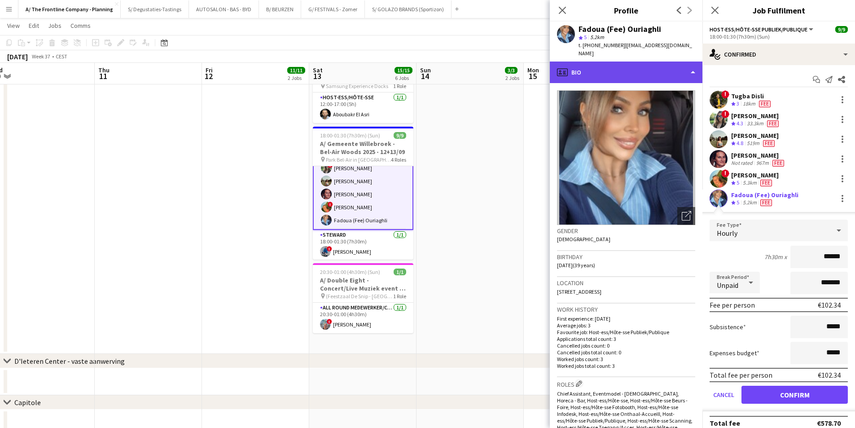
click at [594, 65] on div "profile Bio" at bounding box center [626, 72] width 153 height 22
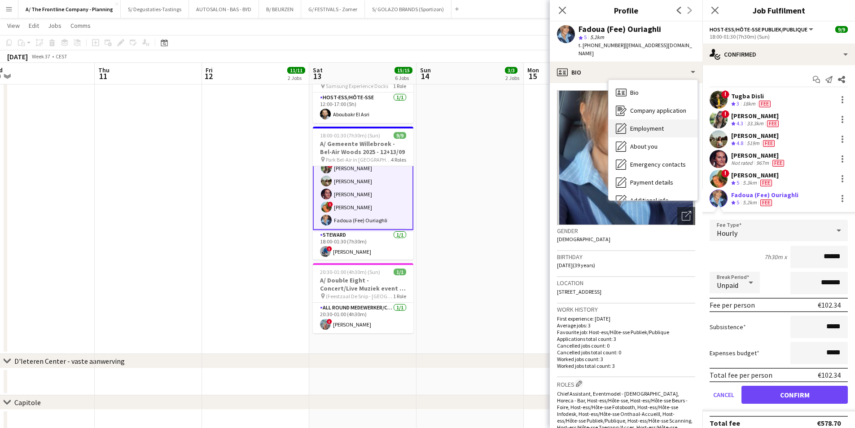
click at [626, 125] on icon "Employment" at bounding box center [620, 128] width 11 height 11
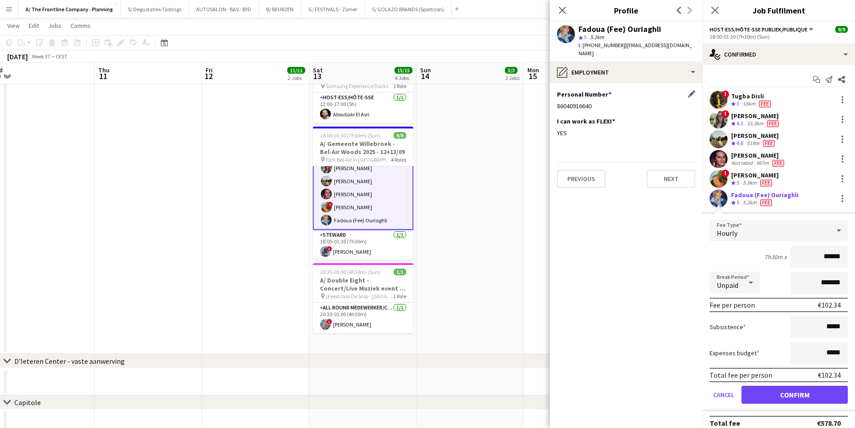
click at [572, 102] on div "86040916640" at bounding box center [626, 106] width 138 height 8
copy div "86040916640"
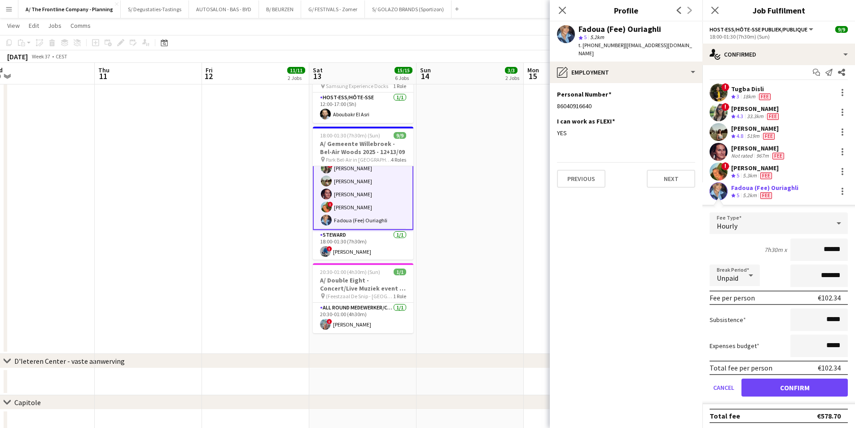
scroll to position [9, 0]
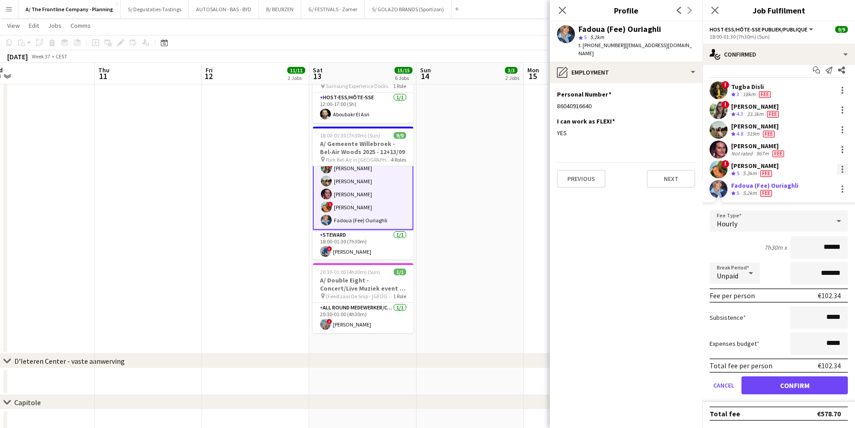
click at [837, 170] on div at bounding box center [842, 169] width 11 height 11
click at [826, 185] on span "Edit fee" at bounding box center [806, 186] width 56 height 8
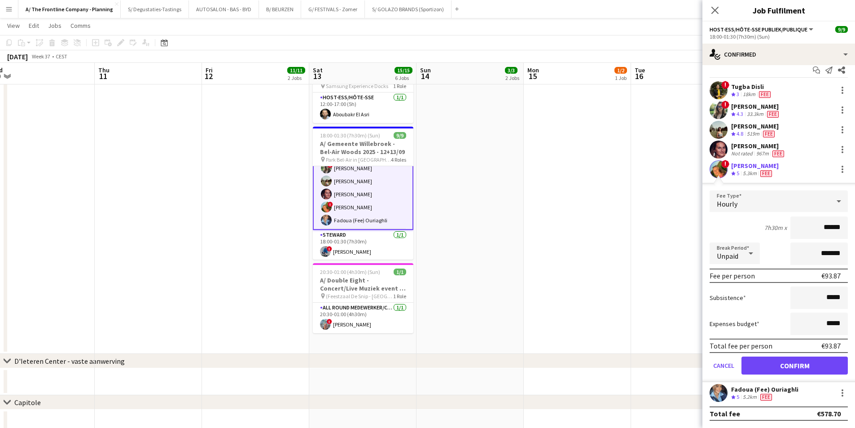
click at [786, 170] on div "! Emmy Rombaut Crew rating 5 5.3km Fee" at bounding box center [778, 169] width 153 height 18
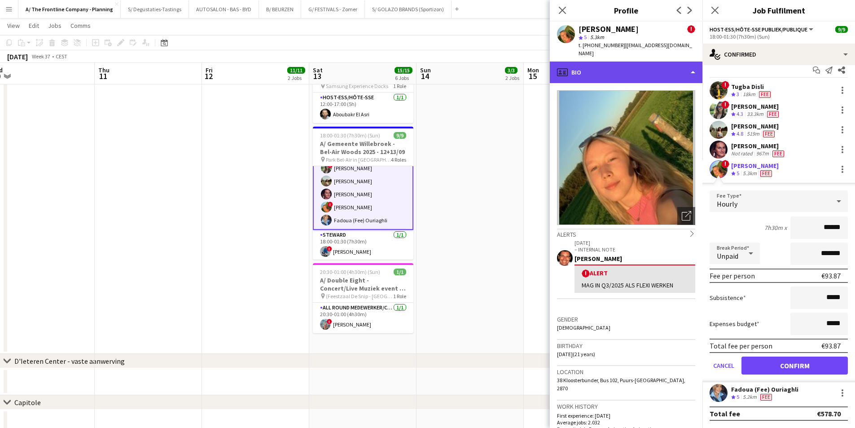
click at [610, 64] on div "profile Bio" at bounding box center [626, 72] width 153 height 22
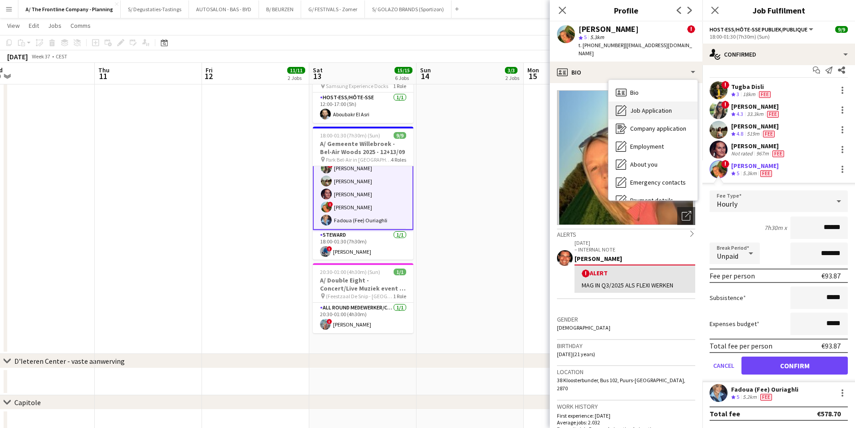
click at [638, 106] on span "Job Application" at bounding box center [651, 110] width 42 height 8
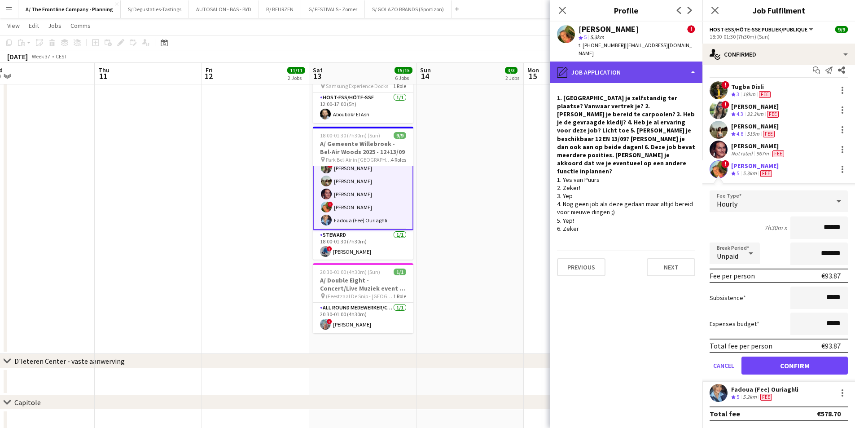
click at [616, 66] on div "pencil4 Job Application" at bounding box center [626, 72] width 153 height 22
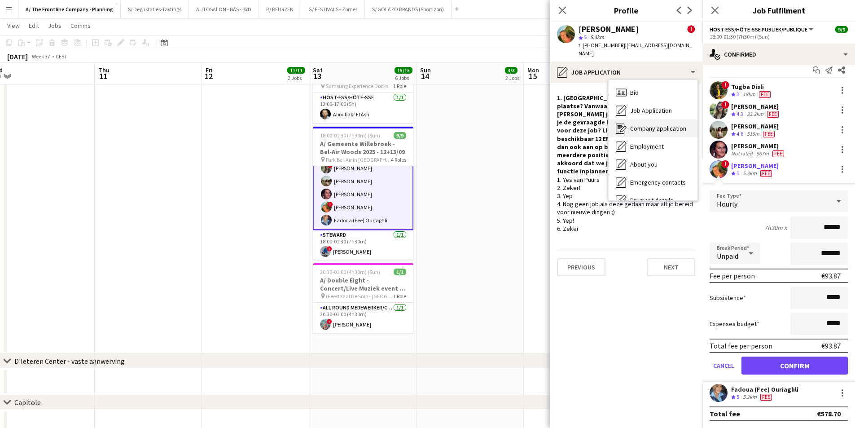
click at [641, 124] on span "Company application" at bounding box center [658, 128] width 56 height 8
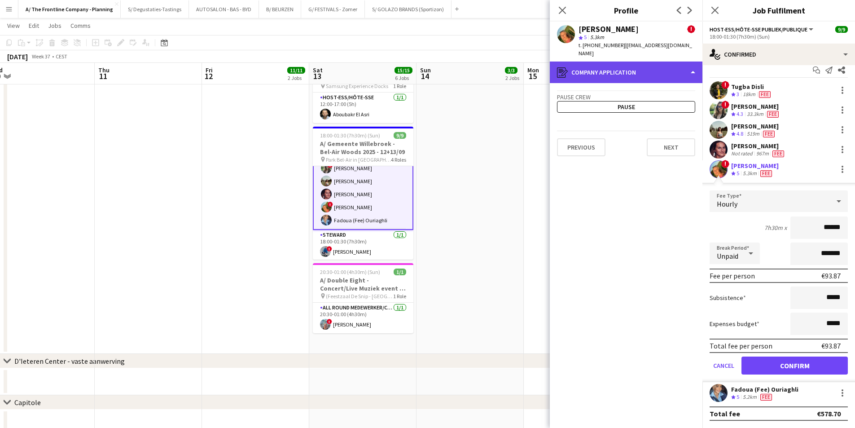
click at [624, 69] on div "register Company application" at bounding box center [626, 72] width 153 height 22
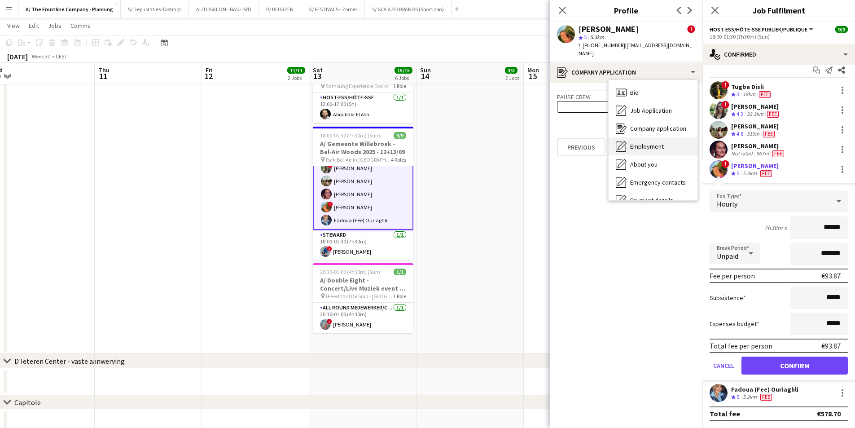
click at [640, 142] on span "Employment" at bounding box center [647, 146] width 34 height 8
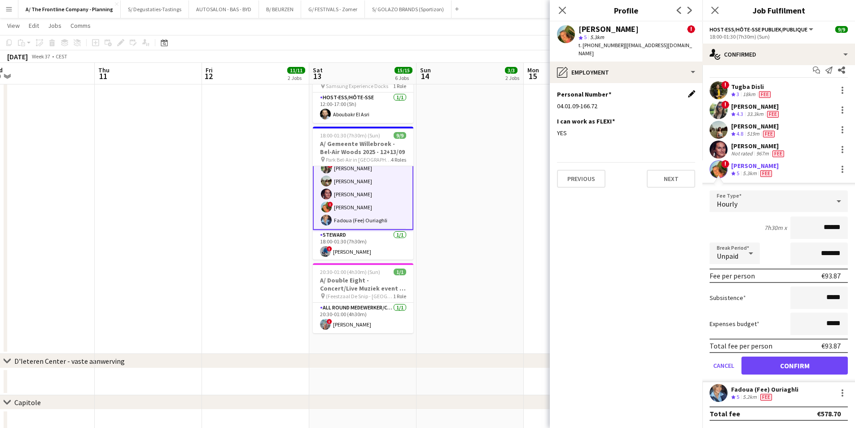
click at [690, 90] on app-icon "Edit this field" at bounding box center [691, 93] width 7 height 7
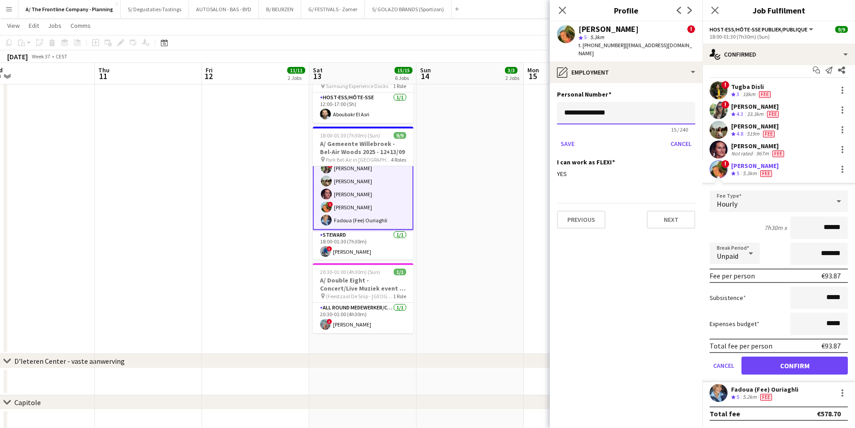
click at [606, 105] on input "**********" at bounding box center [626, 113] width 138 height 22
type input "**********"
click at [569, 136] on button "Save" at bounding box center [567, 143] width 21 height 14
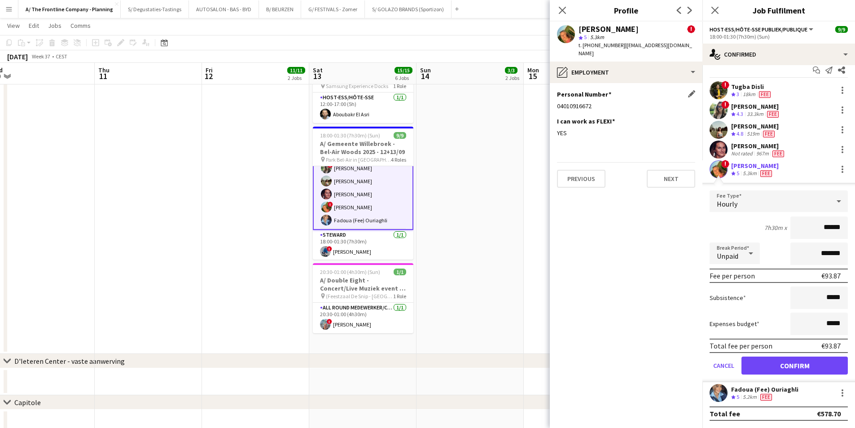
click at [577, 103] on div "Personal Number Edit this field 04010916672" at bounding box center [626, 103] width 138 height 27
copy div "04010916672"
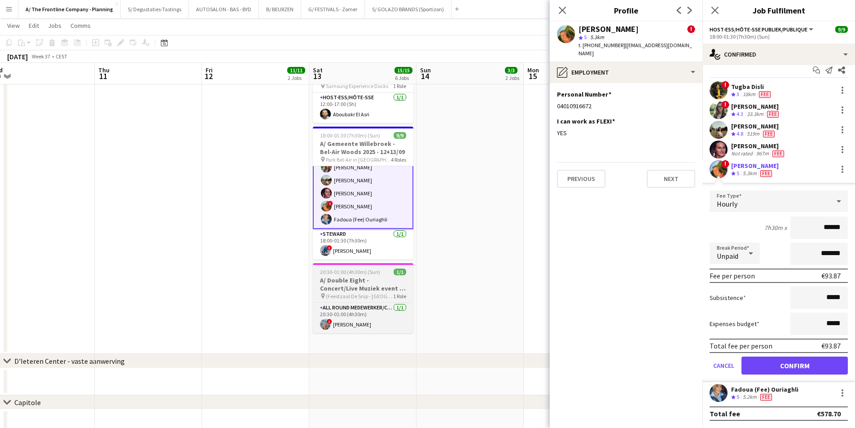
click at [359, 292] on span "(Feestzaal De Snip - Moorsel" at bounding box center [359, 295] width 67 height 7
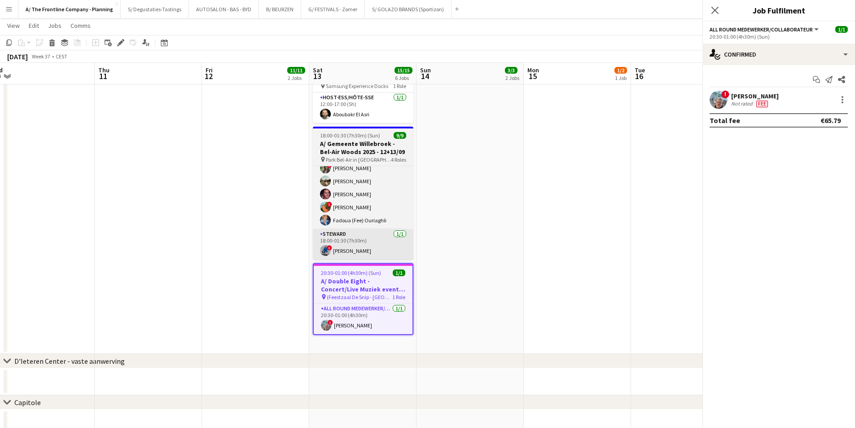
scroll to position [94, 0]
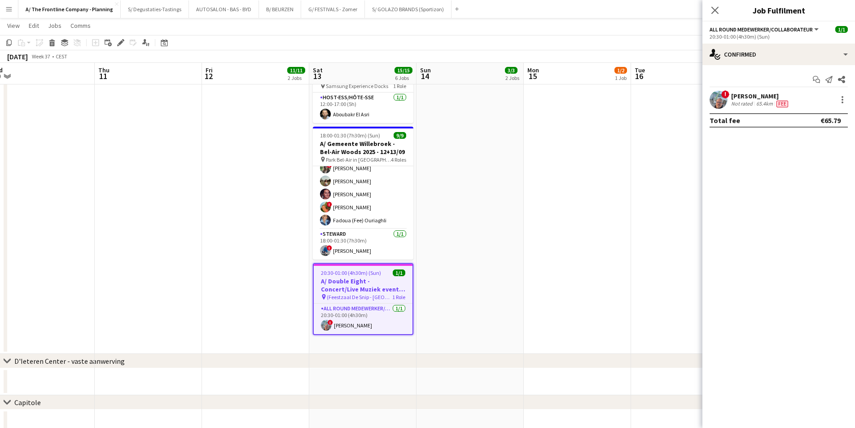
click at [779, 103] on span "Fee" at bounding box center [782, 103] width 12 height 7
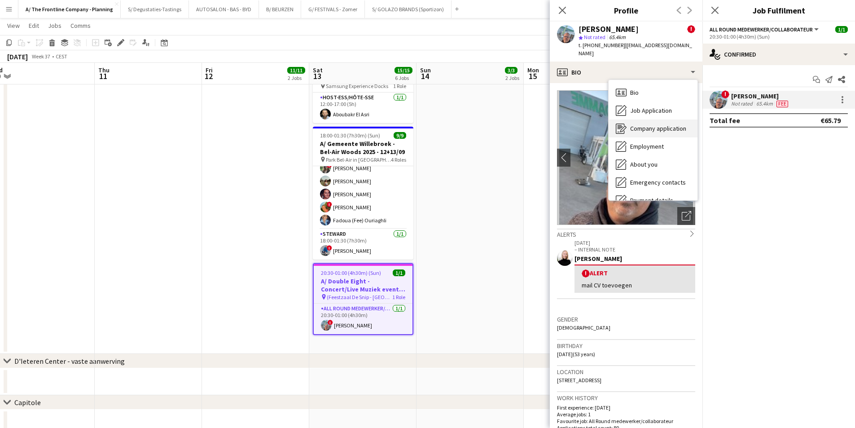
click at [650, 119] on div "Company application Company application" at bounding box center [652, 128] width 89 height 18
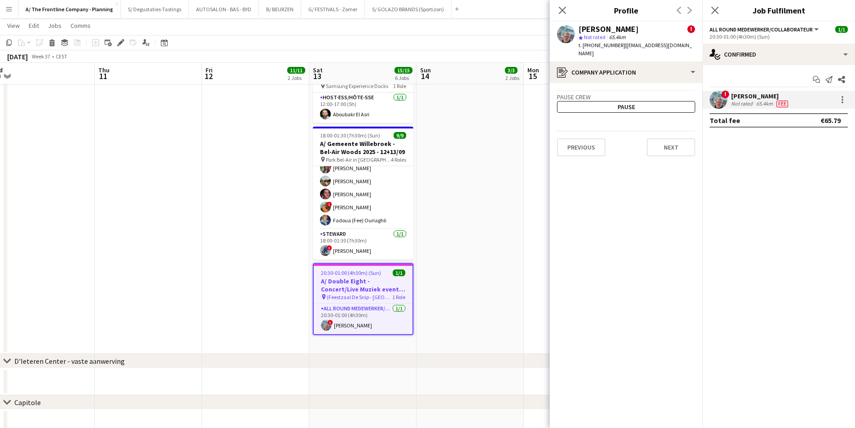
click at [650, 83] on app-crew-profile-application "Pause crew Pause Previous Next" at bounding box center [626, 255] width 153 height 345
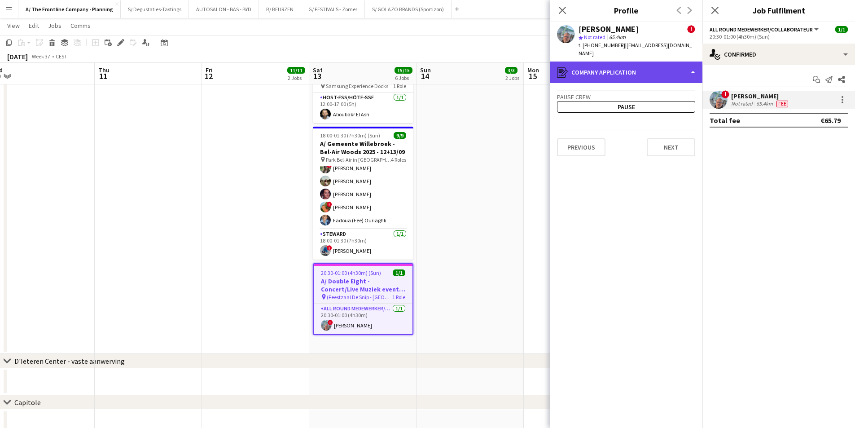
click at [653, 65] on div "register Company application" at bounding box center [626, 72] width 153 height 22
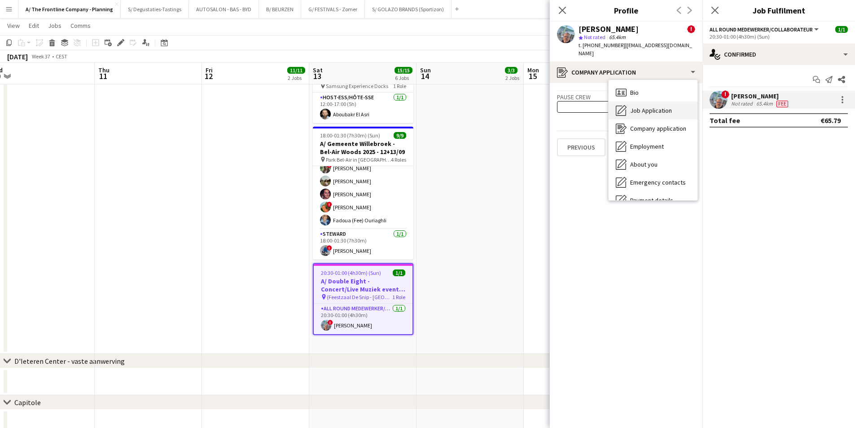
click at [664, 109] on div "Job Application Job Application" at bounding box center [652, 110] width 89 height 18
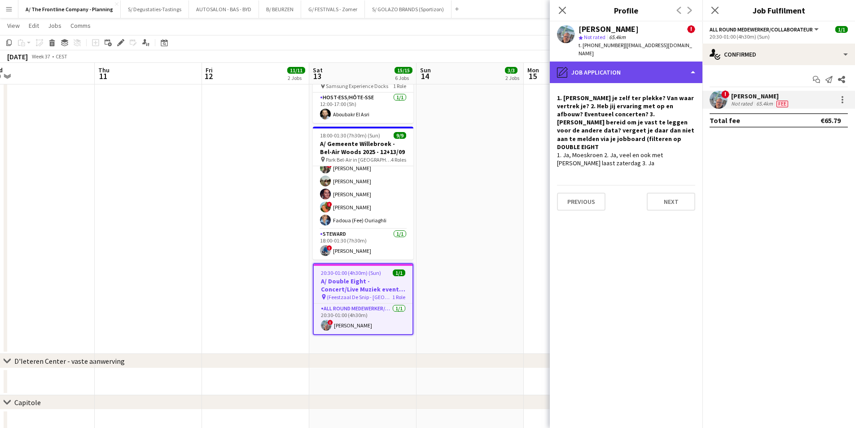
click at [655, 61] on div "pencil4 Job Application" at bounding box center [626, 72] width 153 height 22
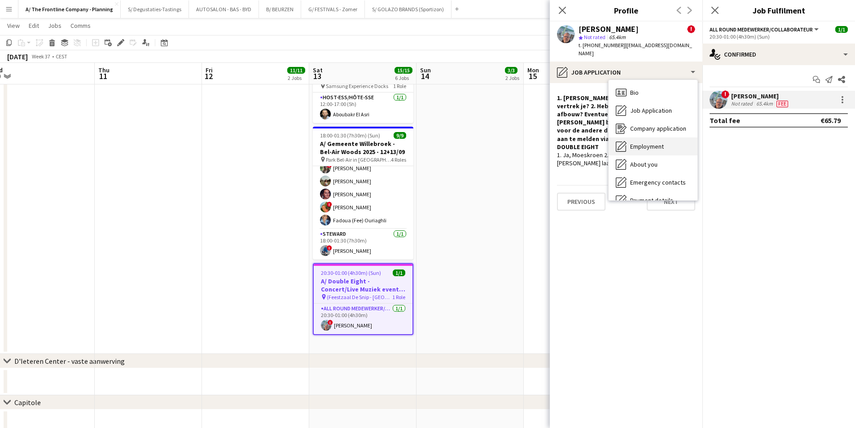
click at [657, 146] on div "Employment Employment" at bounding box center [652, 146] width 89 height 18
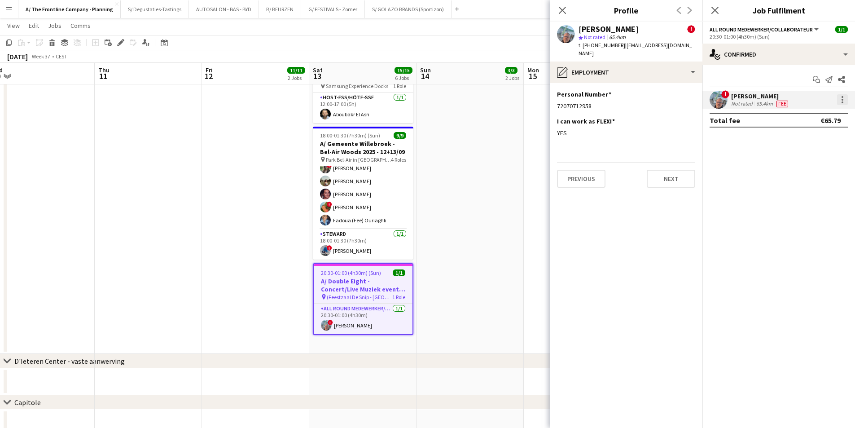
click at [840, 96] on div at bounding box center [842, 99] width 11 height 11
click at [838, 111] on button "Edit fee" at bounding box center [812, 116] width 70 height 22
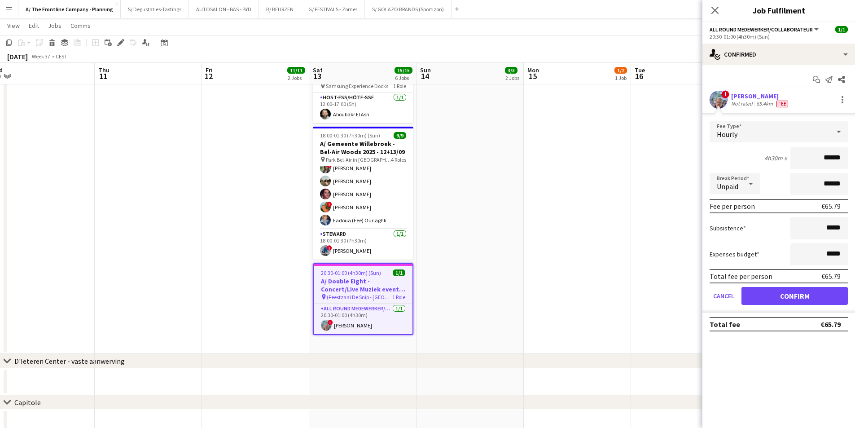
click at [767, 91] on div "! Frederic Rogge Not rated 65.4km Fee" at bounding box center [778, 100] width 153 height 18
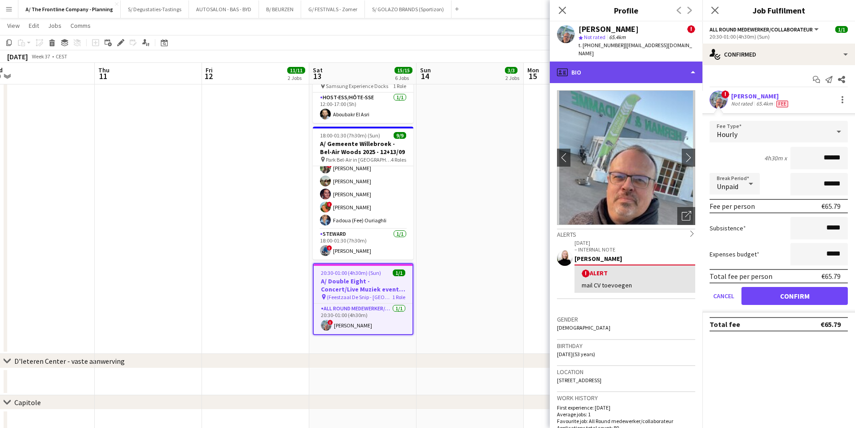
click at [592, 61] on div "profile Bio" at bounding box center [626, 72] width 153 height 22
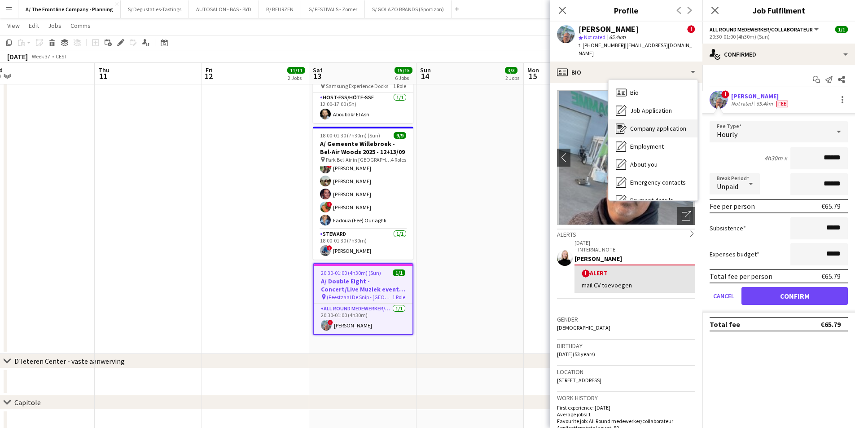
click at [633, 124] on span "Company application" at bounding box center [658, 128] width 56 height 8
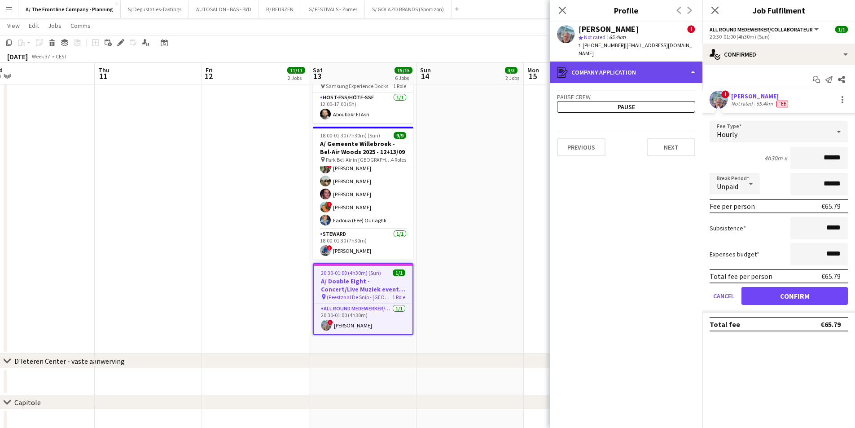
click at [597, 71] on div "register Company application" at bounding box center [626, 72] width 153 height 22
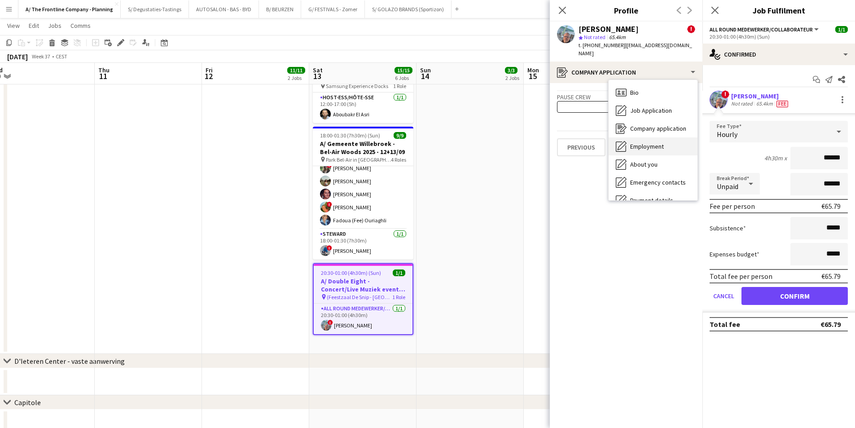
click at [624, 141] on icon "Employment" at bounding box center [620, 146] width 11 height 11
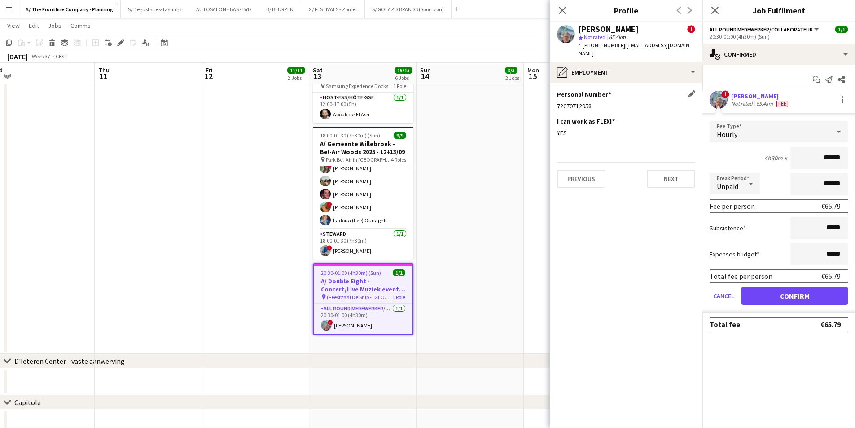
click at [587, 102] on div "72070712958" at bounding box center [626, 106] width 138 height 8
copy div "72070712958"
drag, startPoint x: 121, startPoint y: 45, endPoint x: 545, endPoint y: 57, distance: 424.6
click at [121, 45] on icon "Edit" at bounding box center [120, 42] width 7 height 7
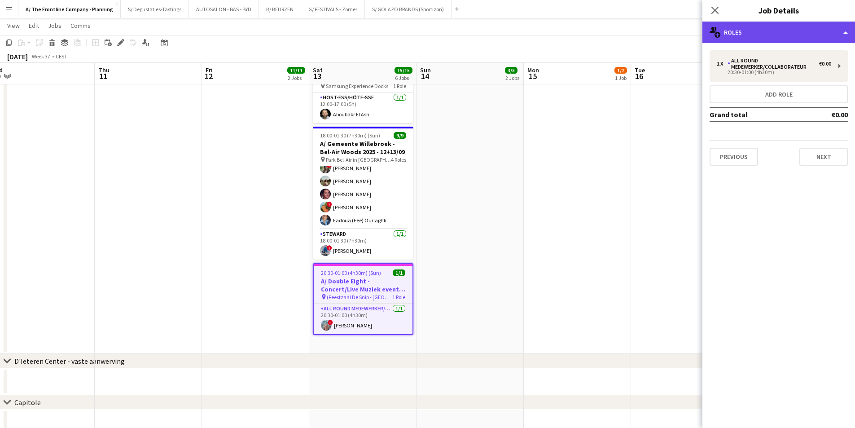
click at [733, 39] on div "multiple-users-add Roles" at bounding box center [778, 33] width 153 height 22
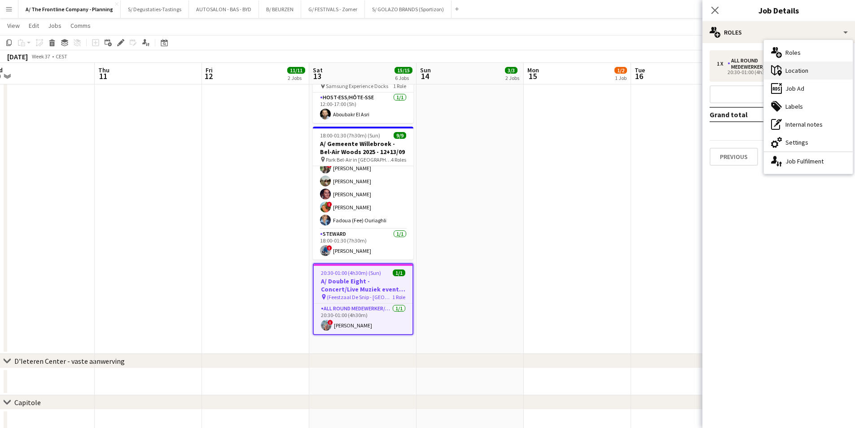
click at [767, 68] on div "maps-pin-1 Location" at bounding box center [808, 70] width 89 height 18
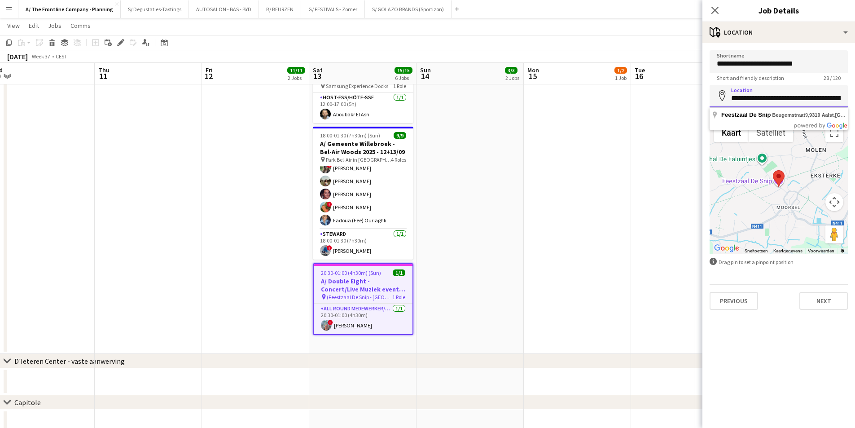
scroll to position [0, 48]
drag, startPoint x: 731, startPoint y: 100, endPoint x: 850, endPoint y: 94, distance: 119.0
click at [850, 94] on form "**********" at bounding box center [778, 179] width 153 height 259
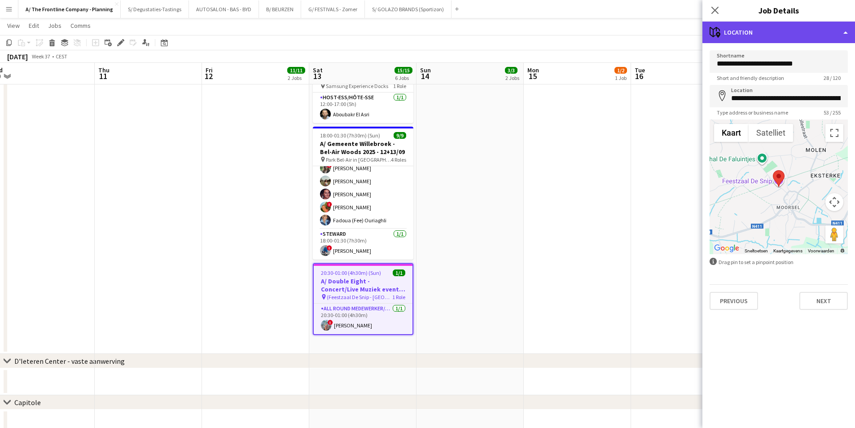
click at [834, 22] on div "maps-pin-1 Location" at bounding box center [778, 33] width 153 height 22
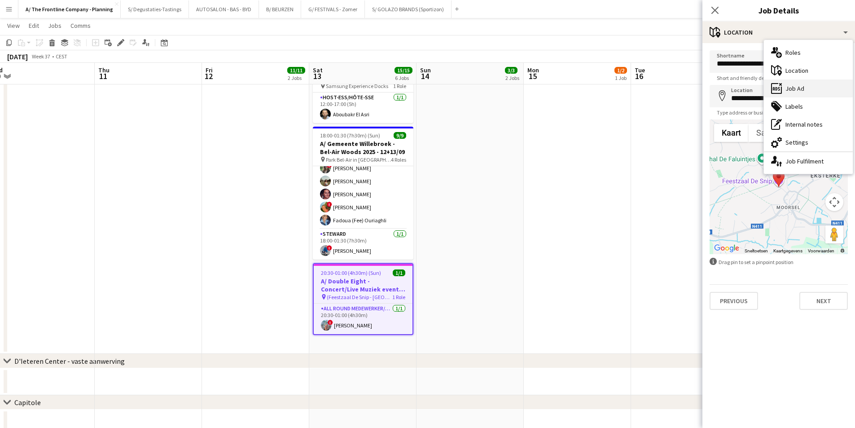
click at [822, 83] on div "ads-window Job Ad" at bounding box center [808, 88] width 89 height 18
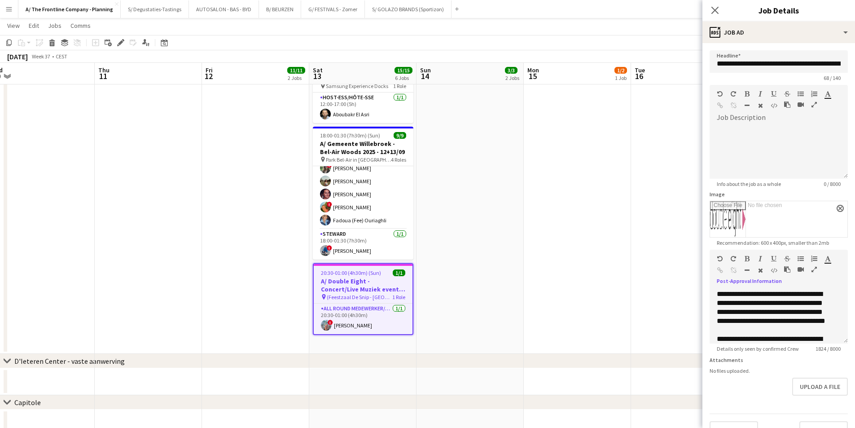
click at [814, 270] on icon "button" at bounding box center [813, 269] width 5 height 6
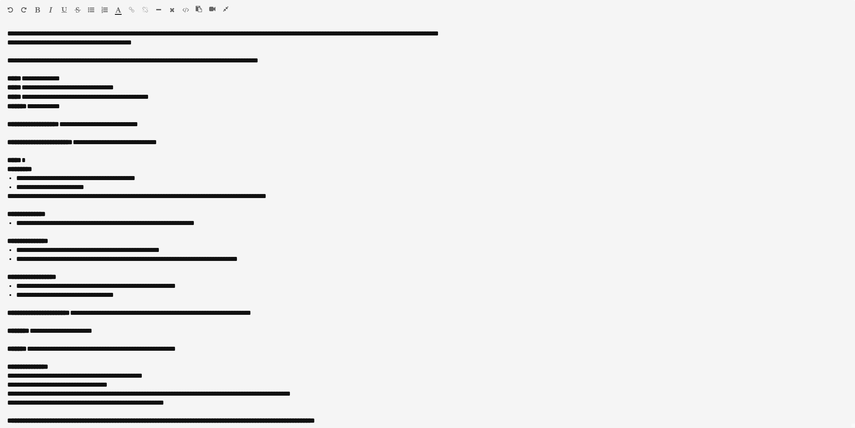
scroll to position [31, 0]
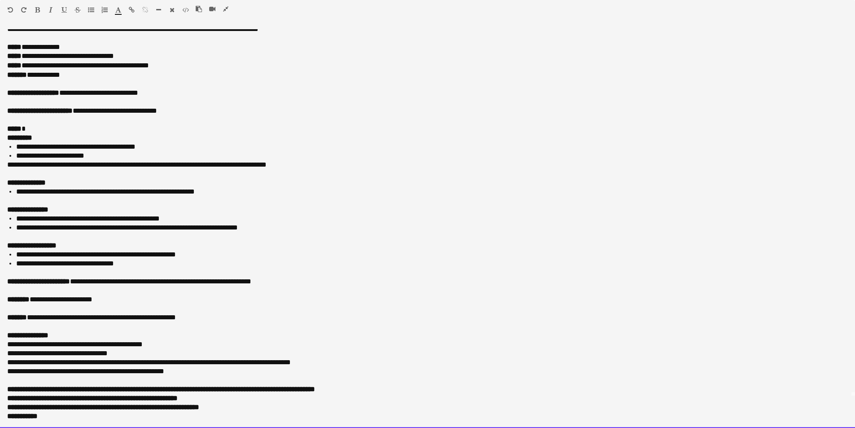
drag, startPoint x: 35, startPoint y: 298, endPoint x: 129, endPoint y: 297, distance: 94.7
click at [129, 297] on div "**********" at bounding box center [424, 299] width 834 height 9
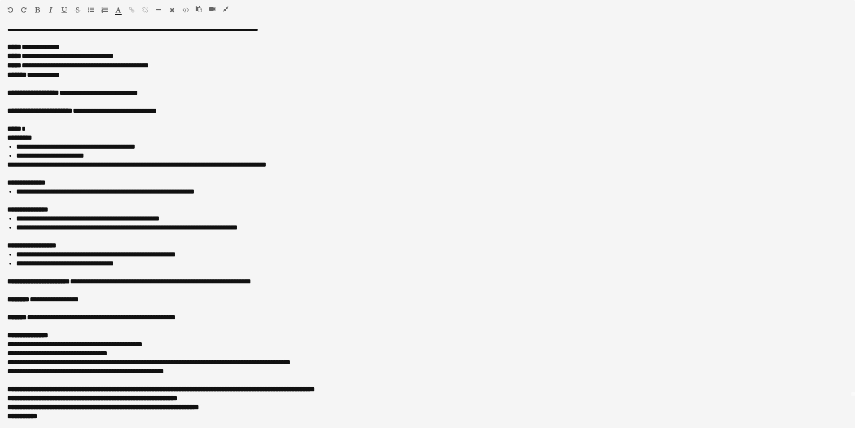
click at [224, 10] on icon "button" at bounding box center [225, 9] width 5 height 6
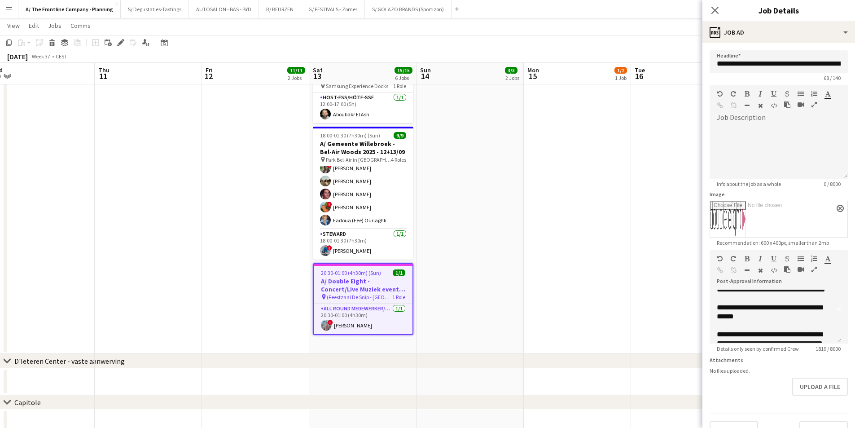
click at [442, 286] on app-date-cell "10:00-18:30 (8h30m) 2/2 pin ZEB Kuurne 1 Role Host-ess/Hôte-sse 2/2 10:00-18:30…" at bounding box center [469, 48] width 107 height 612
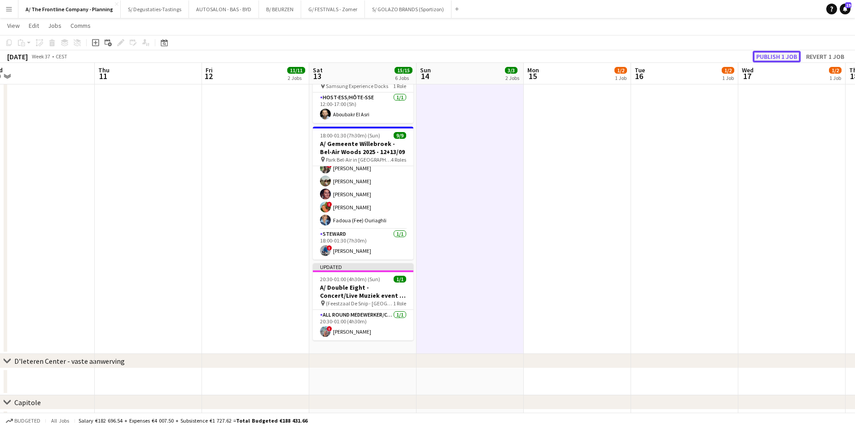
click at [755, 56] on button "Publish 1 job" at bounding box center [776, 57] width 48 height 12
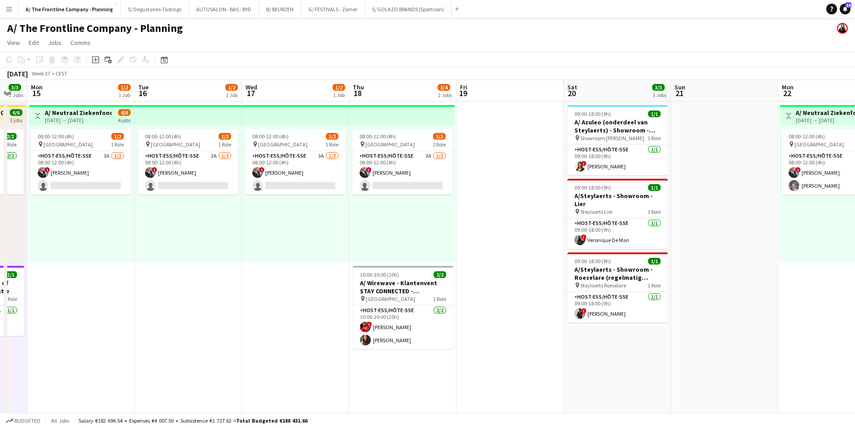
scroll to position [0, 336]
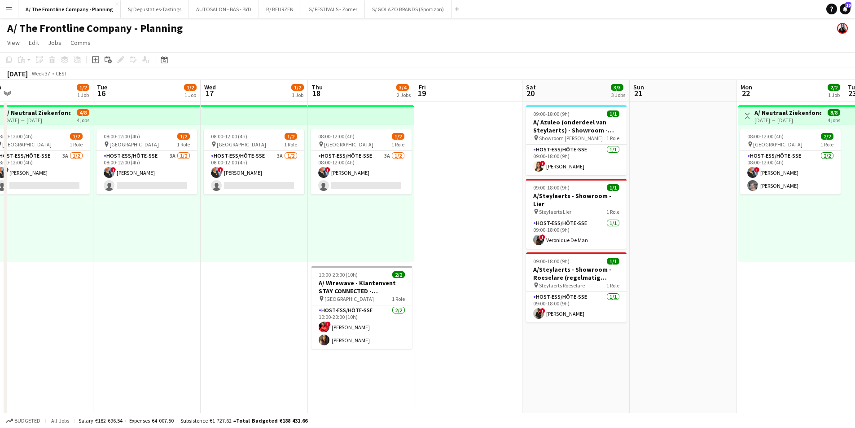
drag, startPoint x: 694, startPoint y: 233, endPoint x: 170, endPoint y: 231, distance: 524.4
click at [335, 328] on app-card-role "Host-ess/Hôte-sse 2/2 10:00-20:00 (10h) ! anatalia Kibonge Fadoua Belarbi" at bounding box center [361, 327] width 100 height 44
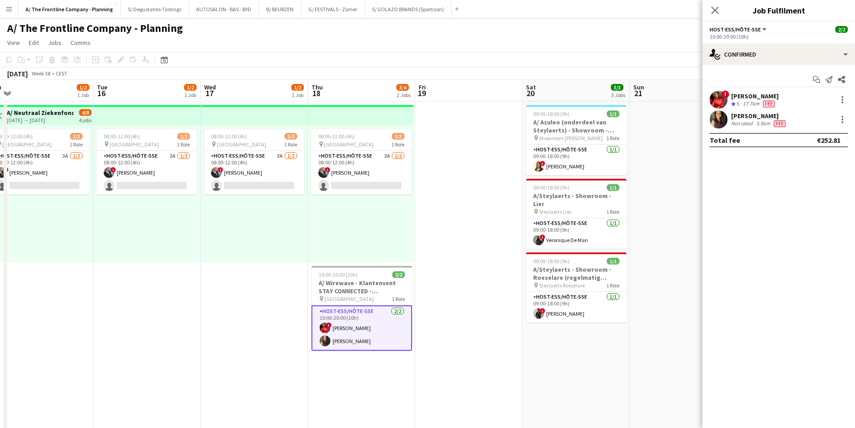
click at [732, 126] on div "Not rated" at bounding box center [742, 123] width 23 height 7
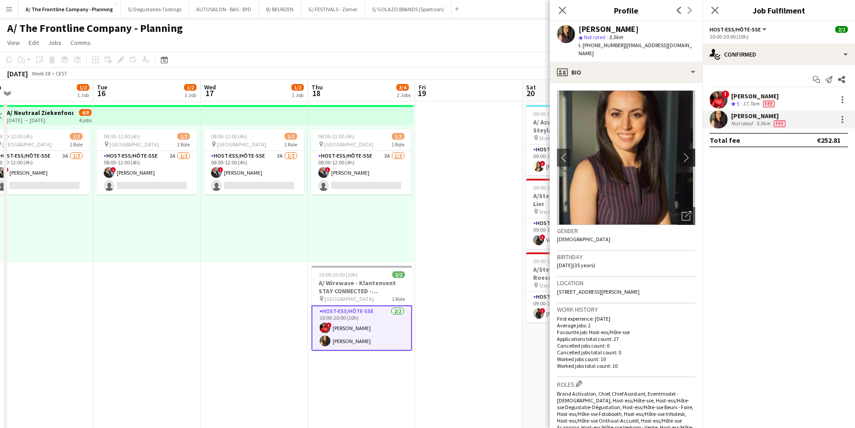
click at [683, 153] on app-icon "chevron-right" at bounding box center [688, 157] width 14 height 9
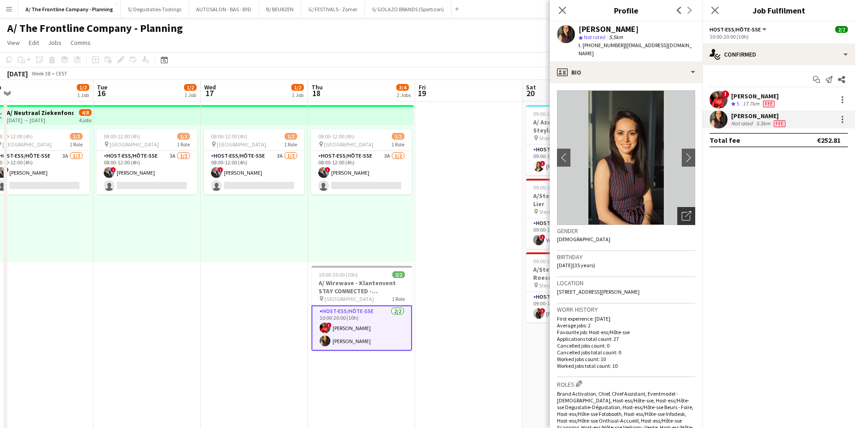
click at [681, 211] on icon "Open photos pop-in" at bounding box center [685, 215] width 9 height 9
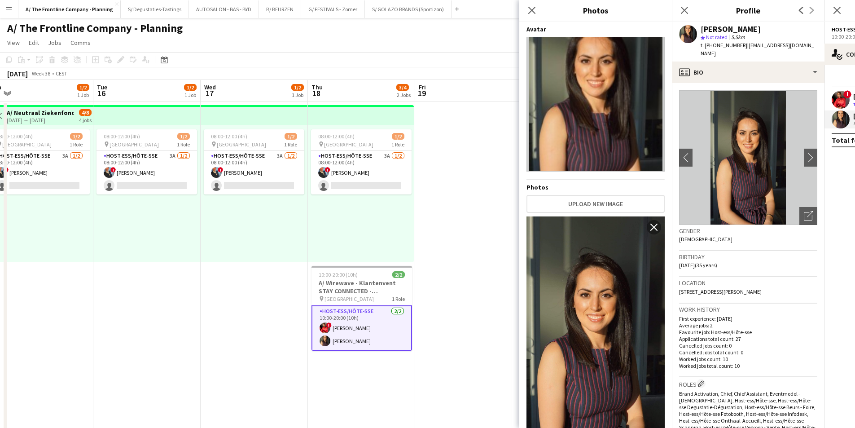
scroll to position [39, 0]
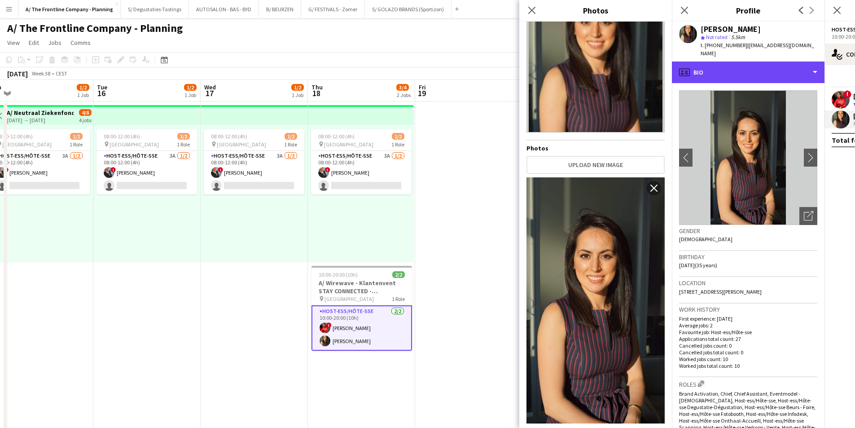
drag, startPoint x: 726, startPoint y: 69, endPoint x: 734, endPoint y: 94, distance: 26.4
click at [726, 69] on div "profile Bio" at bounding box center [748, 72] width 153 height 22
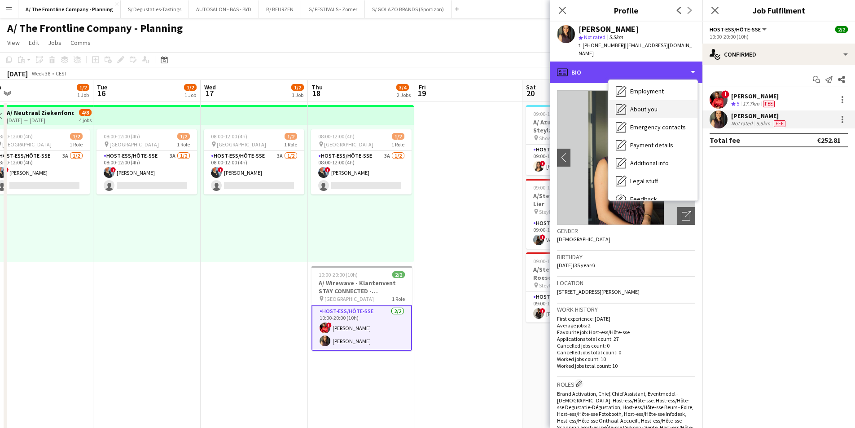
scroll to position [84, 0]
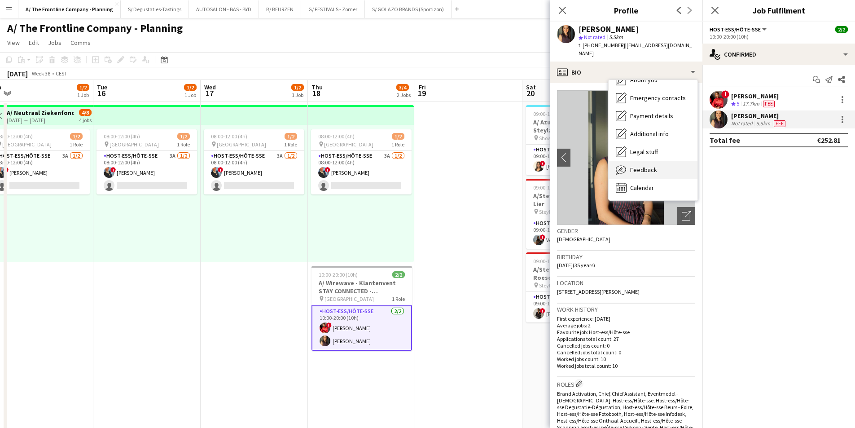
click at [651, 166] on div "Feedback Feedback" at bounding box center [652, 170] width 89 height 18
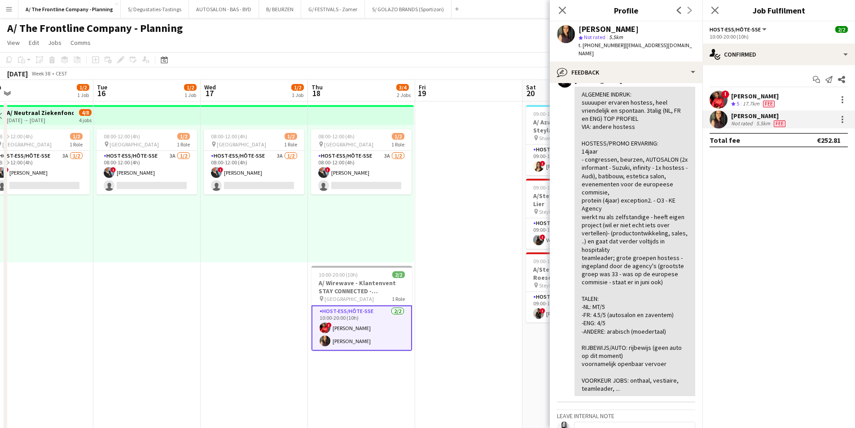
scroll to position [224, 0]
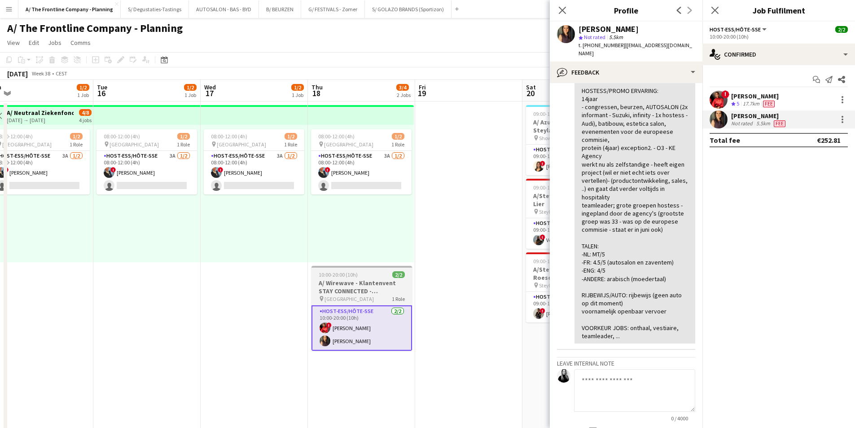
click at [374, 289] on h3 "A/ Wirewave - Klantenvent STAY CONNECTED - Brussel" at bounding box center [361, 287] width 100 height 16
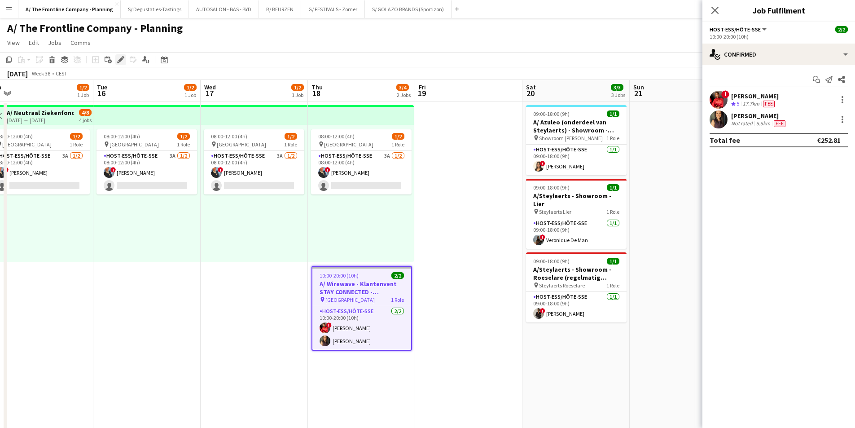
click at [120, 60] on icon at bounding box center [120, 59] width 5 height 5
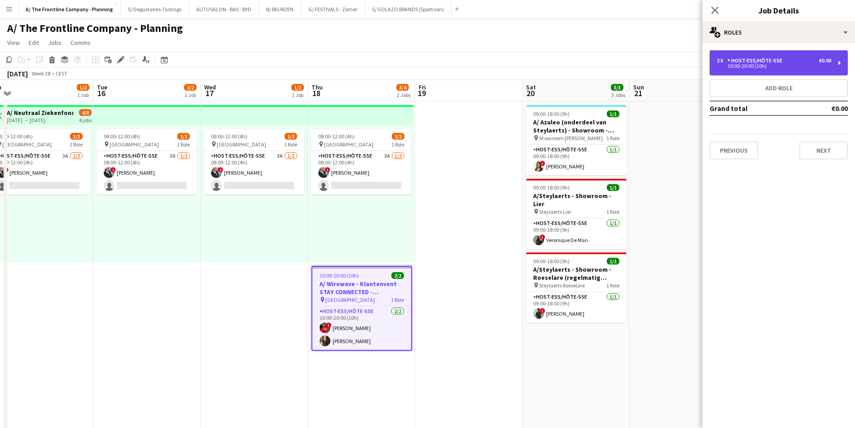
click at [760, 58] on div "Host-ess/Hôte-sse" at bounding box center [756, 60] width 58 height 6
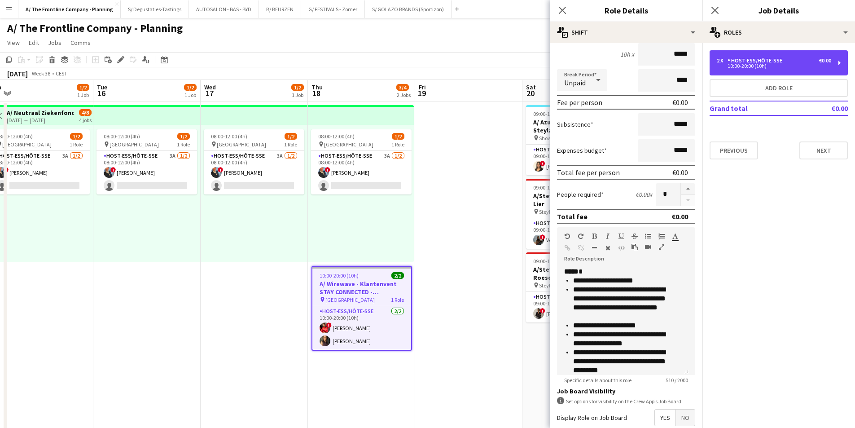
scroll to position [179, 0]
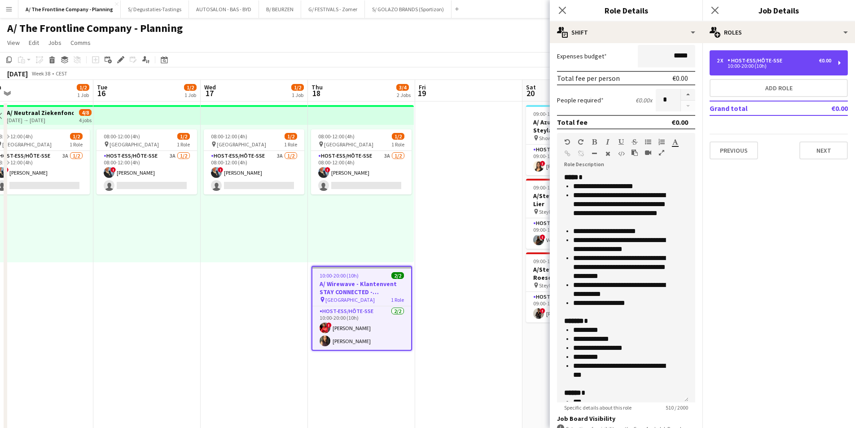
drag, startPoint x: 685, startPoint y: 275, endPoint x: 707, endPoint y: 403, distance: 129.7
click at [707, 403] on body "Menu Boards Boards Boards All jobs Status Workforce Workforce My Workforce Recr…" at bounding box center [427, 405] width 855 height 811
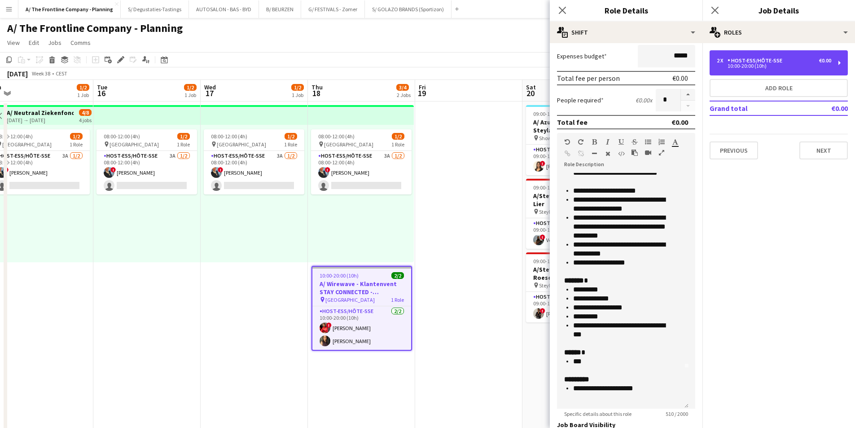
scroll to position [41, 0]
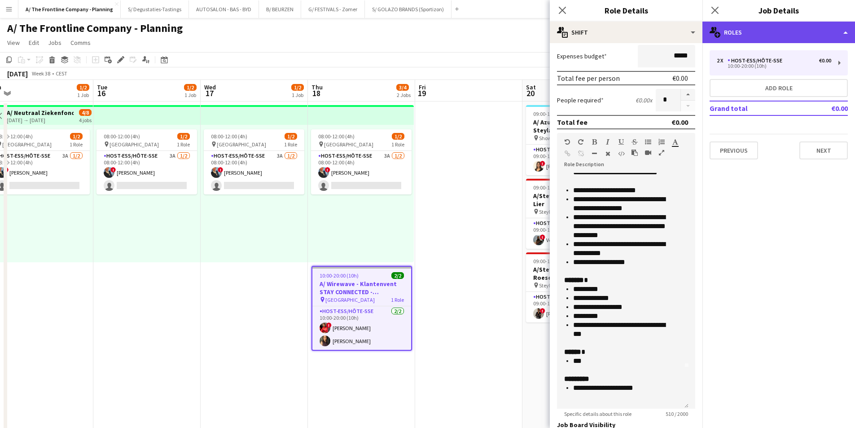
click at [762, 39] on div "multiple-users-add Roles" at bounding box center [778, 33] width 153 height 22
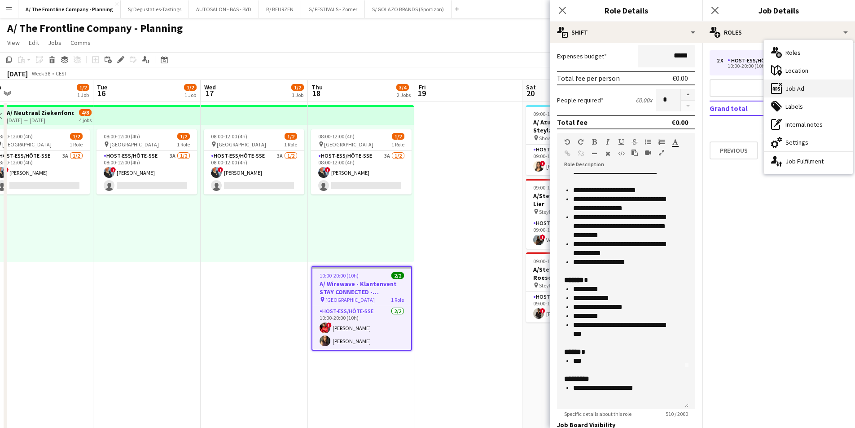
click at [790, 95] on div "ads-window Job Ad" at bounding box center [808, 88] width 89 height 18
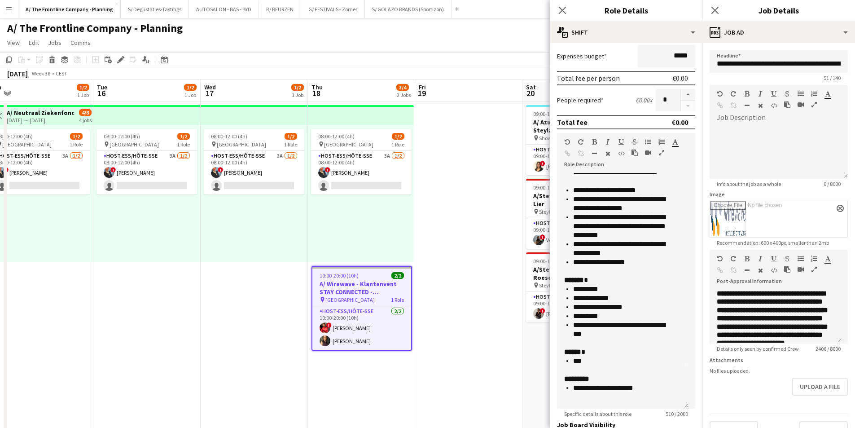
click at [813, 266] on icon "button" at bounding box center [813, 269] width 5 height 6
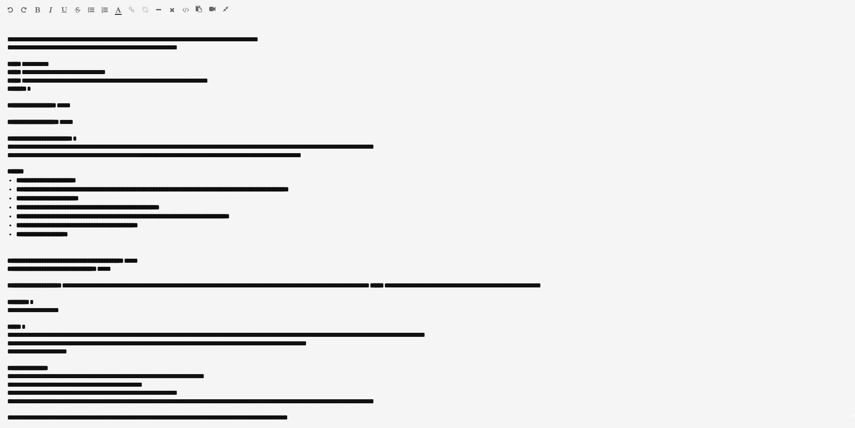
scroll to position [0, 0]
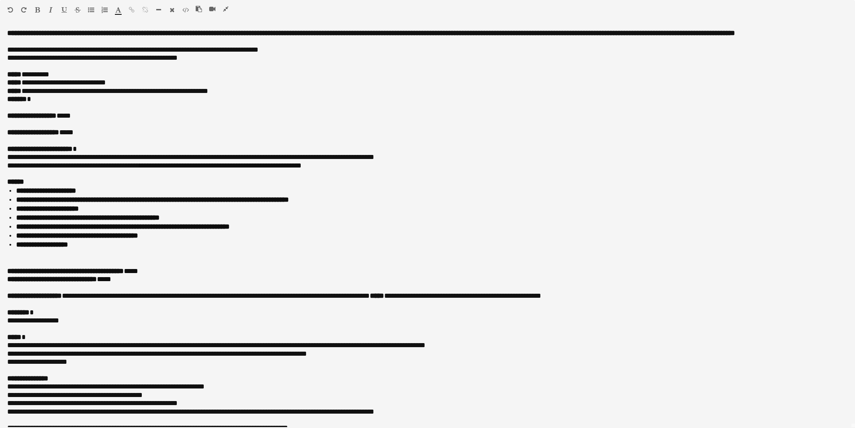
click at [226, 6] on icon "button" at bounding box center [225, 9] width 5 height 6
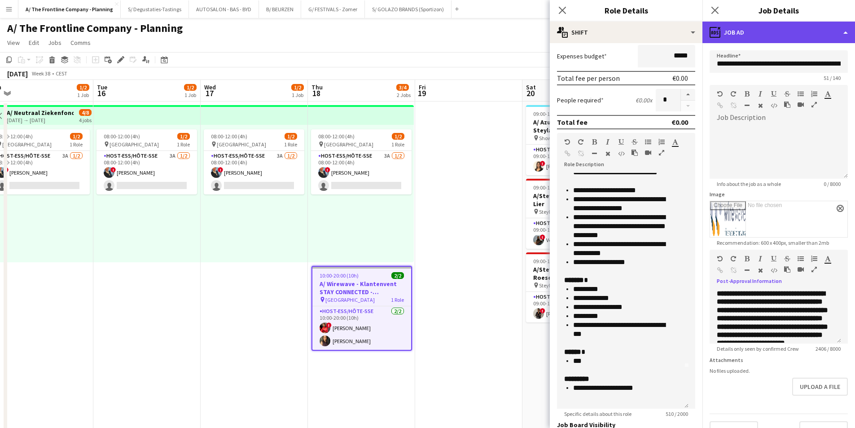
click at [775, 29] on div "ads-window Job Ad" at bounding box center [778, 33] width 153 height 22
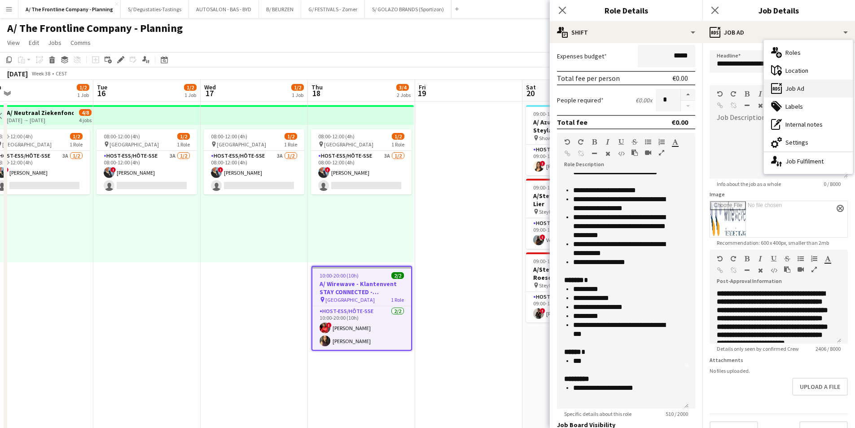
click at [797, 96] on div "ads-window Job Ad" at bounding box center [808, 88] width 89 height 18
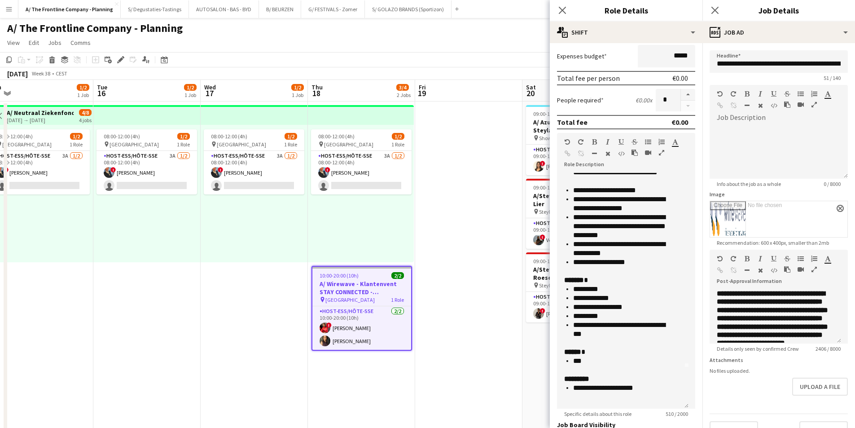
click at [812, 270] on icon "button" at bounding box center [813, 269] width 5 height 6
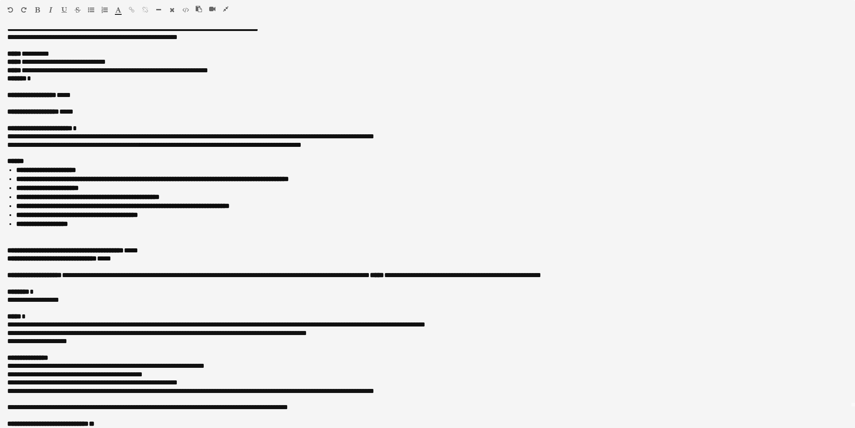
scroll to position [36, 0]
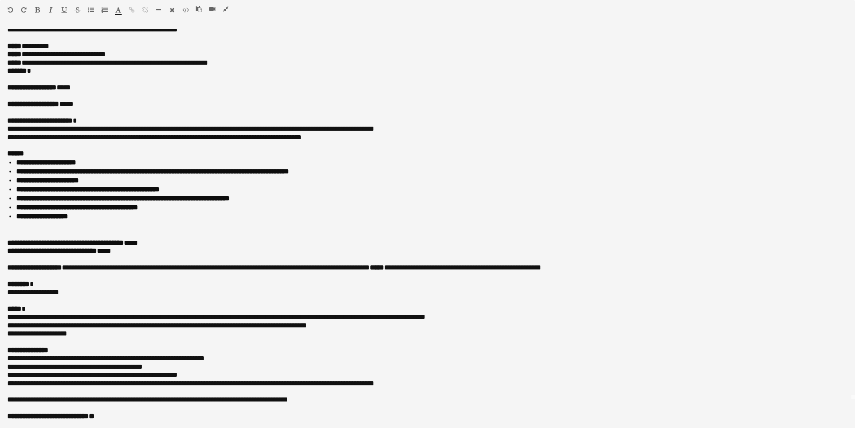
click at [225, 10] on icon "button" at bounding box center [225, 9] width 5 height 6
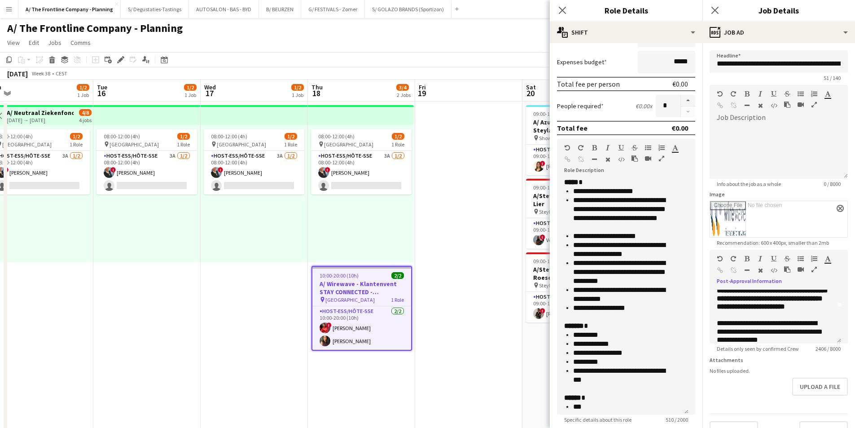
scroll to position [0, 0]
click at [448, 160] on app-date-cell at bounding box center [468, 407] width 107 height 612
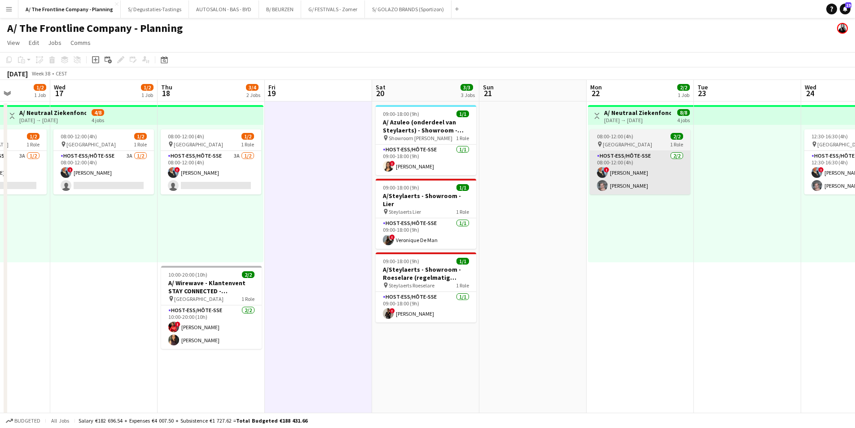
drag, startPoint x: 330, startPoint y: 155, endPoint x: 457, endPoint y: 165, distance: 127.8
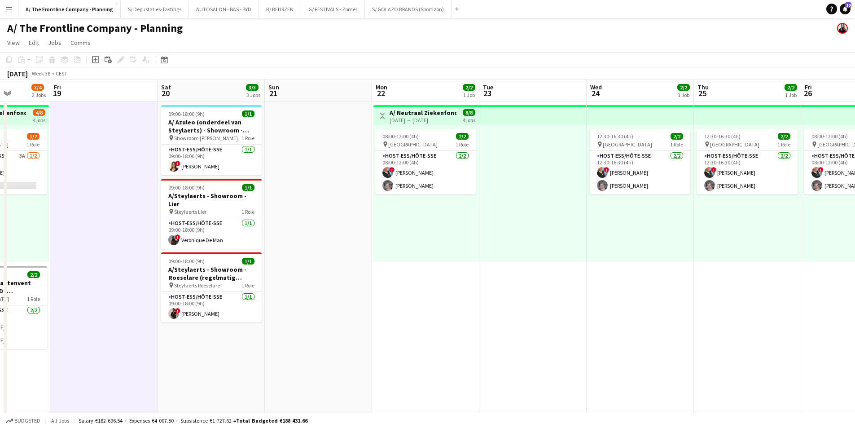
drag, startPoint x: 683, startPoint y: 155, endPoint x: 176, endPoint y: 180, distance: 507.1
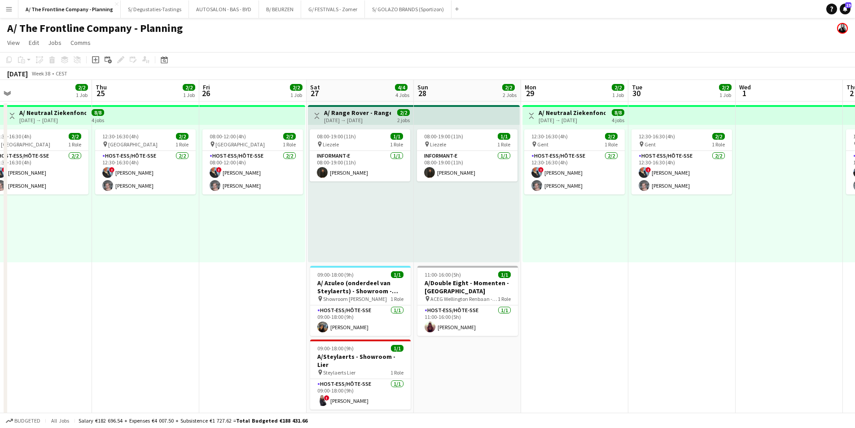
drag, startPoint x: 136, startPoint y: 170, endPoint x: 341, endPoint y: 171, distance: 205.0
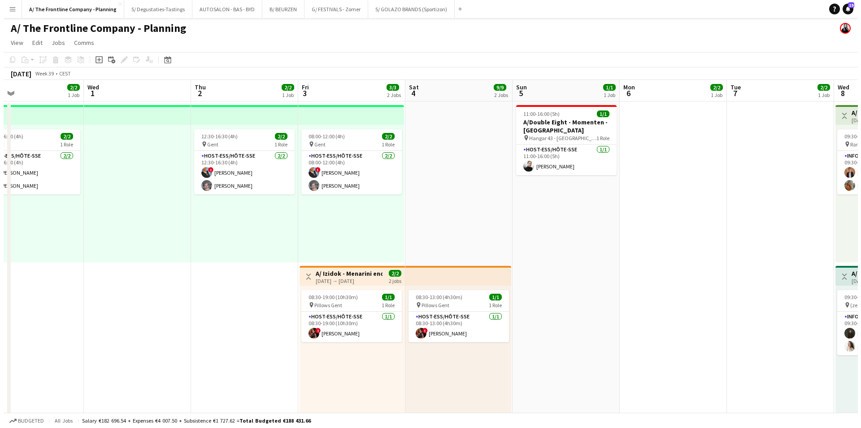
scroll to position [0, 306]
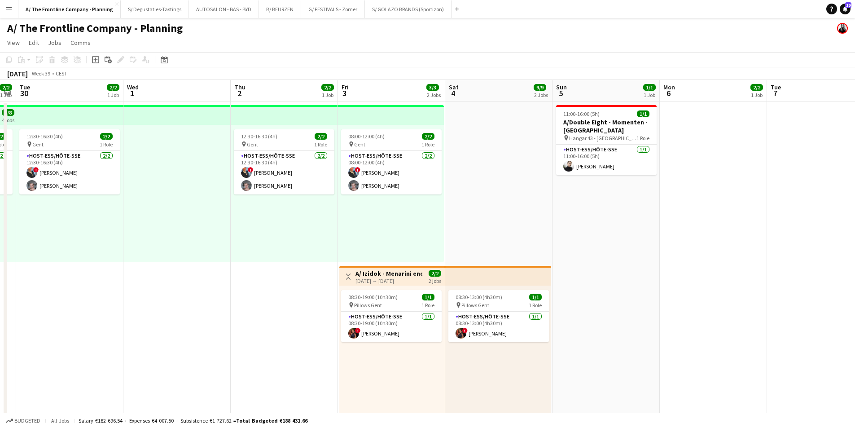
drag, startPoint x: 589, startPoint y: 165, endPoint x: 190, endPoint y: 160, distance: 398.4
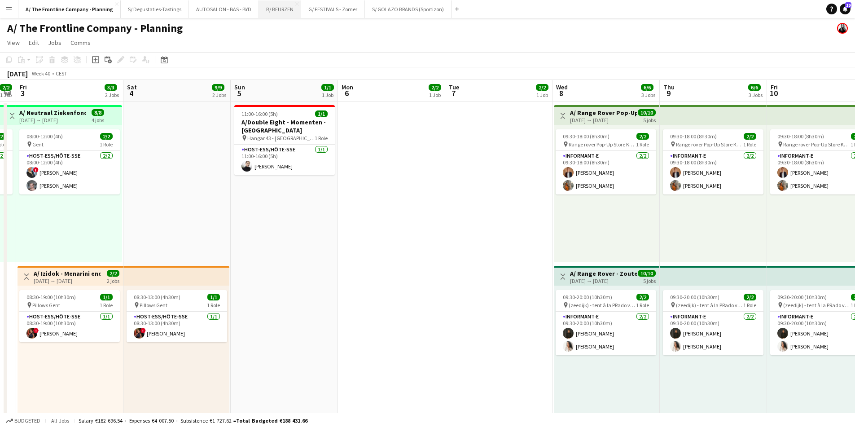
click at [277, 12] on button "B/ BEURZEN Close" at bounding box center [280, 8] width 42 height 17
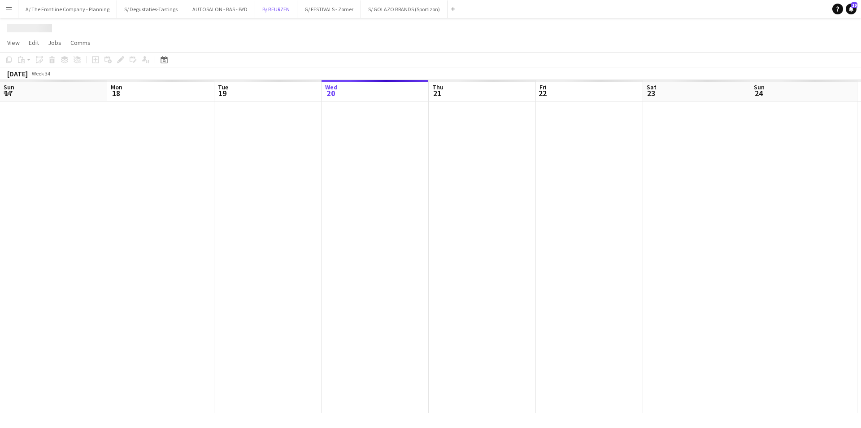
scroll to position [0, 214]
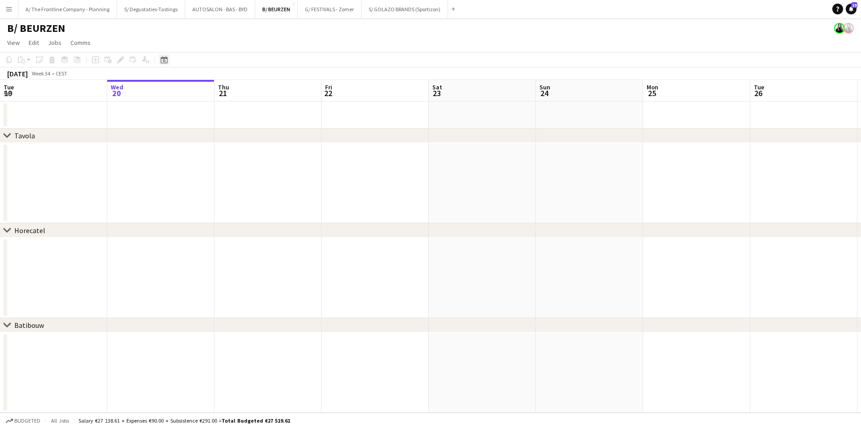
click at [167, 57] on icon at bounding box center [164, 59] width 7 height 7
click at [237, 90] on span "Next month" at bounding box center [237, 91] width 18 height 18
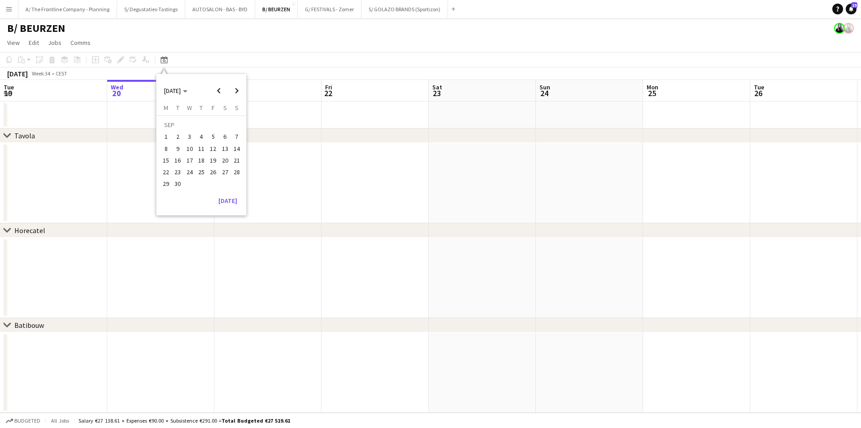
click at [180, 138] on span "2" at bounding box center [178, 136] width 11 height 11
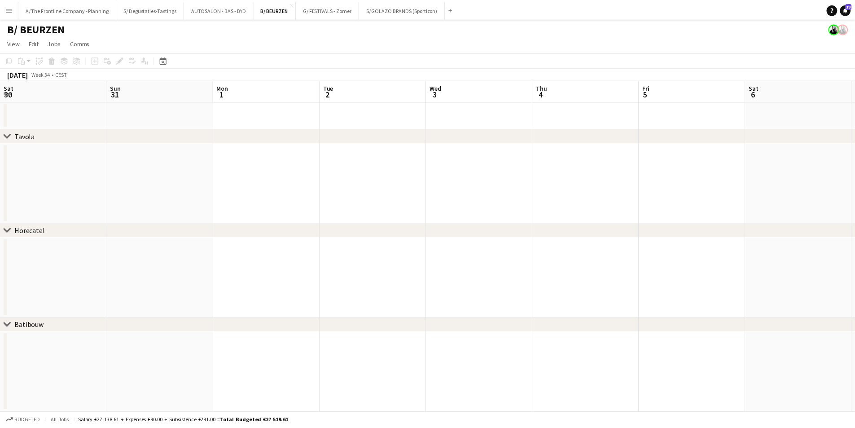
scroll to position [0, 309]
click at [169, 61] on div "Date picker" at bounding box center [164, 59] width 11 height 11
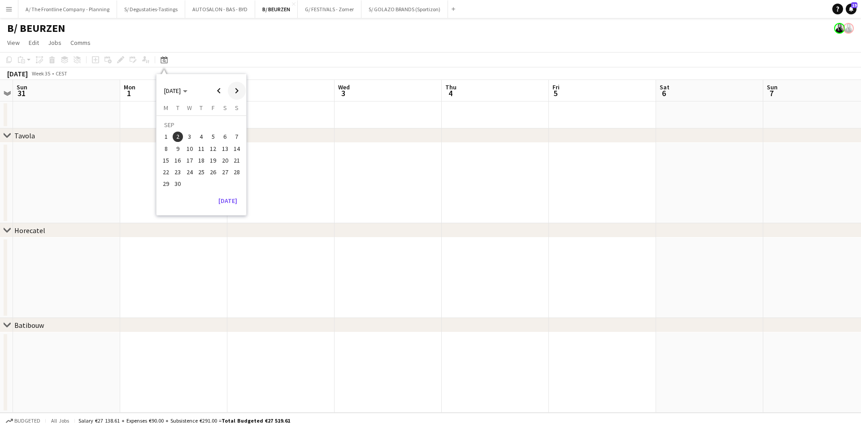
click at [237, 86] on span "Next month" at bounding box center [237, 91] width 18 height 18
click at [217, 134] on span "3" at bounding box center [213, 136] width 11 height 11
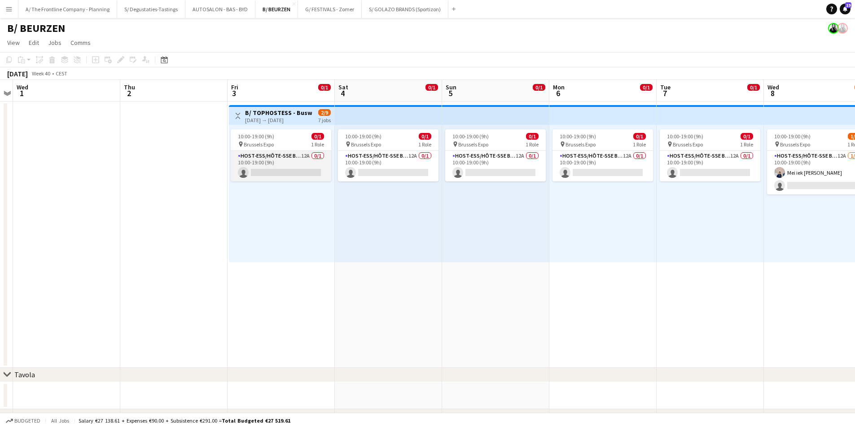
click at [282, 164] on app-card-role "Host-ess/Hôte-sse Beurs - Foire 12A 0/1 10:00-19:00 (9h) single-neutral-actions" at bounding box center [281, 166] width 100 height 31
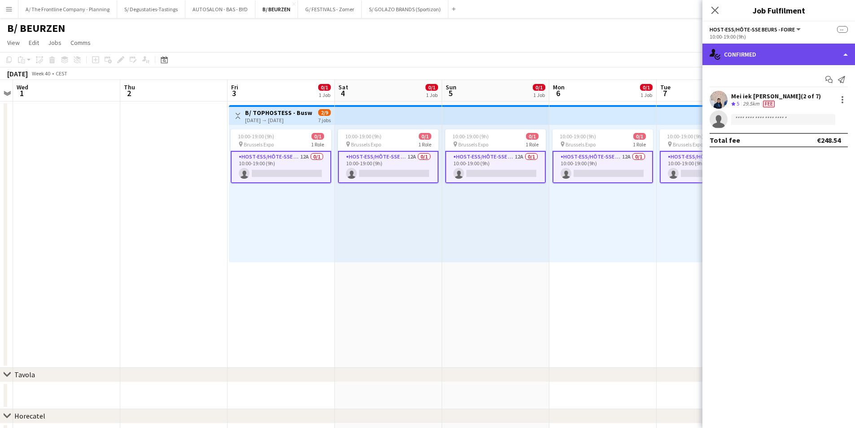
click at [741, 46] on div "single-neutral-actions-check-2 Confirmed" at bounding box center [778, 55] width 153 height 22
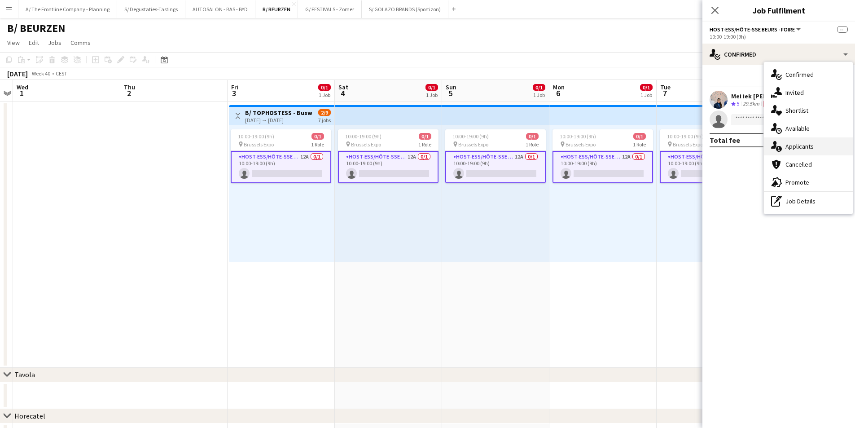
click at [799, 144] on div "single-neutral-actions-information Applicants" at bounding box center [808, 146] width 89 height 18
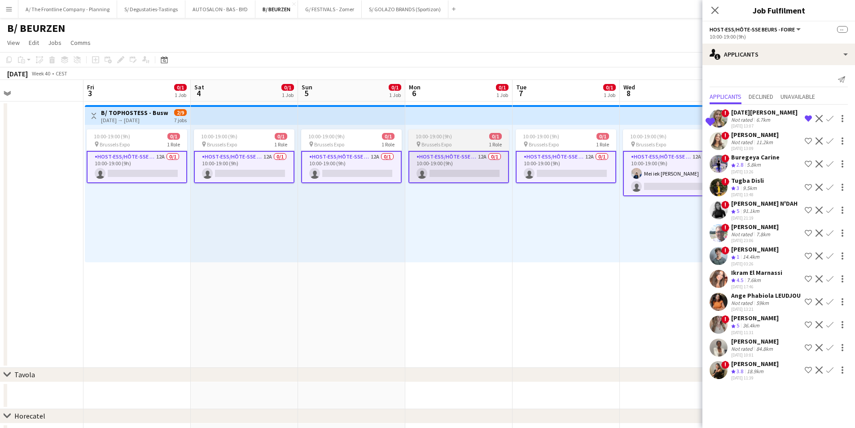
drag, startPoint x: 563, startPoint y: 175, endPoint x: 498, endPoint y: 173, distance: 65.1
click at [487, 176] on app-calendar-viewport "Mon 29 Tue 30 Wed 1 Thu 2 Fri 3 0/1 1 Job Sat 4 0/1 1 Job Sun 5 0/1 1 Job Mon 6…" at bounding box center [427, 285] width 855 height 411
click at [725, 368] on span "!" at bounding box center [725, 364] width 8 height 8
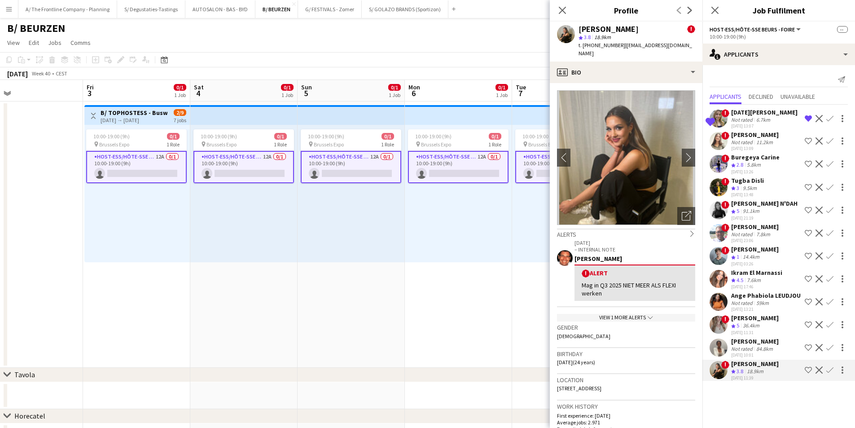
click at [616, 83] on app-crew-profile-bio "chevron-left chevron-right Open photos pop-in Alerts chevron-right 05-07-2025 –…" at bounding box center [626, 255] width 153 height 345
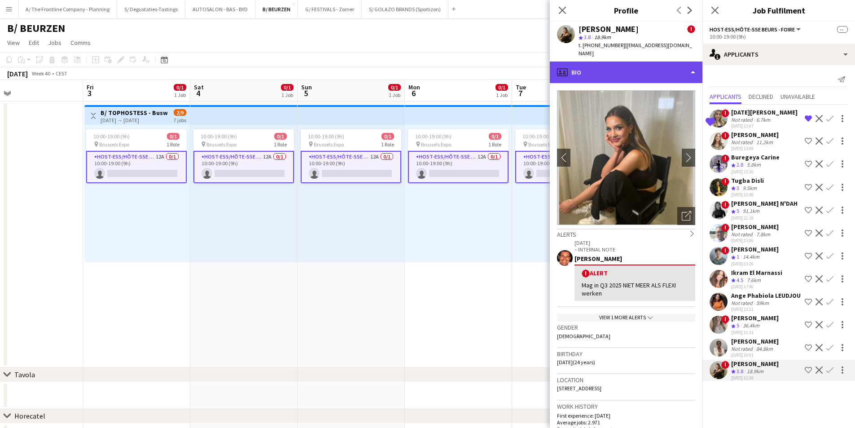
click at [617, 63] on div "profile Bio" at bounding box center [626, 72] width 153 height 22
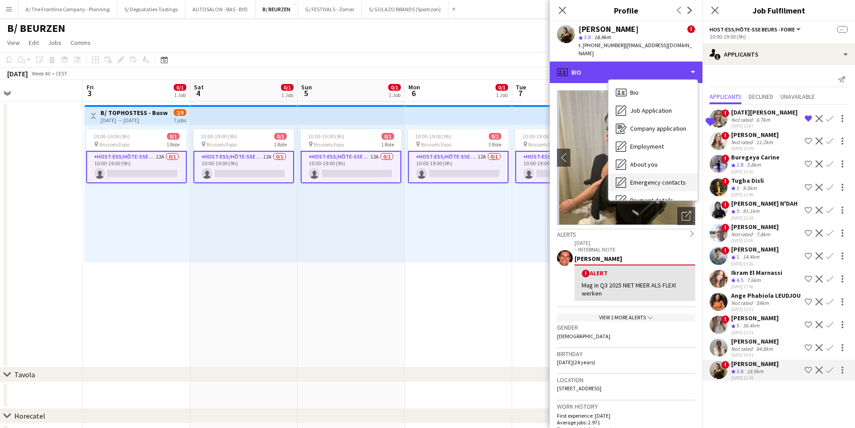
scroll to position [84, 0]
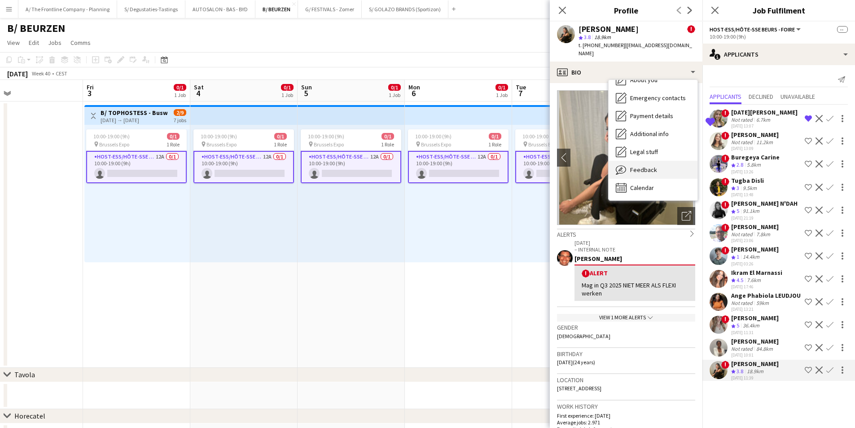
click at [640, 166] on span "Feedback" at bounding box center [643, 170] width 27 height 8
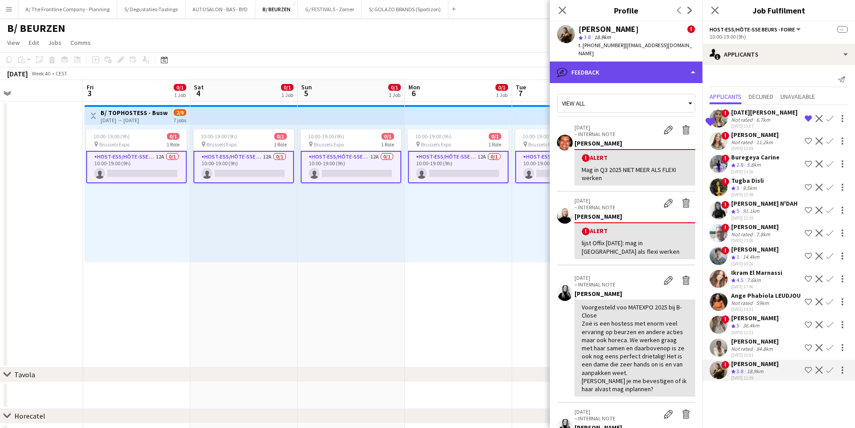
click at [623, 61] on div "bubble-pencil Feedback" at bounding box center [626, 72] width 153 height 22
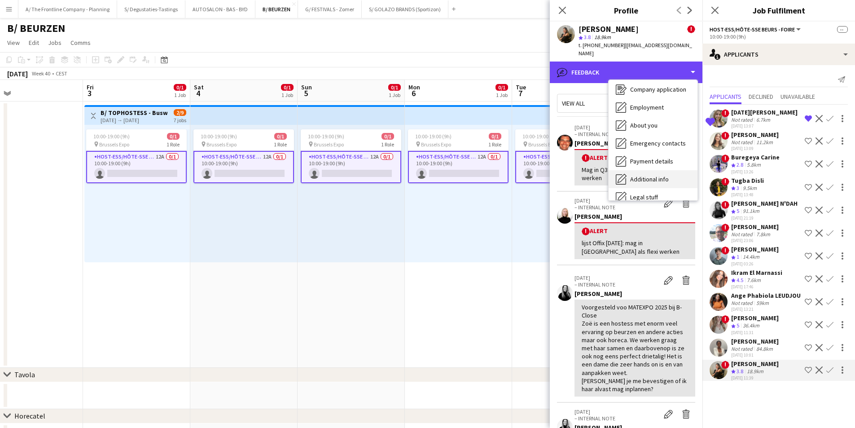
scroll to position [0, 0]
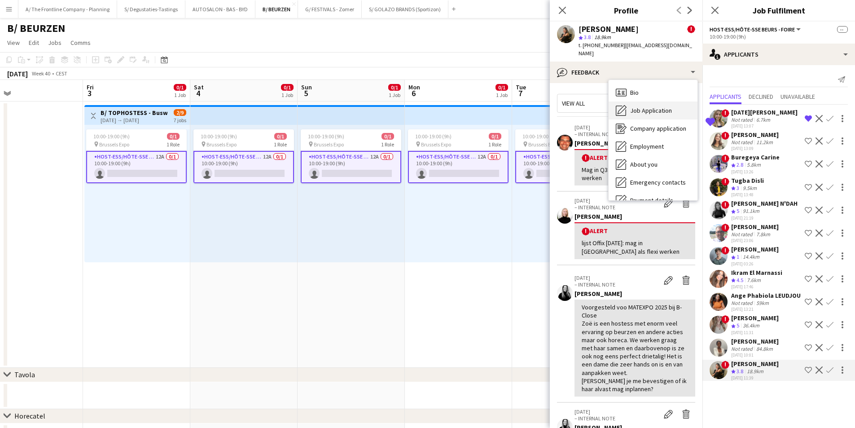
click at [669, 101] on div "Job Application Job Application" at bounding box center [652, 110] width 89 height 18
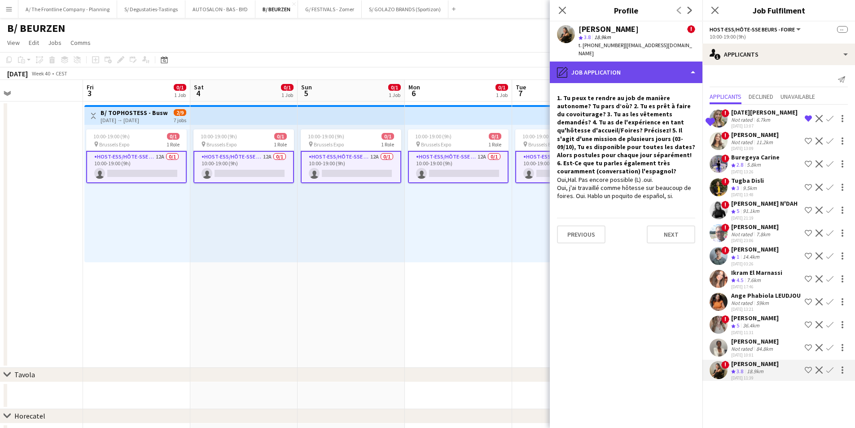
click at [655, 63] on div "pencil4 Job Application" at bounding box center [626, 72] width 153 height 22
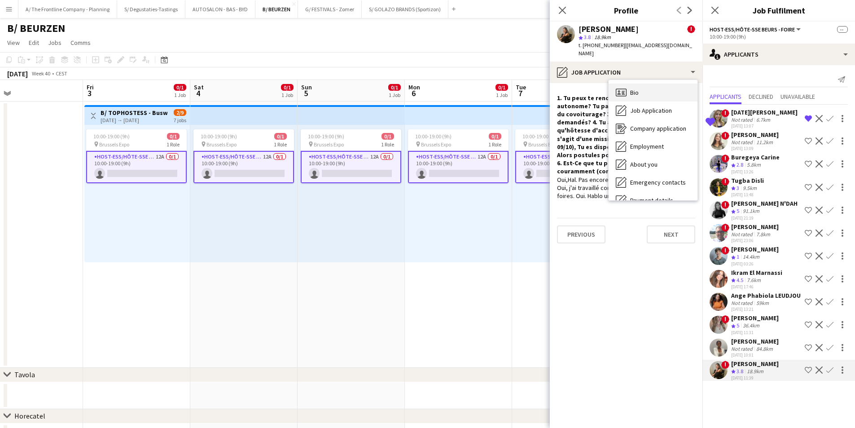
click at [665, 85] on div "Bio Bio" at bounding box center [652, 92] width 89 height 18
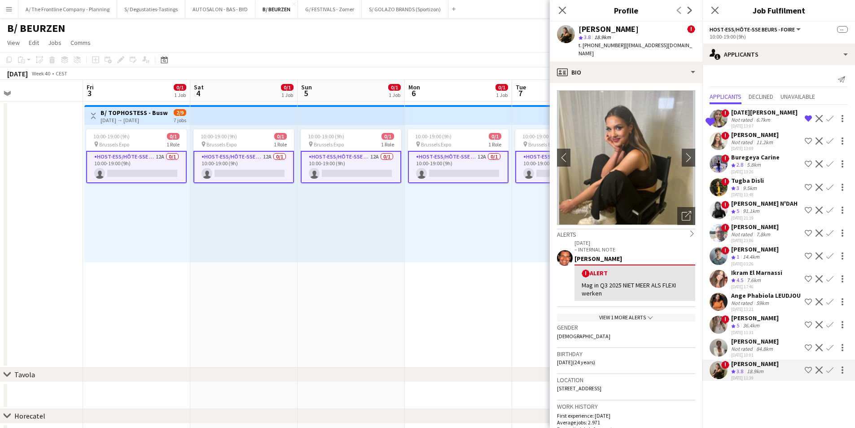
click at [672, 154] on img at bounding box center [626, 157] width 138 height 135
click at [679, 154] on button "chevron-right" at bounding box center [688, 157] width 18 height 18
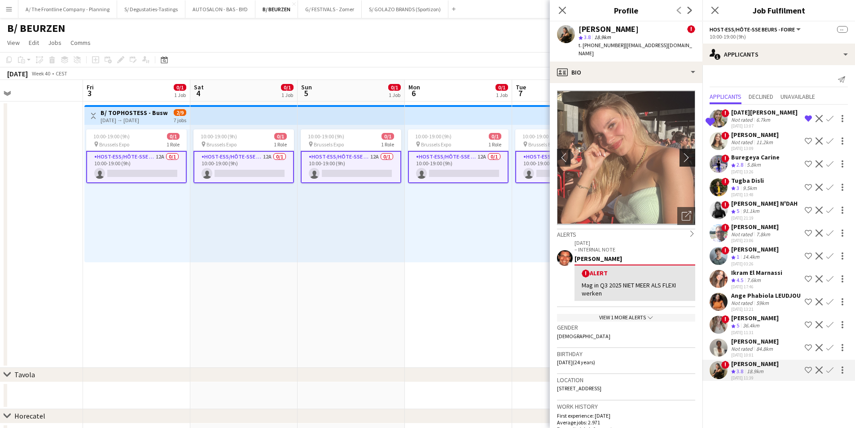
click at [679, 154] on button "chevron-right" at bounding box center [688, 157] width 18 height 18
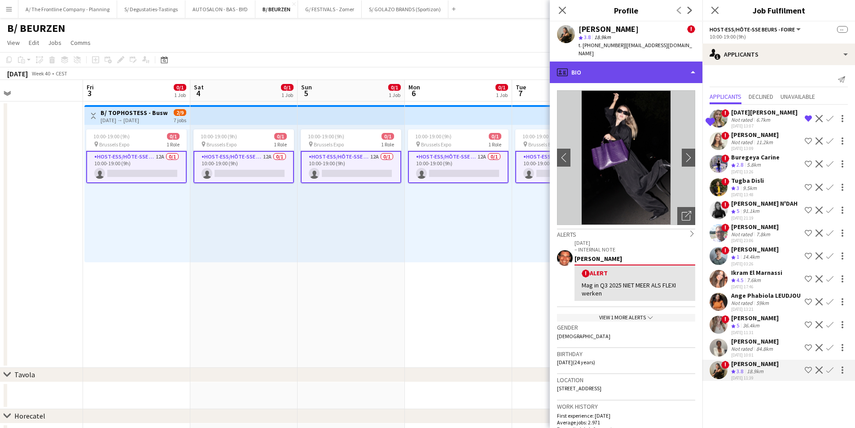
click at [657, 61] on div "profile Bio" at bounding box center [626, 72] width 153 height 22
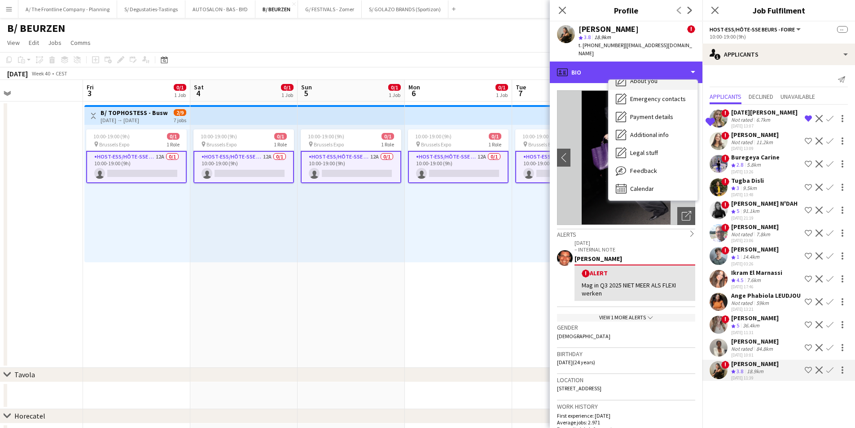
scroll to position [84, 0]
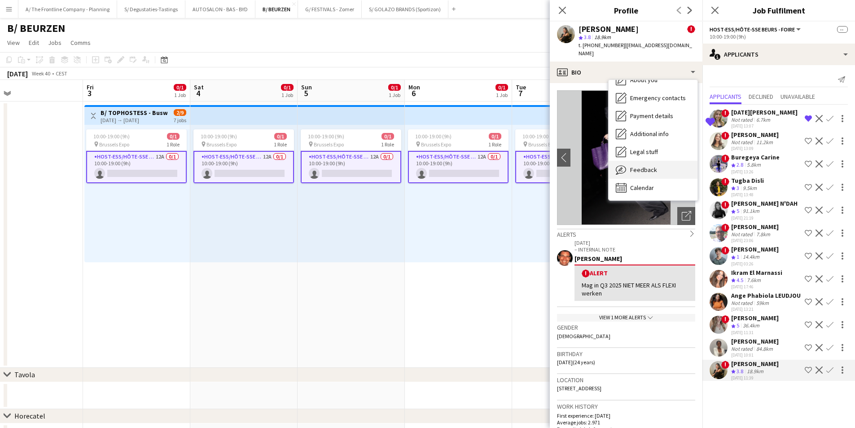
click at [659, 161] on div "Feedback Feedback" at bounding box center [652, 170] width 89 height 18
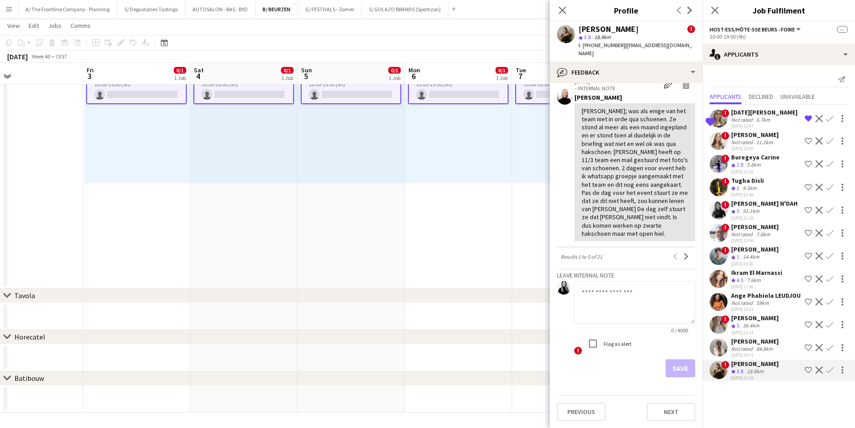
scroll to position [874, 0]
click at [683, 257] on app-icon "Next" at bounding box center [686, 256] width 6 height 6
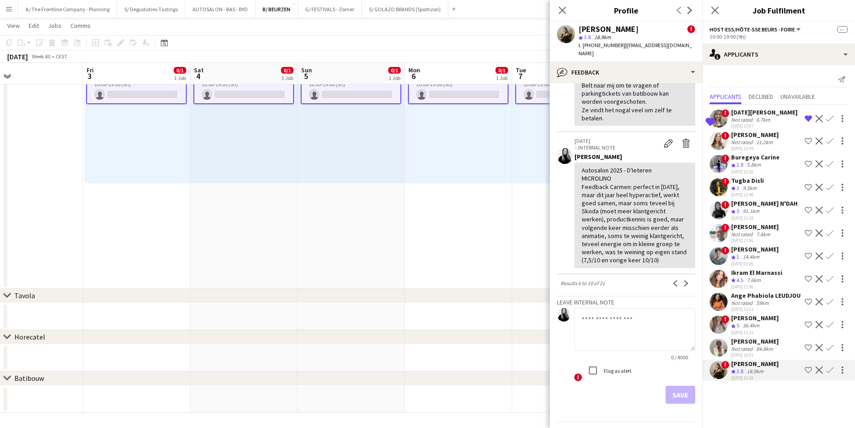
scroll to position [470, 0]
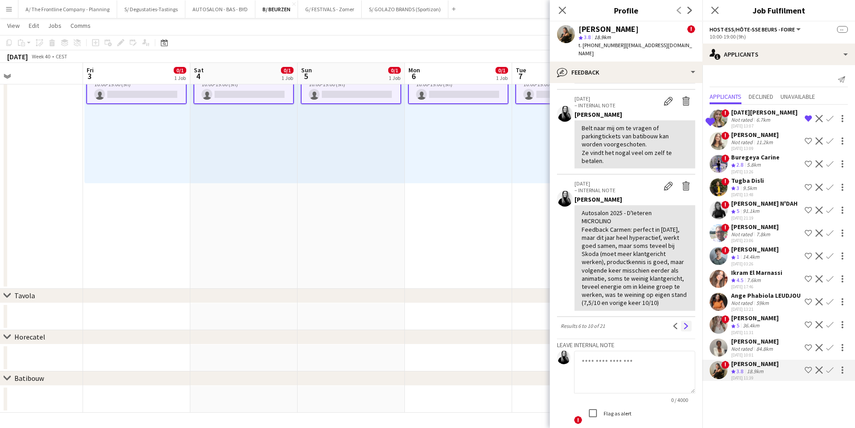
click at [683, 323] on app-icon "Next" at bounding box center [686, 326] width 6 height 6
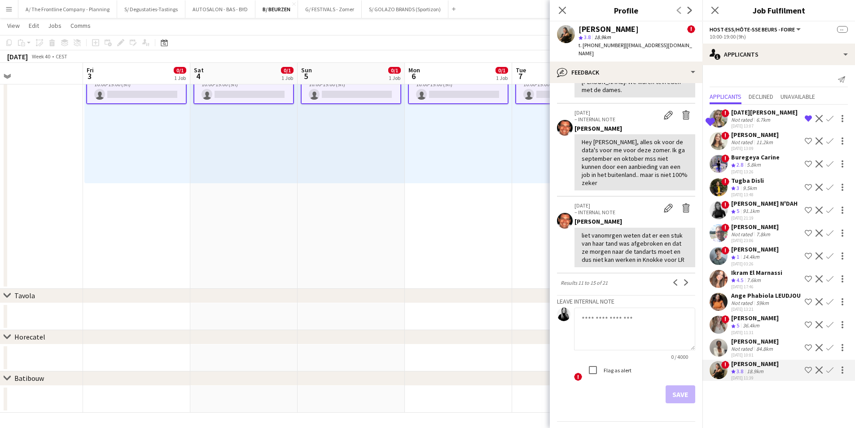
scroll to position [463, 0]
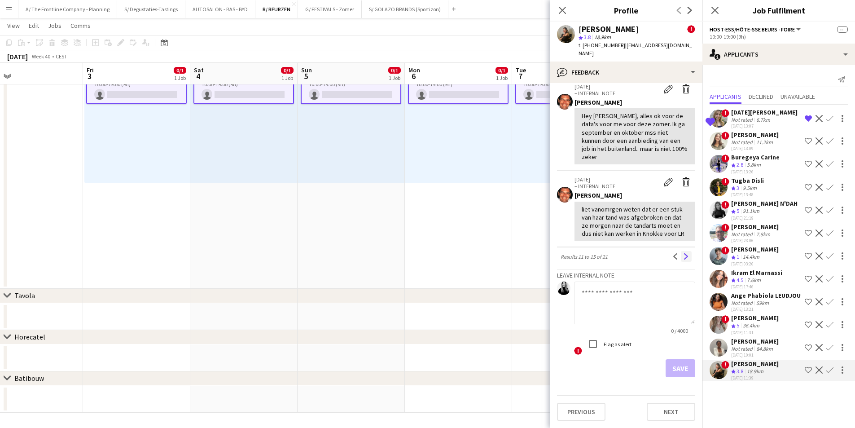
click at [683, 258] on app-icon "Next" at bounding box center [686, 256] width 6 height 6
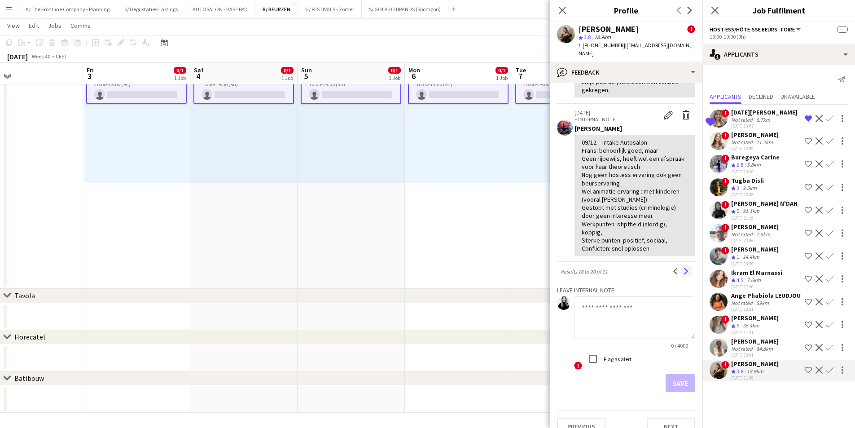
scroll to position [511, 0]
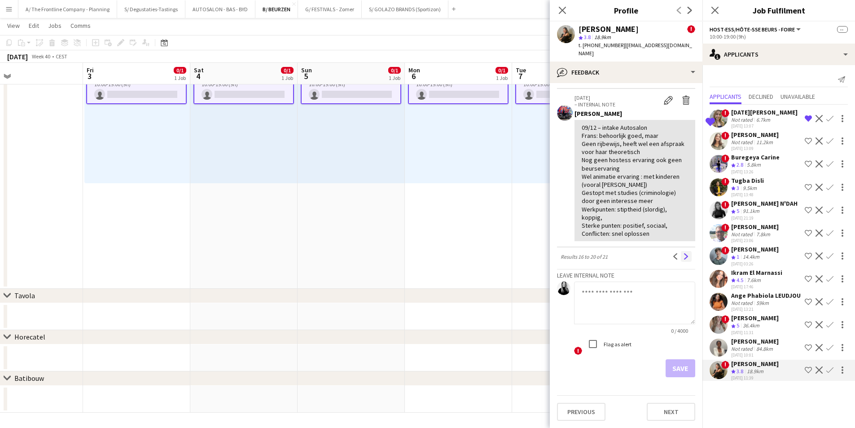
click at [683, 258] on app-icon "Next" at bounding box center [686, 256] width 6 height 6
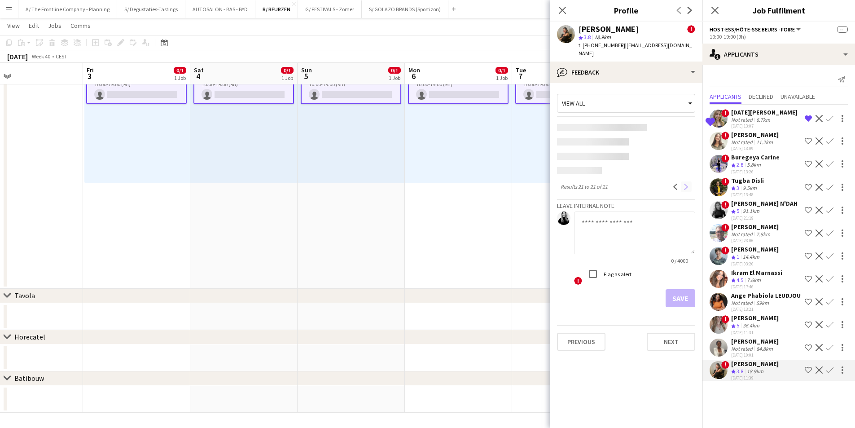
scroll to position [0, 0]
click at [746, 358] on div "13-08-2025 10:01" at bounding box center [755, 355] width 48 height 6
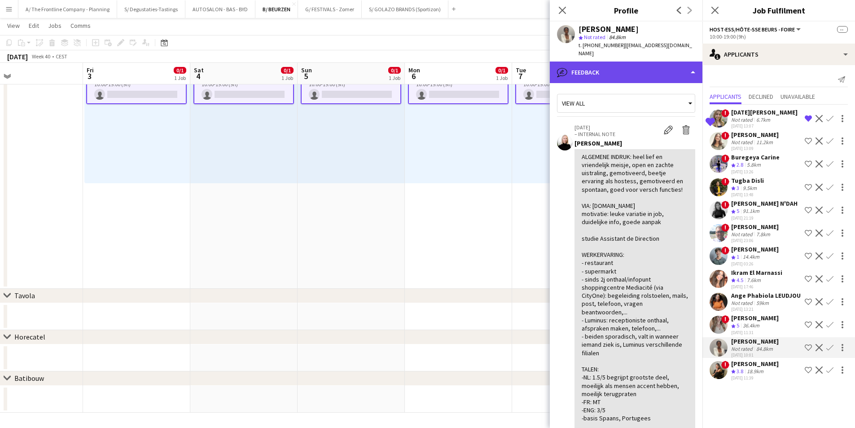
click at [664, 73] on div "bubble-pencil Feedback" at bounding box center [626, 72] width 153 height 22
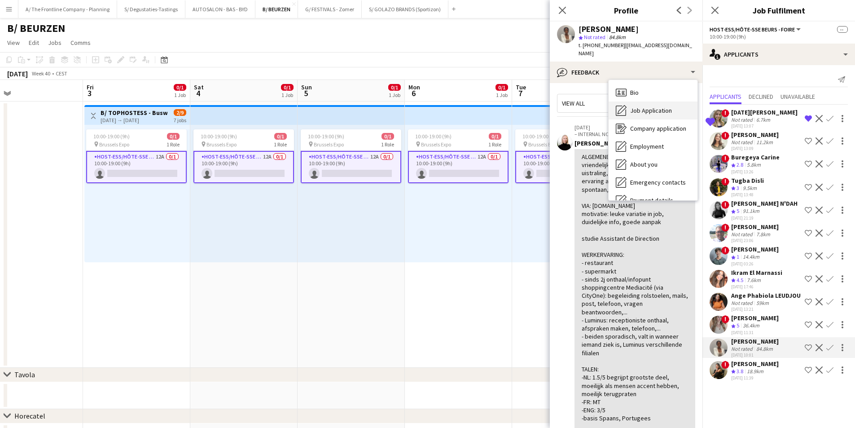
click at [666, 106] on span "Job Application" at bounding box center [651, 110] width 42 height 8
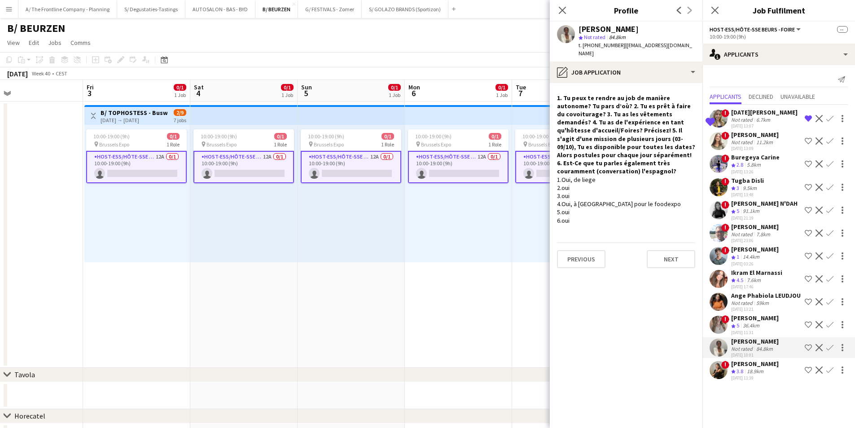
click at [638, 83] on app-crew-profile-role-application "1. Tu peux te rendre au job de manière autonome? Tu pars d’où? 2. Tu es prêt à …" at bounding box center [626, 255] width 153 height 345
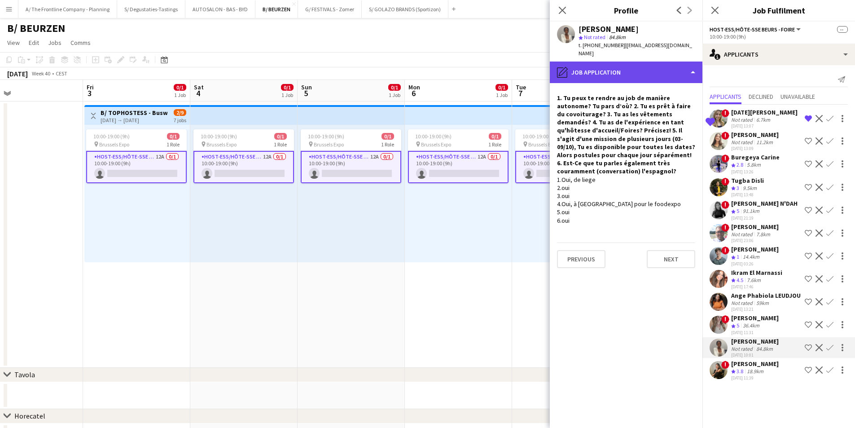
click at [638, 72] on div "pencil4 Job Application" at bounding box center [626, 72] width 153 height 22
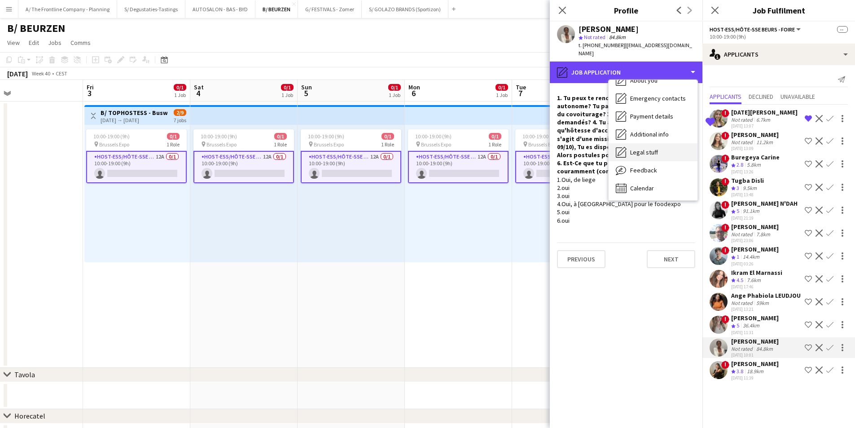
scroll to position [84, 0]
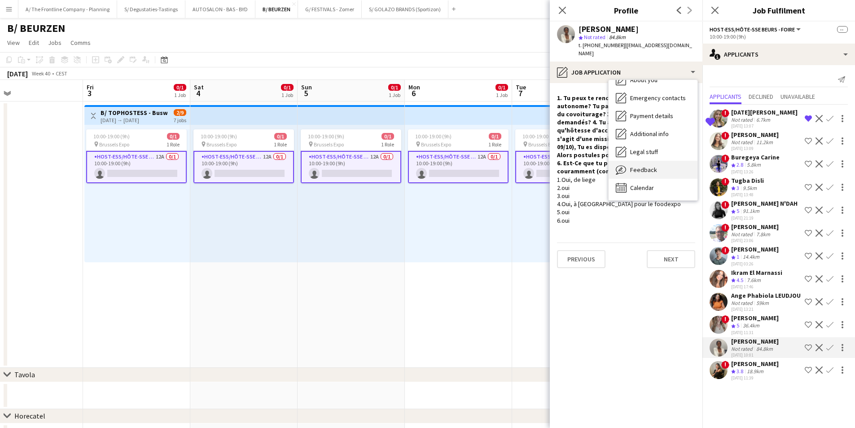
click at [646, 166] on span "Feedback" at bounding box center [643, 170] width 27 height 8
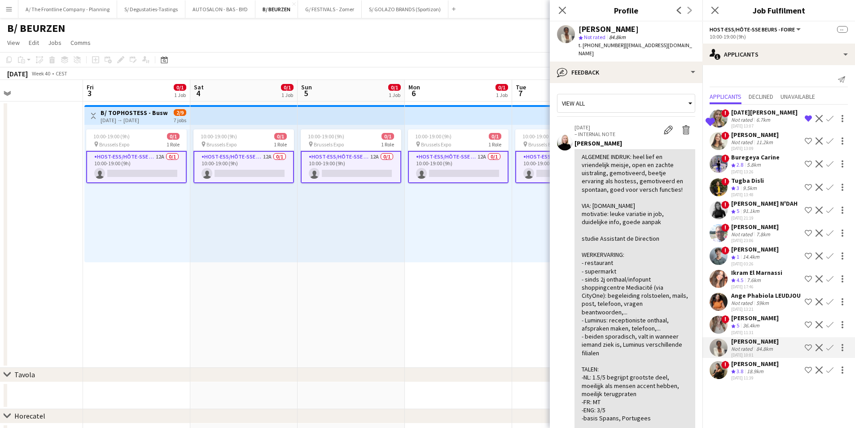
click at [731, 322] on div "elke van den Broeck" at bounding box center [755, 318] width 48 height 8
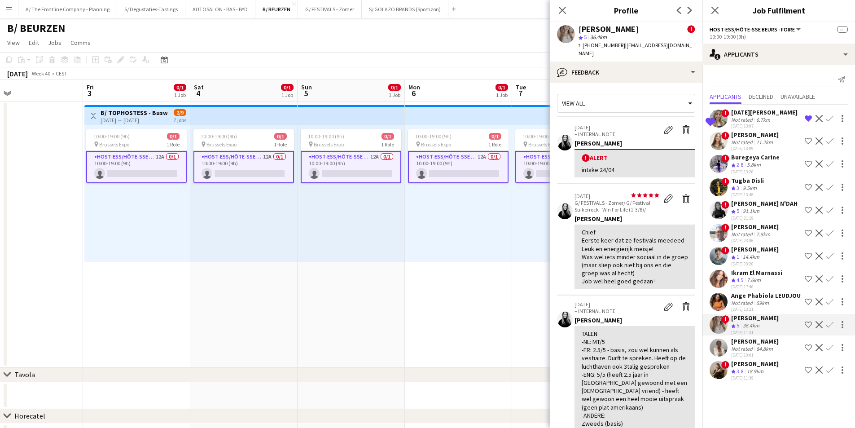
scroll to position [135, 0]
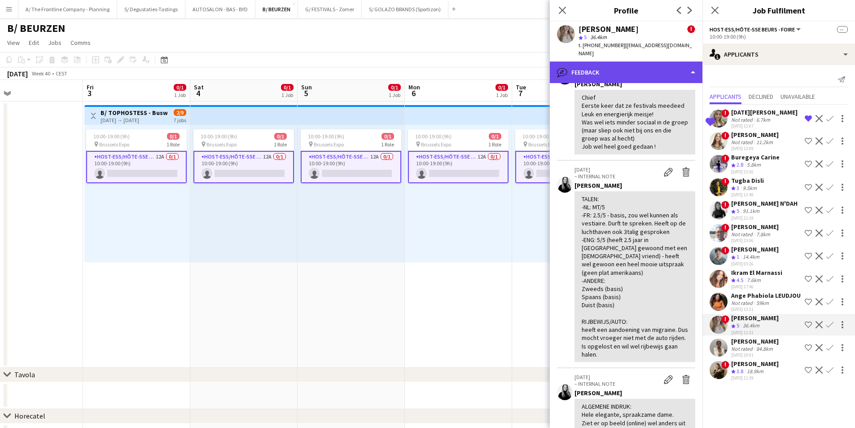
click at [578, 68] on div "bubble-pencil Feedback" at bounding box center [626, 72] width 153 height 22
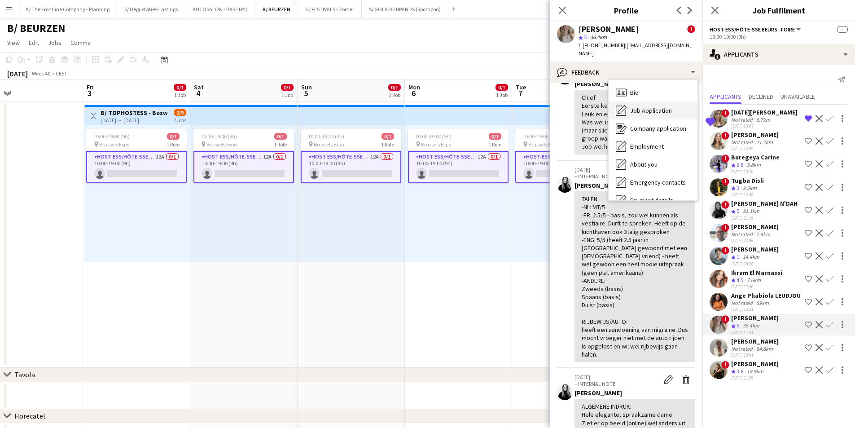
click at [622, 110] on div "Job Application Job Application" at bounding box center [652, 110] width 89 height 18
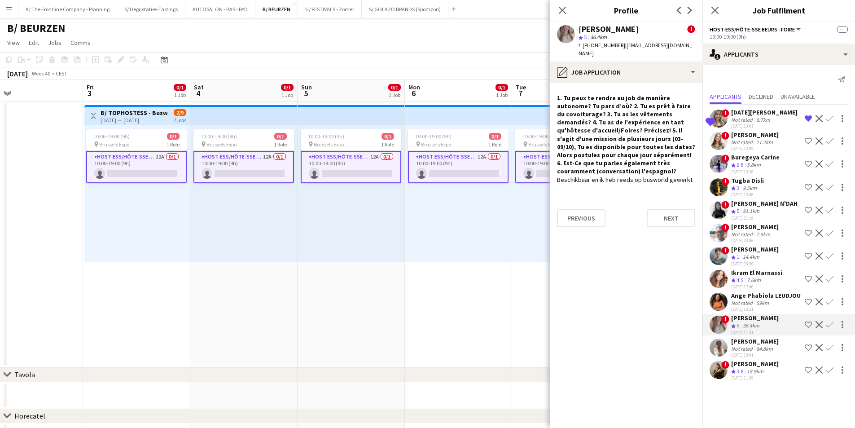
click at [726, 310] on div at bounding box center [718, 301] width 18 height 18
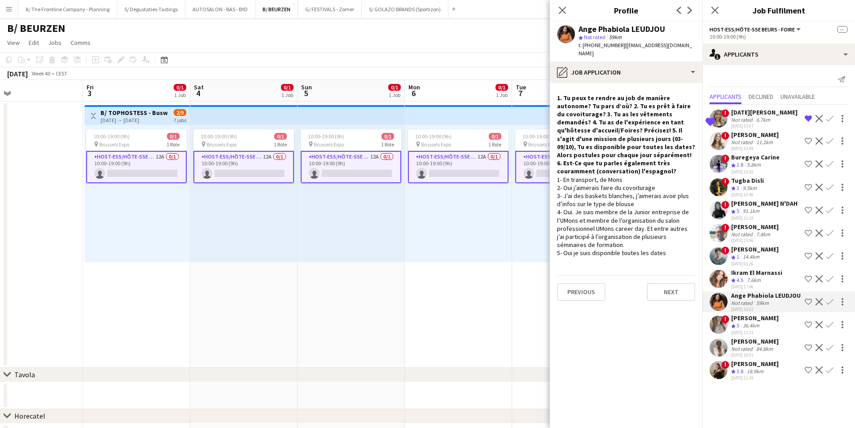
click at [739, 272] on div "Ikram El Marnassi" at bounding box center [756, 272] width 51 height 8
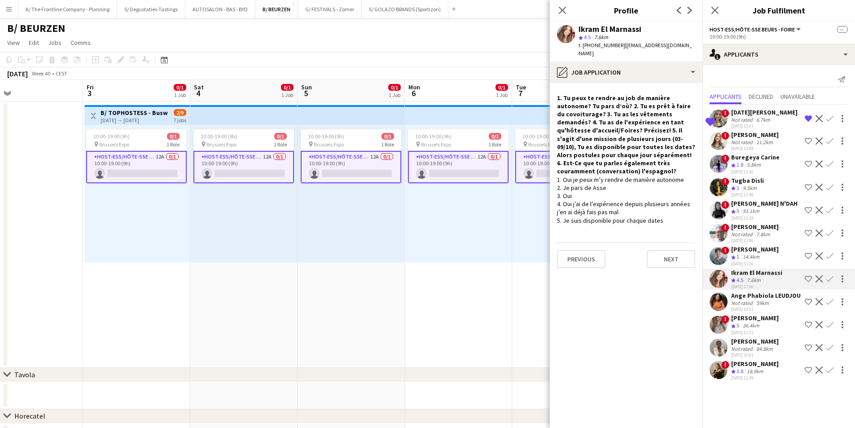
click at [729, 379] on div "! Zoë Vanderaa Crew rating 3.8 18.9km 18-08-2025 11:39 Shortlist crew Decline C…" at bounding box center [778, 370] width 153 height 22
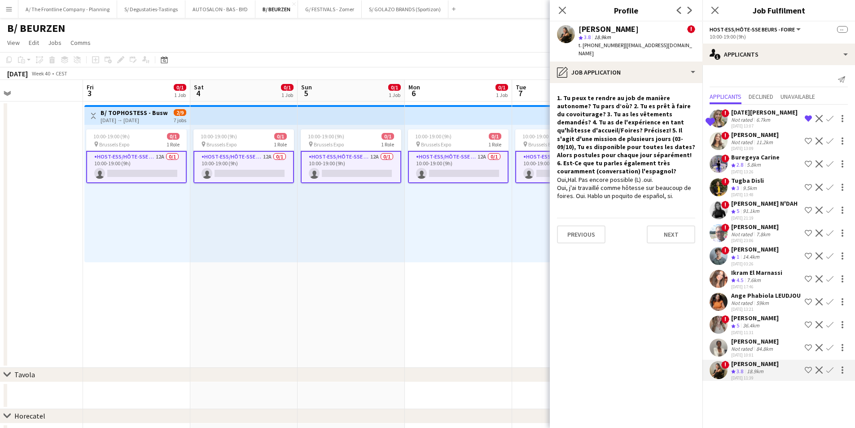
scroll to position [0, 281]
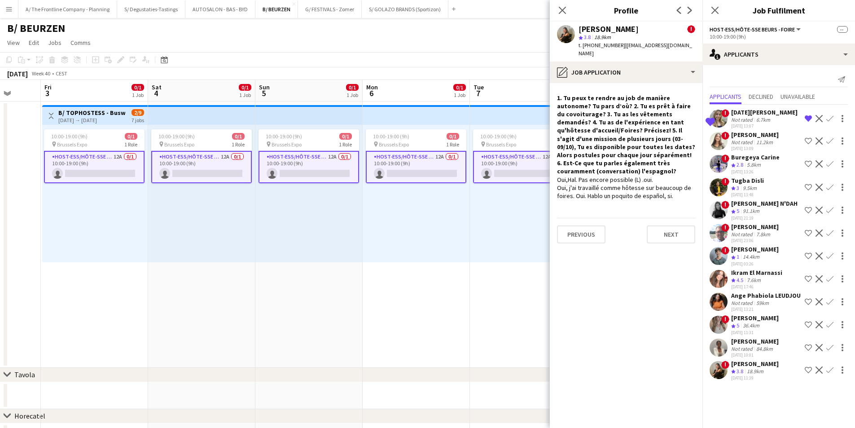
drag, startPoint x: 371, startPoint y: 286, endPoint x: 328, endPoint y: 282, distance: 42.4
click at [328, 282] on app-calendar-viewport "Tue 30 Wed 1 Thu 2 Fri 3 0/1 1 Job Sat 4 0/1 1 Job Sun 5 0/1 1 Job Mon 6 0/1 1 …" at bounding box center [427, 285] width 855 height 411
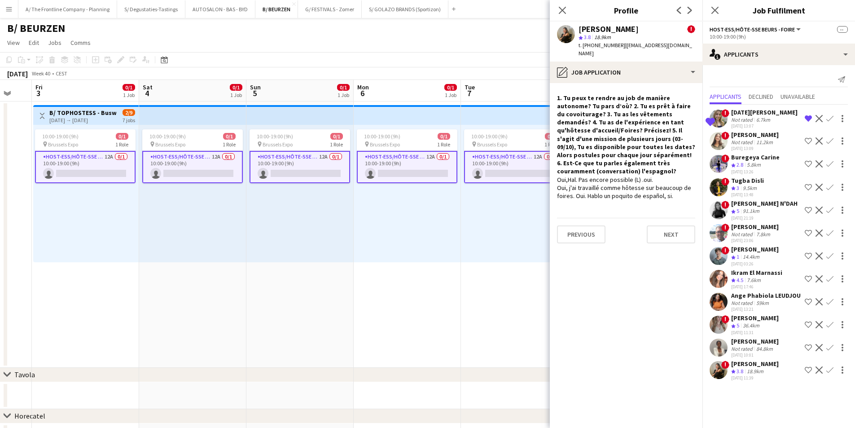
scroll to position [0, 290]
click at [471, 298] on app-calendar-viewport "Tue 30 Wed 1 Thu 2 Fri 3 0/1 1 Job Sat 4 0/1 1 Job Sun 5 0/1 1 Job Mon 6 0/1 1 …" at bounding box center [427, 285] width 855 height 411
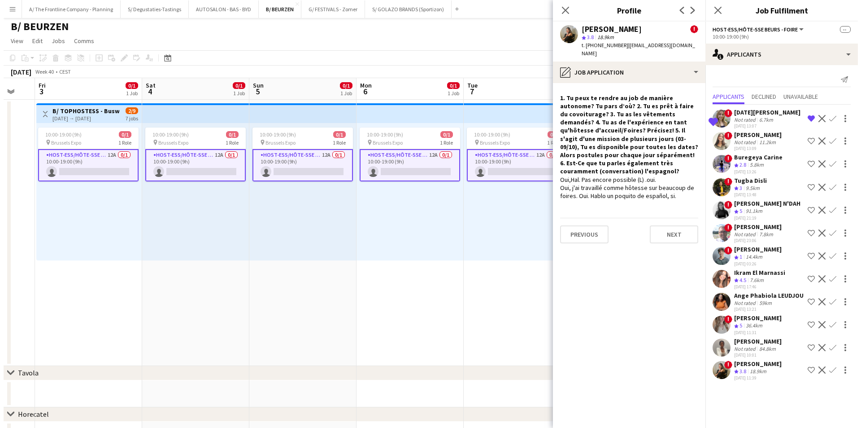
scroll to position [0, 0]
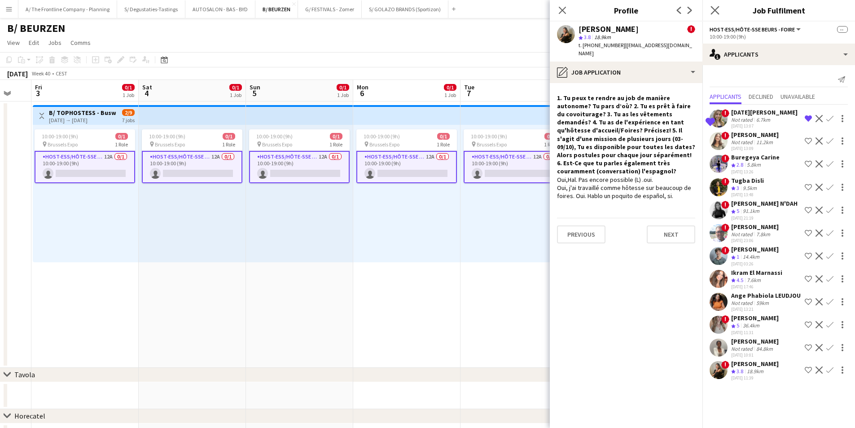
click at [709, 14] on app-icon "Close pop-in" at bounding box center [714, 10] width 13 height 13
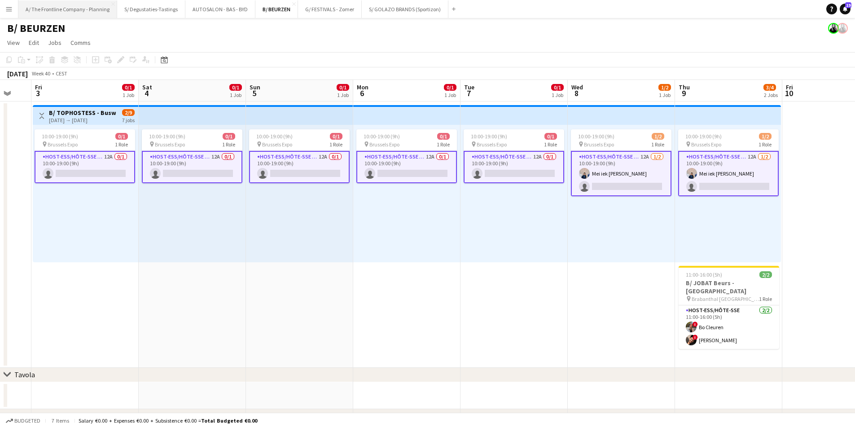
click at [93, 16] on button "A/ The Frontline Company - Planning Close" at bounding box center [67, 8] width 99 height 17
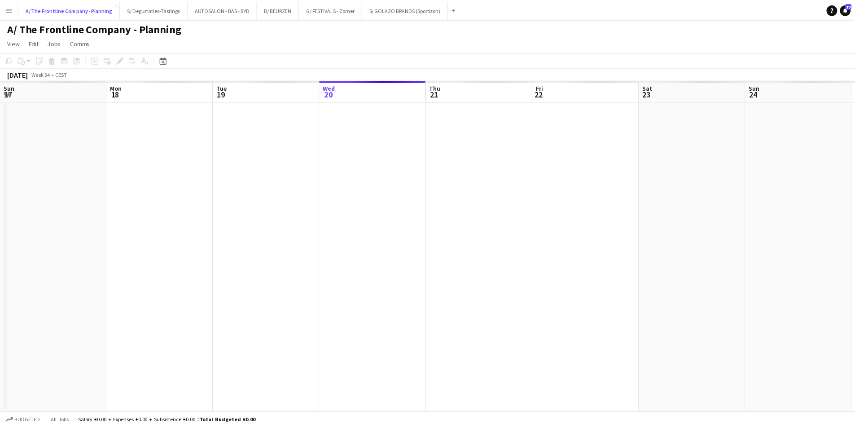
scroll to position [0, 214]
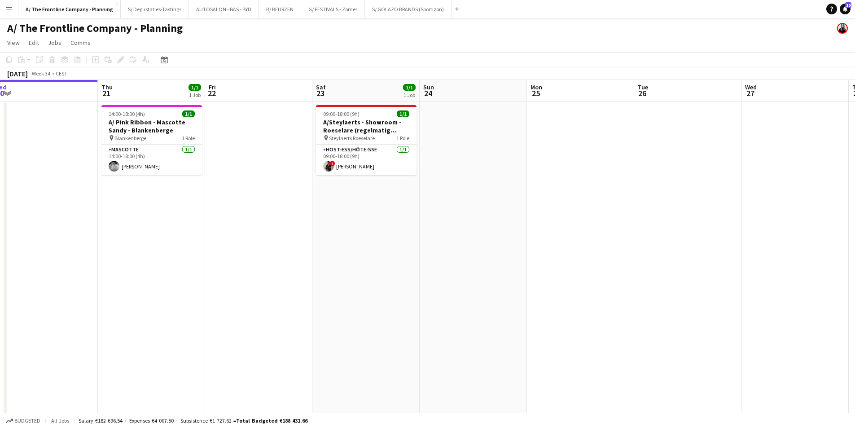
drag, startPoint x: 565, startPoint y: 231, endPoint x: 331, endPoint y: 215, distance: 234.7
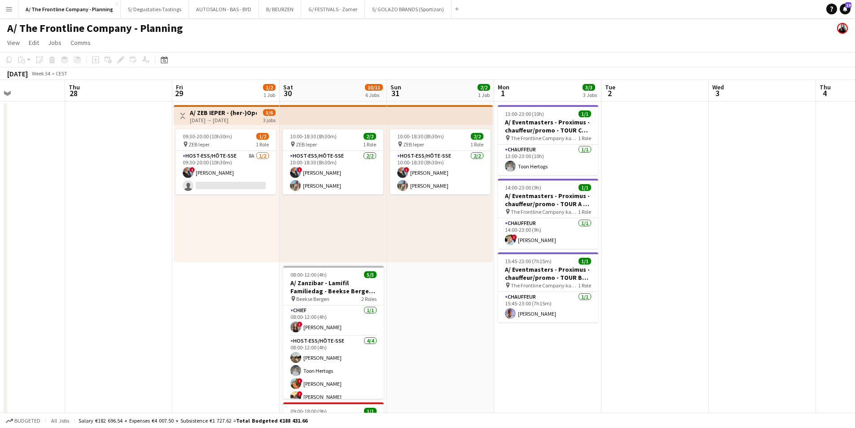
drag, startPoint x: 708, startPoint y: 211, endPoint x: 327, endPoint y: 204, distance: 381.4
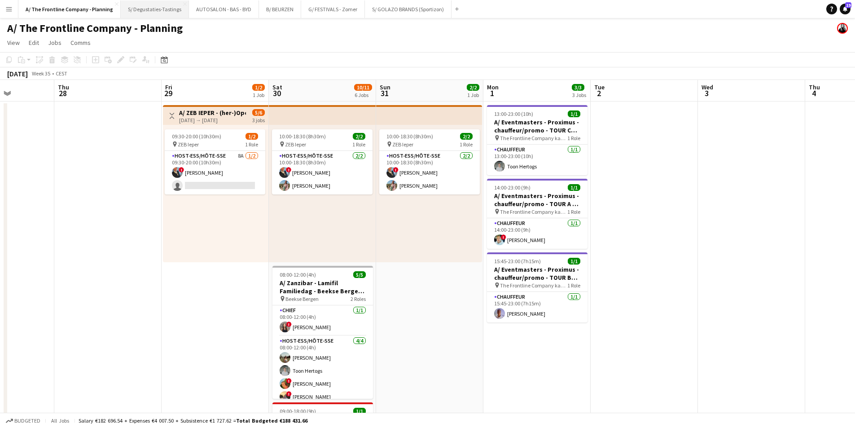
click at [127, 11] on button "S/ Degustaties-Tastings Close" at bounding box center [155, 8] width 68 height 17
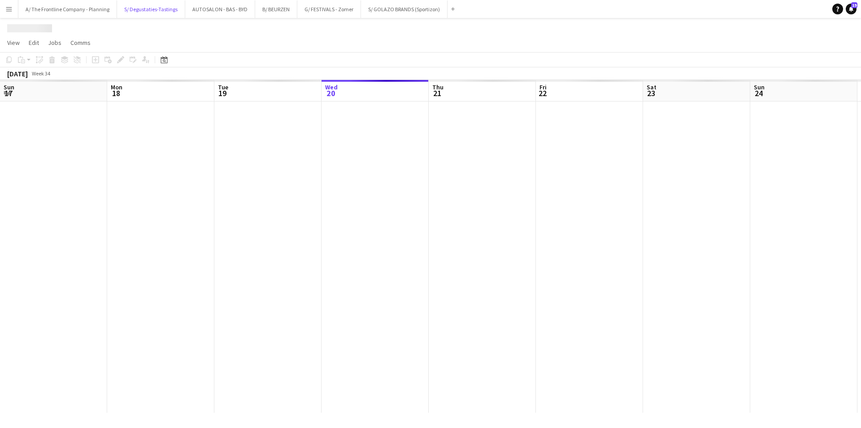
scroll to position [0, 214]
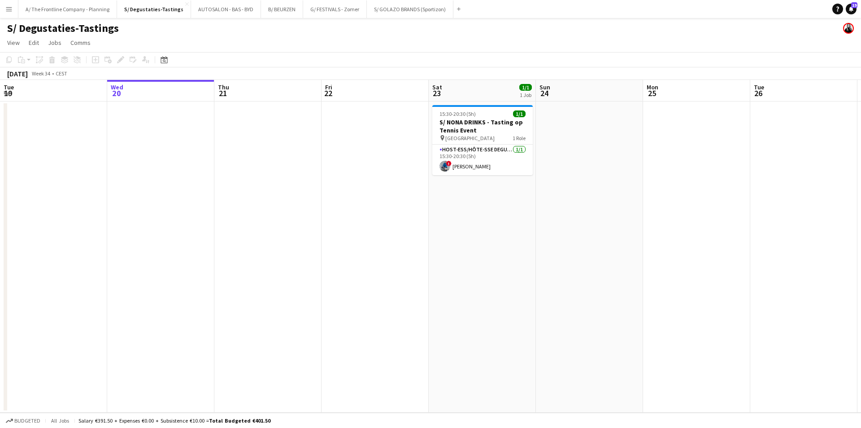
click at [501, 130] on h3 "S/ NONA DRINKS - Tasting op Tennis Event" at bounding box center [482, 126] width 100 height 16
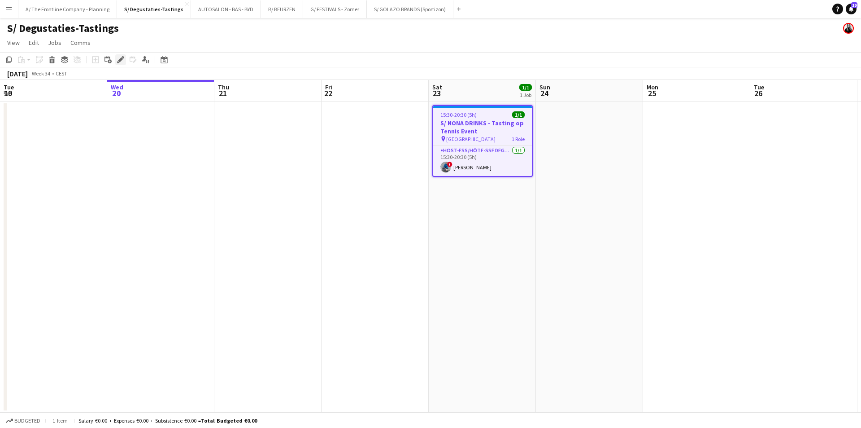
click at [120, 60] on icon at bounding box center [120, 59] width 5 height 5
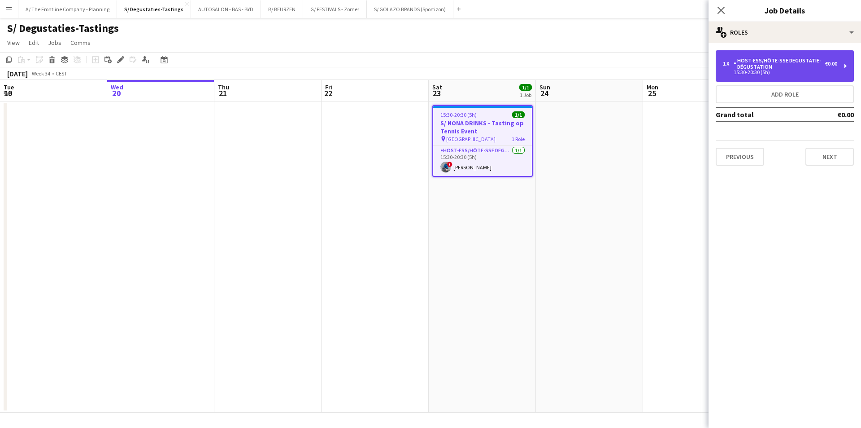
click at [748, 64] on div "Host-ess/Hôte-sse Degustatie-Dégustation" at bounding box center [780, 63] width 92 height 13
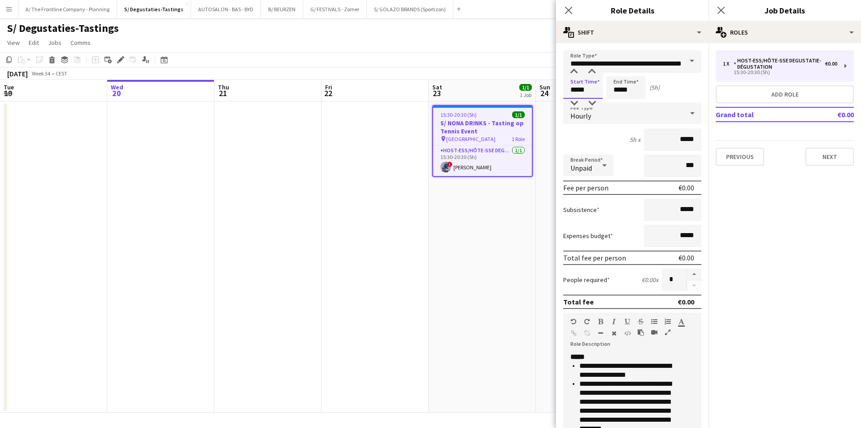
drag, startPoint x: 592, startPoint y: 93, endPoint x: 561, endPoint y: 89, distance: 31.3
click at [561, 89] on form "**********" at bounding box center [632, 329] width 153 height 558
type input "*****"
click at [624, 92] on input "*****" at bounding box center [626, 87] width 39 height 22
drag, startPoint x: 636, startPoint y: 92, endPoint x: 604, endPoint y: 95, distance: 32.0
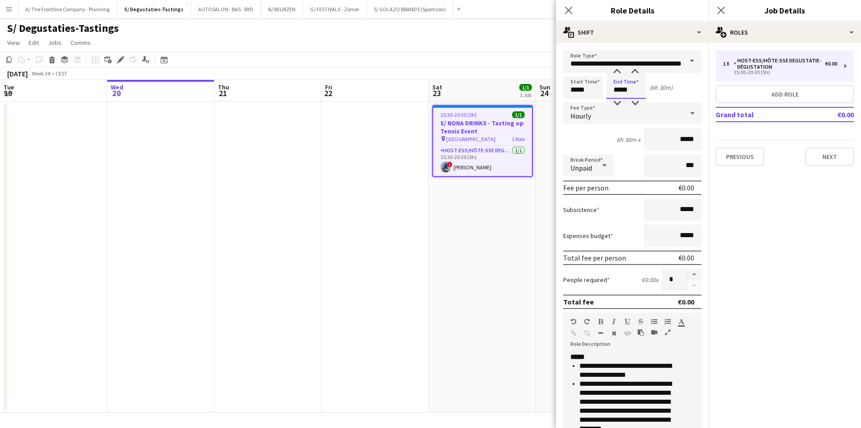
click at [604, 95] on div "Start Time ***** End Time ***** (6h 30m)" at bounding box center [632, 87] width 138 height 22
type input "*****"
click at [608, 141] on div "4h x *****" at bounding box center [632, 139] width 138 height 22
click at [490, 210] on app-date-cell "15:30-20:30 (5h) 1/1 S/ NONA DRINKS - Tasting op Tennis Event pin Antwerpen 1 R…" at bounding box center [482, 256] width 107 height 311
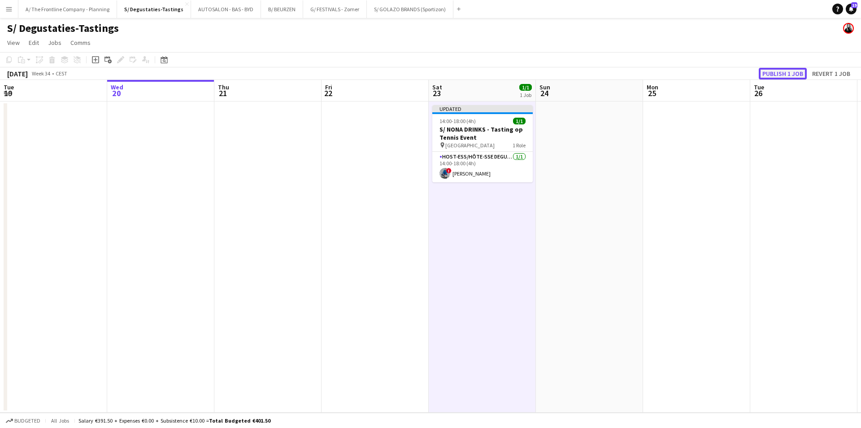
click at [792, 71] on button "Publish 1 job" at bounding box center [783, 74] width 48 height 12
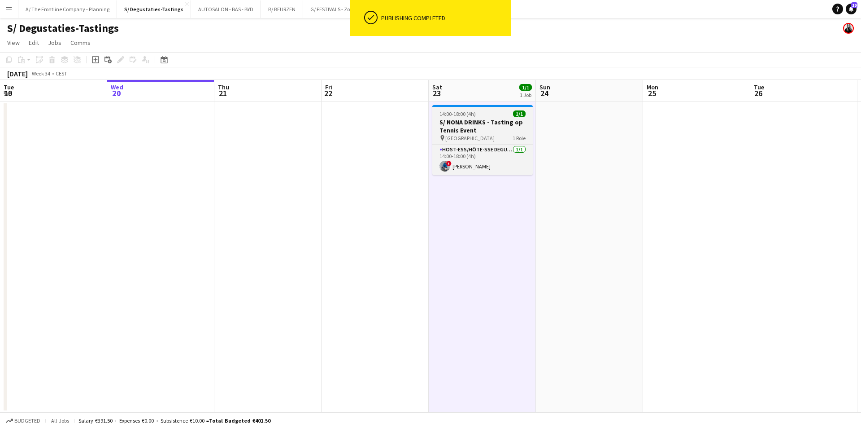
click at [479, 120] on h3 "S/ NONA DRINKS - Tasting op Tennis Event" at bounding box center [482, 126] width 100 height 16
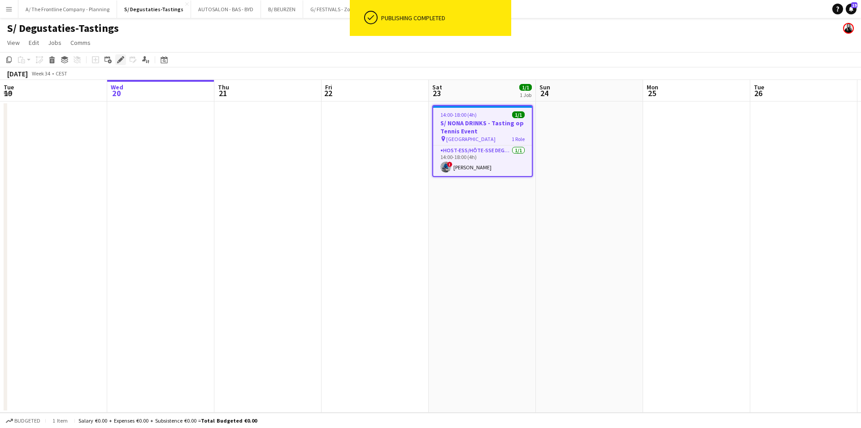
click at [120, 58] on icon "Edit" at bounding box center [120, 59] width 7 height 7
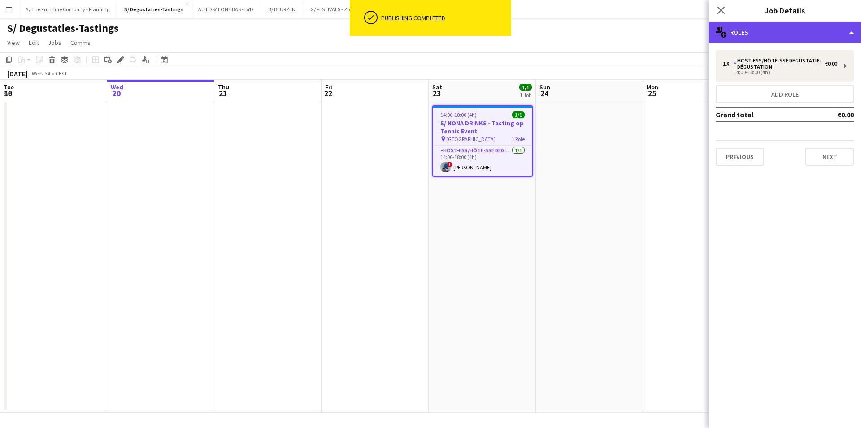
click at [765, 33] on div "multiple-users-add Roles" at bounding box center [785, 33] width 153 height 22
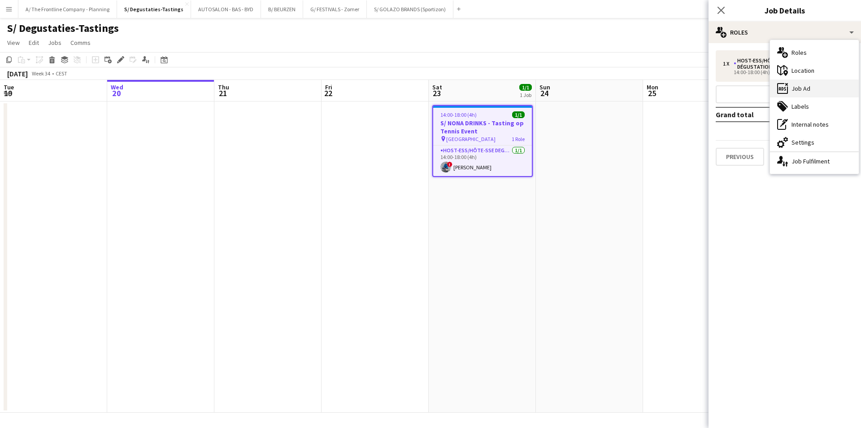
click at [811, 87] on div "ads-window Job Ad" at bounding box center [814, 88] width 89 height 18
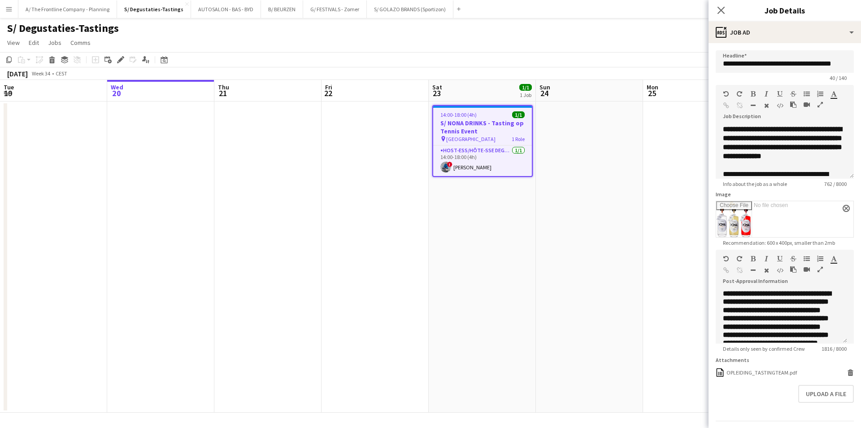
click at [823, 269] on icon "button" at bounding box center [820, 269] width 5 height 6
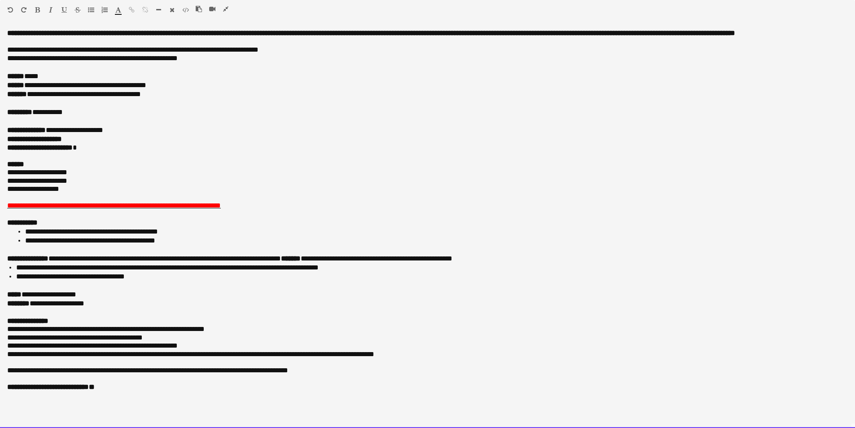
click at [82, 139] on div "**********" at bounding box center [427, 139] width 840 height 9
paste div
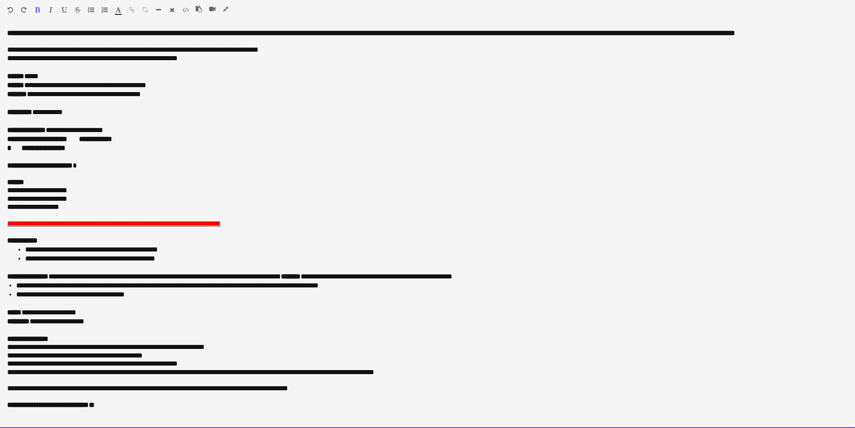
click at [79, 139] on span "**********" at bounding box center [95, 138] width 33 height 7
click at [17, 148] on span at bounding box center [16, 147] width 10 height 7
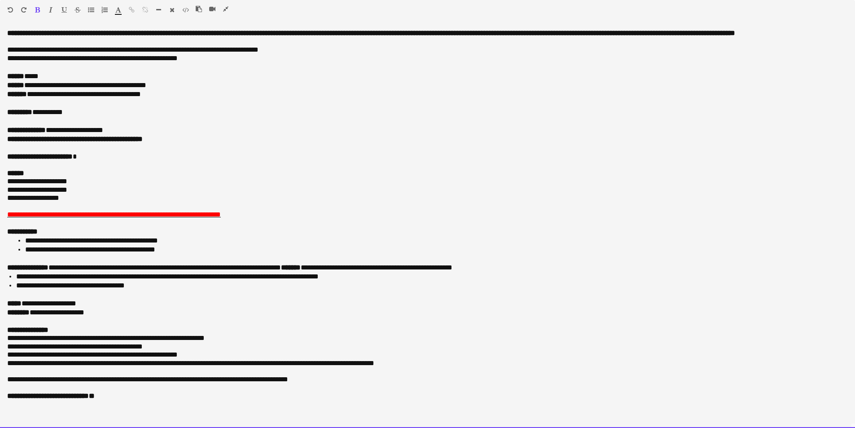
click at [219, 136] on div "**********" at bounding box center [427, 139] width 840 height 9
click at [96, 109] on div "**********" at bounding box center [427, 112] width 840 height 9
drag, startPoint x: 108, startPoint y: 157, endPoint x: -4, endPoint y: 158, distance: 111.7
click at [0, 158] on html "Menu Boards Boards Boards All jobs Status Workforce Workforce My Workforce Recr…" at bounding box center [427, 387] width 855 height 774
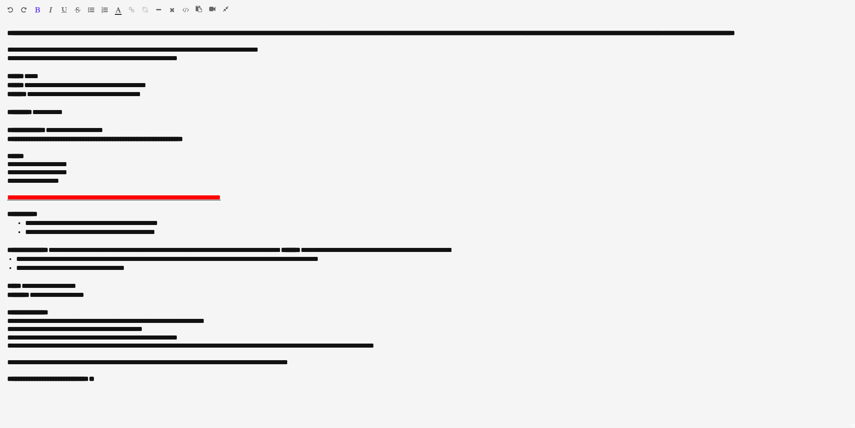
click at [227, 6] on icon "button" at bounding box center [225, 9] width 5 height 6
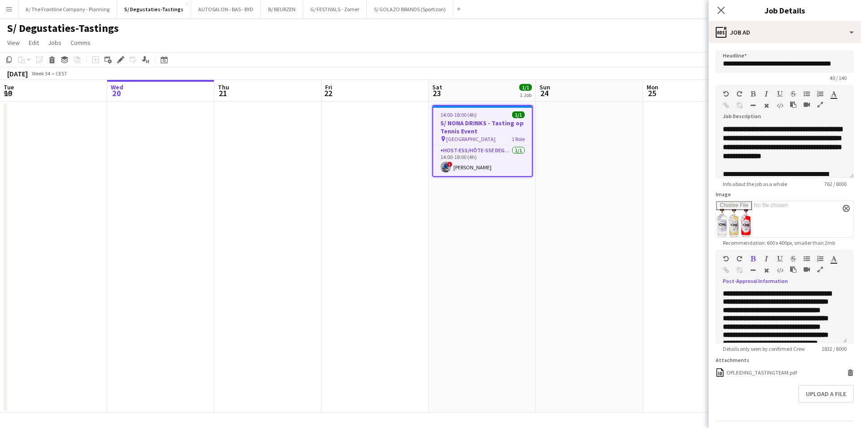
click at [484, 206] on app-date-cell "14:00-18:00 (4h) 1/1 S/ NONA DRINKS - Tasting op Tennis Event pin Antwerpen 1 R…" at bounding box center [482, 256] width 107 height 311
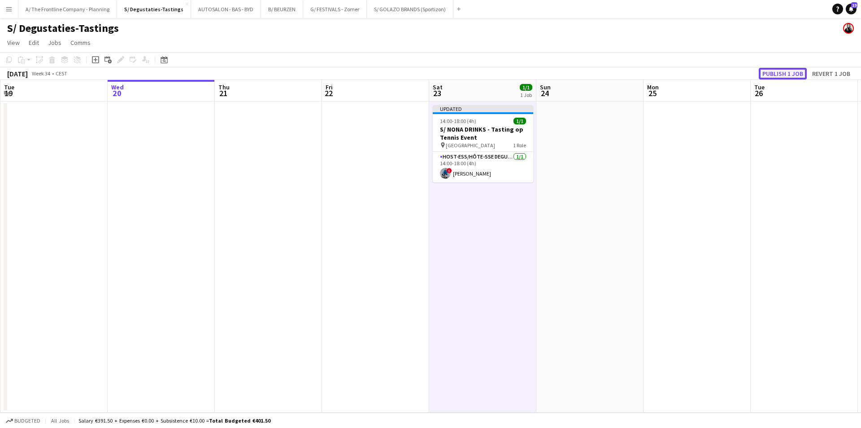
click at [775, 70] on button "Publish 1 job" at bounding box center [783, 74] width 48 height 12
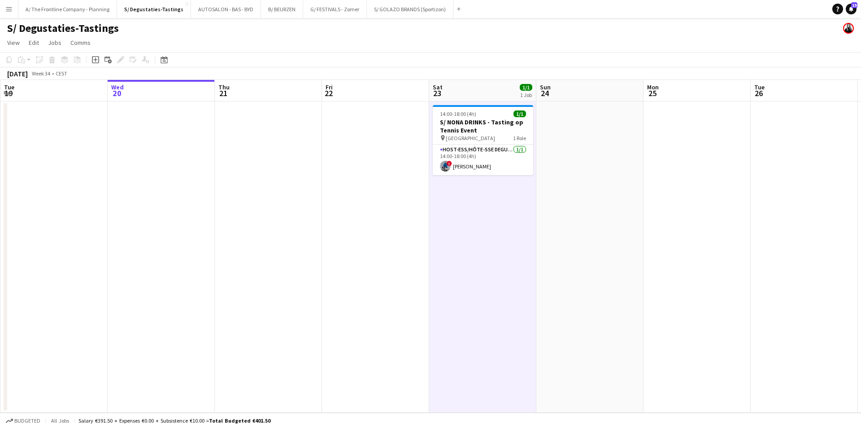
click at [432, 165] on app-date-cell "14:00-18:00 (4h) 1/1 S/ NONA DRINKS - Tasting op Tennis Event pin Antwerpen 1 R…" at bounding box center [482, 256] width 107 height 311
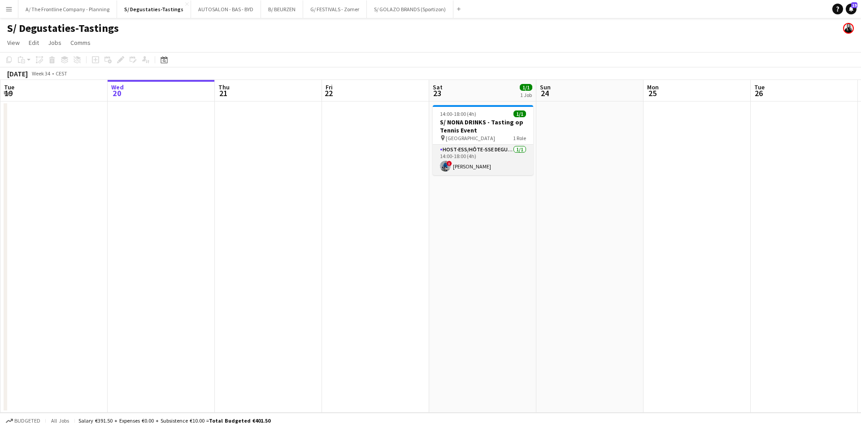
click at [468, 156] on app-card-role "Host-ess/Hôte-sse Degustatie-Dégustation 1/1 14:00-18:00 (4h) ! Yari De Herdt" at bounding box center [483, 159] width 100 height 31
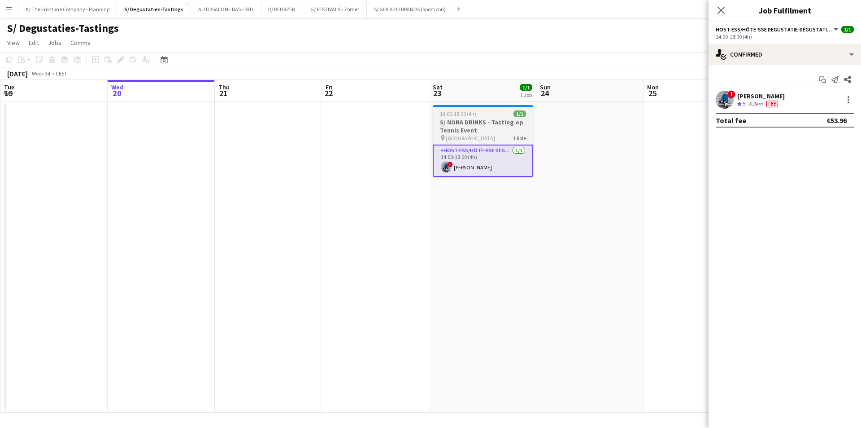
click at [474, 135] on div "pin Antwerpen 1 Role" at bounding box center [483, 137] width 100 height 7
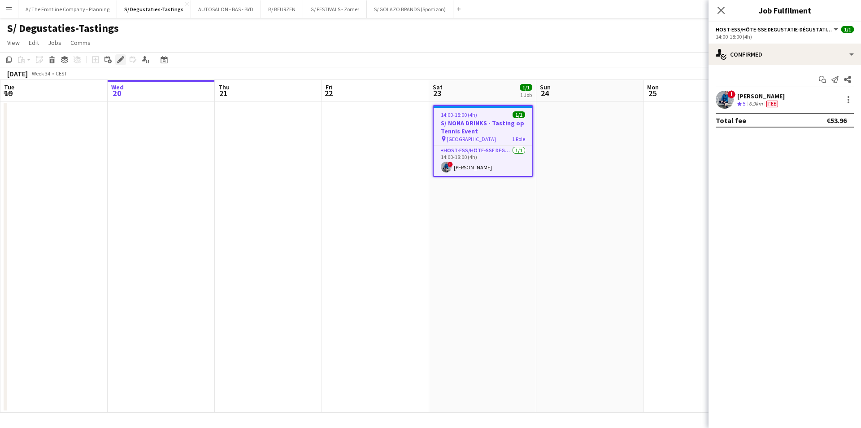
click at [116, 65] on div "Edit" at bounding box center [120, 59] width 11 height 11
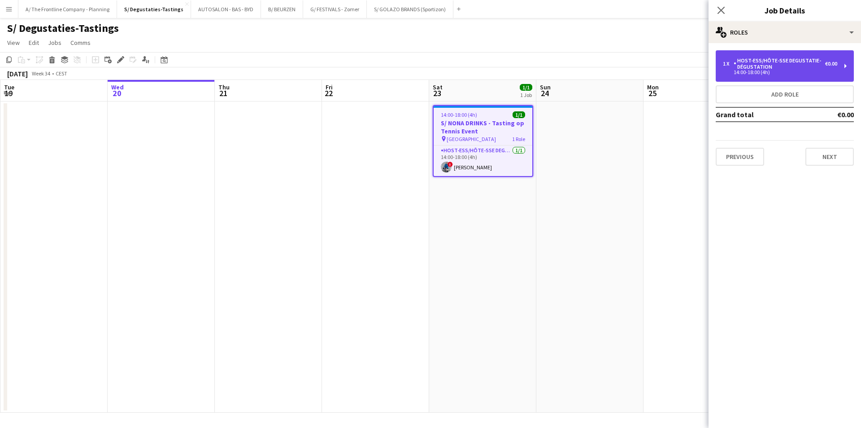
click at [792, 73] on div "14:00-18:00 (4h)" at bounding box center [780, 72] width 114 height 4
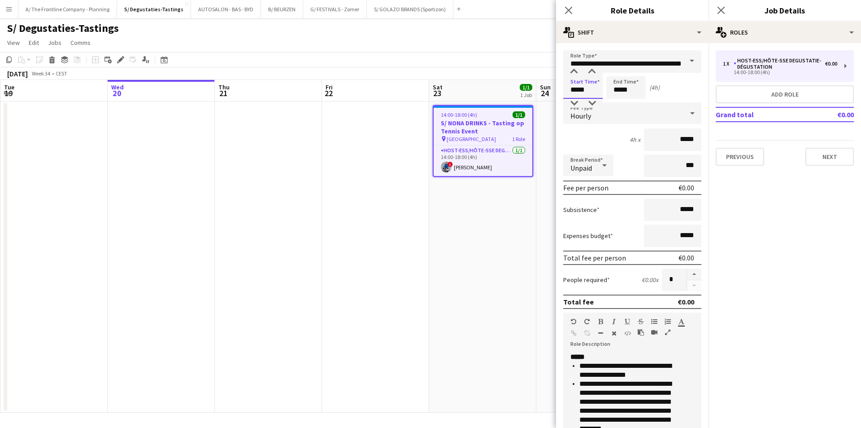
drag, startPoint x: 589, startPoint y: 93, endPoint x: 559, endPoint y: 100, distance: 30.9
click at [559, 100] on form "**********" at bounding box center [632, 329] width 153 height 558
type input "*****"
click at [522, 244] on app-date-cell "14:00-18:00 (4h) 1/1 S/ NONA DRINKS - Tasting op Tennis Event pin Antwerpen 1 R…" at bounding box center [482, 256] width 107 height 311
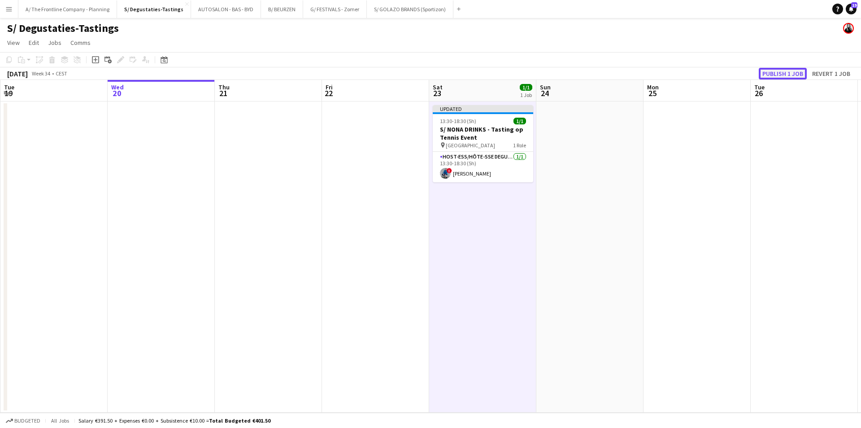
click at [793, 73] on button "Publish 1 job" at bounding box center [783, 74] width 48 height 12
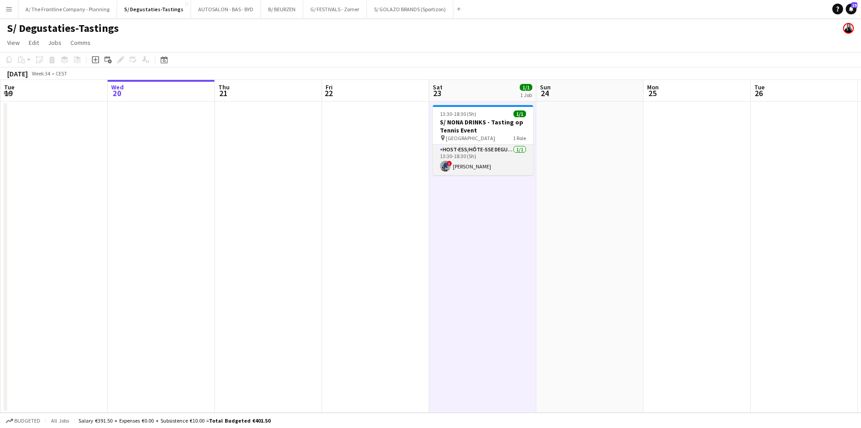
click at [485, 157] on app-card-role "Host-ess/Hôte-sse Degustatie-Dégustation 1/1 13:30-18:30 (5h) ! Yari De Herdt" at bounding box center [483, 159] width 100 height 31
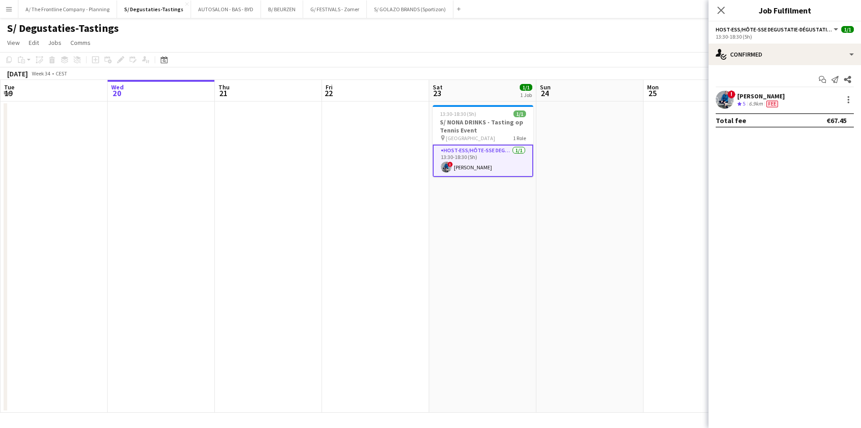
click at [848, 92] on div "! Yari De Herdt Crew rating 5 6.9km Fee" at bounding box center [785, 100] width 153 height 18
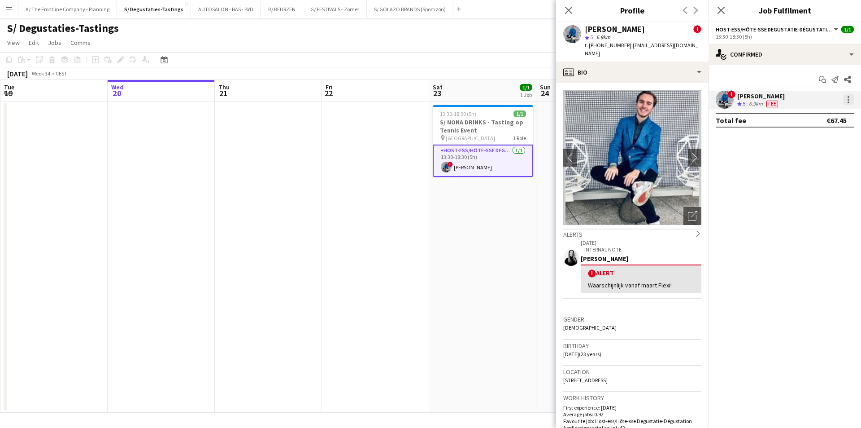
click at [849, 102] on div at bounding box center [849, 102] width 2 height 2
click at [810, 167] on button "Send notification" at bounding box center [819, 159] width 70 height 22
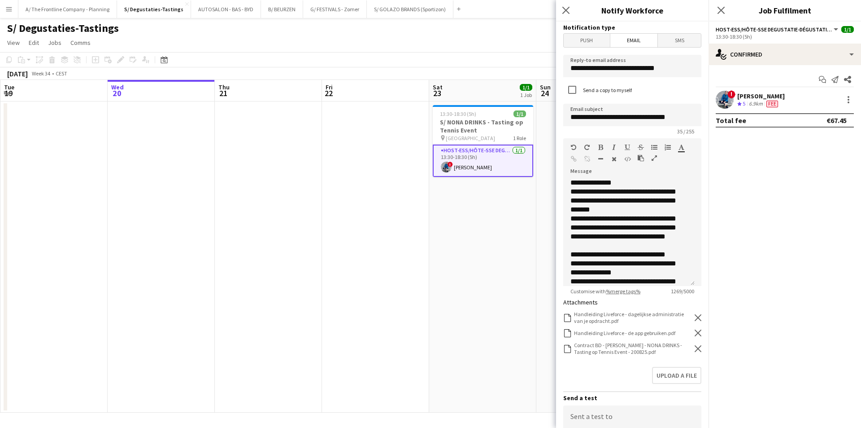
click at [695, 347] on icon "Remove" at bounding box center [698, 348] width 7 height 7
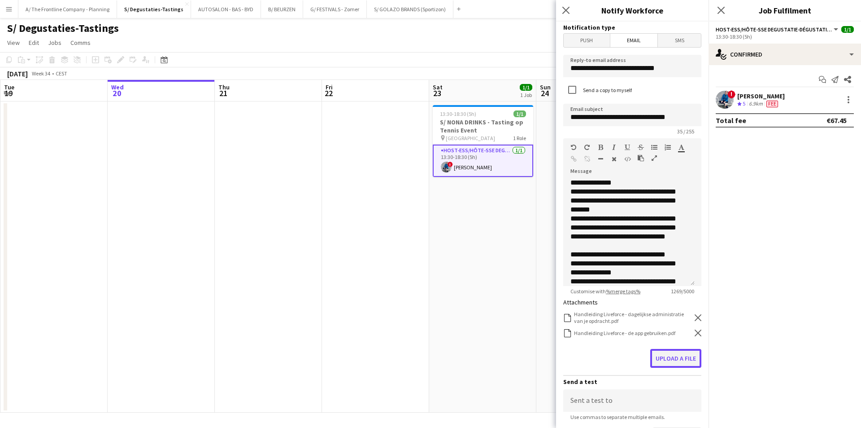
click at [688, 354] on button "Upload a file" at bounding box center [675, 358] width 51 height 19
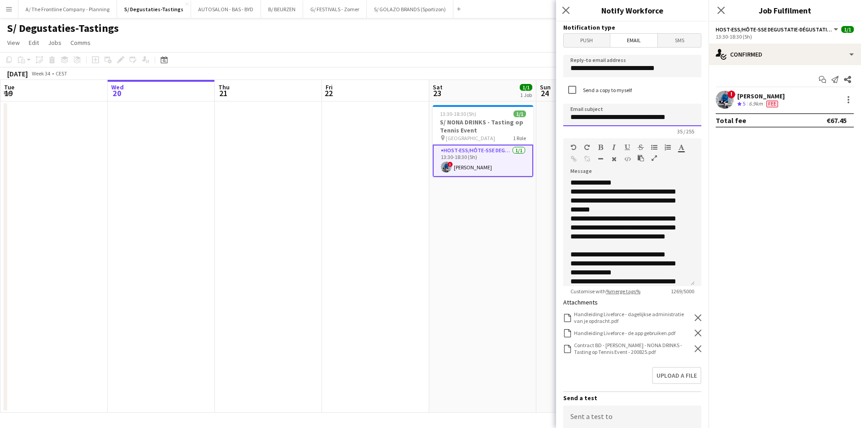
click at [571, 119] on input "**********" at bounding box center [632, 115] width 138 height 22
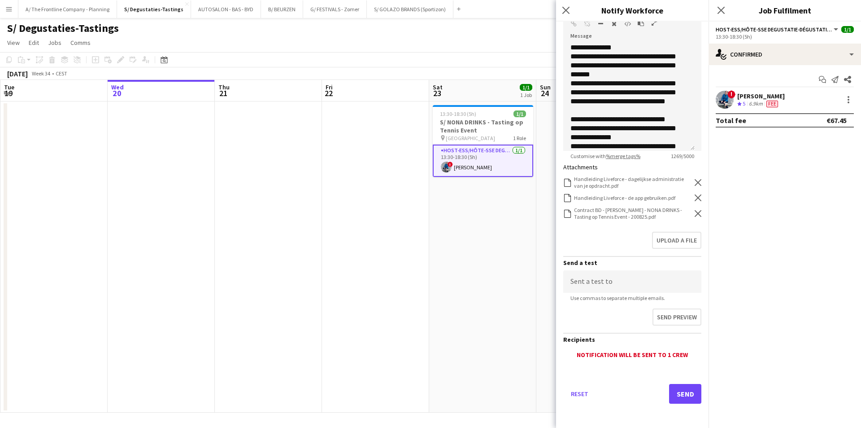
scroll to position [136, 0]
type input "**********"
click at [679, 386] on button "Send" at bounding box center [685, 393] width 32 height 20
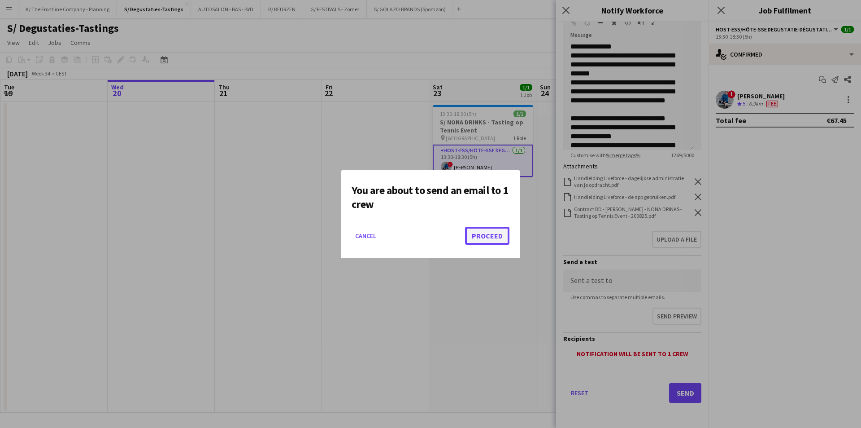
click at [481, 244] on button "Proceed" at bounding box center [487, 236] width 44 height 18
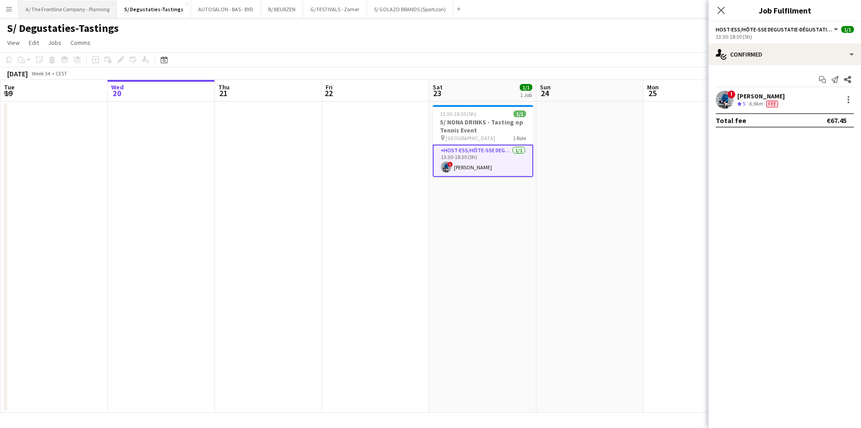
click at [57, 13] on button "A/ The Frontline Company - Planning Close" at bounding box center [67, 8] width 99 height 17
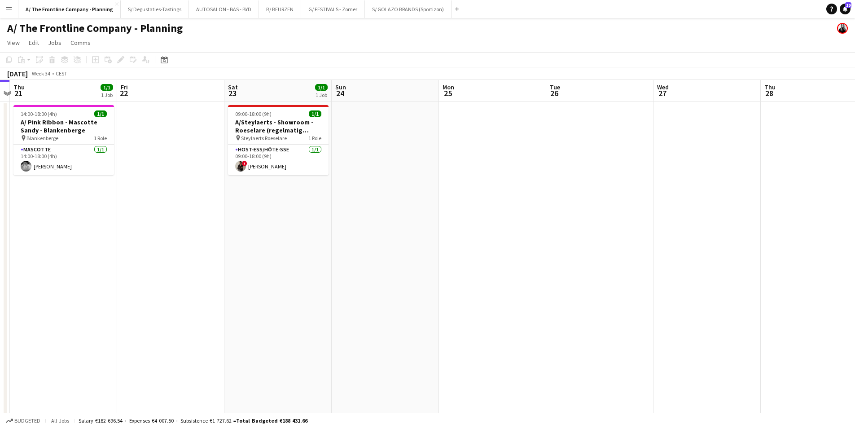
drag, startPoint x: 410, startPoint y: 244, endPoint x: 189, endPoint y: 231, distance: 221.1
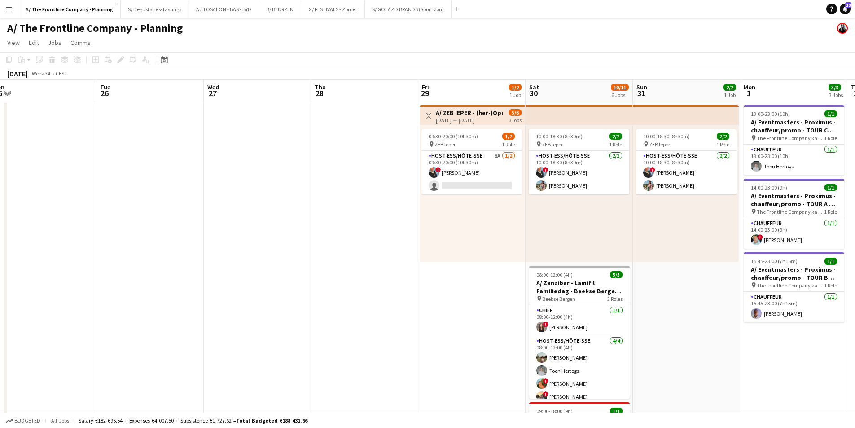
scroll to position [0, 328]
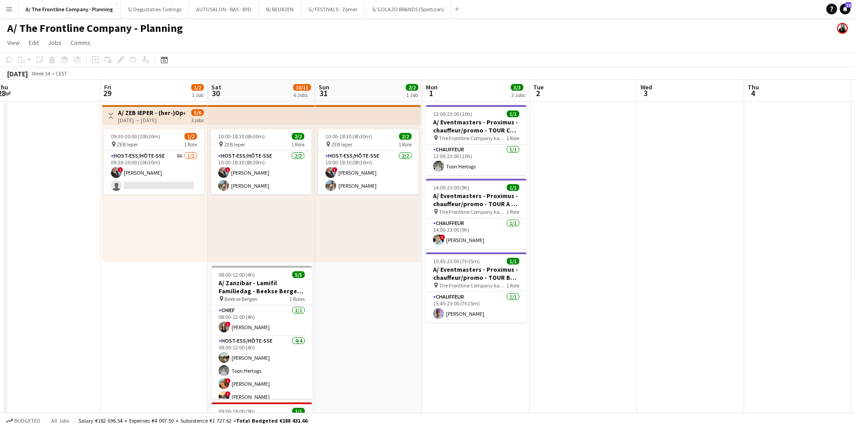
drag, startPoint x: 640, startPoint y: 223, endPoint x: 185, endPoint y: 223, distance: 454.4
click at [185, 170] on app-card-role "Host-ess/Hôte-sse 8A 1/2 09:30-20:00 (10h30m) ! Eveline Van Rompaey single-neut…" at bounding box center [154, 173] width 100 height 44
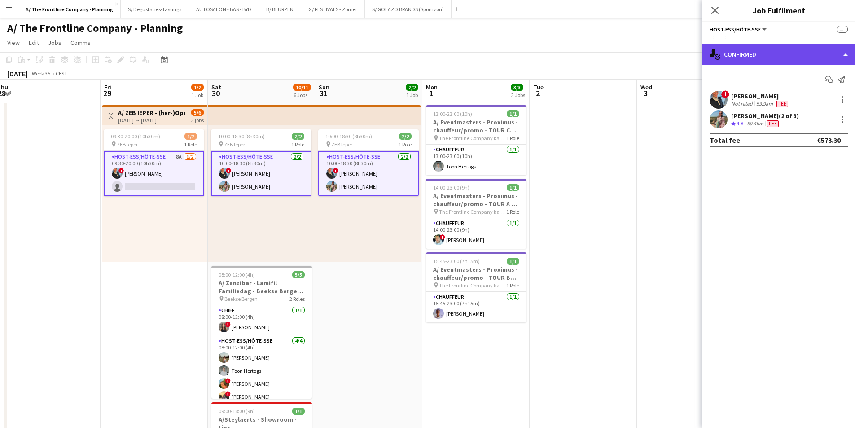
click at [757, 52] on div "single-neutral-actions-check-2 Confirmed" at bounding box center [778, 55] width 153 height 22
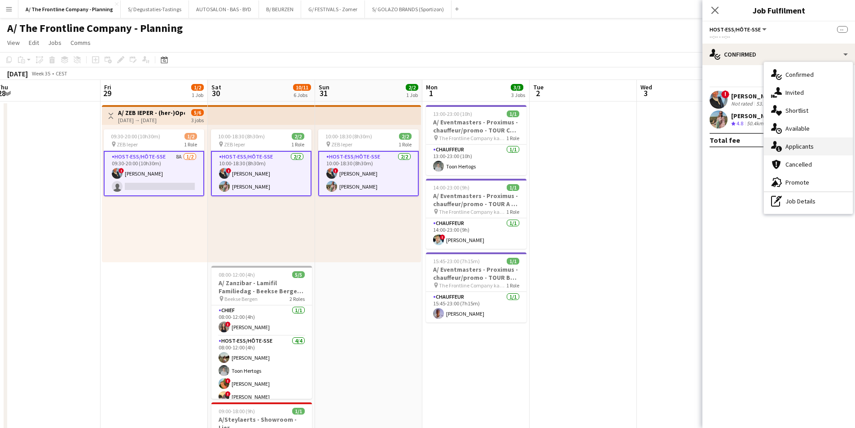
click at [821, 139] on div "single-neutral-actions-information Applicants" at bounding box center [808, 146] width 89 height 18
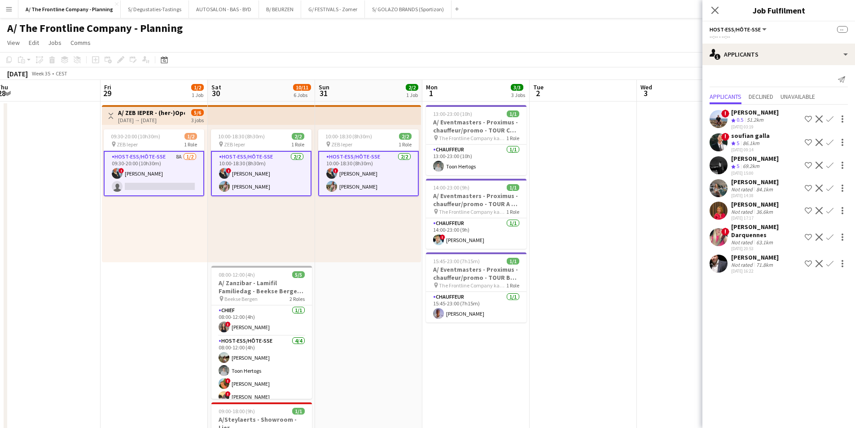
drag, startPoint x: 153, startPoint y: 114, endPoint x: 145, endPoint y: 83, distance: 32.1
click at [153, 114] on h3 "A/ ZEB IEPER - (her-)Opening nieuwe winkel (29+30+31/08)" at bounding box center [151, 113] width 67 height 8
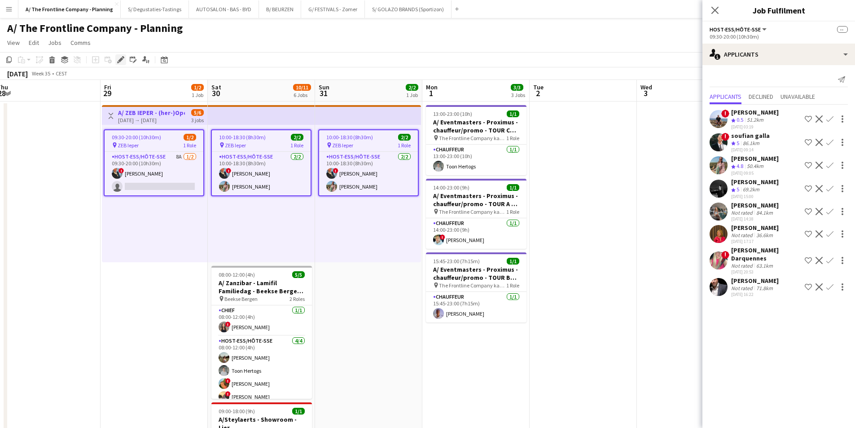
click at [120, 58] on icon "Edit" at bounding box center [120, 59] width 7 height 7
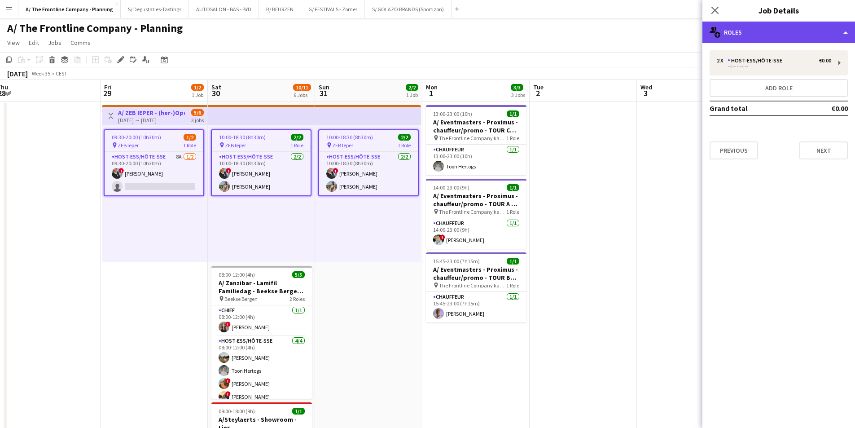
click at [774, 30] on div "multiple-users-add Roles" at bounding box center [778, 33] width 153 height 22
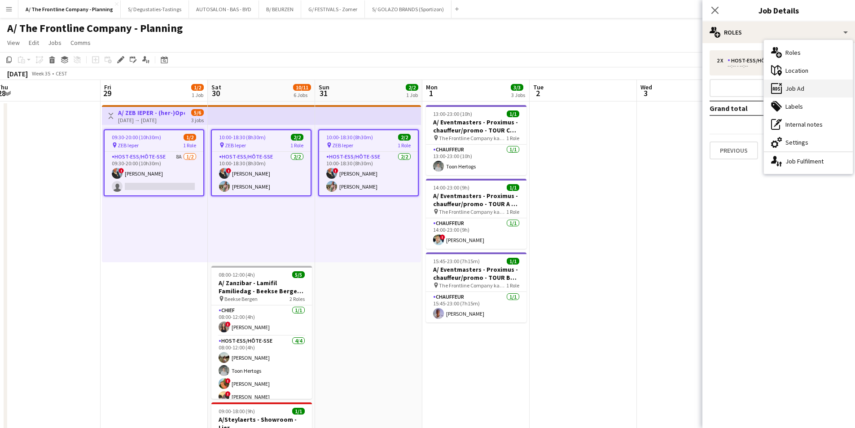
click at [803, 88] on div "ads-window Job Ad" at bounding box center [808, 88] width 89 height 18
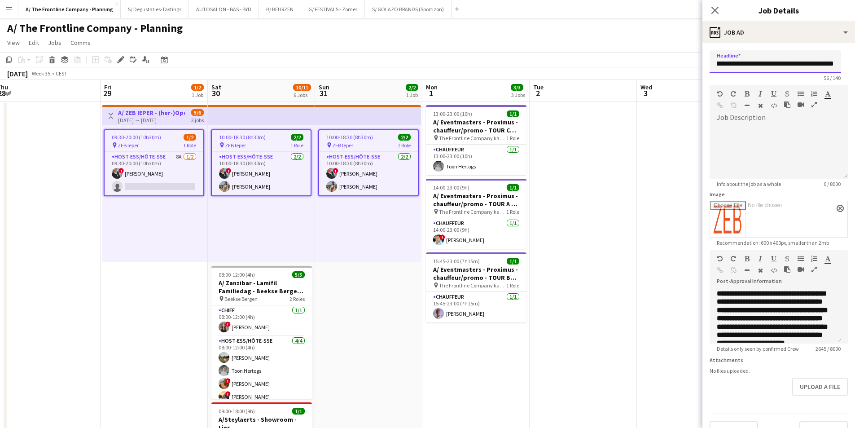
scroll to position [0, 0]
drag, startPoint x: 793, startPoint y: 72, endPoint x: 725, endPoint y: 73, distance: 68.2
click at [725, 73] on app-form-group "**********" at bounding box center [778, 65] width 138 height 31
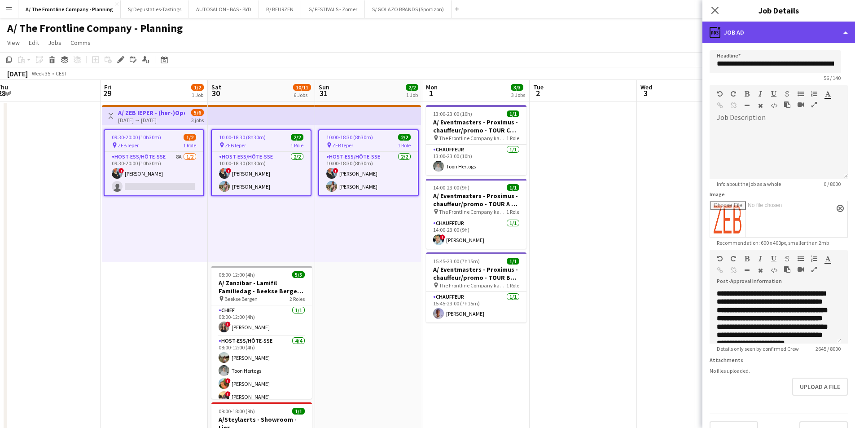
click at [738, 31] on div "ads-window Job Ad" at bounding box center [778, 33] width 153 height 22
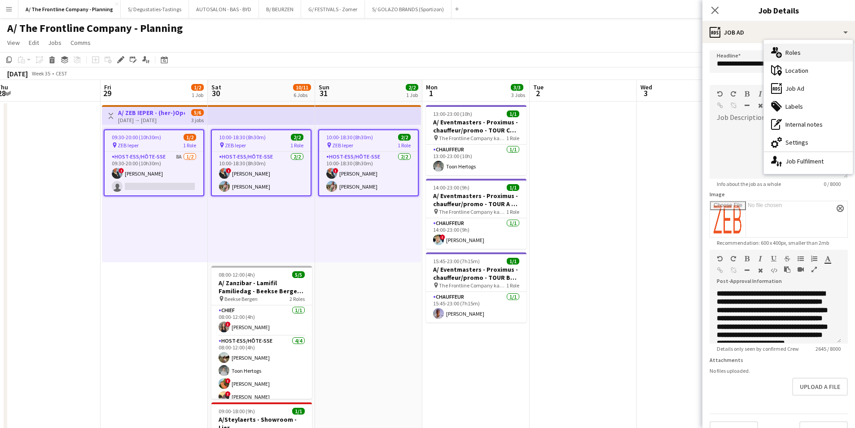
click at [786, 57] on div "multiple-users-add Roles" at bounding box center [808, 53] width 89 height 18
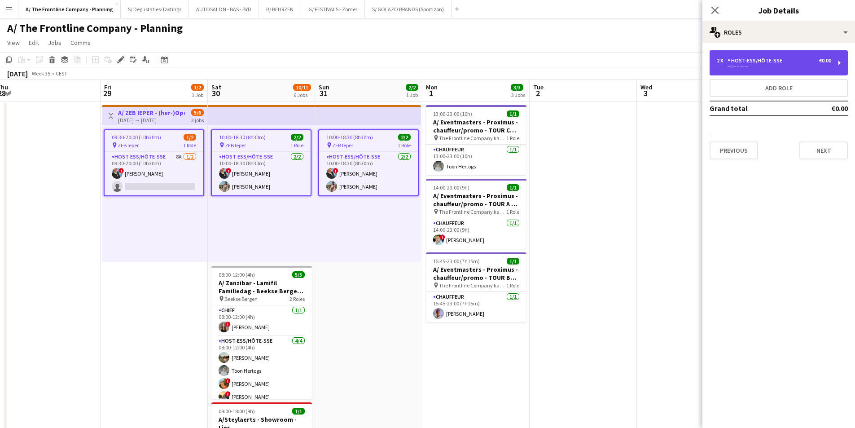
click at [793, 70] on div "2 x Host-ess/Hôte-sse €0.00 --:-- - --:--" at bounding box center [778, 62] width 138 height 25
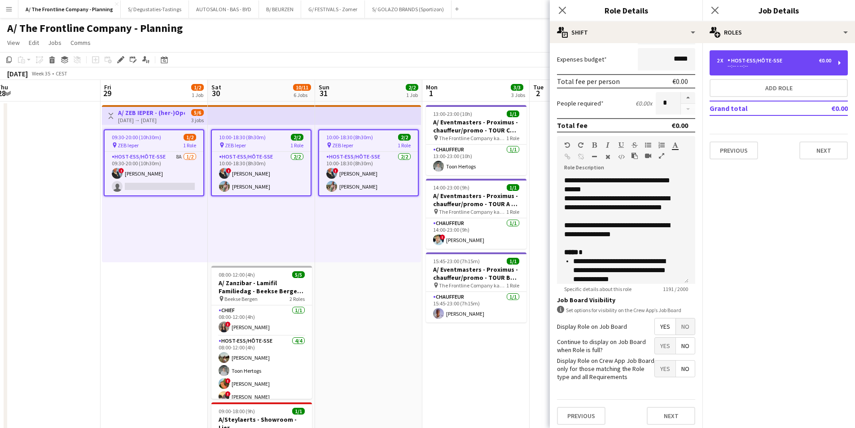
scroll to position [179, 0]
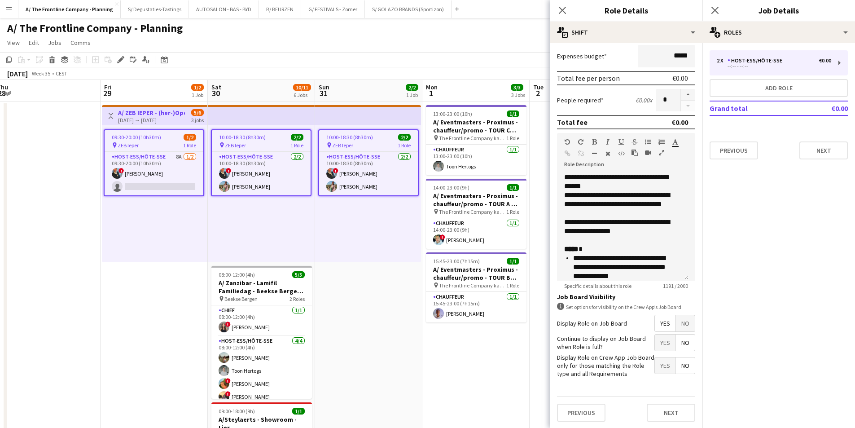
drag, startPoint x: 688, startPoint y: 277, endPoint x: 682, endPoint y: 367, distance: 90.8
click at [682, 367] on form "**********" at bounding box center [626, 150] width 153 height 558
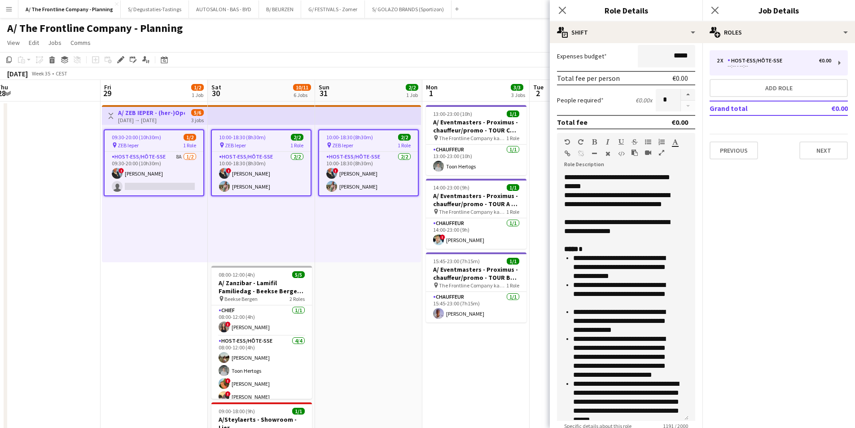
drag, startPoint x: 686, startPoint y: 279, endPoint x: 620, endPoint y: 224, distance: 86.1
click at [685, 419] on div "**********" at bounding box center [622, 297] width 131 height 248
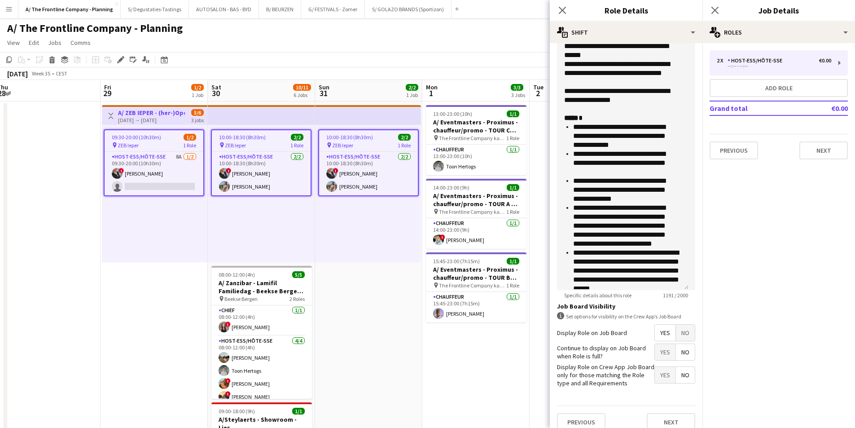
scroll to position [314, 0]
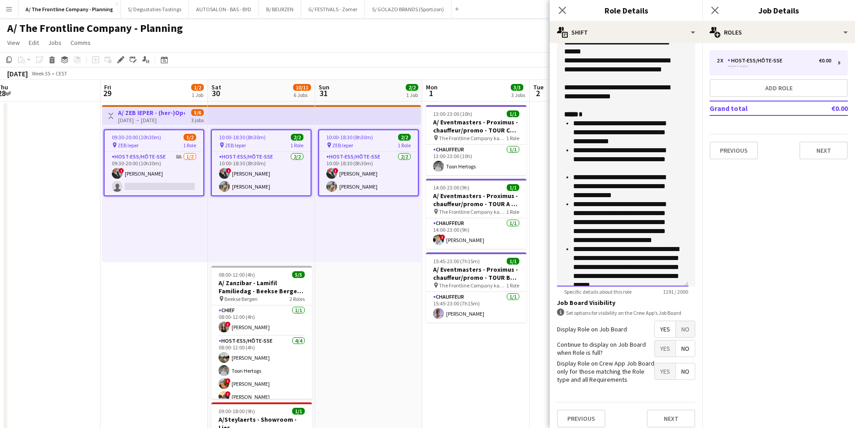
click at [635, 162] on li "**********" at bounding box center [623, 159] width 101 height 27
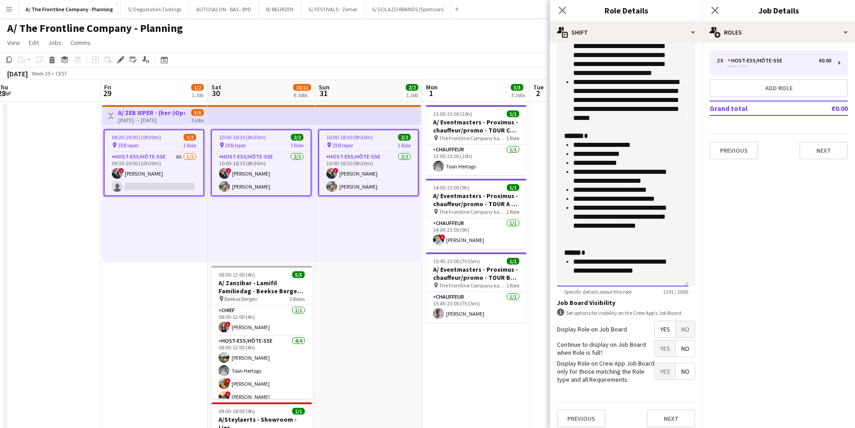
scroll to position [179, 0]
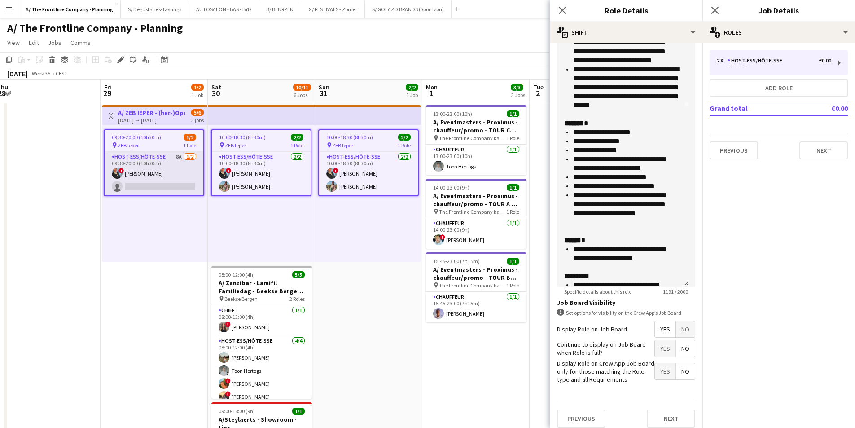
click at [149, 181] on app-card-role "Host-ess/Hôte-sse 8A 1/2 09:30-20:00 (10h30m) ! Eveline Van Rompaey single-neut…" at bounding box center [154, 174] width 99 height 44
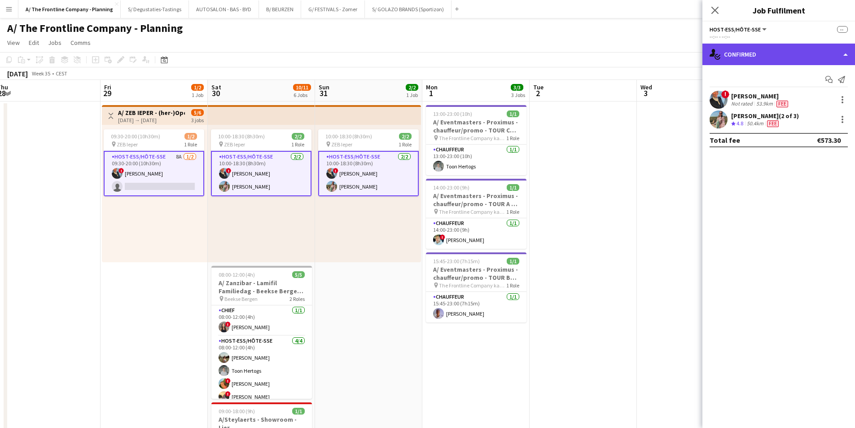
click at [777, 44] on div "single-neutral-actions-check-2 Confirmed" at bounding box center [778, 55] width 153 height 22
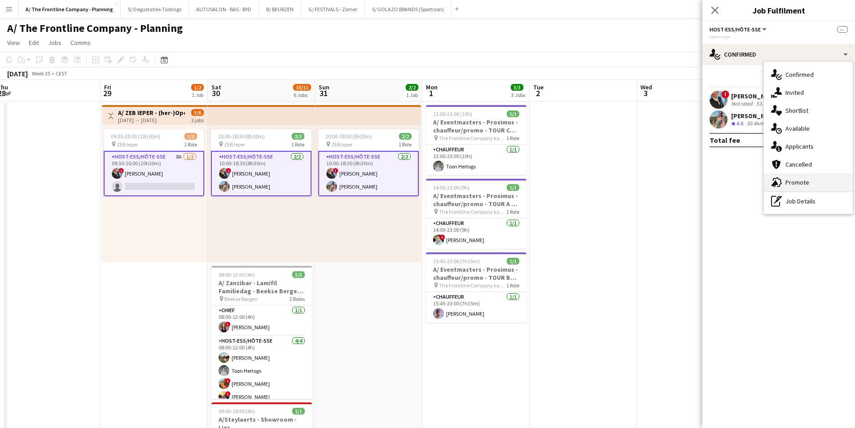
click at [816, 183] on div "advertising-megaphone Promote" at bounding box center [808, 182] width 89 height 18
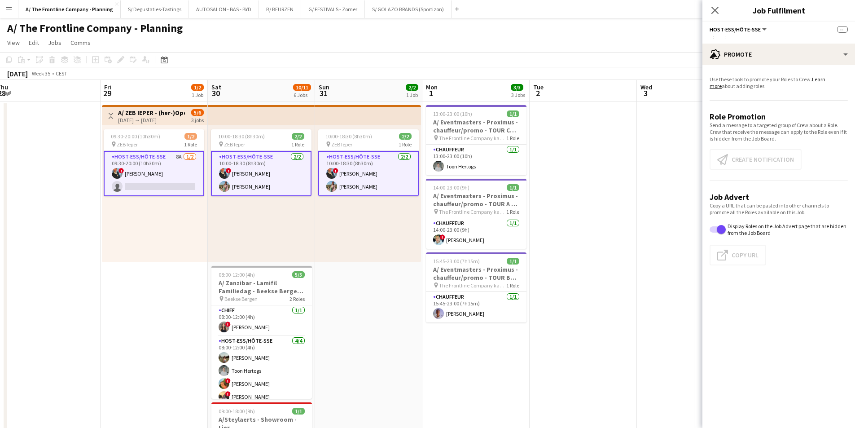
click at [198, 171] on app-card-role "Host-ess/Hôte-sse 8A 1/2 09:30-20:00 (10h30m) ! Eveline Van Rompaey single-neut…" at bounding box center [154, 173] width 100 height 45
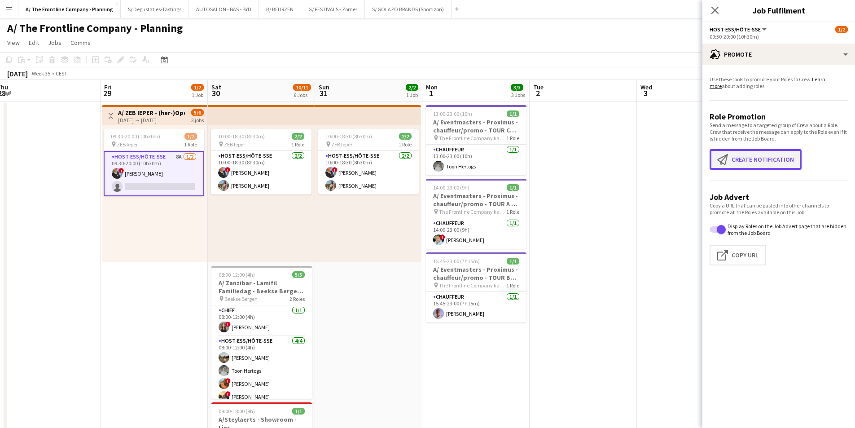
click at [766, 152] on button "Create notification Create notification" at bounding box center [755, 159] width 92 height 21
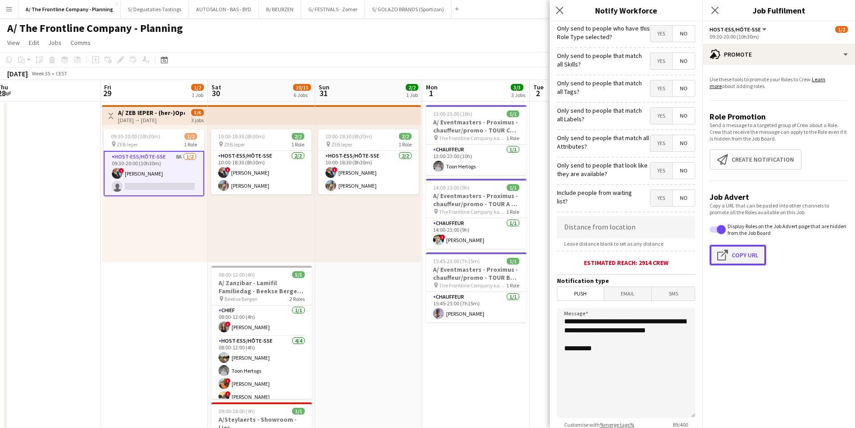
click at [730, 251] on app-icon "Click to copy URL" at bounding box center [724, 254] width 14 height 11
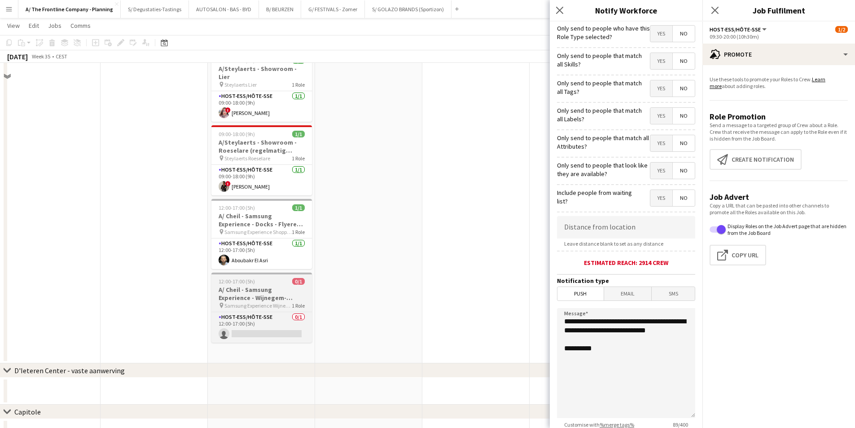
scroll to position [359, 0]
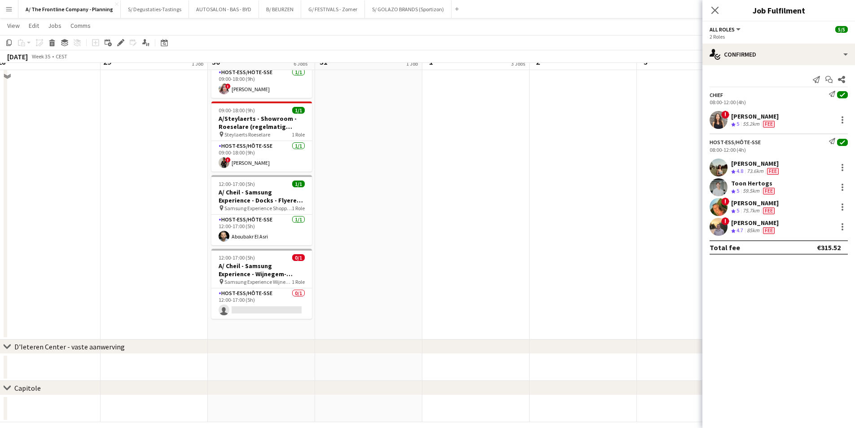
scroll to position [383, 0]
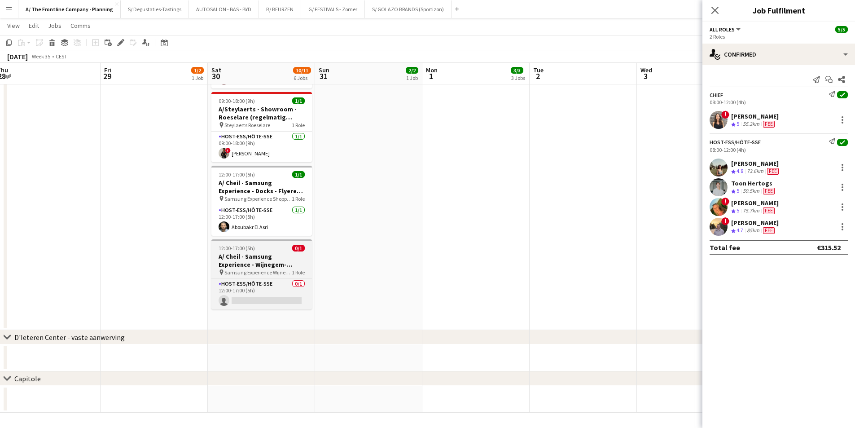
click at [239, 260] on h3 "A/ Cheil - Samsung Experience - Wijnegem- Flyeren (30/8+6/9)" at bounding box center [261, 260] width 100 height 16
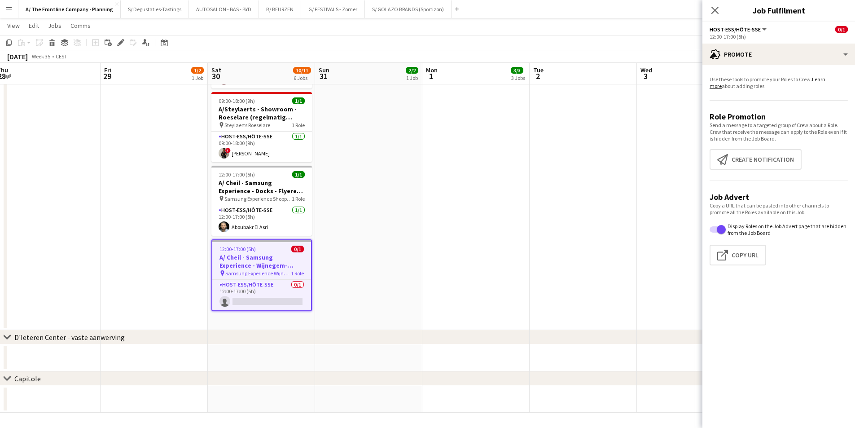
scroll to position [7, 0]
click at [120, 40] on icon "Edit" at bounding box center [120, 42] width 7 height 7
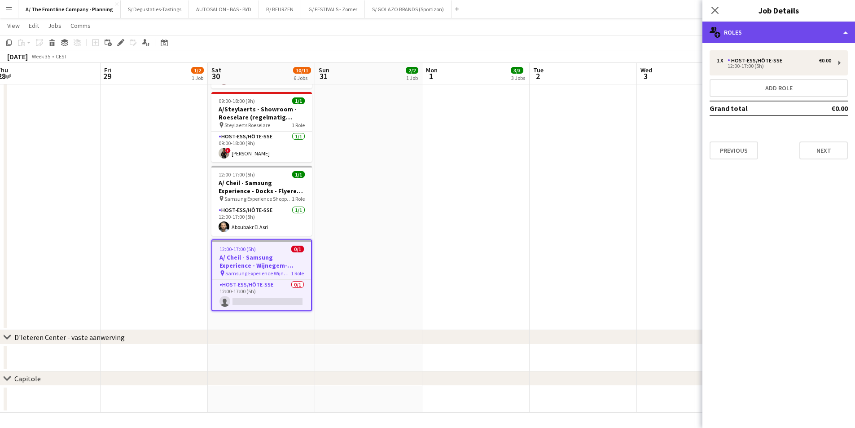
click at [759, 37] on div "multiple-users-add Roles" at bounding box center [778, 33] width 153 height 22
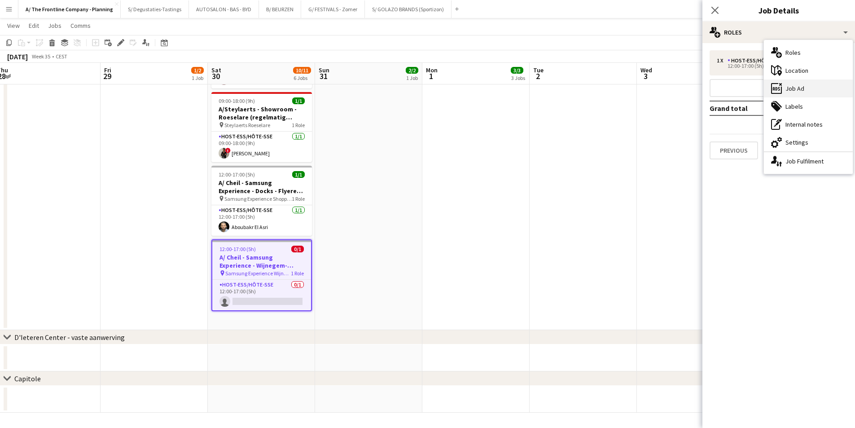
click at [808, 92] on div "ads-window Job Ad" at bounding box center [808, 88] width 89 height 18
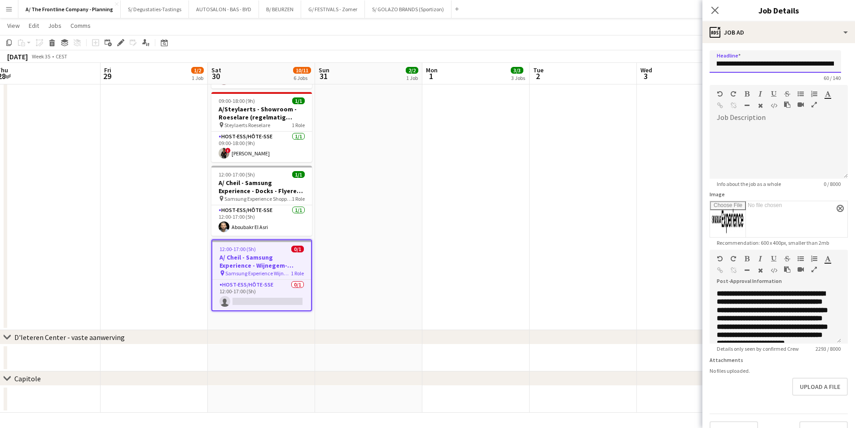
scroll to position [0, 66]
drag, startPoint x: 725, startPoint y: 65, endPoint x: 775, endPoint y: 68, distance: 49.9
click at [775, 68] on input "**********" at bounding box center [774, 61] width 131 height 22
click at [259, 284] on app-card-role "Host-ess/Hôte-sse 0/1 12:00-17:00 (5h) single-neutral-actions" at bounding box center [261, 294] width 99 height 31
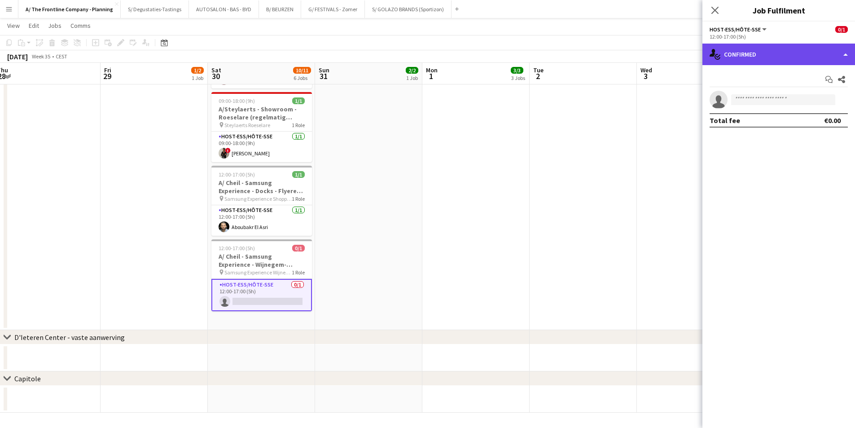
click at [749, 56] on div "single-neutral-actions-check-2 Confirmed" at bounding box center [778, 55] width 153 height 22
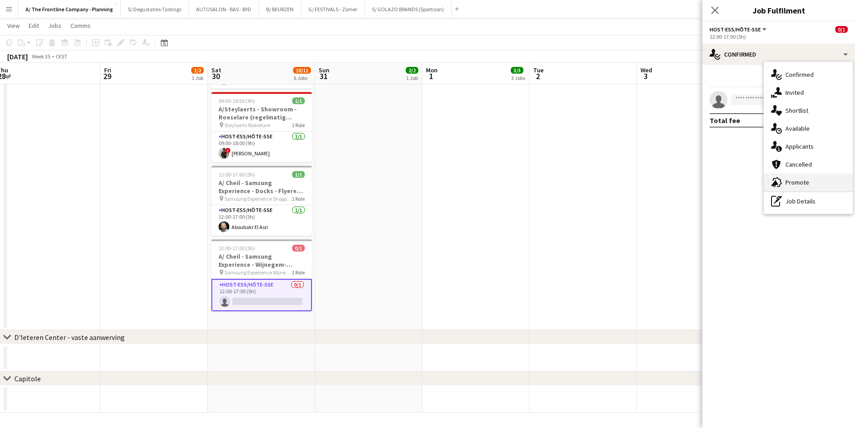
click at [795, 182] on div "advertising-megaphone Promote" at bounding box center [808, 182] width 89 height 18
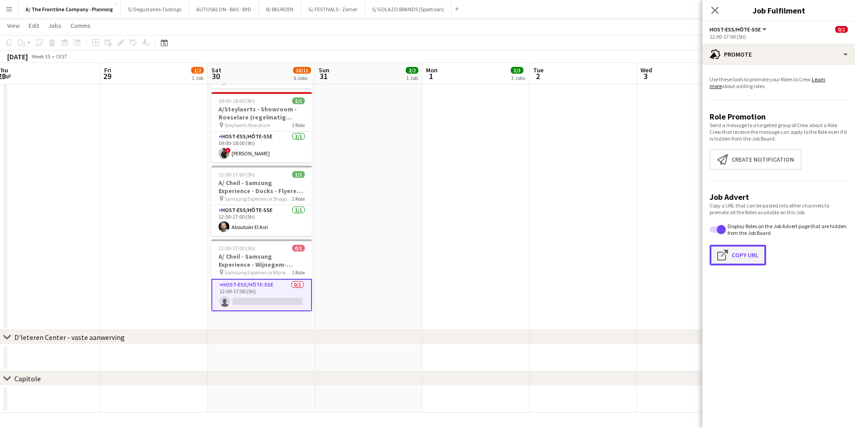
drag, startPoint x: 734, startPoint y: 260, endPoint x: 229, endPoint y: 277, distance: 505.4
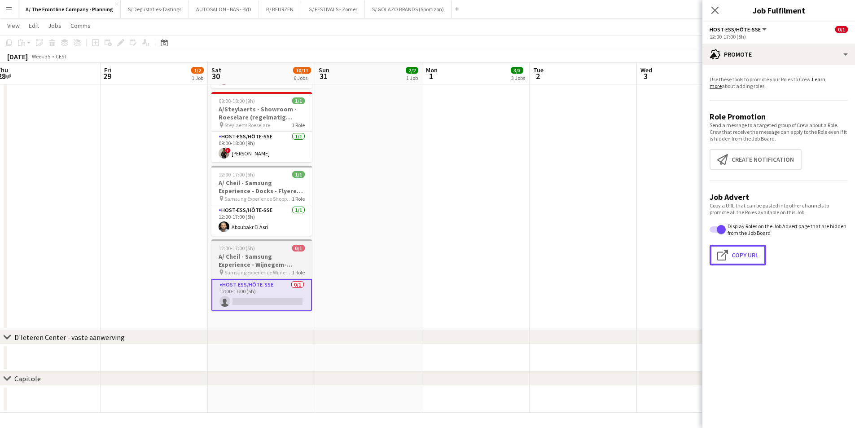
click at [734, 261] on button "Click to copy URL Copy Url" at bounding box center [737, 254] width 57 height 21
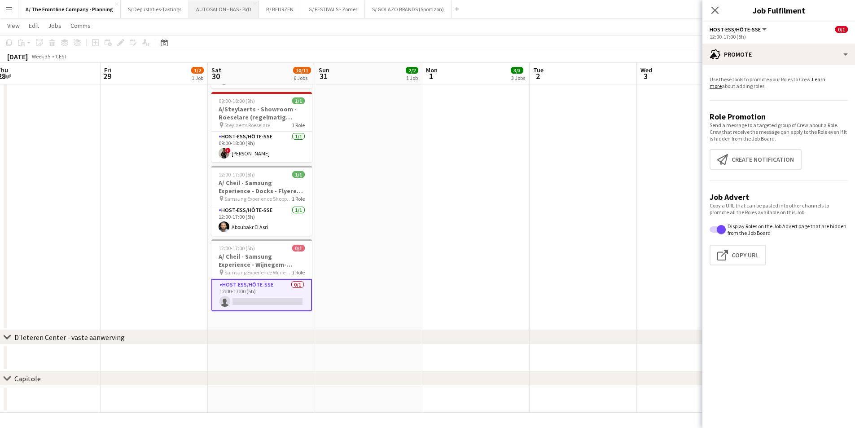
click at [205, 12] on button "AUTOSALON - BAS - BYD Close" at bounding box center [224, 8] width 70 height 17
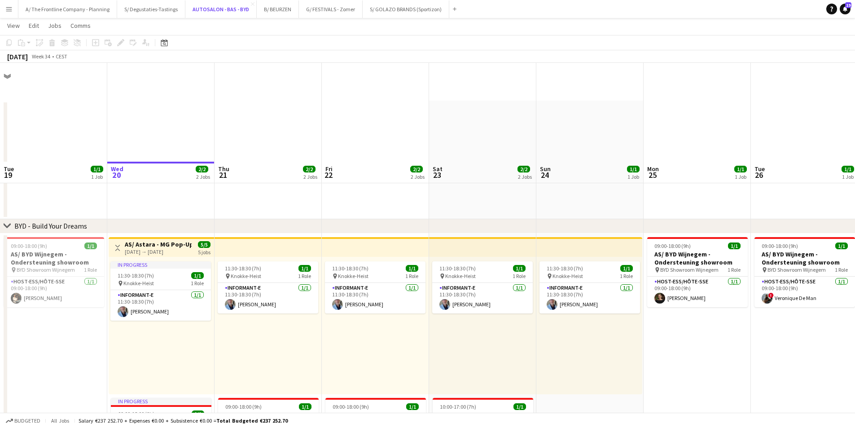
scroll to position [122, 0]
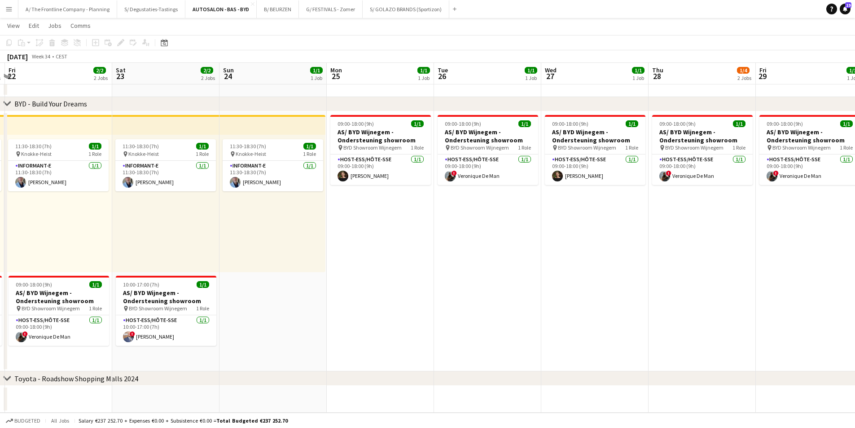
drag, startPoint x: 810, startPoint y: 280, endPoint x: 519, endPoint y: 262, distance: 290.8
click at [350, 259] on app-calendar-viewport "Sun 17 1/1 1 Job Mon 18 1/1 1 Job Tue 19 1/1 1 Job Wed 20 2/2 2 Jobs Thu 21 2/2…" at bounding box center [427, 162] width 855 height 499
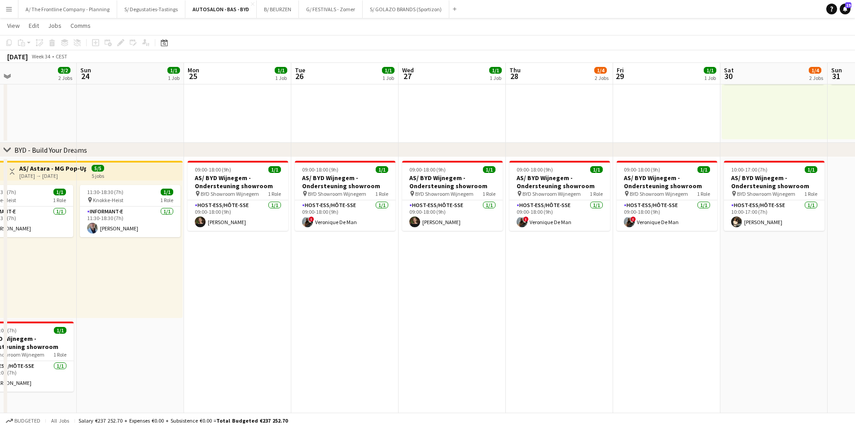
drag, startPoint x: 332, startPoint y: 250, endPoint x: 653, endPoint y: 253, distance: 320.3
click at [291, 245] on app-calendar-viewport "Thu 21 2/2 2 Jobs Fri 22 2/2 2 Jobs Sat 23 2/2 2 Jobs Sun 24 1/1 1 Job Mon 25 1…" at bounding box center [427, 186] width 855 height 546
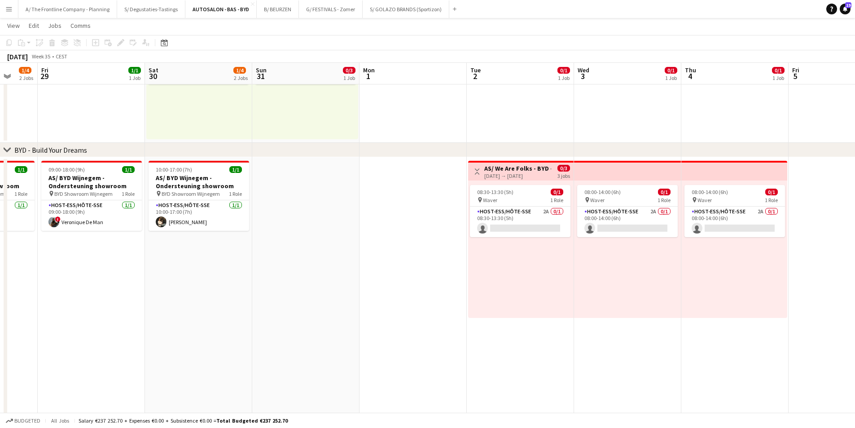
drag, startPoint x: 651, startPoint y: 257, endPoint x: 283, endPoint y: 238, distance: 368.8
click at [283, 239] on app-calendar-viewport "Mon 25 1/1 1 Job Tue 26 1/1 1 Job Wed 27 1/1 1 Job Thu 28 1/4 2 Jobs Fri 29 1/1…" at bounding box center [427, 186] width 855 height 546
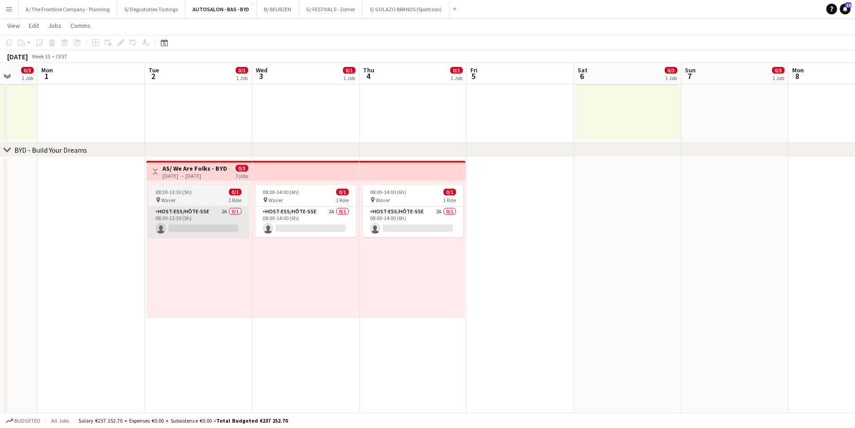
scroll to position [0, 308]
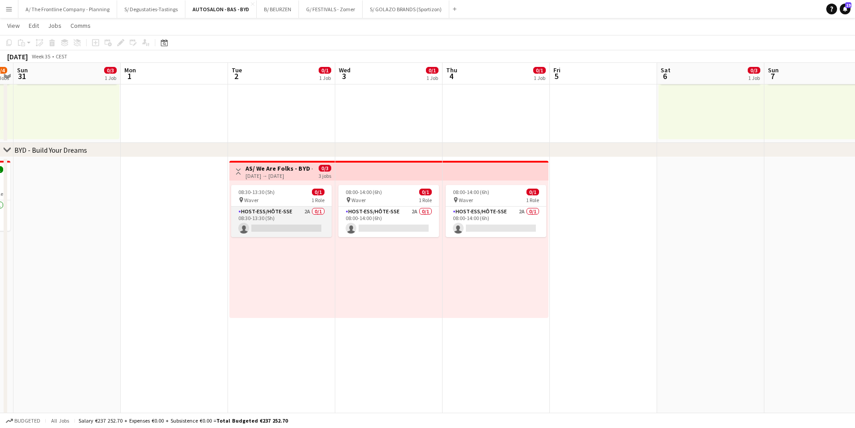
click at [298, 214] on app-card-role "Host-ess/Hôte-sse 2A 0/1 08:30-13:30 (5h) single-neutral-actions" at bounding box center [281, 221] width 100 height 31
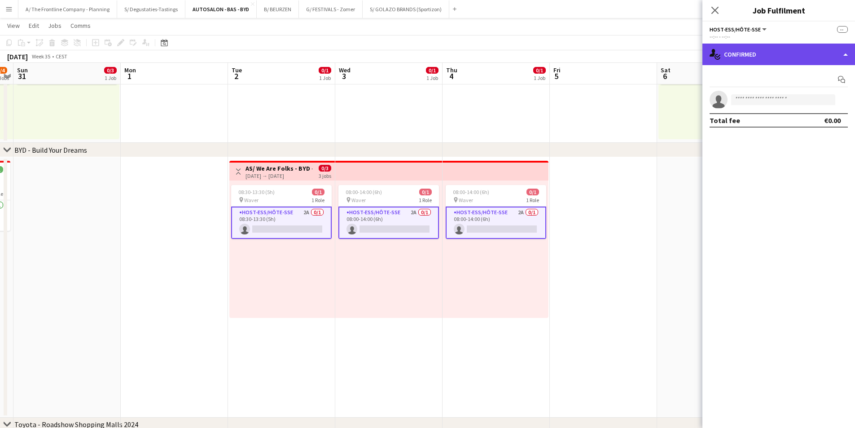
click at [809, 60] on div "single-neutral-actions-check-2 Confirmed" at bounding box center [778, 55] width 153 height 22
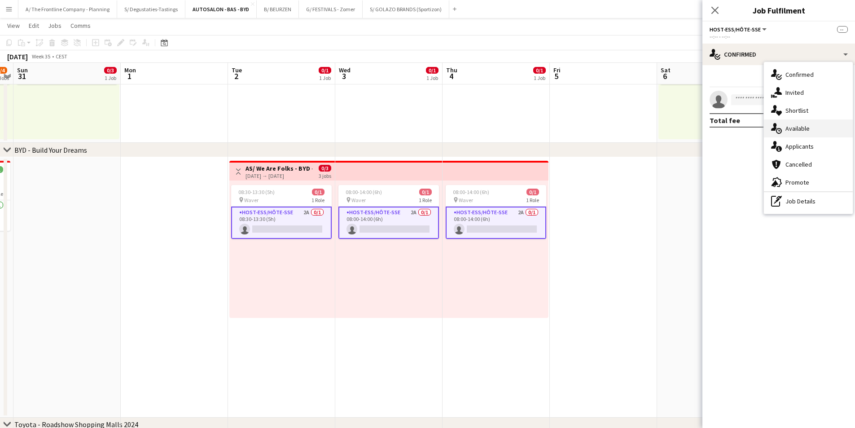
click at [803, 131] on div "single-neutral-actions-upload Available" at bounding box center [808, 128] width 89 height 18
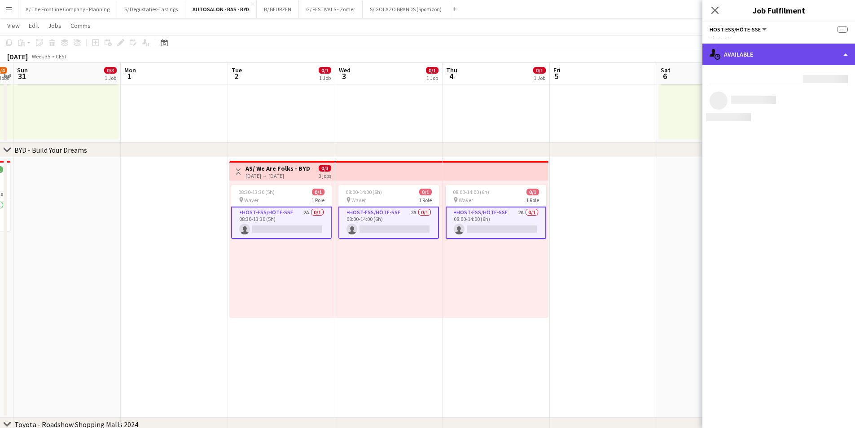
click at [791, 59] on div "single-neutral-actions-upload Available" at bounding box center [778, 55] width 153 height 22
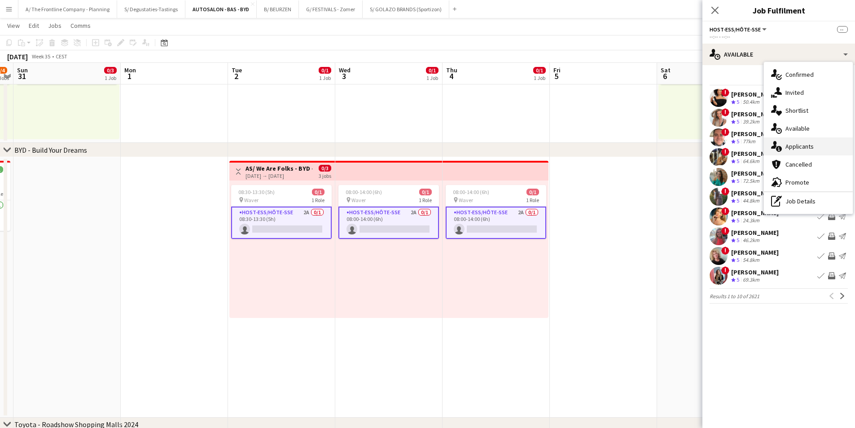
click at [795, 145] on div "single-neutral-actions-information Applicants" at bounding box center [808, 146] width 89 height 18
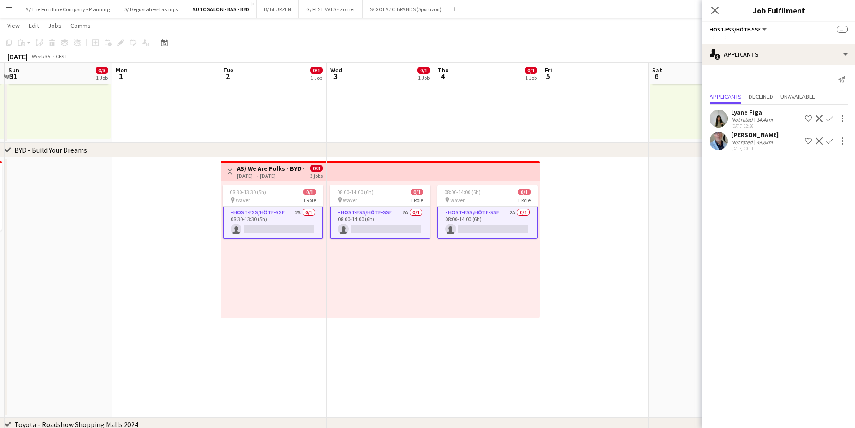
drag, startPoint x: 625, startPoint y: 171, endPoint x: 470, endPoint y: 196, distance: 156.8
click at [500, 196] on app-calendar-viewport "Thu 28 1/4 2 Jobs Fri 29 1/1 1 Job Sat 30 1/4 2 Jobs Sun 31 0/3 1 Job Mon 1 Tue…" at bounding box center [427, 186] width 855 height 546
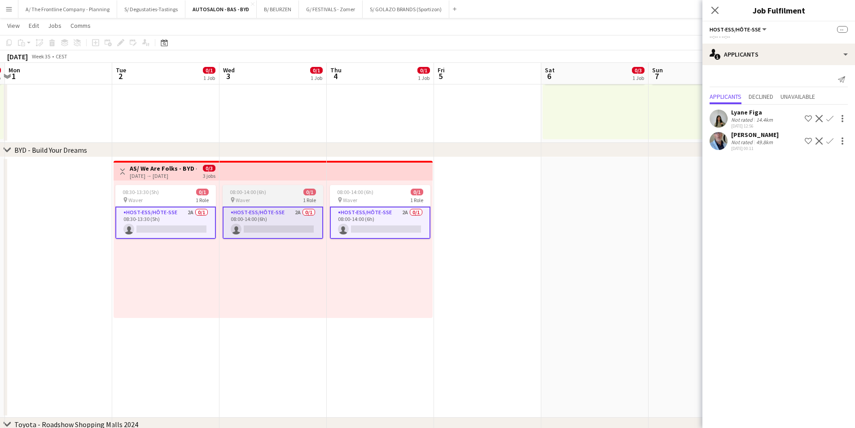
scroll to position [0, 326]
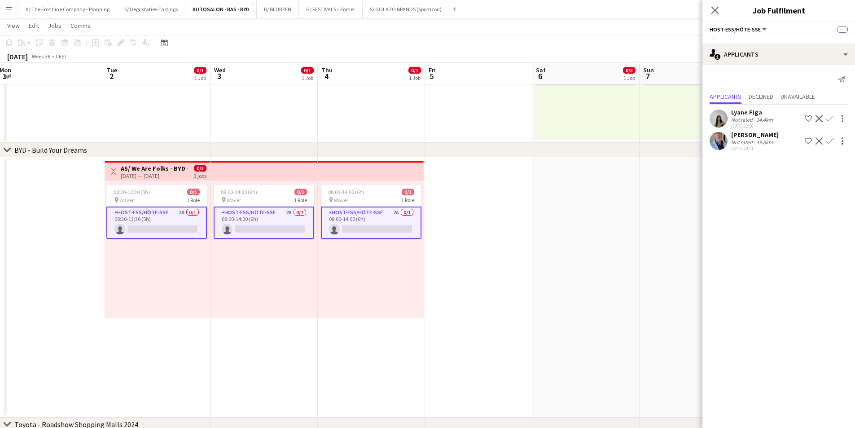
click at [153, 174] on div "02-09-2025 → 04-09-2025" at bounding box center [154, 175] width 67 height 7
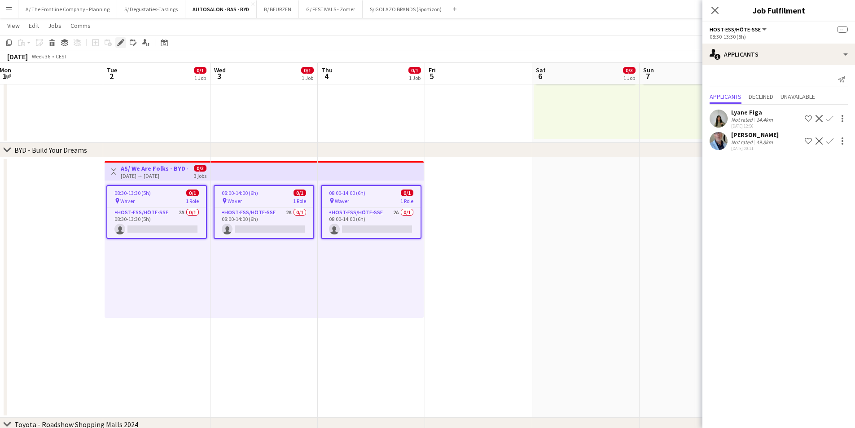
click at [117, 43] on div "Edit" at bounding box center [120, 42] width 11 height 11
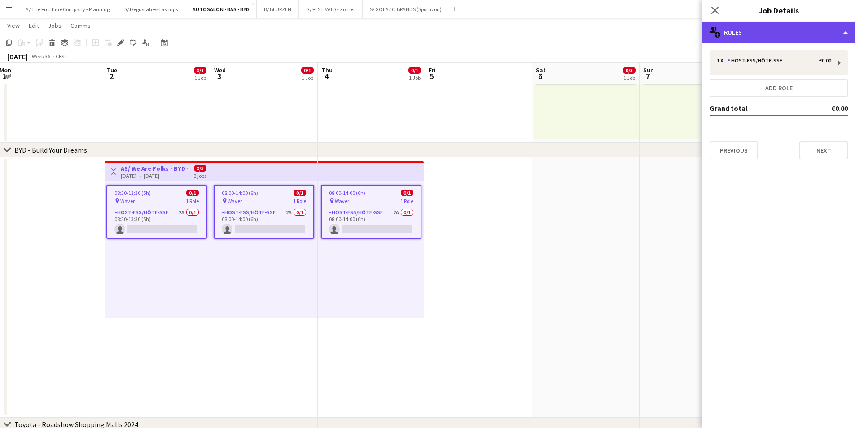
click at [770, 28] on div "multiple-users-add Roles" at bounding box center [778, 33] width 153 height 22
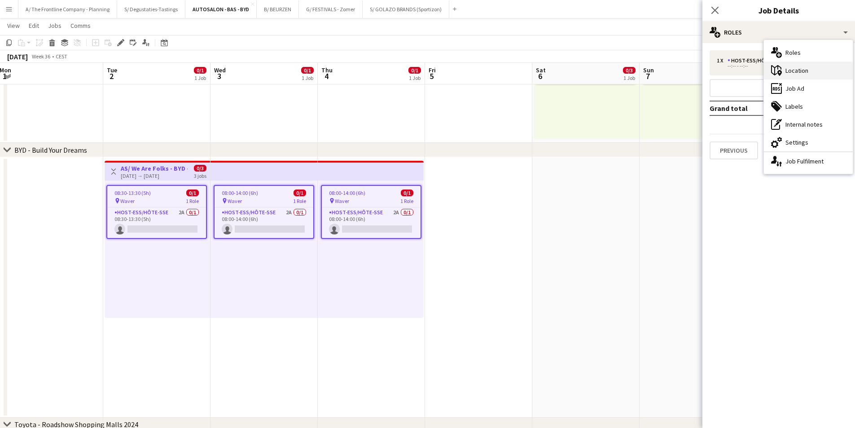
click at [822, 69] on div "maps-pin-1 Location" at bounding box center [808, 70] width 89 height 18
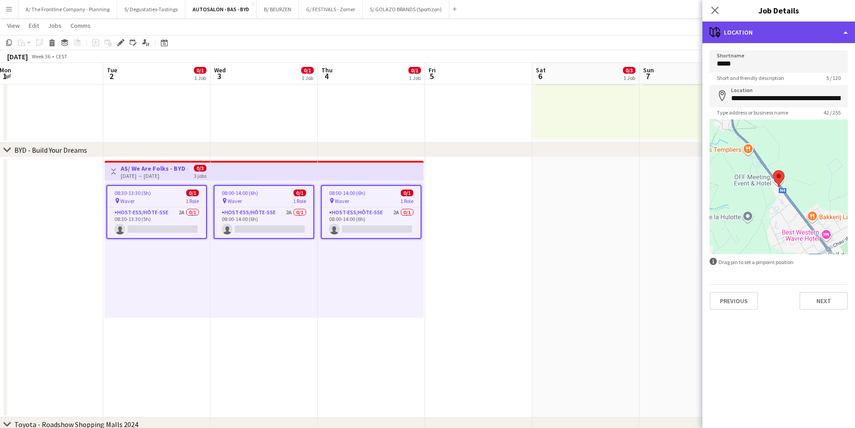
click at [779, 41] on div "maps-pin-1 Location" at bounding box center [778, 33] width 153 height 22
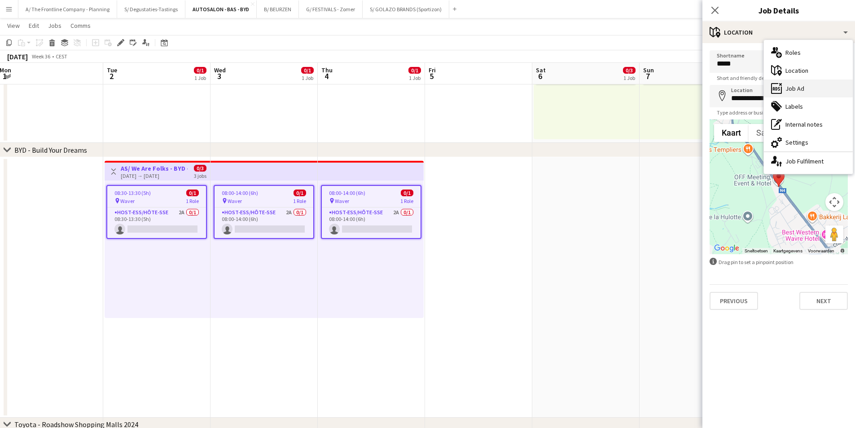
click at [790, 89] on div "ads-window Job Ad" at bounding box center [808, 88] width 89 height 18
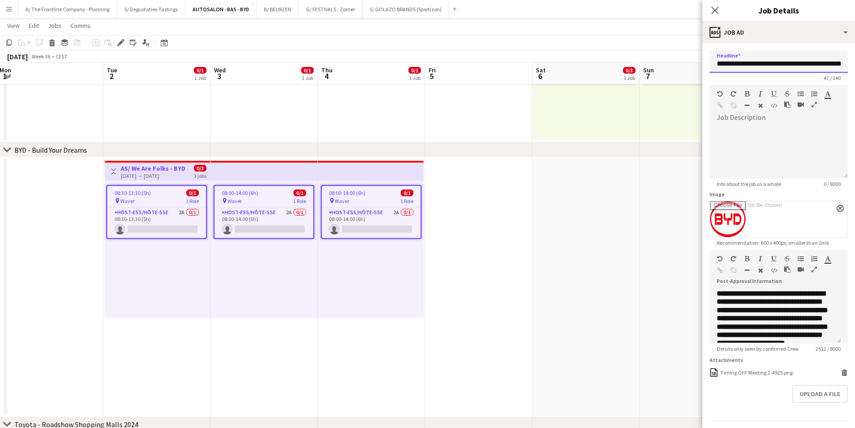
scroll to position [0, 23]
drag, startPoint x: 729, startPoint y: 67, endPoint x: 847, endPoint y: 63, distance: 118.5
click at [847, 63] on form "**********" at bounding box center [778, 248] width 153 height 396
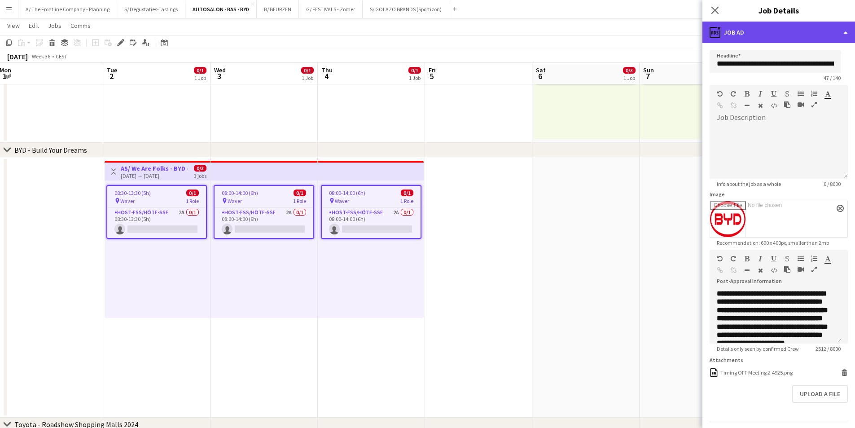
click at [761, 36] on div "ads-window Job Ad" at bounding box center [778, 33] width 153 height 22
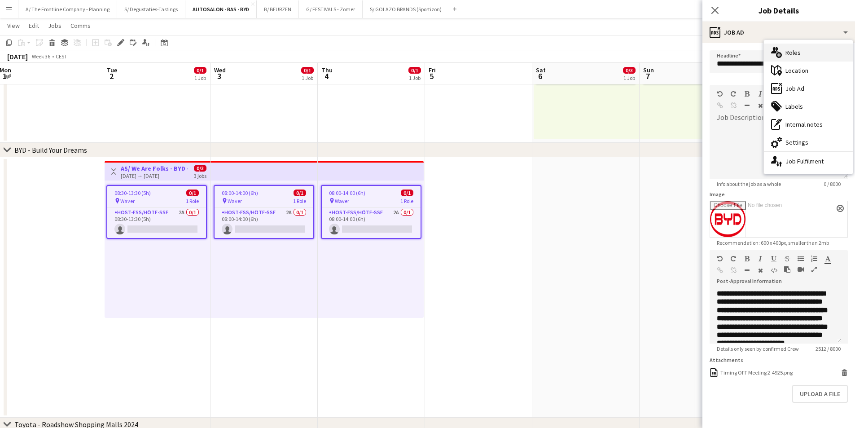
click at [797, 47] on div "multiple-users-add Roles" at bounding box center [808, 53] width 89 height 18
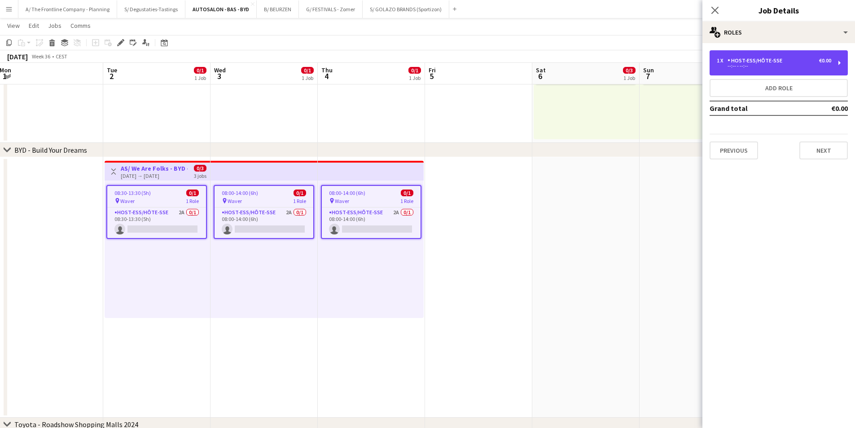
drag, startPoint x: 758, startPoint y: 59, endPoint x: 675, endPoint y: 99, distance: 91.7
click at [758, 58] on div "Host-ess/Hôte-sse" at bounding box center [756, 60] width 58 height 6
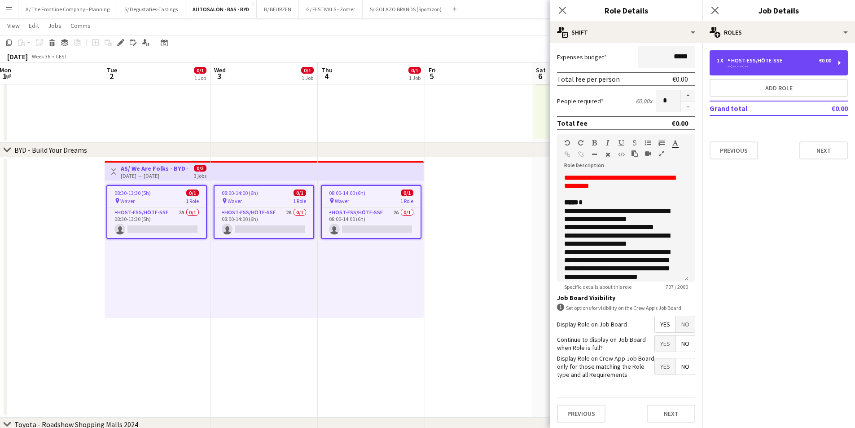
scroll to position [180, 0]
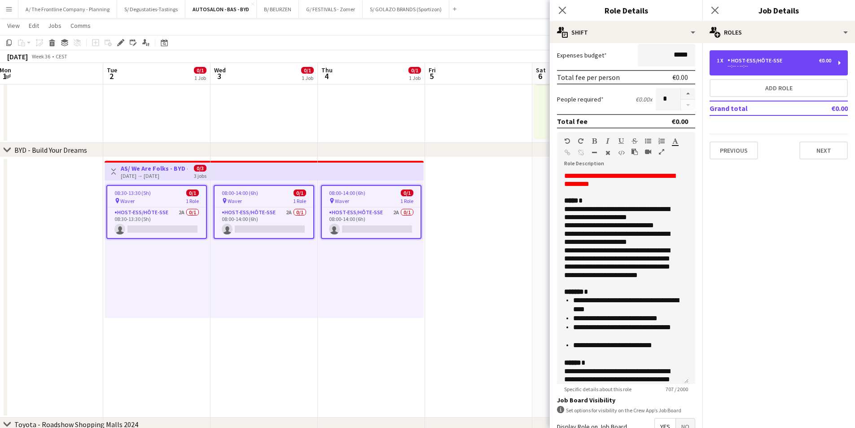
drag, startPoint x: 683, startPoint y: 276, endPoint x: 700, endPoint y: 394, distance: 119.2
click at [700, 394] on mat-expansion-panel "**********" at bounding box center [626, 235] width 153 height 384
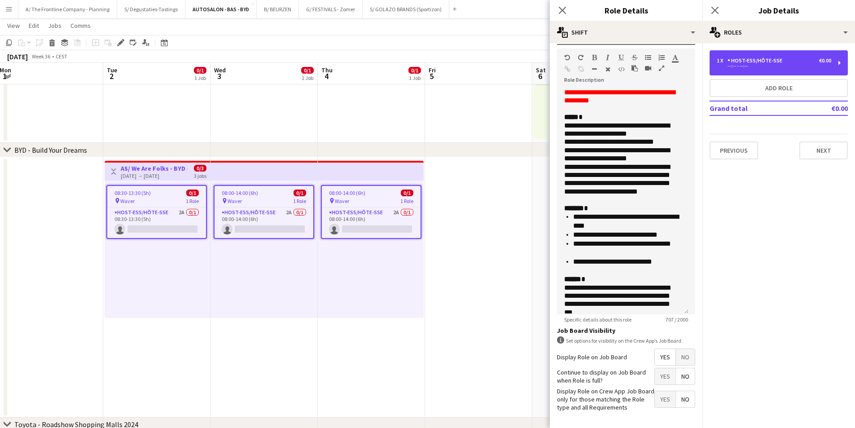
scroll to position [298, 0]
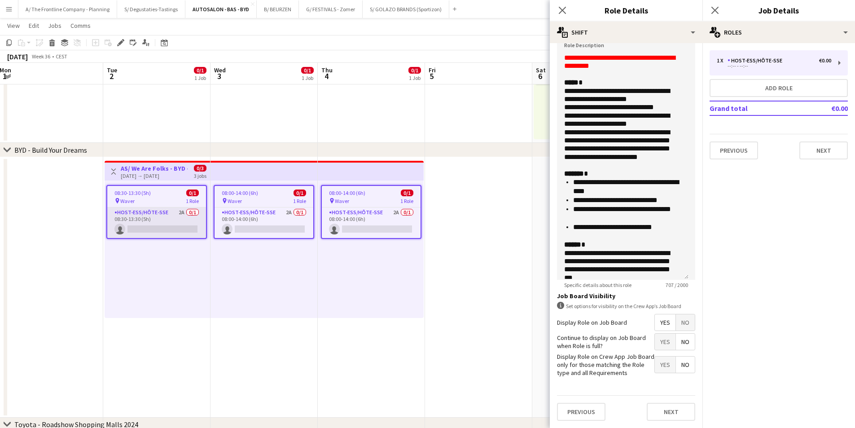
click at [157, 220] on app-card-role "Host-ess/Hôte-sse 2A 0/1 08:30-13:30 (5h) single-neutral-actions" at bounding box center [156, 222] width 99 height 31
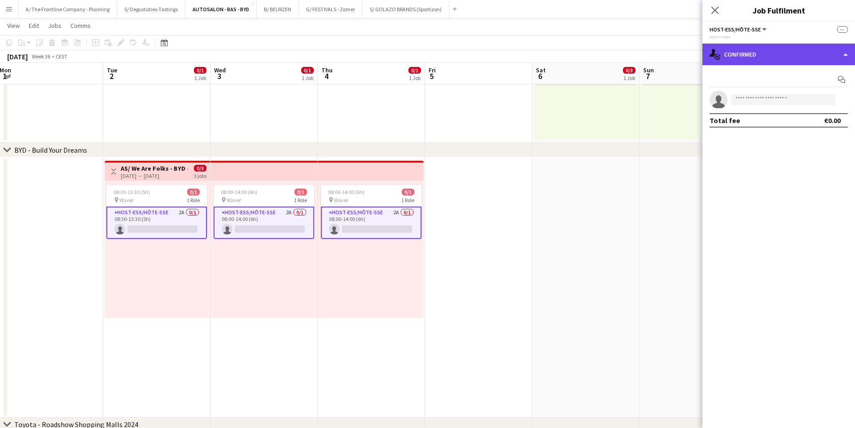
click at [754, 58] on div "single-neutral-actions-check-2 Confirmed" at bounding box center [778, 55] width 153 height 22
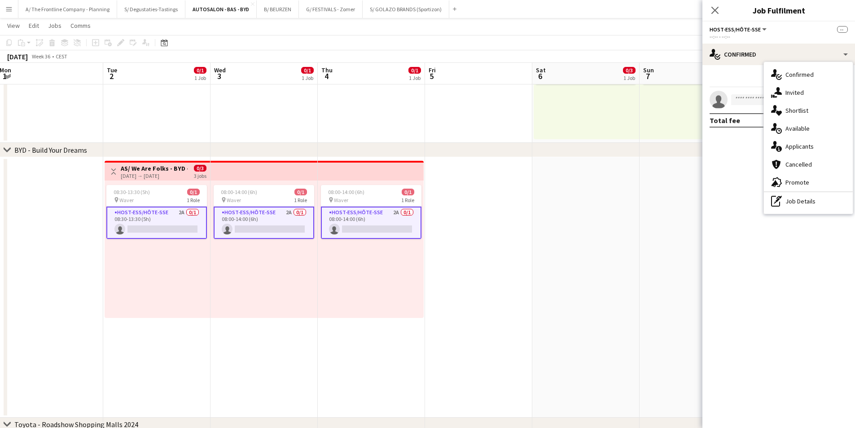
click at [178, 234] on app-card-role "Host-ess/Hôte-sse 2A 0/1 08:30-13:30 (5h) single-neutral-actions" at bounding box center [156, 222] width 100 height 32
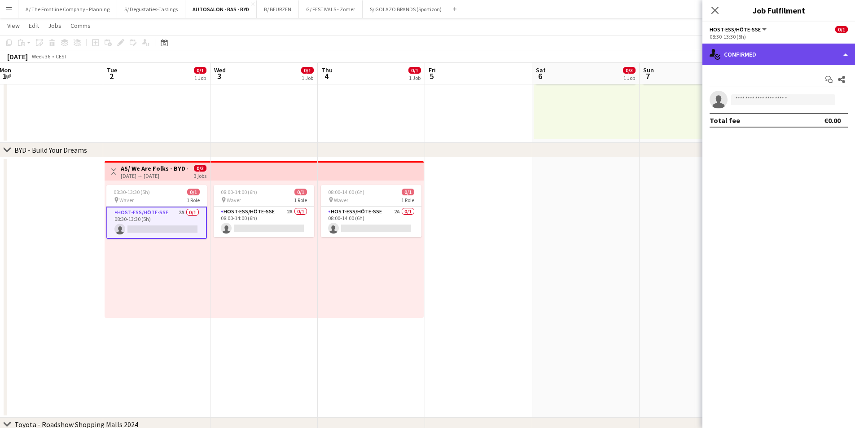
click at [797, 50] on div "single-neutral-actions-check-2 Confirmed" at bounding box center [778, 55] width 153 height 22
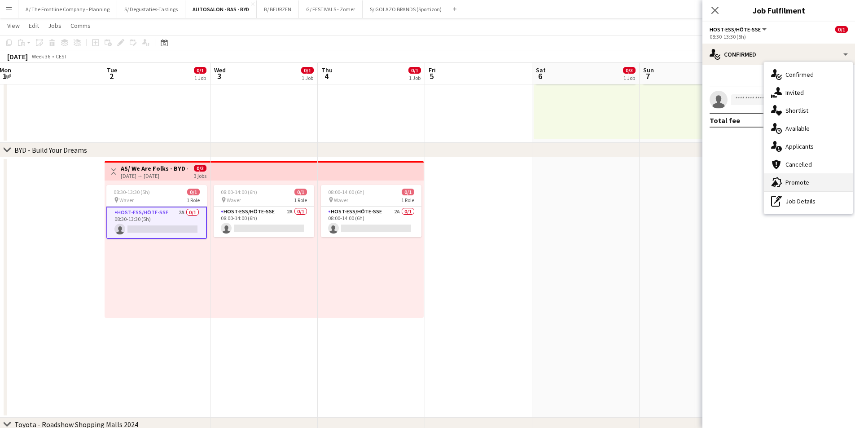
click at [804, 174] on div "advertising-megaphone Promote" at bounding box center [808, 182] width 89 height 18
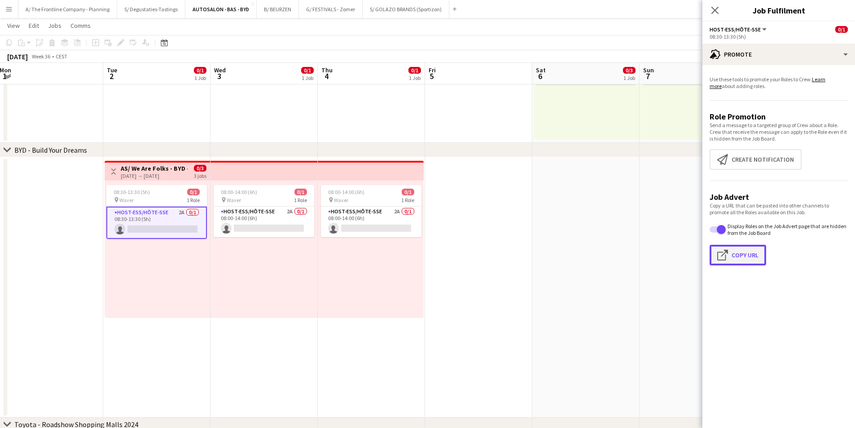
click at [733, 255] on button "Click to copy URL Copy Url" at bounding box center [737, 254] width 57 height 21
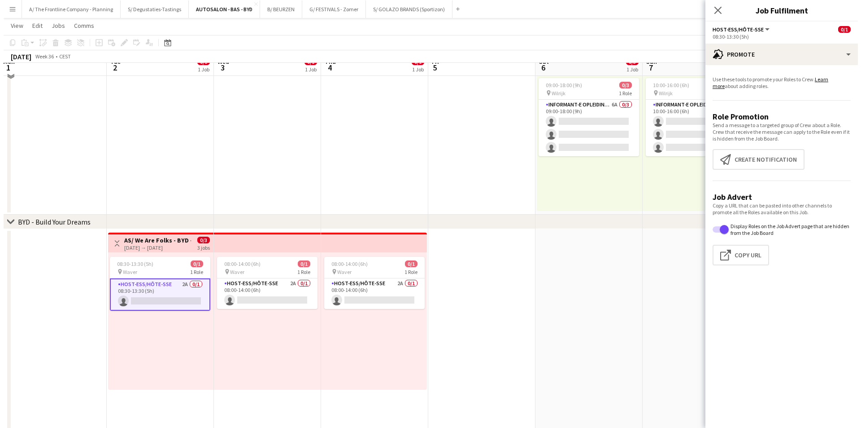
scroll to position [0, 0]
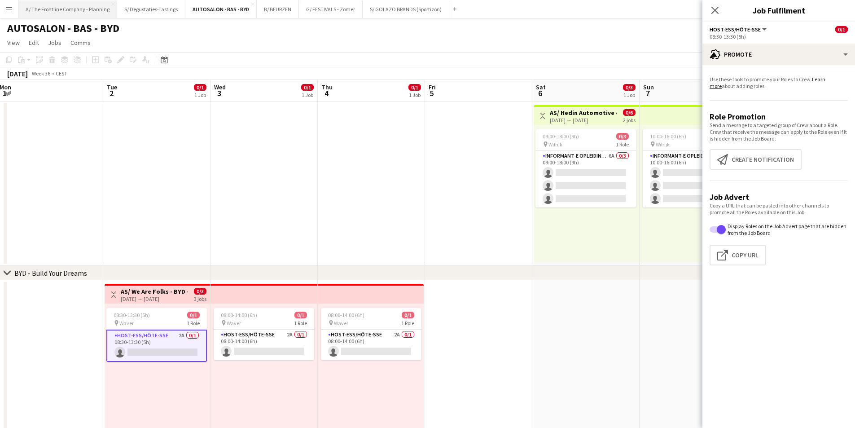
click at [72, 8] on button "A/ The Frontline Company - Planning Close" at bounding box center [67, 8] width 99 height 17
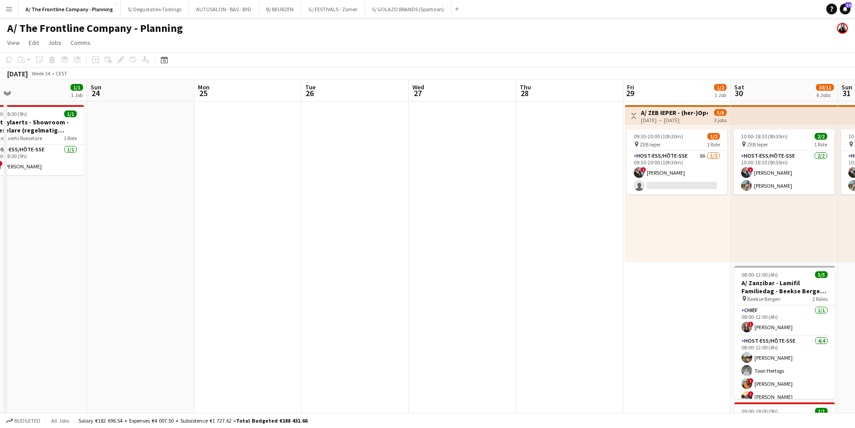
drag, startPoint x: 654, startPoint y: 215, endPoint x: 298, endPoint y: 245, distance: 357.5
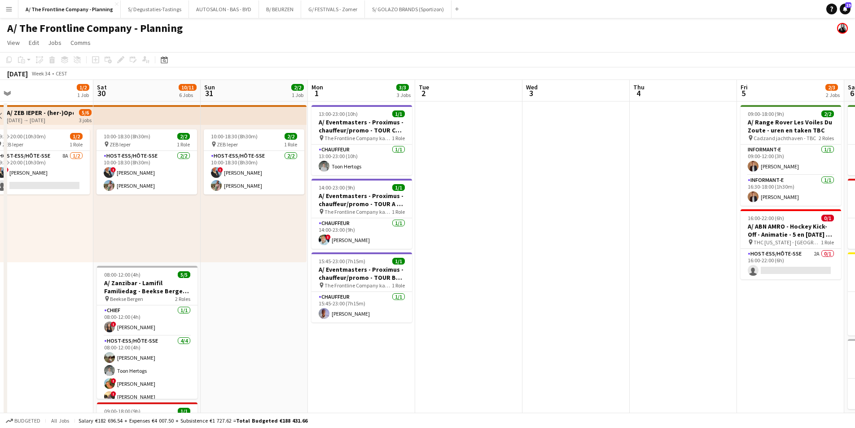
drag, startPoint x: 651, startPoint y: 275, endPoint x: 276, endPoint y: 283, distance: 374.7
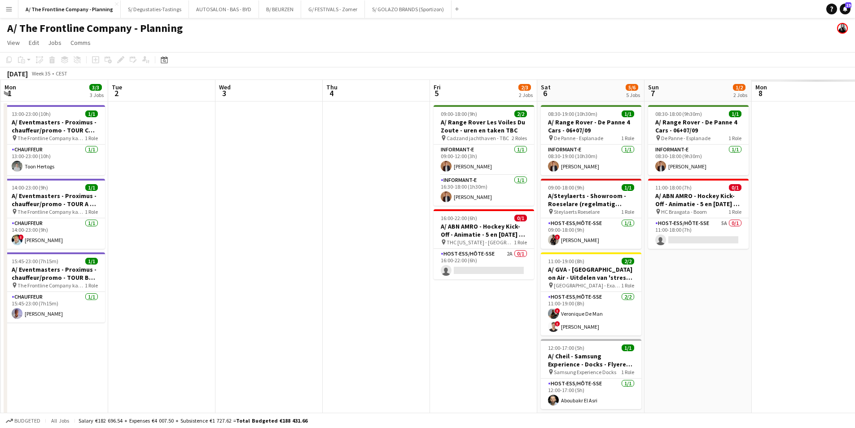
drag, startPoint x: 607, startPoint y: 293, endPoint x: 47, endPoint y: 289, distance: 559.4
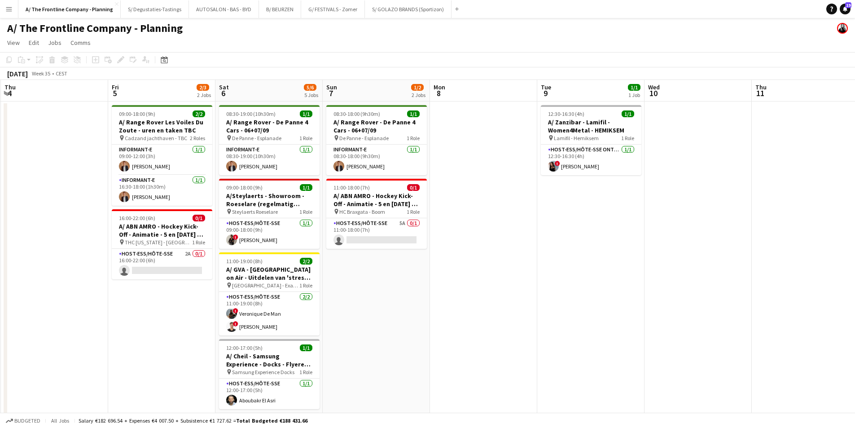
scroll to position [0, 290]
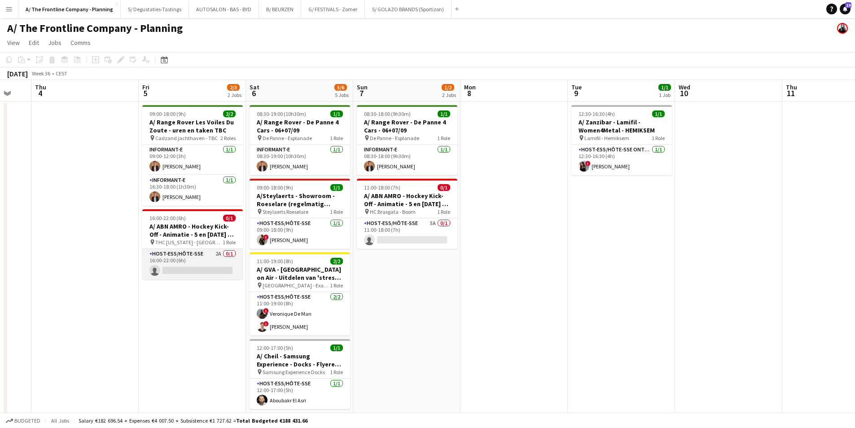
click at [181, 262] on app-card-role "Host-ess/Hôte-sse 2A 0/1 16:00-22:00 (6h) single-neutral-actions" at bounding box center [192, 264] width 100 height 31
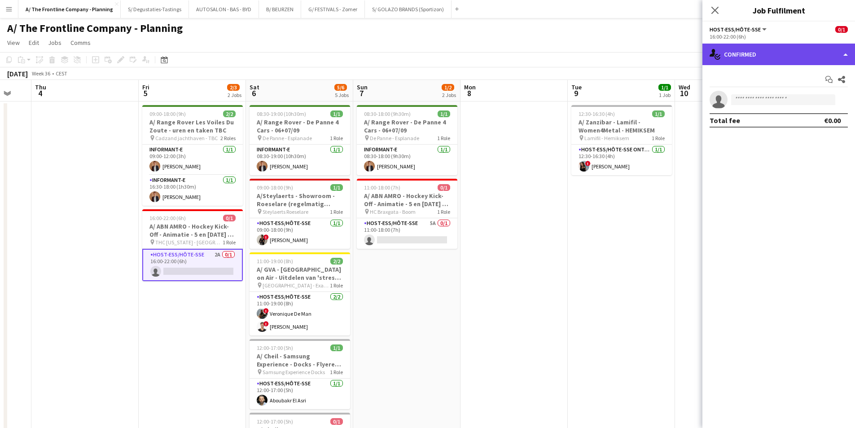
click at [716, 64] on div "single-neutral-actions-check-2 Confirmed" at bounding box center [778, 55] width 153 height 22
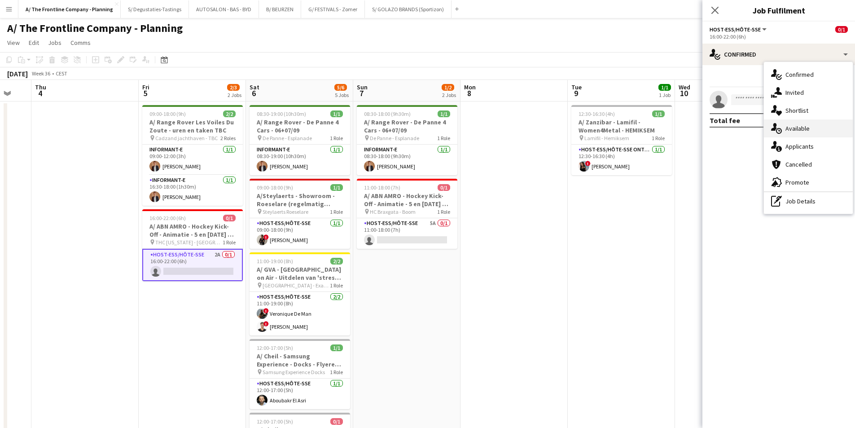
click at [798, 127] on div "single-neutral-actions-upload Available" at bounding box center [808, 128] width 89 height 18
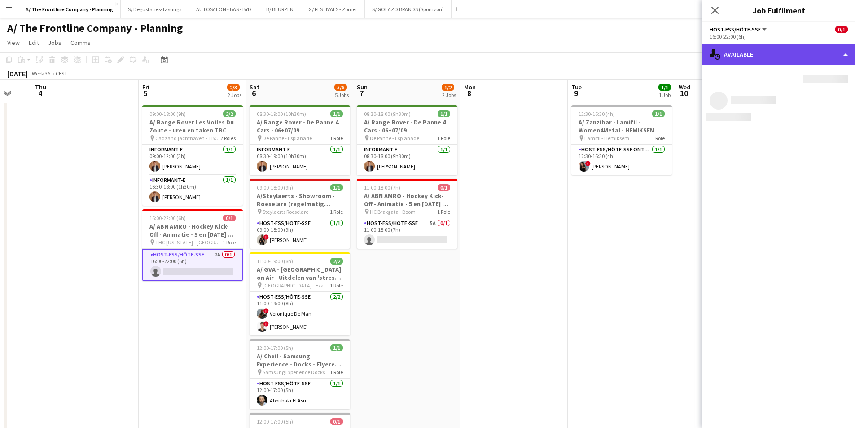
click at [793, 61] on div "single-neutral-actions-upload Available" at bounding box center [778, 55] width 153 height 22
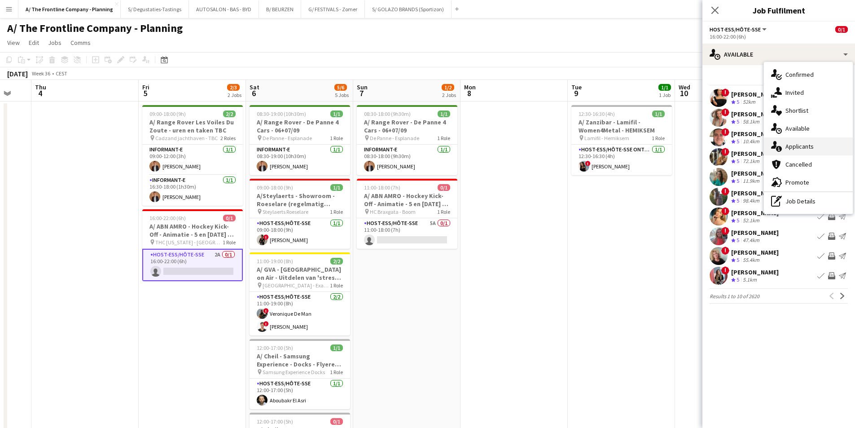
click at [806, 148] on div "single-neutral-actions-information Applicants" at bounding box center [808, 146] width 89 height 18
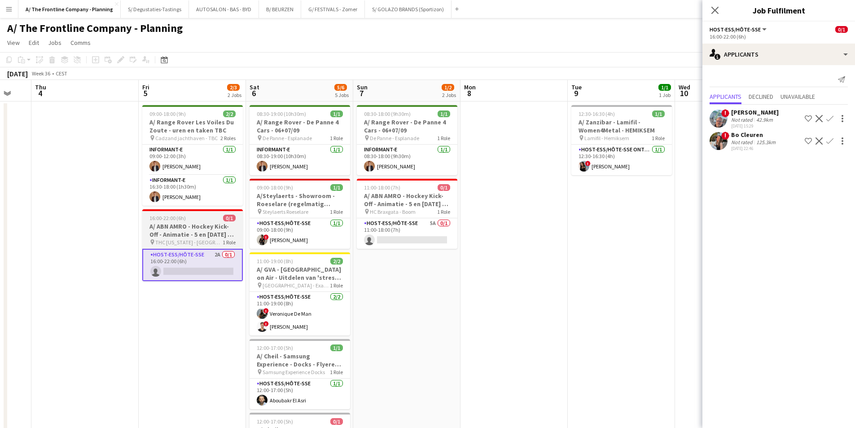
click at [195, 236] on h3 "A/ ABN AMRO - Hockey Kick-Off - Animatie - 5 en 7 Sept - De Pinte" at bounding box center [192, 230] width 100 height 16
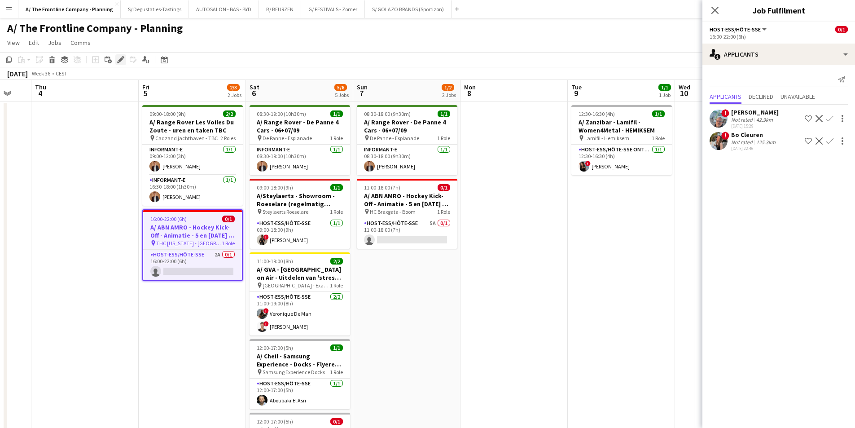
click at [120, 65] on div "Edit" at bounding box center [120, 59] width 11 height 11
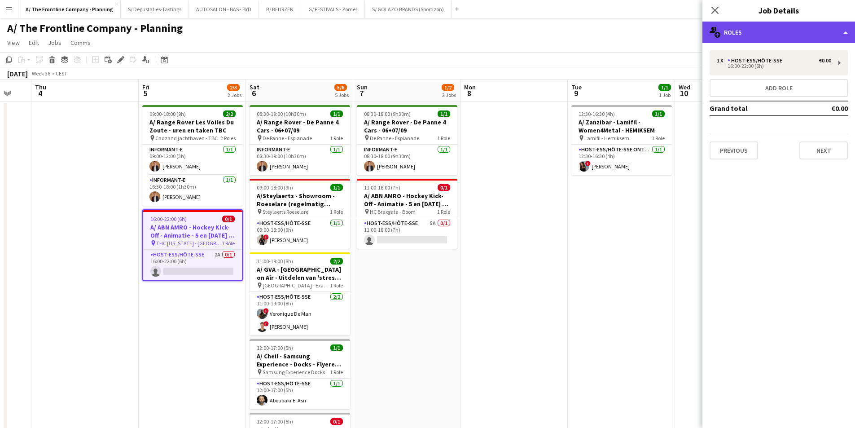
click at [757, 40] on div "multiple-users-add Roles" at bounding box center [778, 33] width 153 height 22
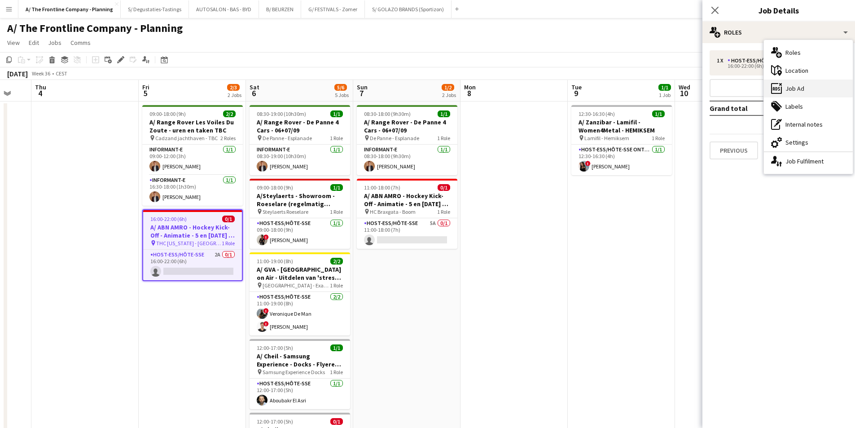
click at [802, 84] on div "ads-window Job Ad" at bounding box center [808, 88] width 89 height 18
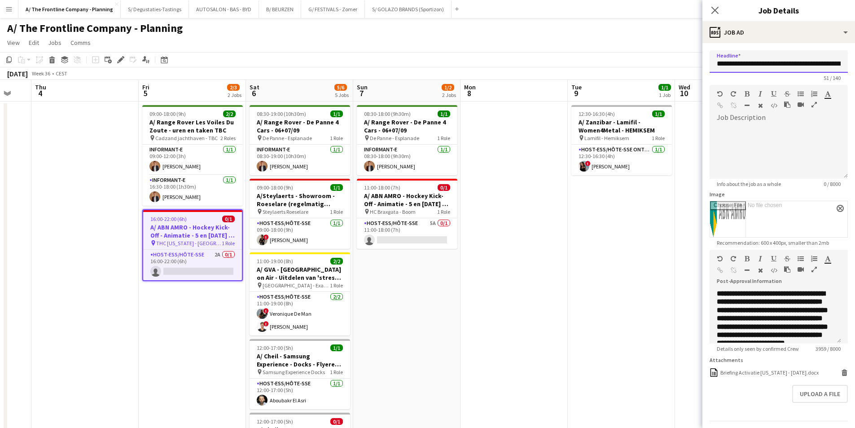
scroll to position [0, 37]
drag, startPoint x: 725, startPoint y: 64, endPoint x: 847, endPoint y: 62, distance: 121.6
click at [847, 62] on form "**********" at bounding box center [778, 248] width 153 height 396
click at [750, 45] on div "**********" at bounding box center [778, 248] width 153 height 410
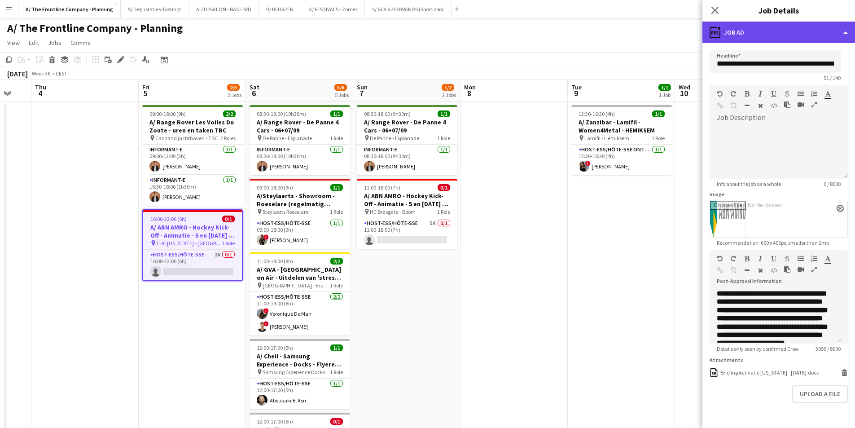
click at [766, 37] on div "ads-window Job Ad" at bounding box center [778, 33] width 153 height 22
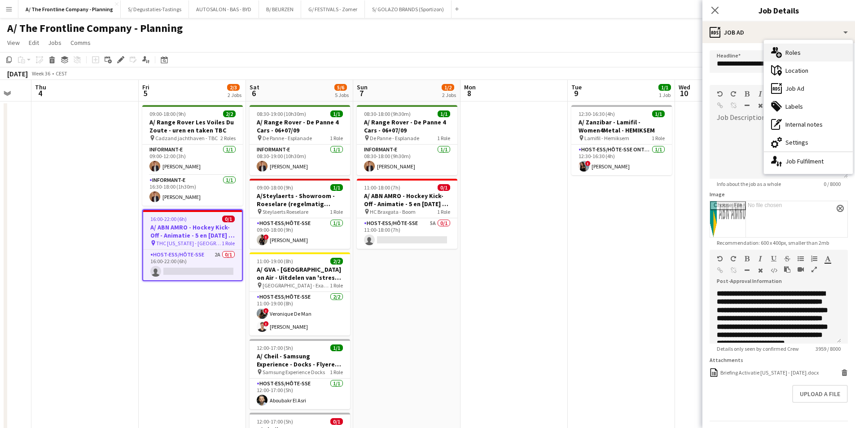
click at [787, 56] on div "multiple-users-add Roles" at bounding box center [808, 53] width 89 height 18
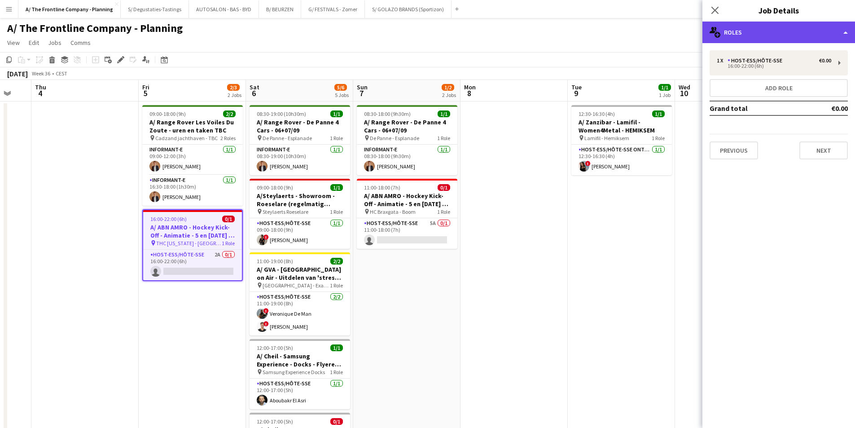
click at [785, 31] on div "multiple-users-add Roles" at bounding box center [778, 33] width 153 height 22
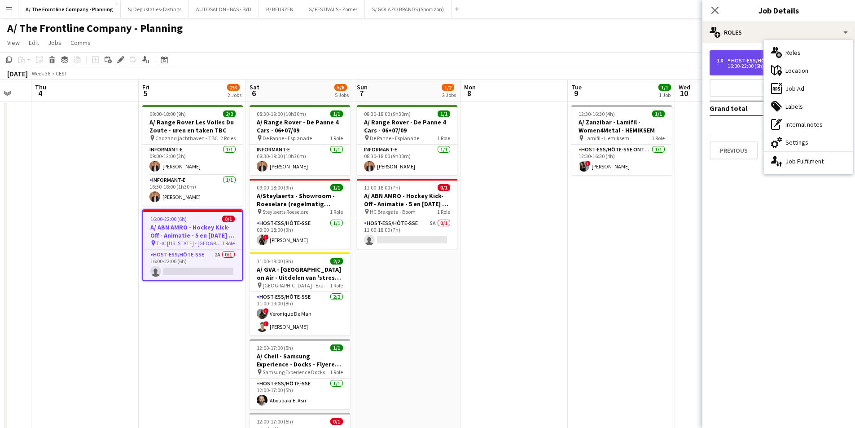
click at [735, 64] on div "16:00-22:00 (6h)" at bounding box center [773, 66] width 114 height 4
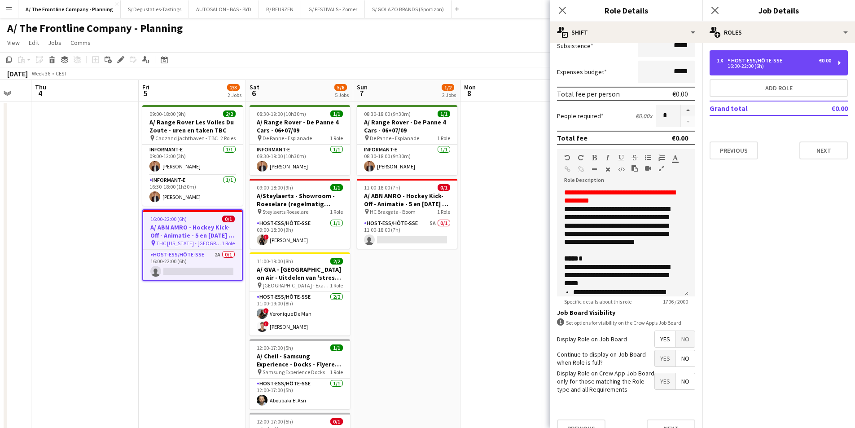
scroll to position [179, 0]
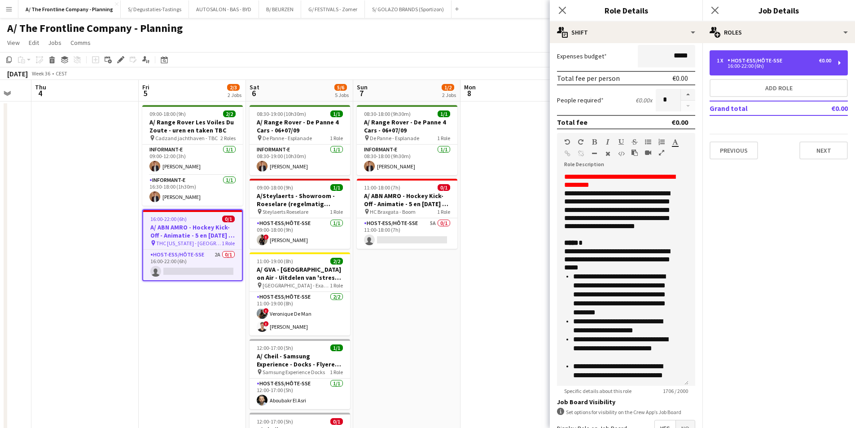
drag, startPoint x: 682, startPoint y: 278, endPoint x: 652, endPoint y: 114, distance: 166.8
click at [682, 380] on div "**********" at bounding box center [622, 279] width 131 height 213
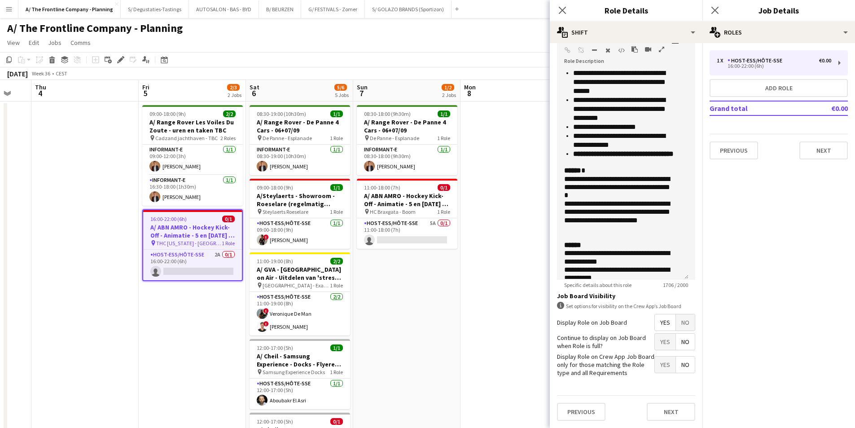
scroll to position [269, 0]
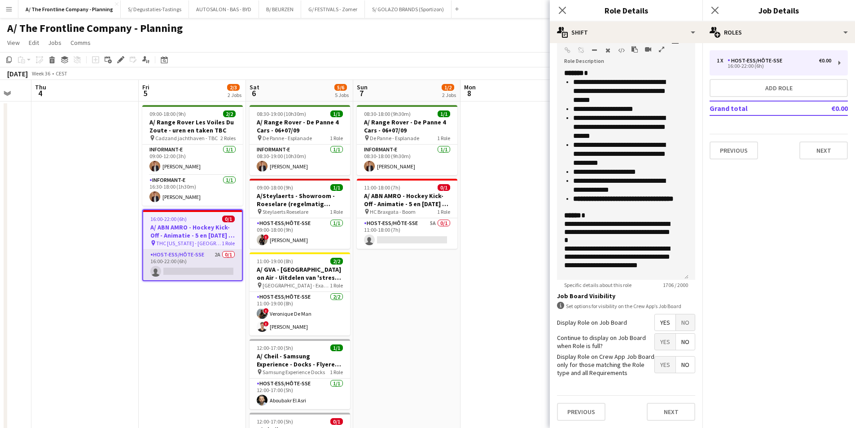
click at [192, 254] on app-card-role "Host-ess/Hôte-sse 2A 0/1 16:00-22:00 (6h) single-neutral-actions" at bounding box center [192, 264] width 99 height 31
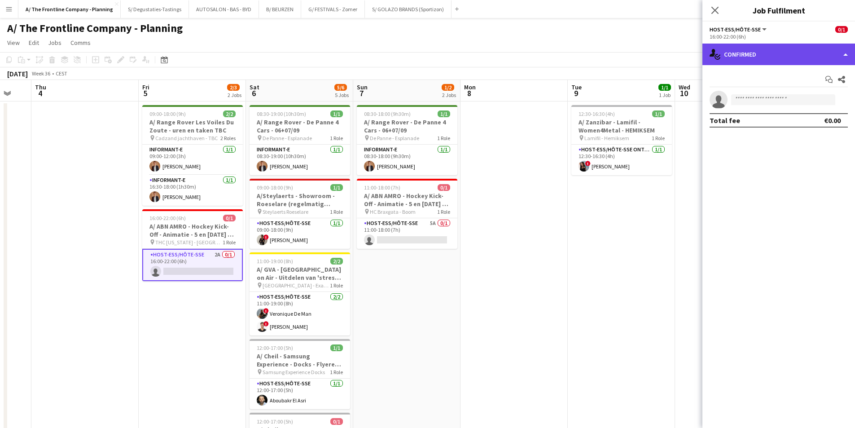
click at [765, 48] on div "single-neutral-actions-check-2 Confirmed" at bounding box center [778, 55] width 153 height 22
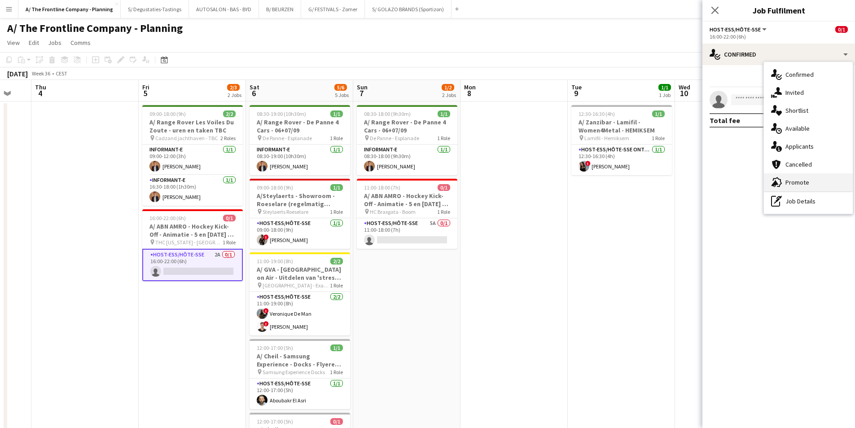
click at [777, 179] on icon at bounding box center [777, 182] width 9 height 10
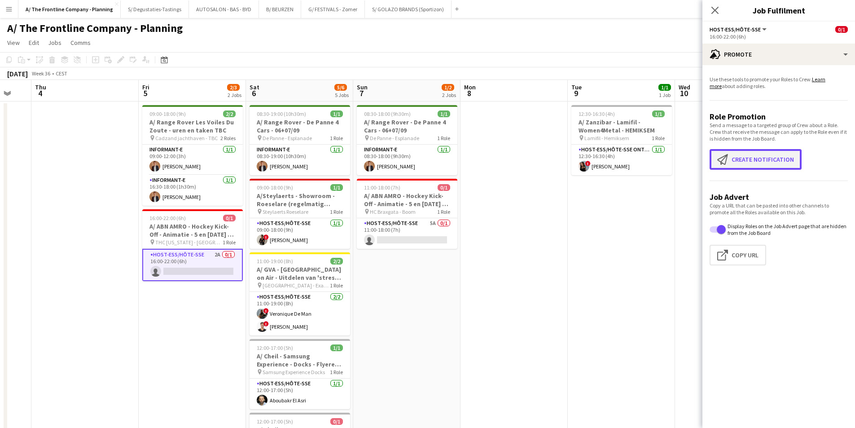
click at [748, 157] on button "Create notification Create notification" at bounding box center [755, 159] width 92 height 21
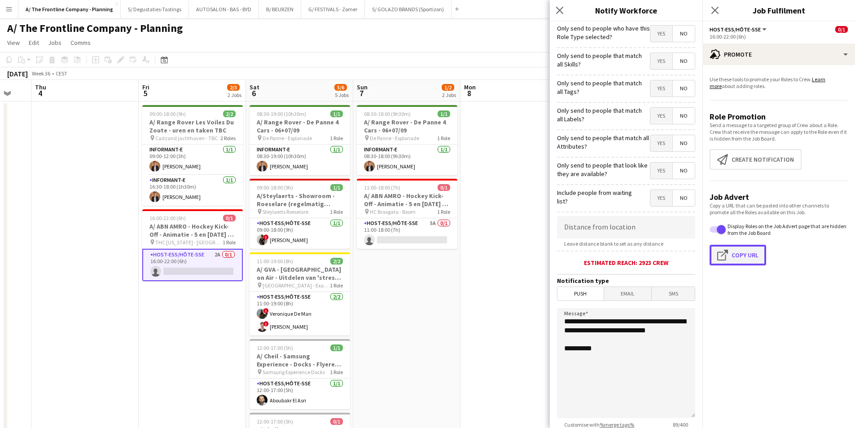
click at [749, 254] on button "Click to copy URL Copy Url" at bounding box center [737, 254] width 57 height 21
click at [409, 232] on app-card-role "Host-ess/Hôte-sse 5A 0/1 11:00-18:00 (7h) single-neutral-actions" at bounding box center [407, 233] width 100 height 31
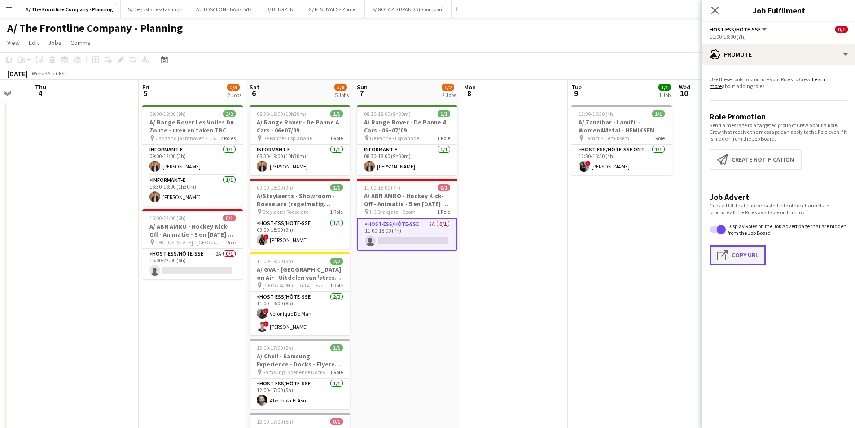
click at [748, 258] on button "Click to copy URL Copy Url" at bounding box center [737, 254] width 57 height 21
type textarea "**********"
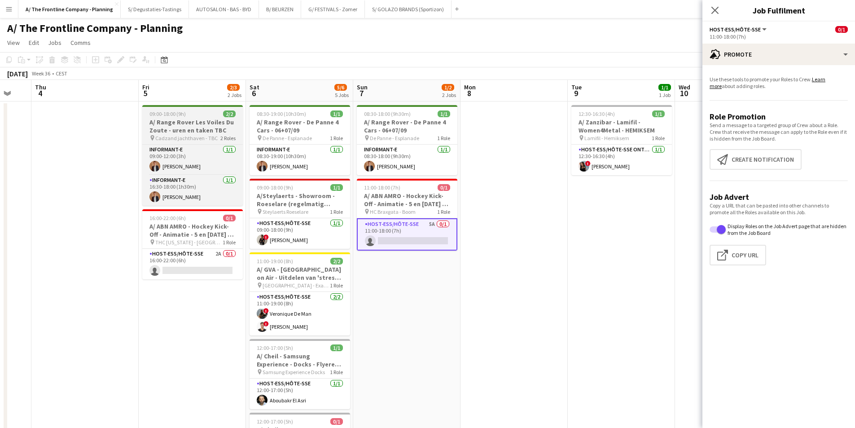
click at [171, 119] on h3 "A/ Range Rover Les Voiles Du Zoute - uren en taken TBC" at bounding box center [192, 126] width 100 height 16
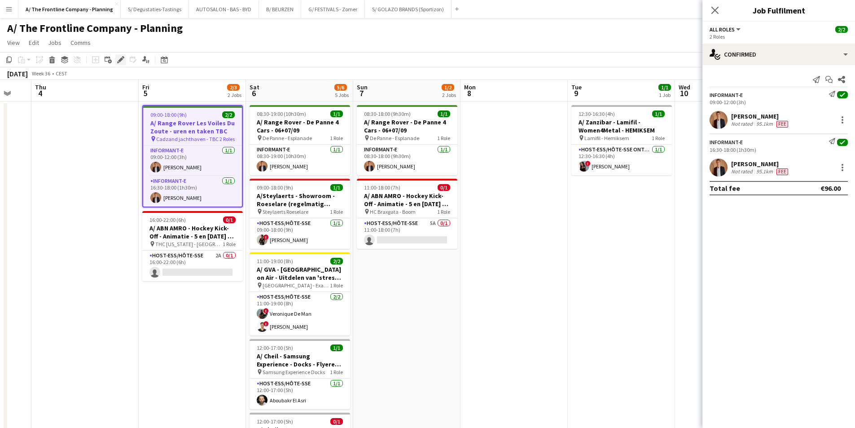
click at [121, 61] on icon at bounding box center [120, 59] width 5 height 5
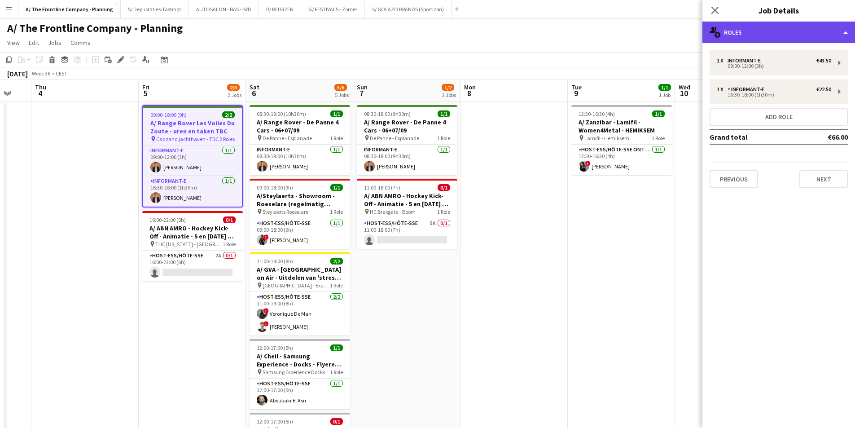
click at [783, 31] on div "multiple-users-add Roles" at bounding box center [778, 33] width 153 height 22
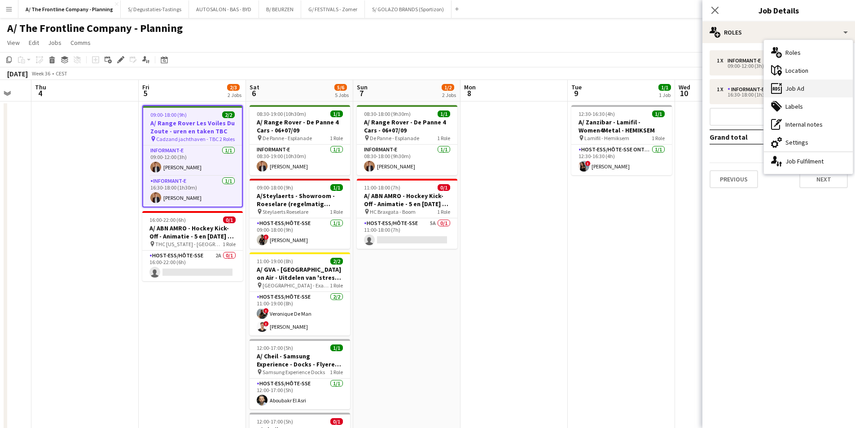
click at [808, 91] on div "ads-window Job Ad" at bounding box center [808, 88] width 89 height 18
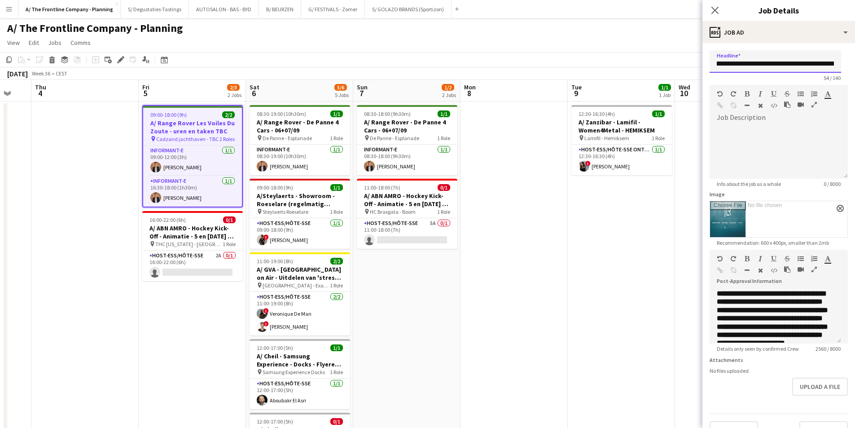
scroll to position [0, 47]
drag, startPoint x: 794, startPoint y: 63, endPoint x: 840, endPoint y: 63, distance: 46.2
click at [840, 63] on input "**********" at bounding box center [774, 61] width 131 height 22
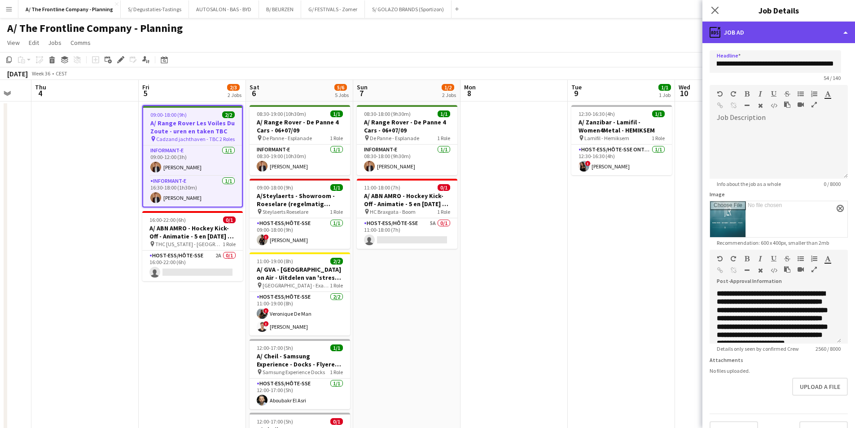
scroll to position [0, 0]
click at [813, 41] on div "ads-window Job Ad" at bounding box center [778, 33] width 153 height 22
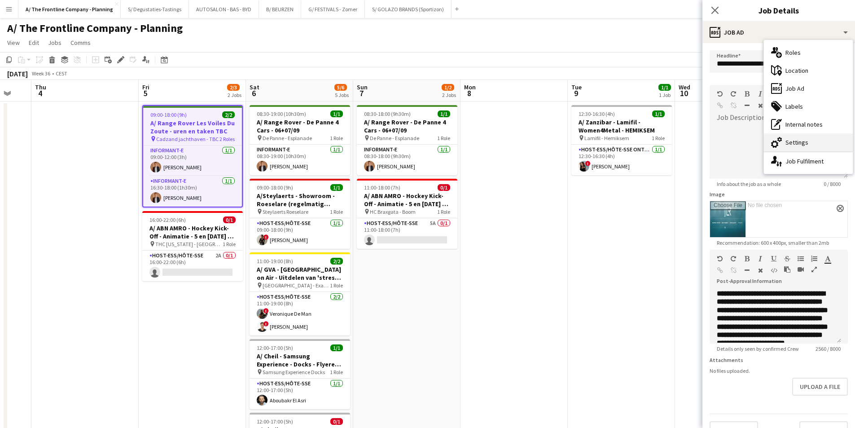
click at [820, 139] on div "cog-double-3 Settings" at bounding box center [808, 142] width 89 height 18
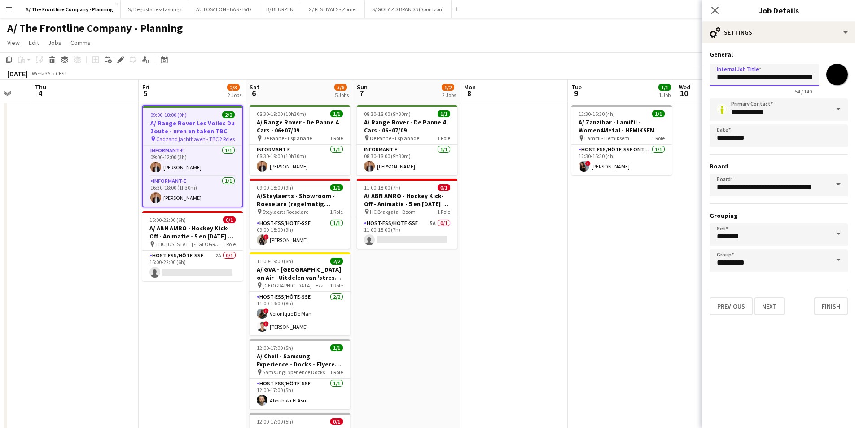
scroll to position [0, 69]
drag, startPoint x: 779, startPoint y: 81, endPoint x: 823, endPoint y: 79, distance: 44.0
click at [823, 79] on div "**********" at bounding box center [778, 77] width 138 height 35
click at [782, 76] on input "**********" at bounding box center [763, 75] width 109 height 22
drag, startPoint x: 752, startPoint y: 77, endPoint x: 817, endPoint y: 79, distance: 65.1
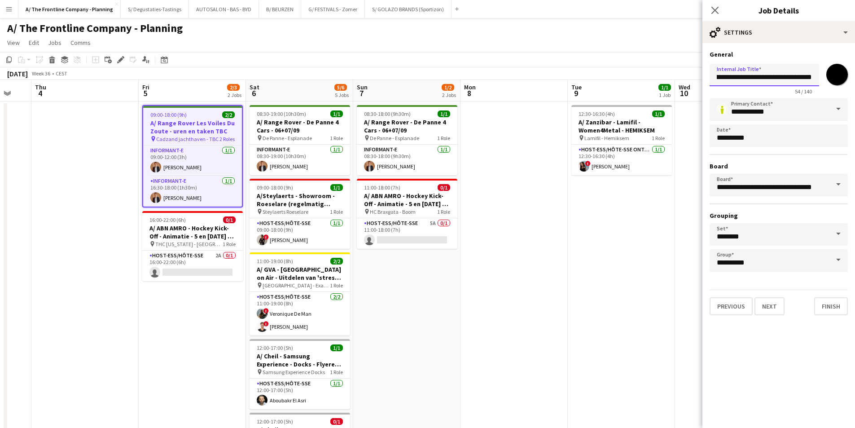
click at [817, 79] on input "**********" at bounding box center [763, 75] width 109 height 22
type input "**********"
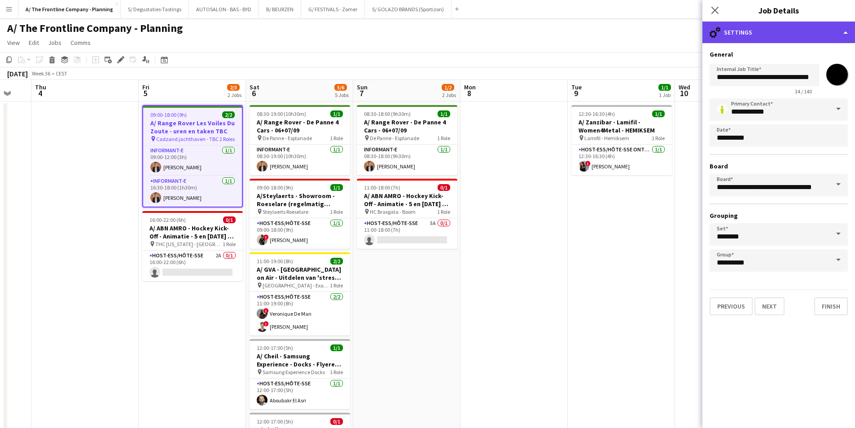
click at [755, 29] on div "cog-double-3 Settings" at bounding box center [778, 33] width 153 height 22
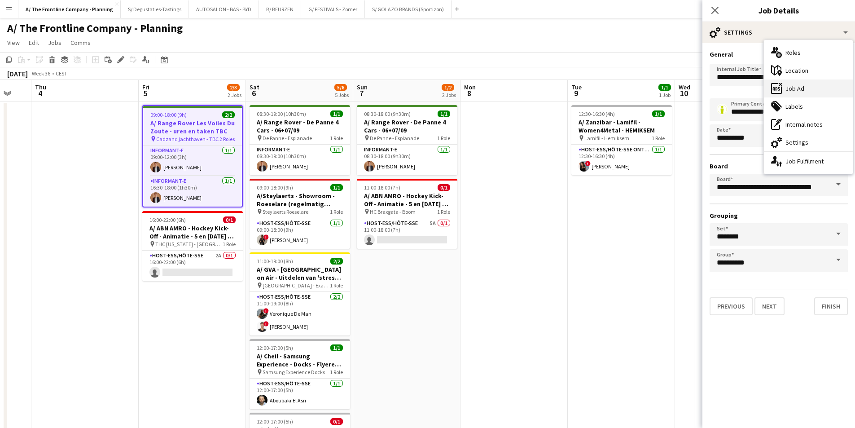
click at [799, 94] on div "ads-window Job Ad" at bounding box center [808, 88] width 89 height 18
type input "**********"
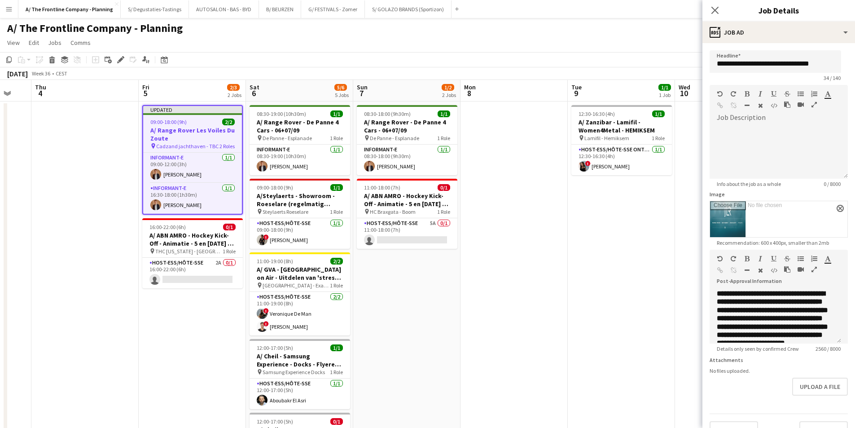
click at [812, 271] on icon "button" at bounding box center [813, 269] width 5 height 6
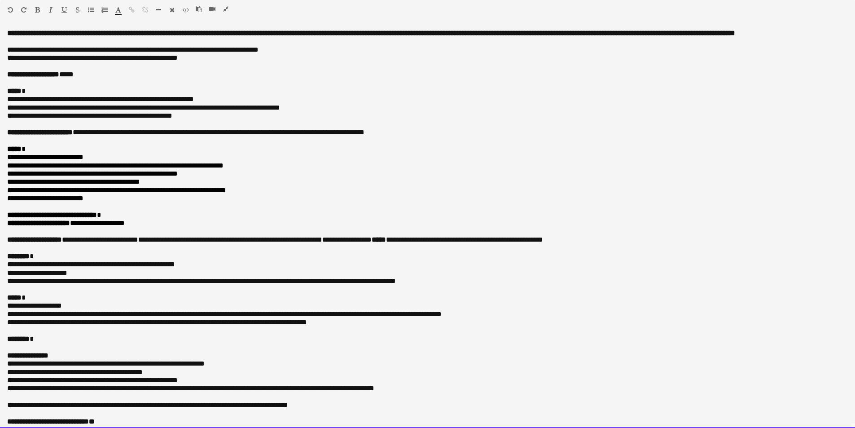
click at [13, 87] on p at bounding box center [427, 83] width 840 height 8
click at [250, 87] on p "**********" at bounding box center [427, 83] width 840 height 8
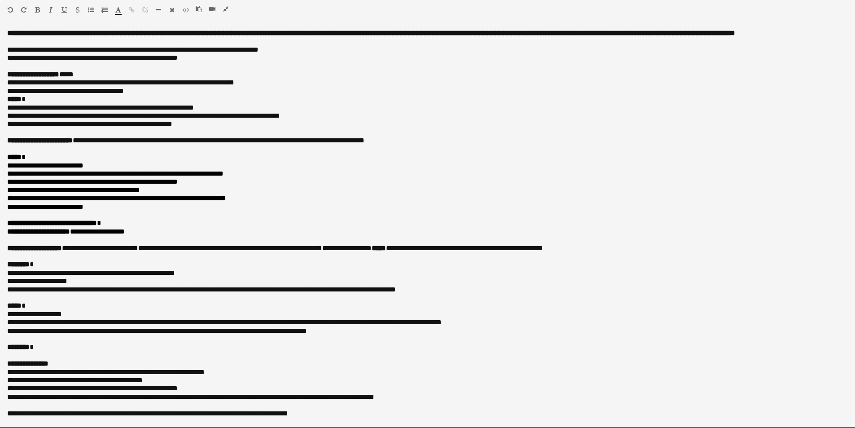
click at [6, 100] on div "**********" at bounding box center [427, 228] width 855 height 398
click at [96, 94] on o\ "**********" at bounding box center [103, 90] width 192 height 7
click at [262, 95] on p "**********" at bounding box center [427, 91] width 840 height 8
drag, startPoint x: 231, startPoint y: 89, endPoint x: 271, endPoint y: 90, distance: 40.4
click at [234, 86] on o\ "**********" at bounding box center [120, 82] width 227 height 7
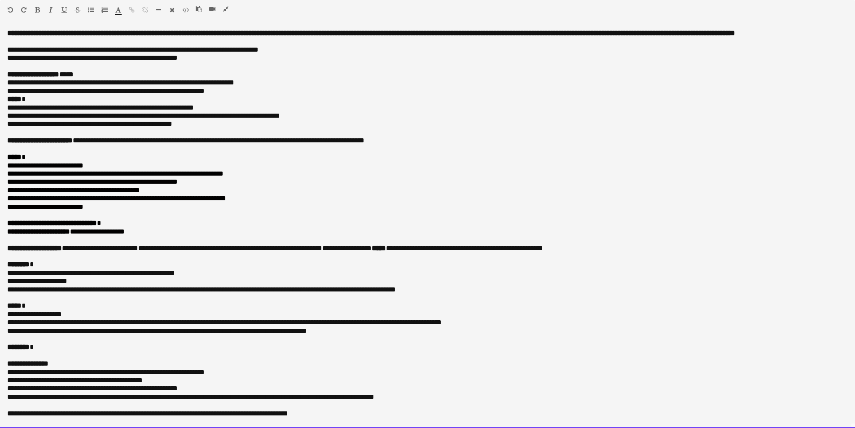
copy o\ "**********"
click at [40, 86] on o\ "**********" at bounding box center [101, 82] width 189 height 7
click at [269, 95] on p "**********" at bounding box center [427, 91] width 840 height 8
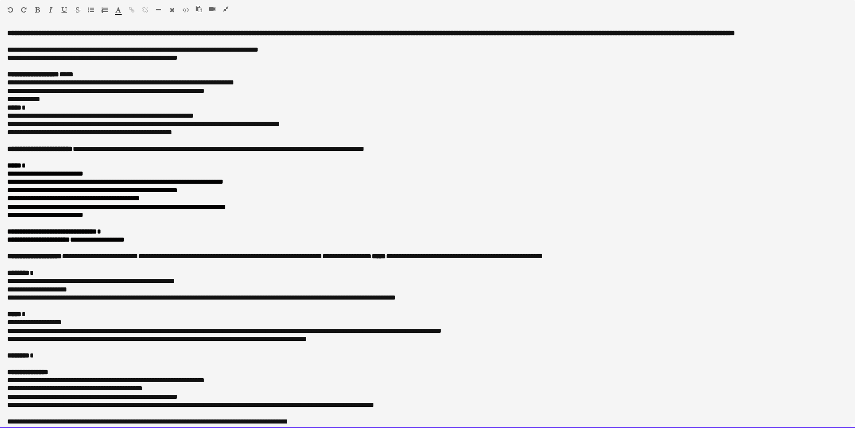
click at [81, 103] on p "**********" at bounding box center [427, 99] width 840 height 8
click at [48, 102] on o\ "**********" at bounding box center [70, 99] width 127 height 7
click at [3, 117] on div "**********" at bounding box center [427, 228] width 855 height 398
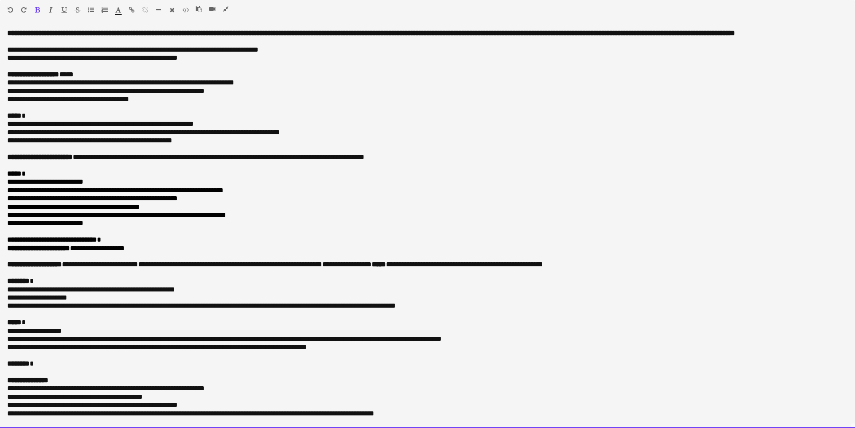
drag, startPoint x: 37, startPoint y: 295, endPoint x: 446, endPoint y: 311, distance: 409.0
click at [446, 311] on div "**********" at bounding box center [427, 228] width 855 height 398
click at [211, 301] on p "**********" at bounding box center [424, 297] width 834 height 8
drag, startPoint x: 103, startPoint y: 305, endPoint x: 4, endPoint y: 297, distance: 99.0
click at [4, 297] on div "**********" at bounding box center [427, 228] width 855 height 398
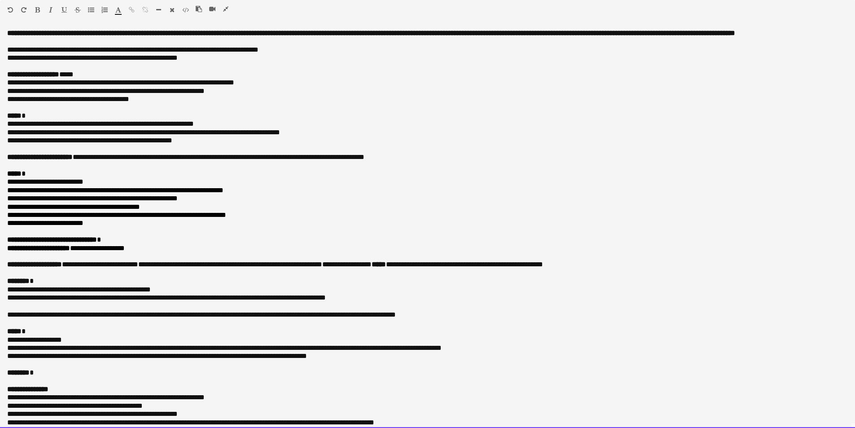
drag, startPoint x: 3, startPoint y: 323, endPoint x: 136, endPoint y: 321, distance: 133.2
click at [136, 321] on div "**********" at bounding box center [427, 228] width 855 height 398
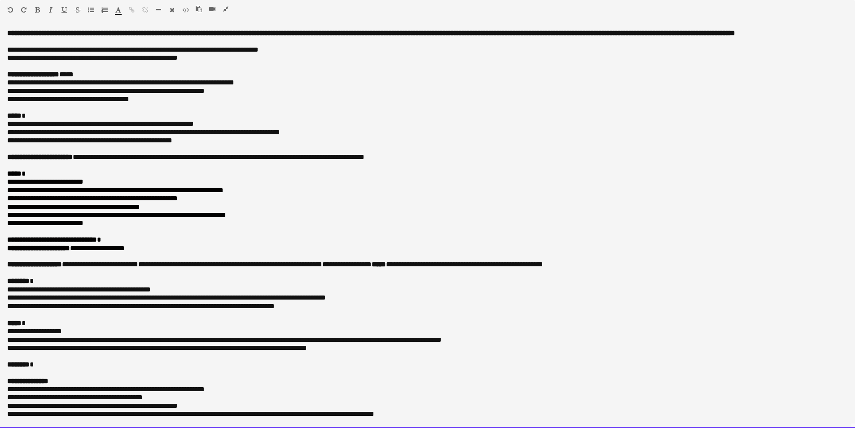
scroll to position [45, 0]
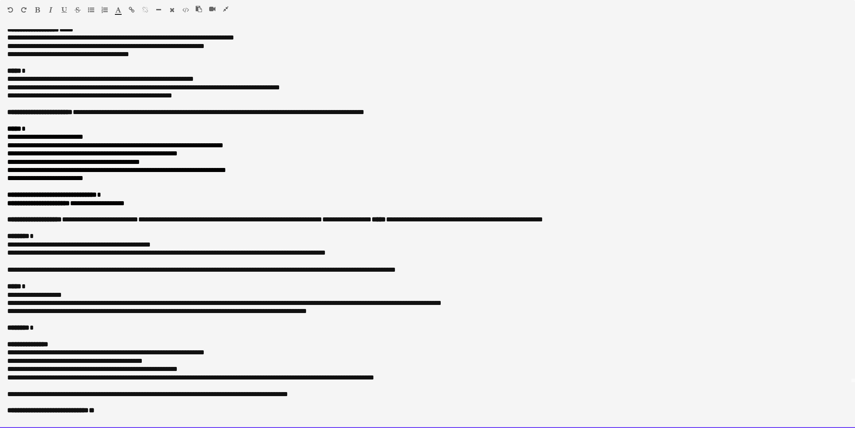
click at [113, 274] on p "**********" at bounding box center [424, 270] width 834 height 8
drag, startPoint x: 110, startPoint y: 278, endPoint x: 119, endPoint y: 279, distance: 9.0
click at [119, 274] on p "**********" at bounding box center [424, 270] width 834 height 8
click at [14, 274] on p "**********" at bounding box center [424, 270] width 834 height 8
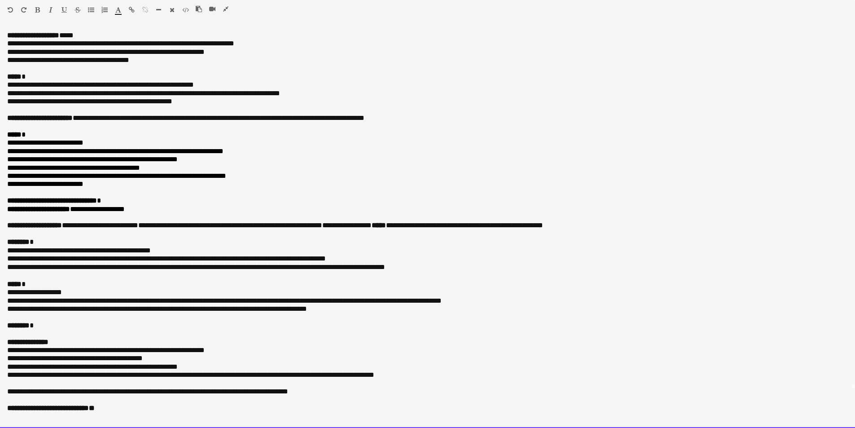
drag, startPoint x: 7, startPoint y: 302, endPoint x: 460, endPoint y: 313, distance: 453.2
click at [460, 313] on div "**********" at bounding box center [427, 228] width 855 height 398
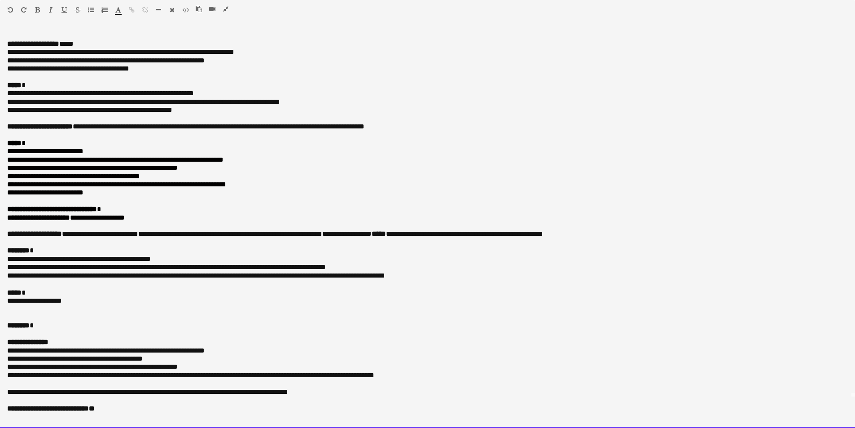
scroll to position [31, 0]
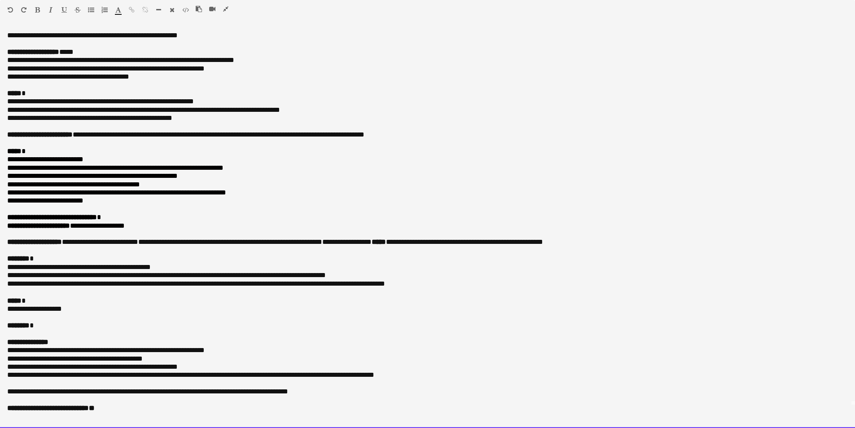
click at [13, 306] on p "**********" at bounding box center [424, 309] width 834 height 8
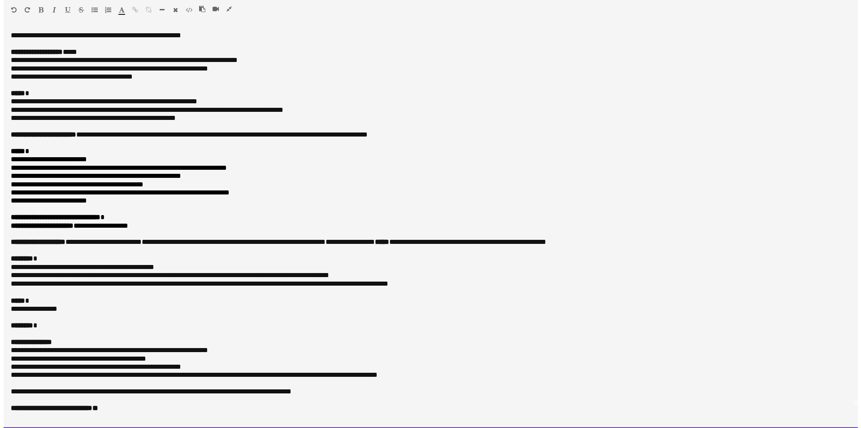
scroll to position [22, 0]
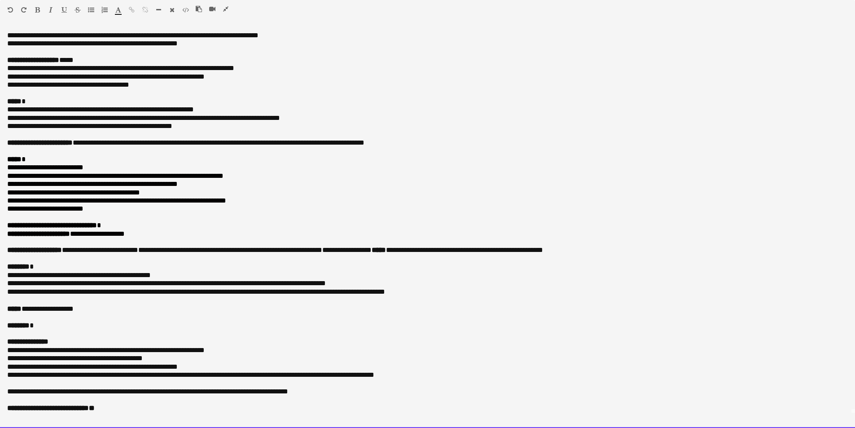
drag, startPoint x: 83, startPoint y: 235, endPoint x: 88, endPoint y: 235, distance: 5.4
click at [88, 235] on span "**********" at bounding box center [100, 233] width 49 height 7
drag, startPoint x: 82, startPoint y: 235, endPoint x: 140, endPoint y: 229, distance: 58.6
click at [140, 230] on p "**********" at bounding box center [427, 234] width 840 height 8
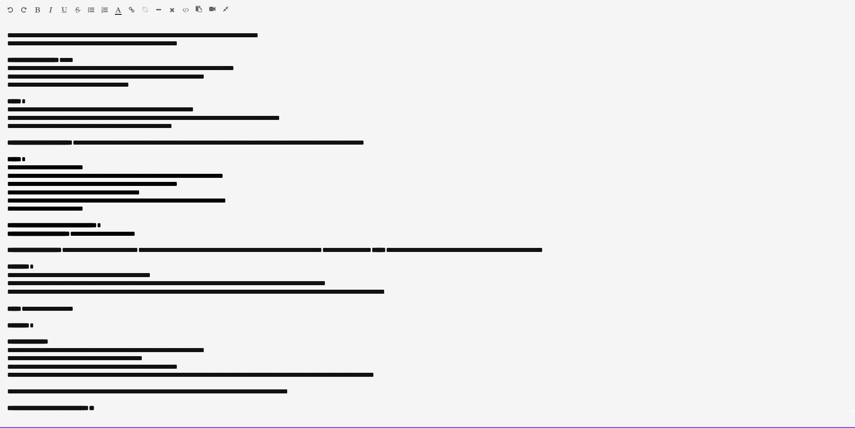
drag, startPoint x: 40, startPoint y: 275, endPoint x: -4, endPoint y: 276, distance: 44.0
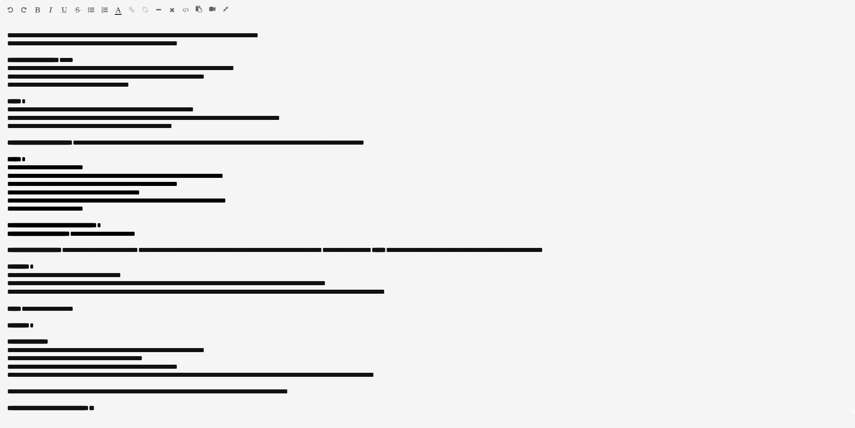
click at [223, 10] on icon "button" at bounding box center [225, 9] width 5 height 6
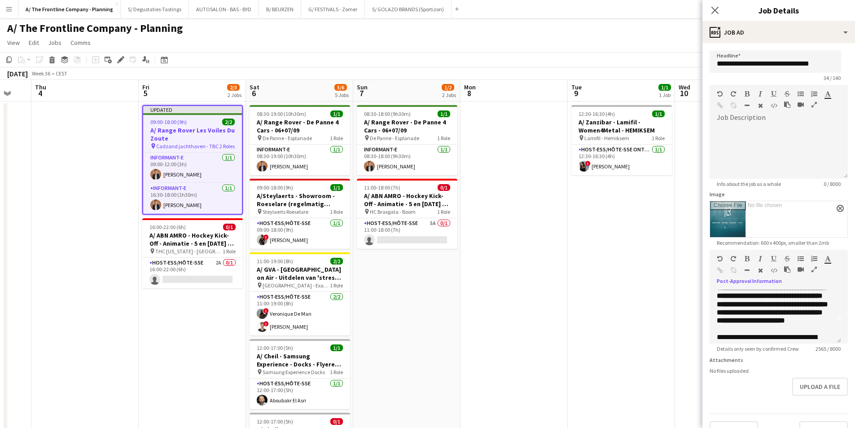
click at [438, 274] on app-date-cell "08:30-18:00 (9h30m) 1/1 A/ Range Rover - De Panne 4 Cars - 06+07/09 pin De Pann…" at bounding box center [406, 407] width 107 height 612
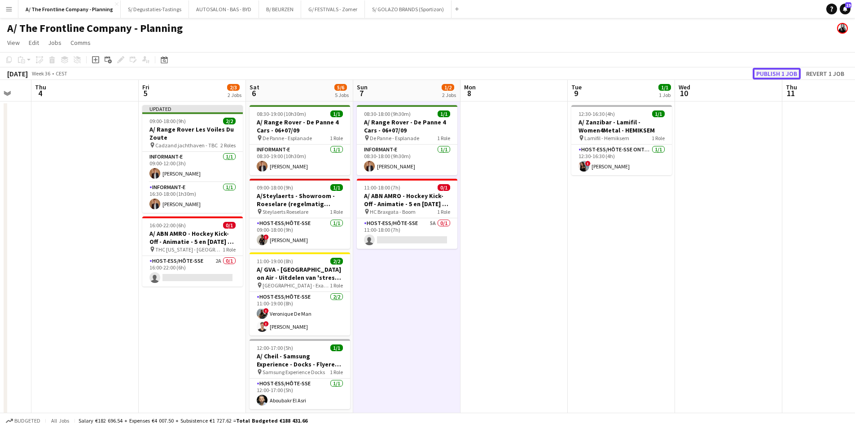
click at [758, 76] on button "Publish 1 job" at bounding box center [776, 74] width 48 height 12
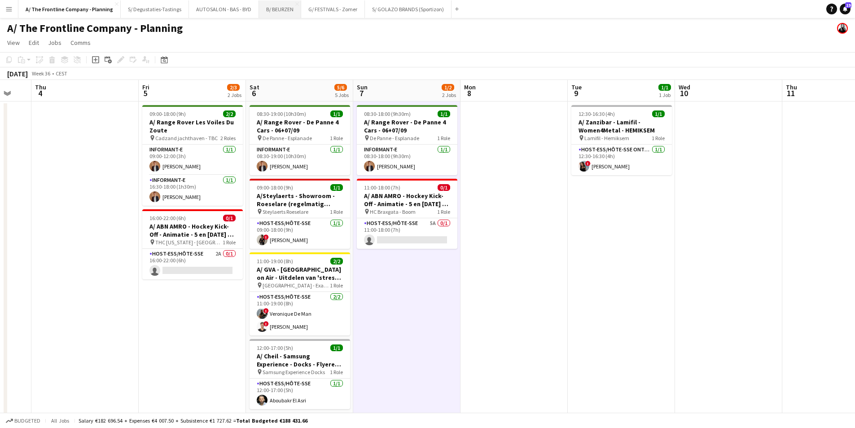
click at [264, 13] on button "B/ BEURZEN Close" at bounding box center [280, 8] width 42 height 17
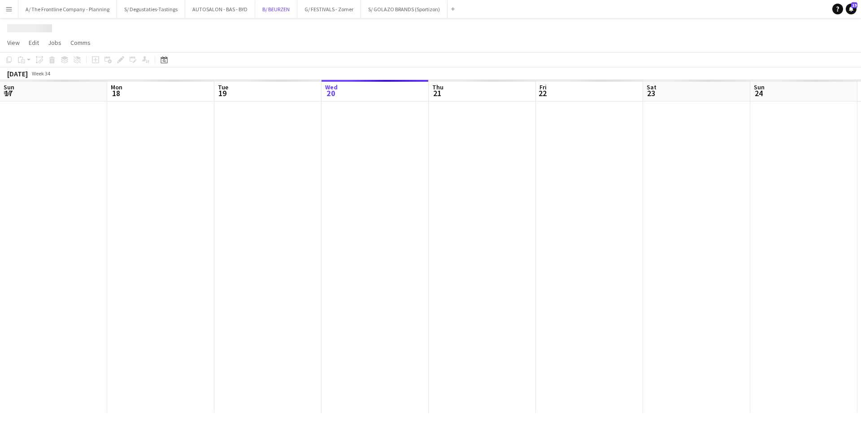
scroll to position [0, 214]
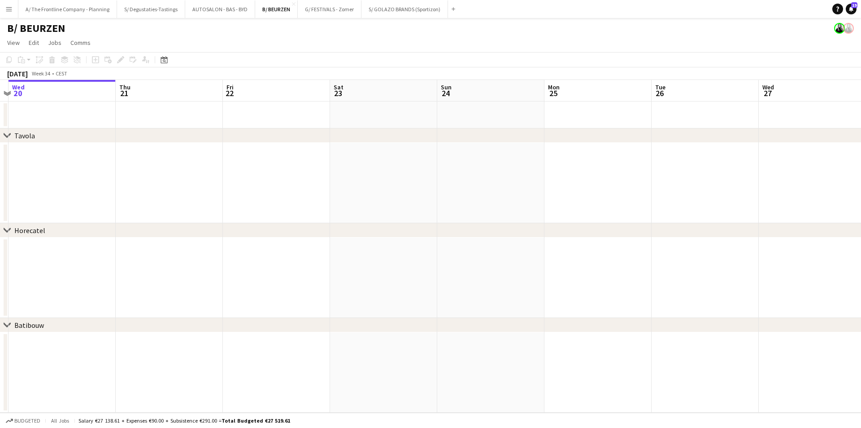
drag, startPoint x: 738, startPoint y: 205, endPoint x: 262, endPoint y: 233, distance: 475.9
click at [146, 232] on div "chevron-right Tavola chevron-right Horecatel chevron-right Batibouw Sun 17 Mon …" at bounding box center [430, 246] width 861 height 332
drag, startPoint x: 694, startPoint y: 171, endPoint x: 473, endPoint y: 205, distance: 222.8
click at [100, 224] on div "chevron-right Tavola chevron-right Horecatel chevron-right Batibouw Thu 21 Fri …" at bounding box center [430, 246] width 861 height 332
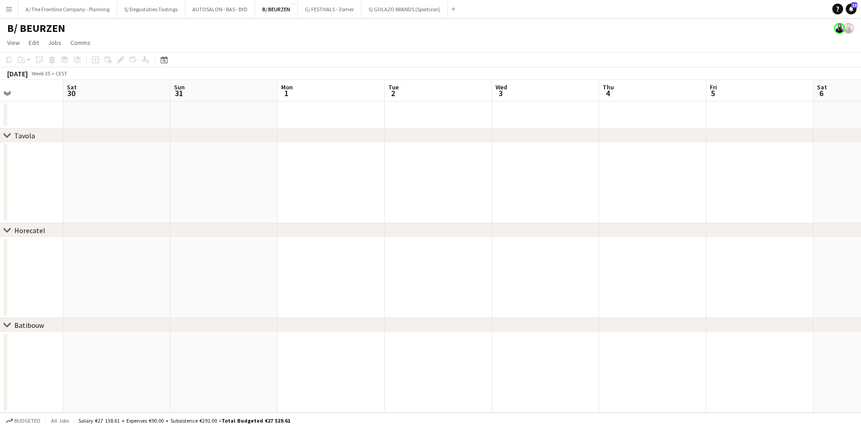
drag, startPoint x: 681, startPoint y: 169, endPoint x: 103, endPoint y: 188, distance: 579.0
click at [103, 188] on app-calendar-viewport "Wed 27 Thu 28 Fri 29 Sat 30 Sun 31 Mon 1 Tue 2 Wed 3 Thu 4 Fri 5 Sat 6 Sun 7 Mo…" at bounding box center [430, 246] width 861 height 332
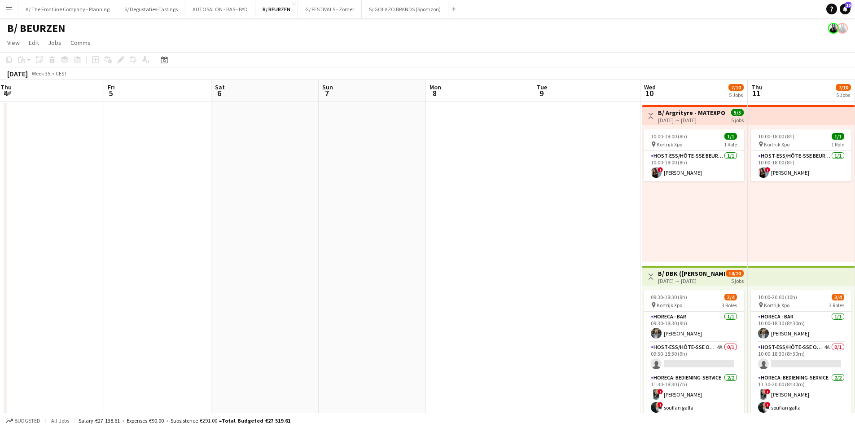
drag, startPoint x: 725, startPoint y: 165, endPoint x: 155, endPoint y: 167, distance: 570.2
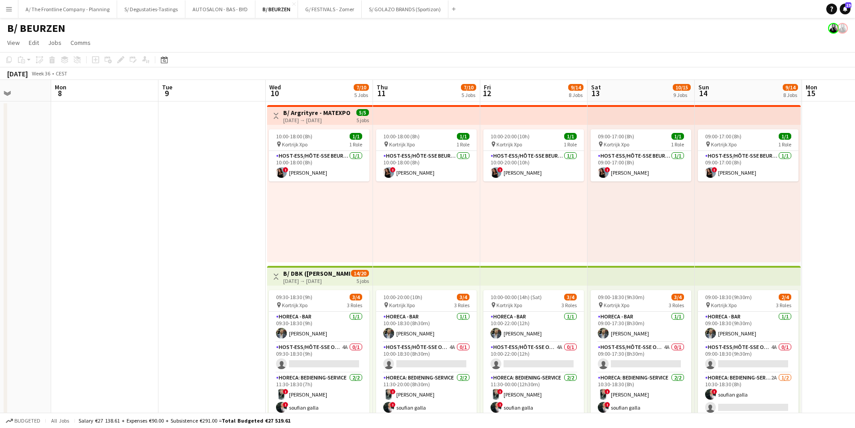
scroll to position [0, 275]
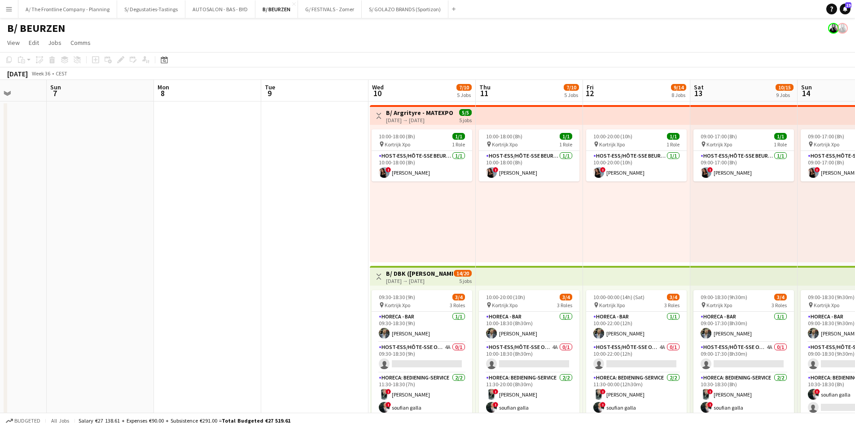
drag, startPoint x: 588, startPoint y: 180, endPoint x: 360, endPoint y: 201, distance: 228.4
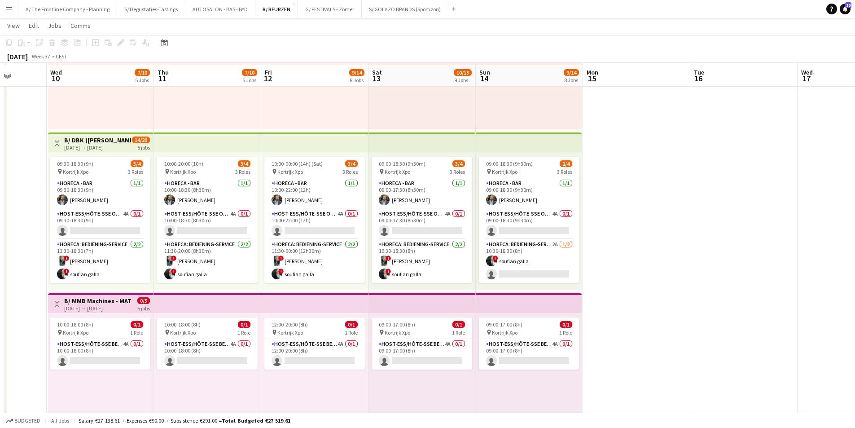
scroll to position [135, 0]
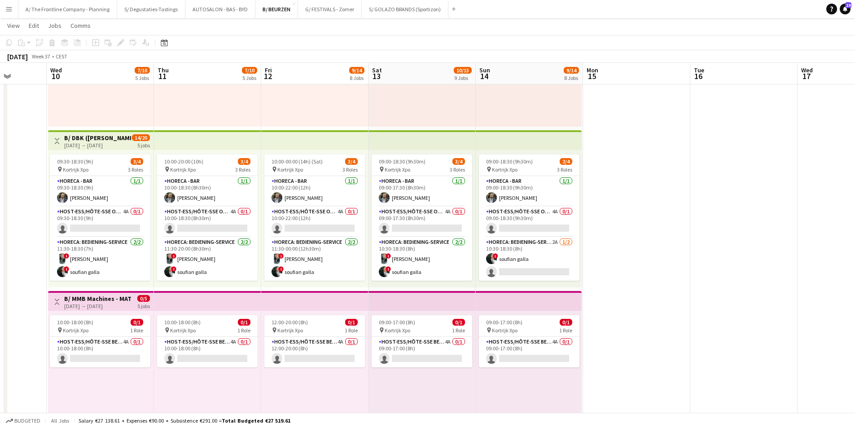
click at [94, 139] on h3 "B/ DBK ([PERSON_NAME]) - MATEXPO 2025 - 10-14/09" at bounding box center [97, 138] width 67 height 8
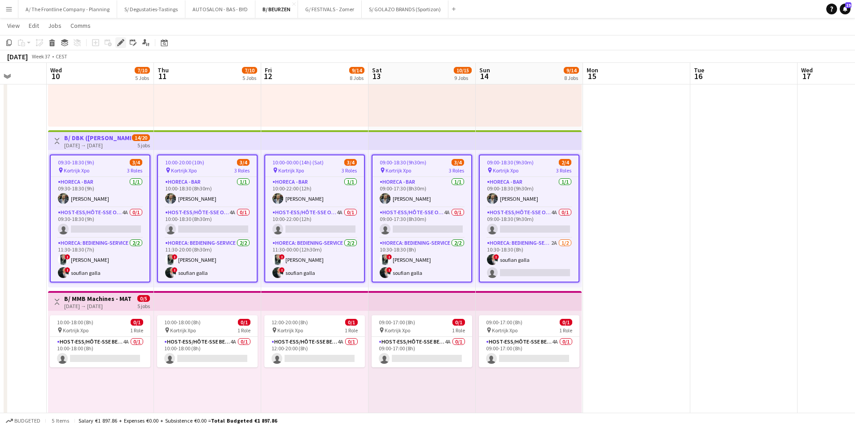
click at [123, 46] on div "Edit" at bounding box center [120, 42] width 11 height 11
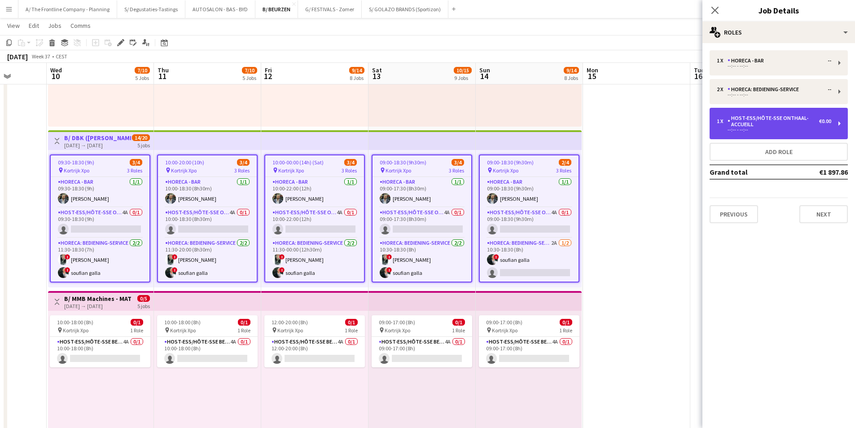
click at [755, 126] on div "Host-ess/Hôte-sse Onthaal-Accueill" at bounding box center [773, 121] width 92 height 13
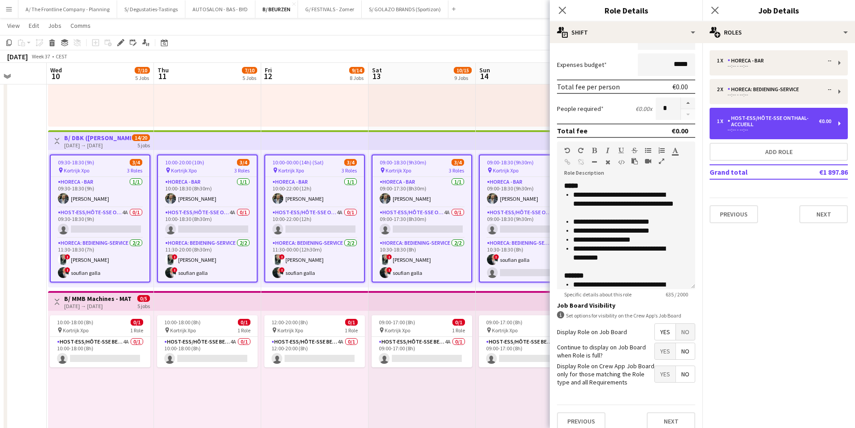
scroll to position [179, 0]
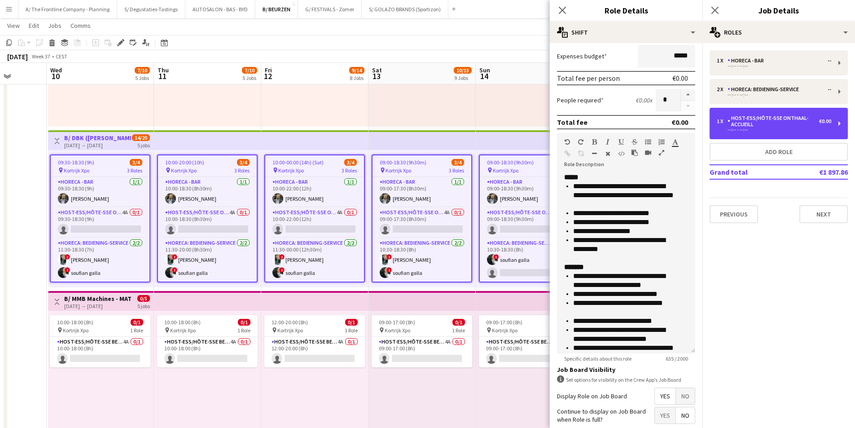
drag, startPoint x: 683, startPoint y: 278, endPoint x: 688, endPoint y: 351, distance: 73.8
click at [688, 351] on form "**********" at bounding box center [626, 186] width 153 height 630
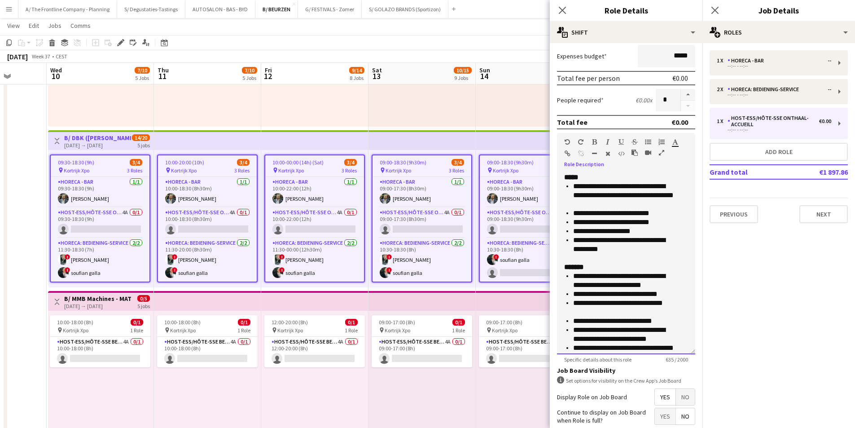
drag, startPoint x: 573, startPoint y: 184, endPoint x: 661, endPoint y: 248, distance: 108.9
click at [661, 248] on ul "**********" at bounding box center [626, 218] width 124 height 72
copy ul "**********"
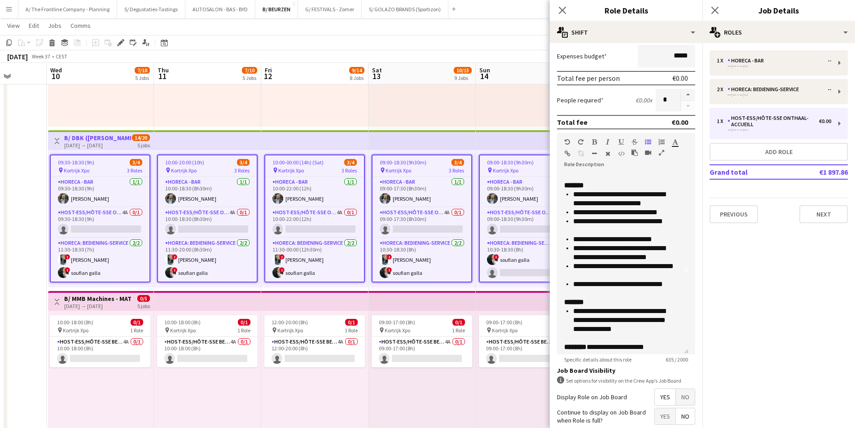
scroll to position [86, 0]
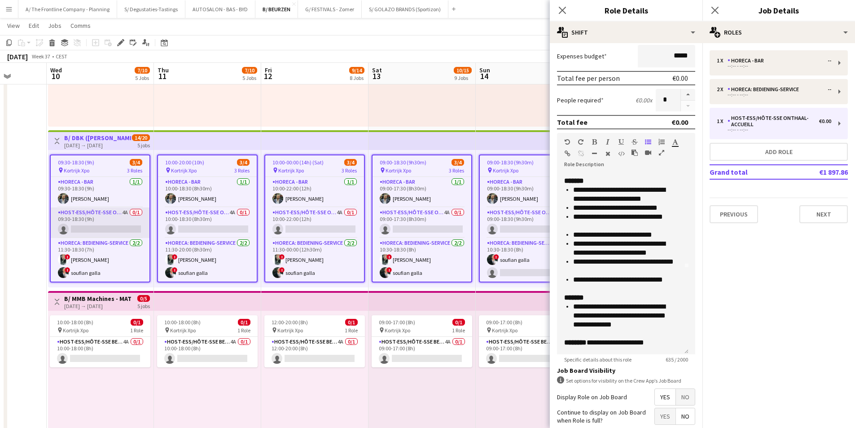
click at [123, 213] on app-card-role "Host-ess/Hôte-sse Onthaal-Accueill 4A 0/1 09:30-18:30 (9h) single-neutral-actio…" at bounding box center [100, 222] width 99 height 31
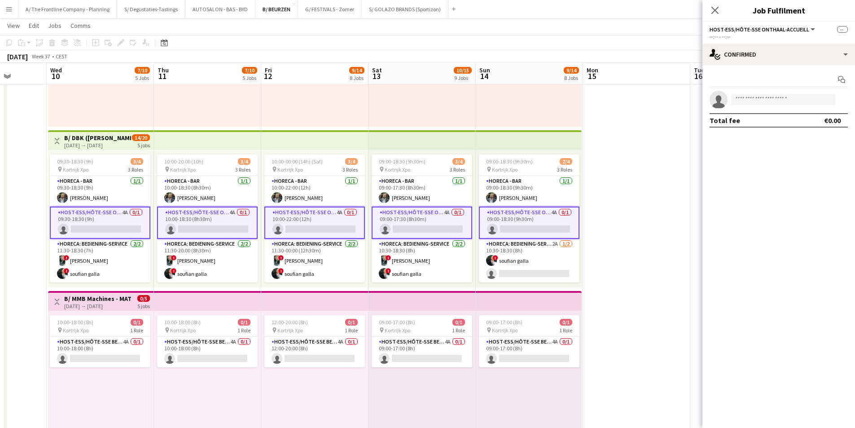
click at [111, 223] on app-card-role "Host-ess/Hôte-sse Onthaal-Accueill 4A 0/1 09:30-18:30 (9h) single-neutral-actio…" at bounding box center [100, 222] width 100 height 32
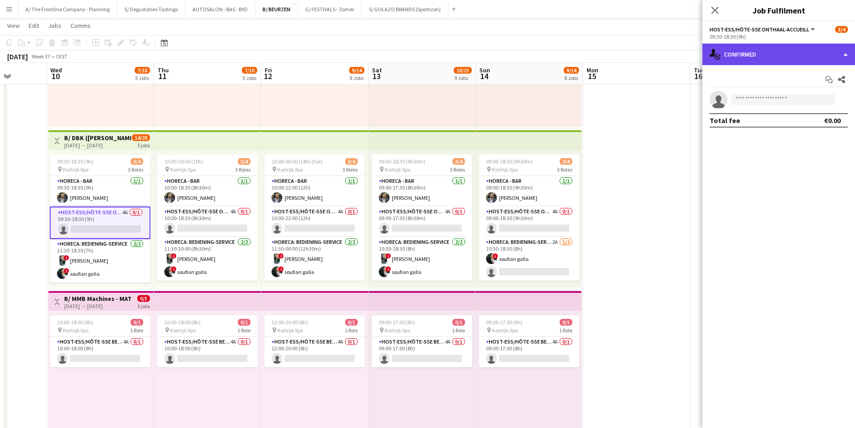
click at [797, 58] on div "single-neutral-actions-check-2 Confirmed" at bounding box center [778, 55] width 153 height 22
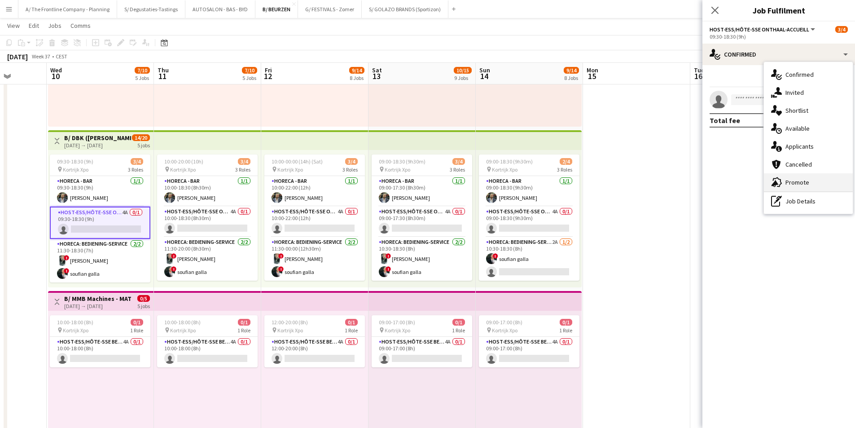
click at [801, 175] on div "advertising-megaphone Promote" at bounding box center [808, 182] width 89 height 18
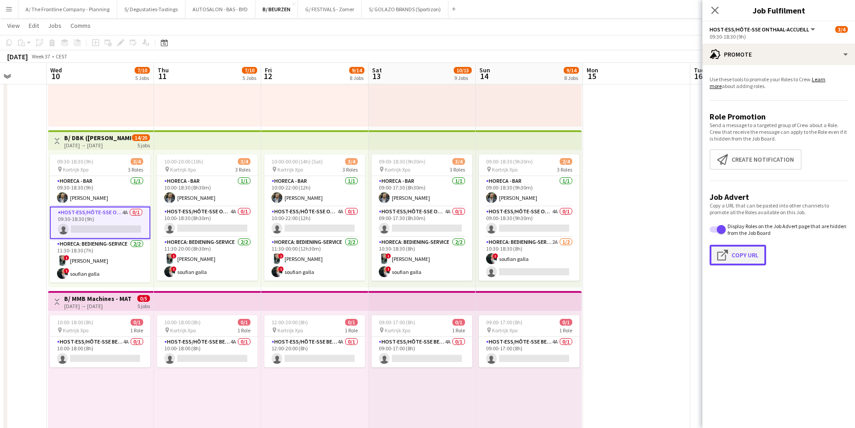
click at [731, 259] on button "Click to copy URL Copy Url" at bounding box center [737, 254] width 57 height 21
type textarea "**********"
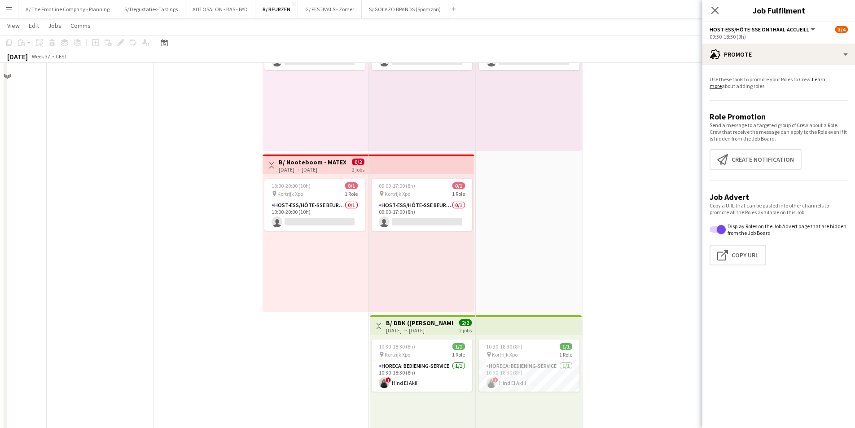
scroll to position [1077, 0]
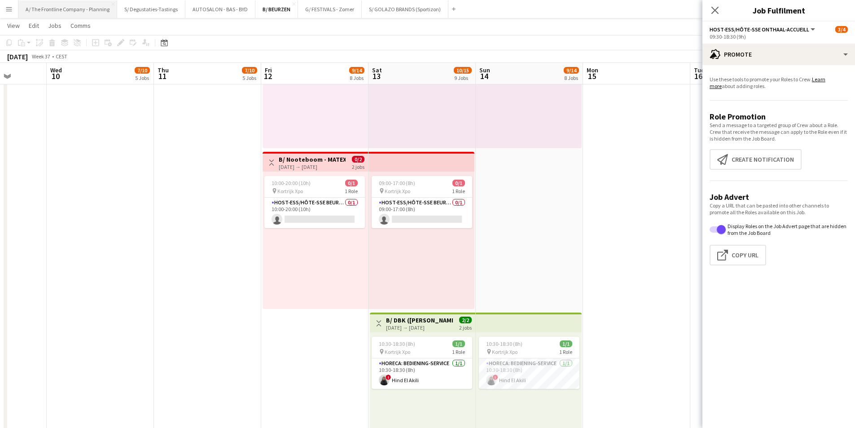
click at [70, 15] on button "A/ The Frontline Company - Planning Close" at bounding box center [67, 8] width 99 height 17
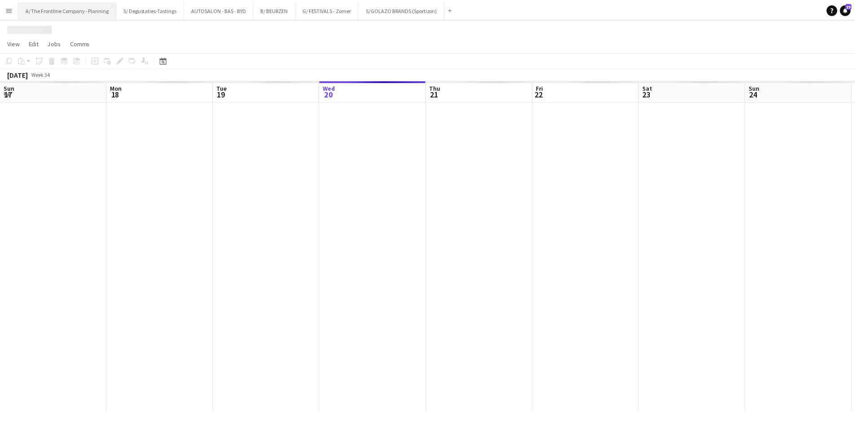
scroll to position [0, 214]
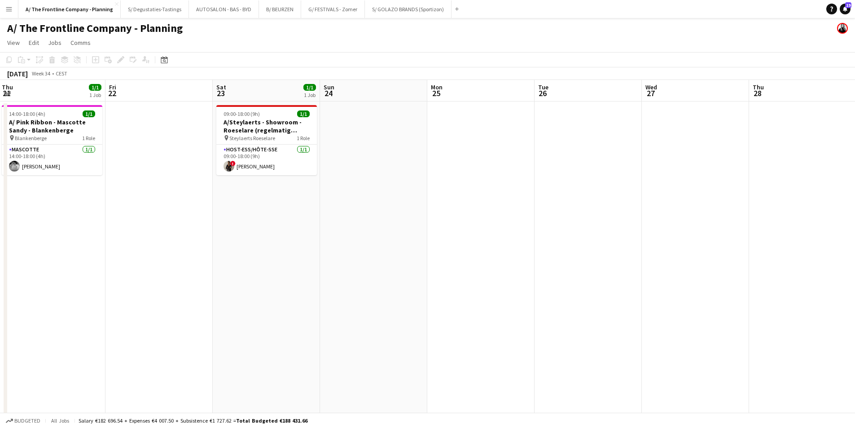
drag, startPoint x: 711, startPoint y: 205, endPoint x: 266, endPoint y: 223, distance: 444.9
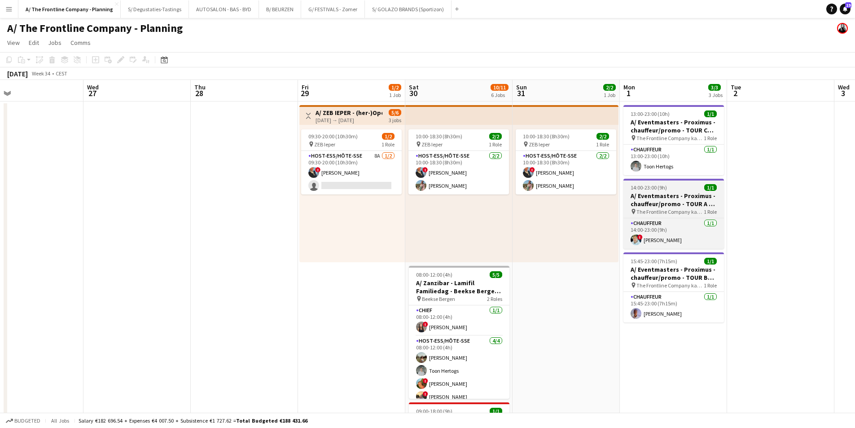
drag, startPoint x: 524, startPoint y: 223, endPoint x: 426, endPoint y: 198, distance: 101.0
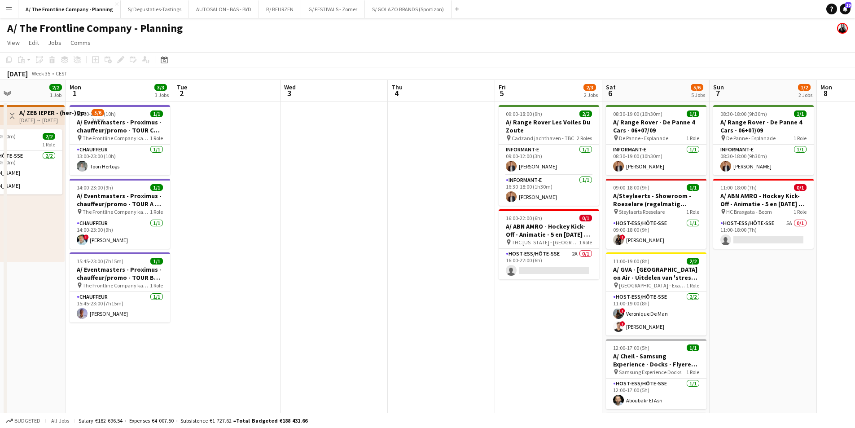
drag, startPoint x: 560, startPoint y: 212, endPoint x: 184, endPoint y: 212, distance: 376.4
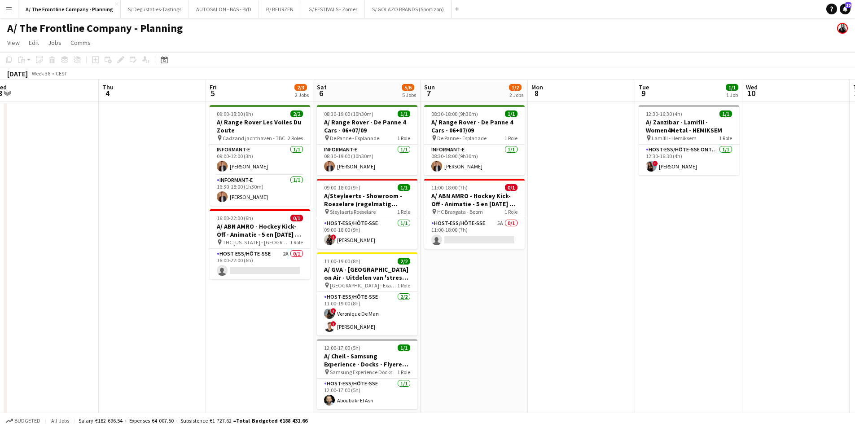
drag, startPoint x: 690, startPoint y: 216, endPoint x: 199, endPoint y: 225, distance: 491.8
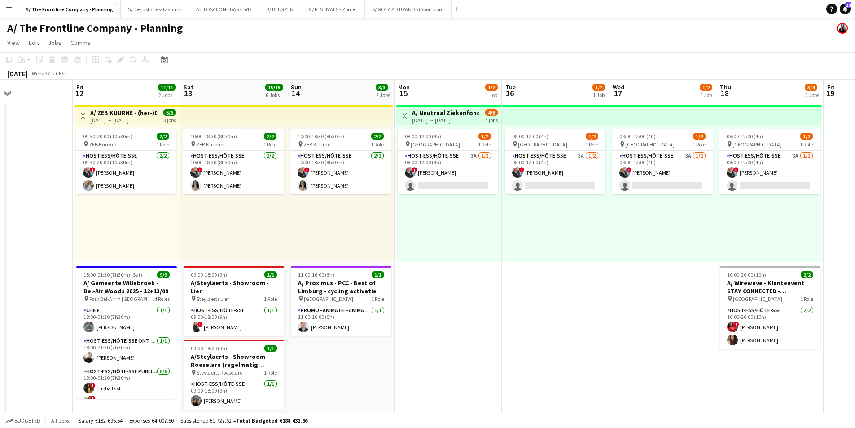
drag, startPoint x: 717, startPoint y: 230, endPoint x: 314, endPoint y: 223, distance: 403.4
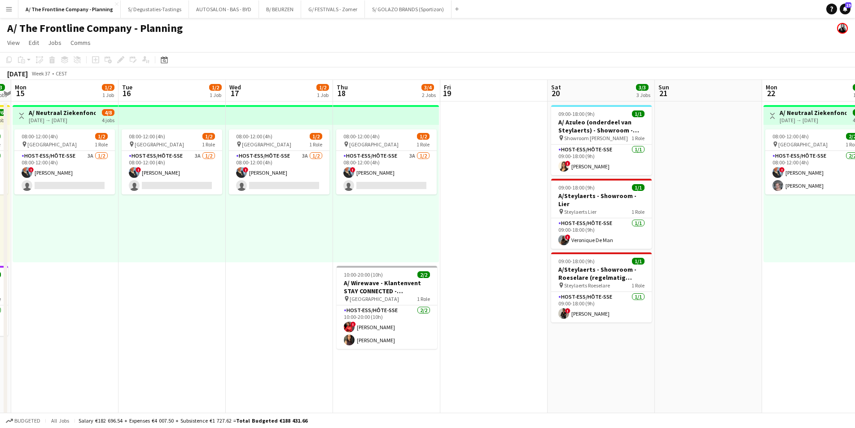
scroll to position [0, 311]
drag, startPoint x: 637, startPoint y: 246, endPoint x: 295, endPoint y: 249, distance: 341.9
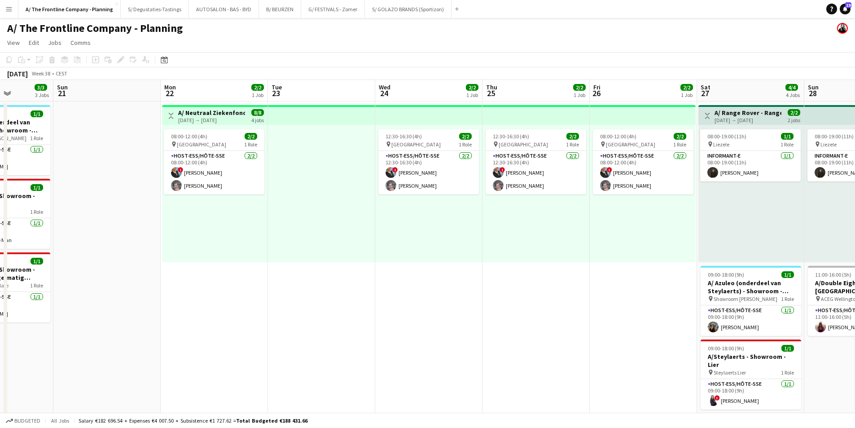
drag, startPoint x: 757, startPoint y: 242, endPoint x: 175, endPoint y: 260, distance: 582.6
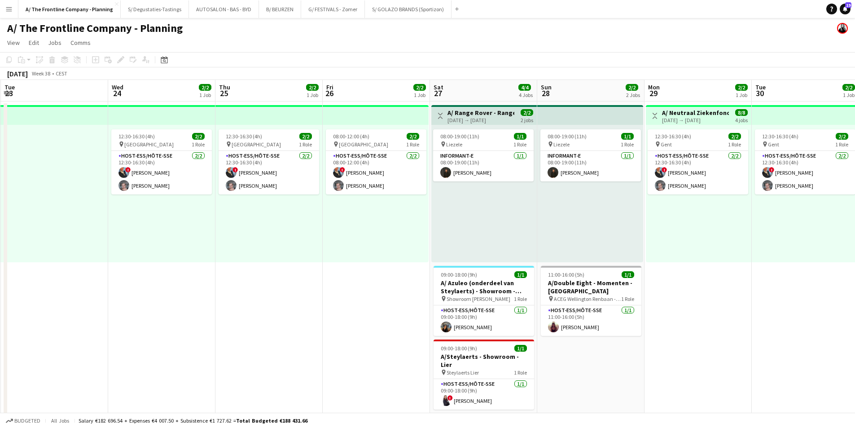
drag, startPoint x: 333, startPoint y: 238, endPoint x: 200, endPoint y: 238, distance: 133.7
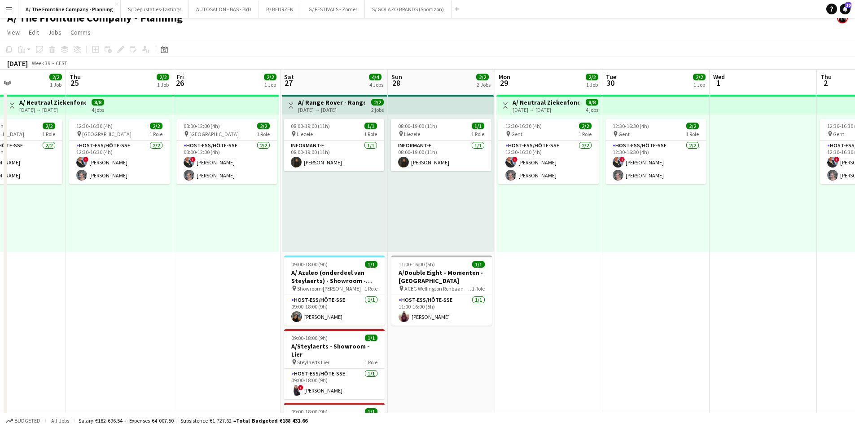
scroll to position [0, 0]
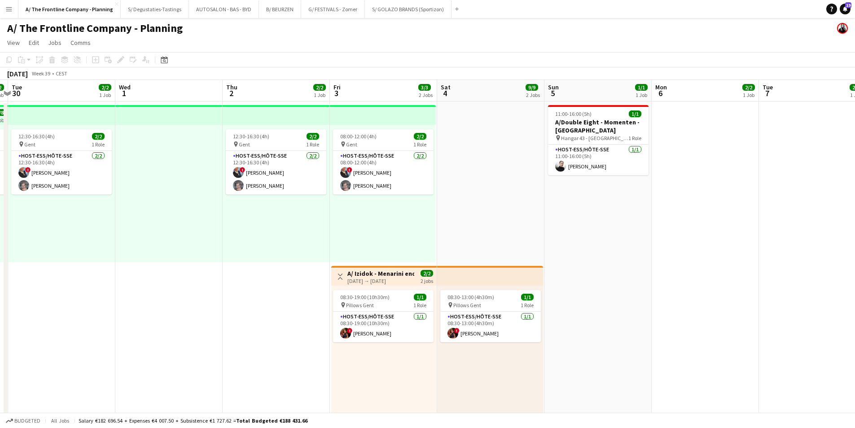
drag, startPoint x: 368, startPoint y: 244, endPoint x: 72, endPoint y: 244, distance: 295.6
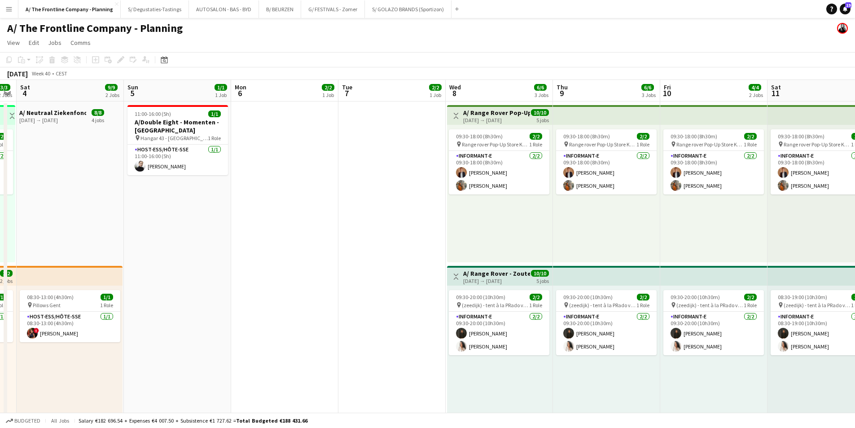
scroll to position [0, 299]
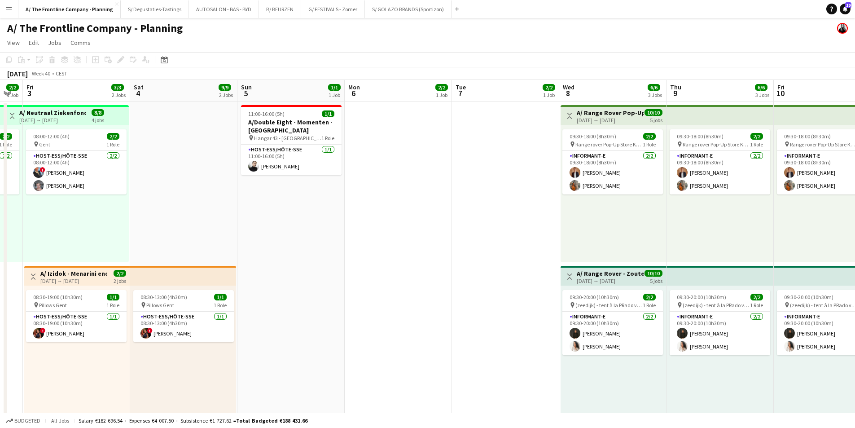
drag, startPoint x: 640, startPoint y: 222, endPoint x: 129, endPoint y: 233, distance: 510.6
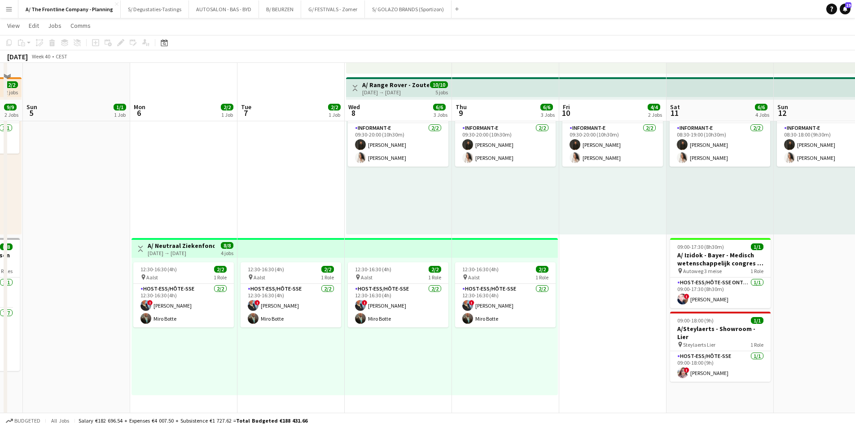
scroll to position [224, 0]
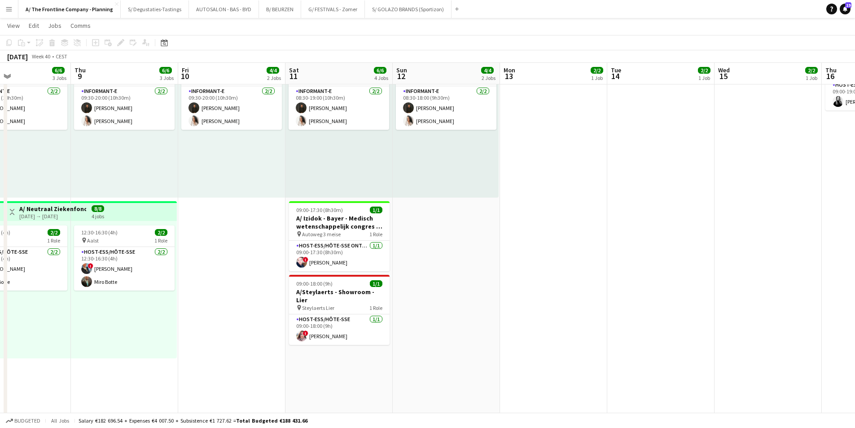
drag, startPoint x: 676, startPoint y: 177, endPoint x: 352, endPoint y: 214, distance: 326.1
click at [317, 219] on app-calendar-viewport "Sun 5 1/1 1 Job Mon 6 2/2 1 Job Tue 7 2/2 1 Job Wed 8 6/6 3 Jobs Thu 9 6/6 3 Jo…" at bounding box center [427, 191] width 855 height 760
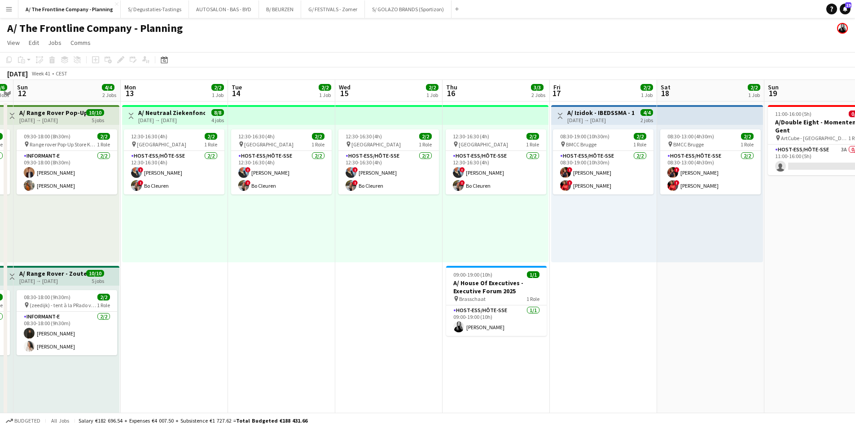
scroll to position [0, 309]
drag, startPoint x: 694, startPoint y: 218, endPoint x: 292, endPoint y: 233, distance: 401.8
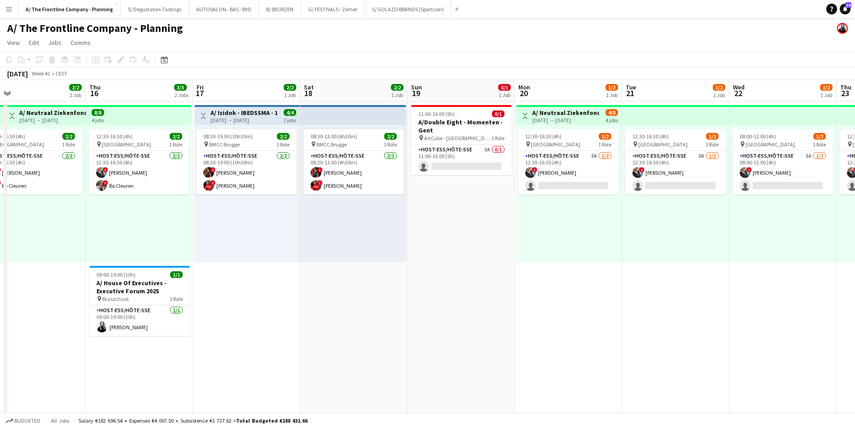
scroll to position [0, 282]
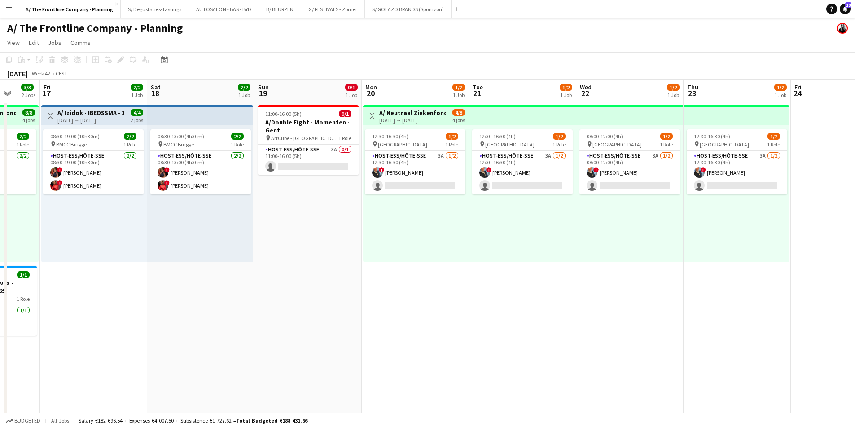
drag, startPoint x: 706, startPoint y: 260, endPoint x: 197, endPoint y: 250, distance: 509.3
click at [421, 170] on app-card-role "Host-ess/Hôte-sse 3A 1/2 12:30-16:30 (4h) ! Eveline Van Rompaey single-neutral-…" at bounding box center [415, 173] width 100 height 44
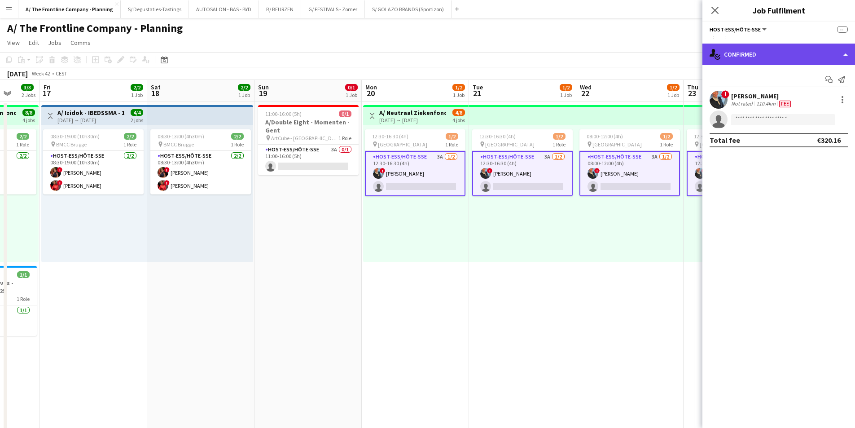
click at [735, 46] on div "single-neutral-actions-check-2 Confirmed" at bounding box center [778, 55] width 153 height 22
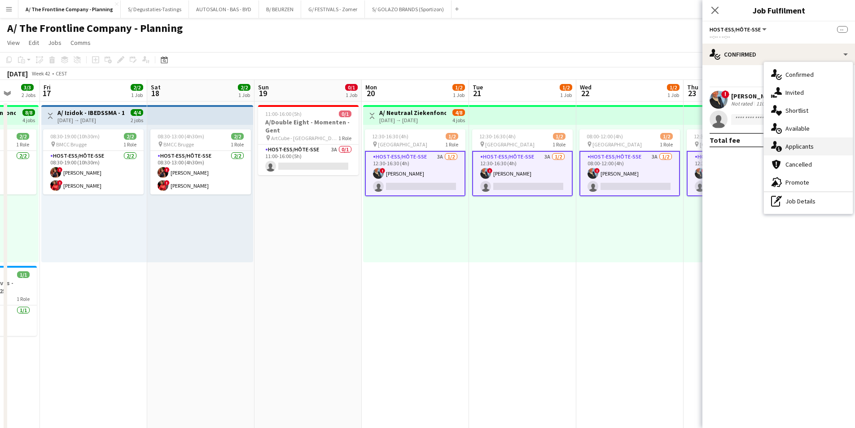
click at [785, 140] on div "single-neutral-actions-information Applicants" at bounding box center [808, 146] width 89 height 18
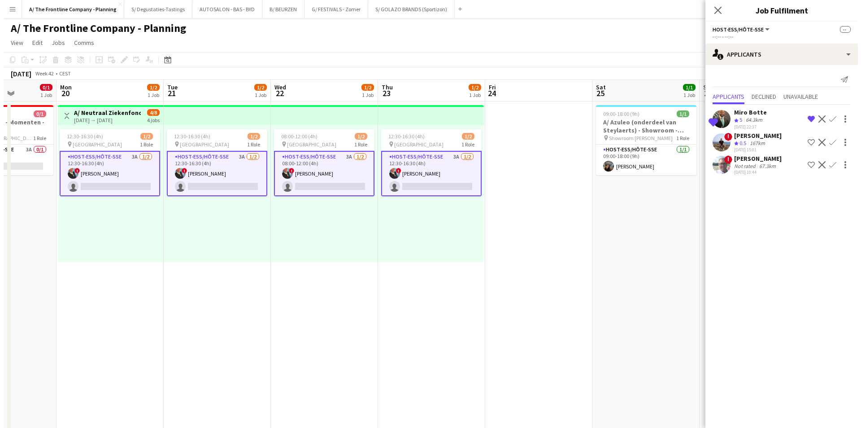
scroll to position [0, 262]
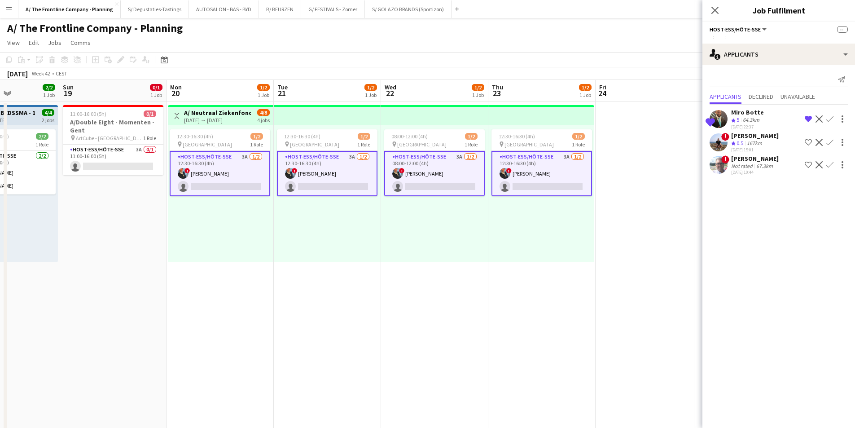
drag, startPoint x: 546, startPoint y: 195, endPoint x: 254, endPoint y: 196, distance: 292.0
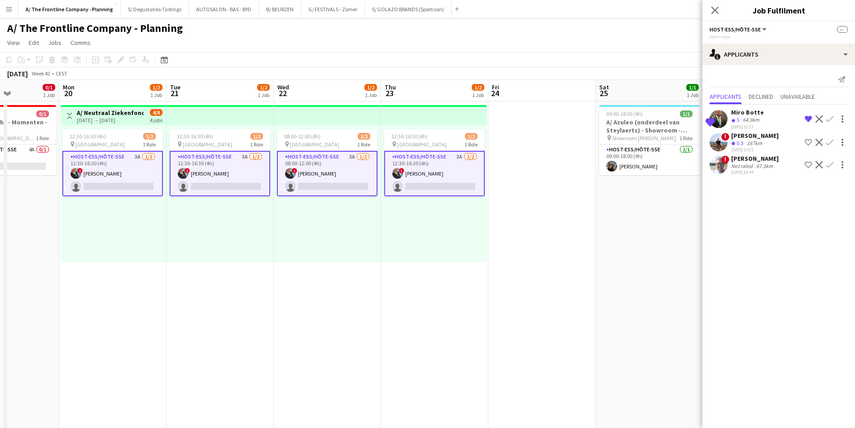
click at [10, 4] on button "Menu" at bounding box center [9, 9] width 18 height 18
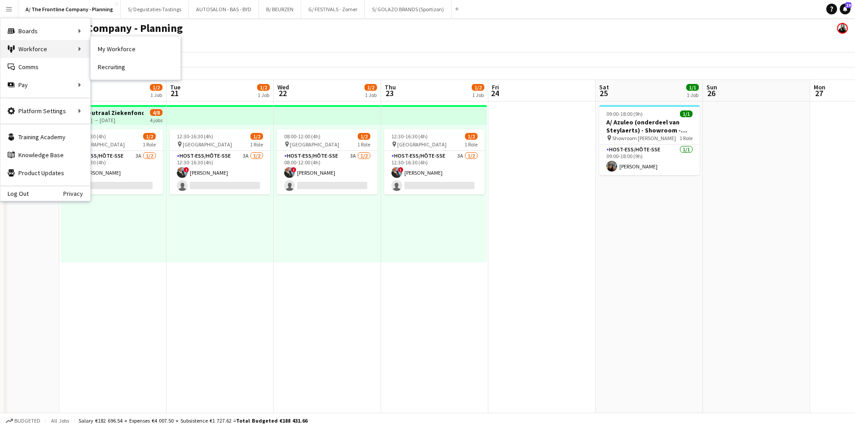
click at [43, 48] on div "Workforce Workforce" at bounding box center [45, 49] width 90 height 18
click at [113, 50] on link "My Workforce" at bounding box center [136, 49] width 90 height 18
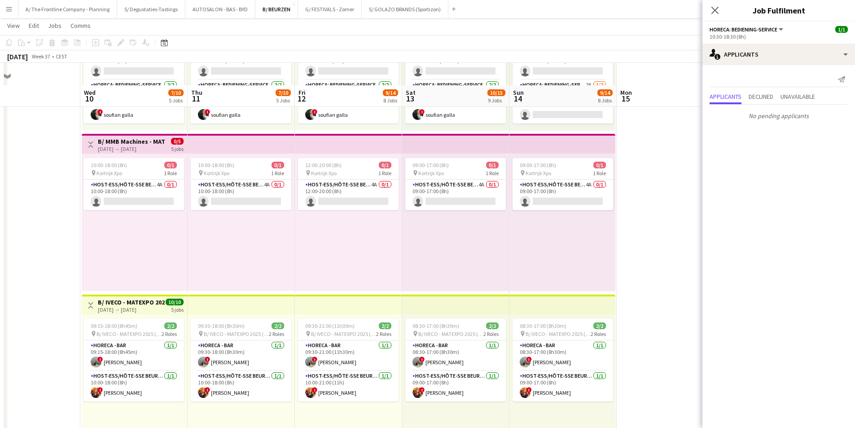
scroll to position [269, 0]
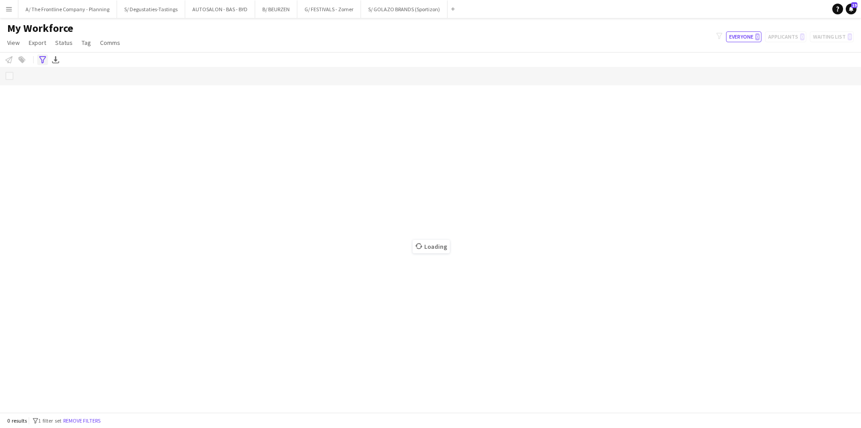
click at [42, 61] on icon at bounding box center [42, 59] width 7 height 7
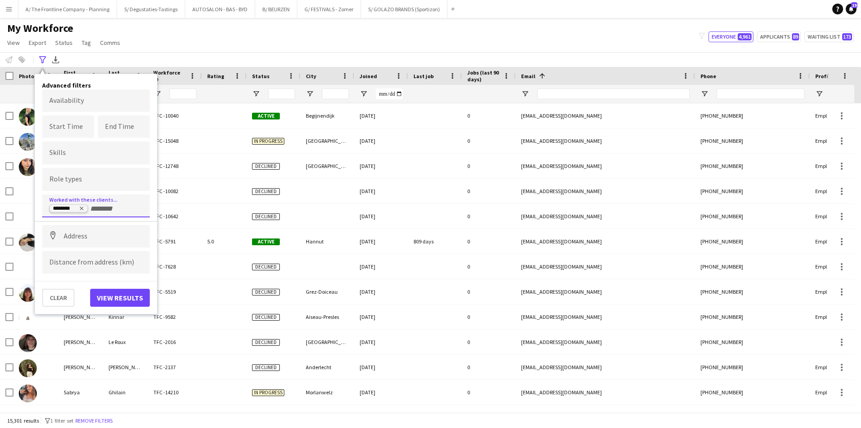
click at [81, 209] on icon "Remove tag" at bounding box center [81, 207] width 5 height 5
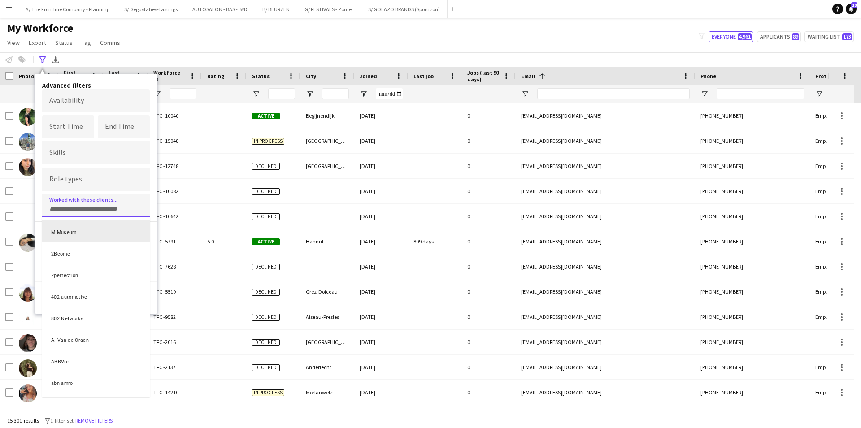
click at [240, 44] on div at bounding box center [430, 214] width 861 height 428
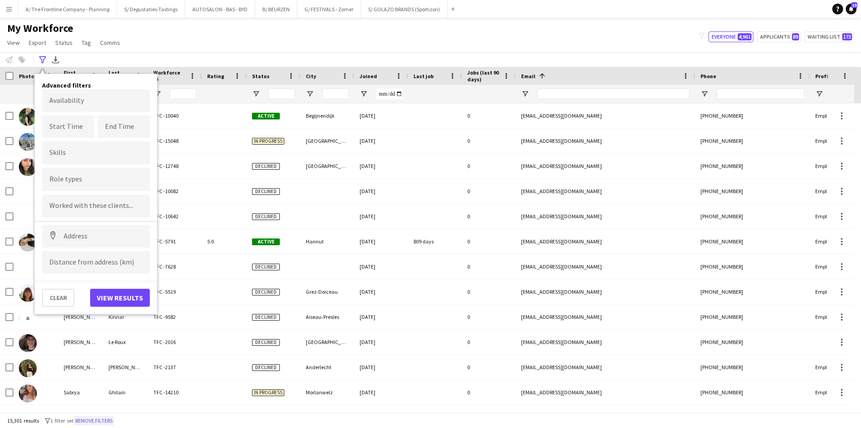
click at [97, 421] on button "Remove filters" at bounding box center [94, 420] width 41 height 10
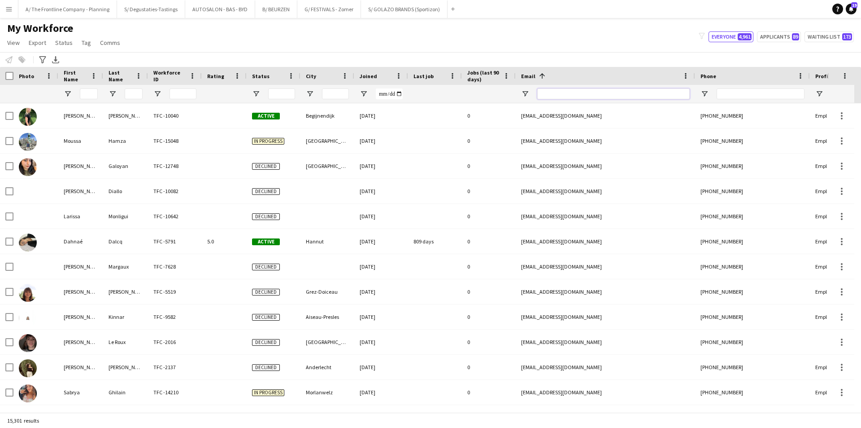
click at [541, 93] on input "Email Filter Input" at bounding box center [613, 93] width 153 height 11
paste input "**********"
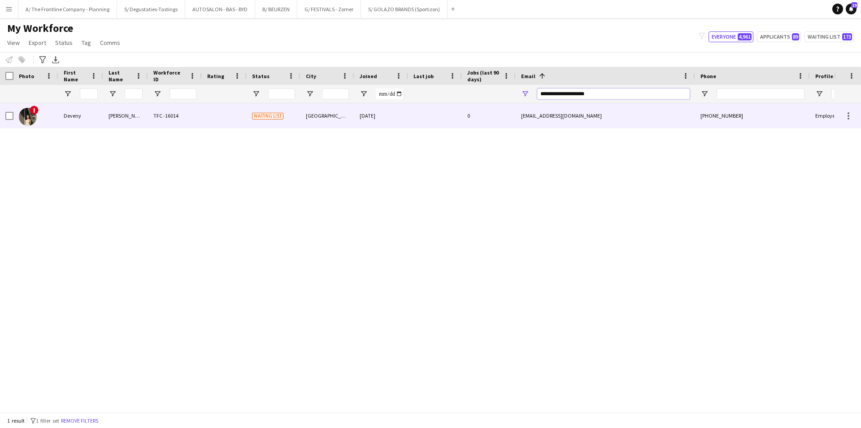
type input "**********"
click at [118, 123] on div "[PERSON_NAME]" at bounding box center [125, 115] width 45 height 25
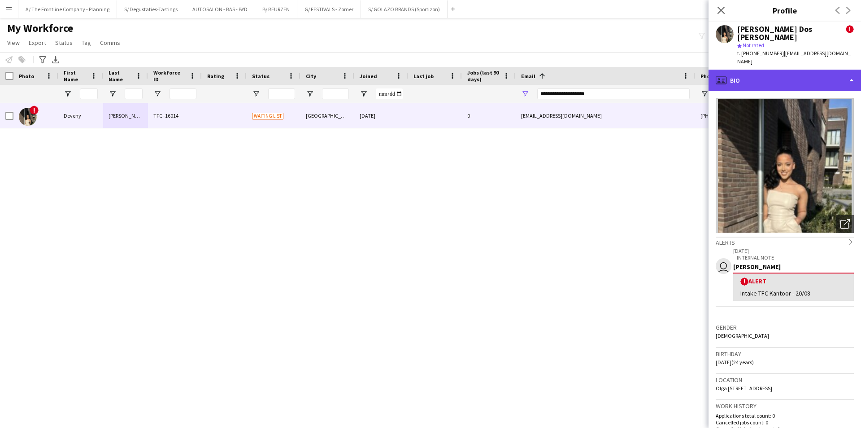
click at [810, 72] on div "profile Bio" at bounding box center [785, 81] width 153 height 22
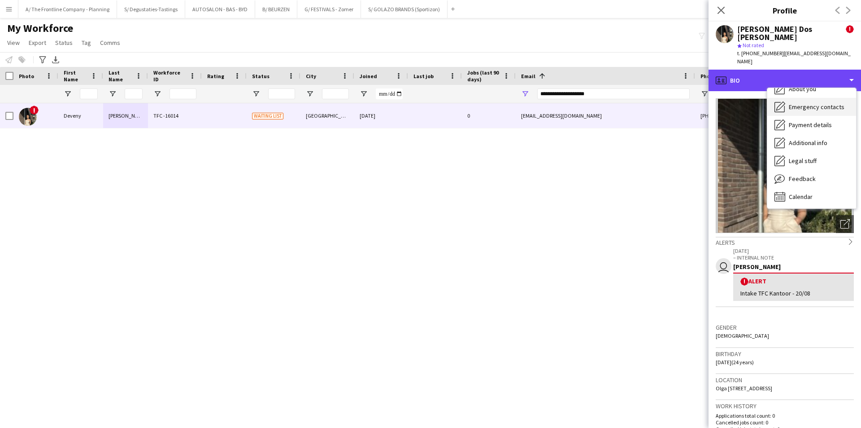
scroll to position [66, 0]
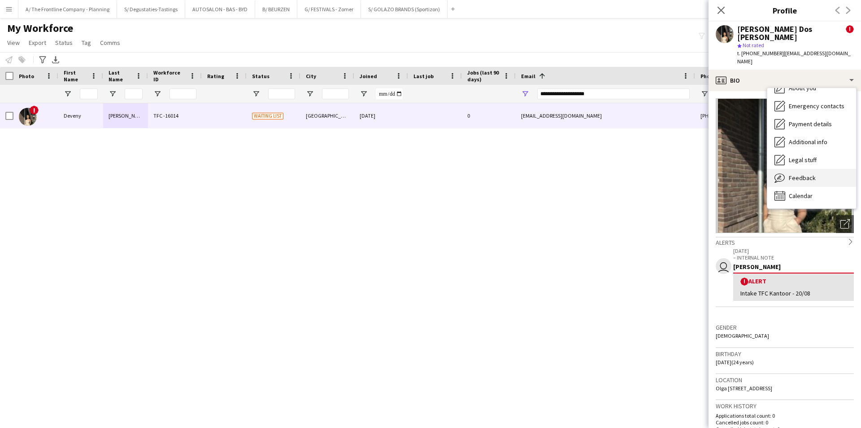
click at [815, 169] on div "Feedback Feedback" at bounding box center [812, 178] width 89 height 18
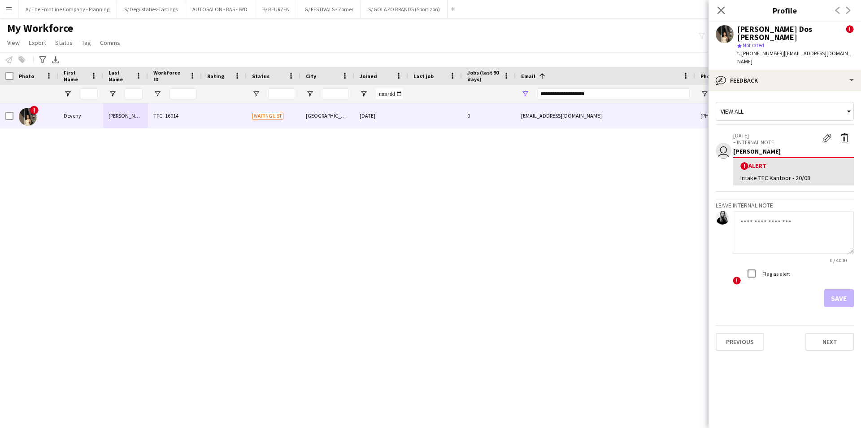
click at [784, 201] on h3 "Leave internal note" at bounding box center [785, 205] width 138 height 8
click at [779, 211] on textarea at bounding box center [793, 232] width 121 height 43
paste textarea "**********"
type textarea "**********"
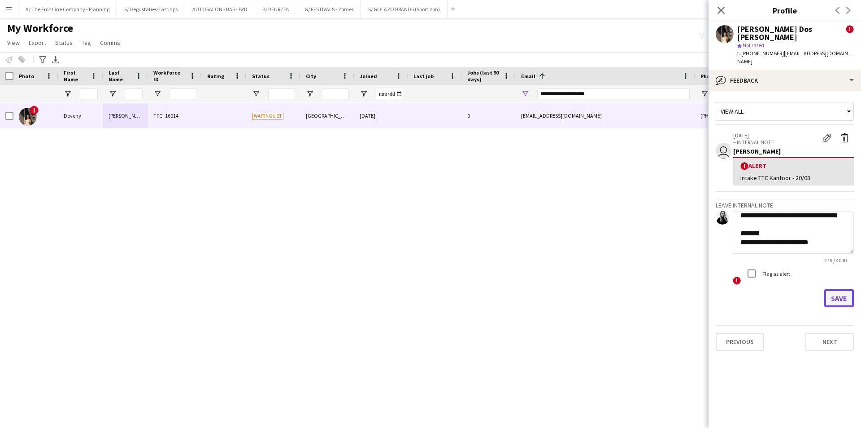
click at [834, 289] on button "Save" at bounding box center [840, 298] width 30 height 18
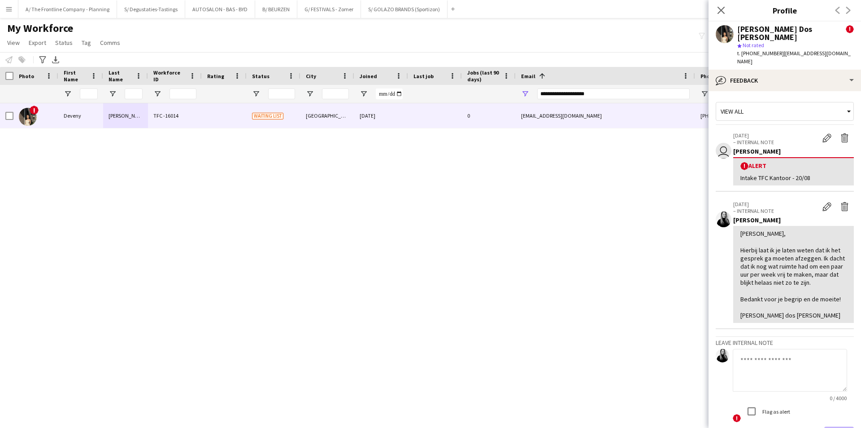
click at [752, 91] on app-crew-profile-feedback-tab "View all user [DATE] – INTERNAL NOTE Edit alert Delete alert [PERSON_NAME] ! Al…" at bounding box center [785, 259] width 153 height 336
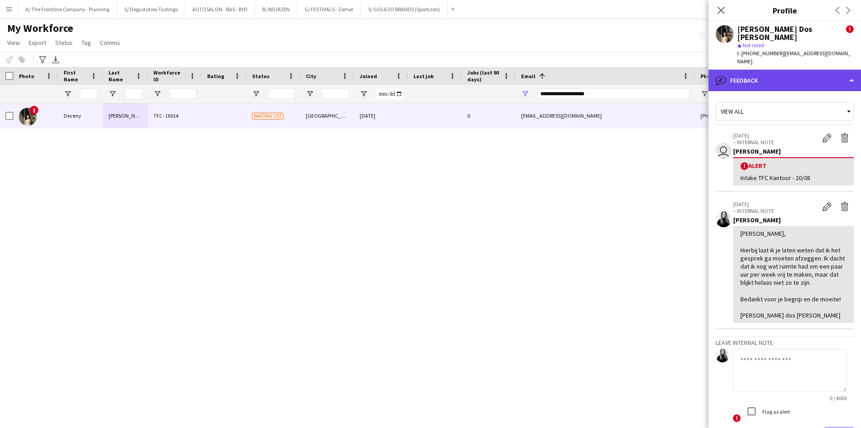
click at [773, 70] on div "bubble-pencil Feedback" at bounding box center [785, 81] width 153 height 22
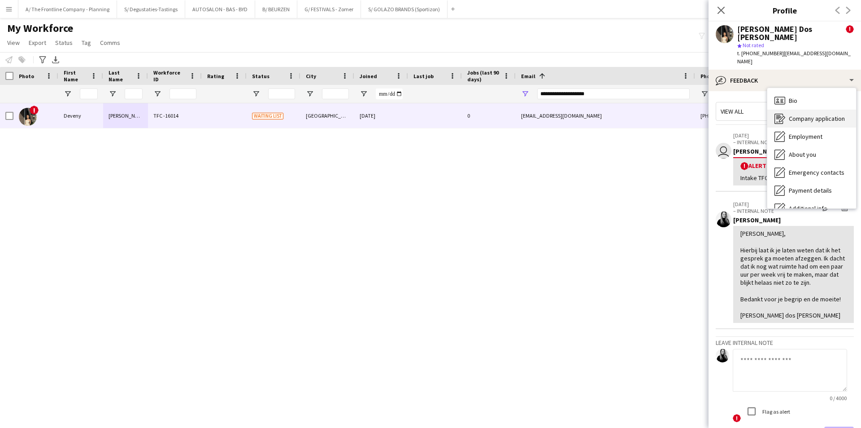
click at [811, 114] on span "Company application" at bounding box center [817, 118] width 56 height 8
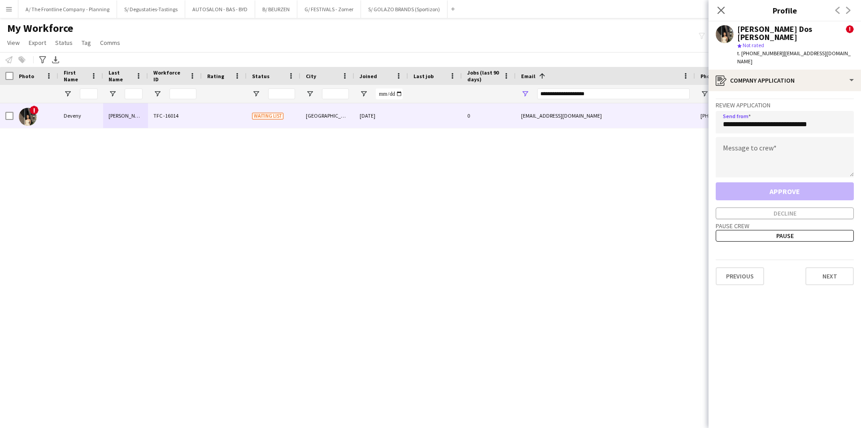
type input "**********"
click at [789, 143] on textarea at bounding box center [785, 157] width 138 height 40
paste textarea "**********"
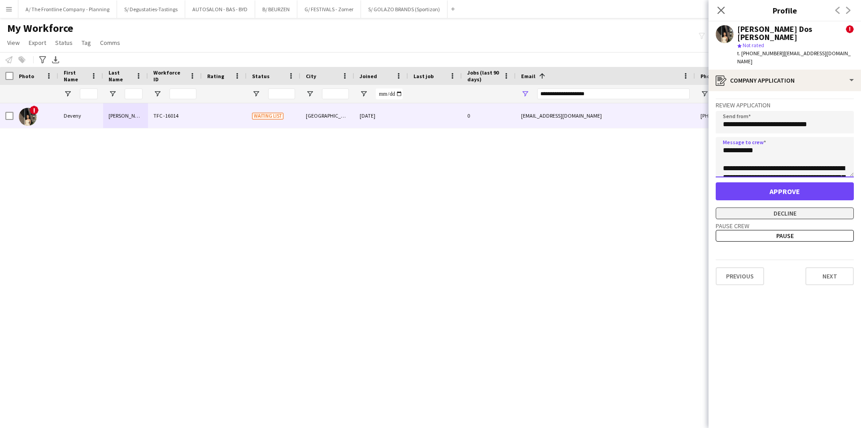
type textarea "**********"
click at [779, 207] on button "Decline" at bounding box center [785, 213] width 138 height 12
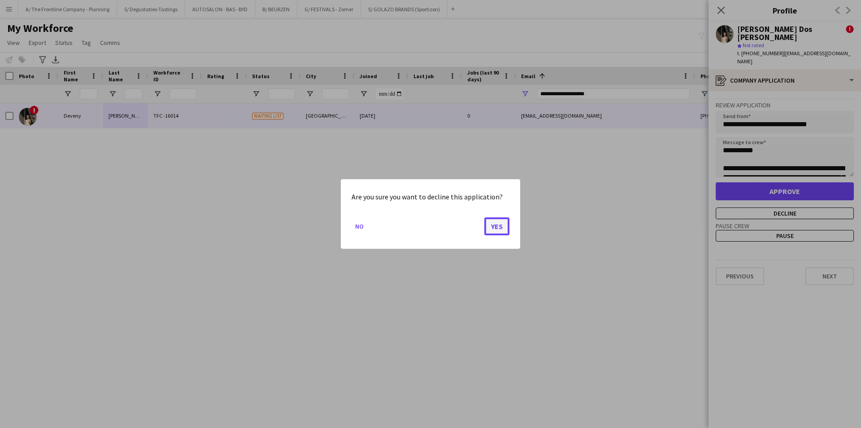
click at [489, 227] on button "Yes" at bounding box center [496, 226] width 25 height 18
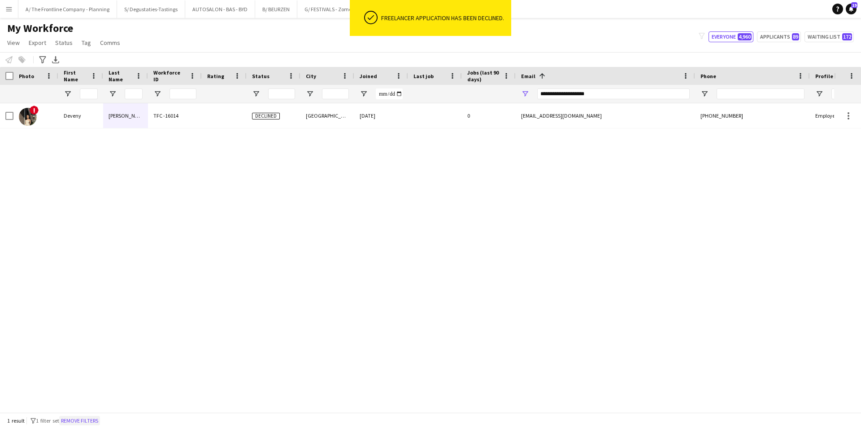
click at [84, 419] on button "Remove filters" at bounding box center [79, 420] width 41 height 10
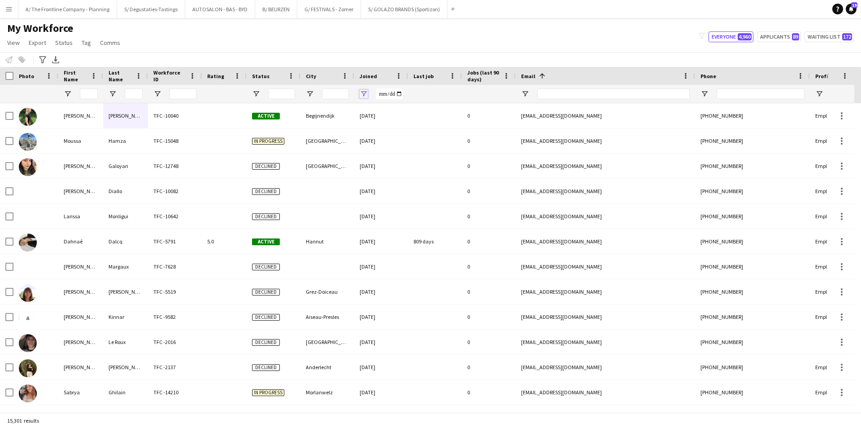
click at [364, 95] on span "Open Filter Menu" at bounding box center [364, 94] width 8 height 8
click at [255, 93] on span "Open Filter Menu" at bounding box center [256, 94] width 8 height 8
click at [276, 150] on div "(Select All)" at bounding box center [301, 148] width 71 height 7
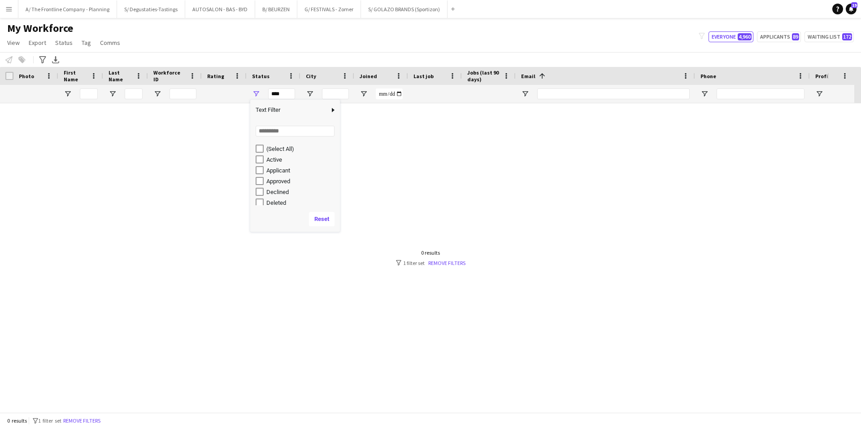
click at [277, 158] on div "Active" at bounding box center [301, 159] width 71 height 7
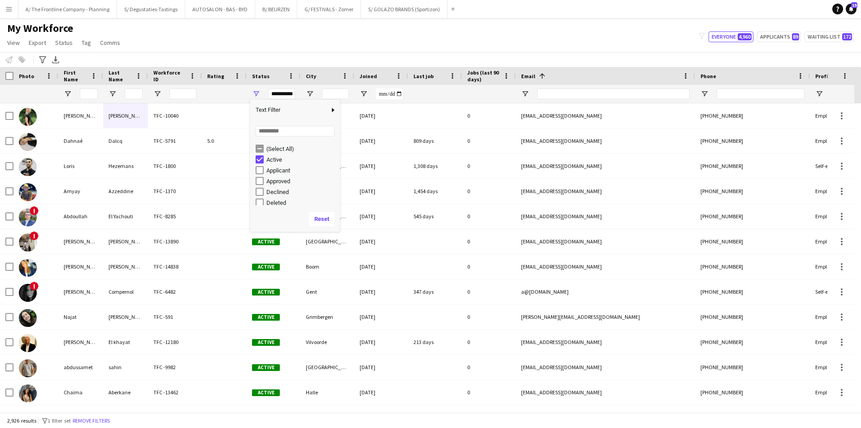
click at [277, 181] on div "Approved" at bounding box center [301, 181] width 71 height 7
click at [280, 197] on div "Waiting list" at bounding box center [301, 199] width 71 height 7
type input "**********"
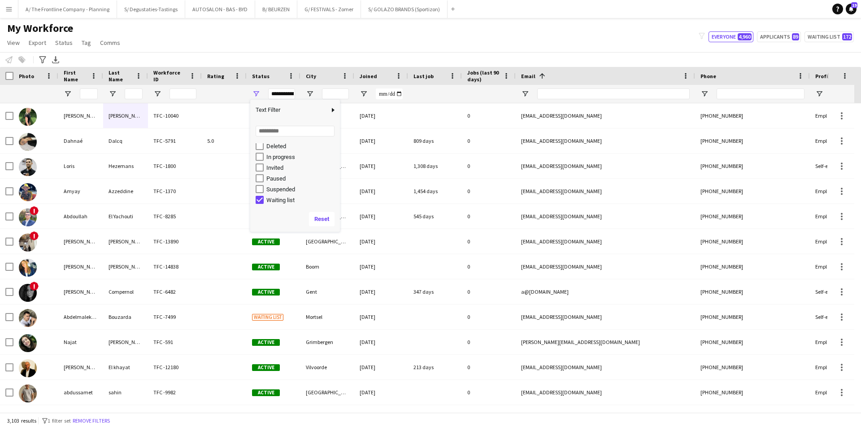
click at [288, 48] on div "My Workforce View Views Default view New view Update view Delete view Edit name…" at bounding box center [430, 37] width 861 height 31
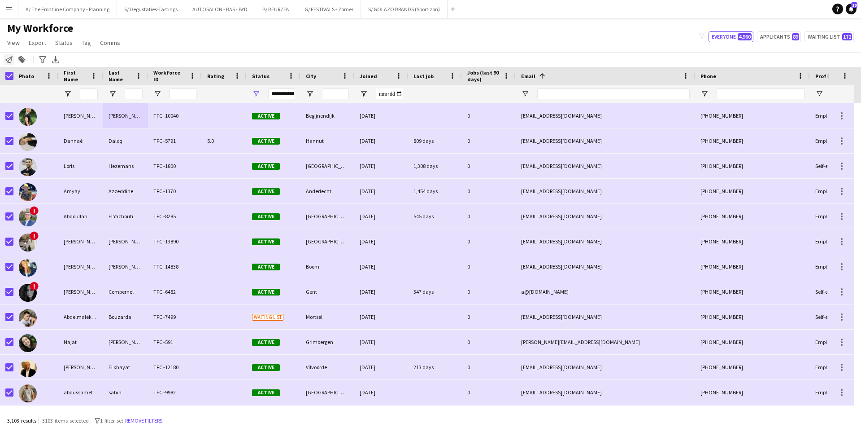
click at [9, 60] on icon "Notify workforce" at bounding box center [8, 59] width 7 height 7
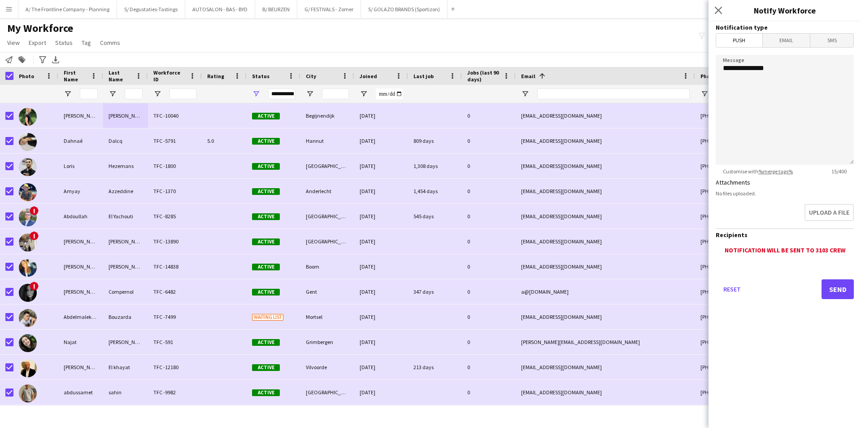
click at [781, 41] on span "Email" at bounding box center [787, 40] width 48 height 13
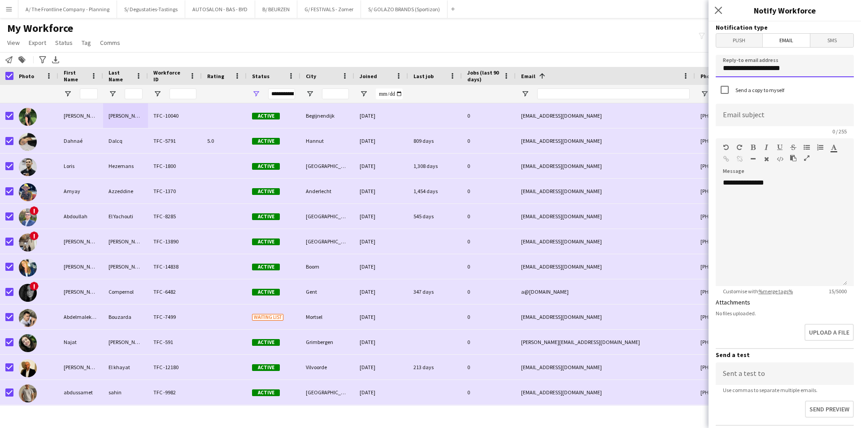
click at [755, 63] on input "**********" at bounding box center [785, 66] width 138 height 22
type input "**********"
click at [754, 122] on input at bounding box center [785, 115] width 138 height 22
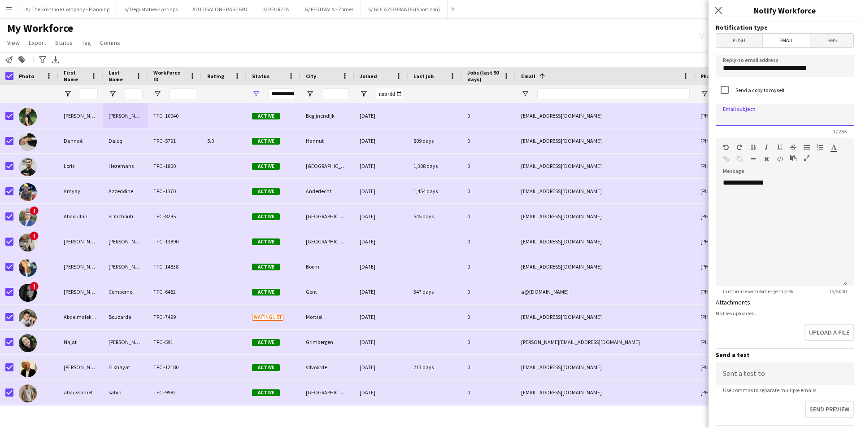
paste input "**********"
type input "**********"
click at [782, 196] on div "**********" at bounding box center [781, 232] width 131 height 108
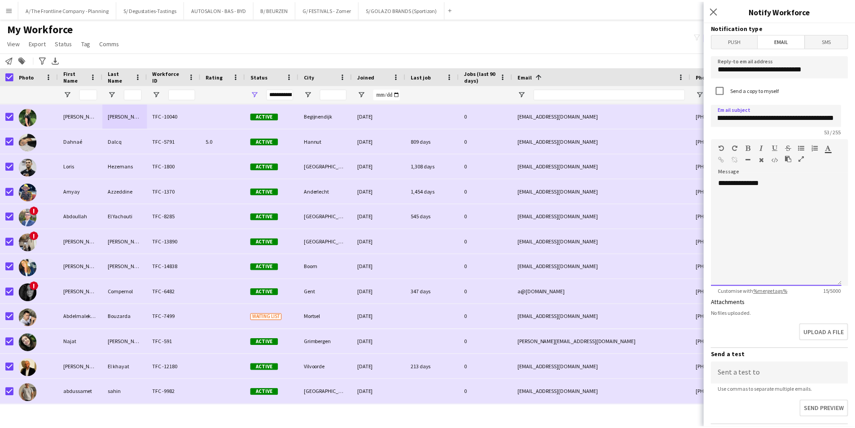
scroll to position [0, 0]
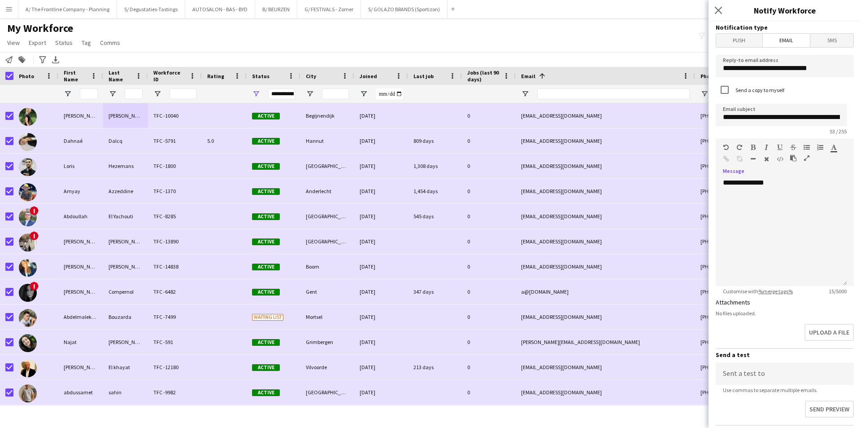
click at [810, 158] on button "button" at bounding box center [807, 157] width 6 height 7
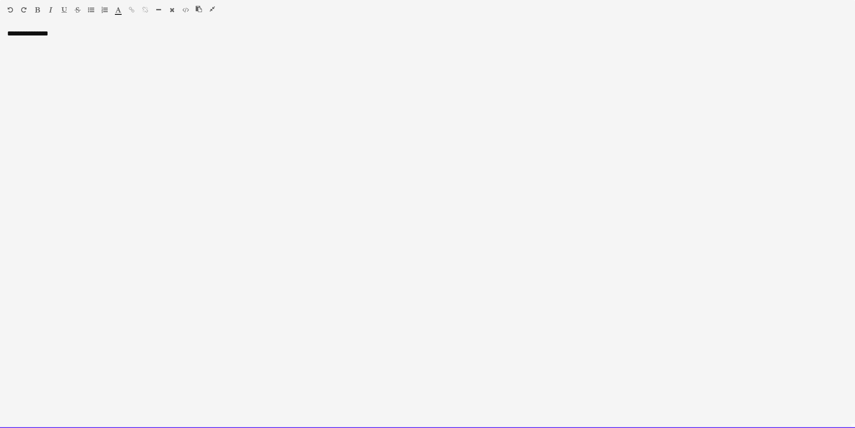
drag, startPoint x: 93, startPoint y: 51, endPoint x: 0, endPoint y: 36, distance: 94.1
click at [0, 36] on div "**********" at bounding box center [427, 228] width 855 height 398
paste div
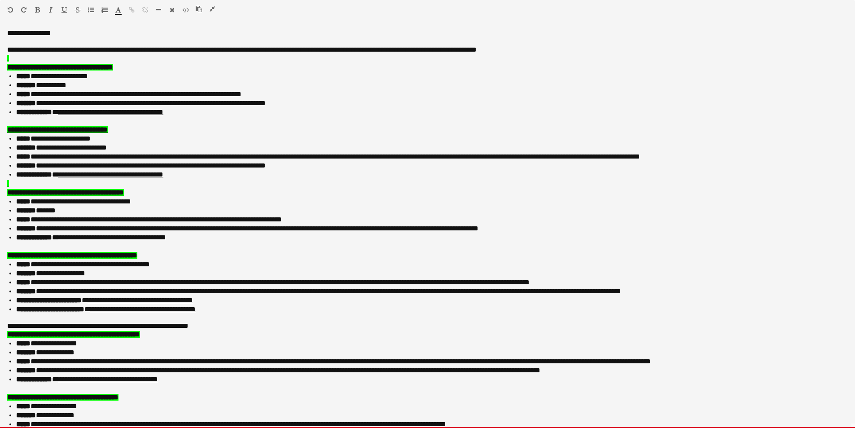
click at [19, 59] on p at bounding box center [427, 58] width 840 height 9
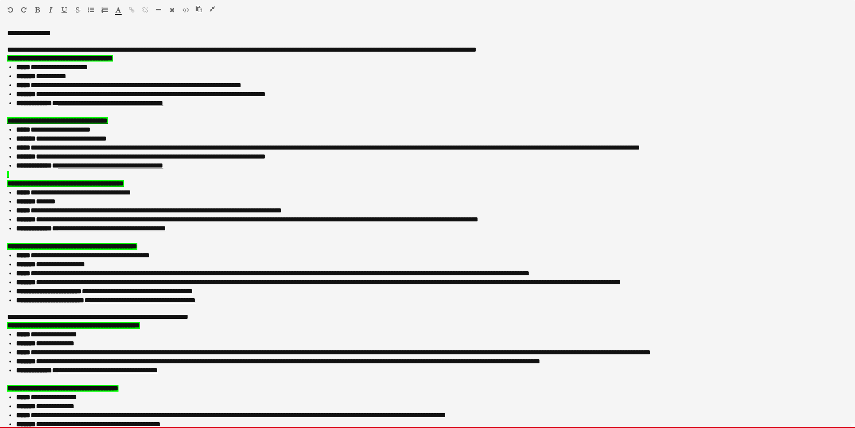
click at [9, 57] on span "**********" at bounding box center [60, 58] width 106 height 7
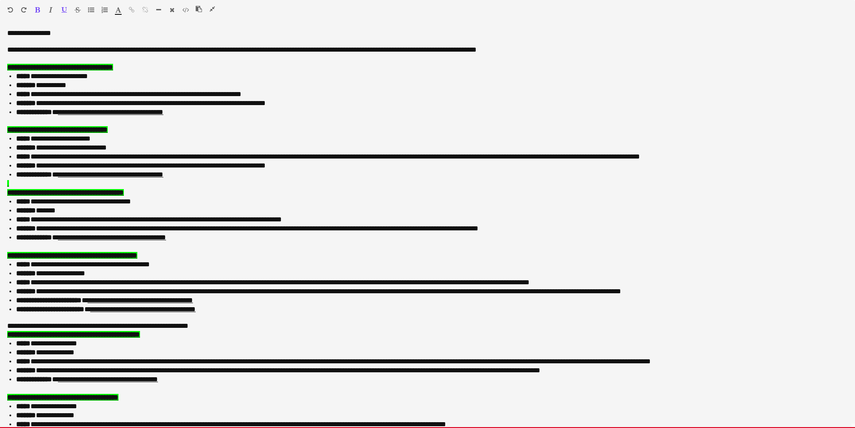
click at [13, 119] on p at bounding box center [427, 121] width 840 height 8
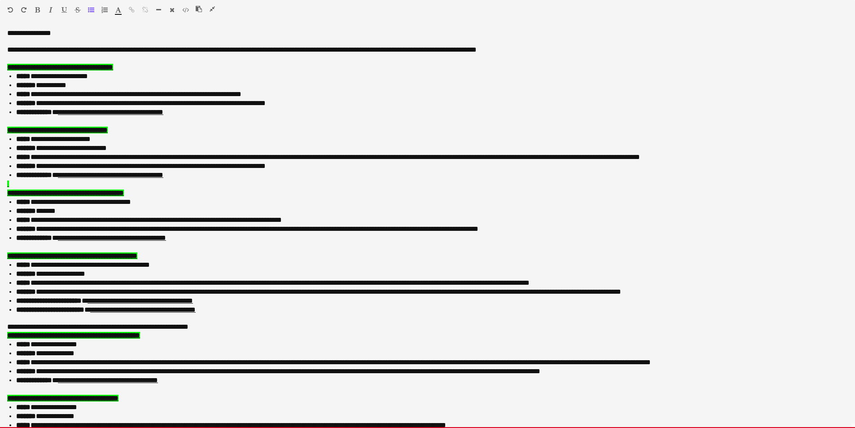
click at [26, 184] on p at bounding box center [427, 183] width 840 height 9
click at [30, 245] on p at bounding box center [427, 246] width 840 height 9
click at [43, 319] on p at bounding box center [427, 318] width 840 height 8
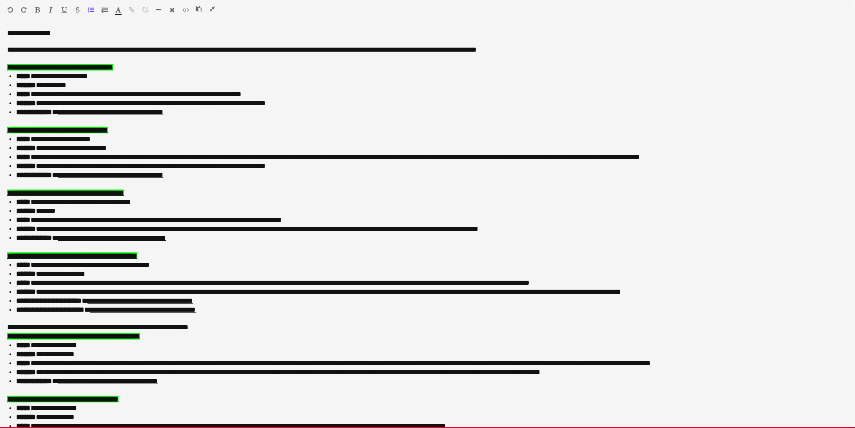
scroll to position [90, 0]
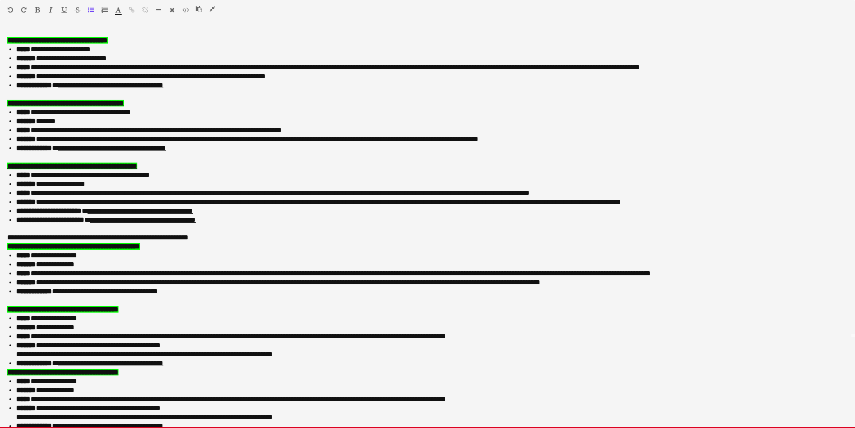
click at [30, 302] on p at bounding box center [427, 300] width 840 height 9
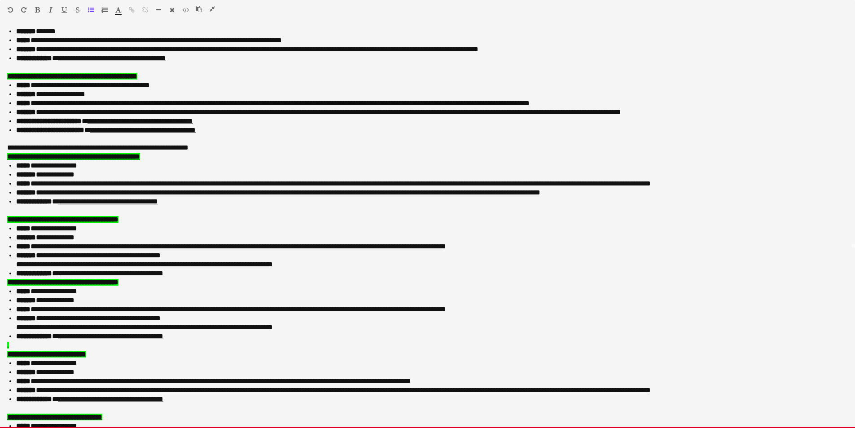
click at [16, 344] on p at bounding box center [427, 344] width 840 height 9
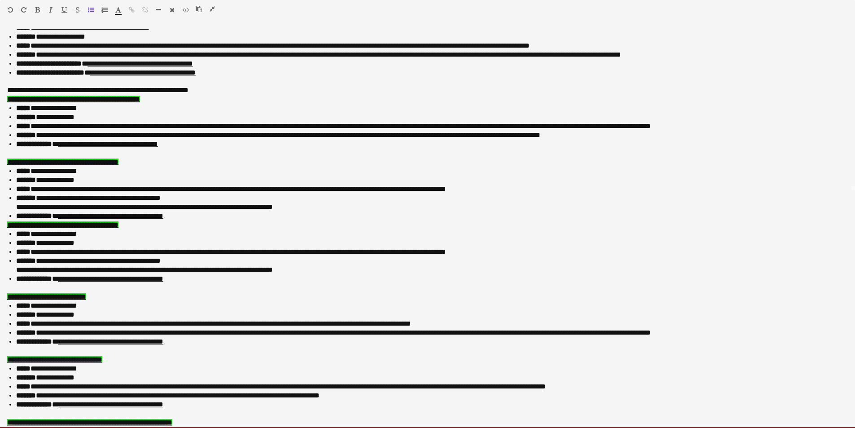
scroll to position [349, 0]
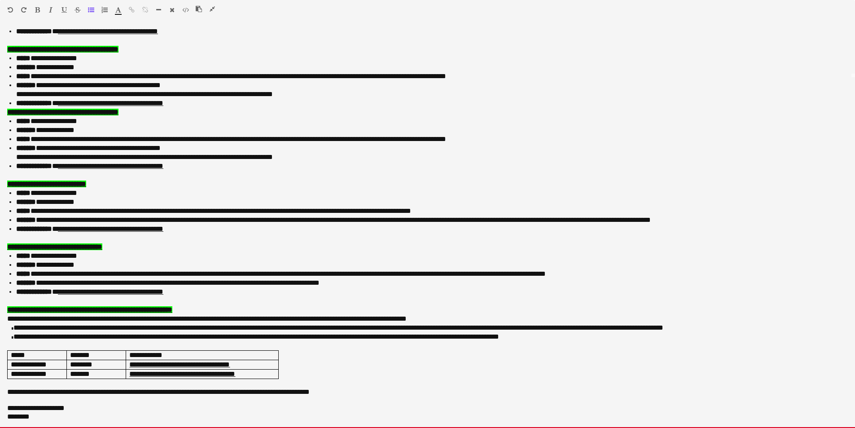
click at [20, 238] on p at bounding box center [427, 237] width 840 height 9
drag, startPoint x: 18, startPoint y: 300, endPoint x: 365, endPoint y: 375, distance: 355.3
click at [365, 375] on div "**********" at bounding box center [427, 228] width 855 height 398
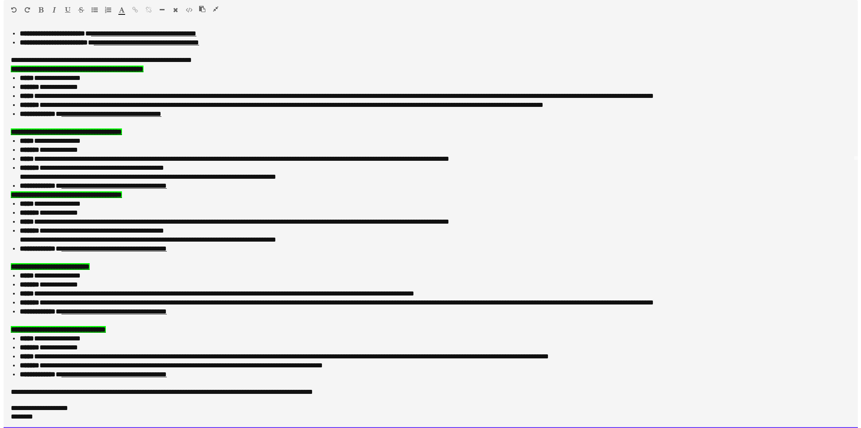
scroll to position [267, 0]
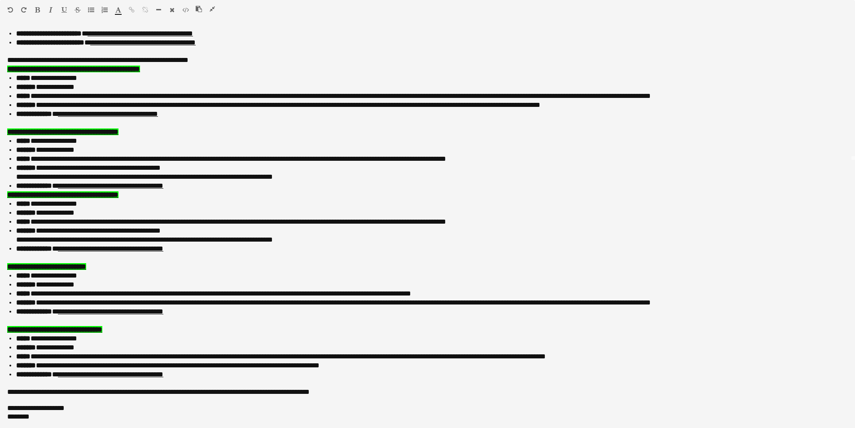
click at [211, 11] on icon "button" at bounding box center [211, 9] width 5 height 6
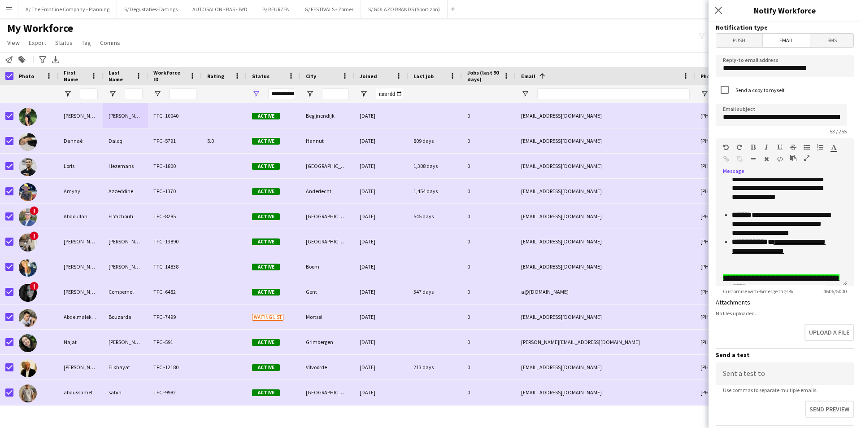
scroll to position [284, 0]
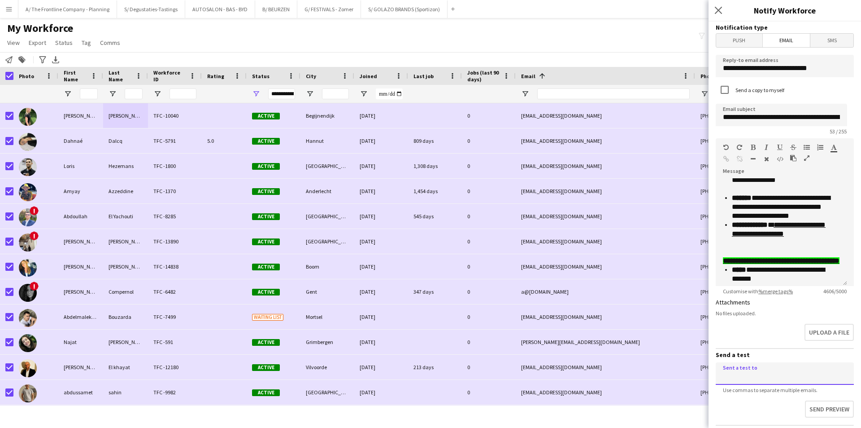
click at [794, 375] on input at bounding box center [785, 373] width 138 height 22
type input "**********"
click at [811, 410] on button "Send preview" at bounding box center [828, 409] width 51 height 19
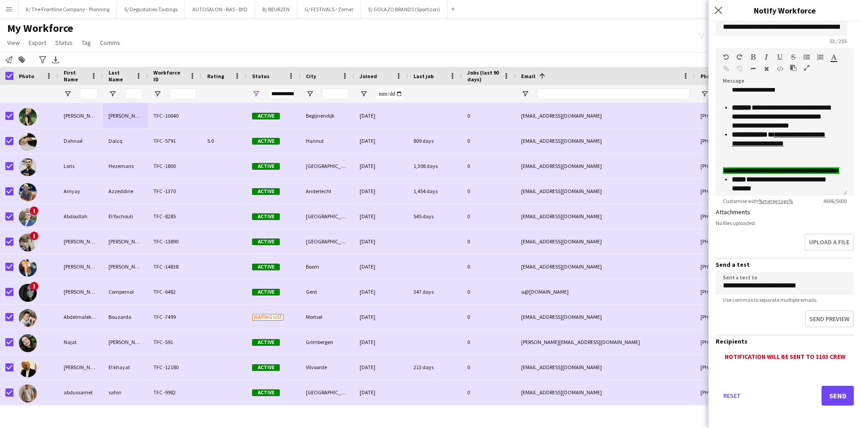
scroll to position [93, 0]
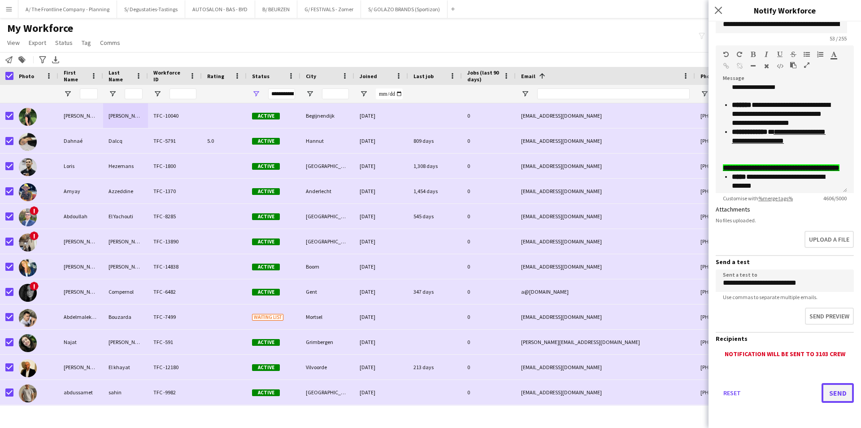
click at [834, 396] on button "Send" at bounding box center [838, 393] width 32 height 20
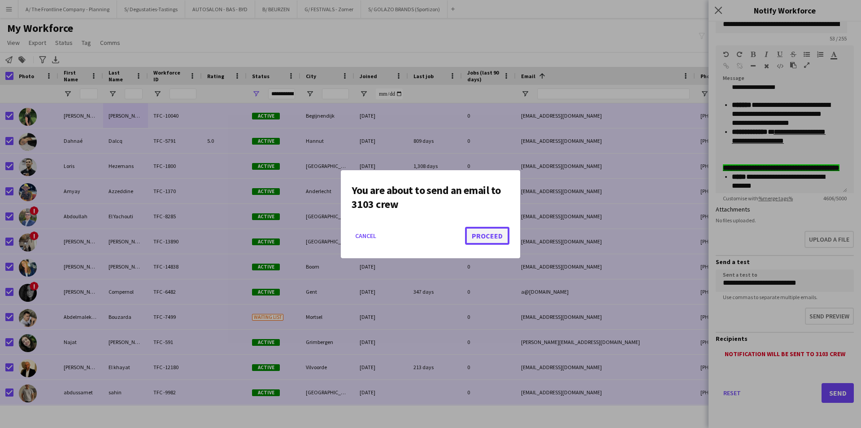
click at [491, 239] on button "Proceed" at bounding box center [487, 236] width 44 height 18
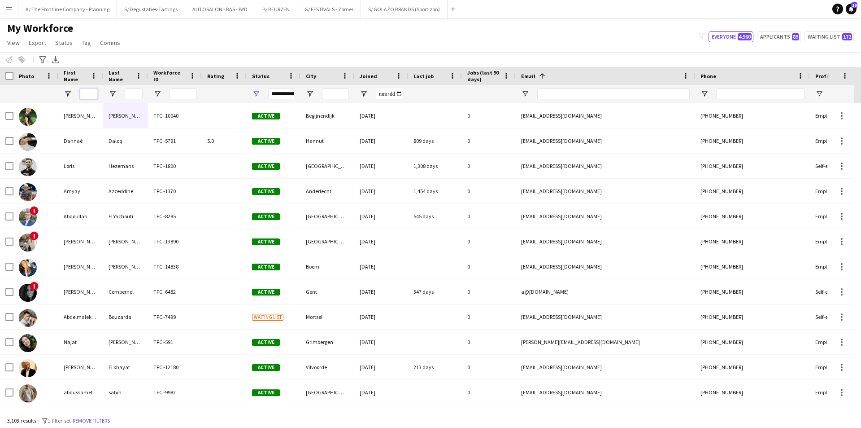
click at [82, 93] on input "First Name Filter Input" at bounding box center [89, 93] width 18 height 11
type input "******"
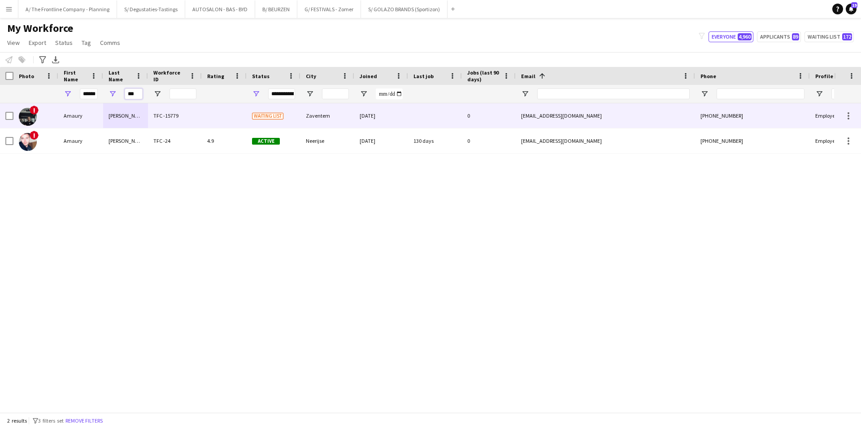
type input "***"
click at [87, 124] on div "Amaury" at bounding box center [80, 115] width 45 height 25
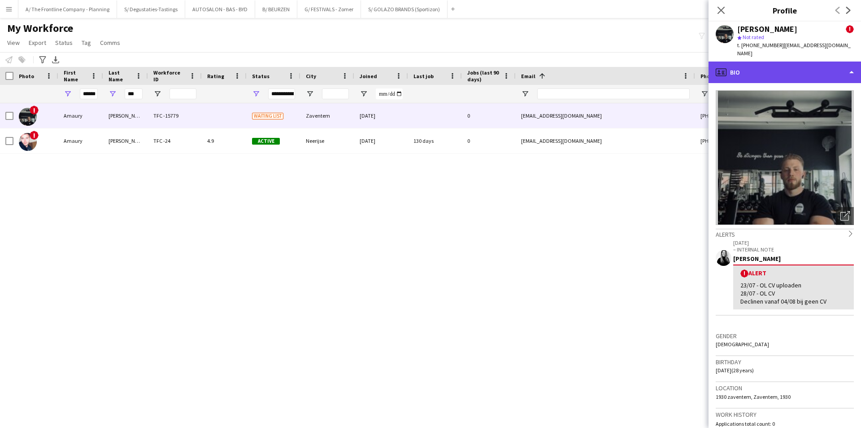
click at [801, 74] on div "profile Bio" at bounding box center [785, 72] width 153 height 22
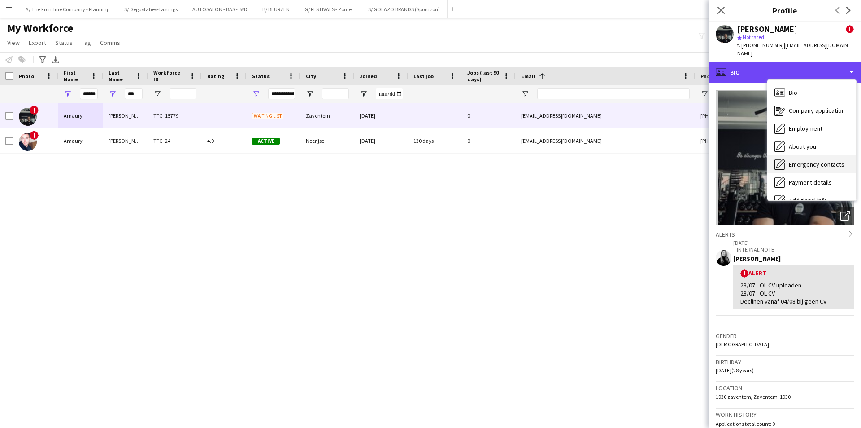
scroll to position [66, 0]
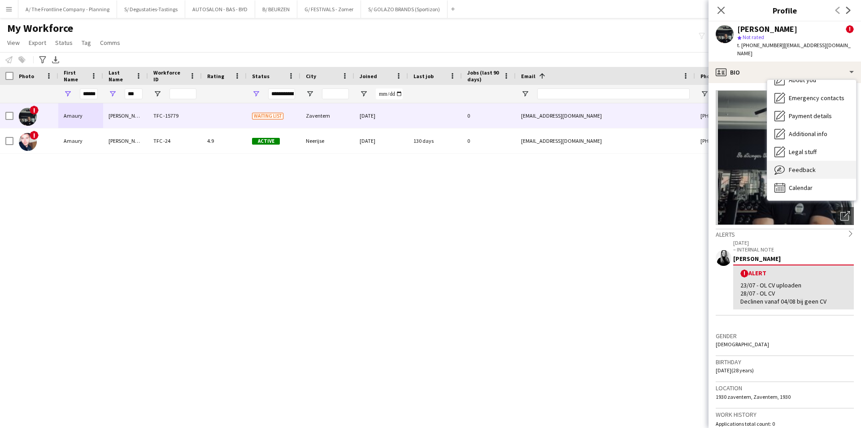
click at [802, 166] on span "Feedback" at bounding box center [802, 170] width 27 height 8
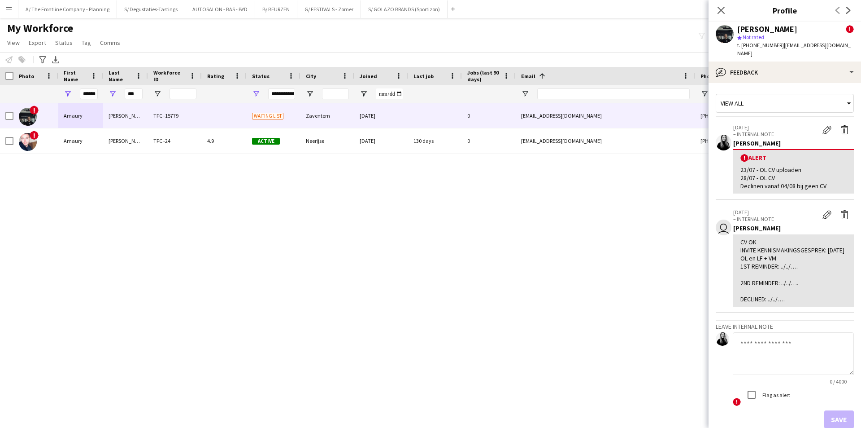
scroll to position [43, 0]
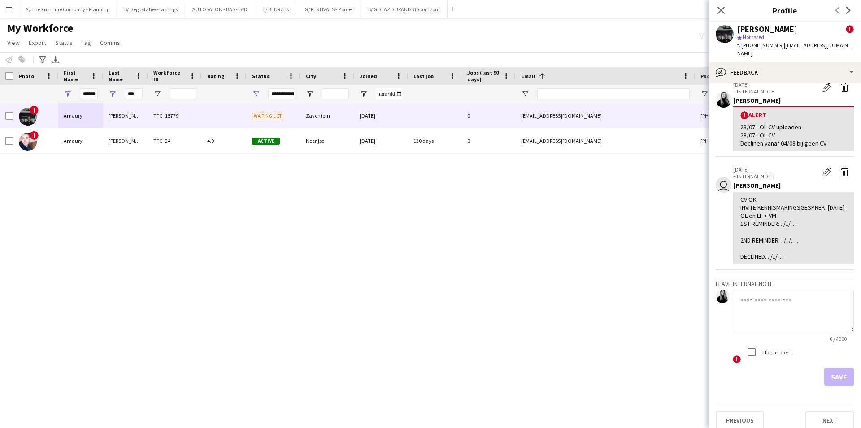
click at [763, 307] on textarea at bounding box center [793, 310] width 121 height 43
type textarea "**********"
click at [776, 349] on label "Flag as alert" at bounding box center [776, 352] width 30 height 7
click at [825, 368] on button "Save" at bounding box center [840, 376] width 30 height 18
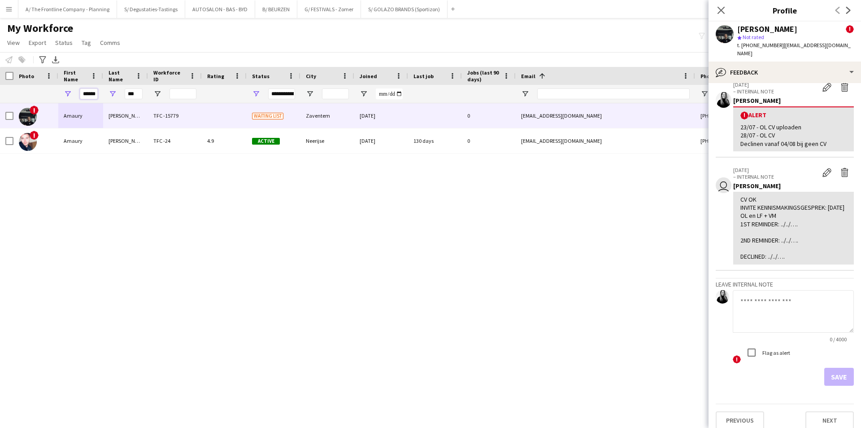
click at [83, 90] on input "******" at bounding box center [89, 93] width 18 height 11
click at [134, 94] on input "***" at bounding box center [134, 93] width 18 height 11
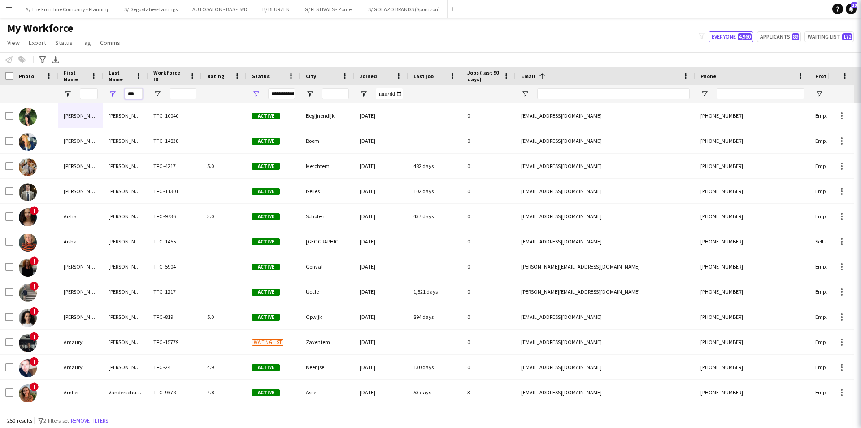
click at [134, 94] on input "***" at bounding box center [134, 93] width 18 height 11
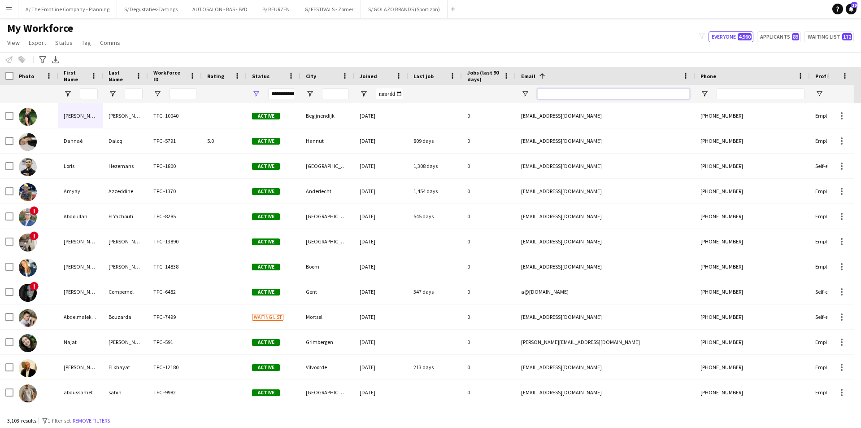
click at [562, 94] on input "Email Filter Input" at bounding box center [613, 93] width 153 height 11
paste input "**********"
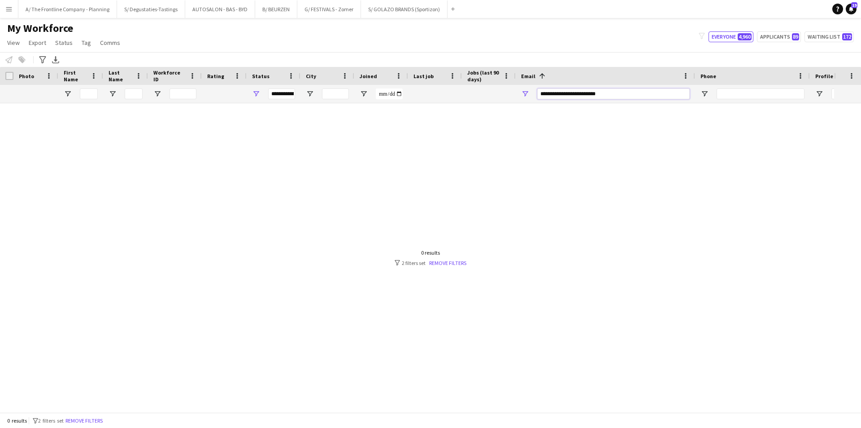
type input "**********"
click at [588, 93] on input "**********" at bounding box center [613, 93] width 153 height 11
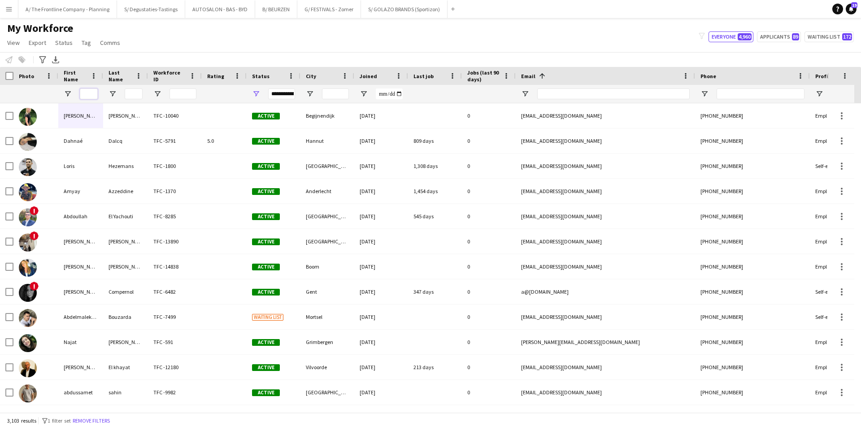
click at [92, 92] on input "First Name Filter Input" at bounding box center [89, 93] width 18 height 11
type input "*****"
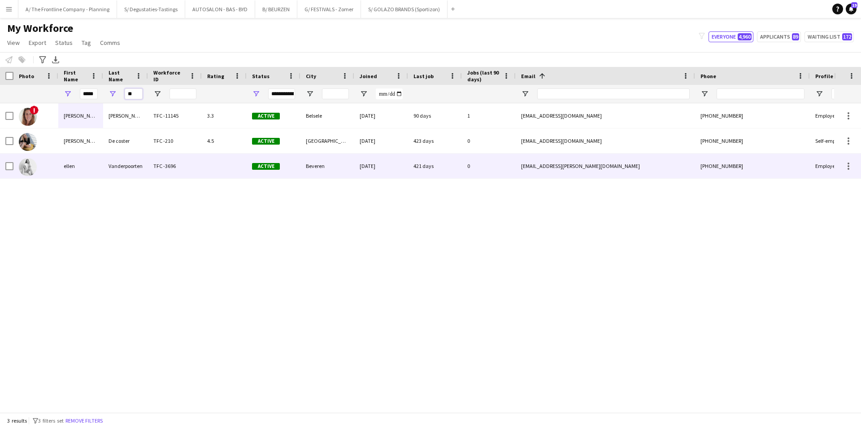
type input "**"
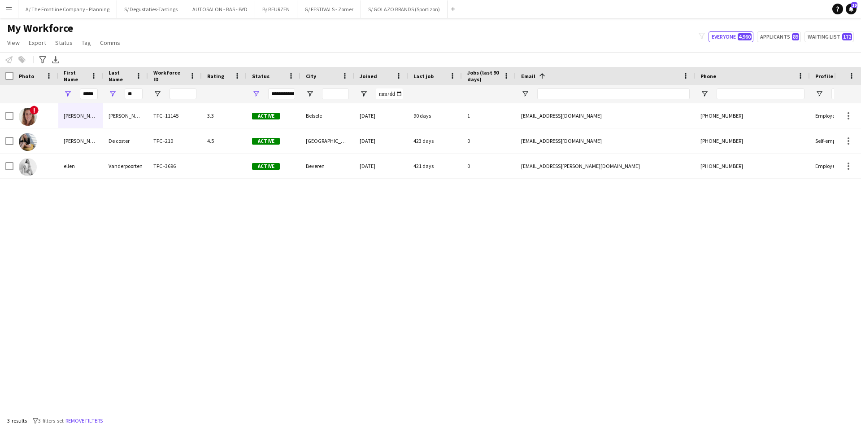
click at [70, 217] on div "! [PERSON_NAME] TFC -11145 3.3 Active Belsele [DATE] 90 days 1 [EMAIL_ADDRESS][…" at bounding box center [417, 254] width 834 height 302
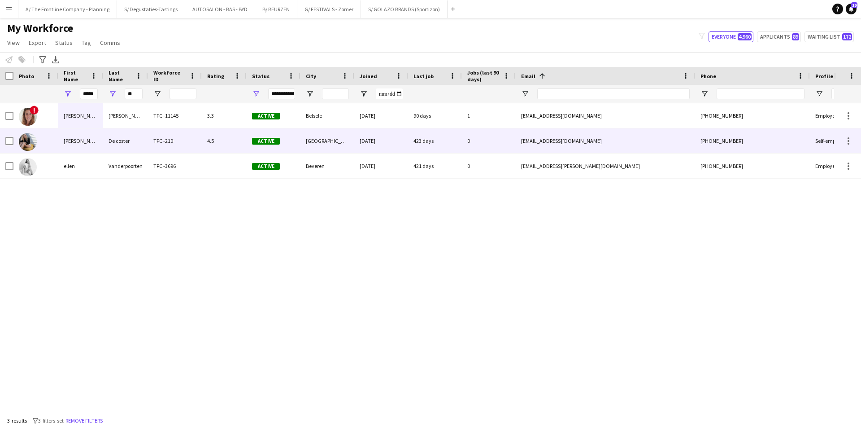
click at [101, 137] on div "[PERSON_NAME]" at bounding box center [80, 140] width 45 height 25
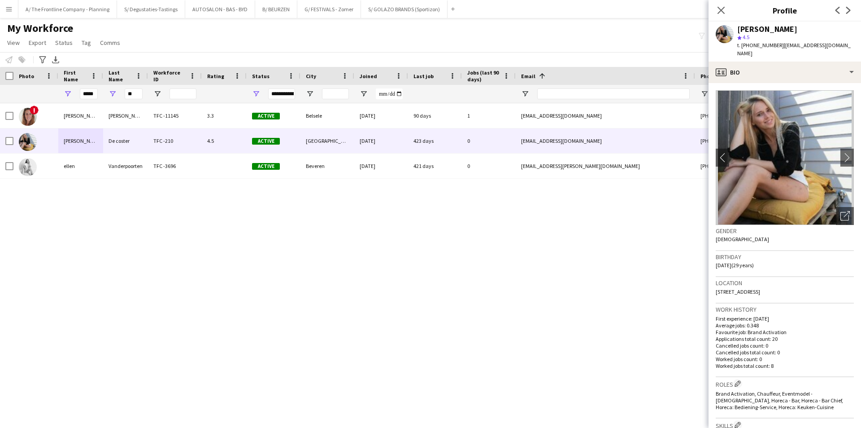
click at [110, 218] on div "! [PERSON_NAME] TFC -11145 3.3 Active Belsele [DATE] 90 days 1 [EMAIL_ADDRESS][…" at bounding box center [417, 254] width 834 height 302
click at [722, 11] on icon at bounding box center [721, 10] width 9 height 9
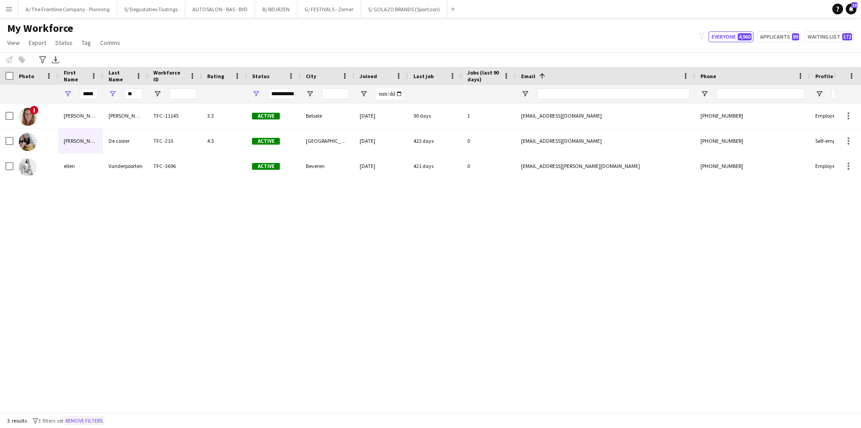
click at [82, 419] on button "Remove filters" at bounding box center [84, 420] width 41 height 10
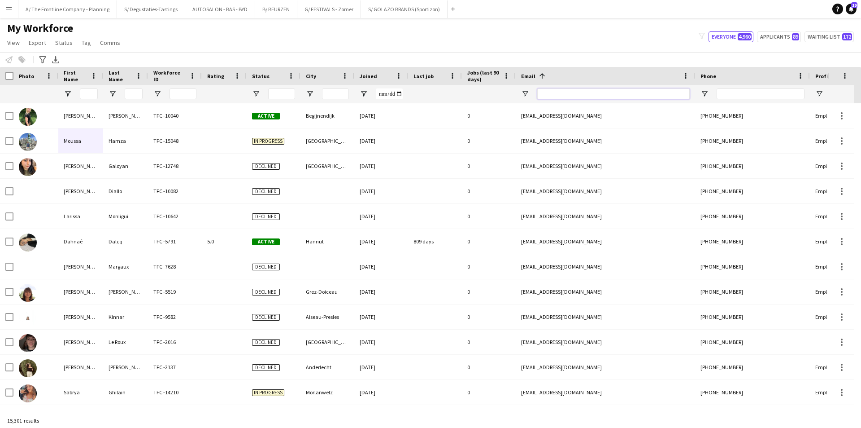
click at [625, 92] on input "Email Filter Input" at bounding box center [613, 93] width 153 height 11
paste input "**********"
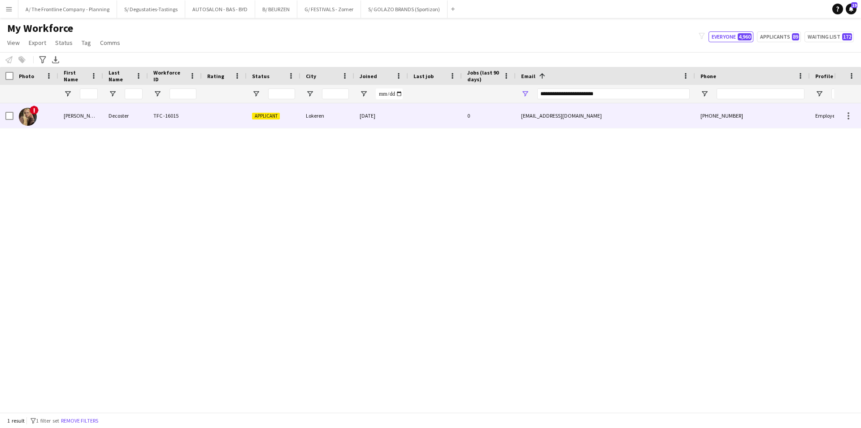
click at [262, 121] on div "Applicant" at bounding box center [274, 115] width 54 height 25
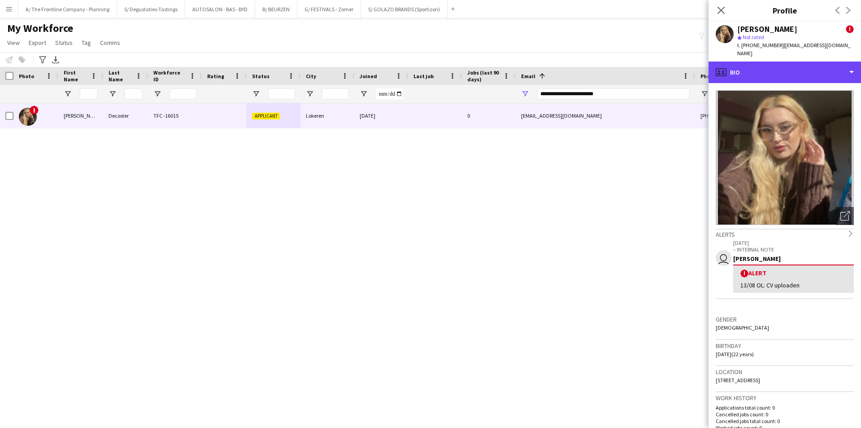
drag, startPoint x: 786, startPoint y: 69, endPoint x: 809, endPoint y: 102, distance: 40.4
click at [786, 69] on div "profile Bio" at bounding box center [785, 72] width 153 height 22
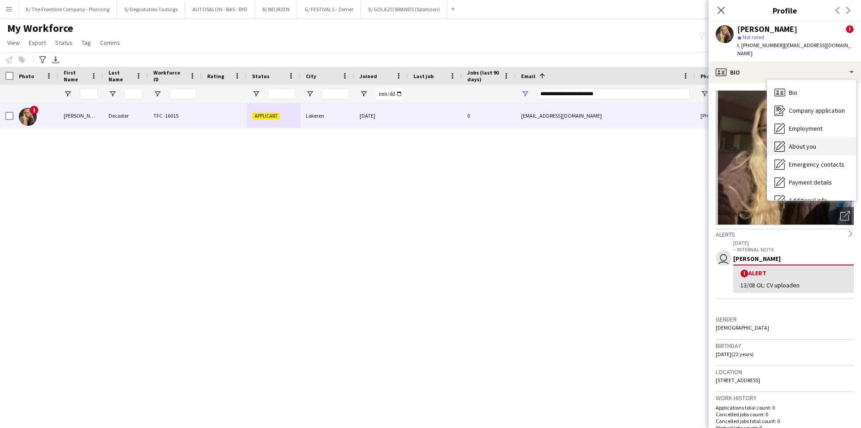
click at [834, 145] on div "About you About you" at bounding box center [812, 146] width 89 height 18
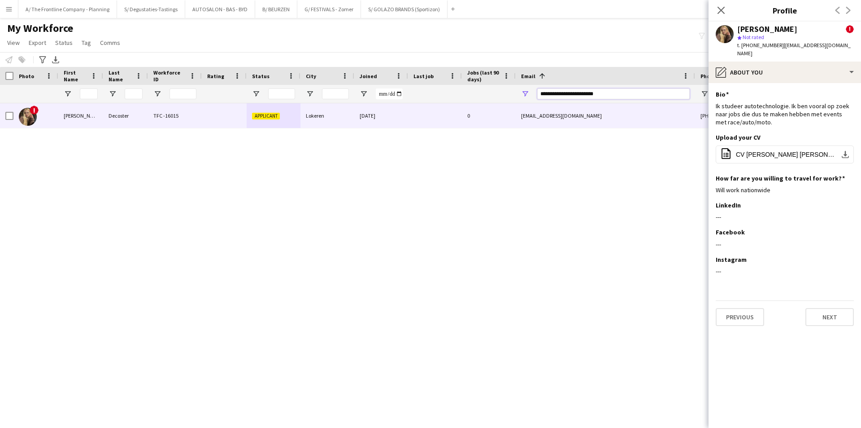
click at [575, 92] on input "**********" at bounding box center [613, 93] width 153 height 11
paste input "Email Filter Input"
type input "**********"
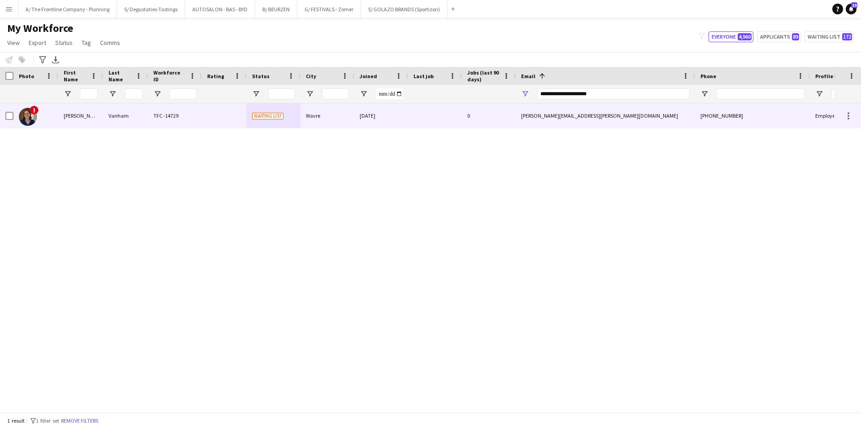
click at [234, 121] on div at bounding box center [224, 115] width 45 height 25
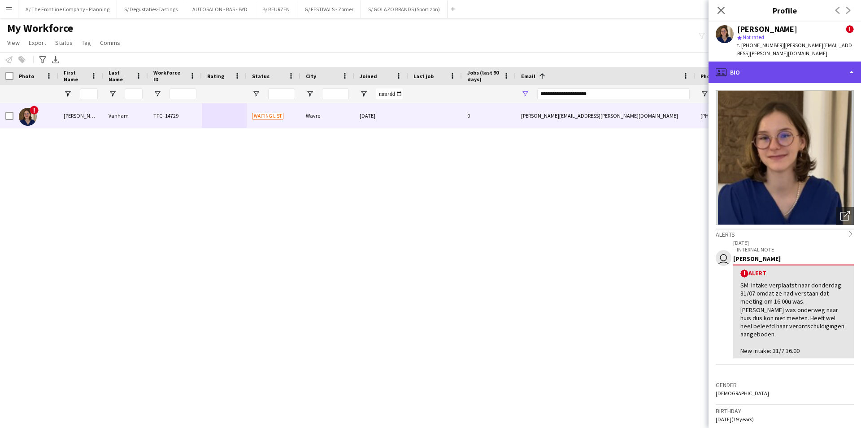
click at [785, 65] on div "profile Bio" at bounding box center [785, 72] width 153 height 22
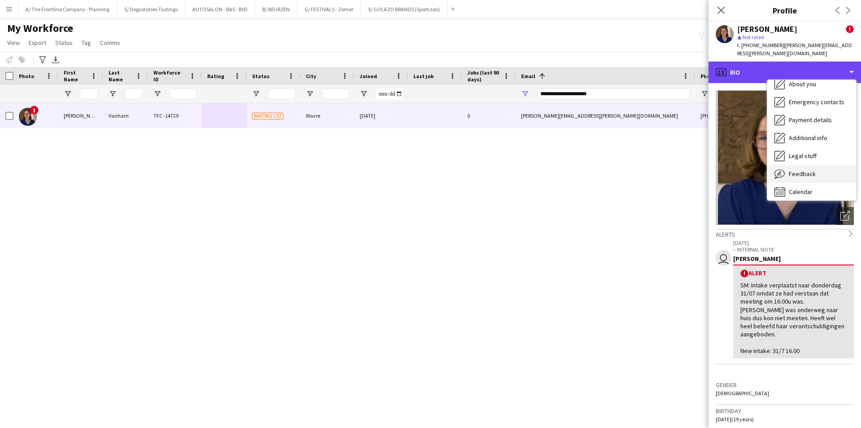
scroll to position [66, 0]
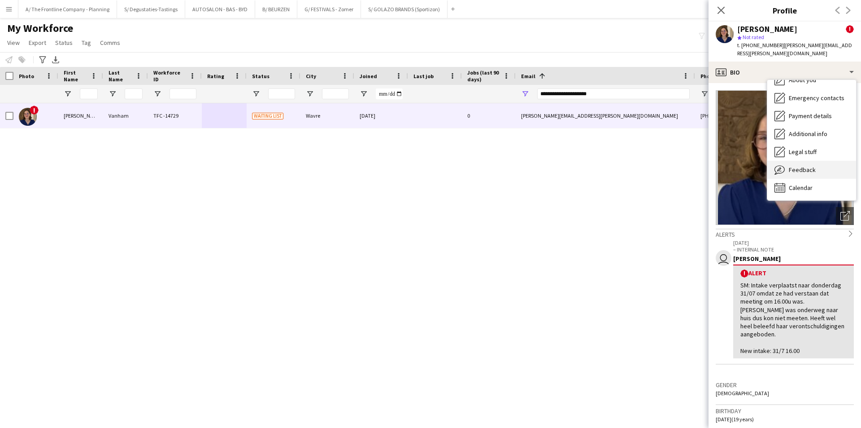
click at [825, 161] on div "Feedback Feedback" at bounding box center [812, 170] width 89 height 18
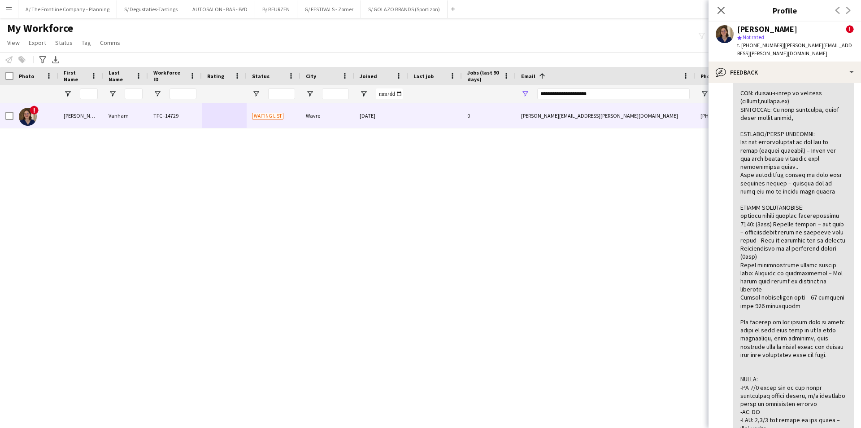
scroll to position [269, 0]
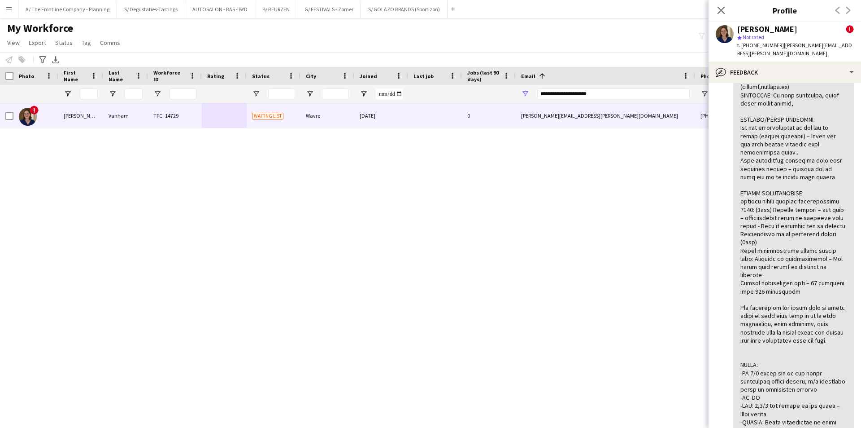
click at [17, 8] on button "Menu" at bounding box center [9, 9] width 18 height 18
click at [9, 9] on app-icon "Menu" at bounding box center [8, 8] width 7 height 7
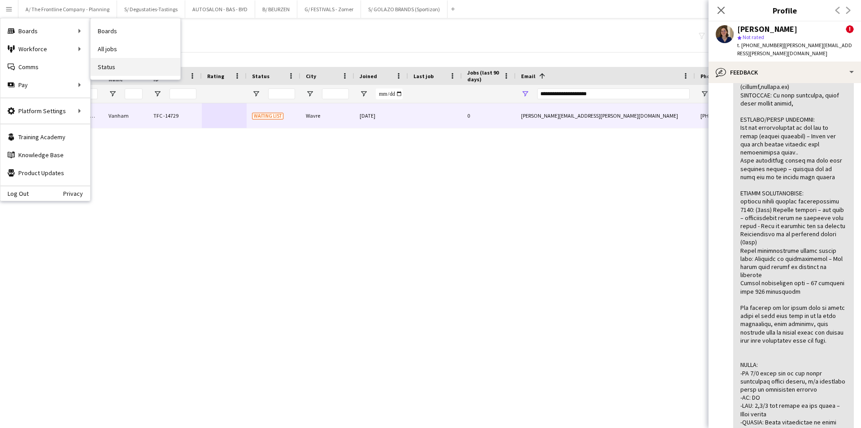
click at [115, 69] on link "Status" at bounding box center [136, 67] width 90 height 18
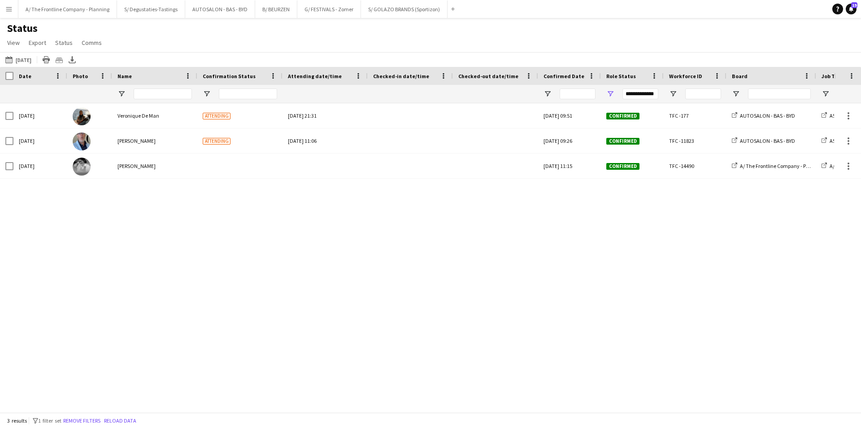
click at [6, 11] on app-icon "Menu" at bounding box center [8, 8] width 7 height 7
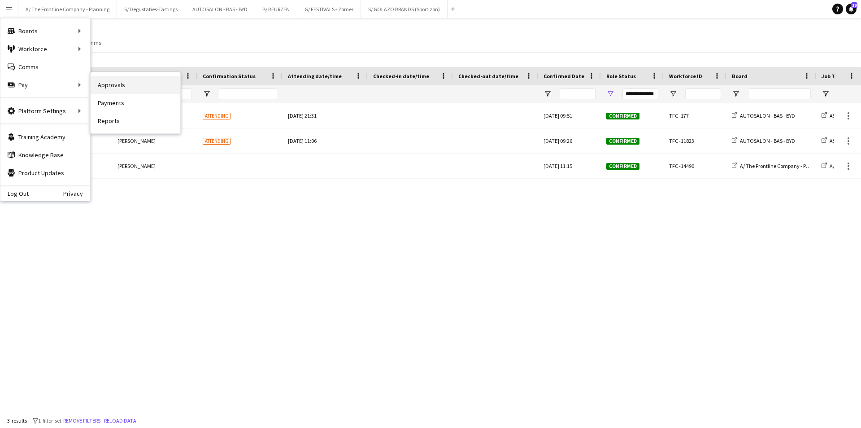
click at [134, 83] on link "Approvals" at bounding box center [136, 85] width 90 height 18
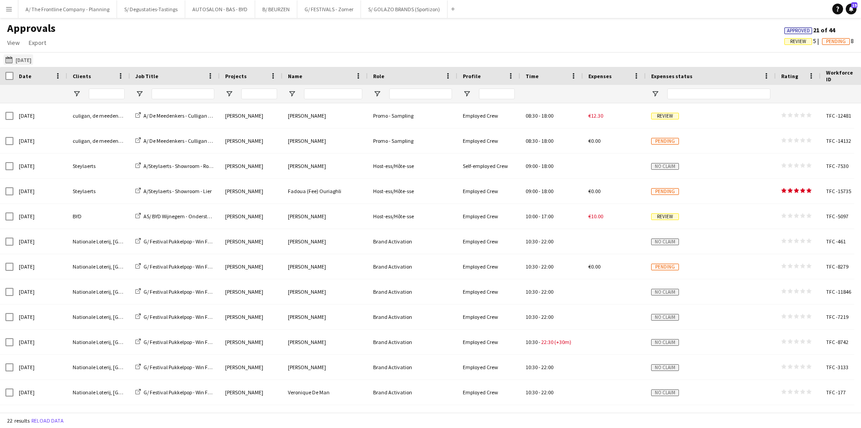
click at [27, 61] on button "16-08-2025 16-08-2025" at bounding box center [19, 59] width 30 height 11
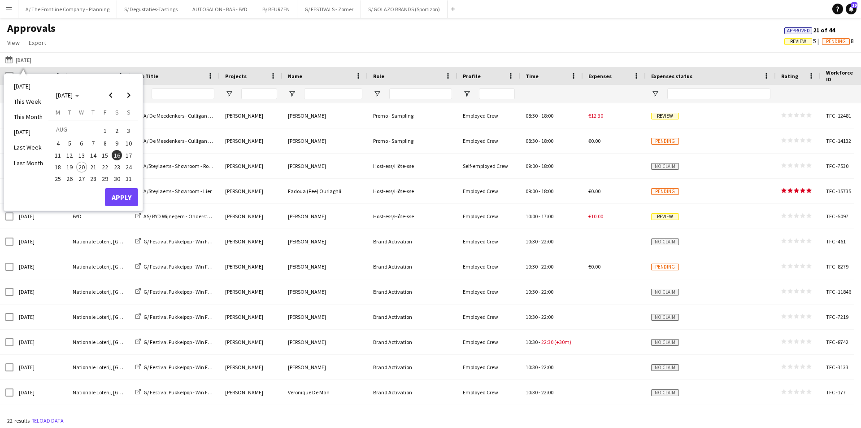
click at [105, 126] on span "1" at bounding box center [105, 130] width 11 height 13
click at [83, 169] on span "20" at bounding box center [81, 166] width 11 height 11
click at [124, 200] on button "Apply" at bounding box center [121, 197] width 33 height 18
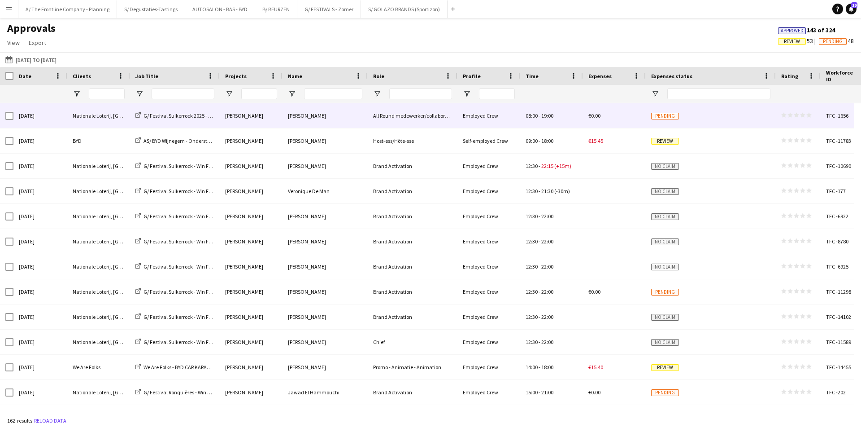
click at [519, 124] on div "Employed Crew" at bounding box center [489, 115] width 63 height 25
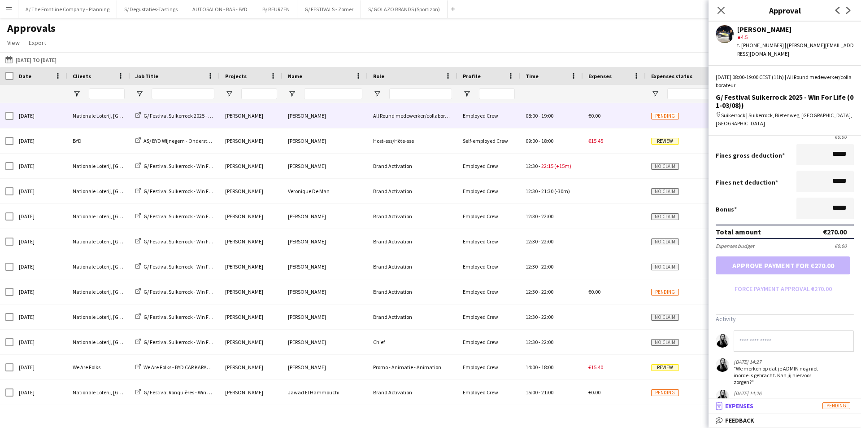
scroll to position [163, 0]
click at [772, 329] on input at bounding box center [794, 340] width 120 height 22
type input "**********"
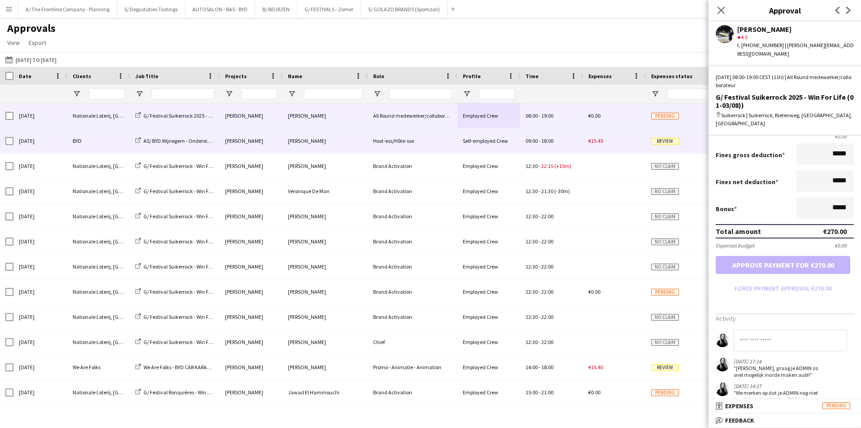
click at [472, 150] on div "Self-employed Crew" at bounding box center [489, 140] width 63 height 25
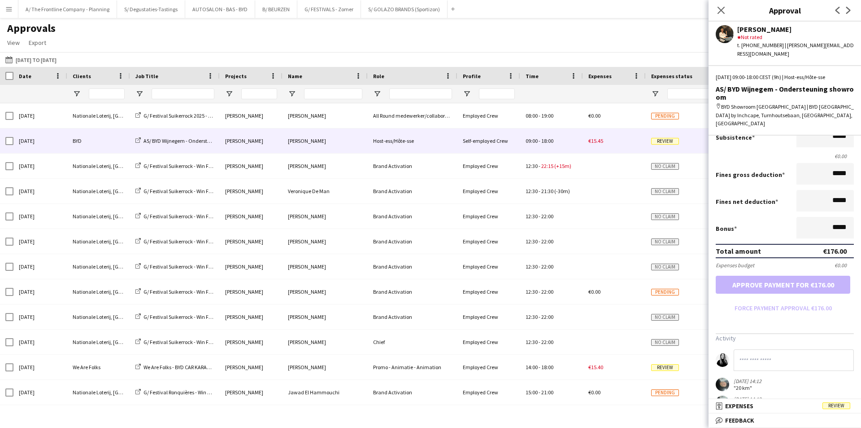
scroll to position [175, 0]
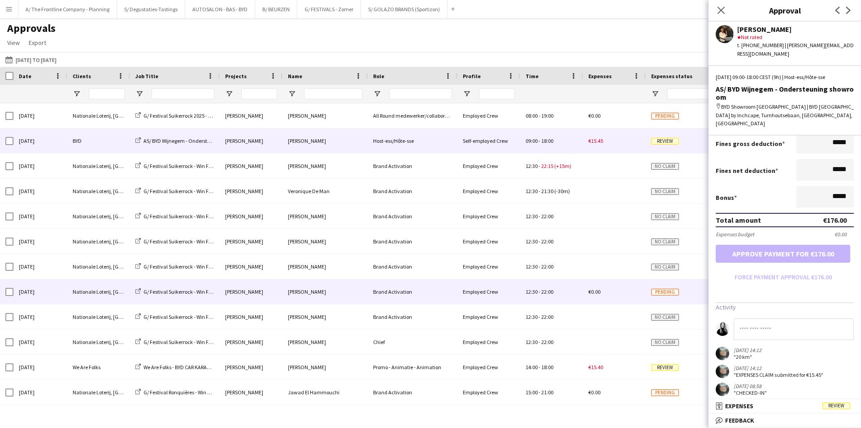
click at [471, 297] on div "Employed Crew" at bounding box center [489, 291] width 63 height 25
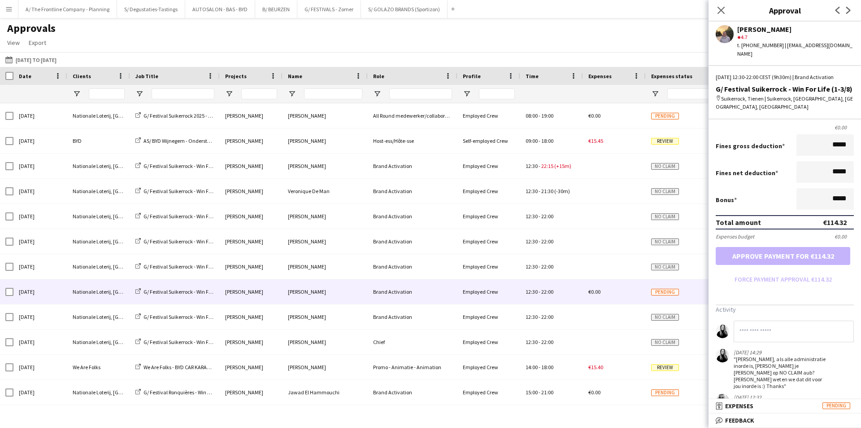
scroll to position [161, 0]
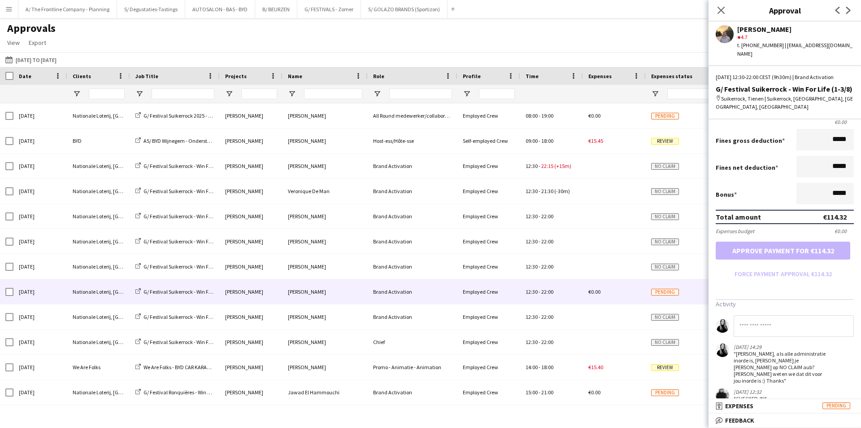
click at [783, 351] on div ""Dag Justin, als alle administratie inorde is, klik je dan op NO CLAIM aub? Dan…" at bounding box center [780, 367] width 92 height 34
click at [783, 320] on input at bounding box center [794, 326] width 120 height 22
type input "**********"
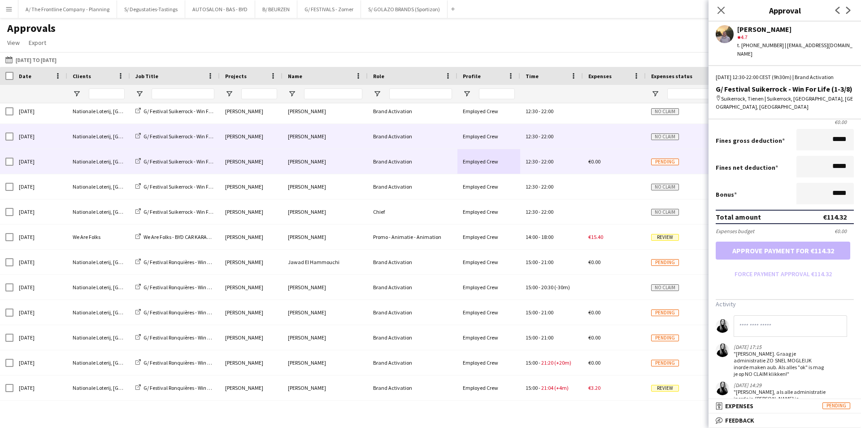
scroll to position [135, 0]
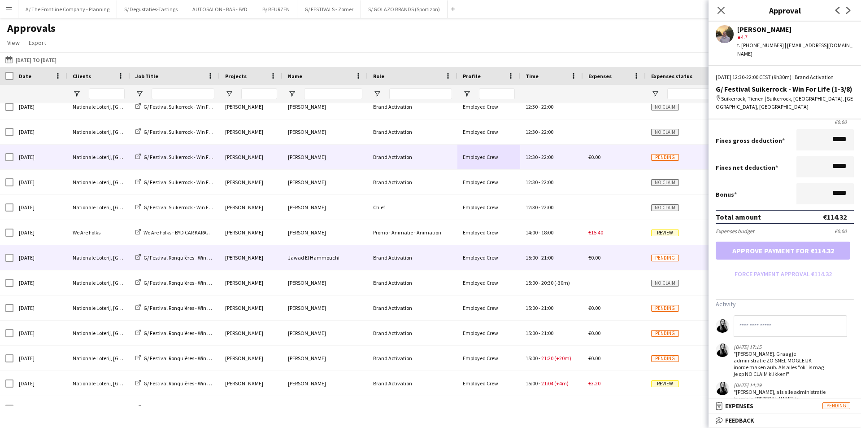
click at [419, 258] on div "Brand Activation" at bounding box center [413, 257] width 90 height 25
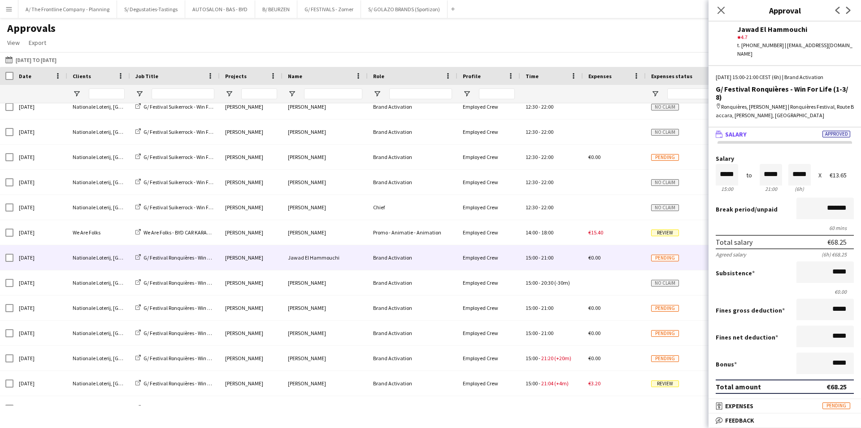
scroll to position [161, 0]
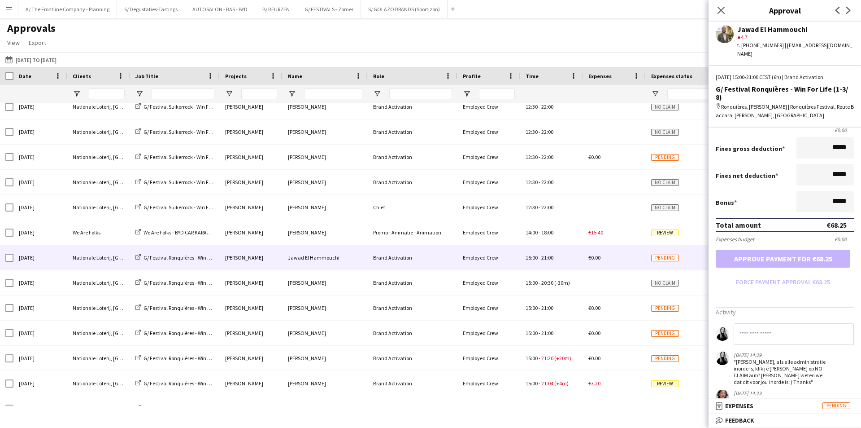
click at [763, 323] on input at bounding box center [794, 334] width 120 height 22
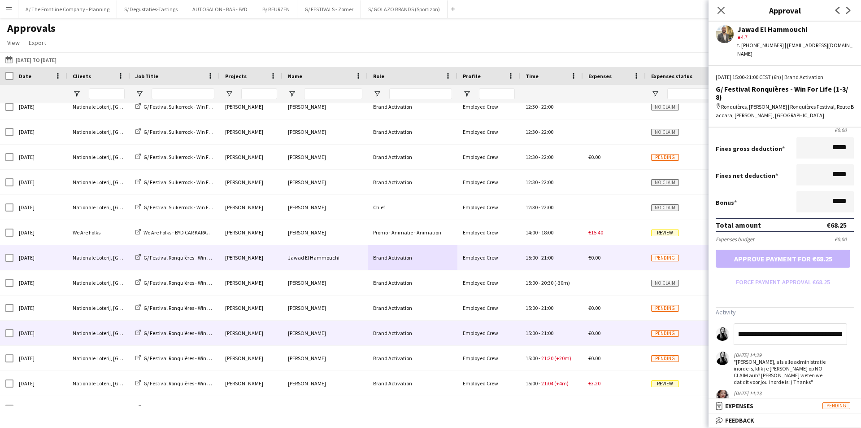
scroll to position [0, 0]
drag, startPoint x: 846, startPoint y: 316, endPoint x: 689, endPoint y: 324, distance: 157.7
click at [689, 324] on body "Menu Boards Boards Boards All jobs Status Workforce Workforce My Workforce Recr…" at bounding box center [430, 214] width 861 height 428
type input "**********"
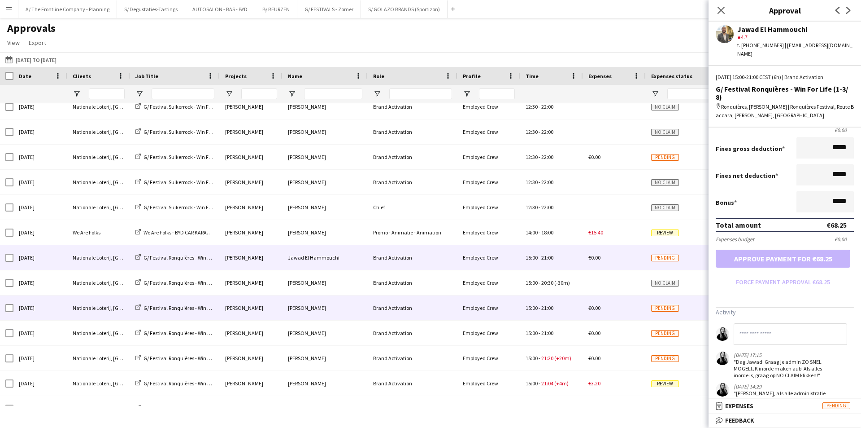
click at [399, 315] on div "Brand Activation" at bounding box center [413, 307] width 90 height 25
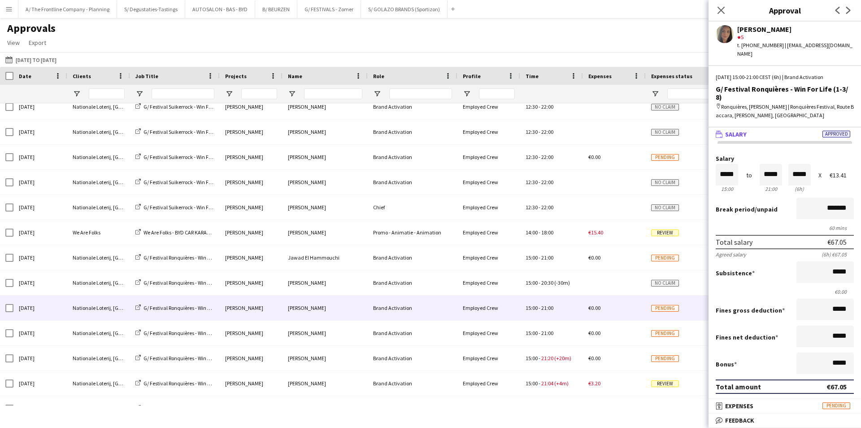
scroll to position [195, 0]
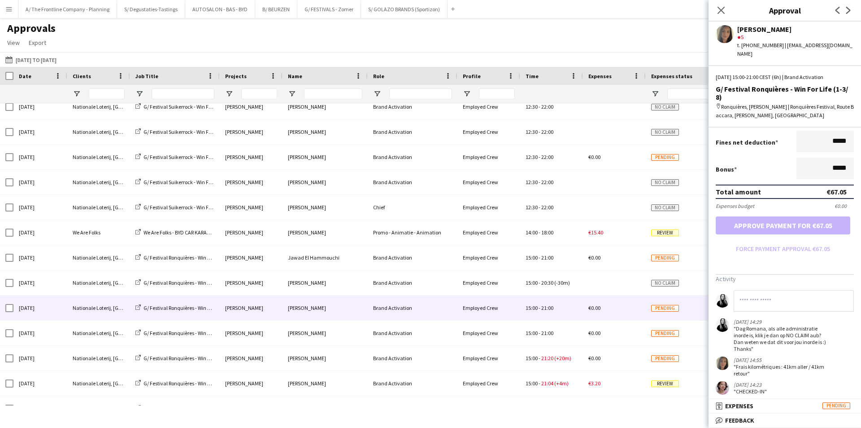
click at [775, 293] on input at bounding box center [794, 301] width 120 height 22
paste input "**********"
drag, startPoint x: 761, startPoint y: 297, endPoint x: 703, endPoint y: 296, distance: 58.8
click at [703, 296] on body "Menu Boards Boards Boards All jobs Status Workforce Workforce My Workforce Recr…" at bounding box center [430, 214] width 861 height 428
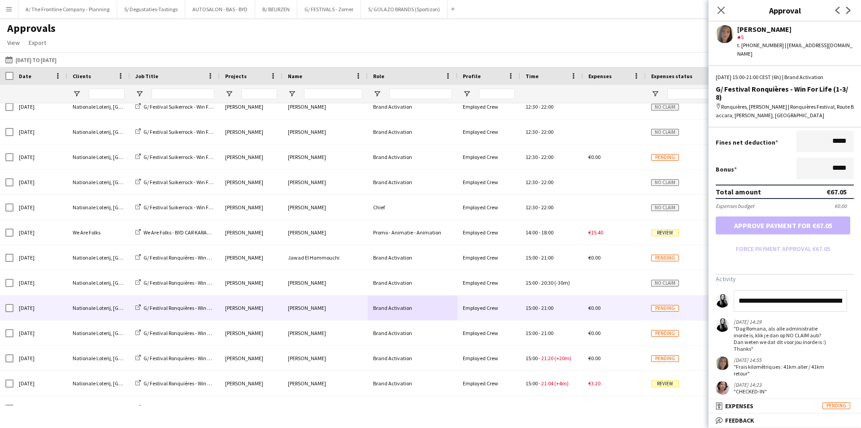
click at [776, 295] on input "**********" at bounding box center [790, 301] width 113 height 22
drag, startPoint x: 776, startPoint y: 295, endPoint x: 728, endPoint y: 296, distance: 48.0
click at [728, 296] on form "**********" at bounding box center [785, 301] width 138 height 22
drag, startPoint x: 738, startPoint y: 294, endPoint x: 858, endPoint y: 293, distance: 119.8
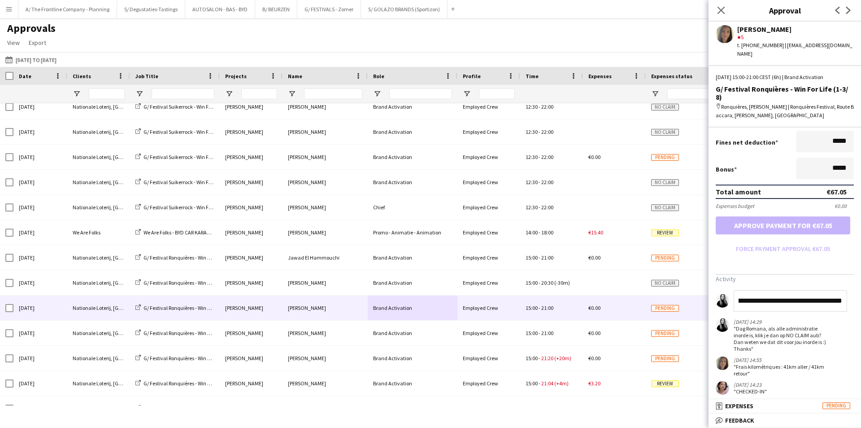
click at [858, 293] on mat-expansion-panel "**********" at bounding box center [785, 262] width 153 height 271
type input "**********"
click at [351, 339] on div "Matteo Veiland" at bounding box center [325, 332] width 85 height 25
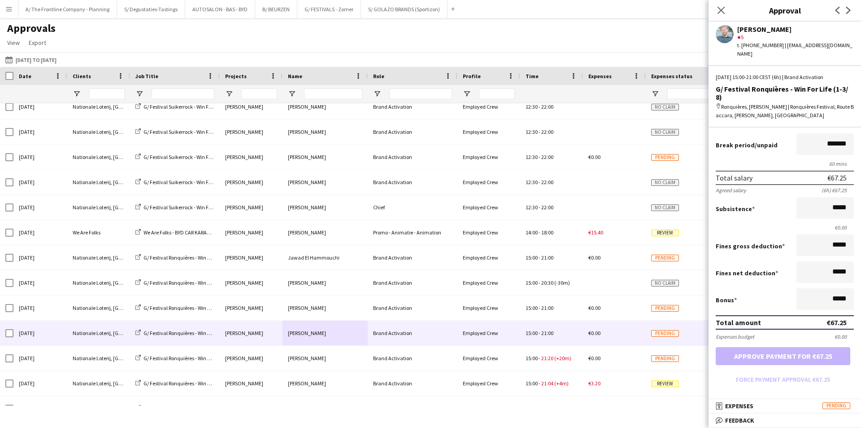
scroll to position [155, 0]
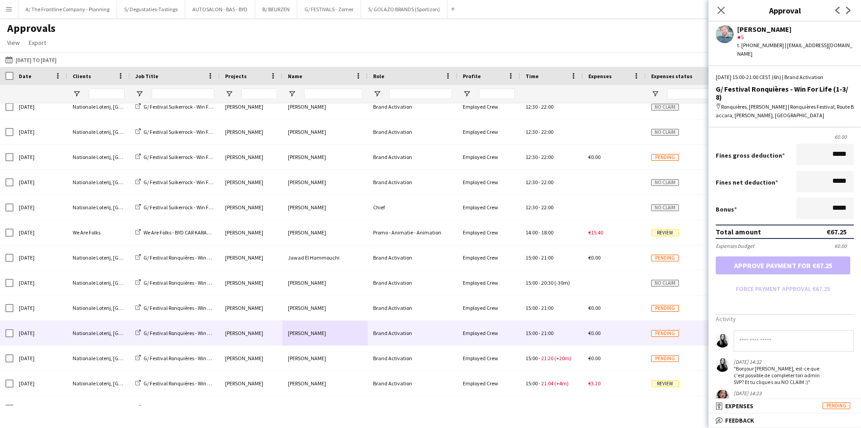
drag, startPoint x: 811, startPoint y: 366, endPoint x: 734, endPoint y: 349, distance: 78.0
click at [734, 365] on div ""Bonjour Matteo, est-ce que c'est possible de completer ton admin SVP? Et tu cl…" at bounding box center [780, 375] width 92 height 20
copy div ""Bonjour Matteo, est-ce que c'est possible de completer ton admin SVP? Et tu cl…"
click at [754, 331] on input at bounding box center [794, 341] width 120 height 22
paste input "**********"
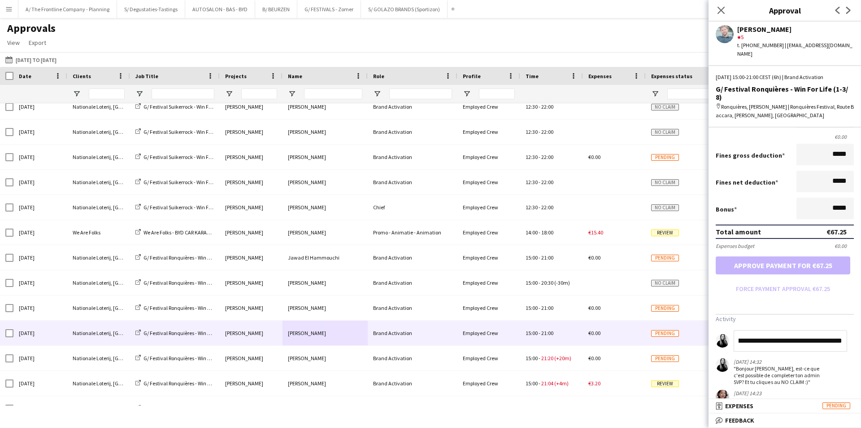
type input "**********"
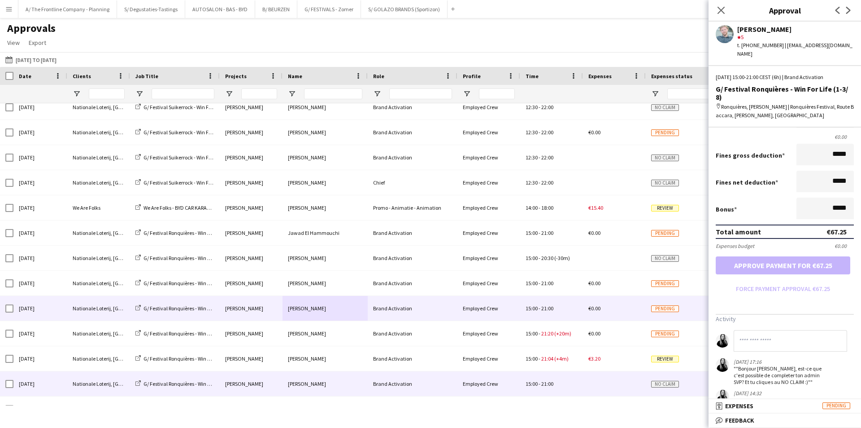
scroll to position [224, 0]
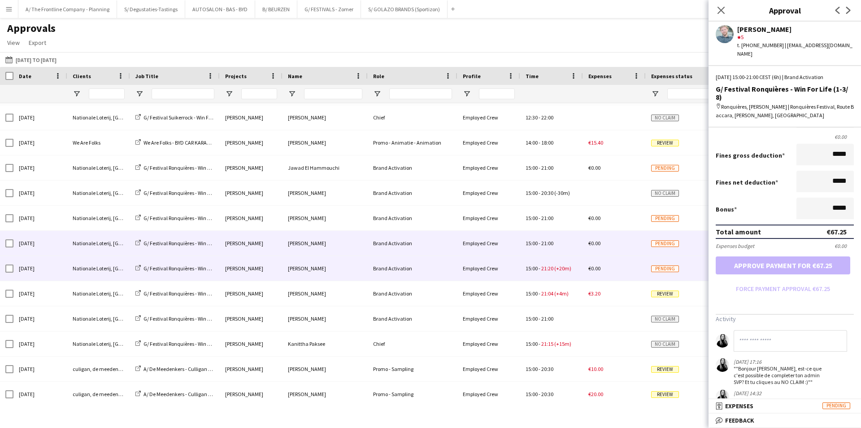
click at [382, 264] on div "Brand Activation" at bounding box center [413, 268] width 90 height 25
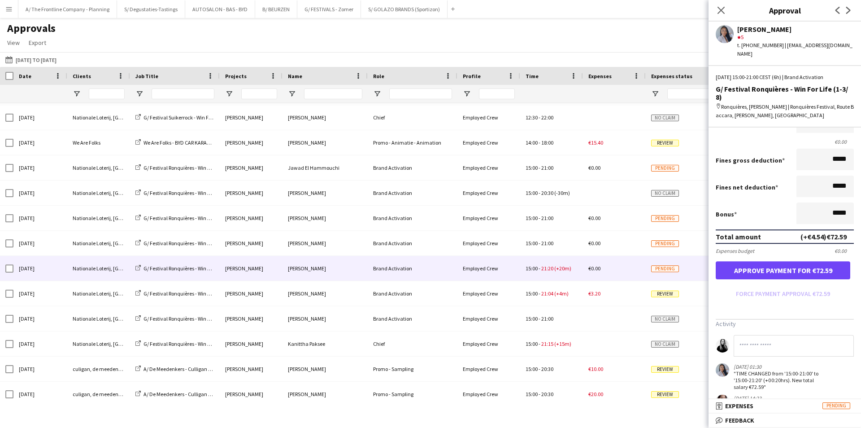
scroll to position [155, 0]
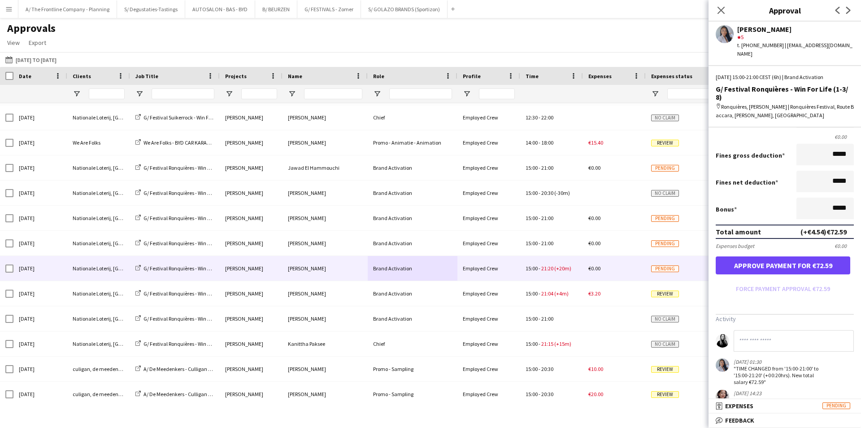
click at [816, 330] on input at bounding box center [794, 341] width 120 height 22
paste input "**********"
type input "**********"
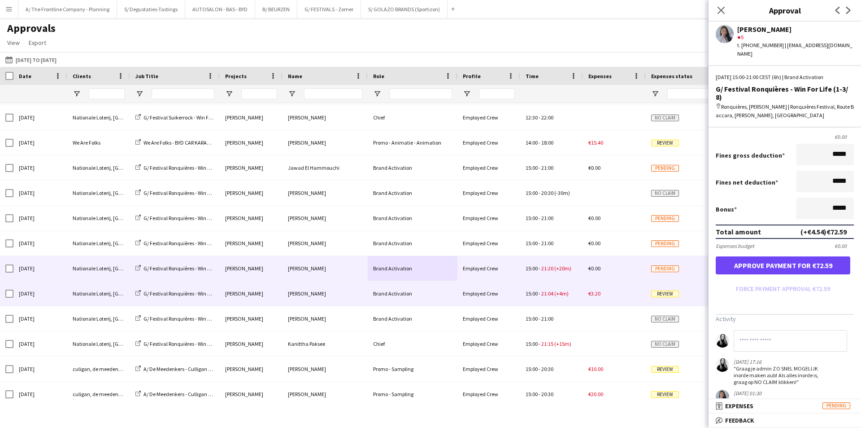
click at [400, 292] on div "Brand Activation" at bounding box center [413, 293] width 90 height 25
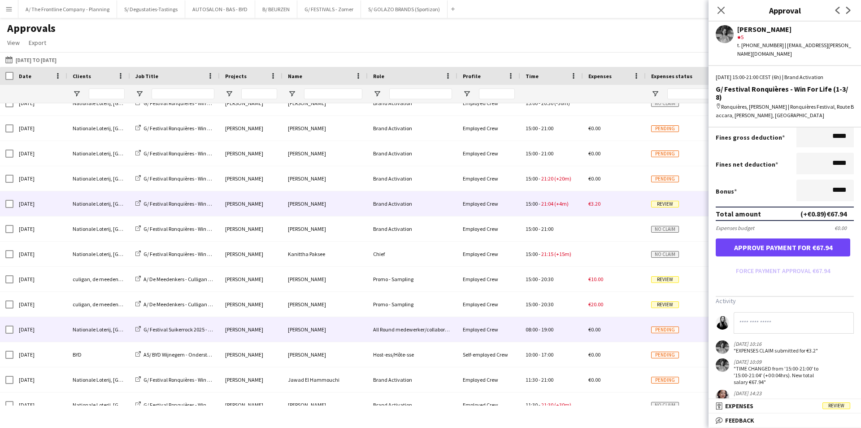
click at [310, 332] on div "Marie Decroix" at bounding box center [325, 329] width 85 height 25
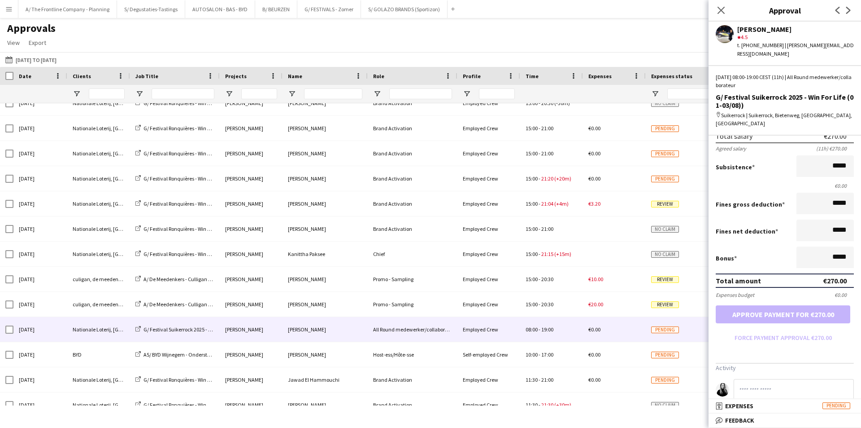
click at [772, 379] on input at bounding box center [794, 390] width 120 height 22
type input "*"
paste input "**********"
click at [780, 379] on input "**********" at bounding box center [790, 390] width 113 height 22
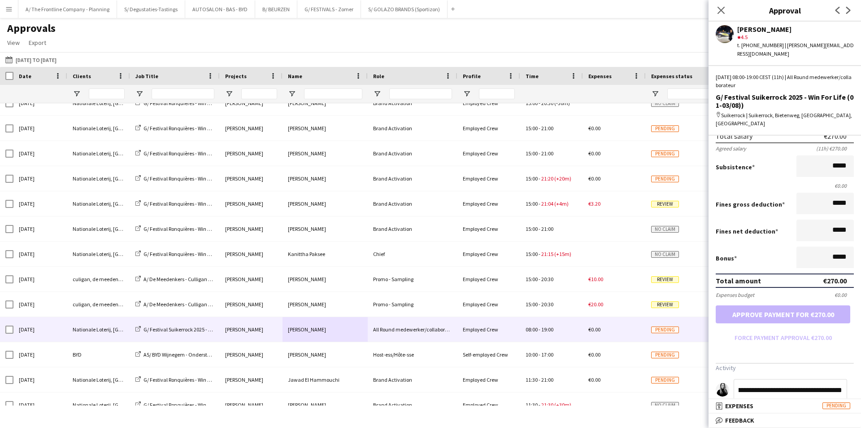
click at [780, 379] on input "**********" at bounding box center [790, 390] width 113 height 22
type input "**********"
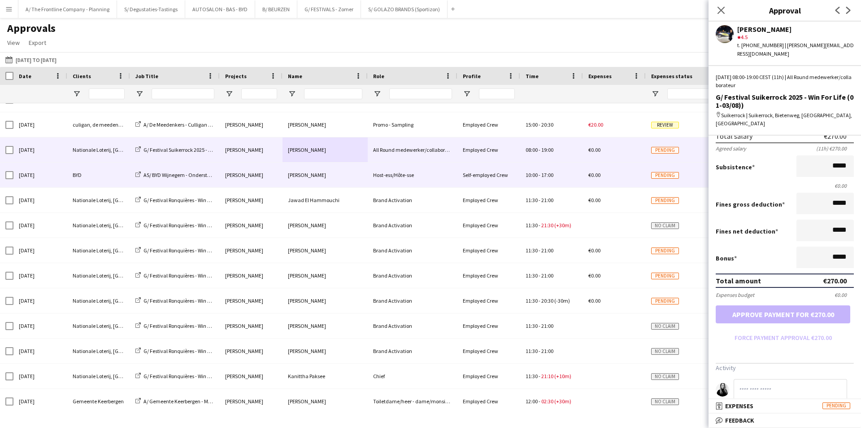
click at [436, 179] on div "Host-ess/Hôte-sse" at bounding box center [413, 174] width 90 height 25
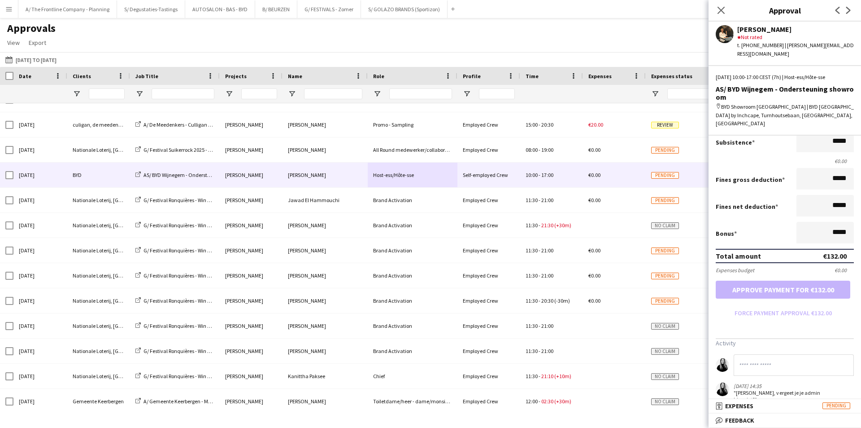
click at [777, 354] on input at bounding box center [794, 365] width 120 height 22
click at [799, 354] on input "**********" at bounding box center [794, 365] width 120 height 22
paste input "**********"
type input "**********"
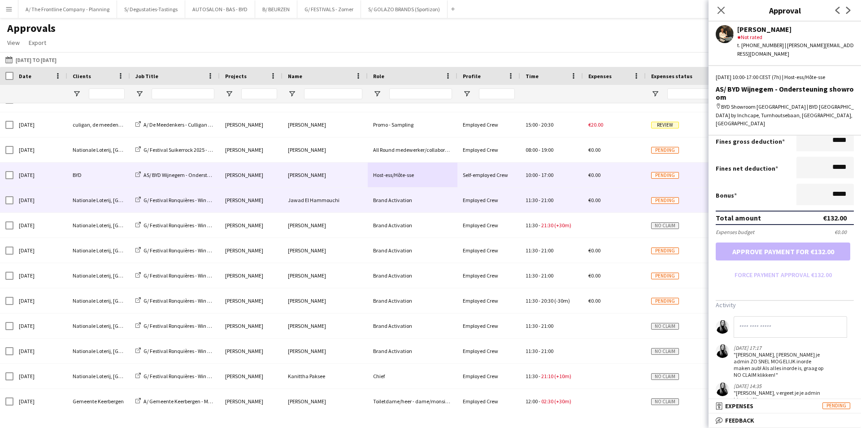
click at [330, 203] on div "Jawad El Hammouchi" at bounding box center [325, 200] width 85 height 25
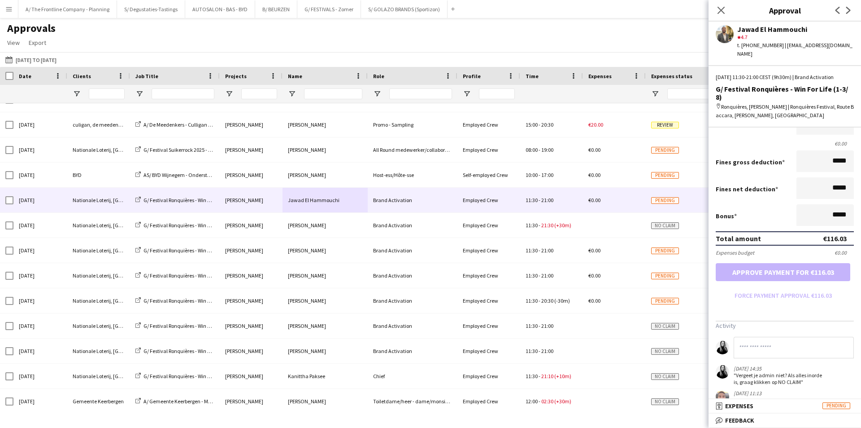
click at [784, 336] on input at bounding box center [794, 347] width 120 height 22
paste input "**********"
type input "**********"
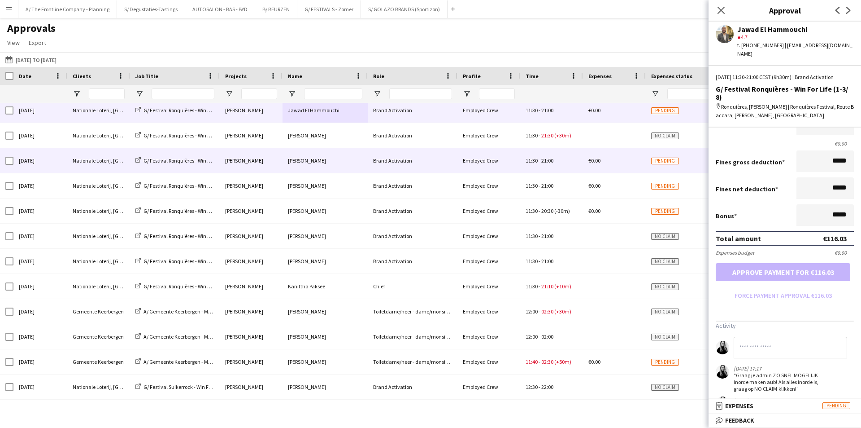
click at [393, 166] on div "Brand Activation" at bounding box center [413, 160] width 90 height 25
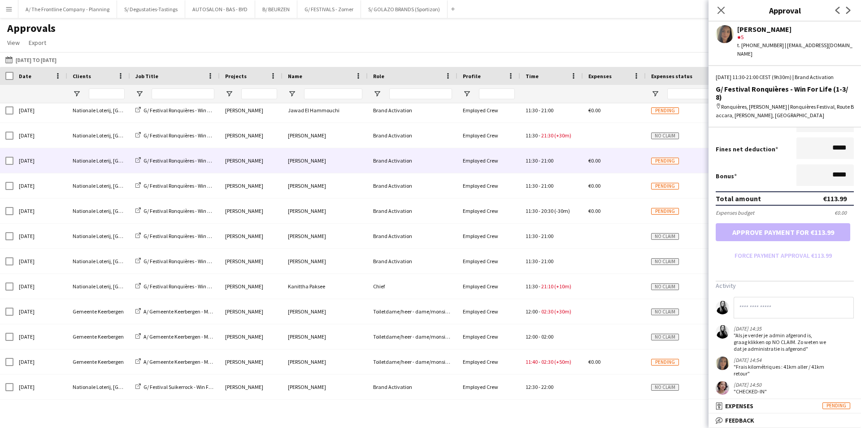
click at [812, 307] on input at bounding box center [794, 308] width 120 height 22
paste input "**********"
type input "**********"
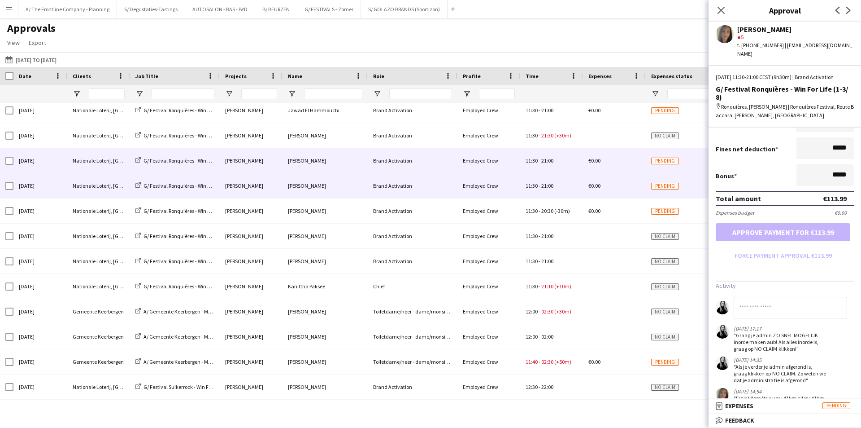
click at [366, 187] on div "Matteo Veiland" at bounding box center [325, 185] width 85 height 25
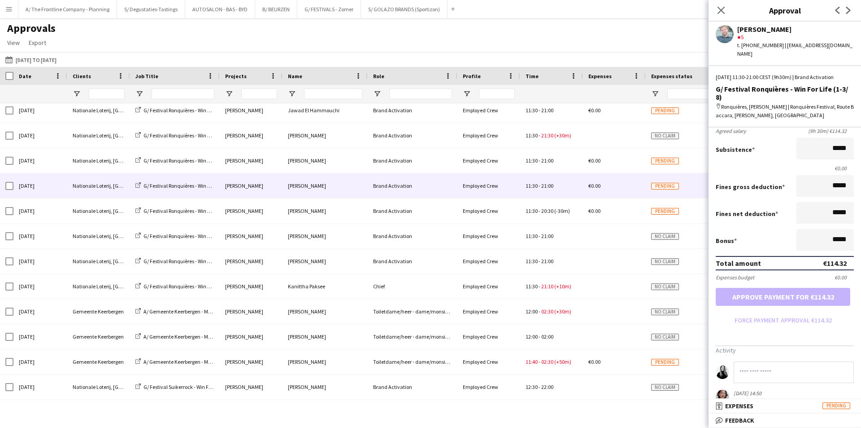
click at [789, 361] on input at bounding box center [794, 372] width 120 height 22
type input "**********"
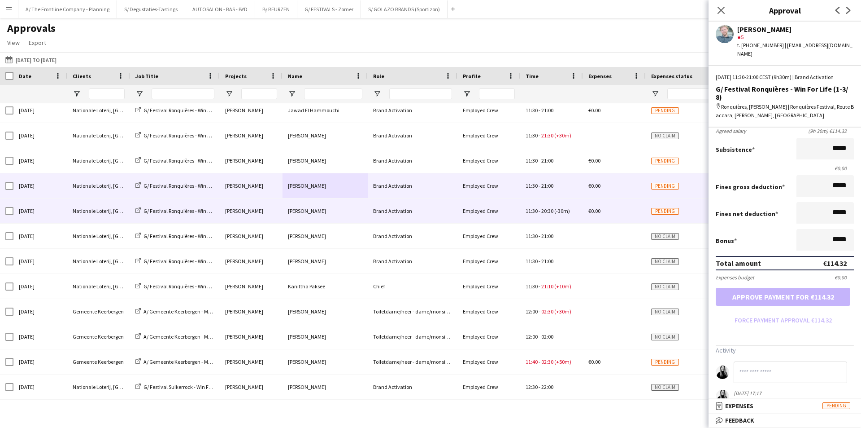
click at [470, 209] on span "Employed Crew" at bounding box center [480, 210] width 35 height 7
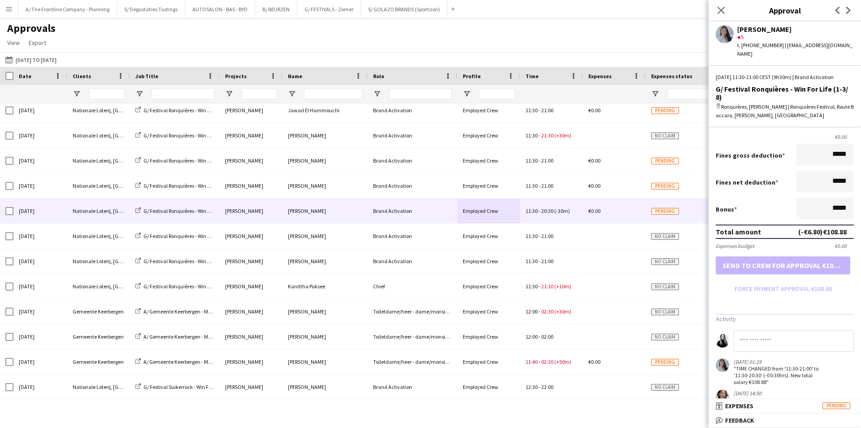
click at [784, 331] on input at bounding box center [794, 341] width 120 height 22
paste input "**********"
type input "**********"
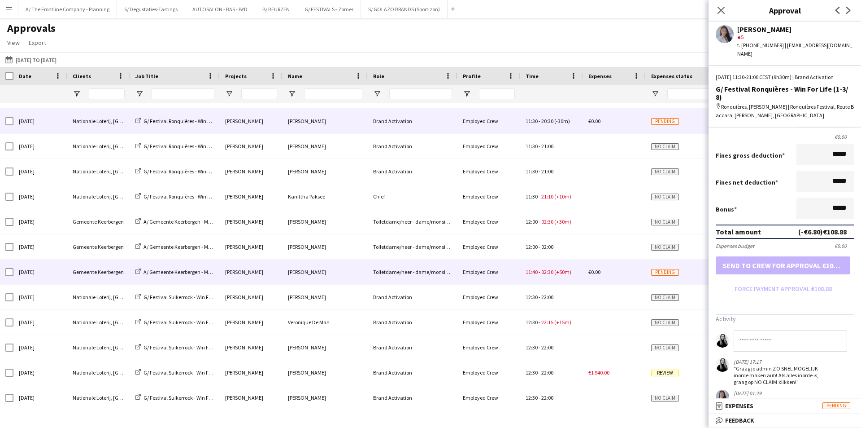
click at [368, 267] on div "Toiletdame/heer - dame/monsieur des toilettes" at bounding box center [413, 271] width 90 height 25
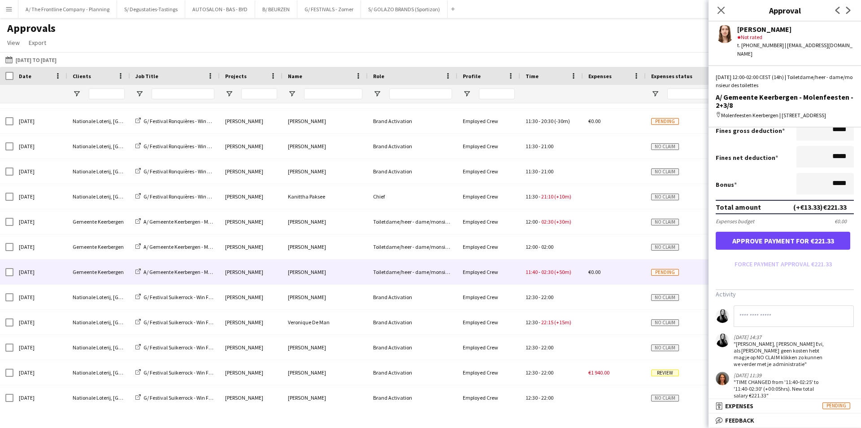
click at [795, 319] on input at bounding box center [794, 316] width 120 height 22
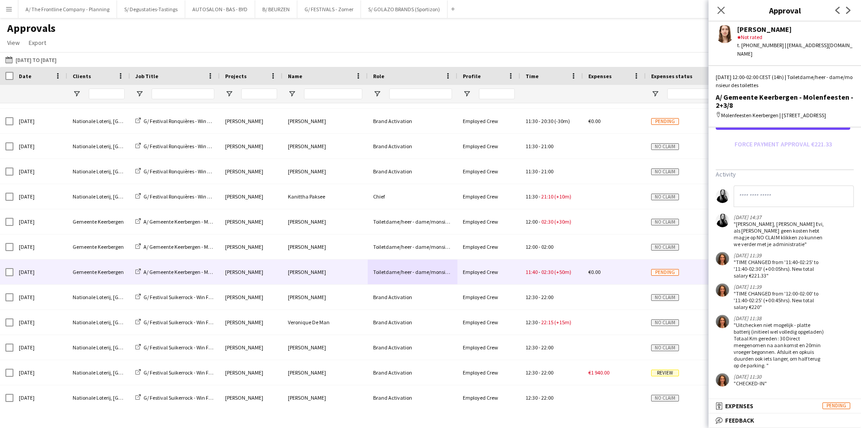
paste input "**********"
type input "**********"
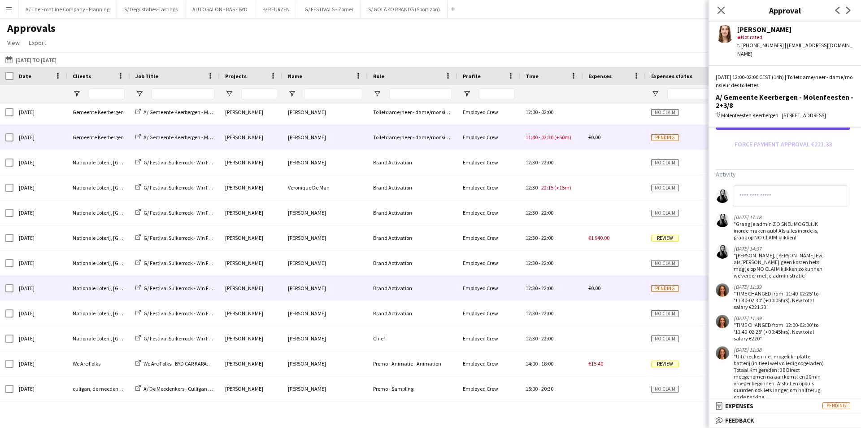
click at [389, 294] on div "Brand Activation" at bounding box center [413, 287] width 90 height 25
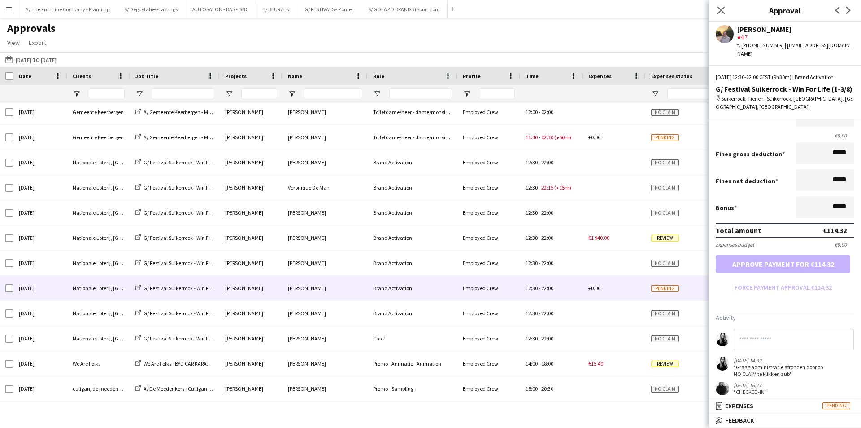
click at [768, 330] on input at bounding box center [794, 339] width 120 height 22
paste input "**********"
type input "**********"
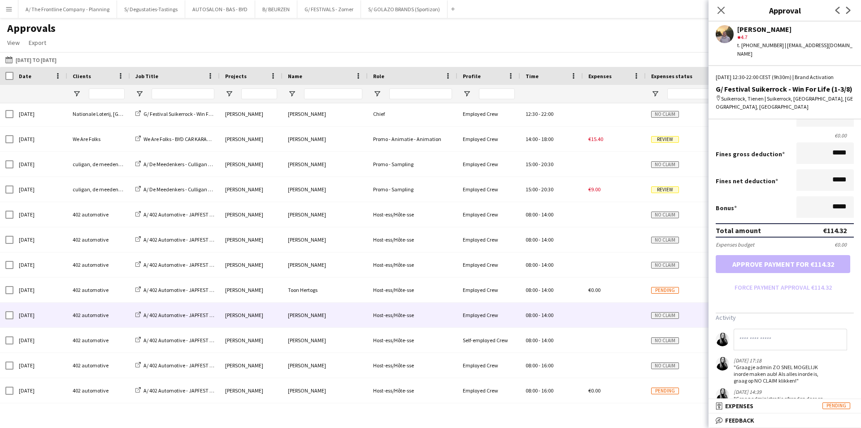
click at [395, 316] on div "Host-ess/Hôte-sse" at bounding box center [413, 314] width 90 height 25
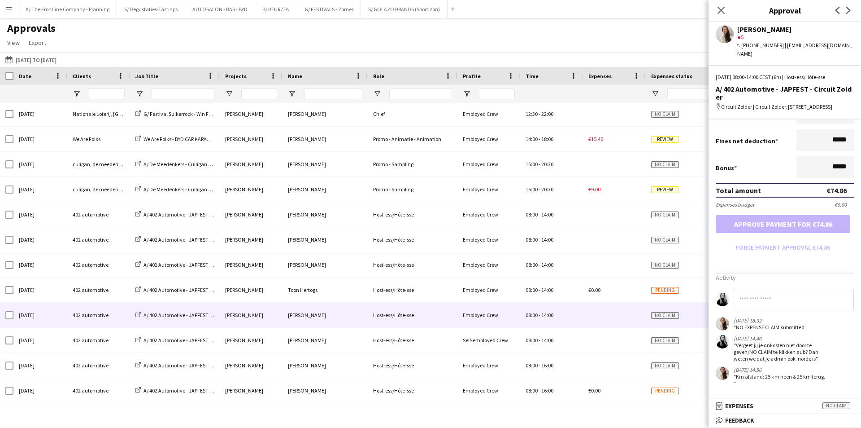
click at [784, 304] on input at bounding box center [794, 299] width 120 height 22
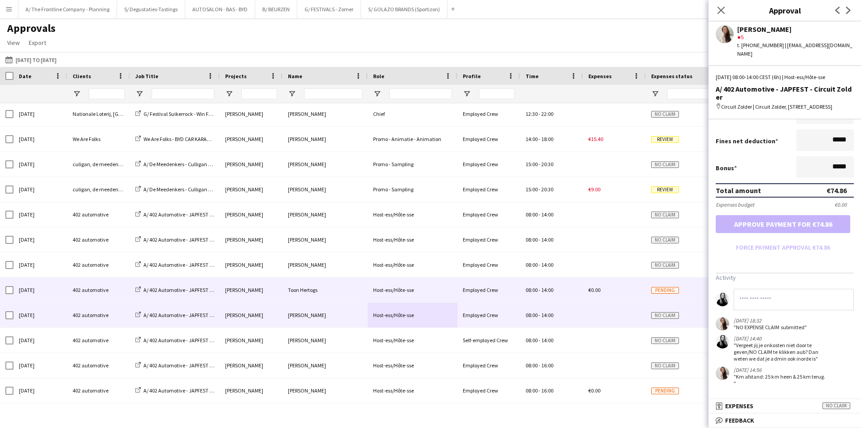
click at [362, 294] on div "Toon Hertogs" at bounding box center [325, 289] width 85 height 25
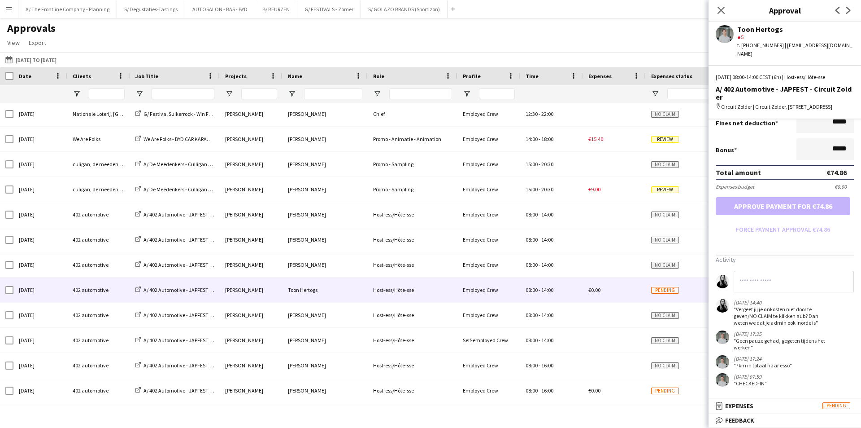
click at [769, 280] on input at bounding box center [794, 282] width 120 height 22
paste input "**********"
type input "**********"
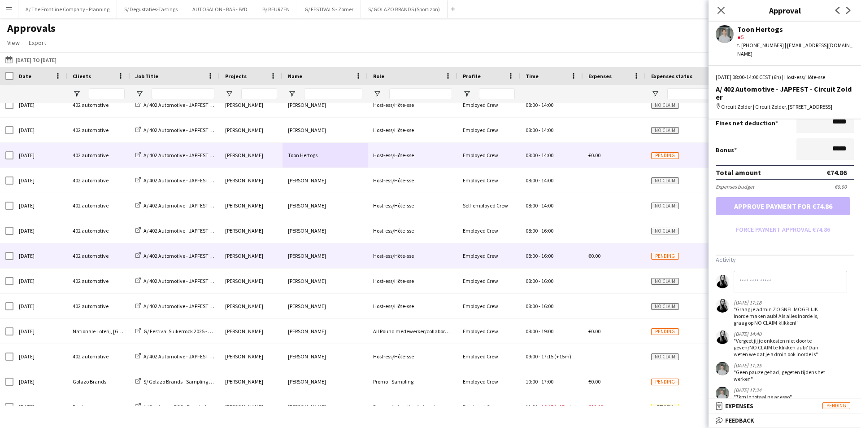
click at [340, 258] on div "Stefan De Smedt" at bounding box center [325, 255] width 85 height 25
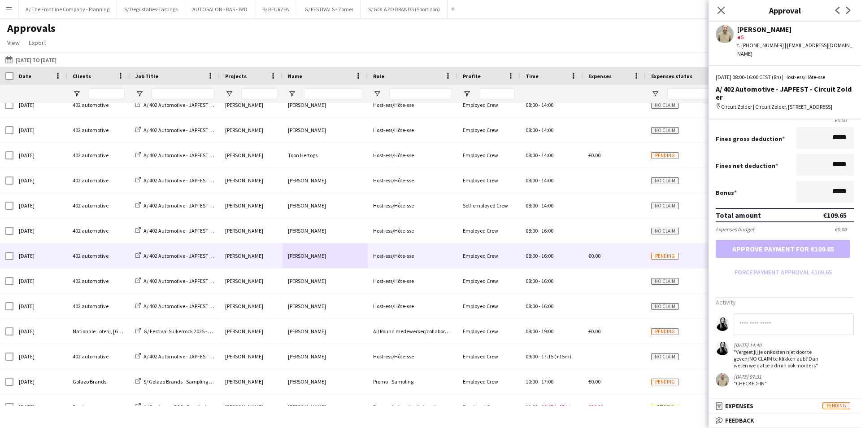
click at [775, 329] on input at bounding box center [794, 324] width 120 height 22
paste input "**********"
type input "**********"
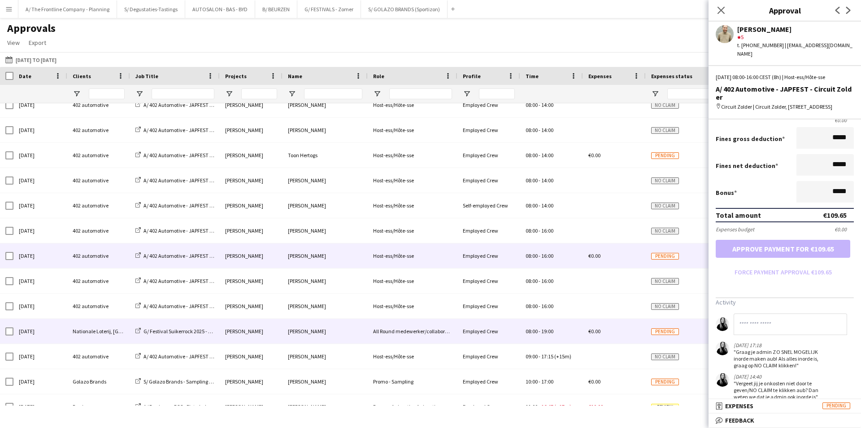
click at [394, 326] on div "All Round medewerker/collaborateur" at bounding box center [413, 331] width 90 height 25
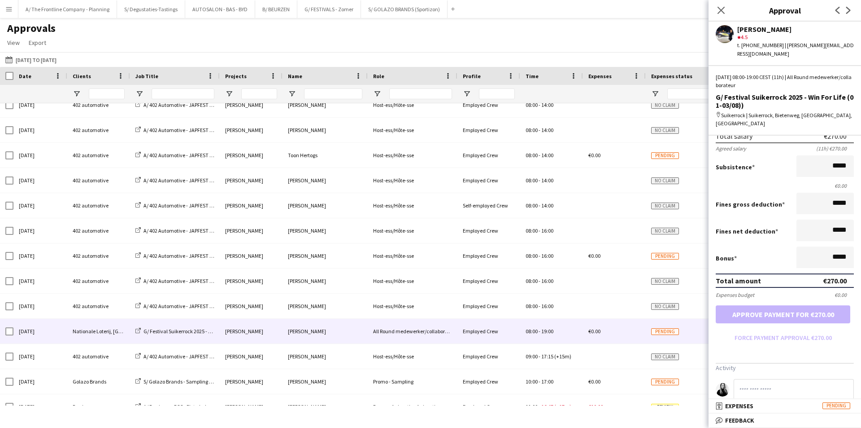
click at [765, 379] on input at bounding box center [794, 390] width 120 height 22
type input "**********"
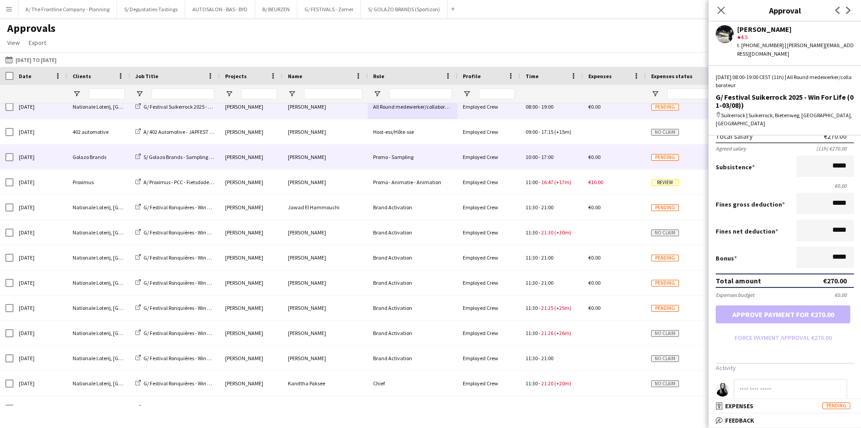
click at [364, 168] on div "Laura Possemiers" at bounding box center [325, 156] width 85 height 25
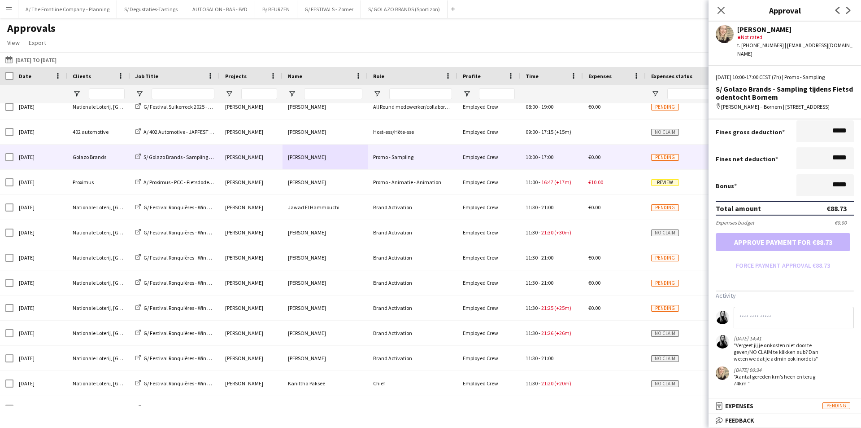
click at [782, 316] on input at bounding box center [794, 317] width 120 height 22
paste input "**********"
type input "**********"
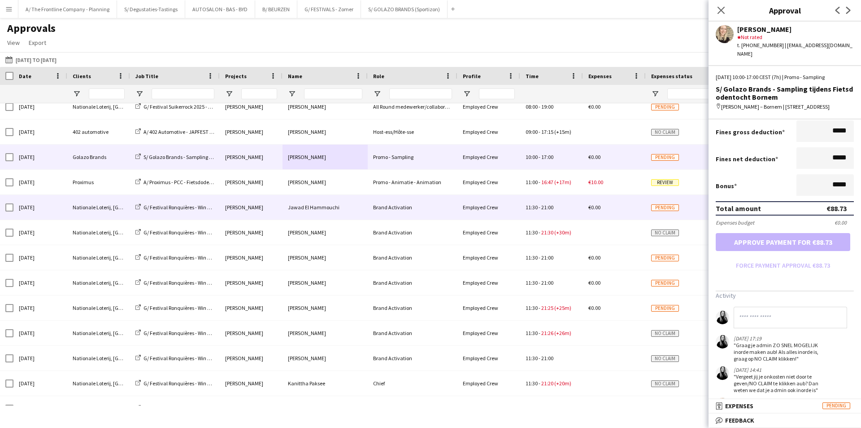
click at [367, 216] on div "Jawad El Hammouchi" at bounding box center [325, 207] width 85 height 25
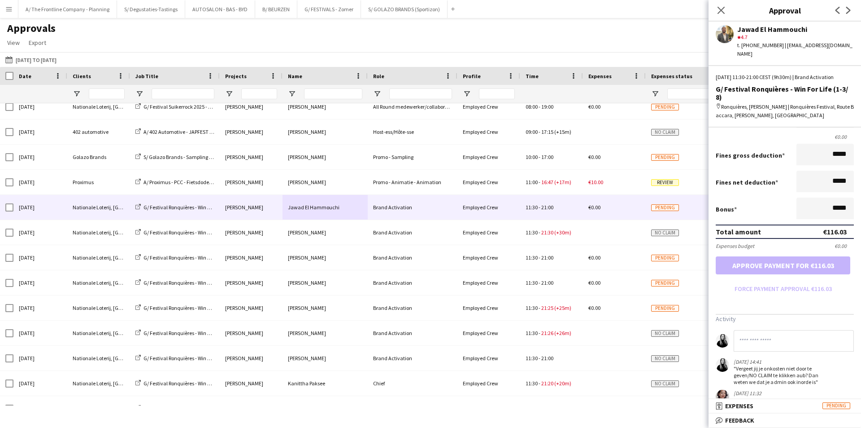
click at [775, 330] on input at bounding box center [794, 341] width 120 height 22
paste input "**********"
type input "**********"
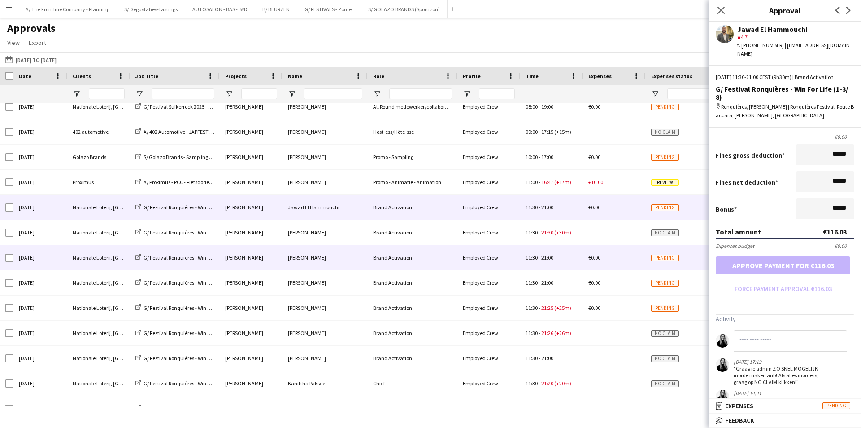
click at [277, 256] on div "Annelie Boogers" at bounding box center [251, 257] width 63 height 25
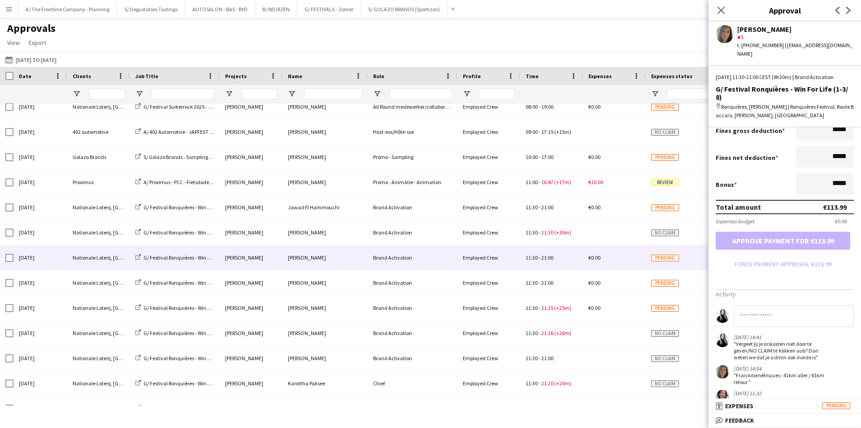
click at [771, 310] on input at bounding box center [794, 316] width 120 height 22
paste input "**********"
type input "**********"
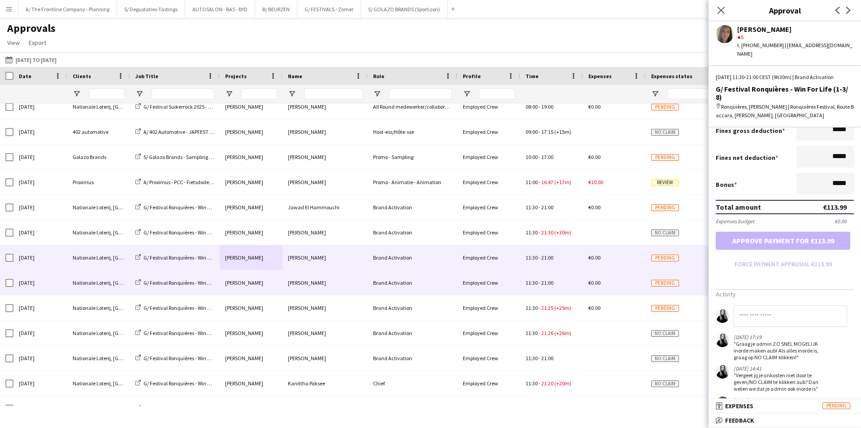
click at [441, 284] on div "Brand Activation" at bounding box center [413, 282] width 90 height 25
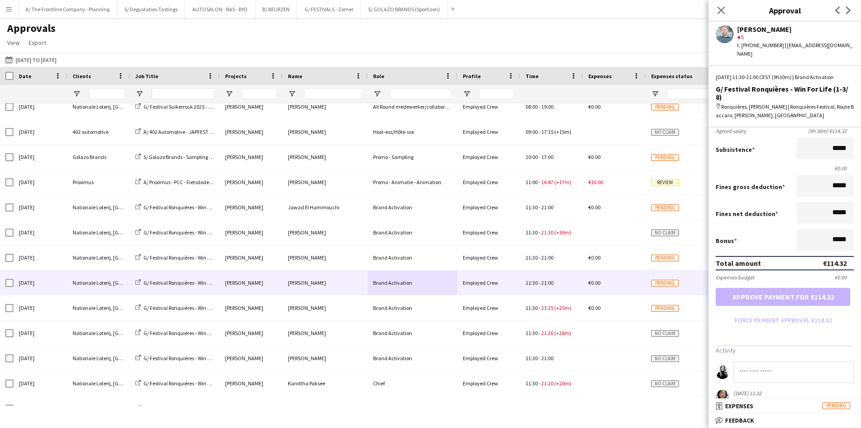
click at [770, 361] on input at bounding box center [794, 372] width 120 height 22
type input "**********"
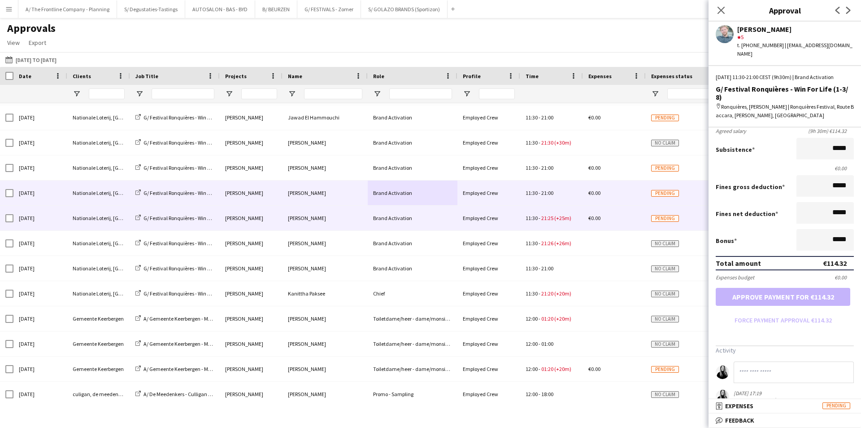
click at [379, 219] on div "Brand Activation" at bounding box center [413, 217] width 90 height 25
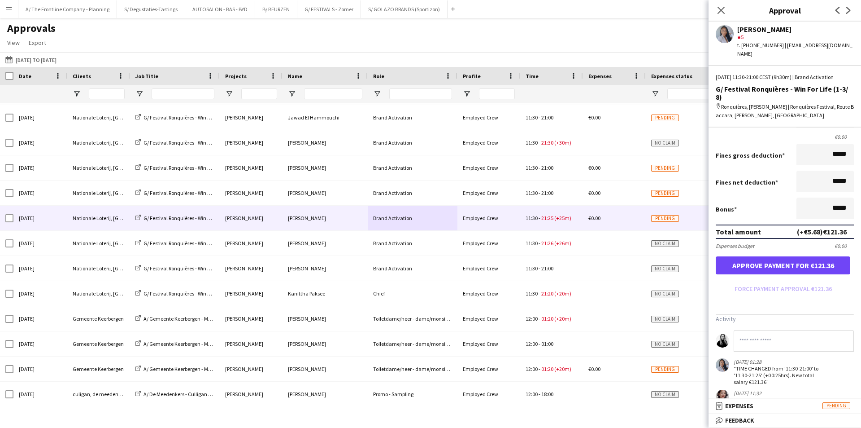
click at [773, 330] on input at bounding box center [794, 341] width 120 height 22
paste input "**********"
type input "**********"
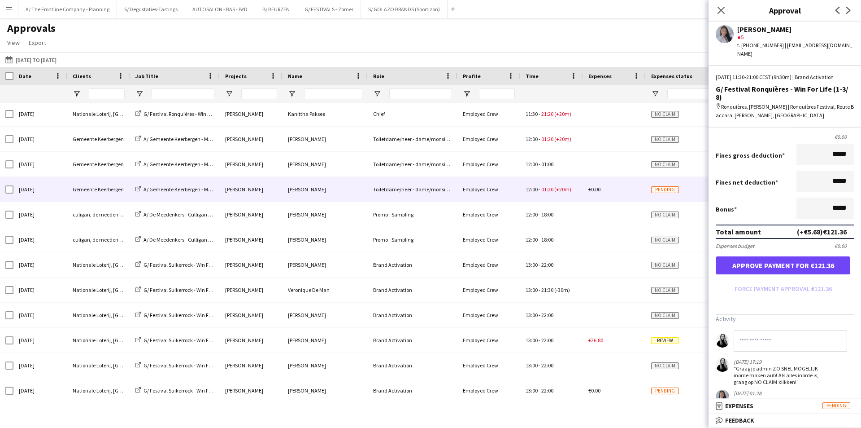
click at [387, 197] on div "Toiletdame/heer - dame/monsieur des toilettes" at bounding box center [413, 189] width 90 height 25
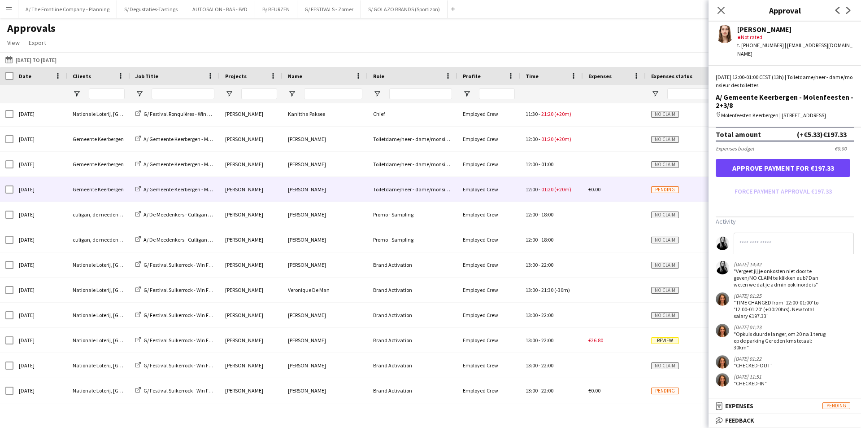
click at [786, 247] on input at bounding box center [794, 243] width 120 height 22
paste input "**********"
type input "**********"
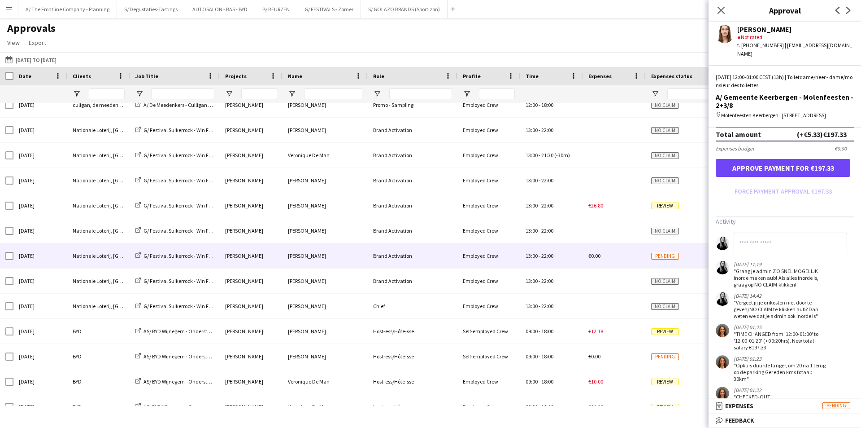
click at [324, 266] on div "Justin Rollin" at bounding box center [325, 255] width 85 height 25
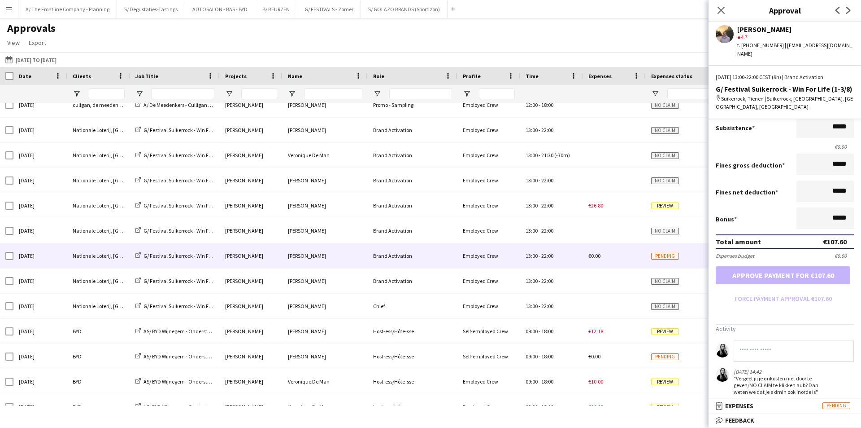
click at [762, 324] on app-approvals-popin-salary-tab "Salary ***** 13:00 to ***** 22:00 ***** (9h) X €13.45 Break period /unpaid ****…" at bounding box center [785, 202] width 153 height 384
click at [762, 358] on app-messages "14-08-2025 14:42 "Vergeet jij je onkosten niet door te geven/NO CLAIM te klikke…" at bounding box center [785, 367] width 153 height 55
click at [755, 343] on input at bounding box center [794, 351] width 120 height 22
paste input "**********"
type input "**********"
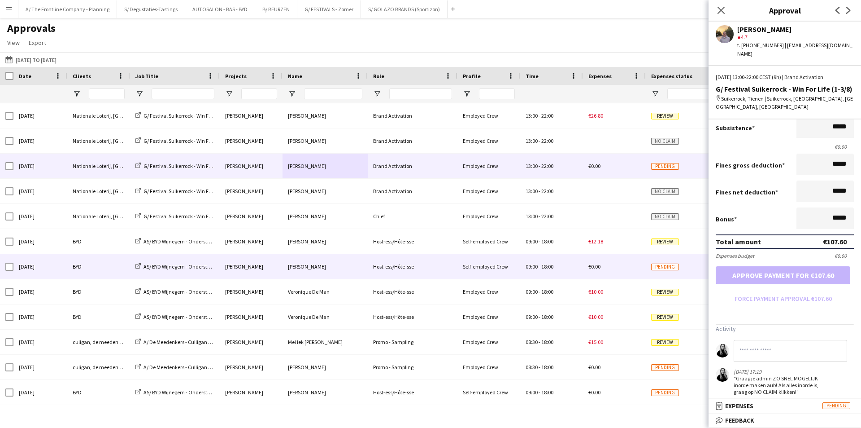
drag, startPoint x: 330, startPoint y: 263, endPoint x: 544, endPoint y: 298, distance: 217.3
click at [328, 263] on div "Nathalie Klockaerts" at bounding box center [325, 266] width 85 height 25
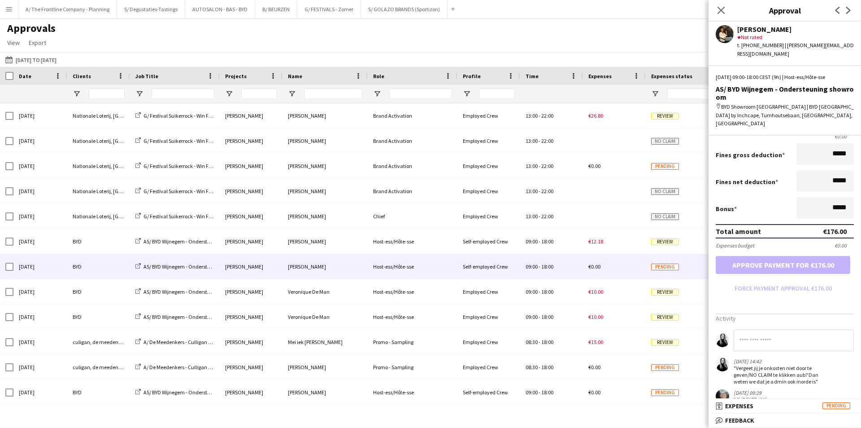
click at [776, 329] on input at bounding box center [794, 340] width 120 height 22
paste input "**********"
type input "**********"
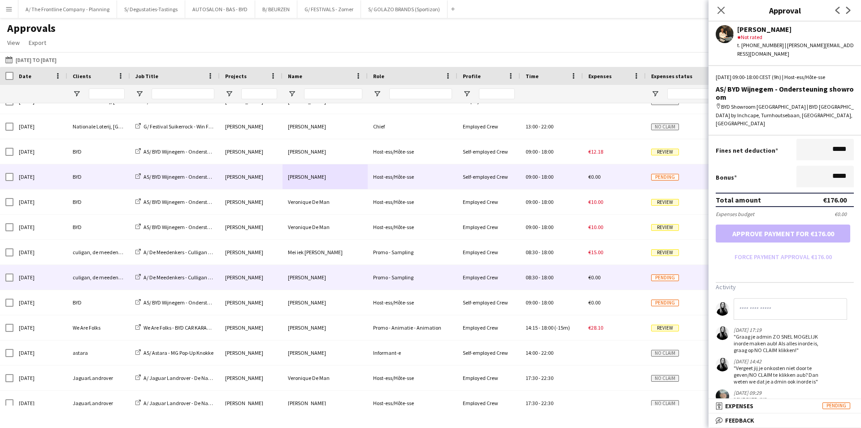
click at [337, 276] on div "Mélanie De Wilde" at bounding box center [325, 277] width 85 height 25
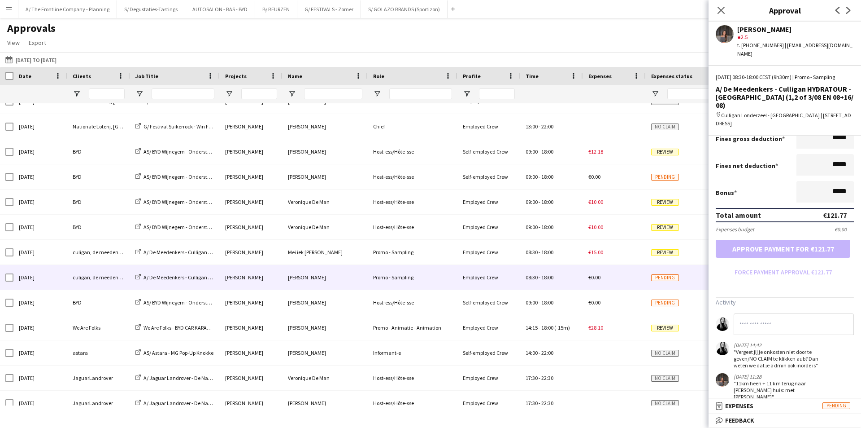
click at [786, 313] on input at bounding box center [794, 324] width 120 height 22
paste input "**********"
type input "**********"
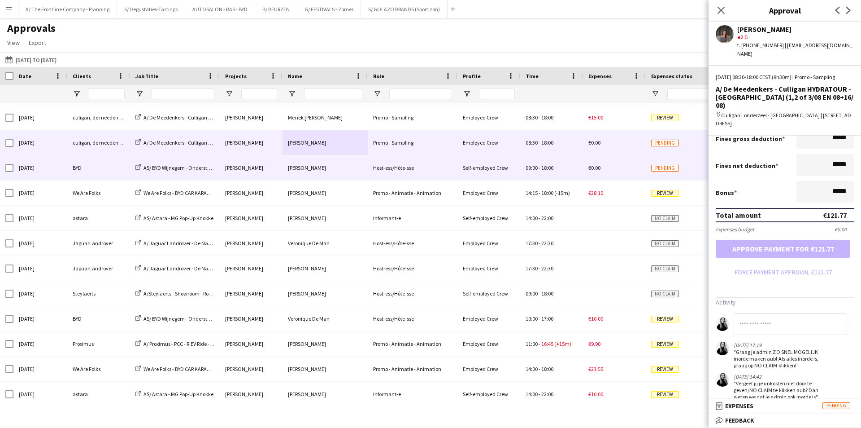
click at [376, 167] on div "Host-ess/Hôte-sse" at bounding box center [413, 167] width 90 height 25
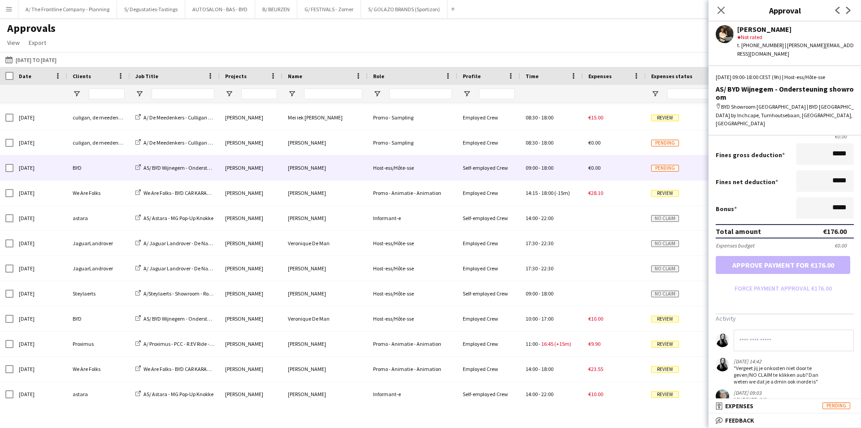
click at [780, 329] on input at bounding box center [794, 340] width 120 height 22
paste input "**********"
type input "**********"
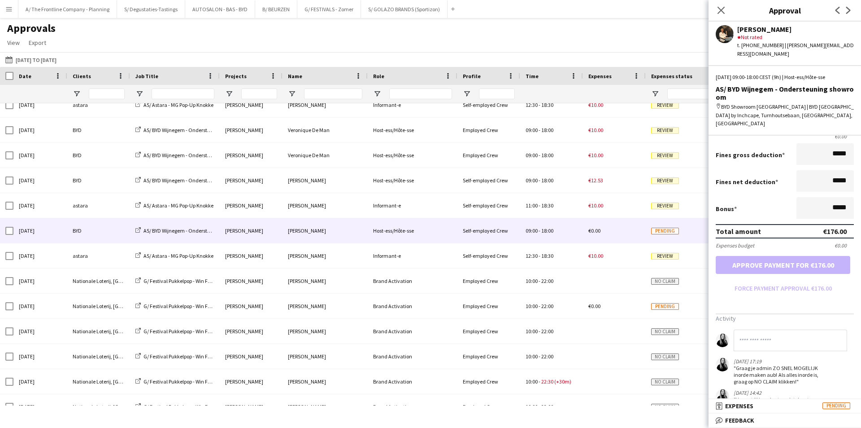
click at [286, 240] on div "Nathalie Klockaerts" at bounding box center [325, 230] width 85 height 25
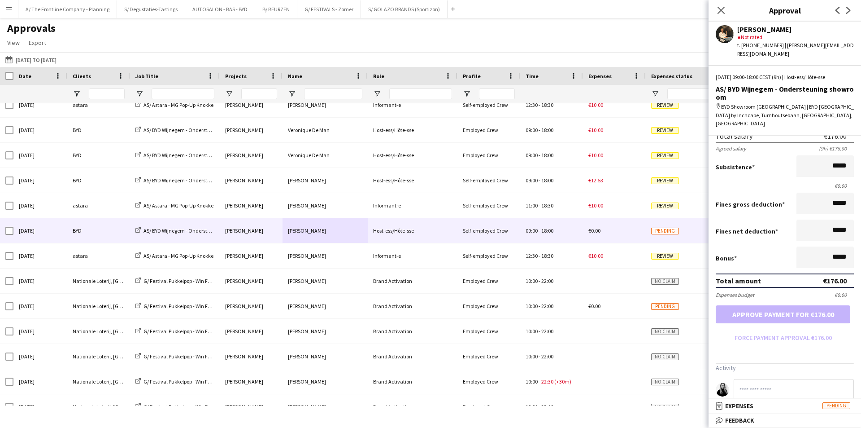
click at [764, 379] on input at bounding box center [794, 390] width 120 height 22
paste input "**********"
type input "**********"
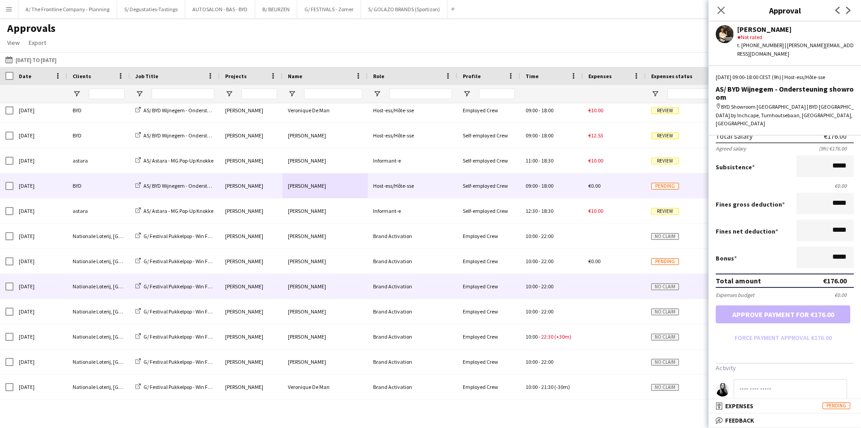
click at [406, 264] on div "Brand Activation" at bounding box center [413, 261] width 90 height 25
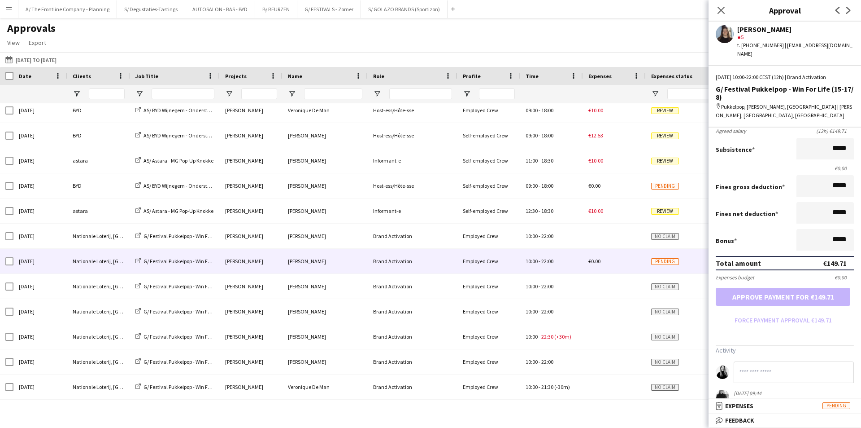
click at [766, 361] on input at bounding box center [794, 372] width 120 height 22
paste input "**********"
type input "**********"
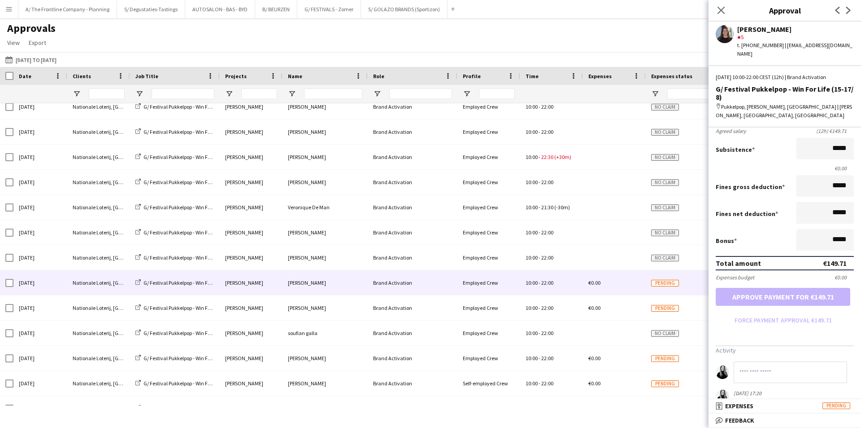
click at [415, 287] on div "Brand Activation" at bounding box center [413, 282] width 90 height 25
click at [779, 361] on input at bounding box center [794, 372] width 120 height 22
paste input "**********"
type input "**********"
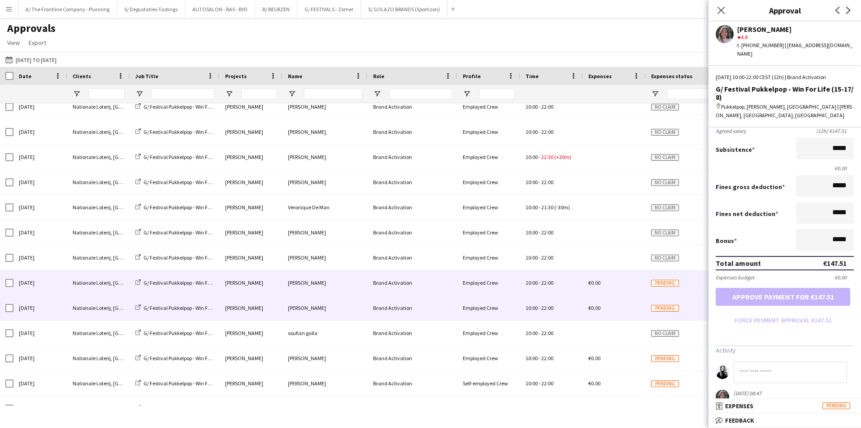
click at [365, 307] on div "[PERSON_NAME]" at bounding box center [325, 307] width 85 height 25
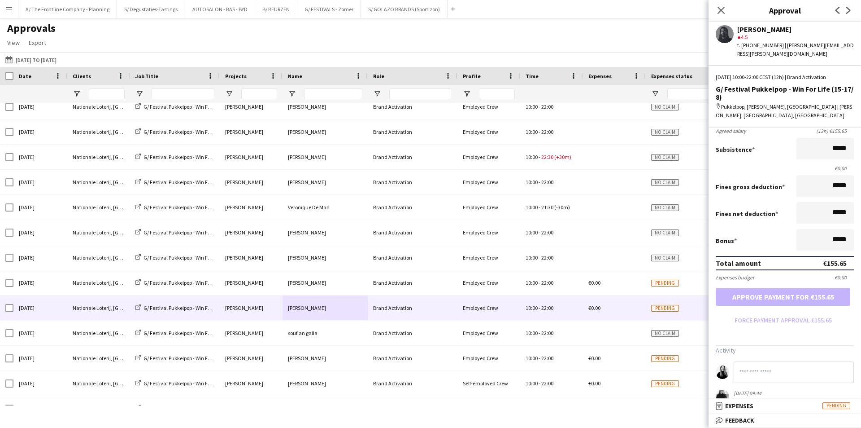
click at [781, 361] on input at bounding box center [794, 372] width 120 height 22
paste input "**********"
type input "**********"
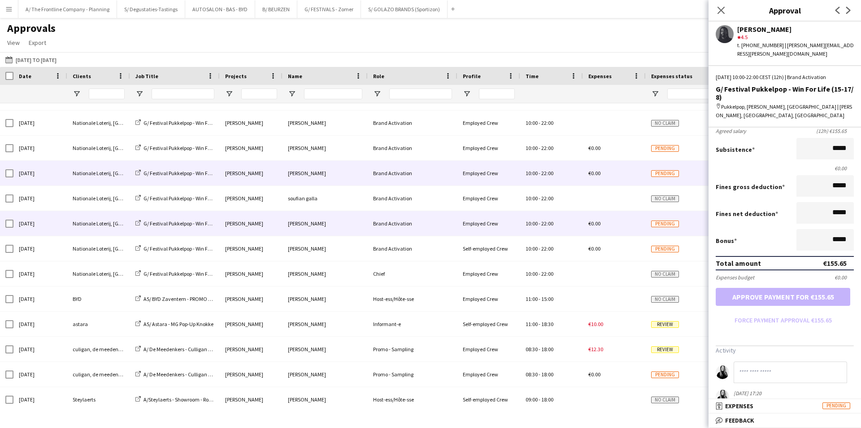
click at [336, 229] on div "[PERSON_NAME]" at bounding box center [325, 223] width 85 height 25
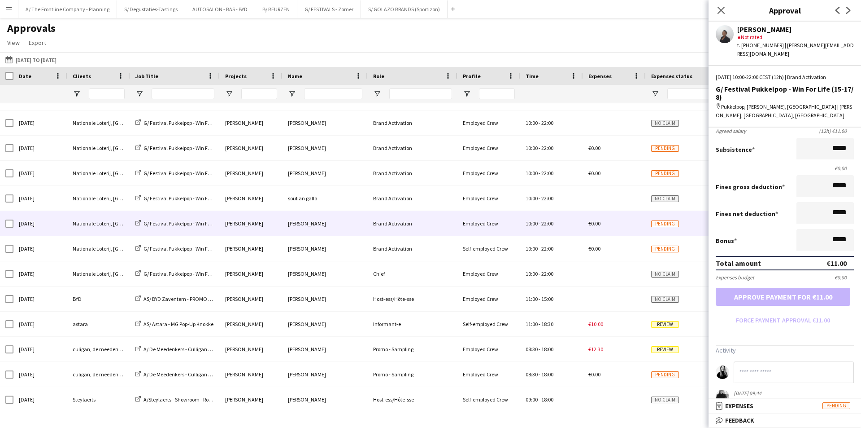
click at [753, 361] on input at bounding box center [794, 372] width 120 height 22
type input "********"
type input "**********"
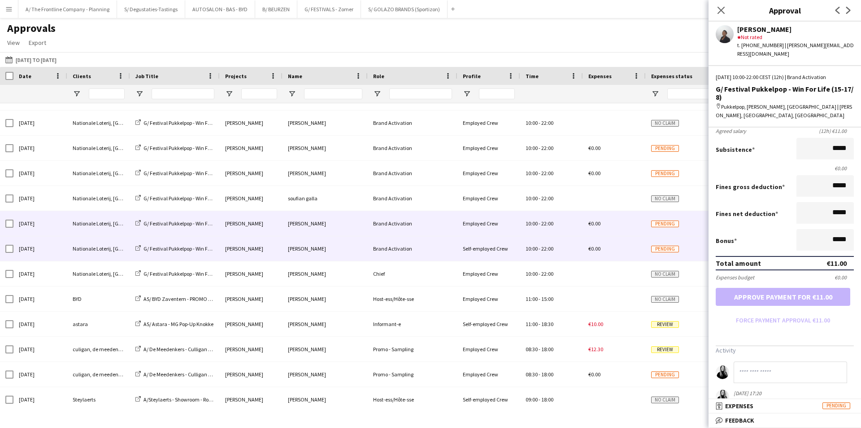
click at [309, 257] on div "[PERSON_NAME]" at bounding box center [325, 248] width 85 height 25
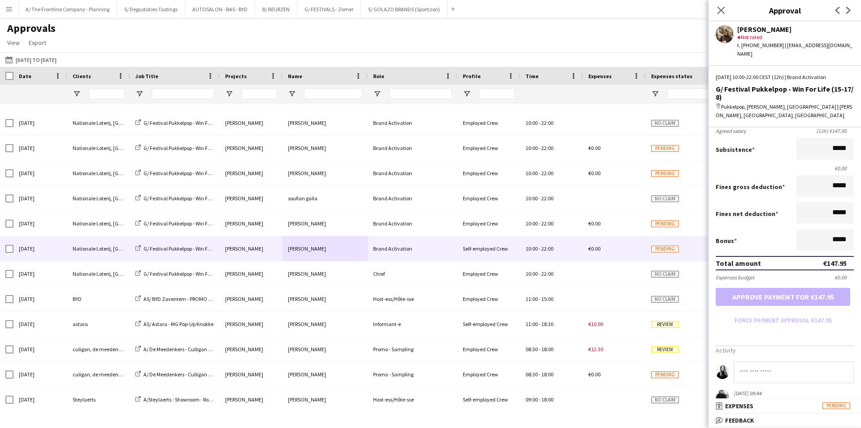
click at [795, 363] on input at bounding box center [794, 372] width 120 height 22
paste input "**********"
type input "**********"
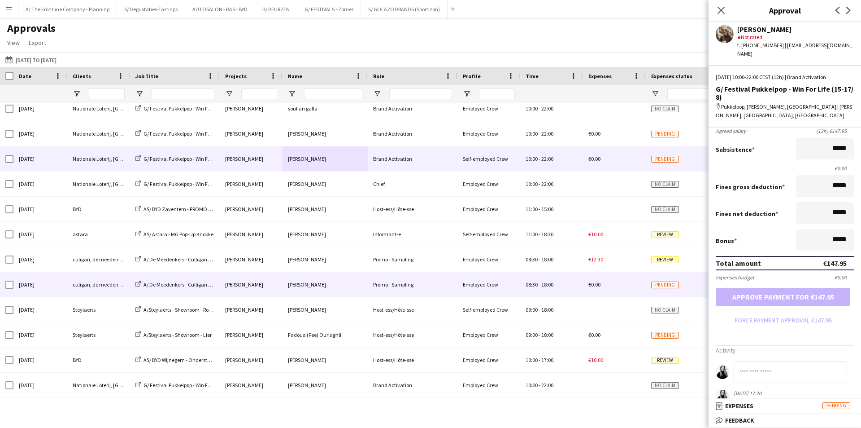
click at [266, 292] on div "Laura MAluin" at bounding box center [251, 284] width 63 height 25
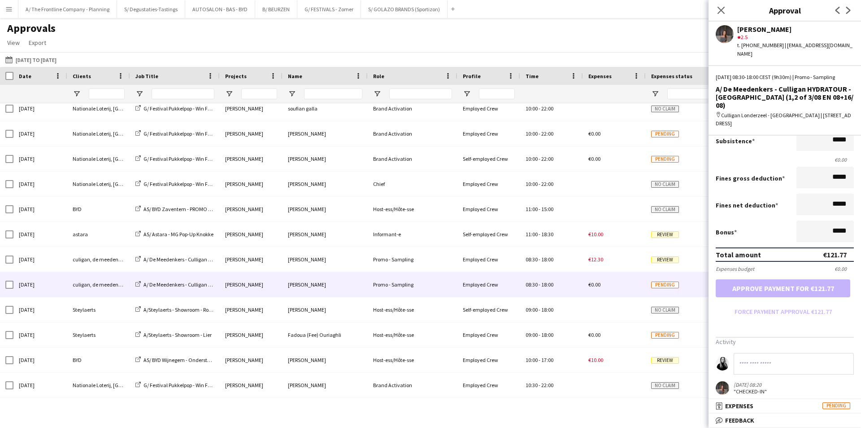
click at [772, 353] on input at bounding box center [794, 364] width 120 height 22
paste input "**********"
type input "**********"
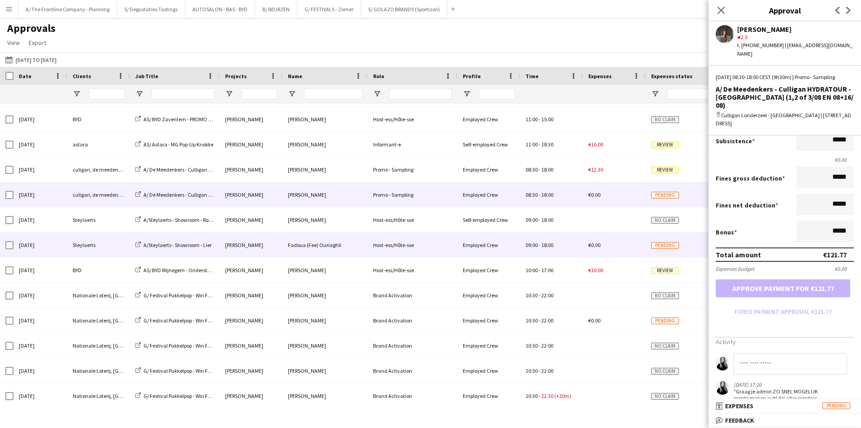
click at [349, 251] on div "Fadoua (Fee) Ouriaghli" at bounding box center [325, 244] width 85 height 25
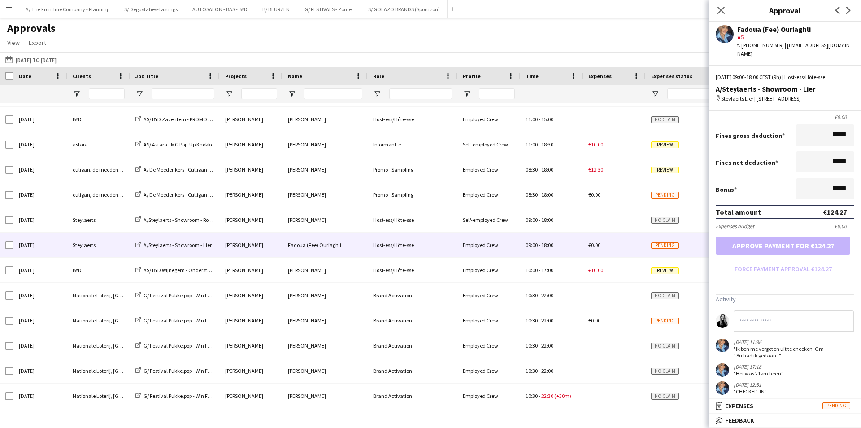
click at [787, 321] on input at bounding box center [794, 321] width 120 height 22
paste input "**********"
type input "**********"
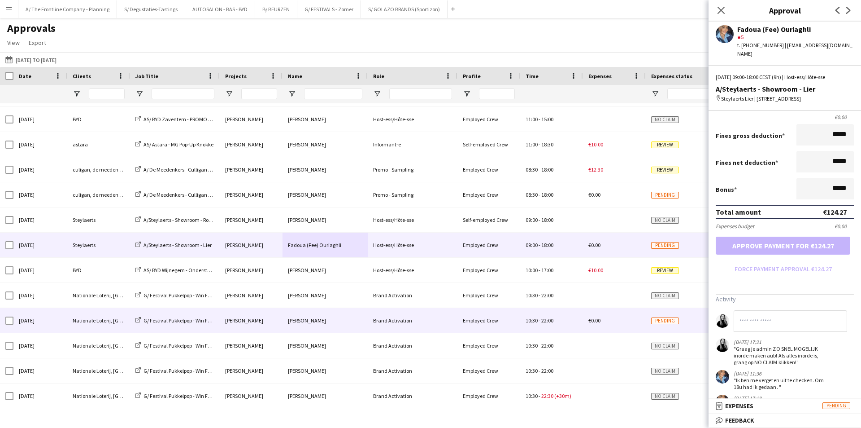
click at [339, 321] on div "[PERSON_NAME]" at bounding box center [325, 320] width 85 height 25
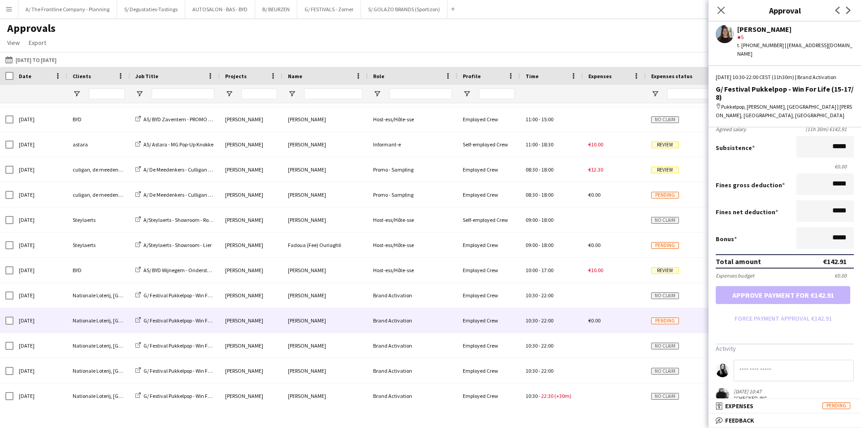
click at [775, 359] on input at bounding box center [794, 370] width 120 height 22
paste input "**********"
type input "**********"
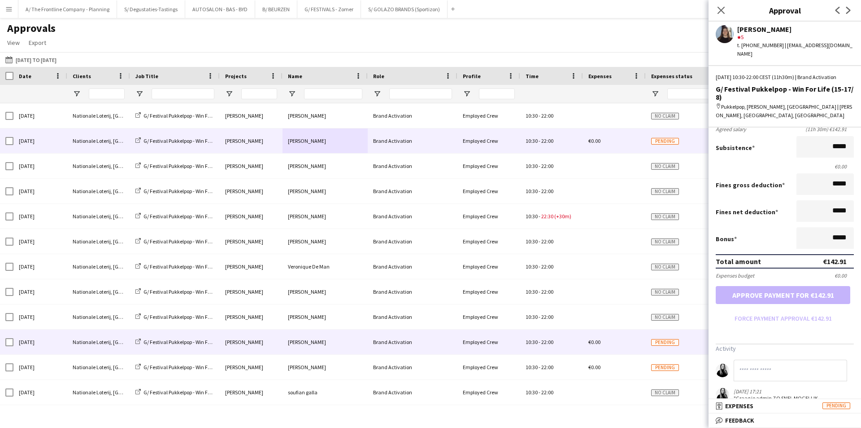
click at [292, 348] on div "[PERSON_NAME]" at bounding box center [325, 341] width 85 height 25
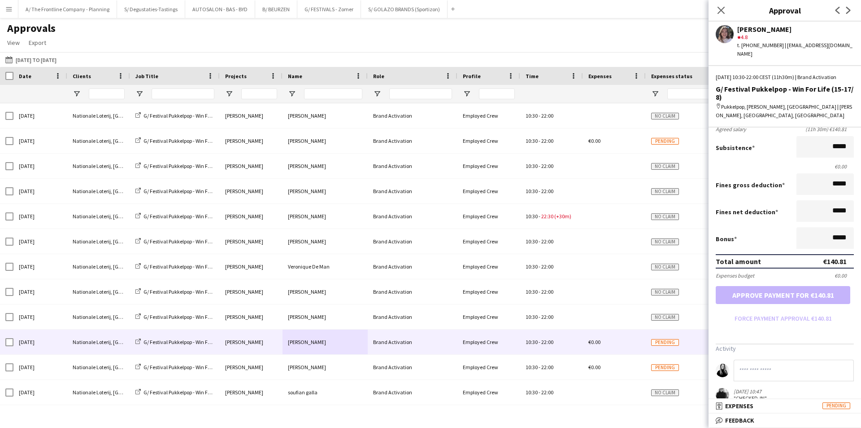
click at [769, 361] on input at bounding box center [794, 370] width 120 height 22
paste input "**********"
type input "**********"
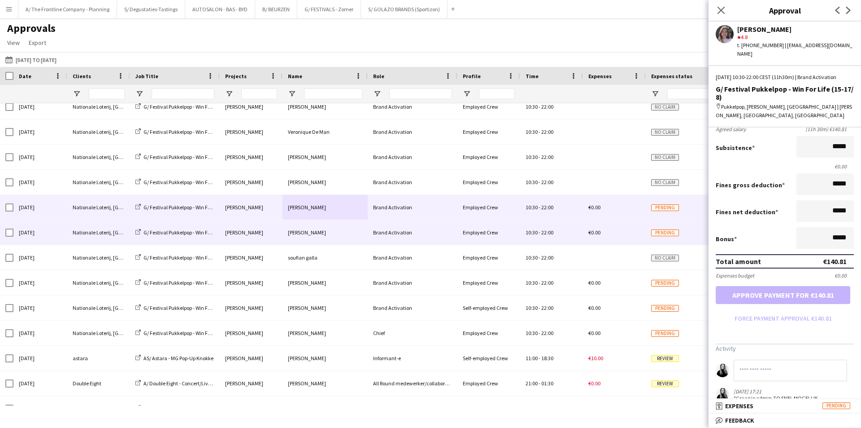
click at [356, 243] on div "[PERSON_NAME]" at bounding box center [325, 232] width 85 height 25
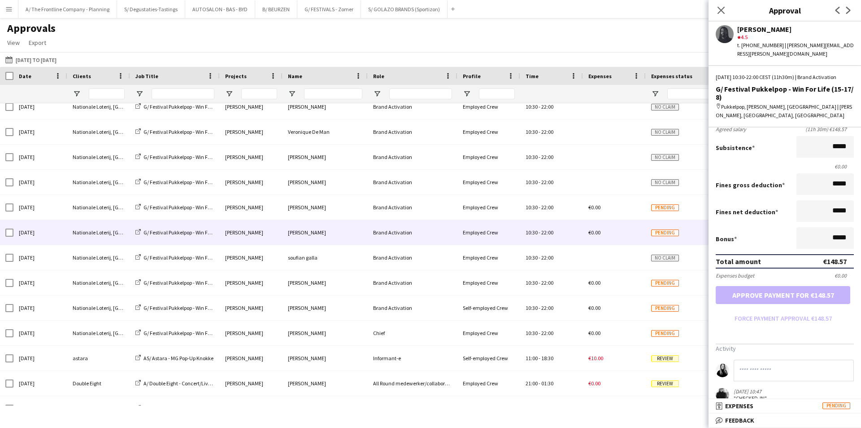
click at [758, 359] on input at bounding box center [794, 370] width 120 height 22
paste input "**********"
type input "**********"
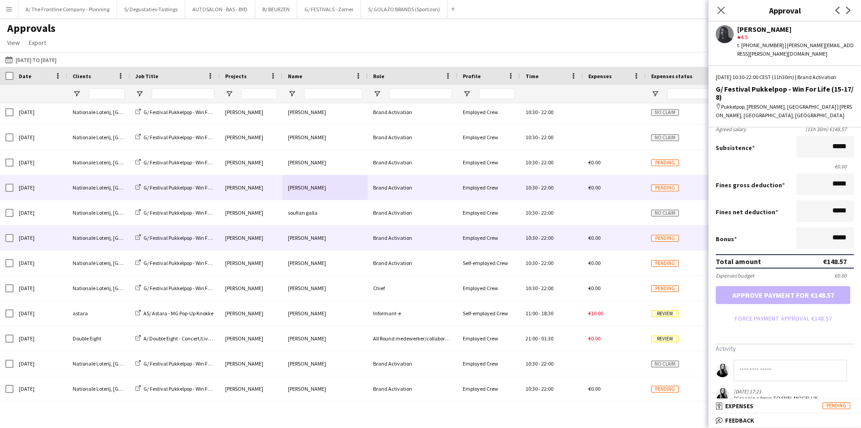
click at [348, 243] on div "[PERSON_NAME]" at bounding box center [325, 237] width 85 height 25
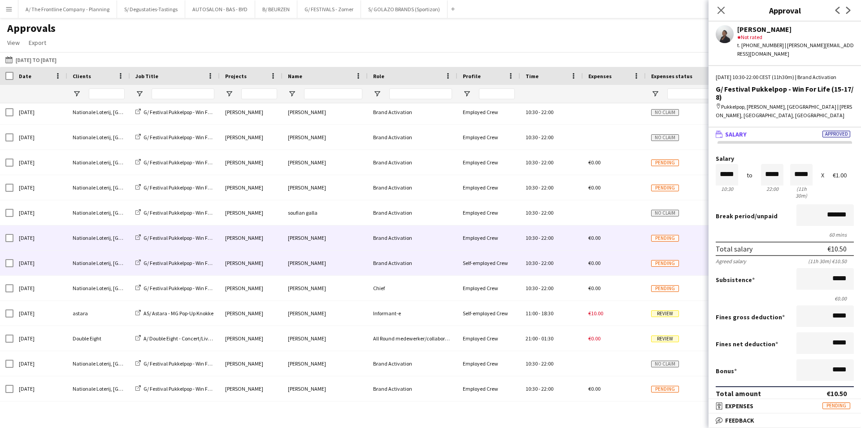
click at [346, 272] on div "[PERSON_NAME]" at bounding box center [325, 262] width 85 height 25
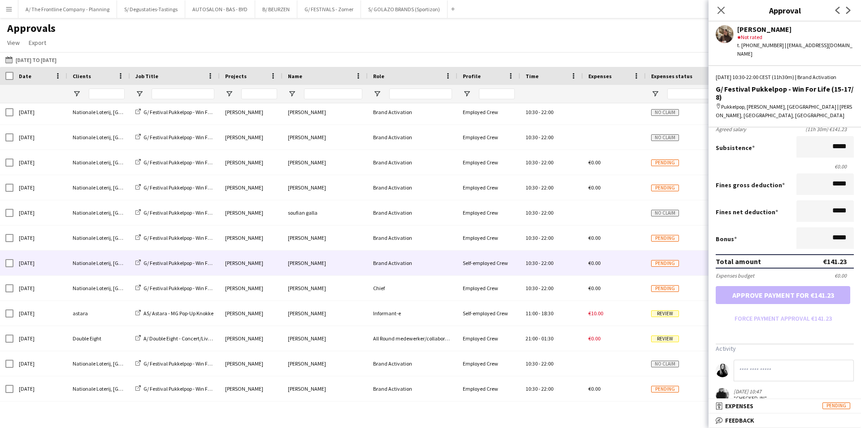
click at [777, 361] on input at bounding box center [794, 370] width 120 height 22
paste input "**********"
type input "**********"
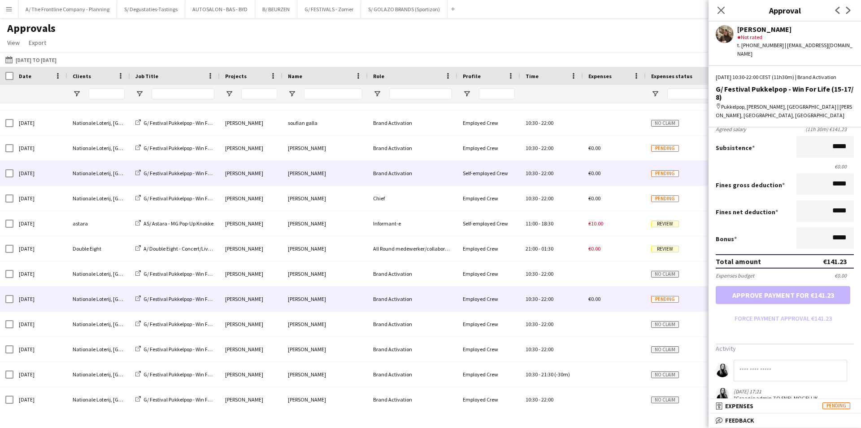
click at [296, 304] on div "[PERSON_NAME]" at bounding box center [325, 298] width 85 height 25
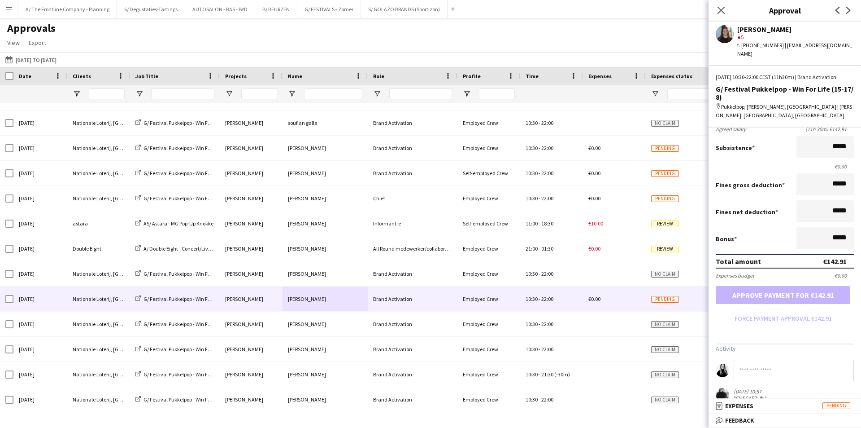
click at [778, 362] on input at bounding box center [794, 370] width 120 height 22
paste input "**********"
type input "**********"
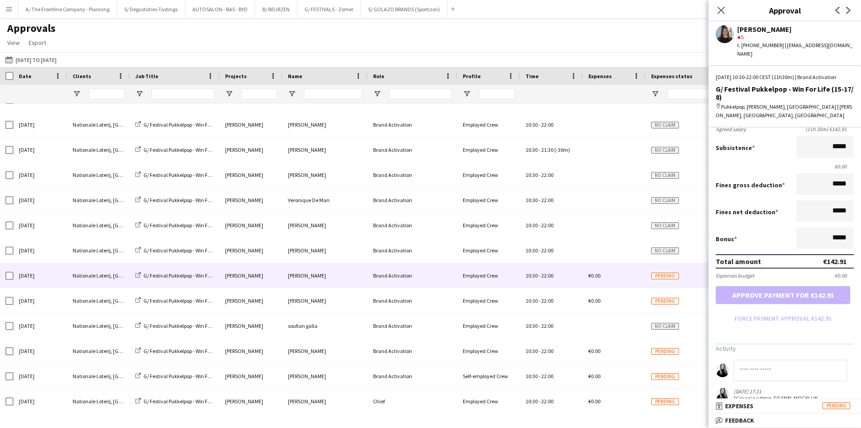
click at [304, 268] on div "[PERSON_NAME]" at bounding box center [325, 275] width 85 height 25
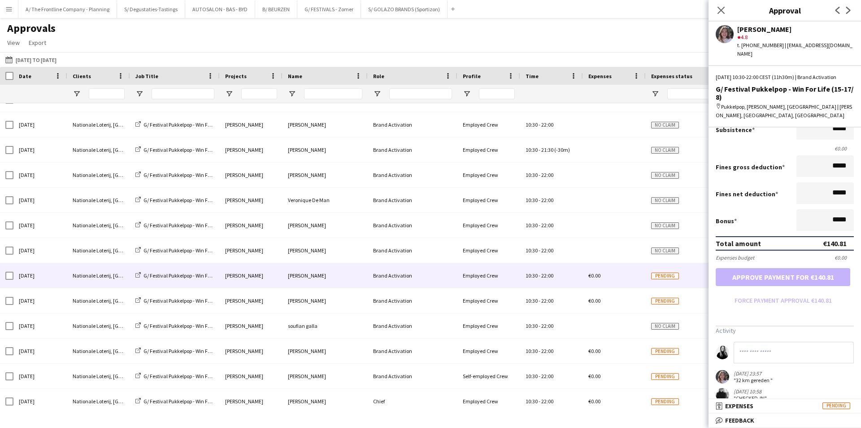
click at [784, 341] on input at bounding box center [794, 352] width 120 height 22
paste input "**********"
type input "**********"
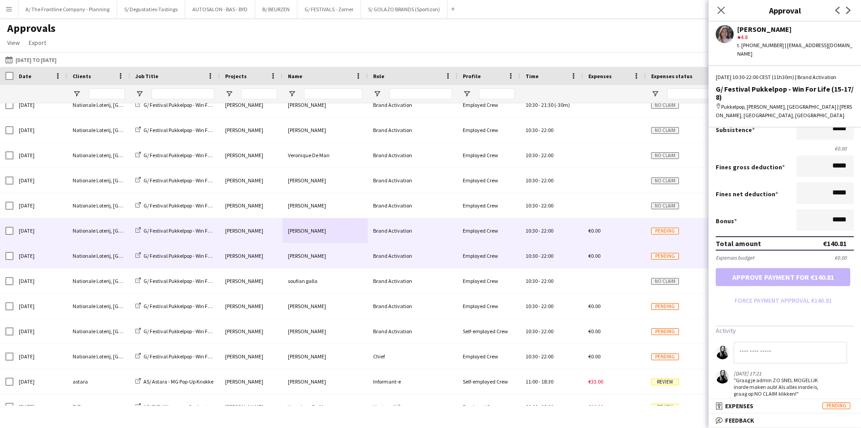
click at [358, 262] on div "[PERSON_NAME]" at bounding box center [325, 255] width 85 height 25
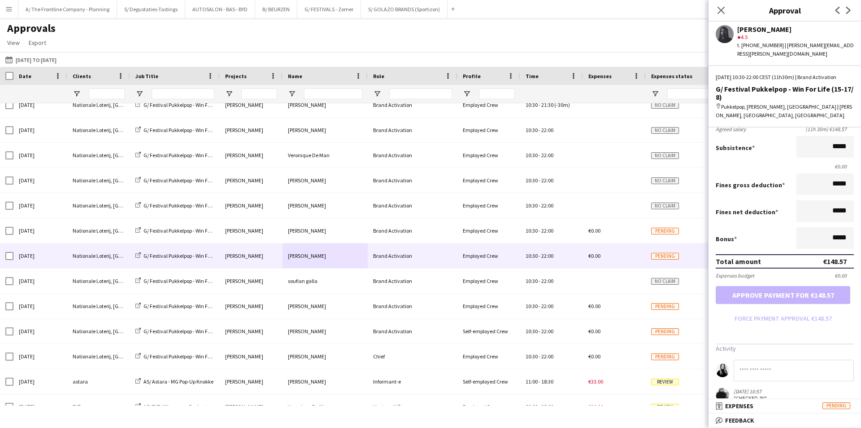
click at [774, 359] on input at bounding box center [794, 370] width 120 height 22
paste input "**********"
type input "**********"
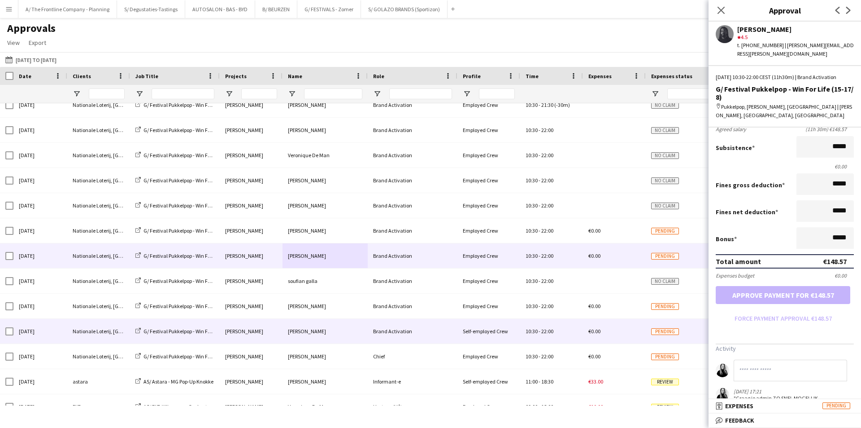
click at [394, 328] on div "Brand Activation" at bounding box center [413, 331] width 90 height 25
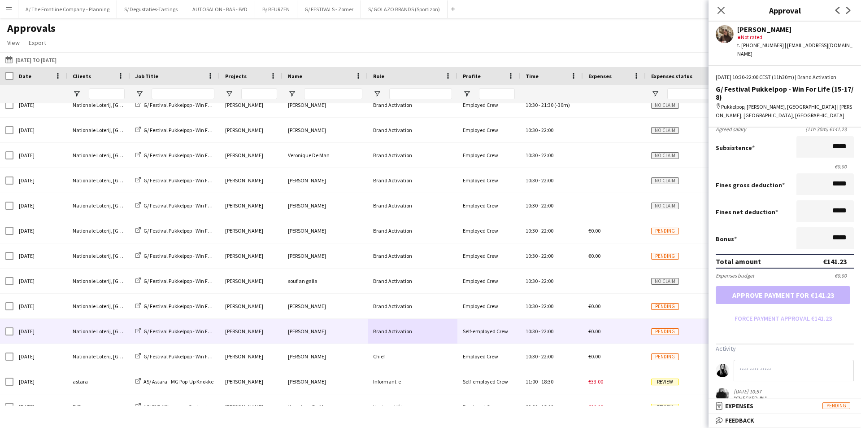
click at [772, 359] on input at bounding box center [794, 370] width 120 height 22
paste input "**********"
type input "**********"
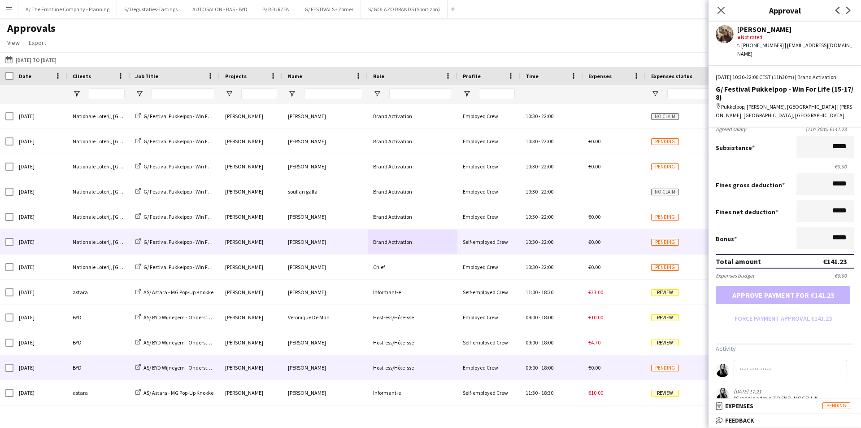
click at [398, 369] on div "Host-ess/Hôte-sse" at bounding box center [413, 367] width 90 height 25
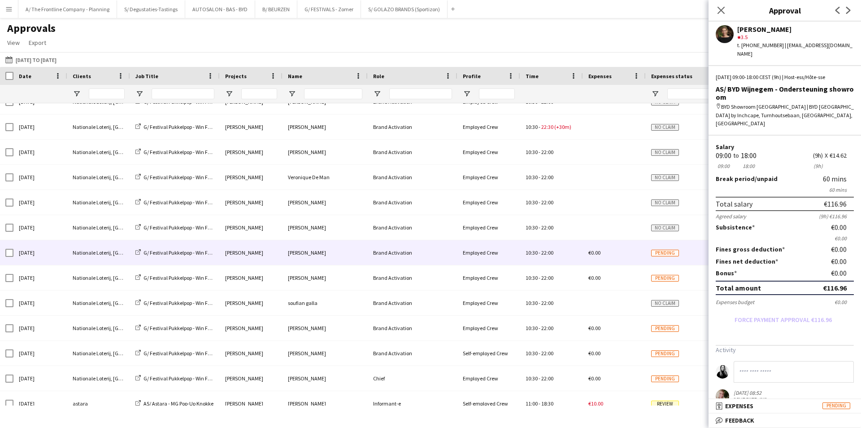
scroll to position [3140, 0]
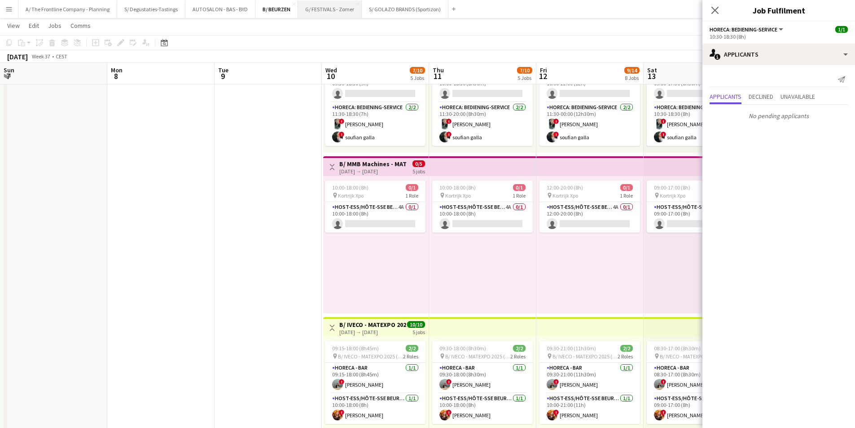
scroll to position [0, 241]
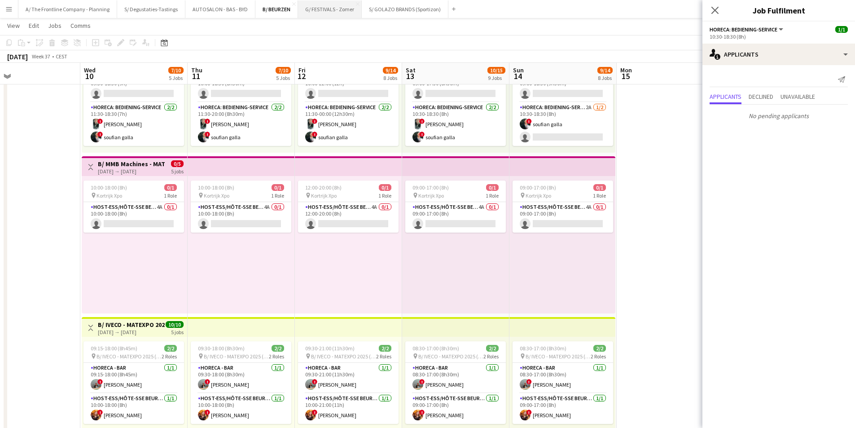
click at [310, 10] on button "G/ FESTIVALS - Zomer Close" at bounding box center [330, 8] width 64 height 17
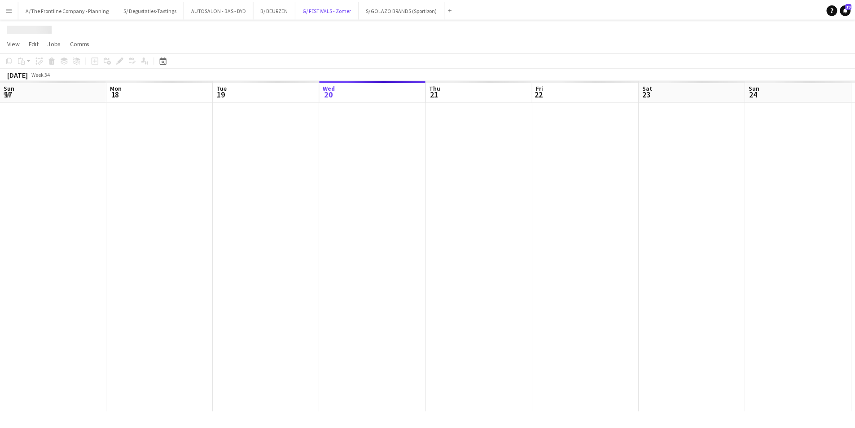
scroll to position [0, 214]
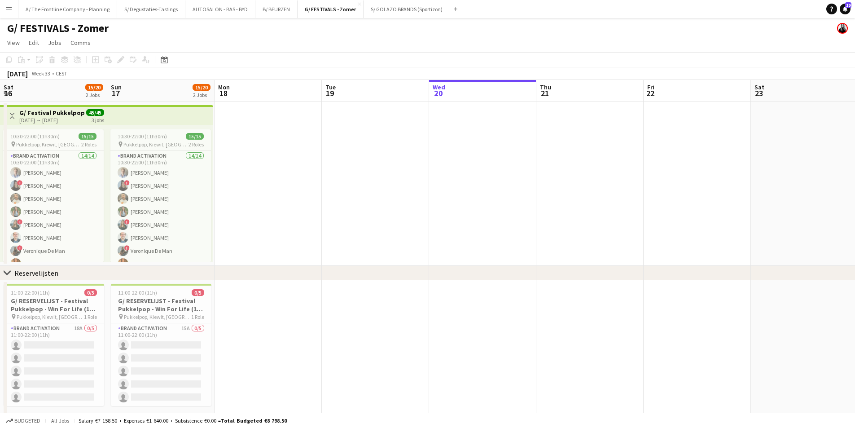
drag, startPoint x: 163, startPoint y: 176, endPoint x: 370, endPoint y: 174, distance: 206.8
click at [622, 163] on app-calendar-viewport "Thu 14 Fri 15 15/20 2 Jobs Sat 16 15/20 2 Jobs Sun 17 15/20 2 Jobs Mon 18 Tue 1…" at bounding box center [427, 252] width 855 height 345
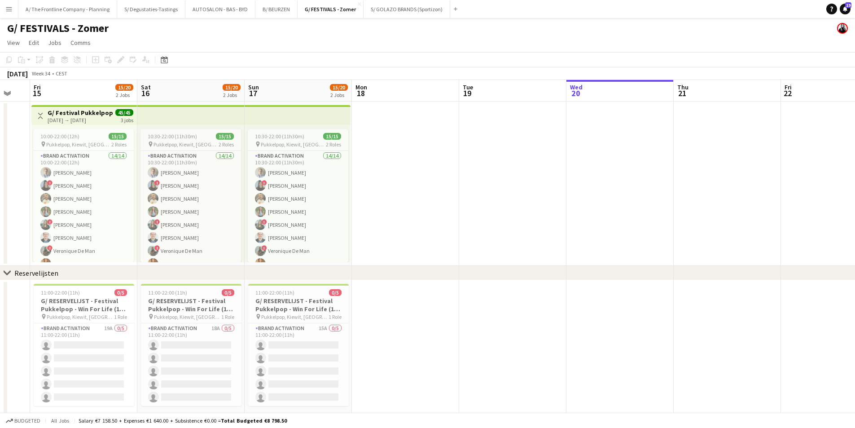
scroll to position [0, 267]
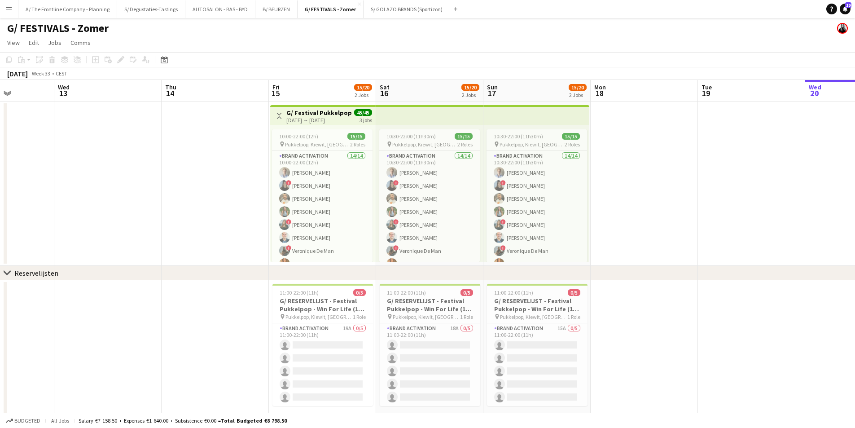
drag, startPoint x: 232, startPoint y: 174, endPoint x: 471, endPoint y: 163, distance: 238.9
click at [471, 163] on app-calendar-viewport "Sun 10 Mon 11 Tue 12 Wed 13 Thu 14 Fri 15 15/20 2 Jobs Sat 16 15/20 2 Jobs Sun …" at bounding box center [427, 252] width 855 height 345
click at [305, 208] on app-card-role "Brand Activation 14/14 10:00-22:00 (12h) [PERSON_NAME] ! [PERSON_NAME] [PERSON_…" at bounding box center [322, 251] width 100 height 200
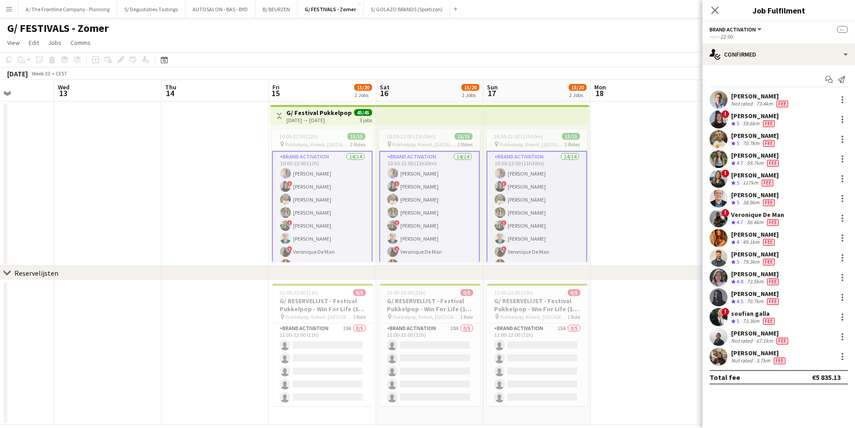
click at [767, 98] on div "[PERSON_NAME]" at bounding box center [760, 96] width 59 height 8
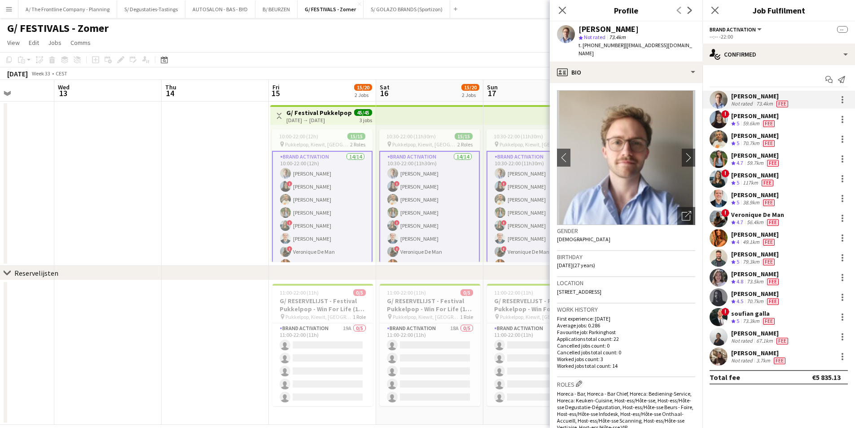
click at [602, 279] on h3 "Location" at bounding box center [626, 283] width 138 height 8
click at [601, 288] on span "[STREET_ADDRESS]" at bounding box center [579, 291] width 44 height 7
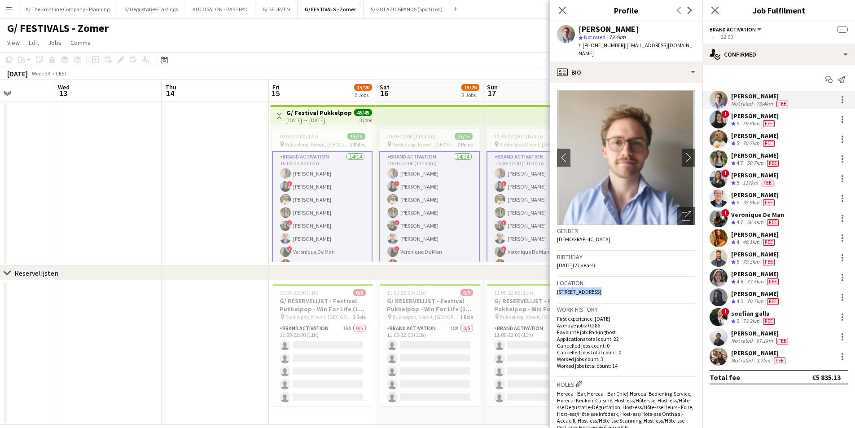
click at [601, 288] on span "[STREET_ADDRESS]" at bounding box center [579, 291] width 44 height 7
copy span "[STREET_ADDRESS]"
